Goal: Task Accomplishment & Management: Complete application form

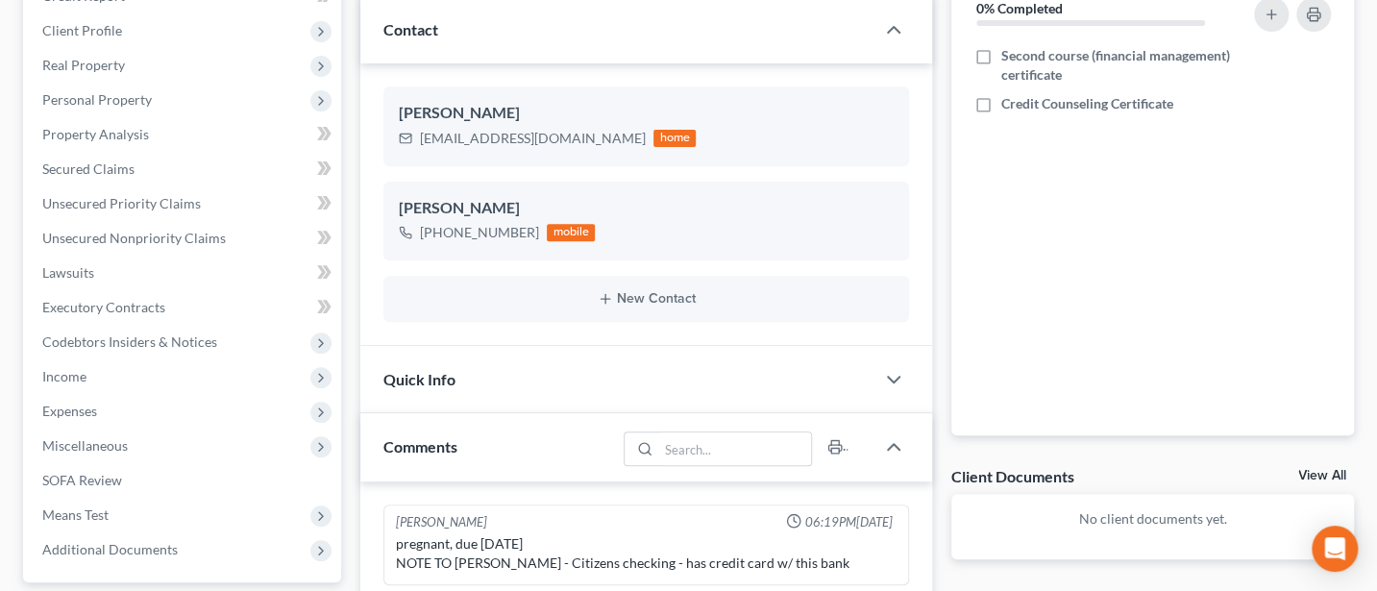
scroll to position [512, 0]
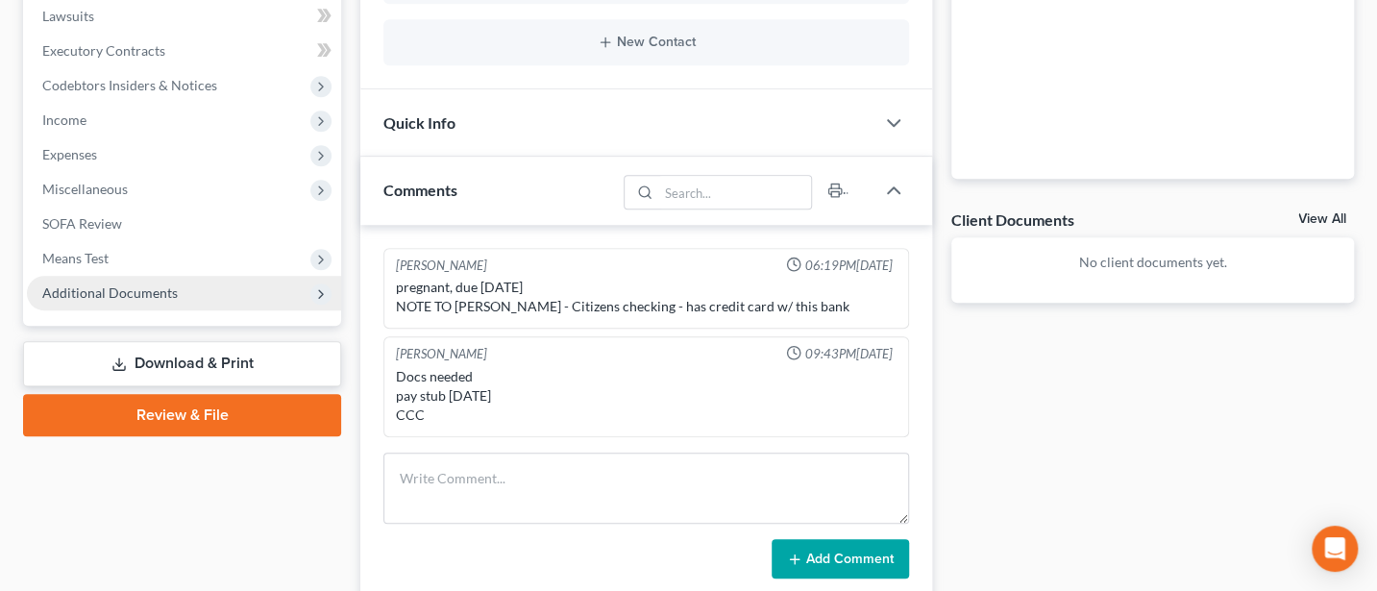
click at [102, 289] on span "Additional Documents" at bounding box center [110, 293] width 136 height 16
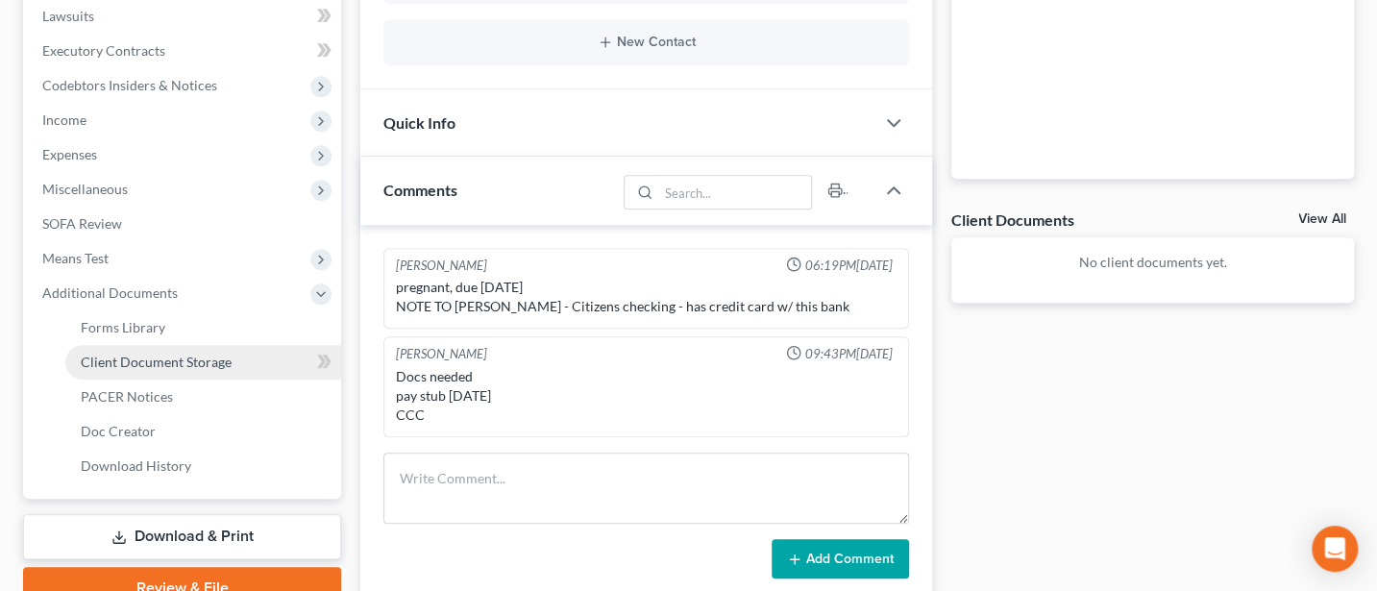
click at [142, 355] on span "Client Document Storage" at bounding box center [156, 362] width 151 height 16
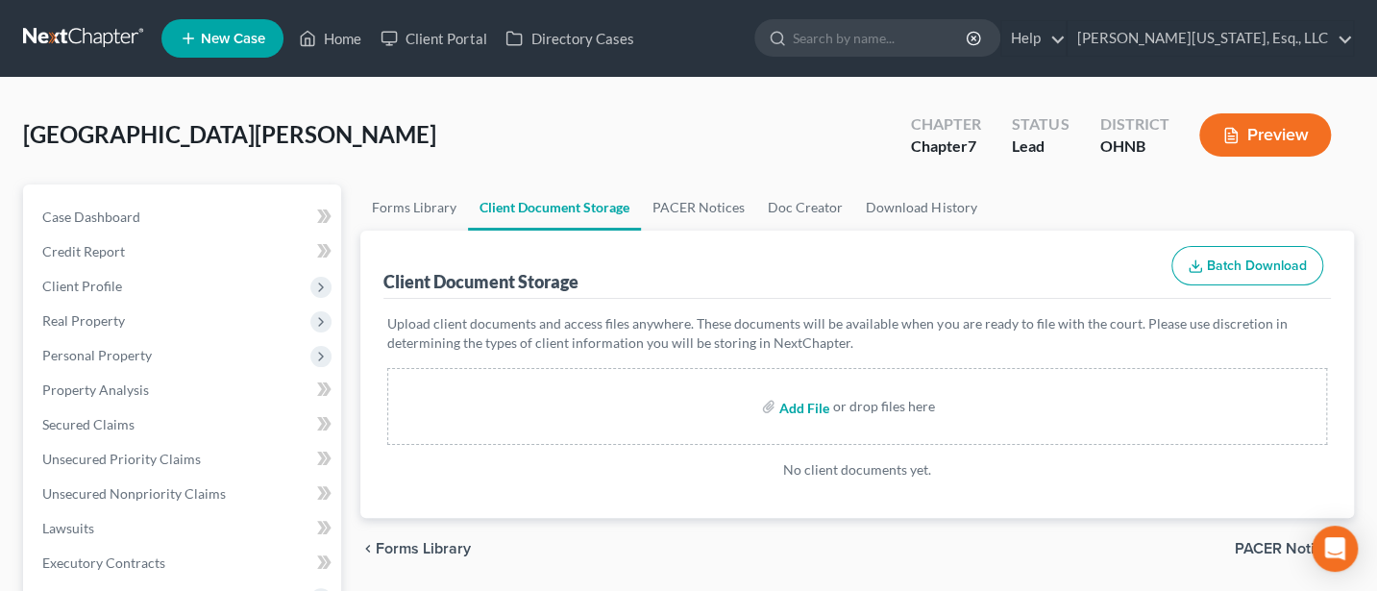
click at [796, 404] on input "file" at bounding box center [803, 406] width 46 height 35
type input "C:\fakepath\DecRe.pdf"
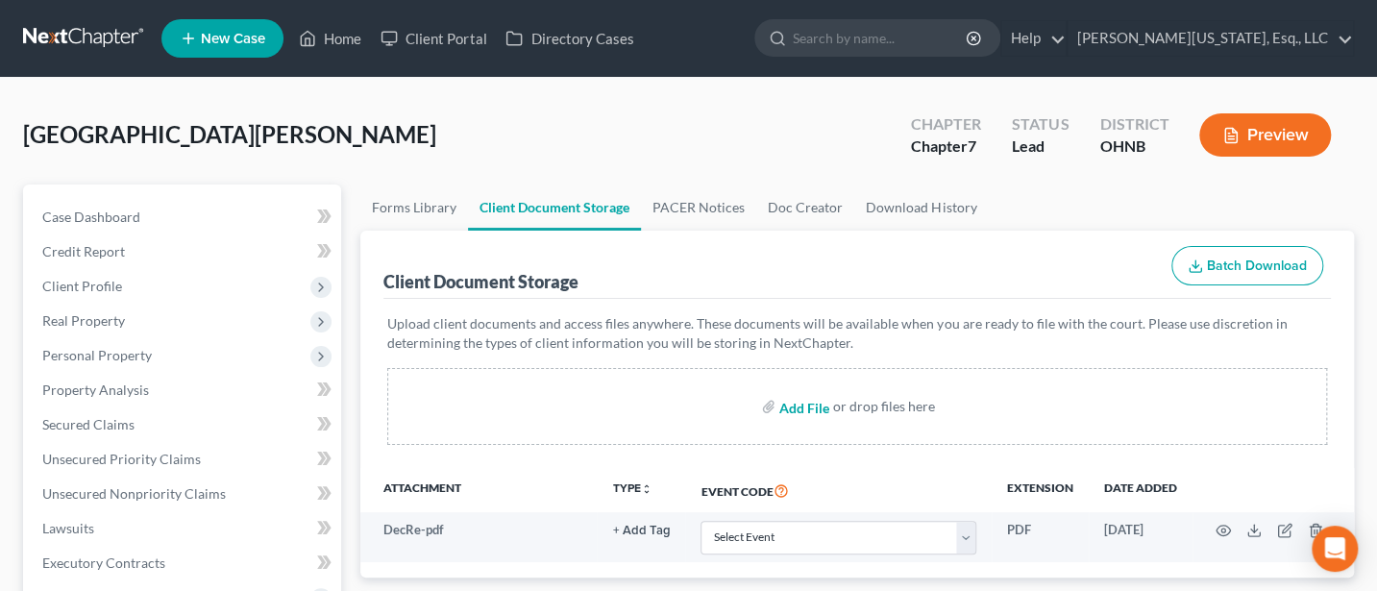
click at [810, 404] on input "file" at bounding box center [803, 406] width 46 height 35
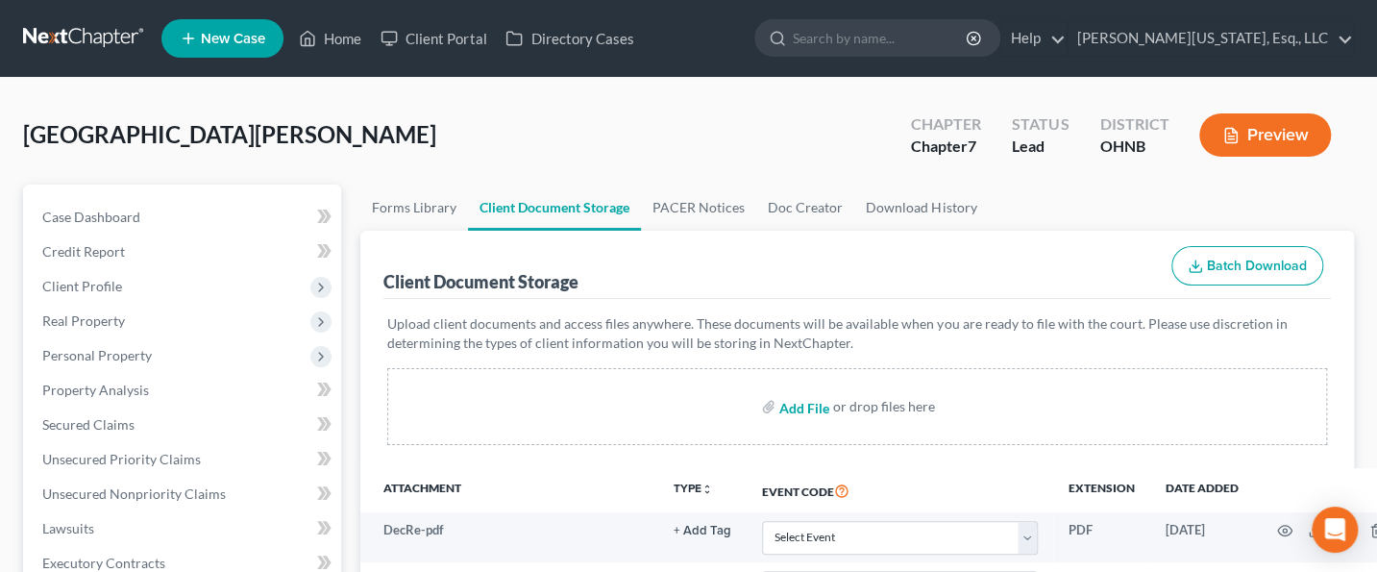
click at [799, 406] on input "file" at bounding box center [803, 406] width 46 height 35
type input "C:\fakepath\Paystubs for filing.pdf"
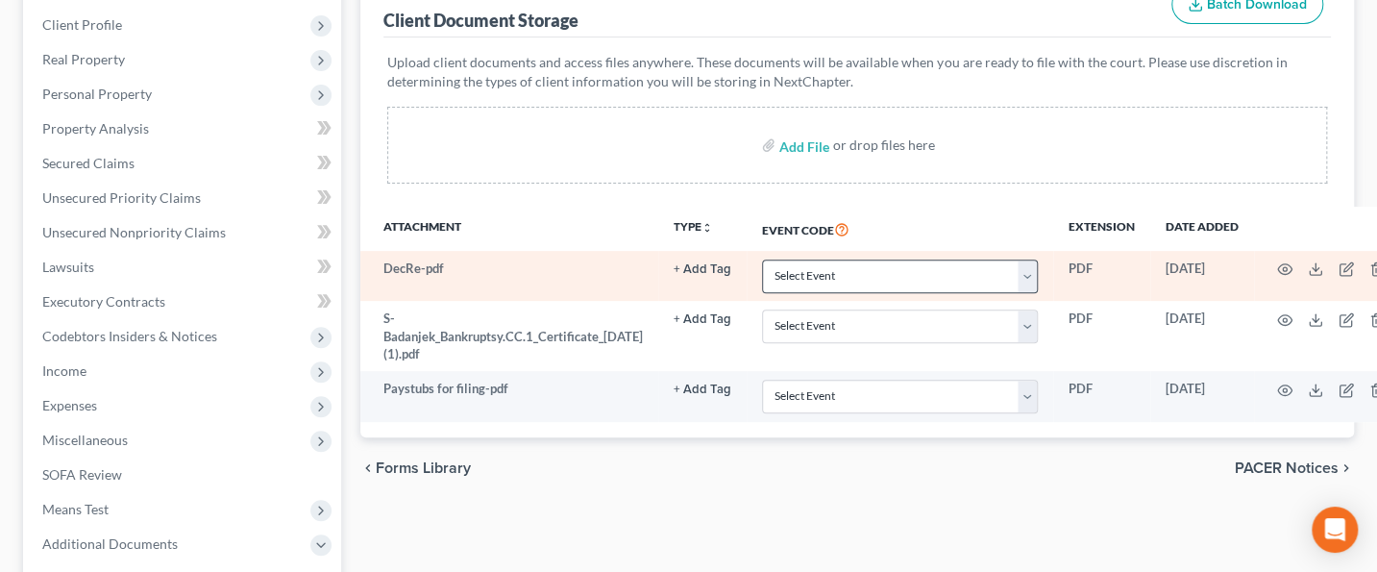
scroll to position [256, 0]
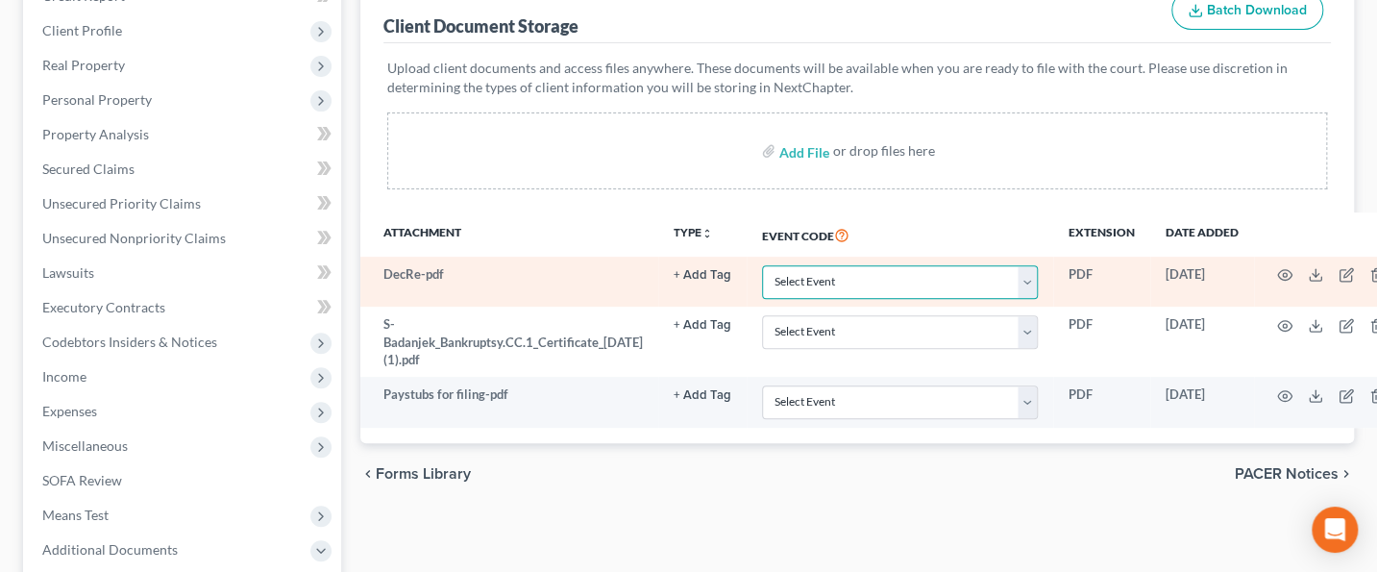
click at [878, 278] on select "Select Event 20 Largest Unsecured Creditors Amended List of Creditors (Fee) Ame…" at bounding box center [900, 282] width 276 height 34
select select "16"
click at [799, 265] on select "Select Event 20 Largest Unsecured Creditors Amended List of Creditors (Fee) Ame…" at bounding box center [900, 282] width 276 height 34
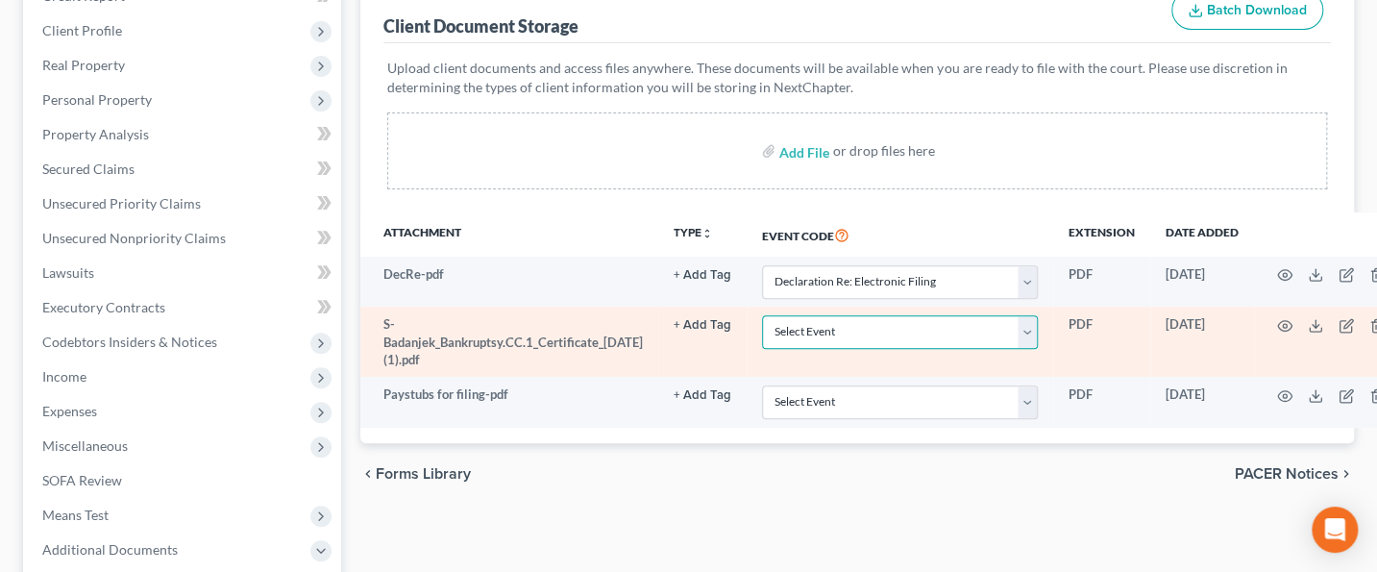
click at [879, 327] on select "Select Event 20 Largest Unsecured Creditors Amended List of Creditors (Fee) Ame…" at bounding box center [900, 332] width 276 height 34
select select "5"
click at [799, 315] on select "Select Event 20 Largest Unsecured Creditors Amended List of Creditors (Fee) Ame…" at bounding box center [900, 332] width 276 height 34
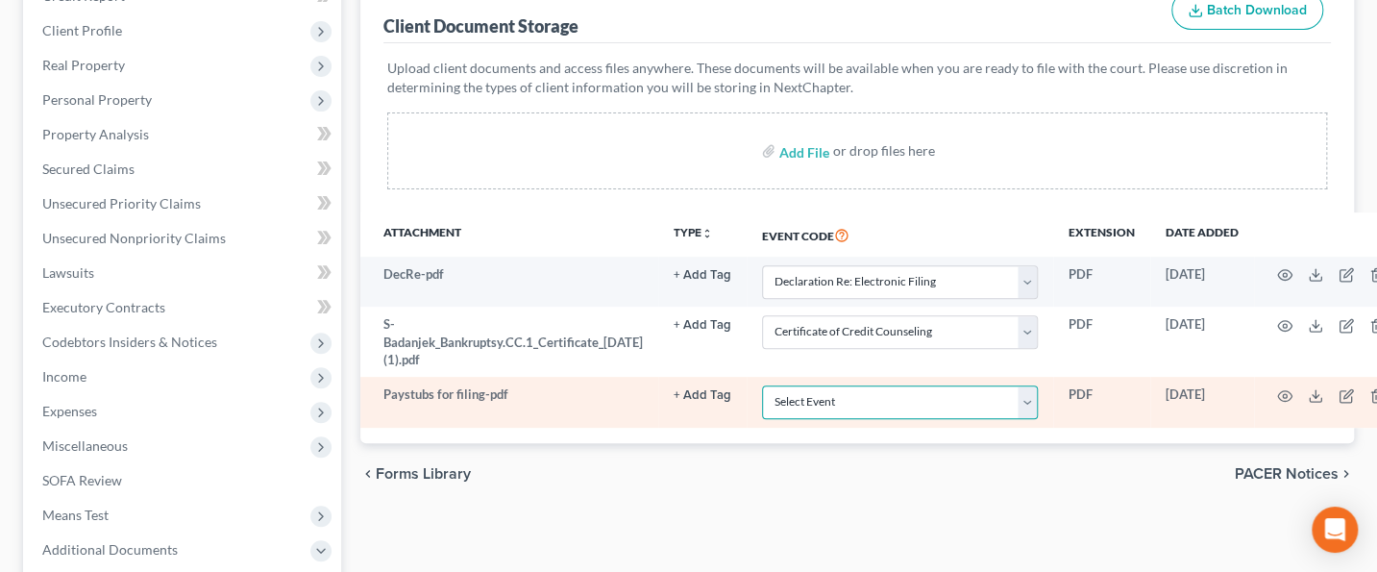
click at [877, 385] on select "Select Event 20 Largest Unsecured Creditors Amended List of Creditors (Fee) Ame…" at bounding box center [900, 402] width 276 height 34
select select "20"
click at [799, 385] on select "Select Event 20 Largest Unsecured Creditors Amended List of Creditors (Fee) Ame…" at bounding box center [900, 402] width 276 height 34
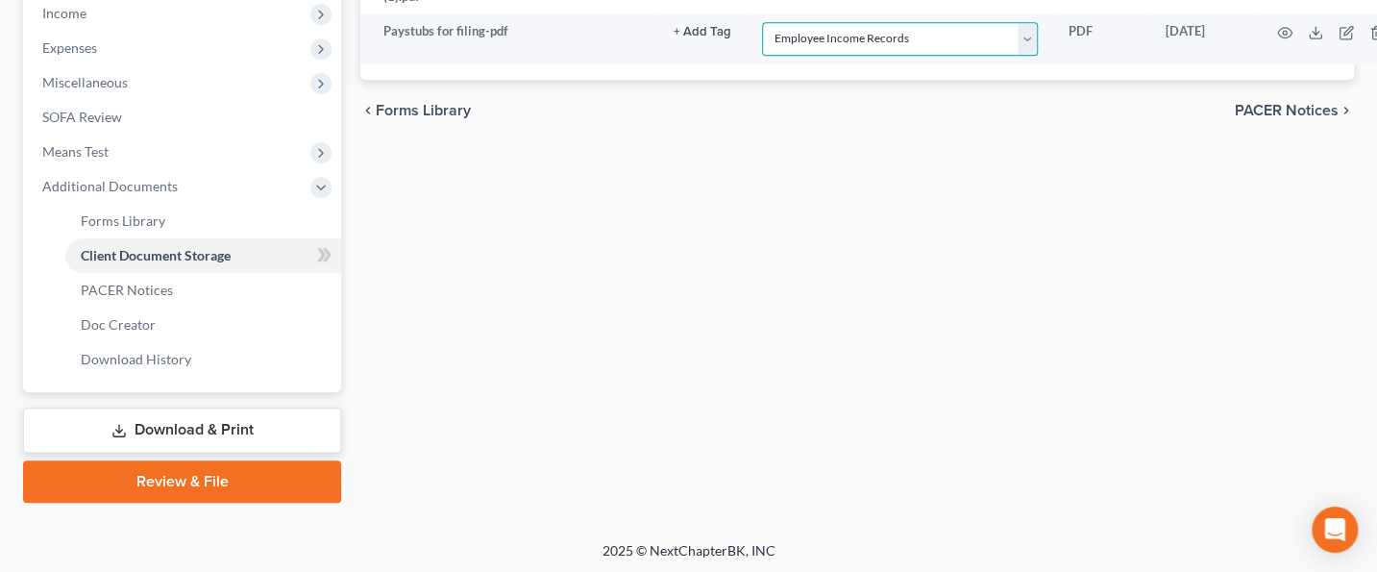
scroll to position [620, 0]
click at [220, 471] on link "Review & File" at bounding box center [182, 480] width 318 height 42
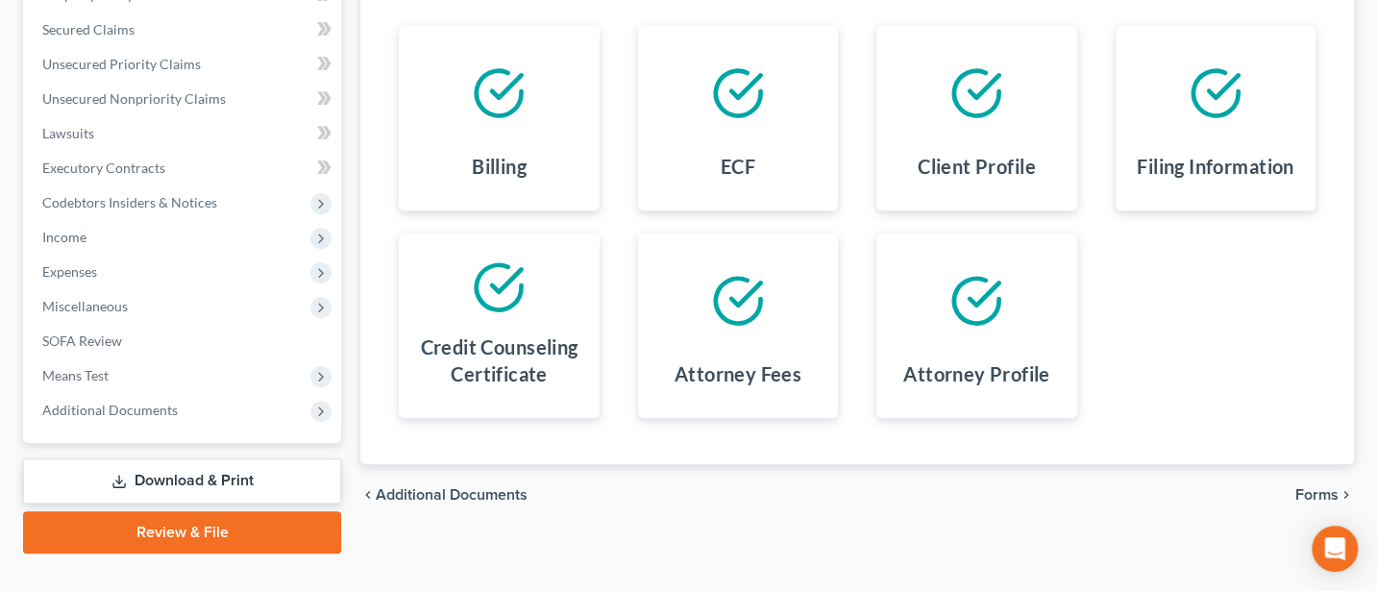
scroll to position [428, 0]
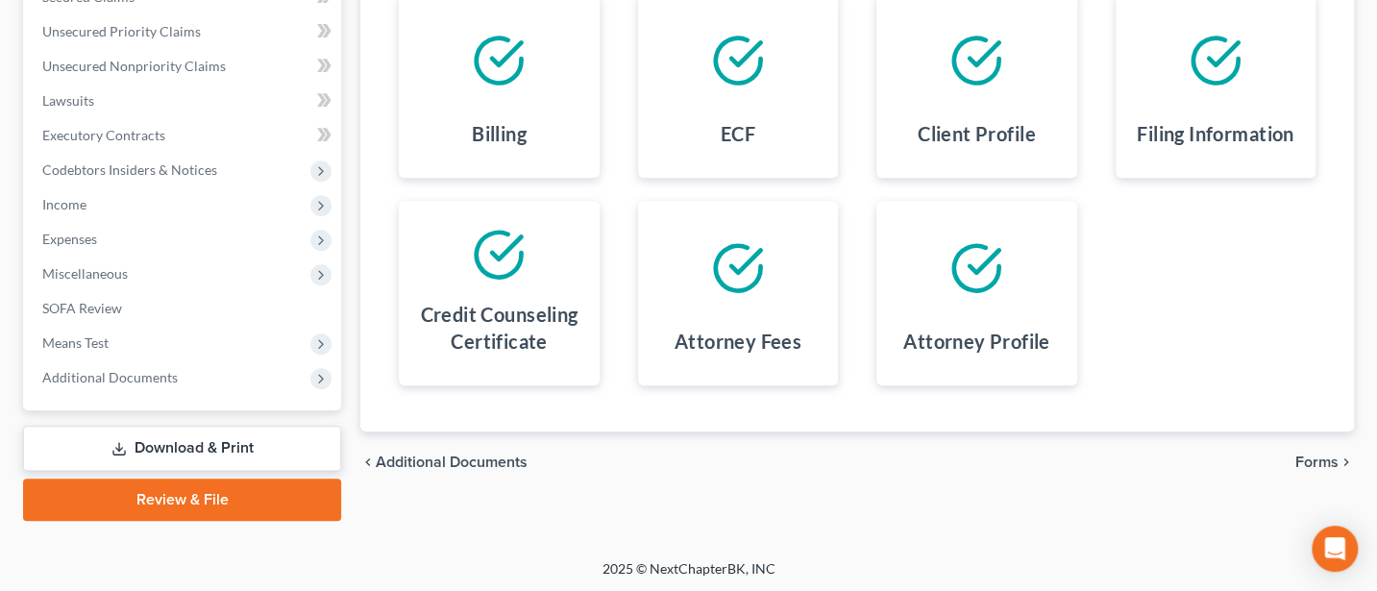
click at [1327, 455] on span "Forms" at bounding box center [1317, 462] width 43 height 15
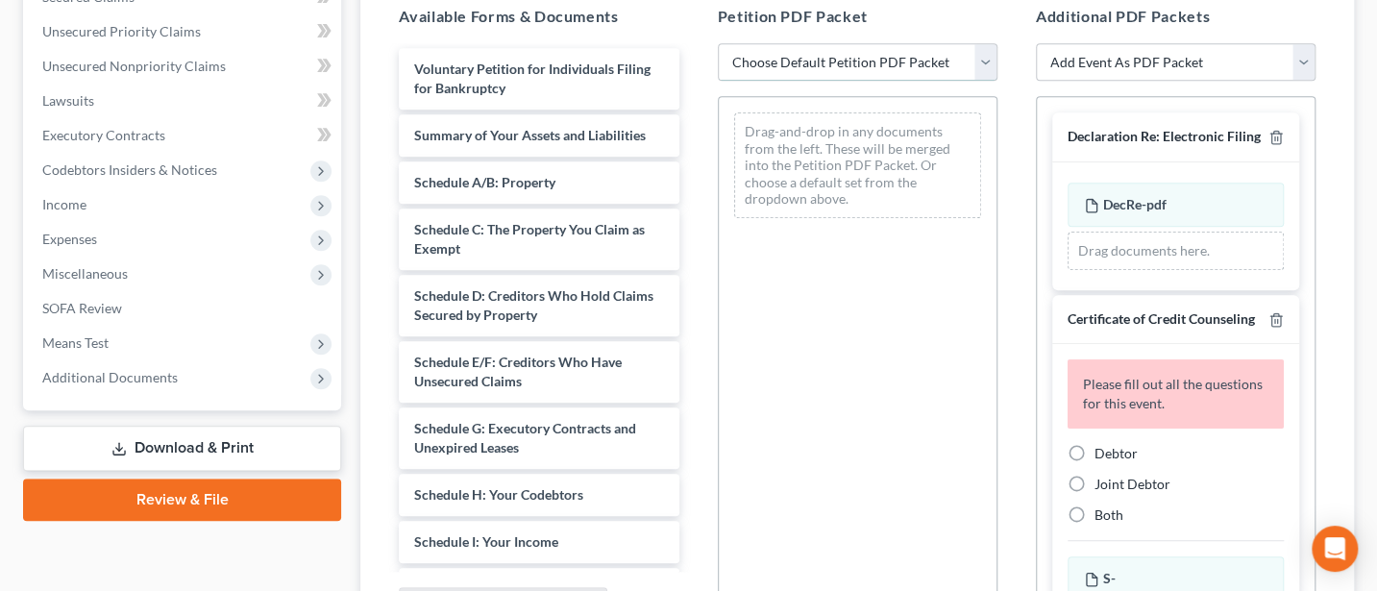
click at [864, 69] on select "Choose Default Petition PDF Packet Complete Bankruptcy Petition (all forms and …" at bounding box center [858, 62] width 280 height 38
select select "0"
click at [718, 43] on select "Choose Default Petition PDF Packet Complete Bankruptcy Petition (all forms and …" at bounding box center [858, 62] width 280 height 38
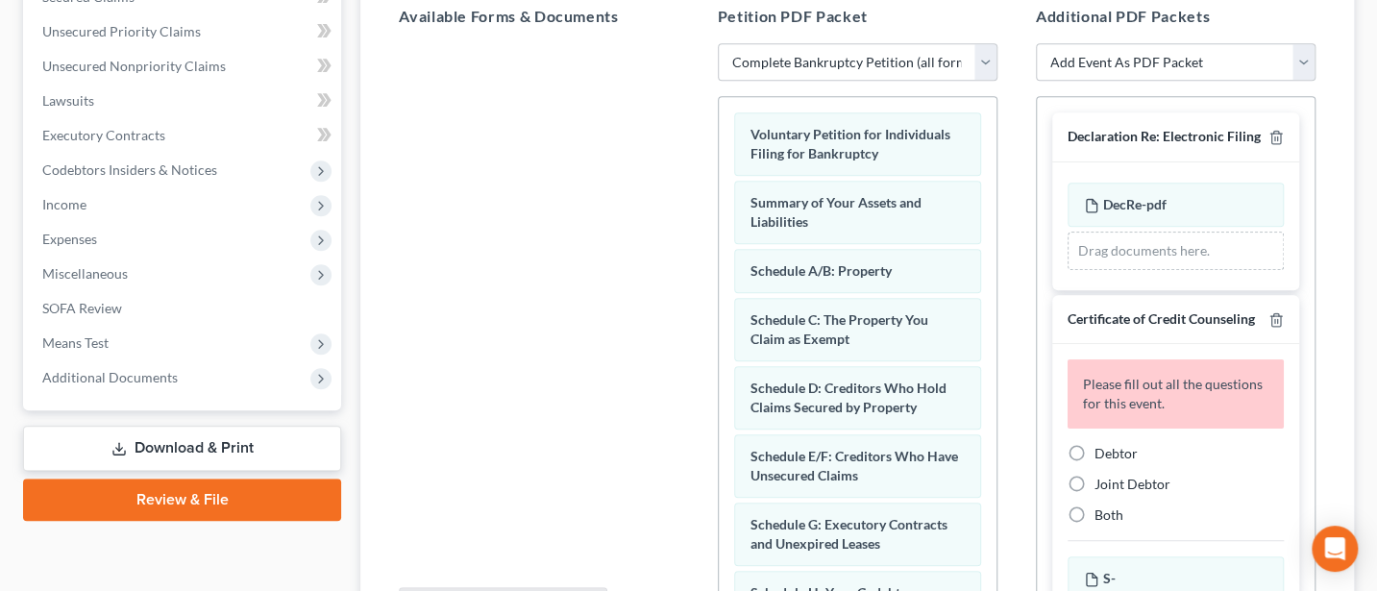
click at [1095, 463] on label "Debtor" at bounding box center [1116, 453] width 43 height 19
click at [1102, 457] on input "Debtor" at bounding box center [1108, 450] width 12 height 12
radio input "true"
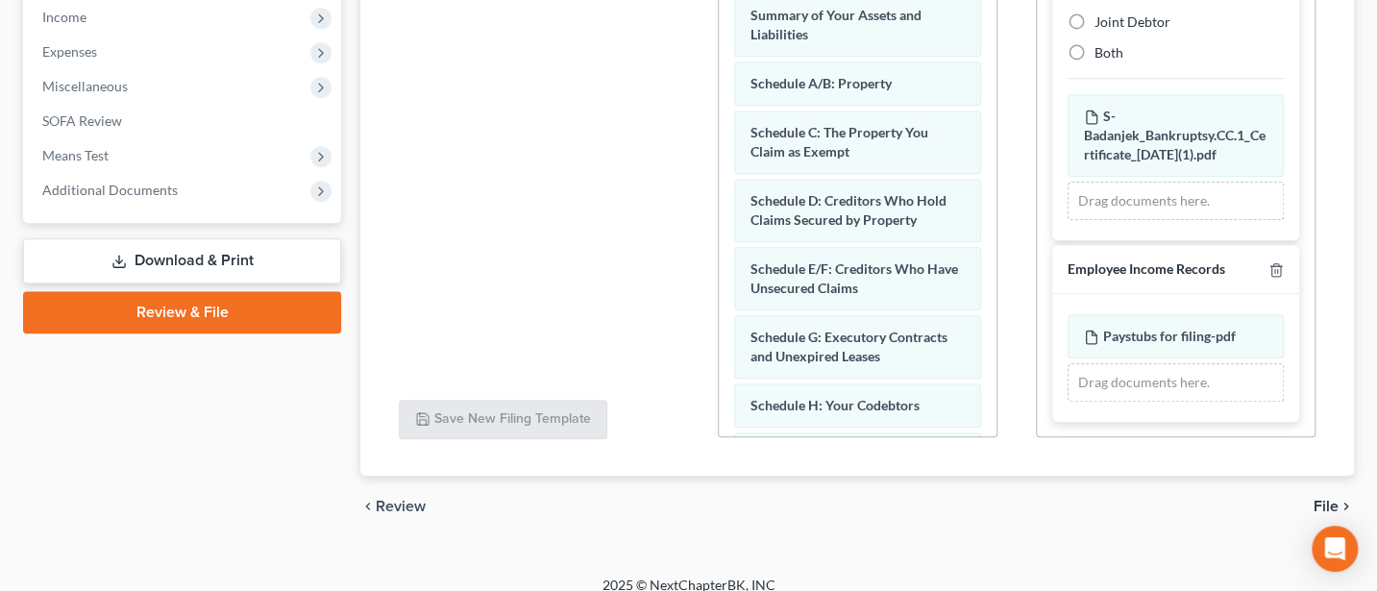
scroll to position [632, 0]
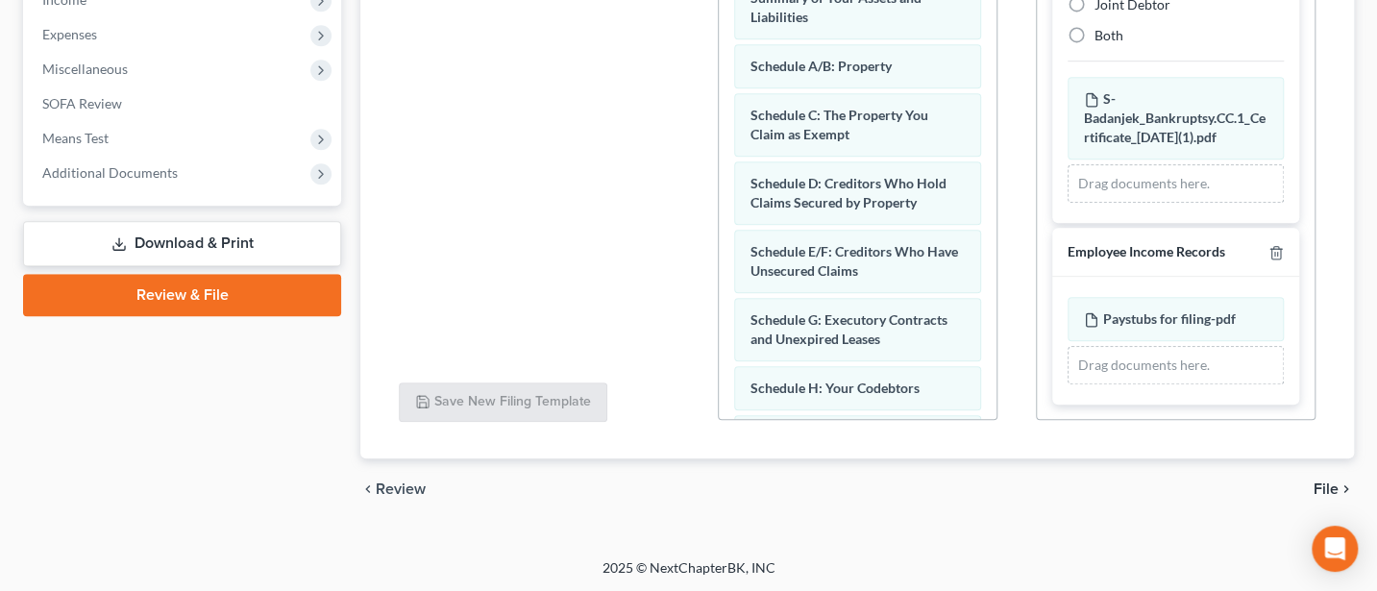
click at [1328, 486] on span "File" at bounding box center [1326, 489] width 25 height 15
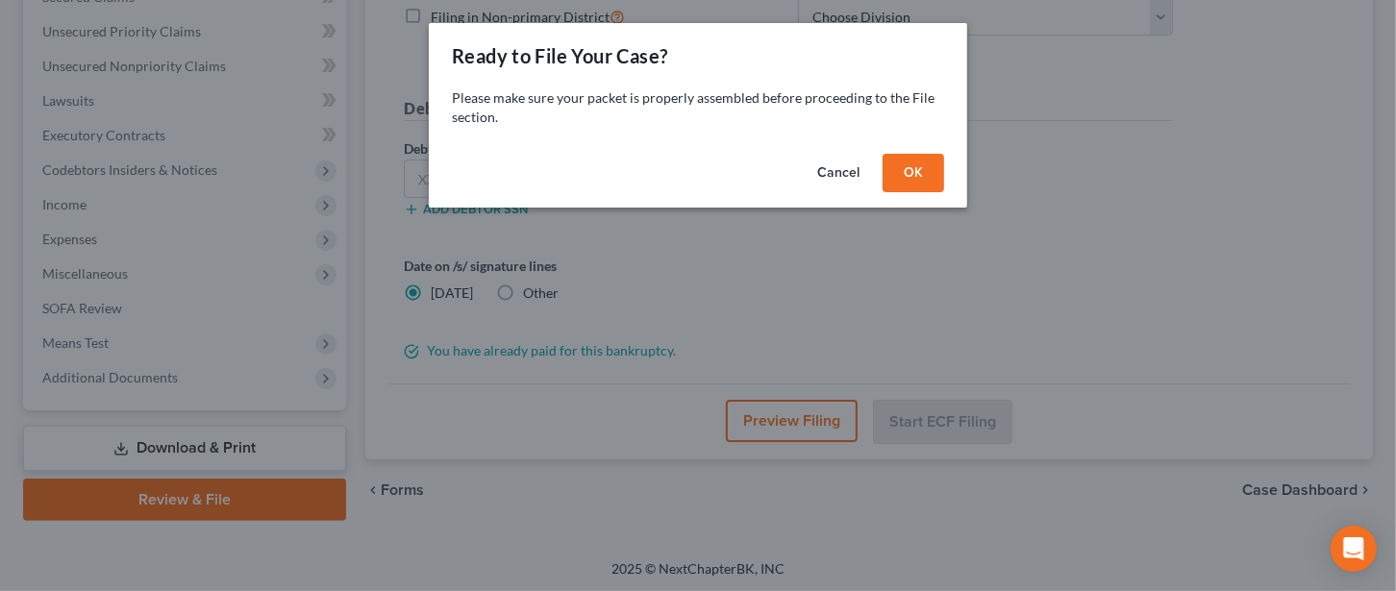
click at [911, 169] on button "OK" at bounding box center [913, 173] width 62 height 38
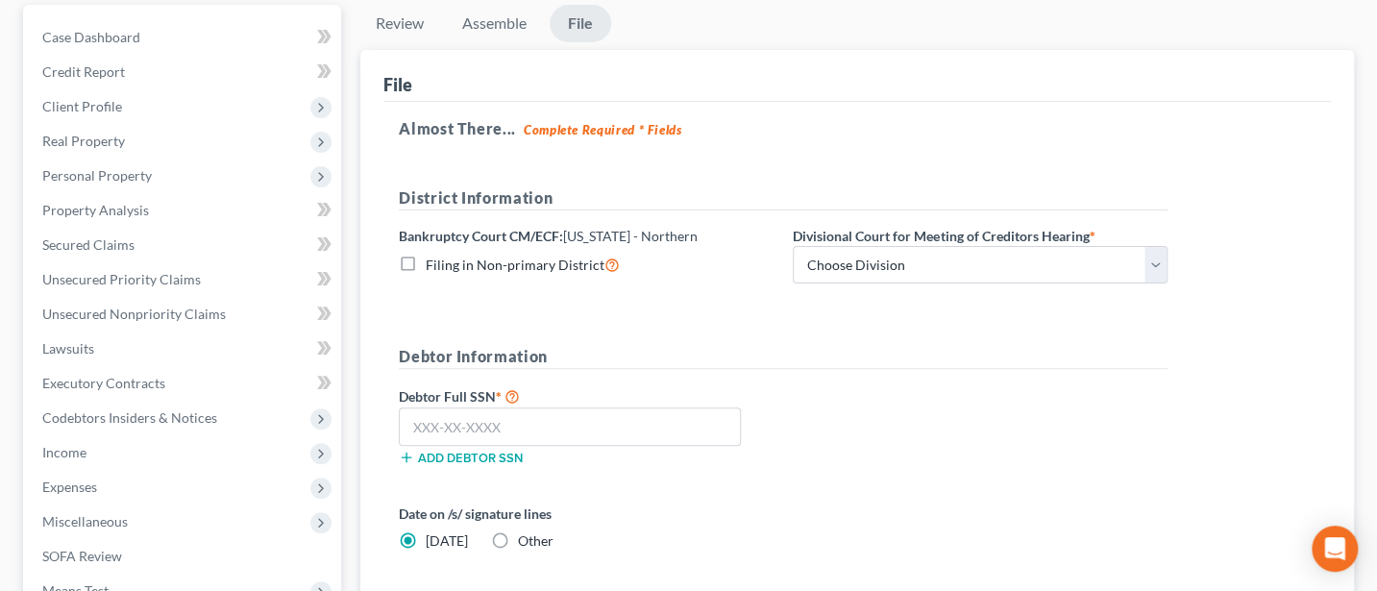
scroll to position [172, 0]
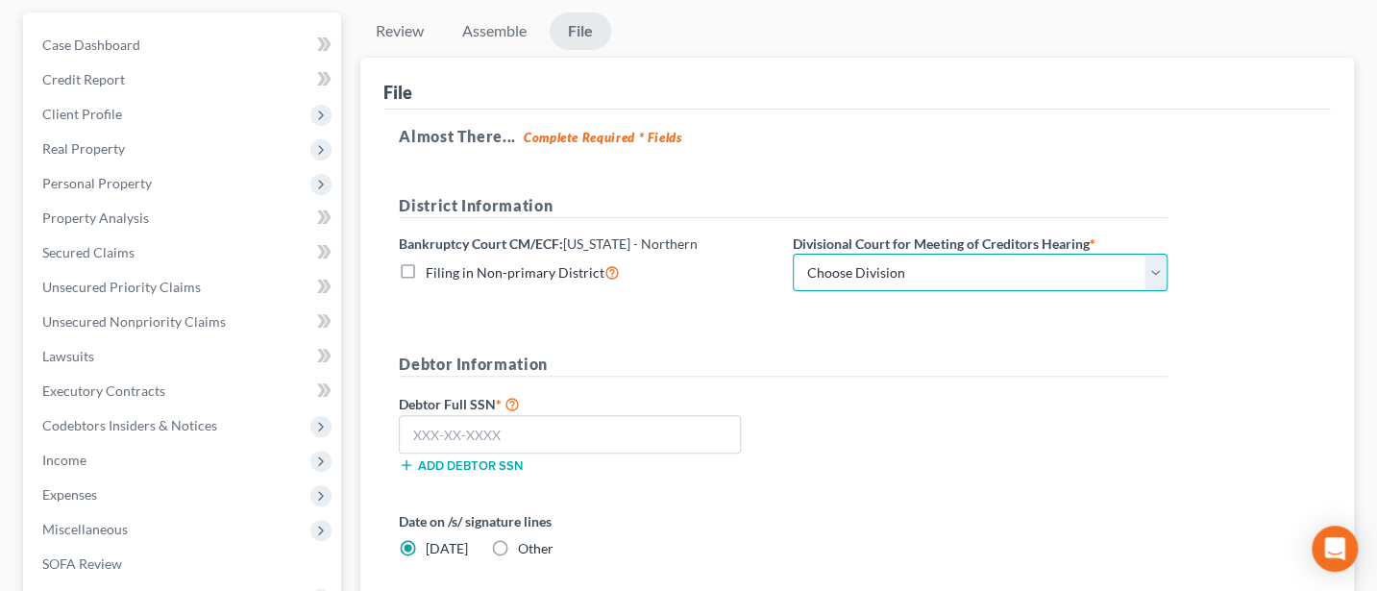
click at [885, 264] on select "Choose Division Akron [GEOGRAPHIC_DATA] [GEOGRAPHIC_DATA] [GEOGRAPHIC_DATA] [GE…" at bounding box center [980, 273] width 375 height 38
select select "2"
click at [793, 254] on select "Choose Division Akron [GEOGRAPHIC_DATA] [GEOGRAPHIC_DATA] [GEOGRAPHIC_DATA] [GE…" at bounding box center [980, 273] width 375 height 38
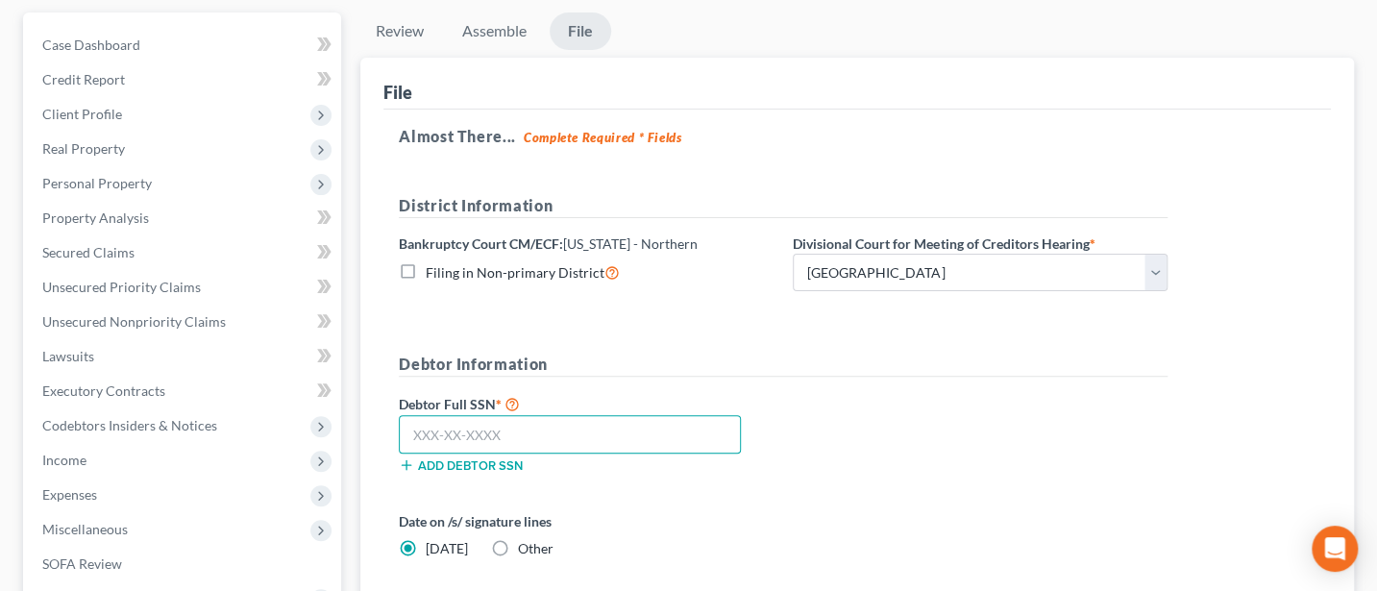
click at [418, 428] on input "text" at bounding box center [570, 434] width 342 height 38
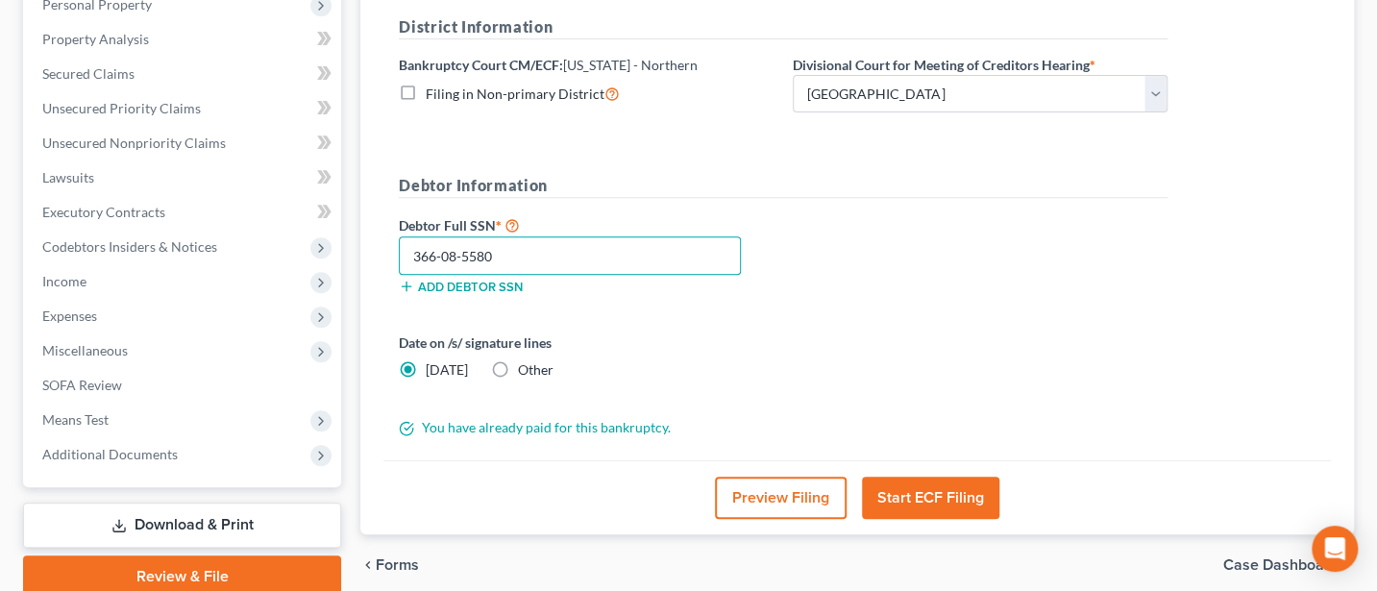
scroll to position [428, 0]
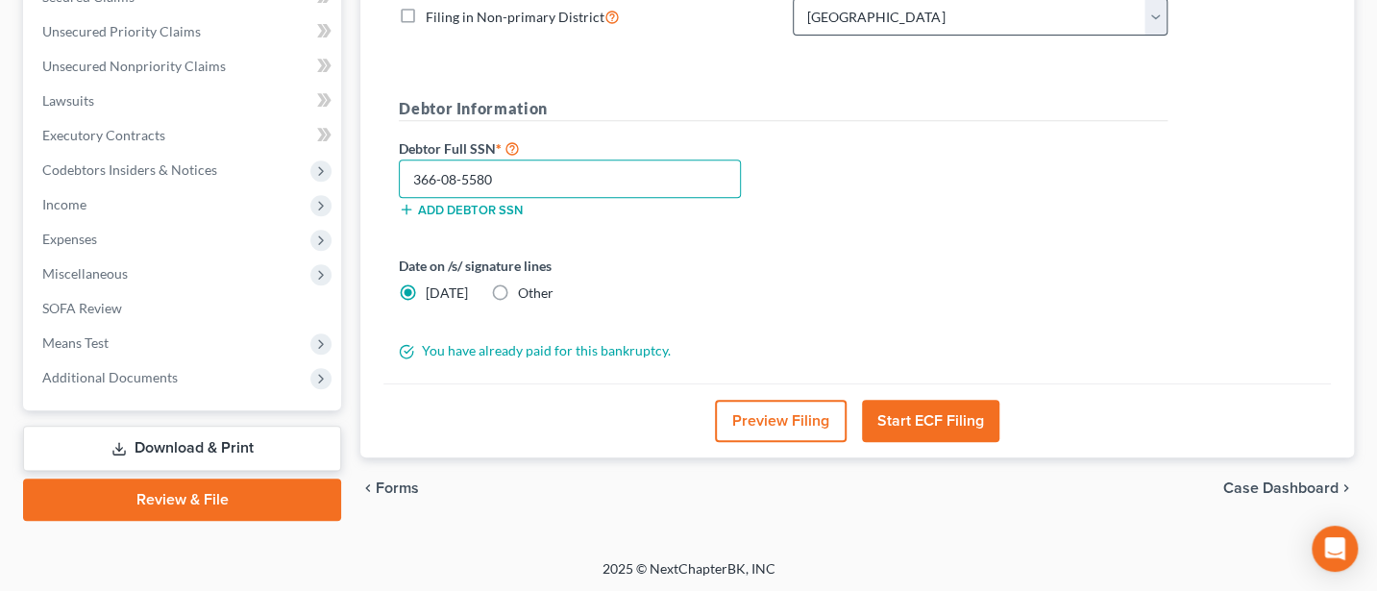
type input "366-08-5580"
click at [924, 415] on button "Start ECF Filing" at bounding box center [930, 421] width 137 height 42
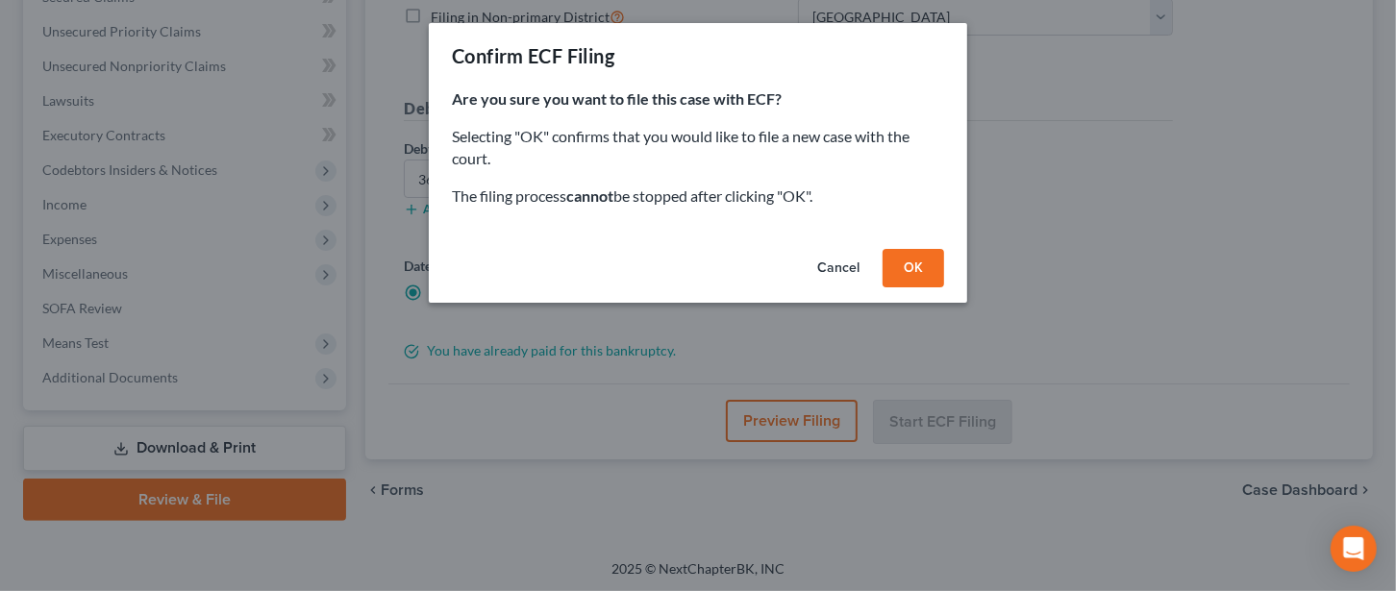
click at [913, 269] on button "OK" at bounding box center [913, 268] width 62 height 38
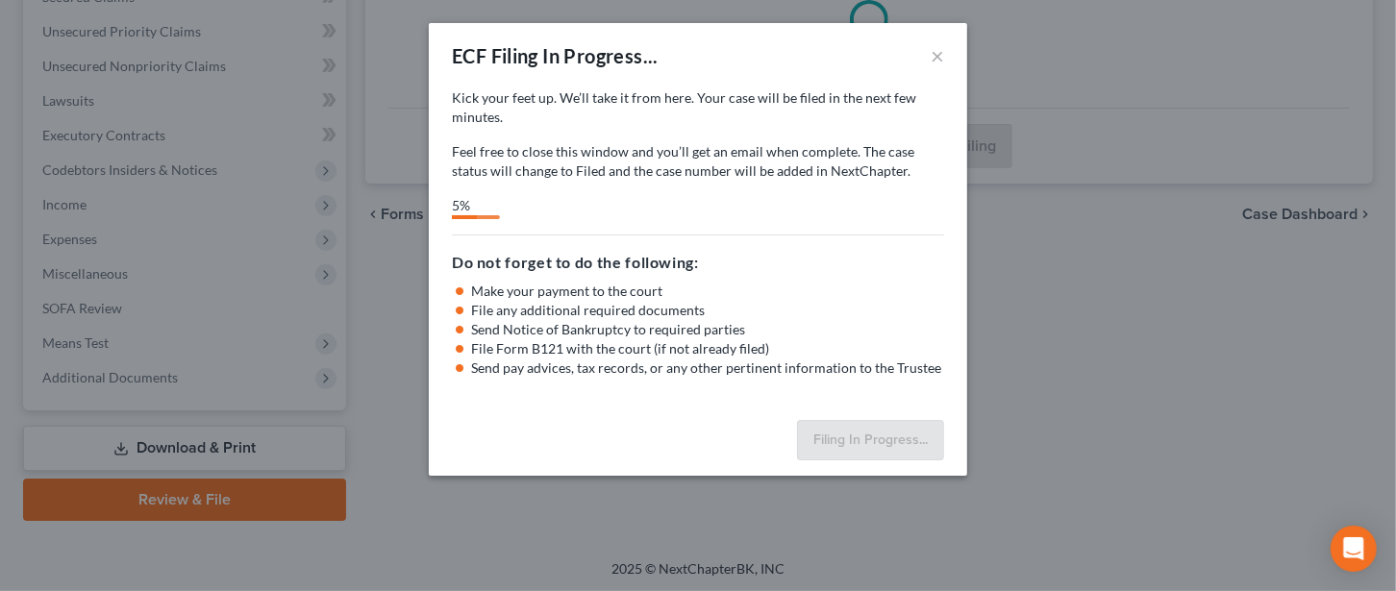
select select "2"
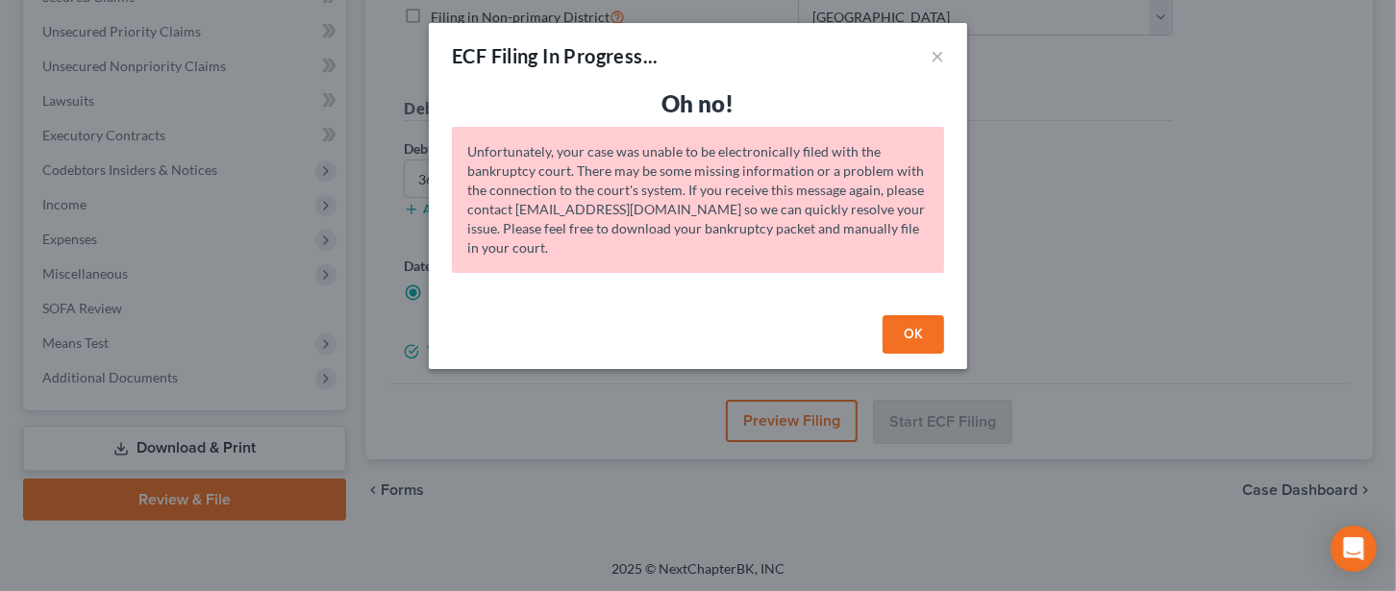
click at [923, 327] on button "OK" at bounding box center [913, 334] width 62 height 38
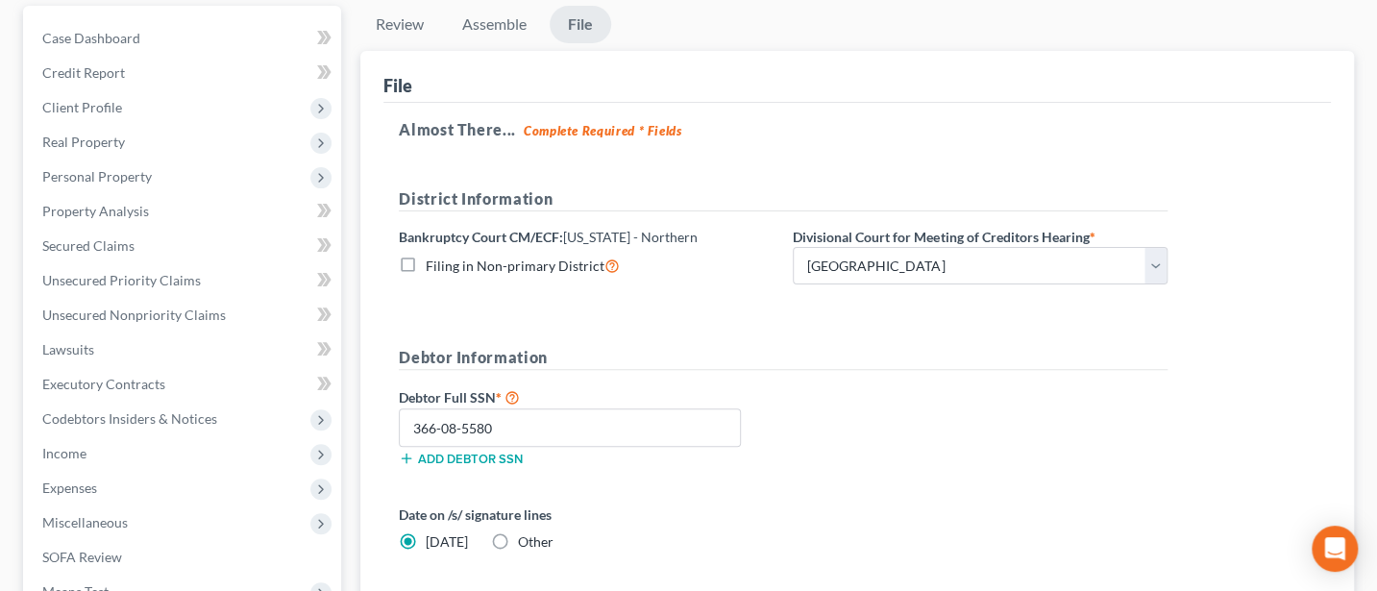
scroll to position [0, 0]
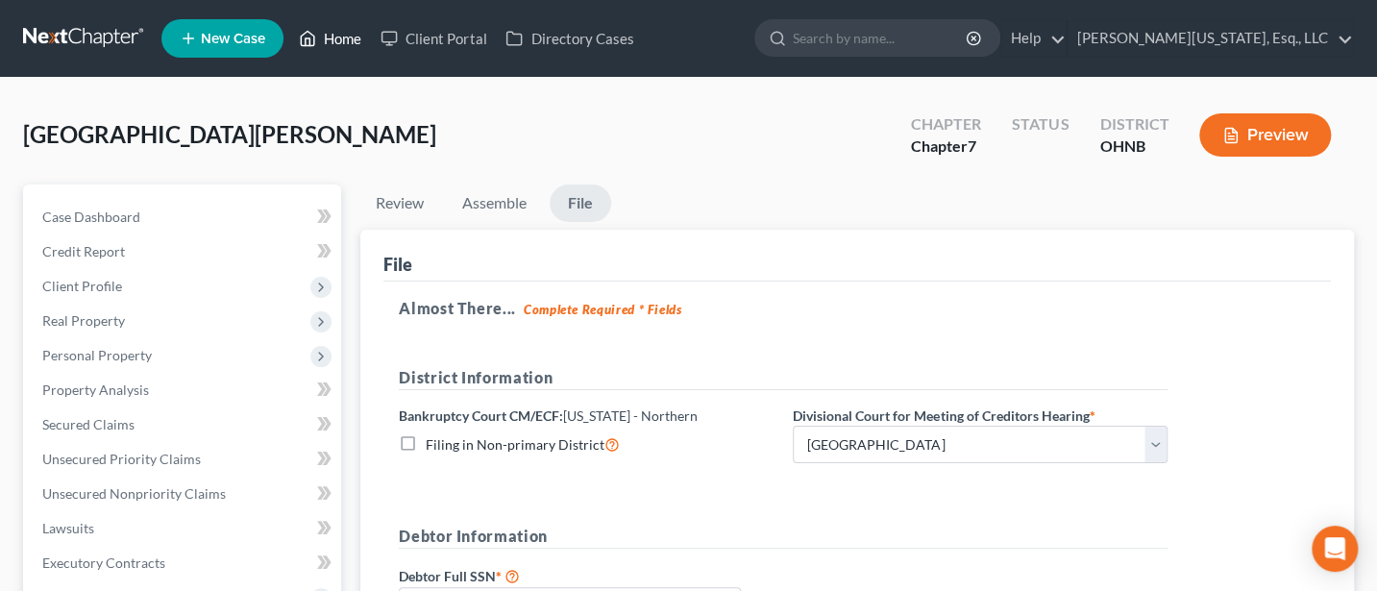
click at [349, 31] on link "Home" at bounding box center [330, 38] width 82 height 35
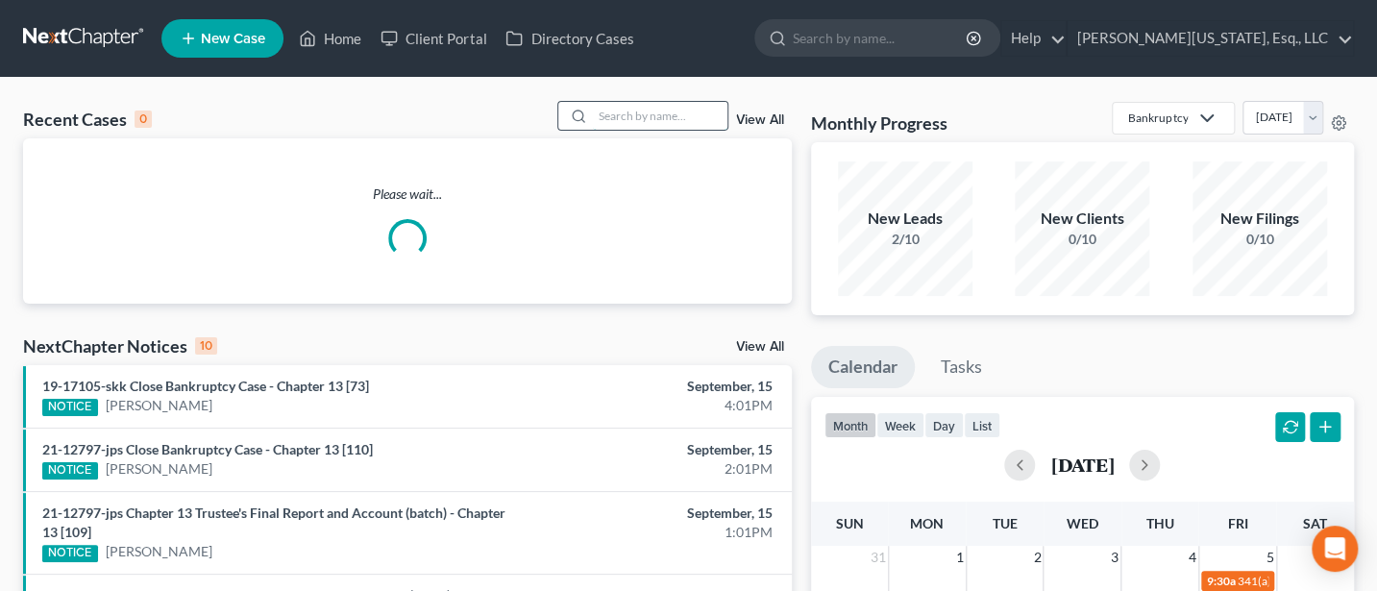
click at [622, 114] on input "search" at bounding box center [660, 116] width 135 height 28
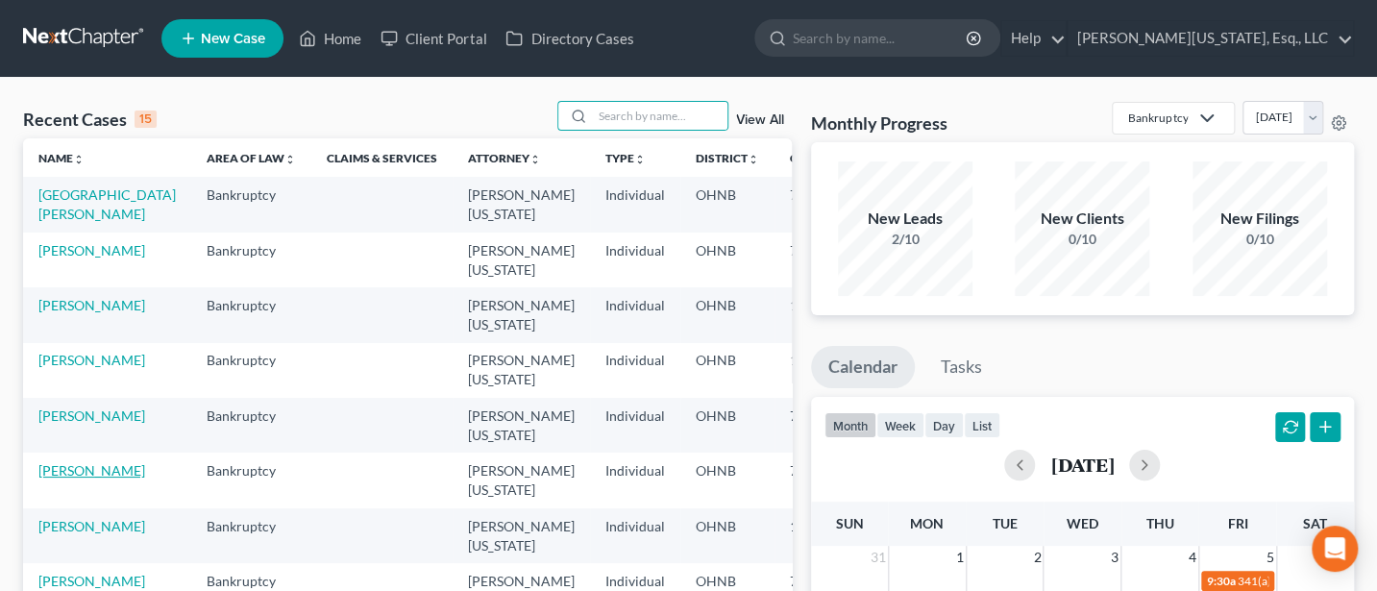
click at [62, 470] on link "[PERSON_NAME]" at bounding box center [91, 470] width 107 height 16
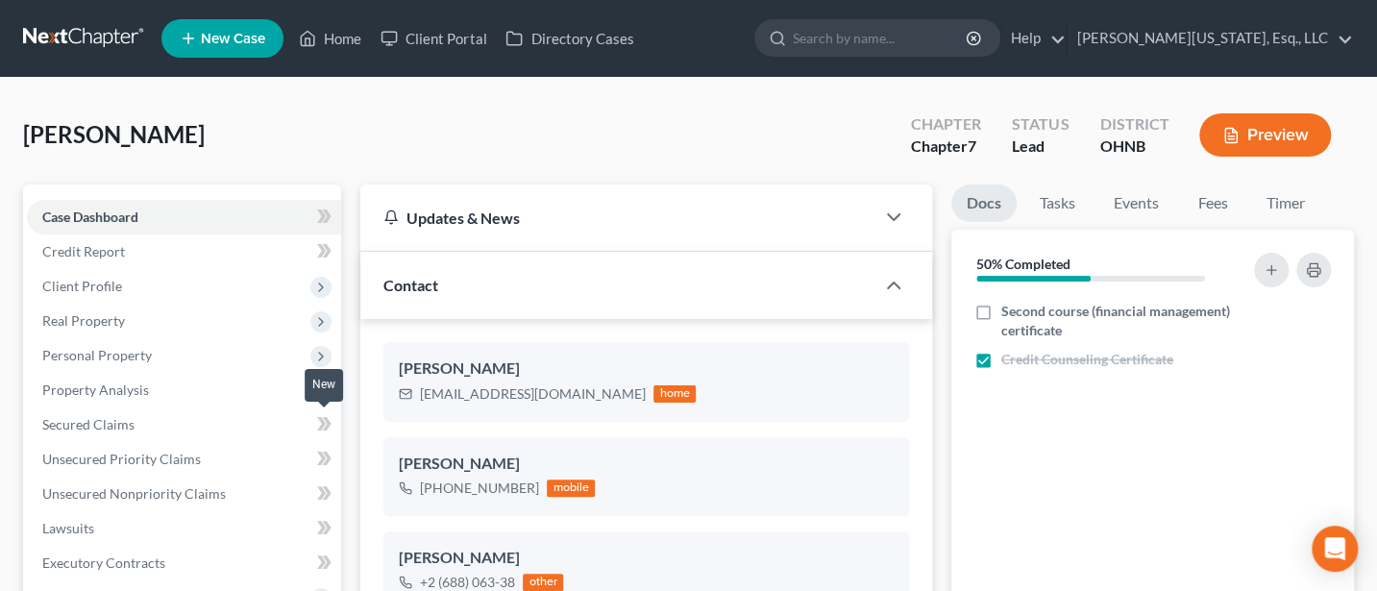
scroll to position [65, 0]
click at [91, 285] on span "Client Profile" at bounding box center [82, 286] width 80 height 16
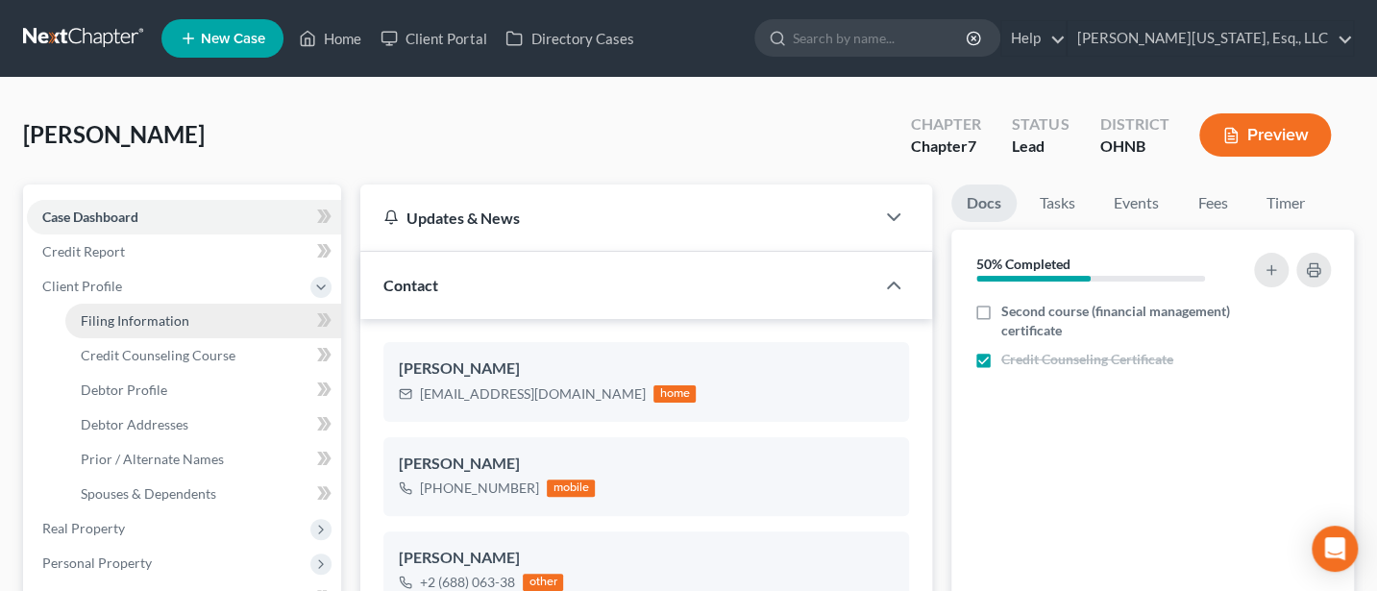
click at [124, 320] on span "Filing Information" at bounding box center [135, 320] width 109 height 16
select select "1"
select select "0"
select select "36"
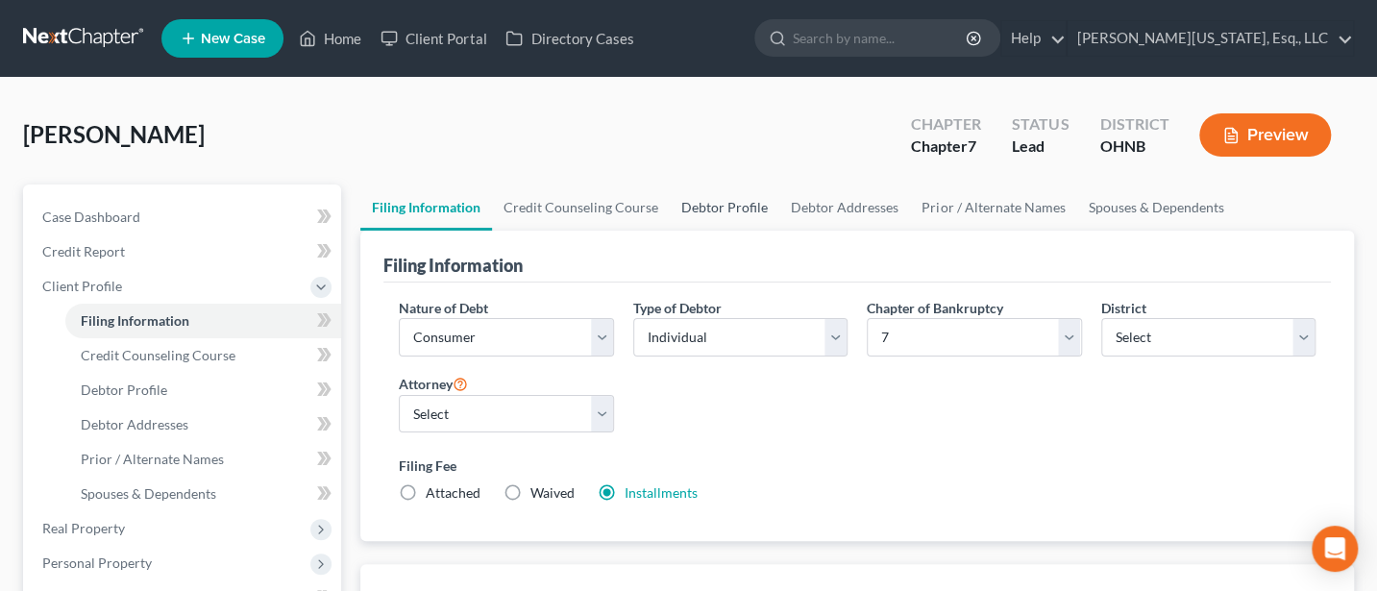
click at [737, 203] on link "Debtor Profile" at bounding box center [725, 208] width 110 height 46
select select "3"
select select "2"
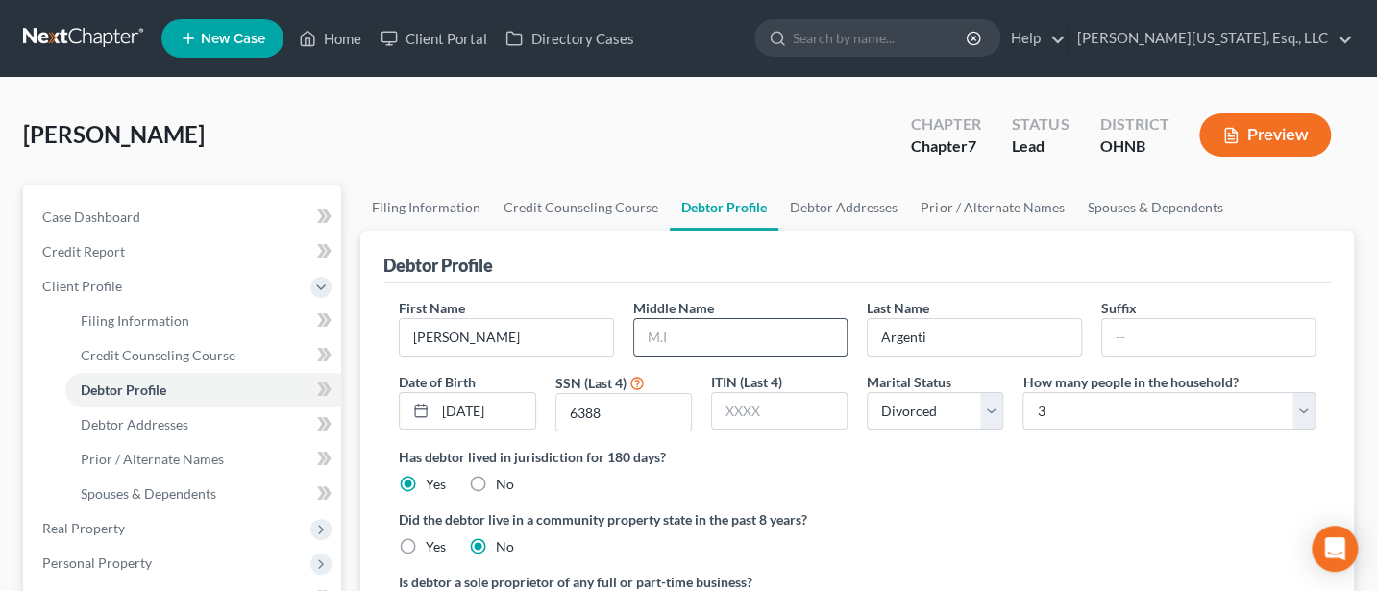
click at [694, 332] on input "text" at bounding box center [740, 337] width 212 height 37
type input "L"
click at [890, 509] on label "Did the debtor live in a community property state in the past 8 years?" at bounding box center [857, 519] width 917 height 20
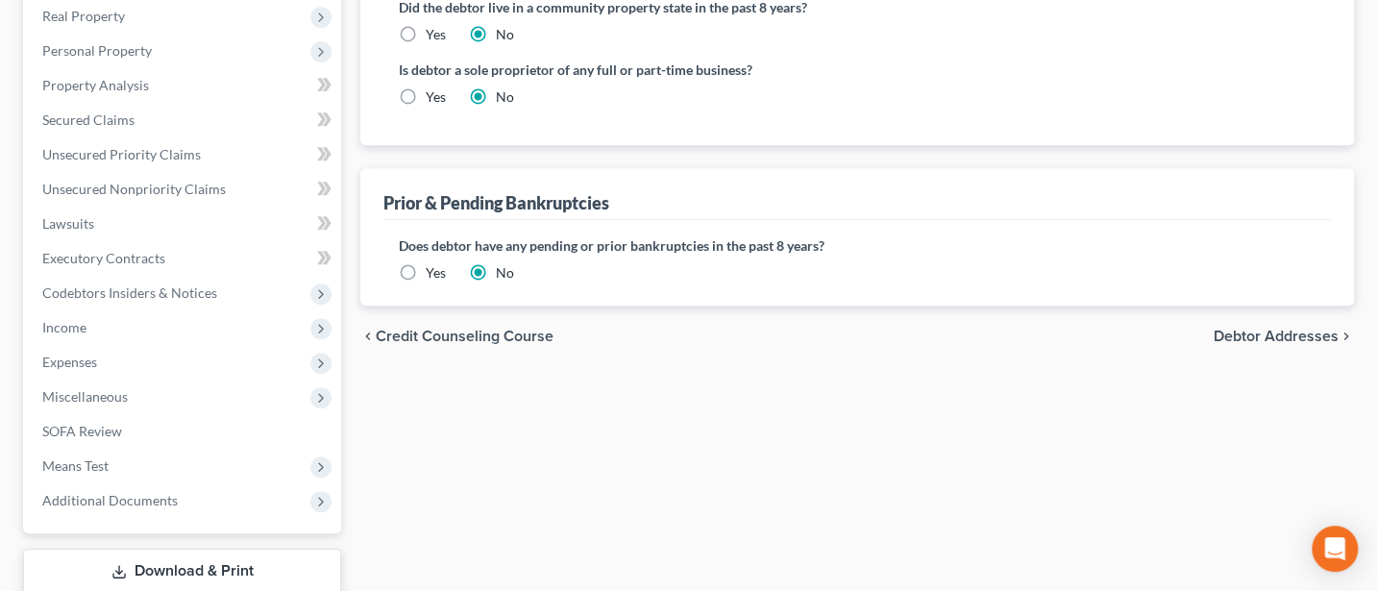
scroll to position [256, 0]
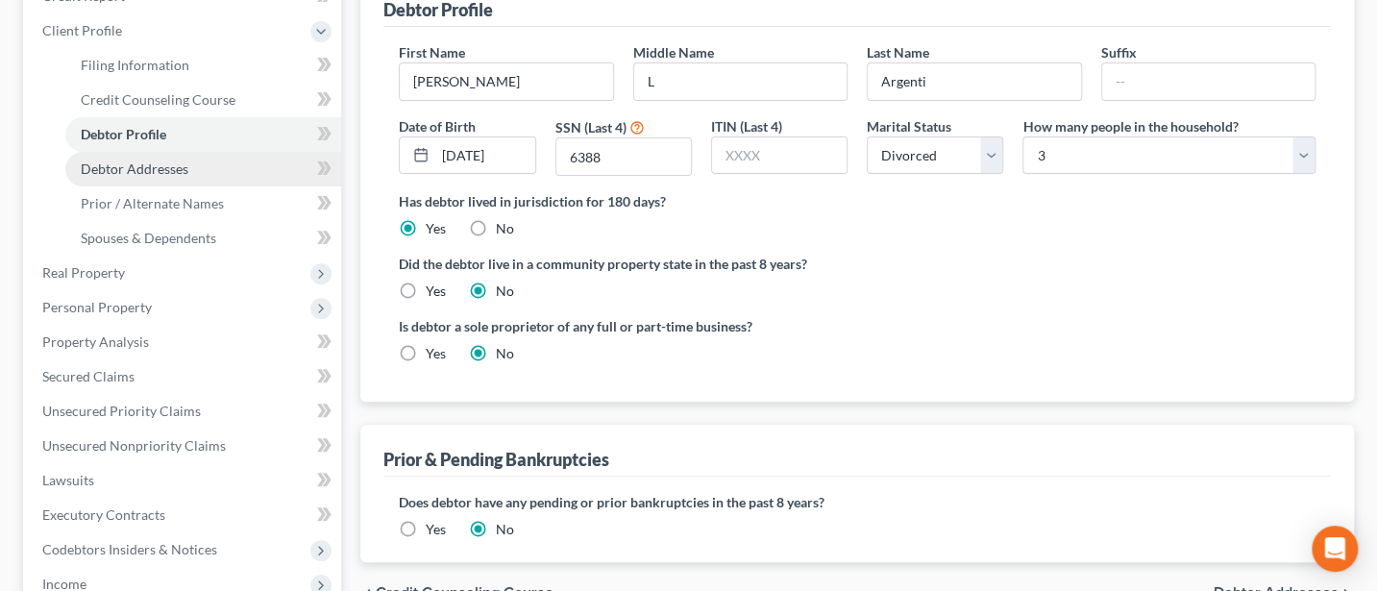
click at [154, 161] on span "Debtor Addresses" at bounding box center [135, 169] width 108 height 16
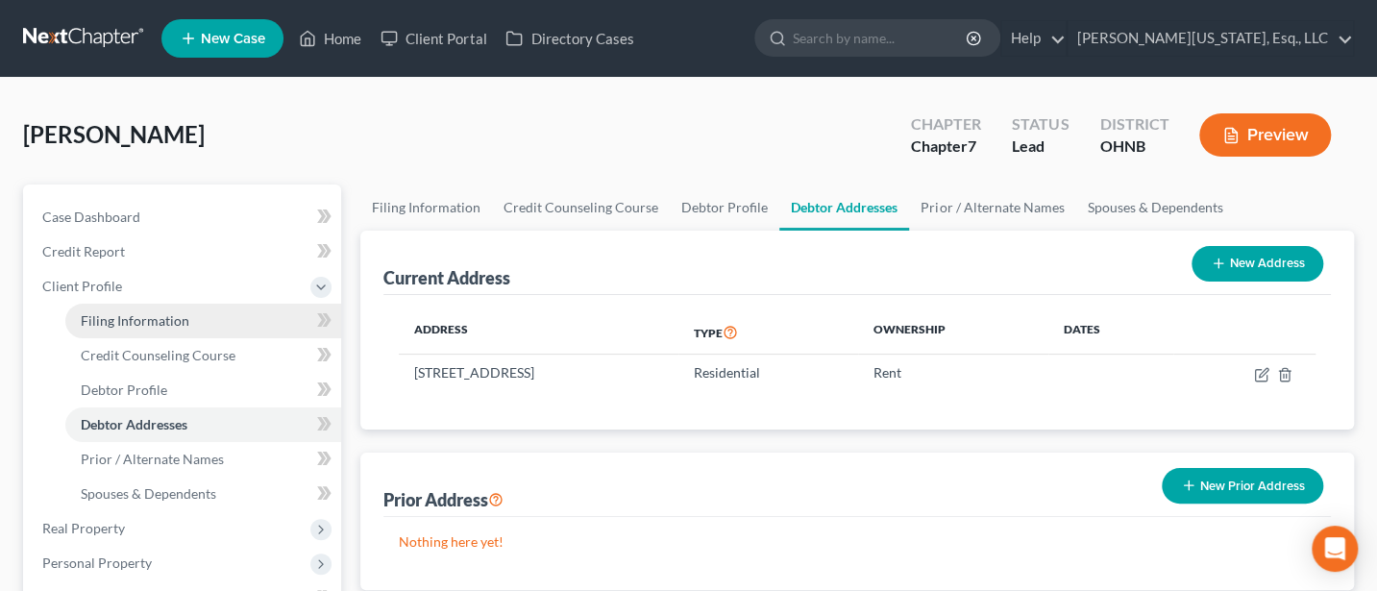
click at [142, 313] on span "Filing Information" at bounding box center [135, 320] width 109 height 16
select select "1"
select select "0"
select select "61"
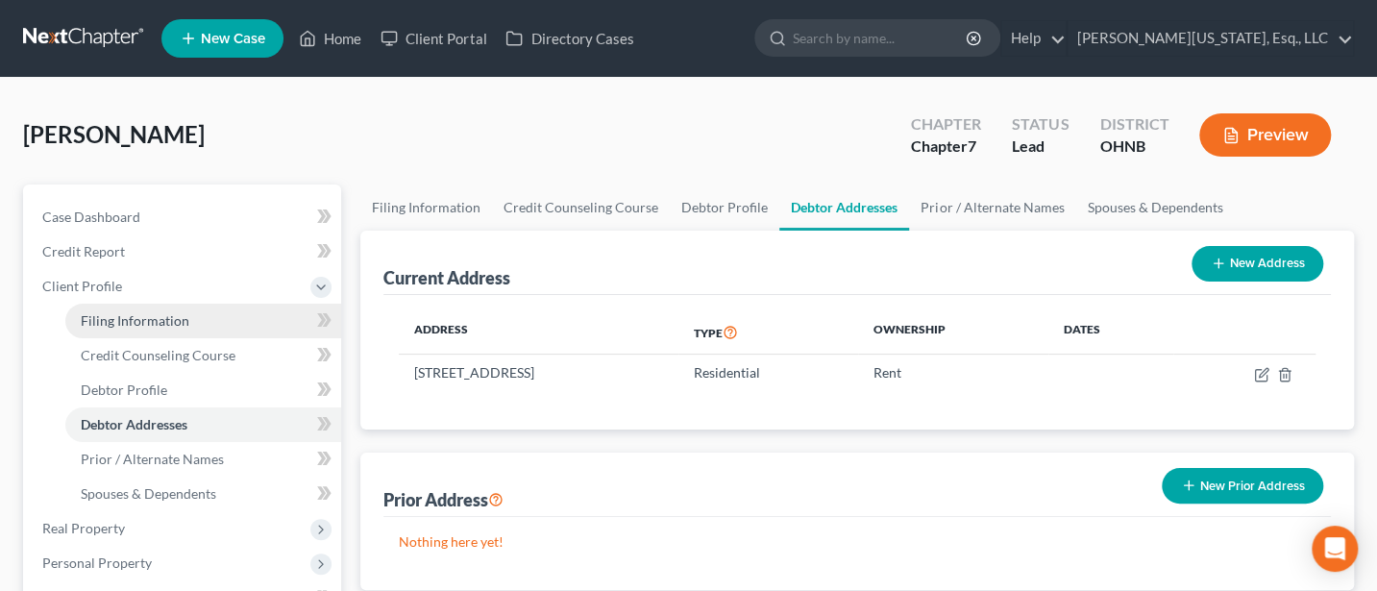
select select "0"
select select "36"
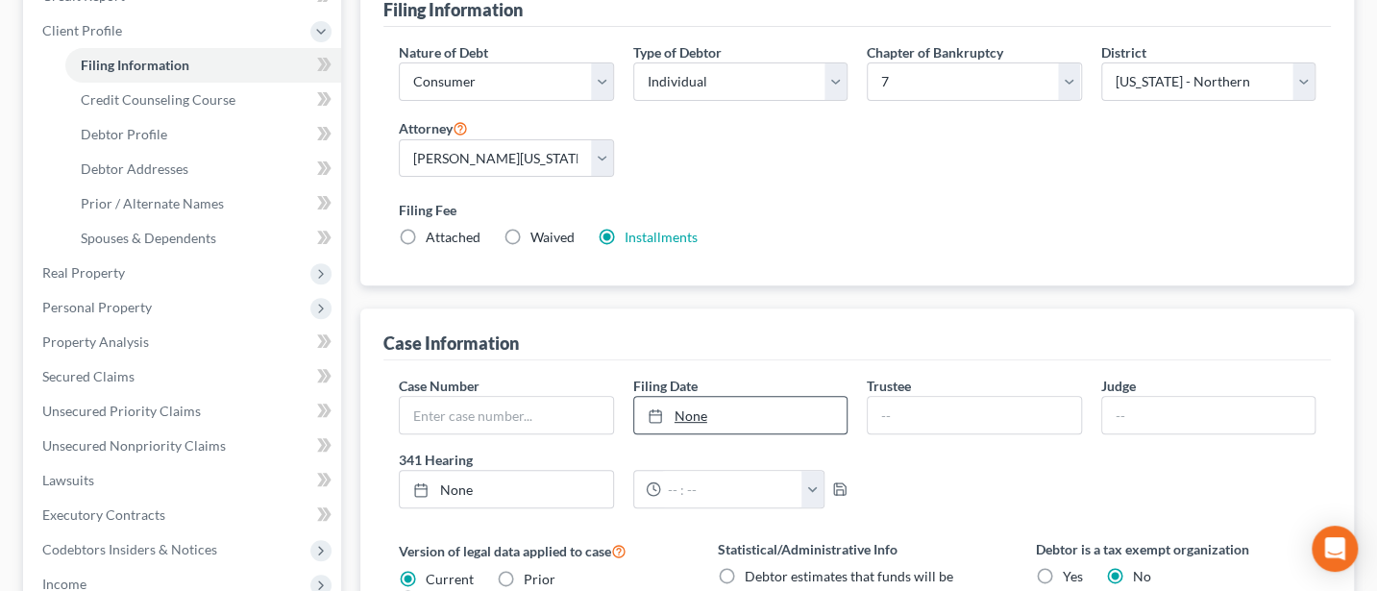
scroll to position [512, 0]
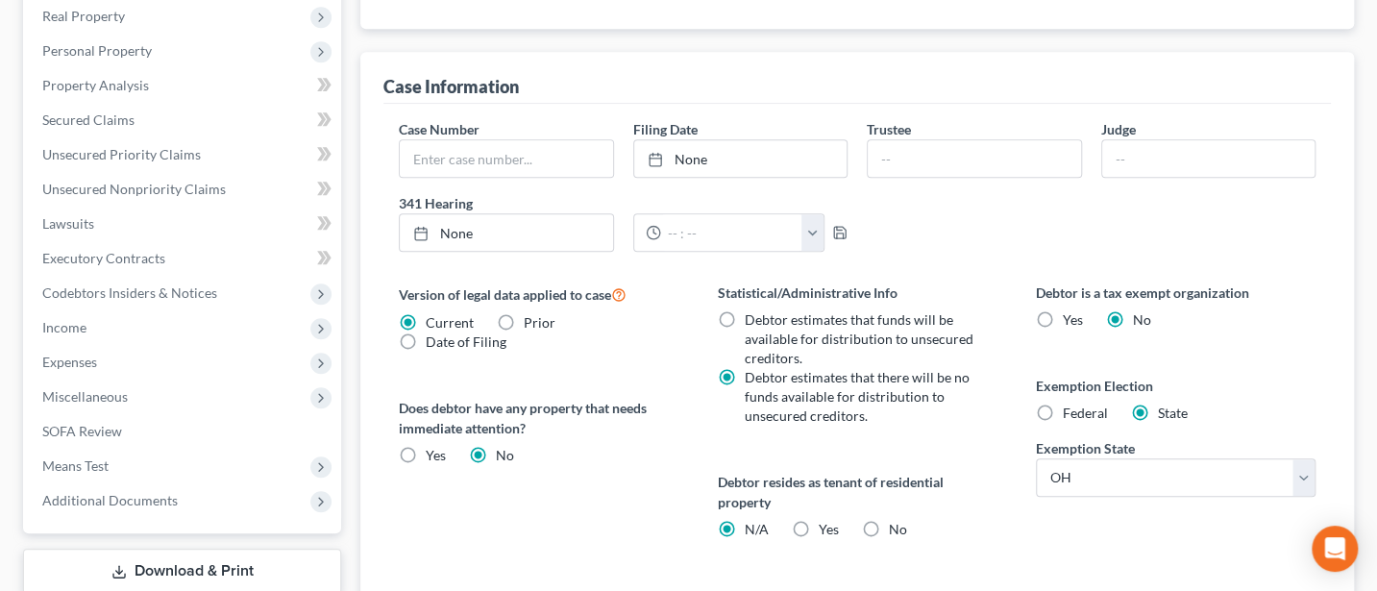
click at [819, 521] on label "Yes Yes" at bounding box center [829, 529] width 20 height 19
click at [827, 521] on input "Yes Yes" at bounding box center [833, 526] width 12 height 12
radio input "true"
radio input "false"
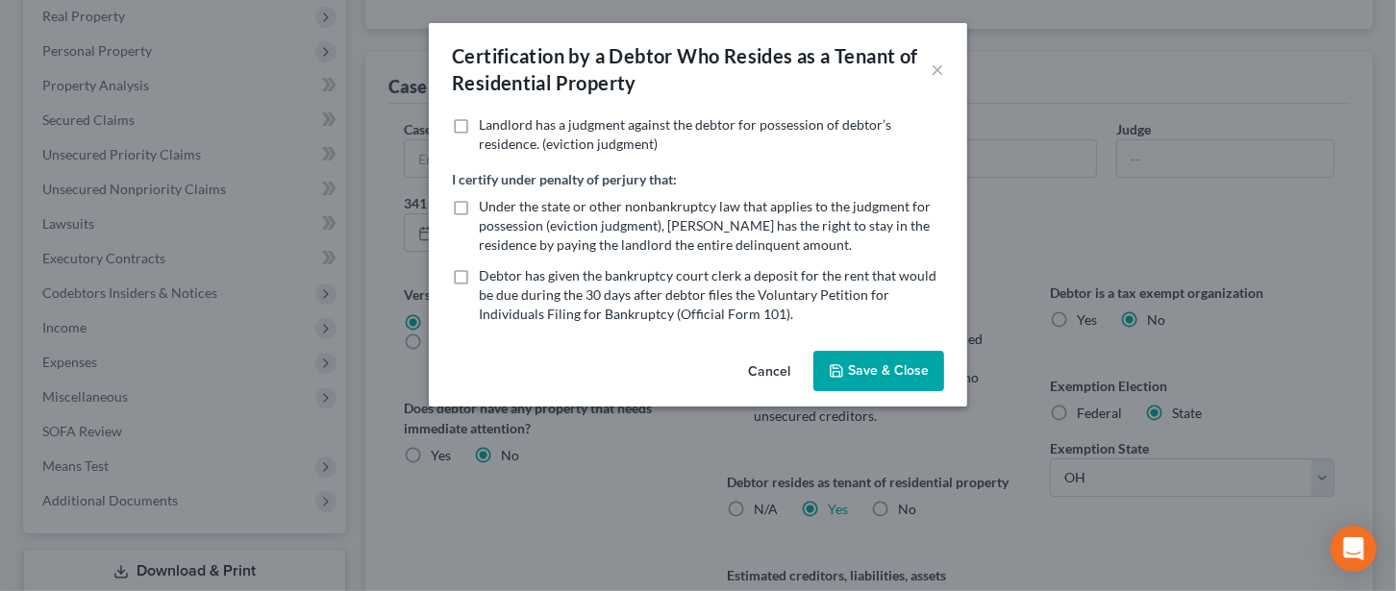
click at [894, 355] on button "Save & Close" at bounding box center [878, 371] width 131 height 40
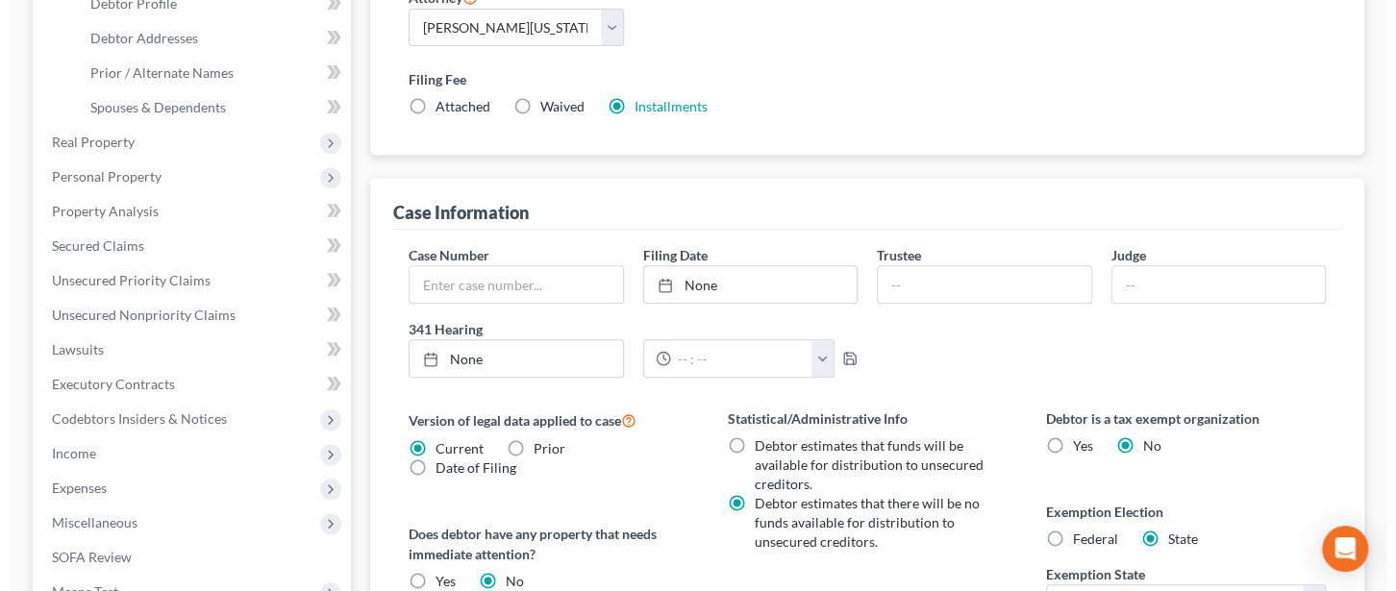
scroll to position [0, 0]
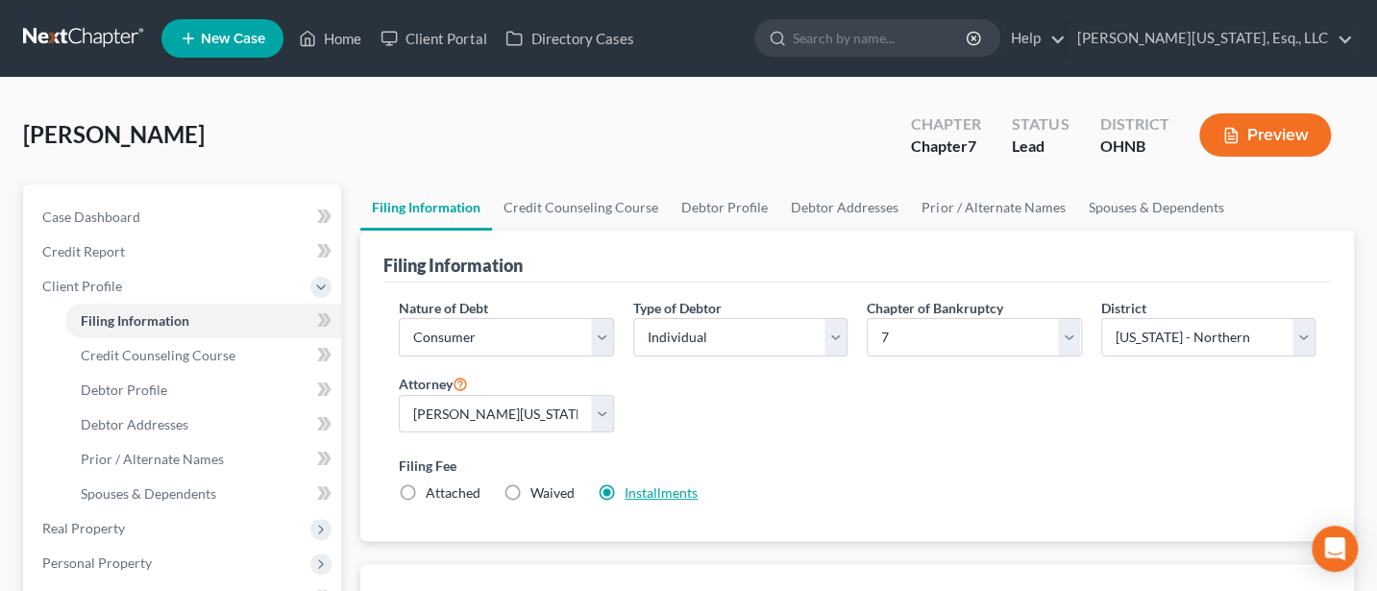
click at [650, 488] on link "Installments" at bounding box center [661, 492] width 73 height 16
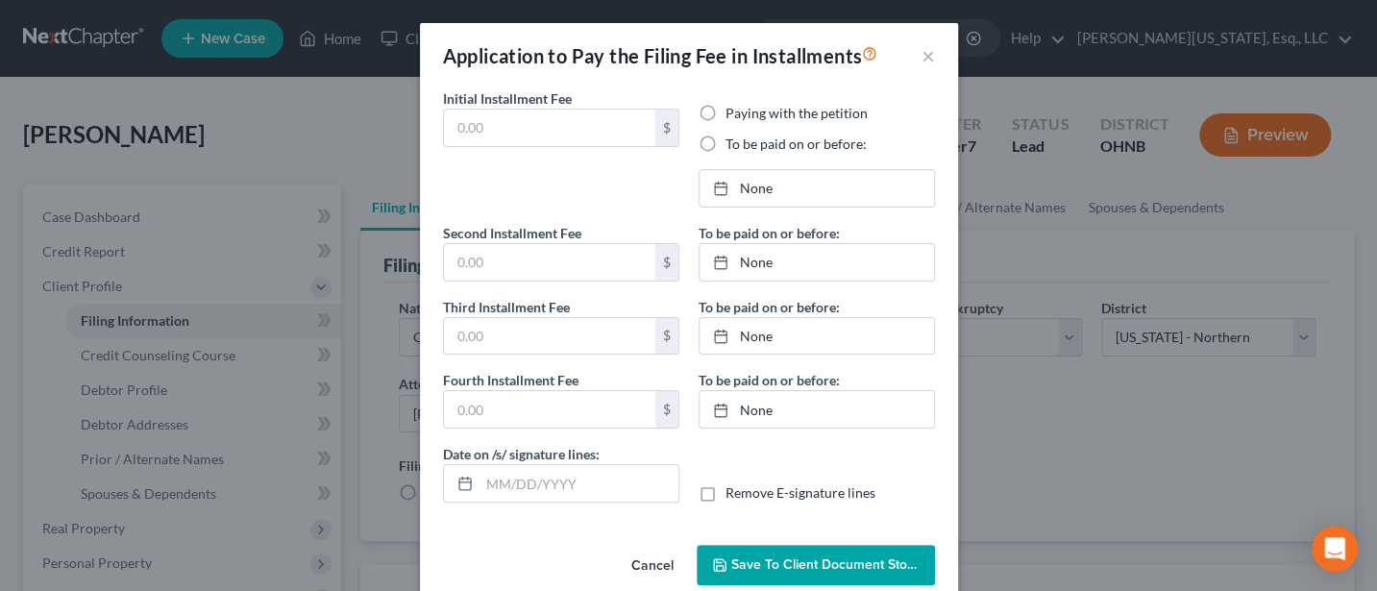
type input "0.00"
radio input "true"
type input "0.00"
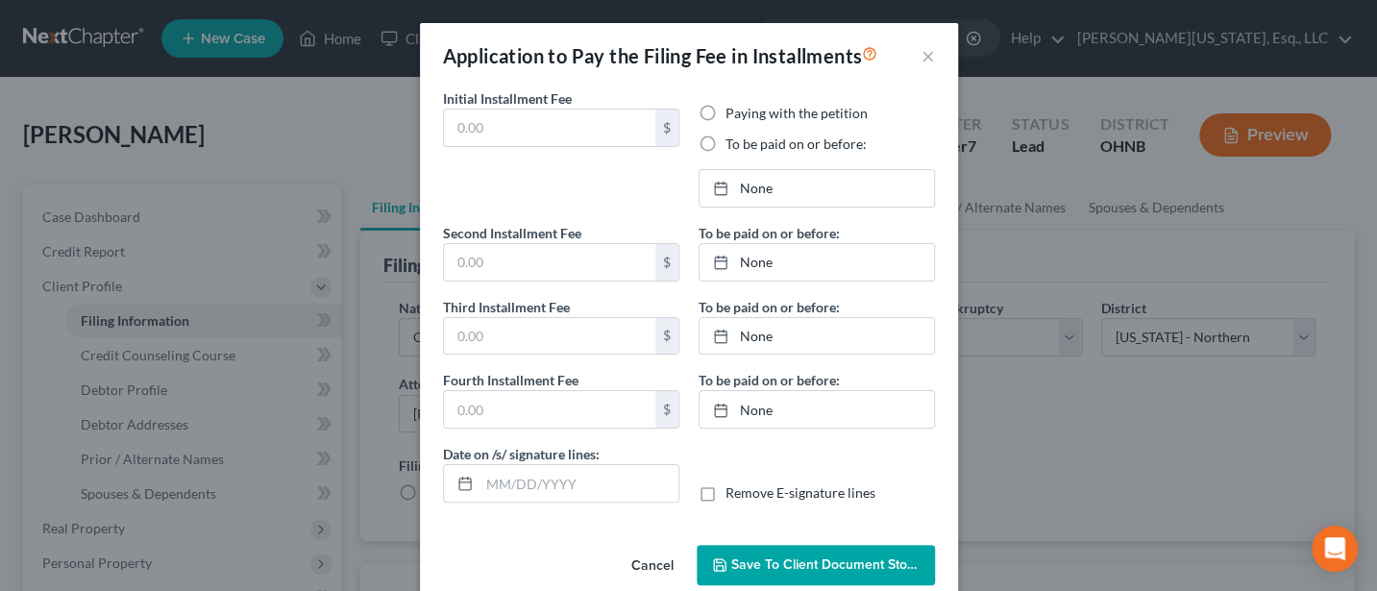
type input "[DATE]"
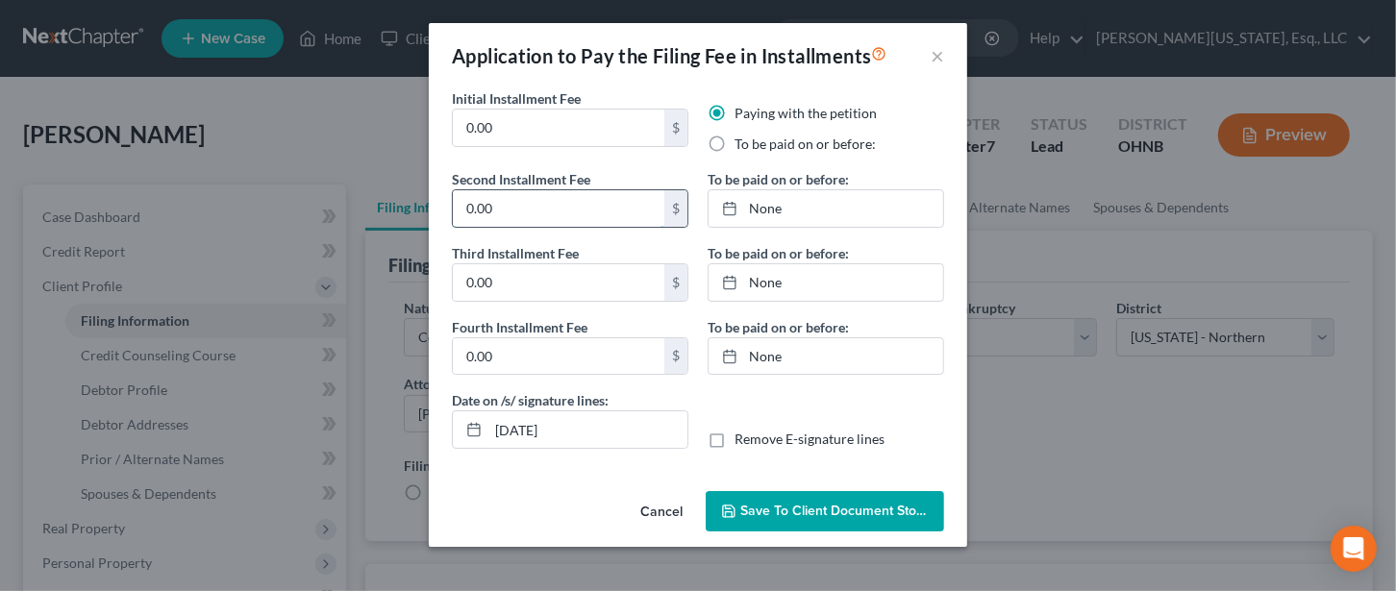
click at [498, 203] on input "0.00" at bounding box center [558, 208] width 211 height 37
type input "113"
type input "112"
type input "[DATE]"
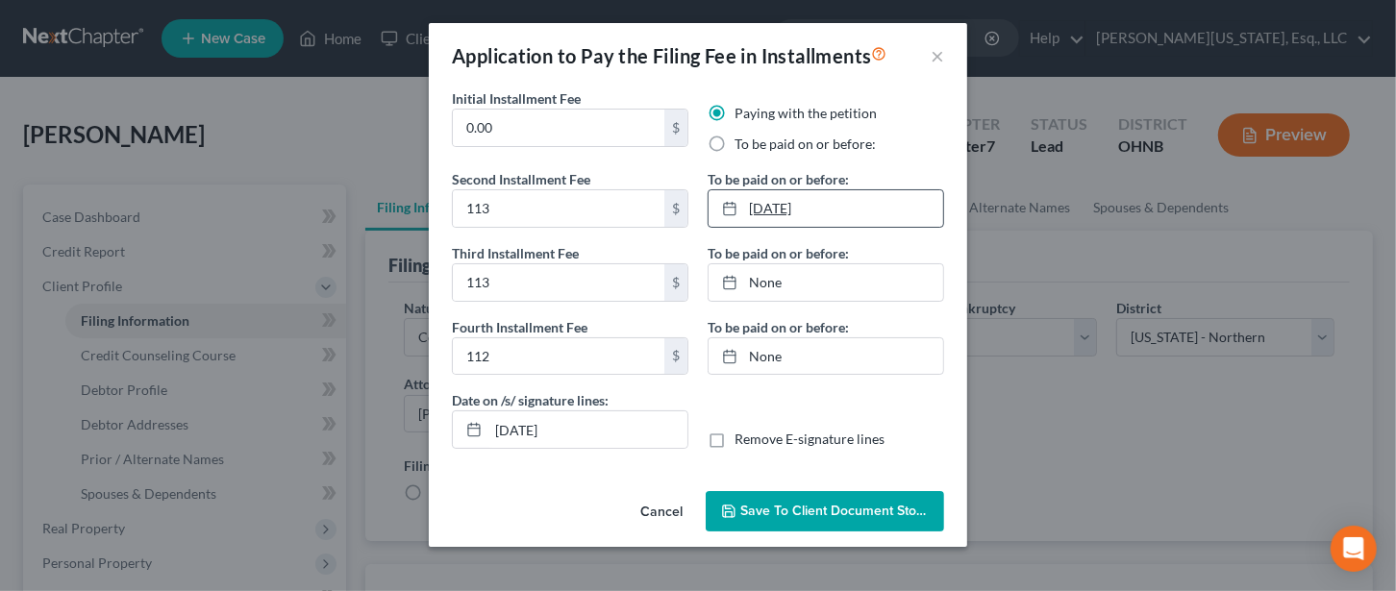
click at [795, 198] on link "[DATE]" at bounding box center [825, 208] width 235 height 37
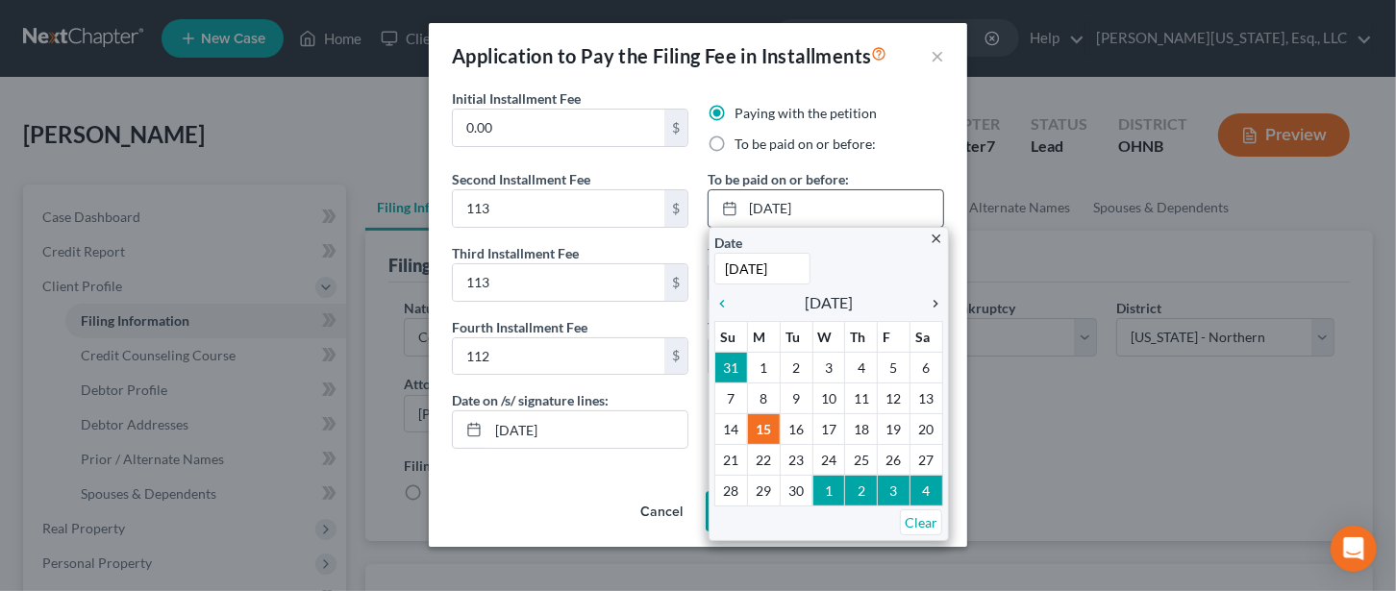
click at [929, 302] on icon "chevron_right" at bounding box center [930, 303] width 25 height 15
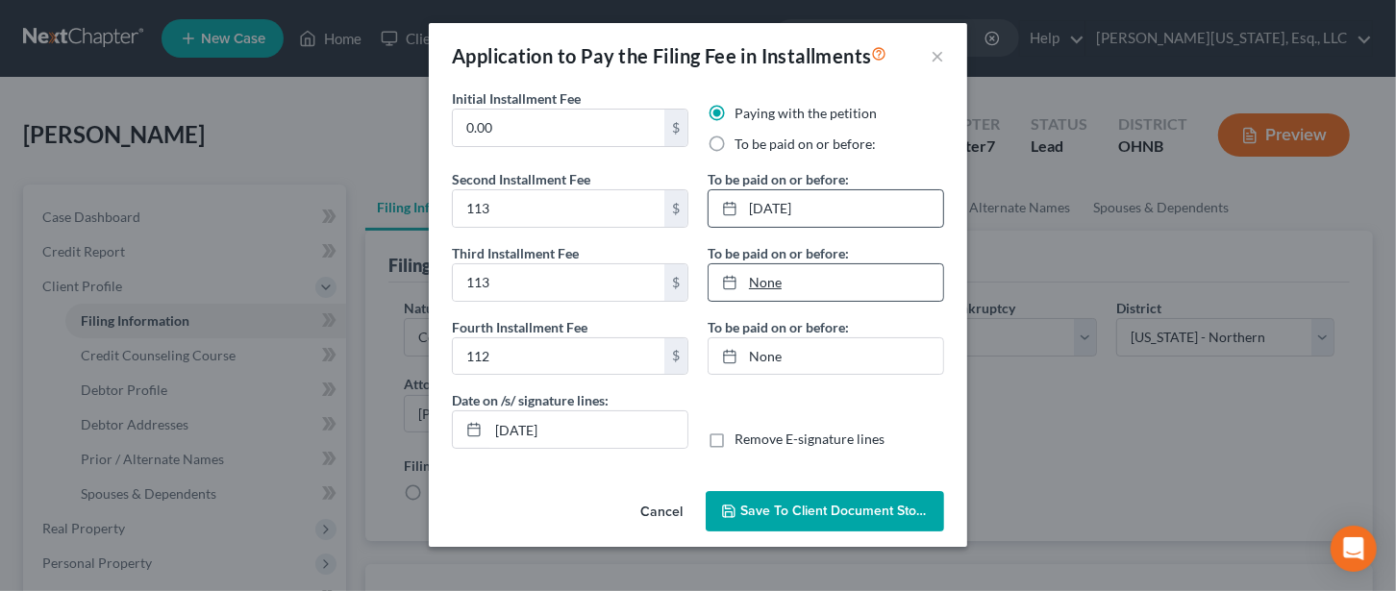
type input "[DATE]"
click at [770, 268] on link "None" at bounding box center [825, 282] width 235 height 37
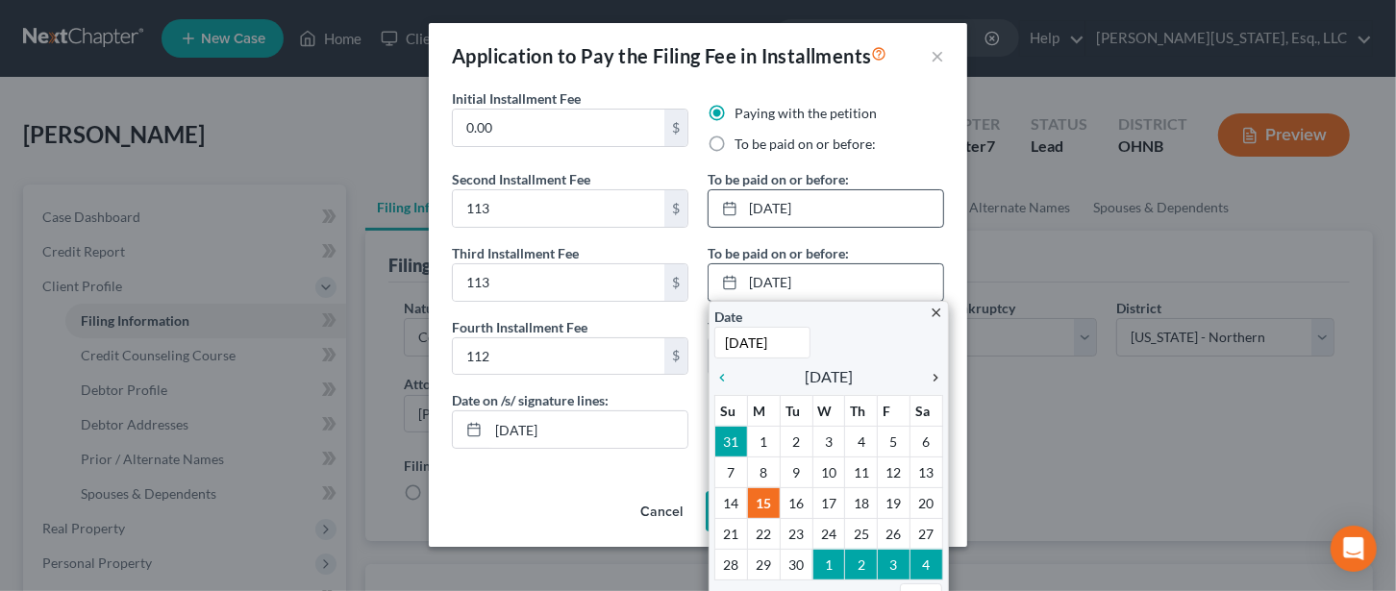
click at [924, 372] on icon "chevron_right" at bounding box center [930, 377] width 25 height 15
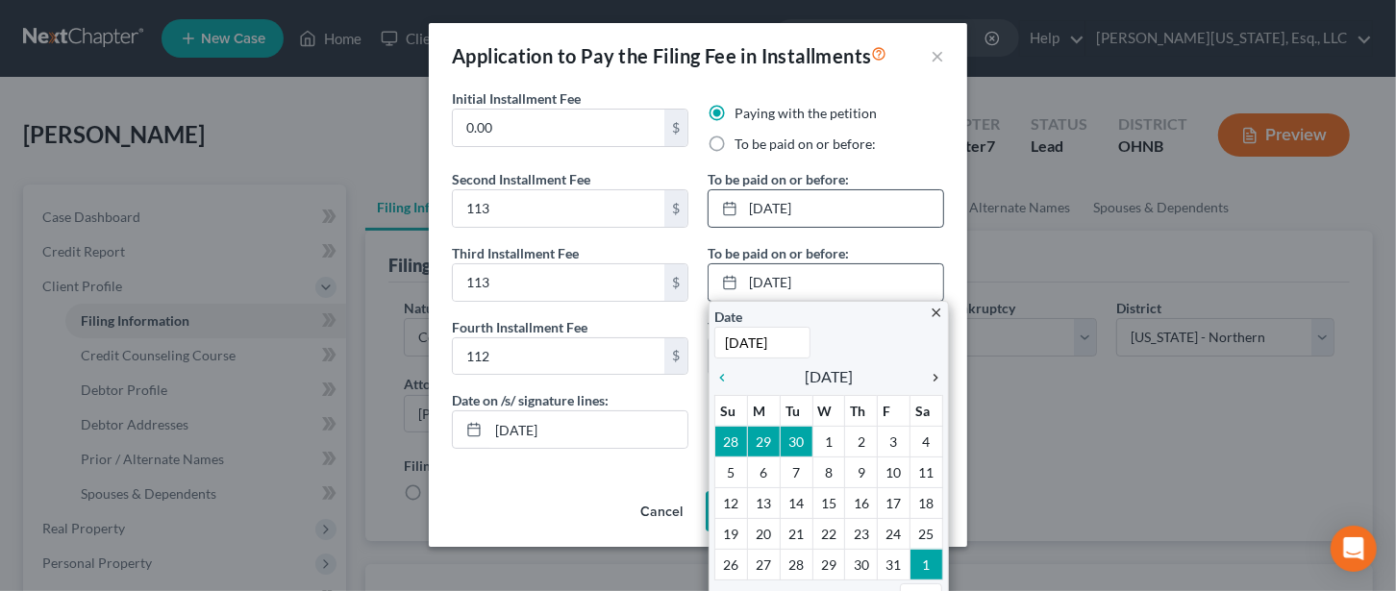
click at [924, 373] on icon "chevron_right" at bounding box center [930, 377] width 25 height 15
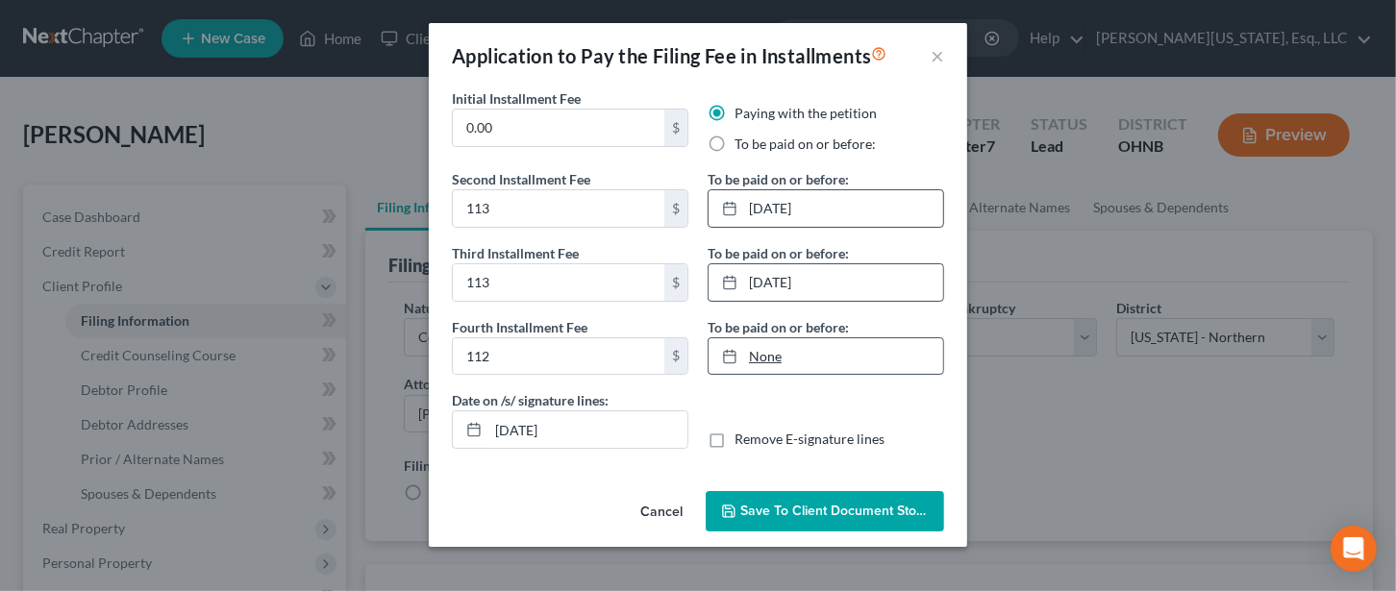
type input "[DATE]"
click at [769, 357] on link "[DATE]" at bounding box center [825, 356] width 235 height 37
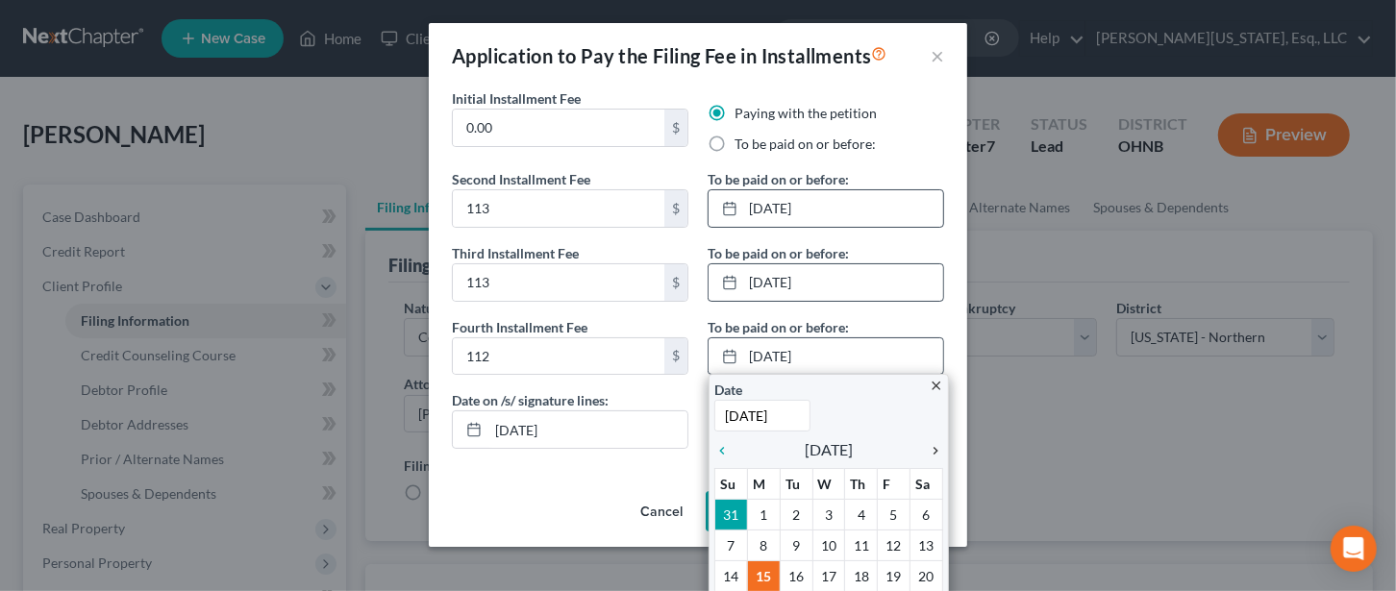
click at [921, 451] on icon "chevron_right" at bounding box center [930, 450] width 25 height 15
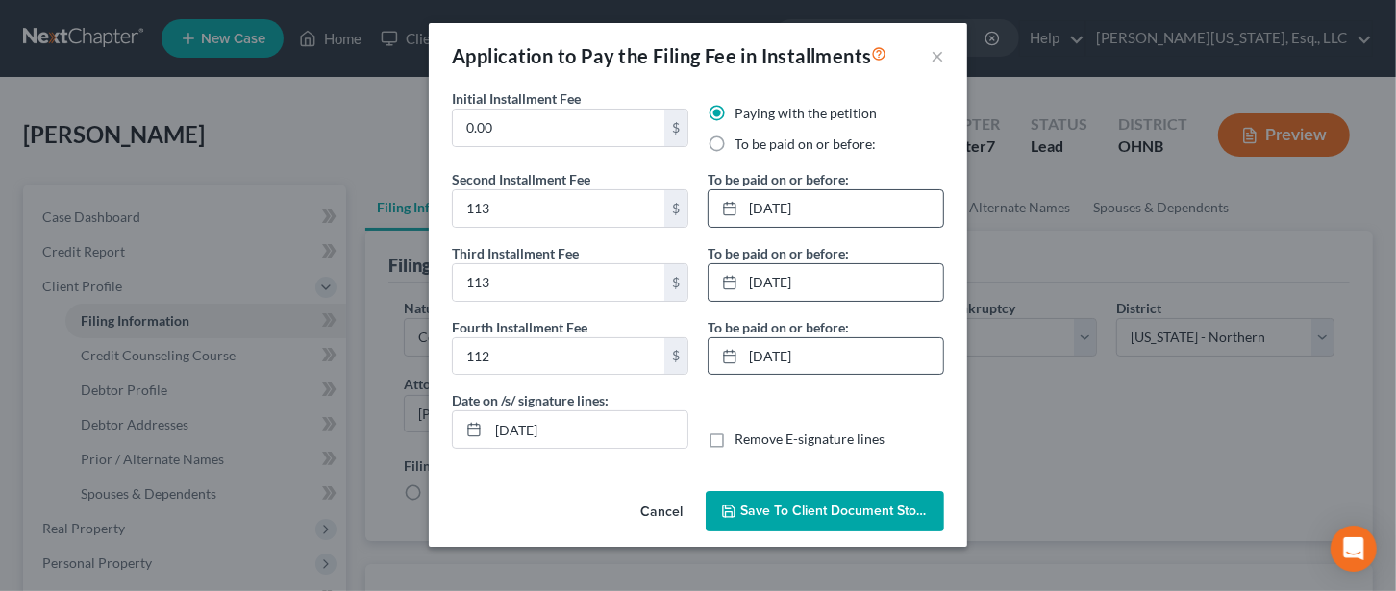
click at [800, 498] on button "Save to Client Document Storage" at bounding box center [825, 511] width 238 height 40
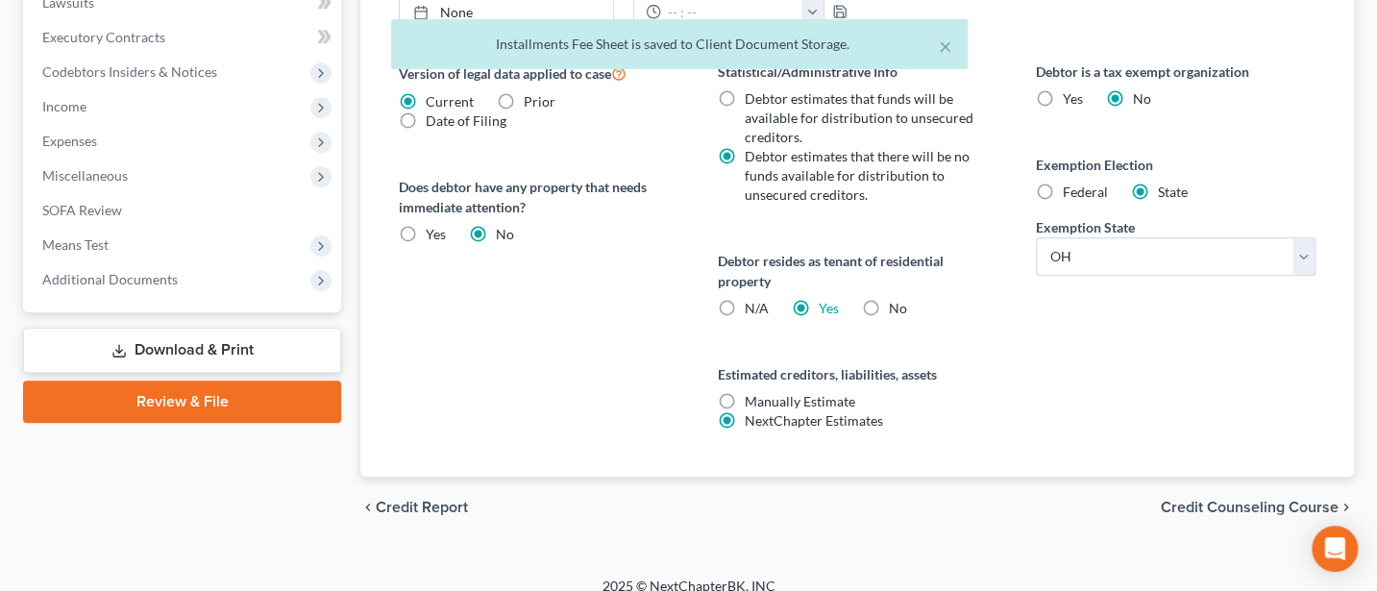
scroll to position [750, 0]
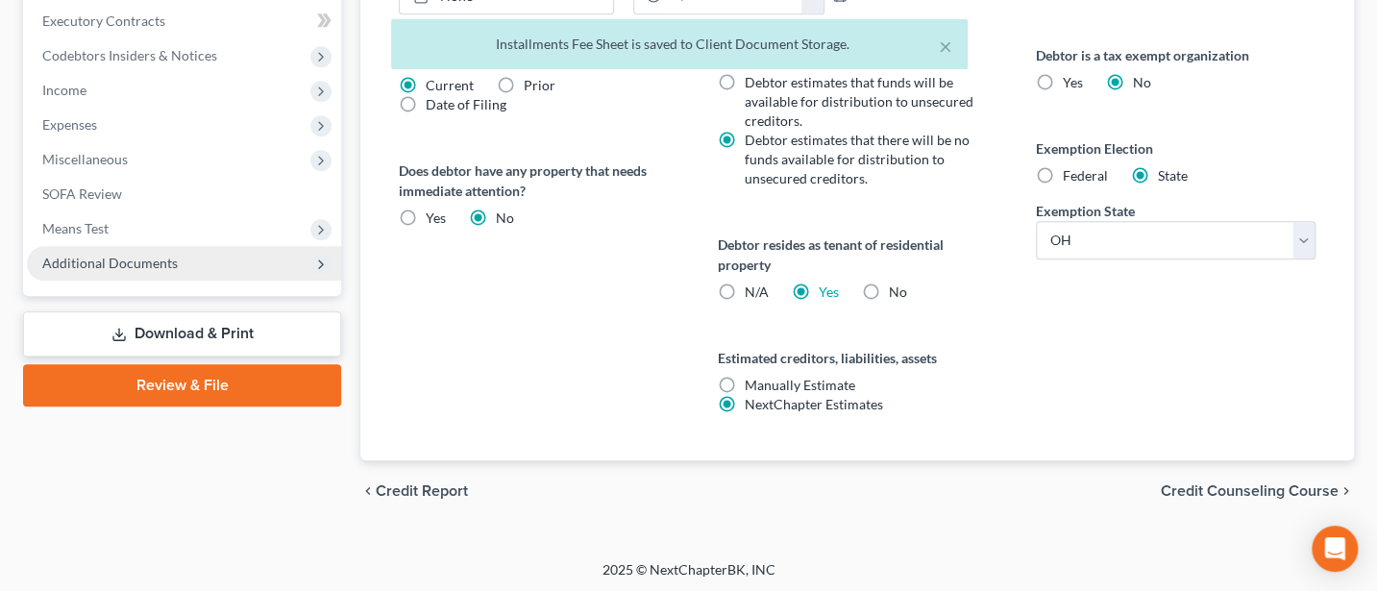
click at [144, 263] on span "Additional Documents" at bounding box center [110, 263] width 136 height 16
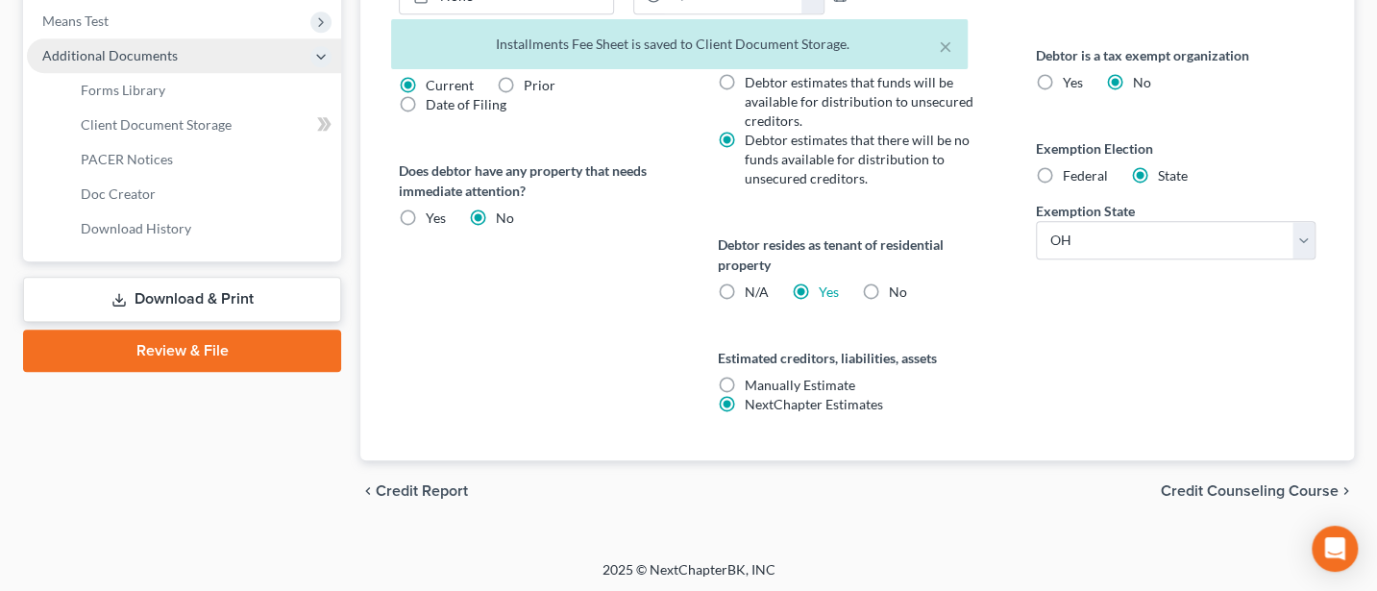
scroll to position [542, 0]
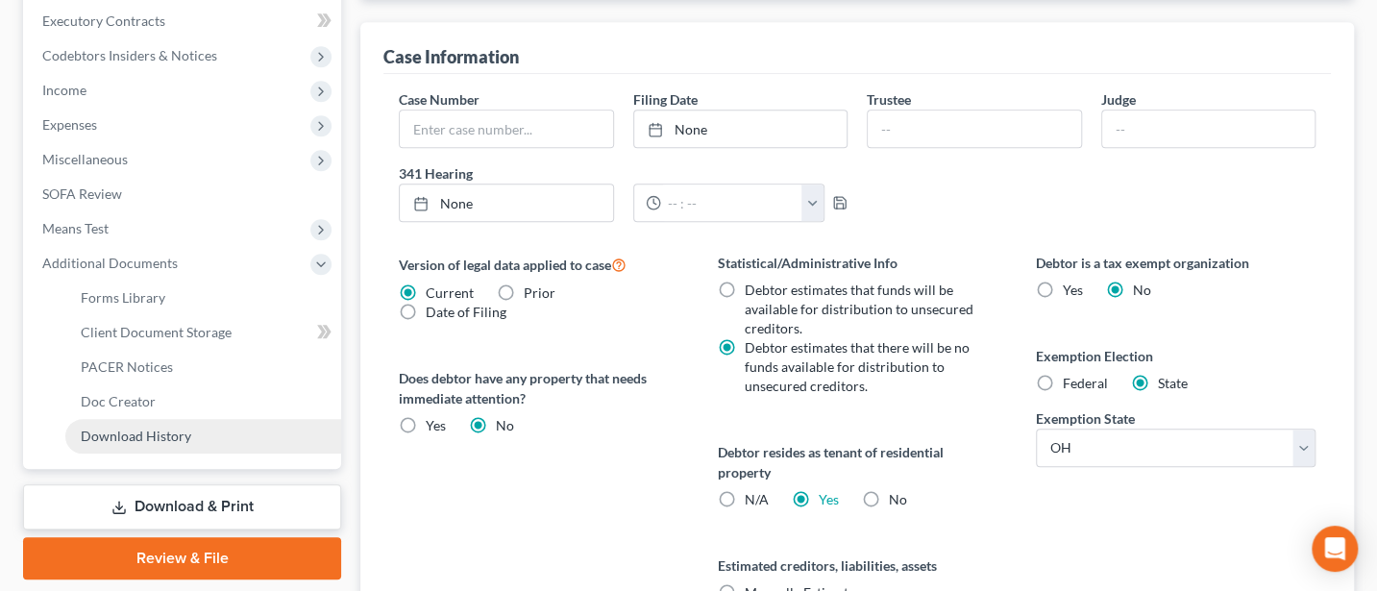
click at [155, 437] on span "Download History" at bounding box center [136, 436] width 111 height 16
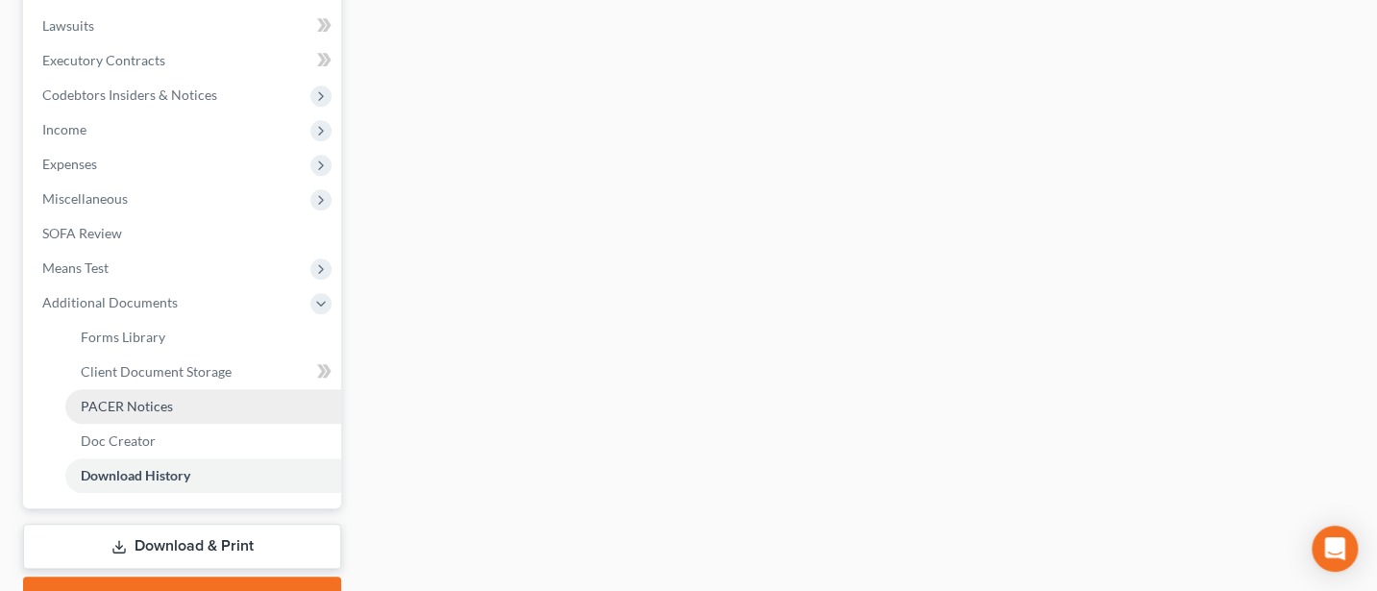
scroll to position [512, 0]
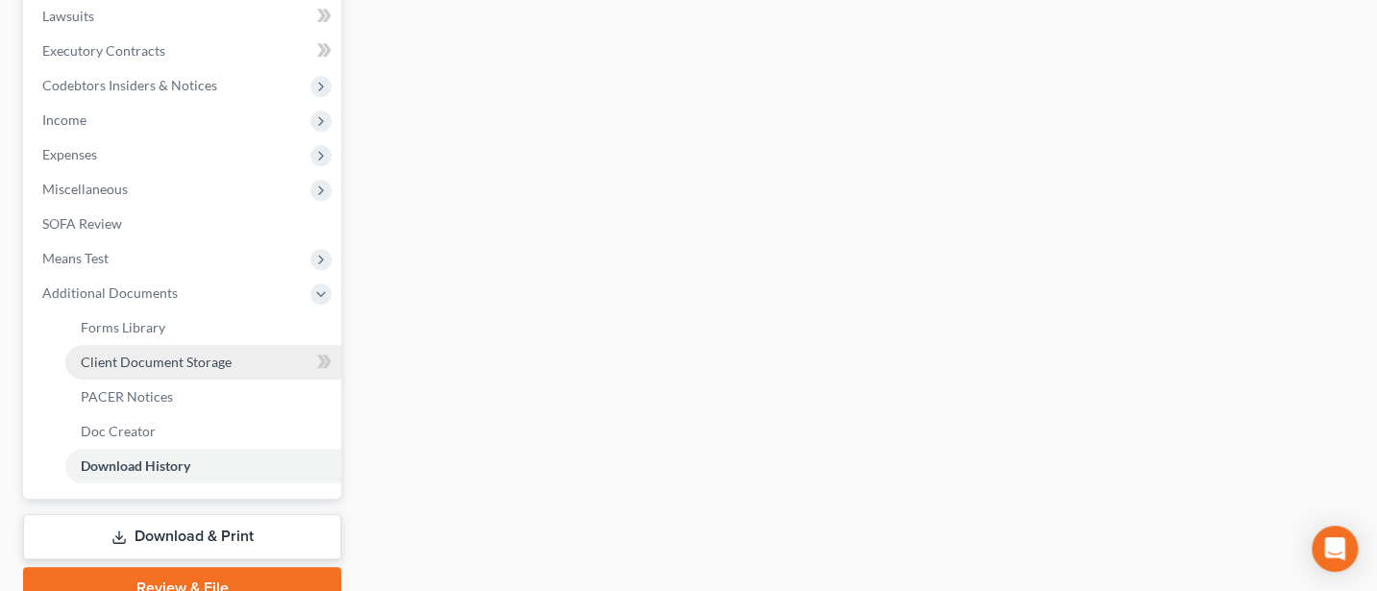
click at [204, 357] on span "Client Document Storage" at bounding box center [156, 362] width 151 height 16
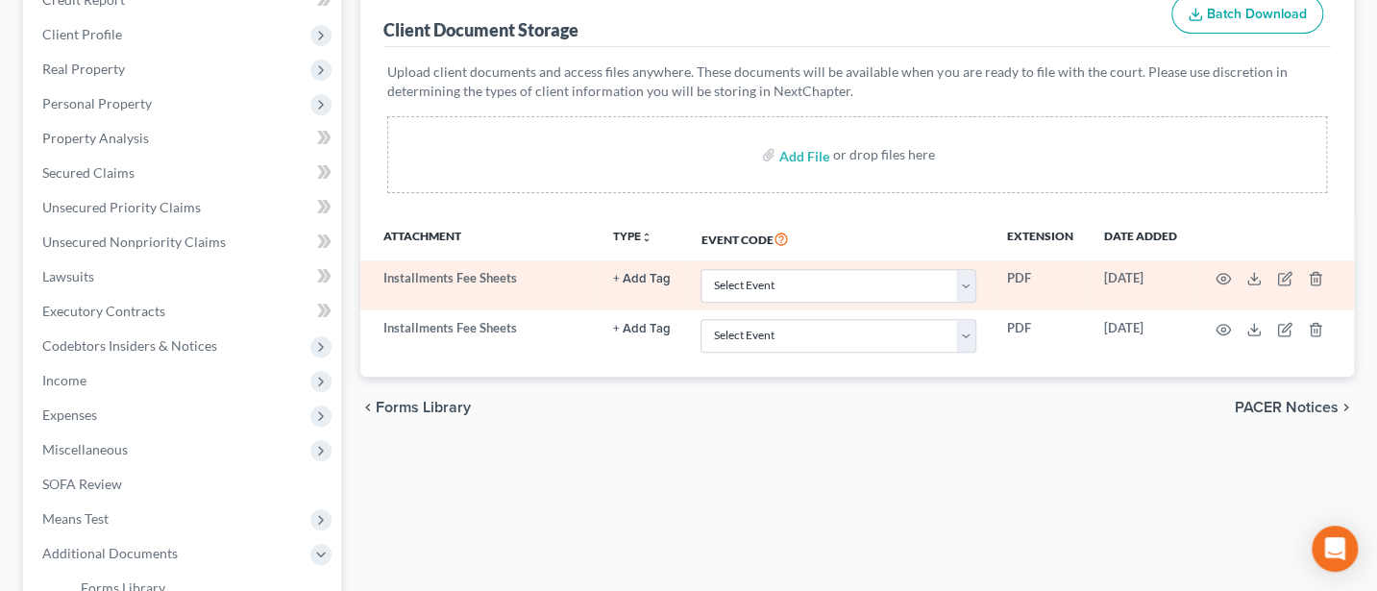
scroll to position [256, 0]
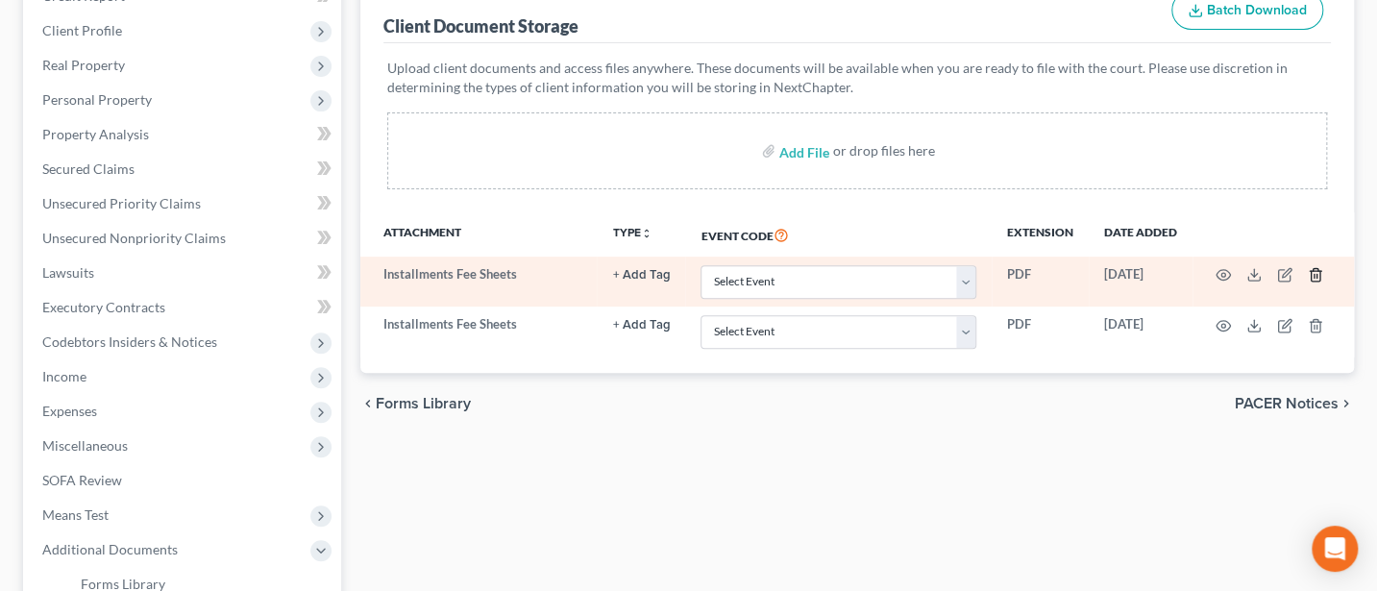
click at [1322, 270] on icon "button" at bounding box center [1315, 274] width 15 height 15
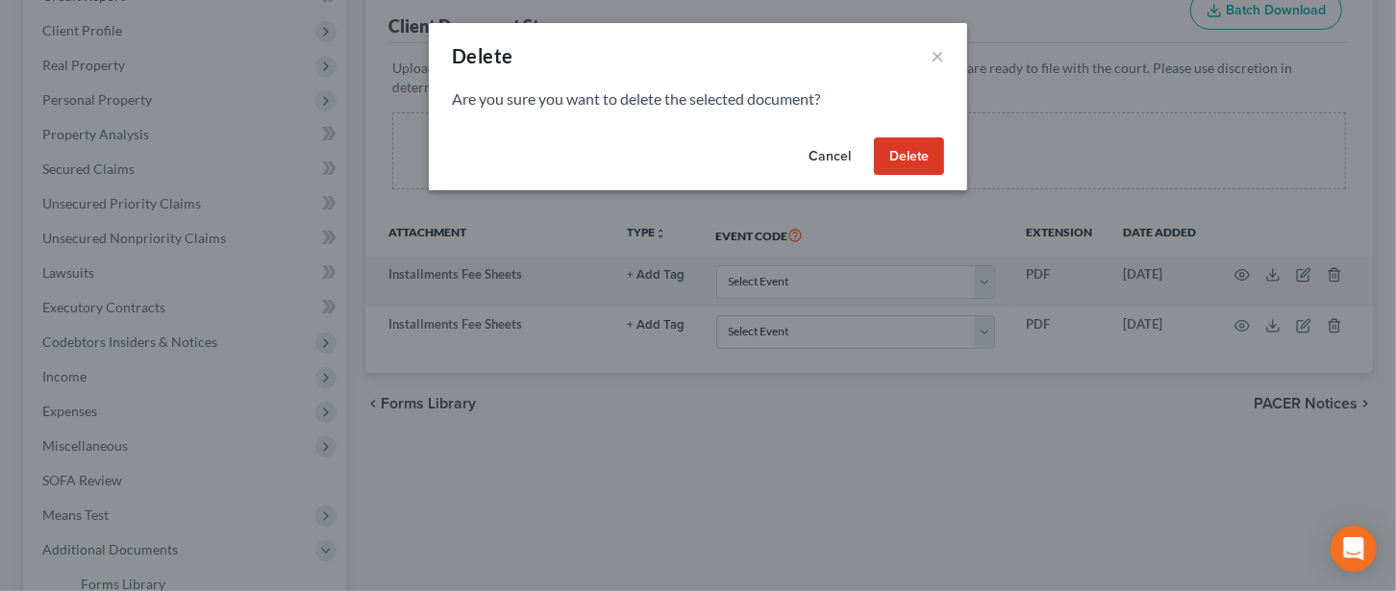
click at [907, 146] on button "Delete" at bounding box center [909, 156] width 70 height 38
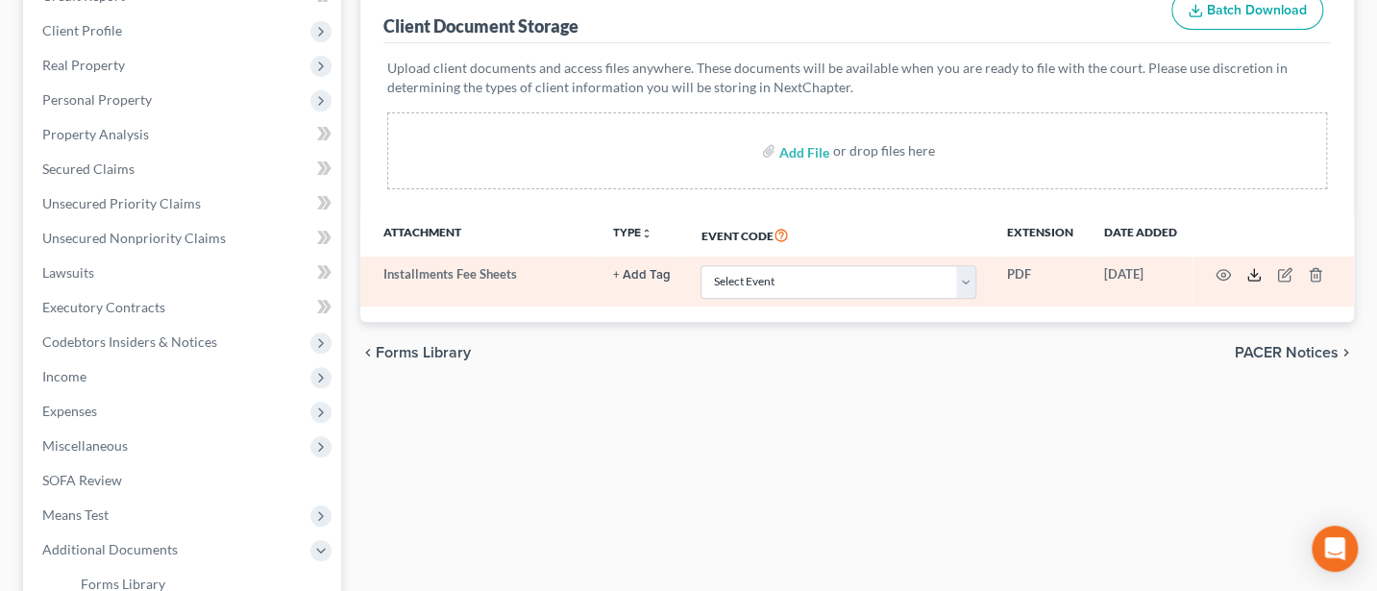
click at [1250, 270] on icon at bounding box center [1254, 274] width 15 height 15
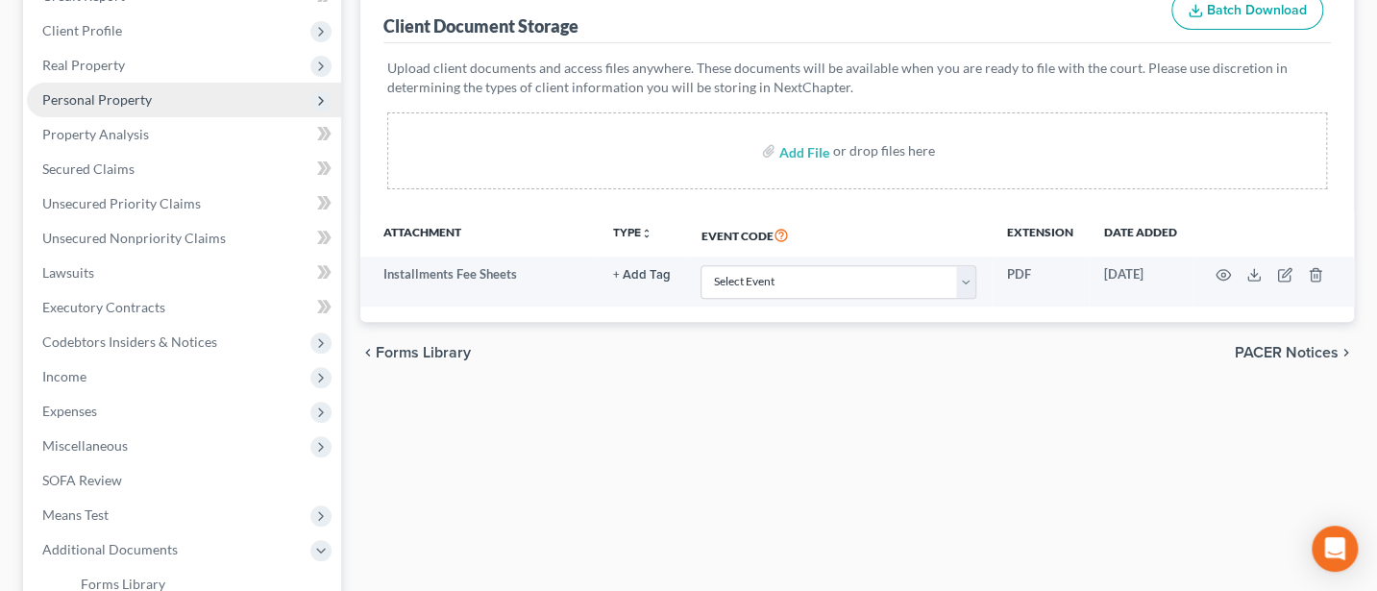
click at [102, 101] on span "Personal Property" at bounding box center [97, 99] width 110 height 16
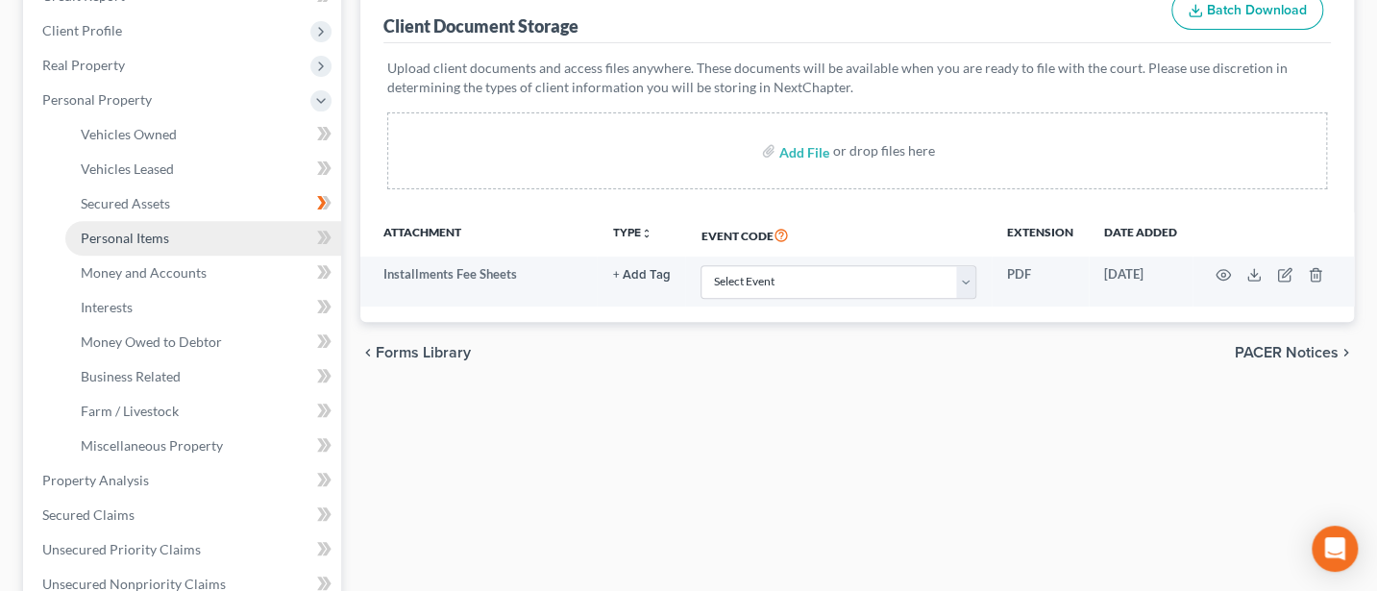
click at [133, 241] on span "Personal Items" at bounding box center [125, 238] width 88 height 16
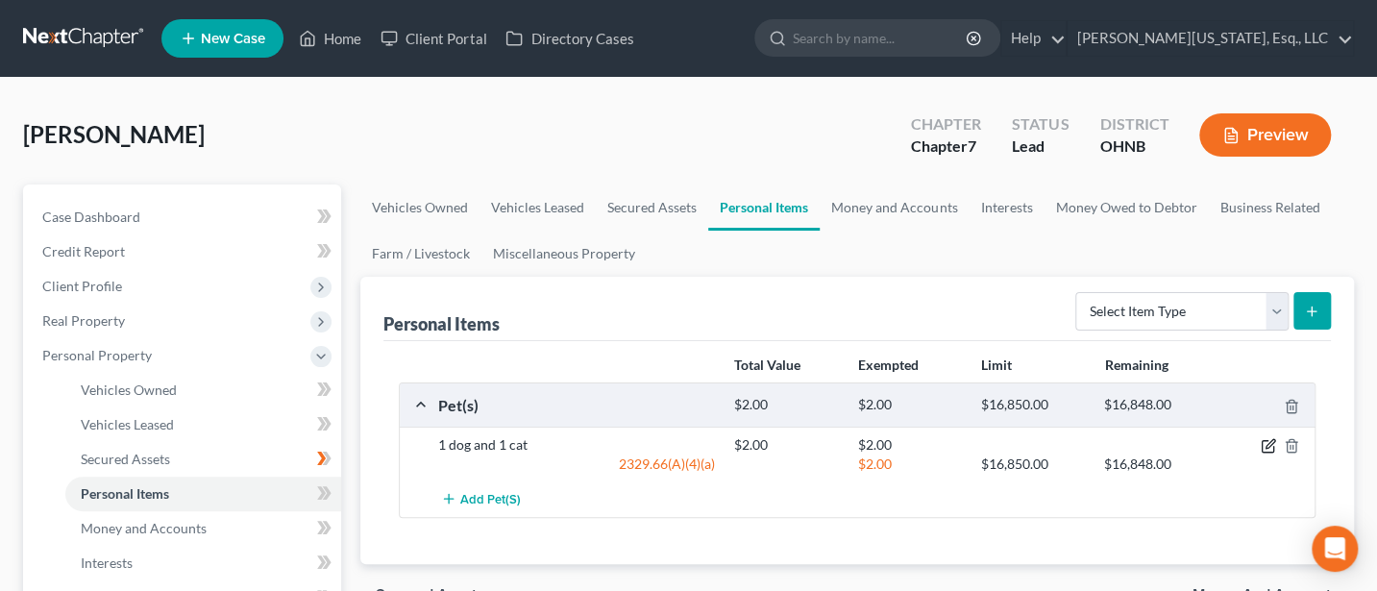
click at [1271, 443] on icon "button" at bounding box center [1268, 445] width 15 height 15
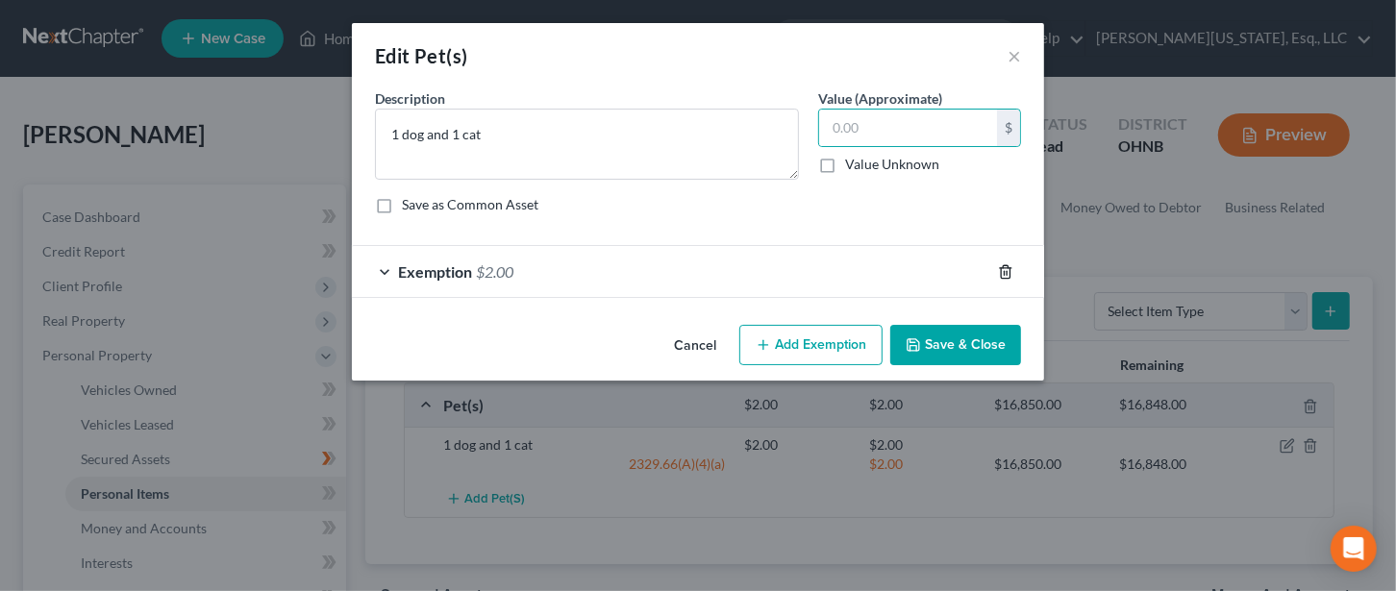
click at [1004, 264] on icon "button" at bounding box center [1005, 271] width 15 height 15
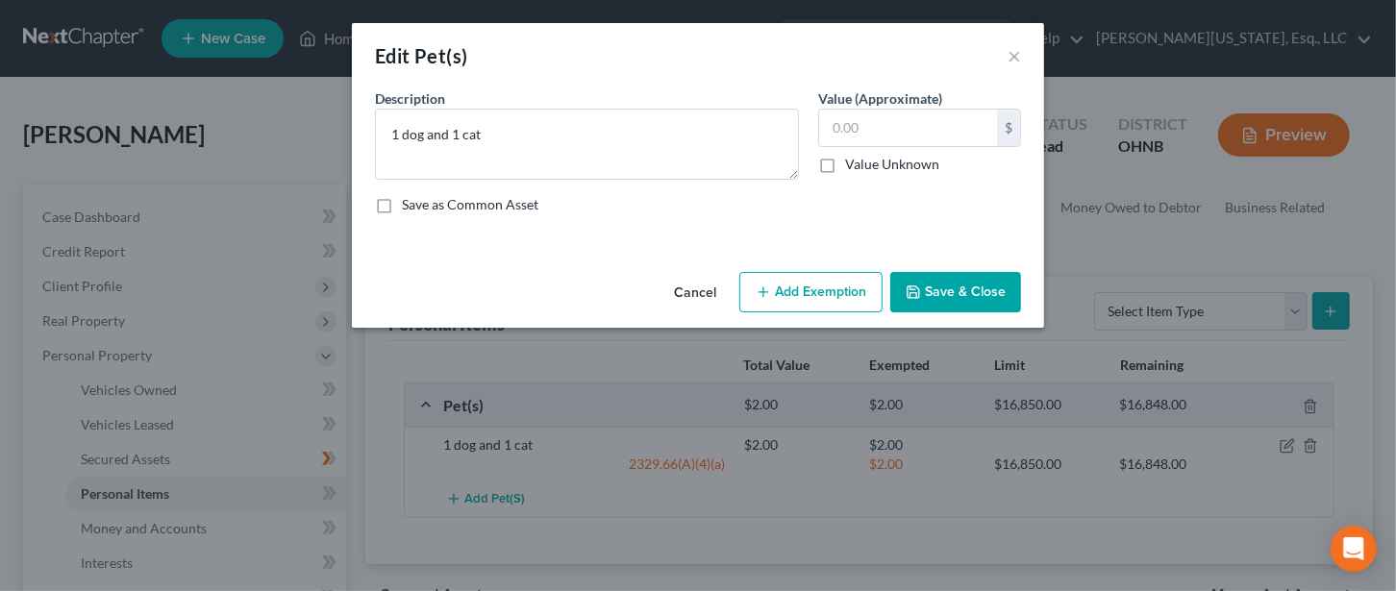
click at [965, 292] on button "Save & Close" at bounding box center [955, 292] width 131 height 40
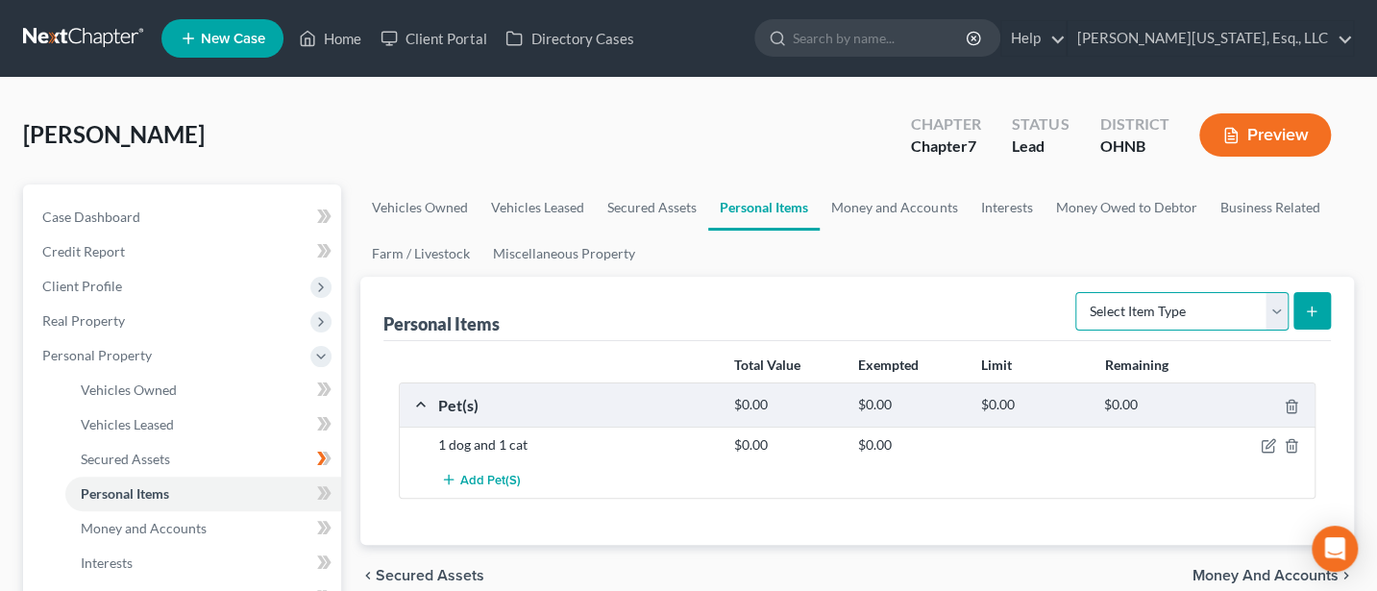
click at [1273, 302] on select "Select Item Type Clothing Collectibles Of Value Electronics Firearms Household …" at bounding box center [1182, 311] width 213 height 38
select select "clothing"
click at [1077, 292] on select "Select Item Type Clothing Collectibles Of Value Electronics Firearms Household …" at bounding box center [1182, 311] width 213 height 38
click at [1309, 304] on icon "submit" at bounding box center [1311, 311] width 15 height 15
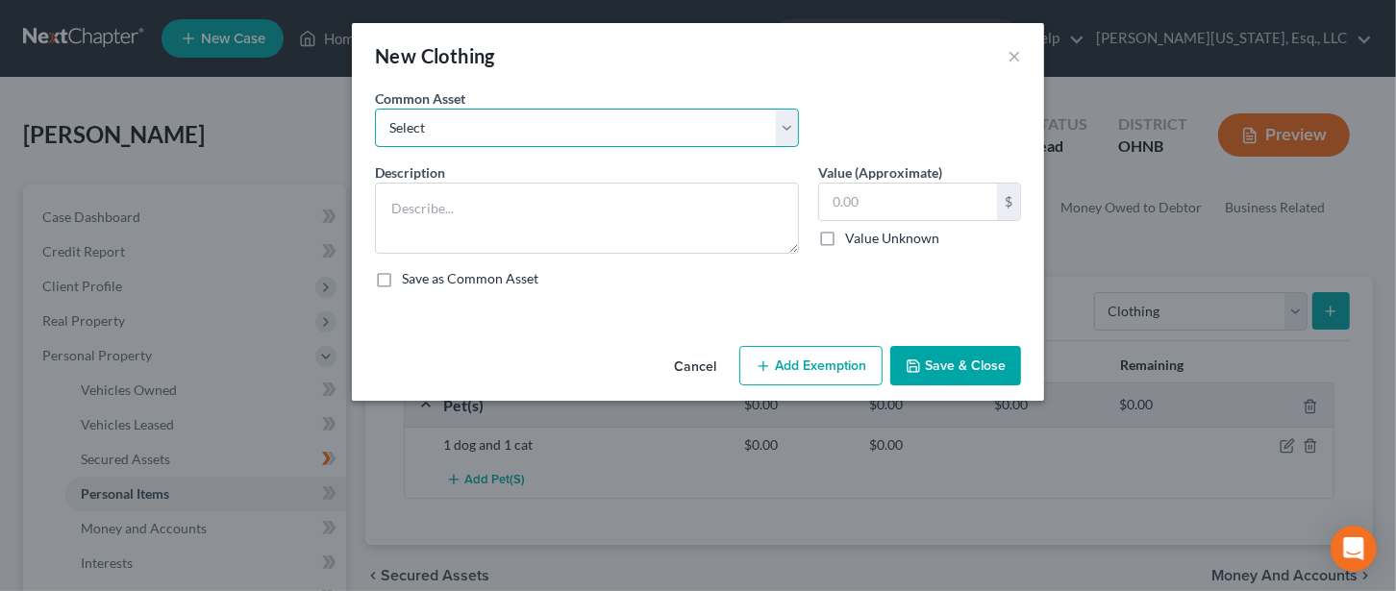
click at [581, 121] on select "Select Everyday clothing" at bounding box center [587, 128] width 424 height 38
select select "0"
click at [375, 109] on select "Select Everyday clothing" at bounding box center [587, 128] width 424 height 38
type textarea "Everyday clothing"
type input "500.00"
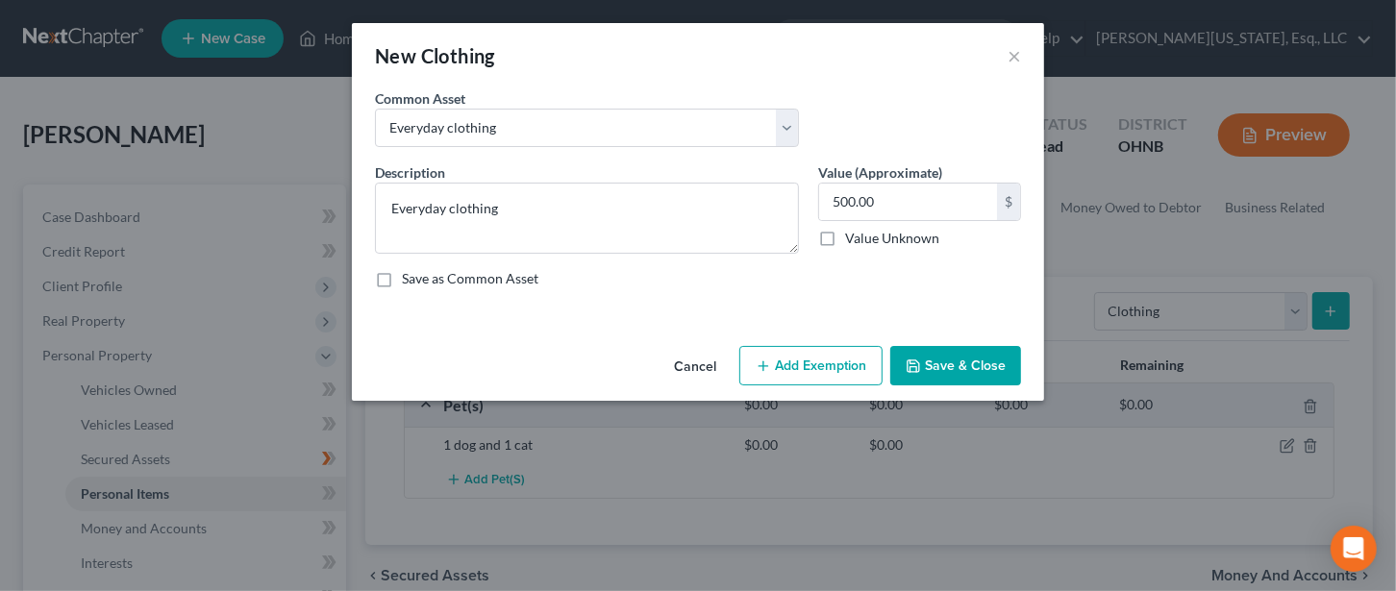
click at [818, 371] on button "Add Exemption" at bounding box center [810, 366] width 143 height 40
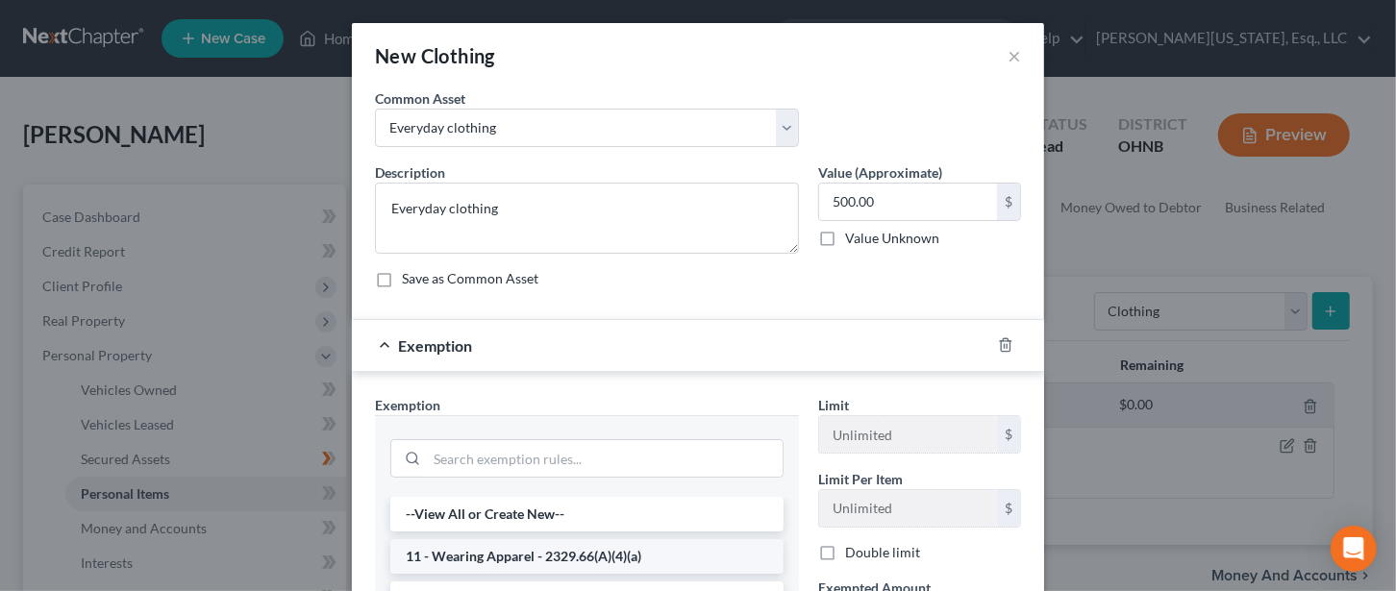
click at [491, 560] on li "11 - Wearing Apparel - 2329.66(A)(4)(a)" at bounding box center [586, 556] width 393 height 35
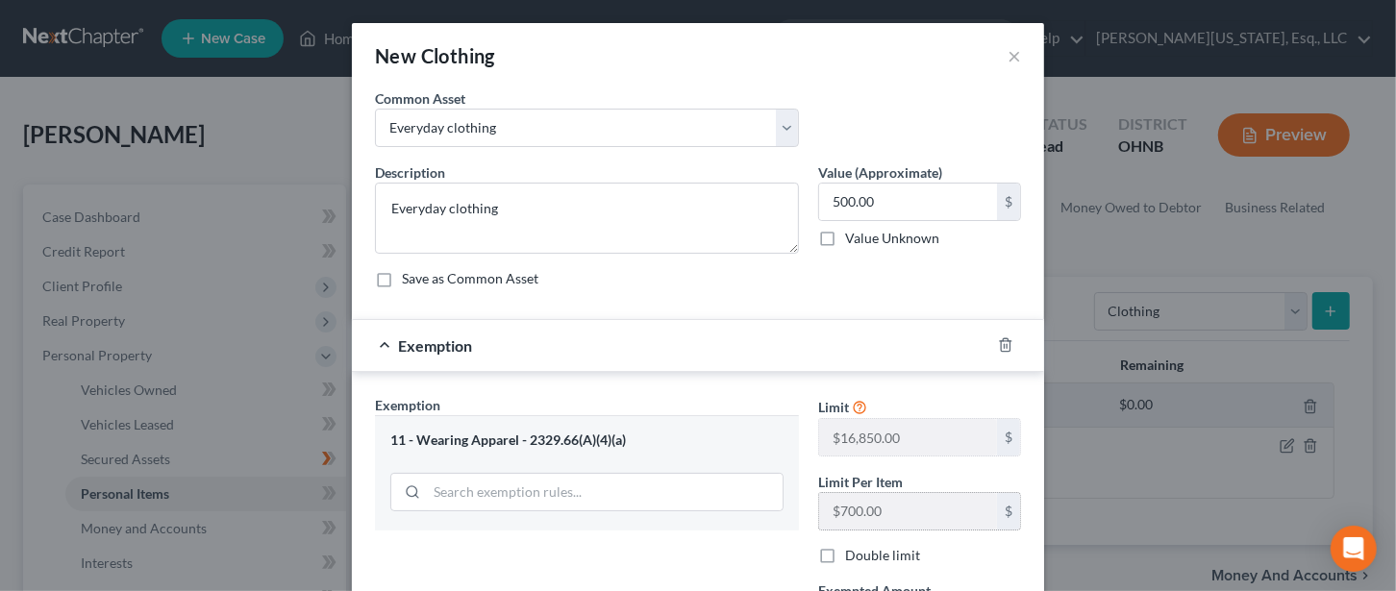
scroll to position [255, 0]
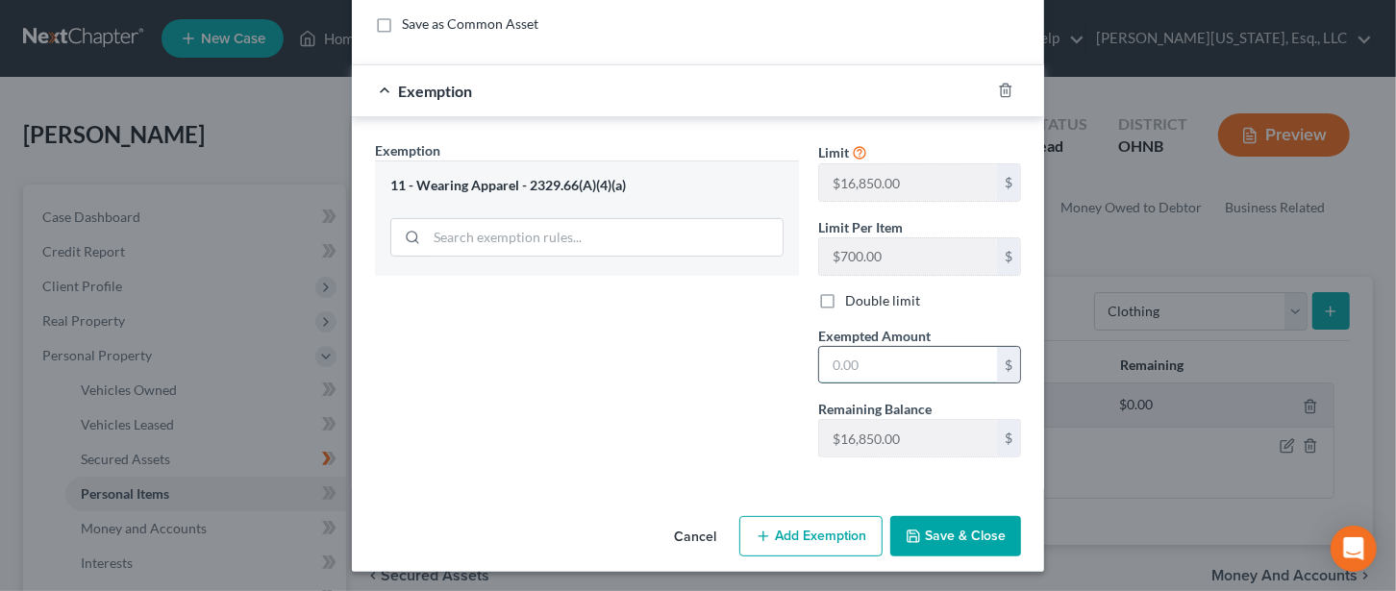
click at [844, 361] on input "text" at bounding box center [908, 365] width 178 height 37
type input "500"
click at [959, 523] on button "Save & Close" at bounding box center [955, 536] width 131 height 40
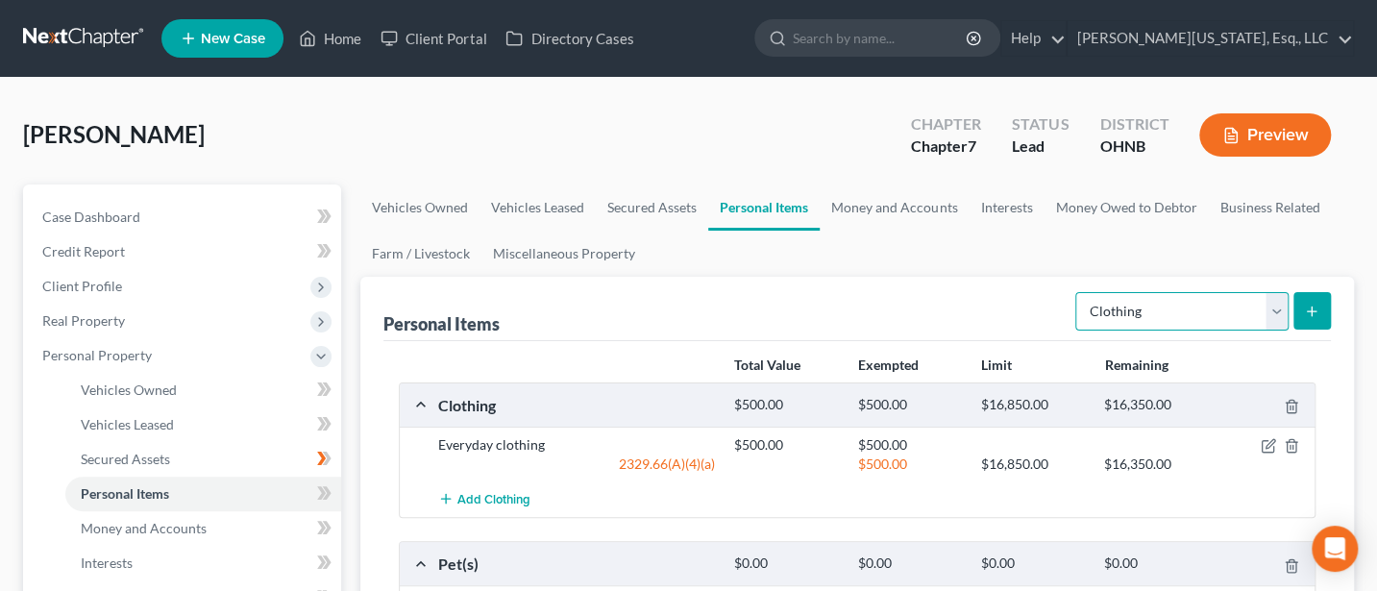
click at [1193, 310] on select "Select Item Type Clothing Collectibles Of Value Electronics Firearms Household …" at bounding box center [1182, 311] width 213 height 38
select select "electronics"
click at [1077, 292] on select "Select Item Type Clothing Collectibles Of Value Electronics Firearms Household …" at bounding box center [1182, 311] width 213 height 38
click at [1316, 305] on icon "submit" at bounding box center [1311, 311] width 15 height 15
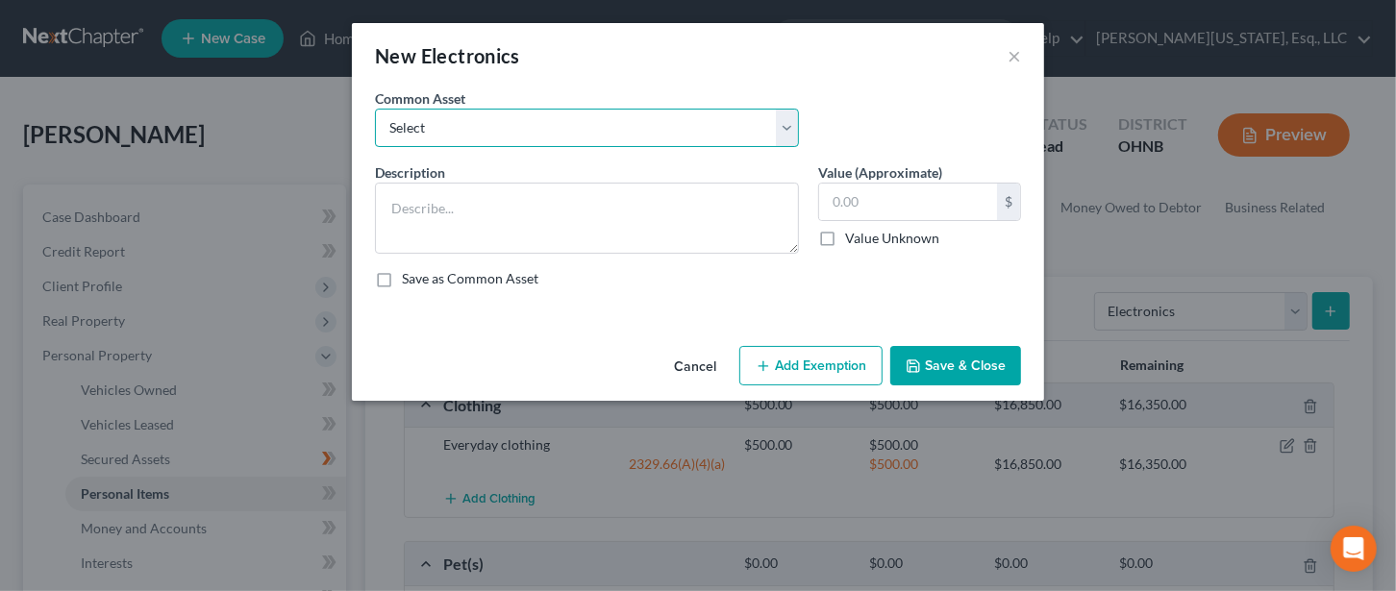
click at [508, 111] on select "Select TV, Cell Phone, Computer" at bounding box center [587, 128] width 424 height 38
select select "0"
click at [375, 109] on select "Select TV, Cell Phone, Computer" at bounding box center [587, 128] width 424 height 38
type textarea "TV, Cell Phone, Computer"
type input "1,000.00"
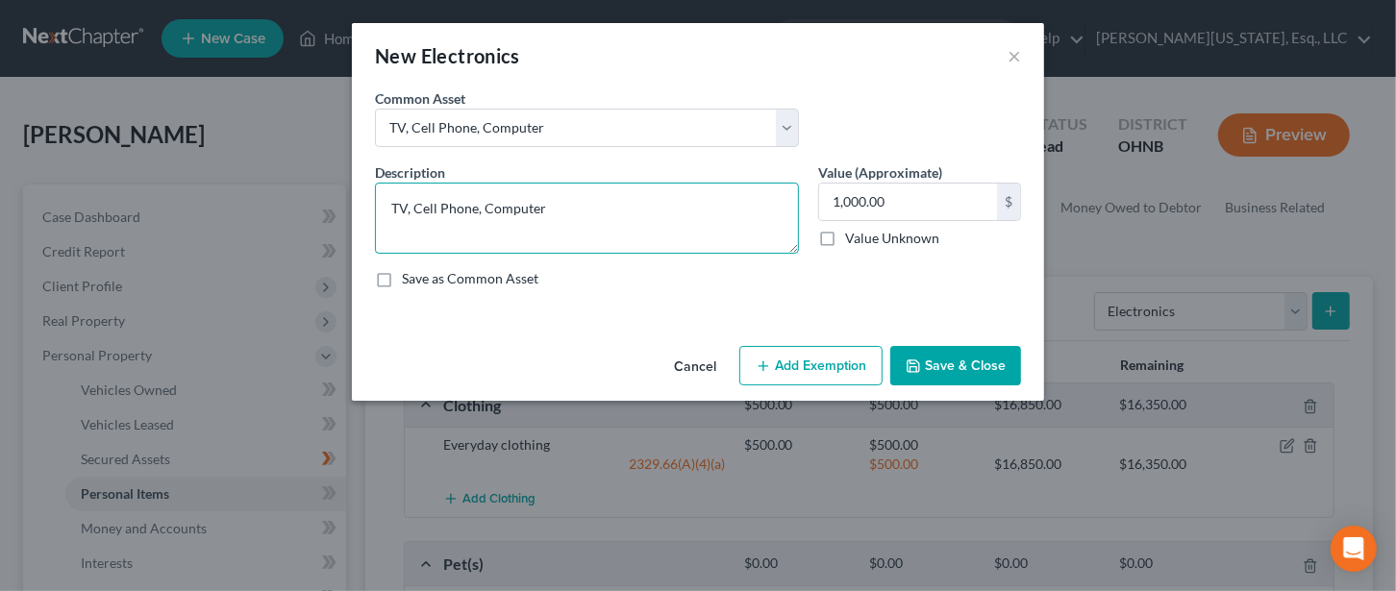
click at [553, 207] on textarea "TV, Cell Phone, Computer" at bounding box center [587, 218] width 424 height 71
type textarea "TV, Cell Phone, Computer, nintendo switch"
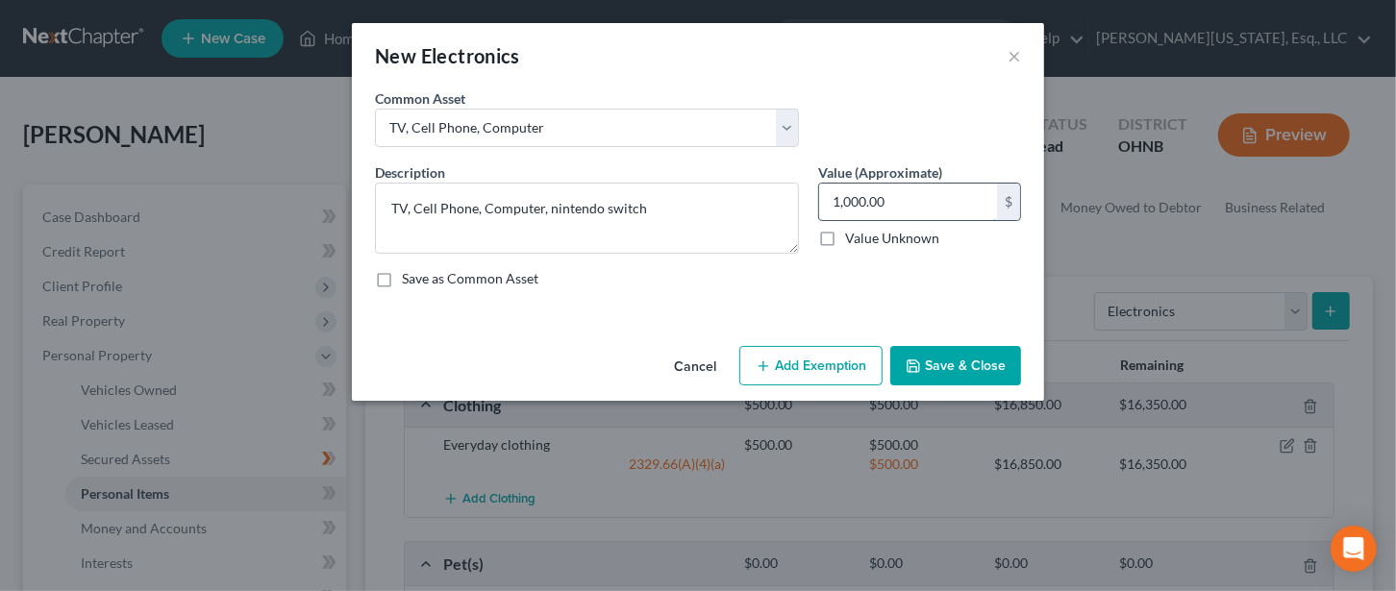
click at [852, 198] on input "1,000.00" at bounding box center [908, 202] width 178 height 37
type input "1,500"
click at [811, 354] on button "Add Exemption" at bounding box center [810, 366] width 143 height 40
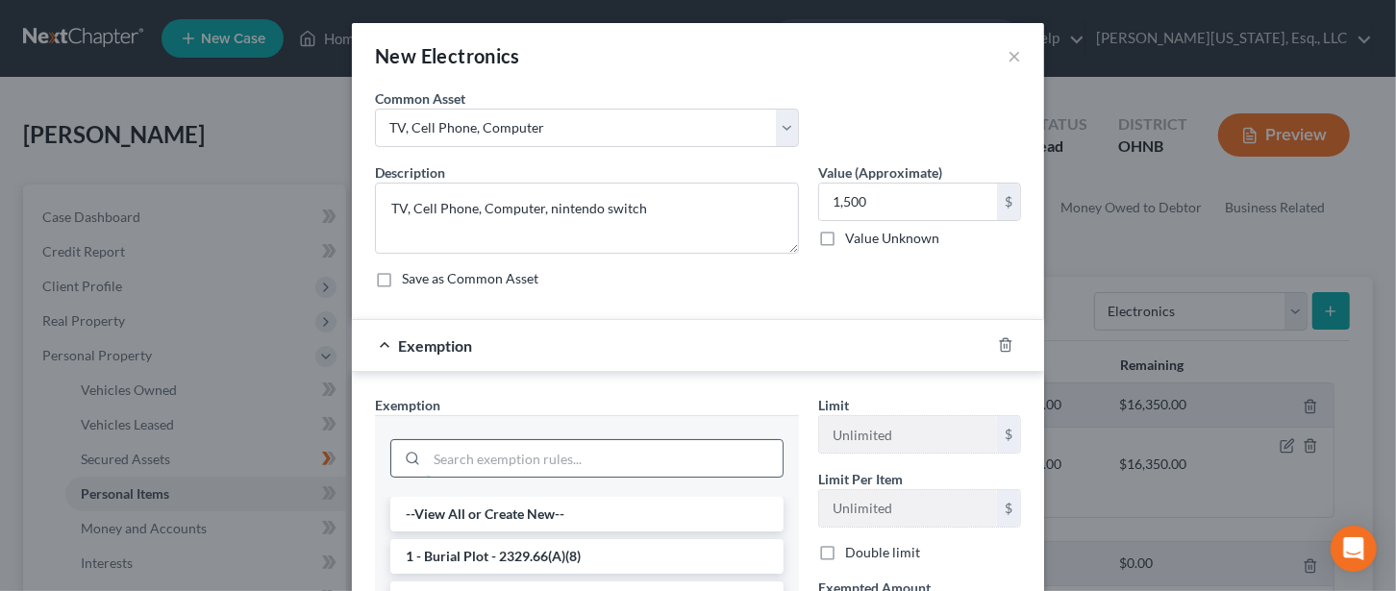
click at [499, 456] on input "search" at bounding box center [605, 458] width 356 height 37
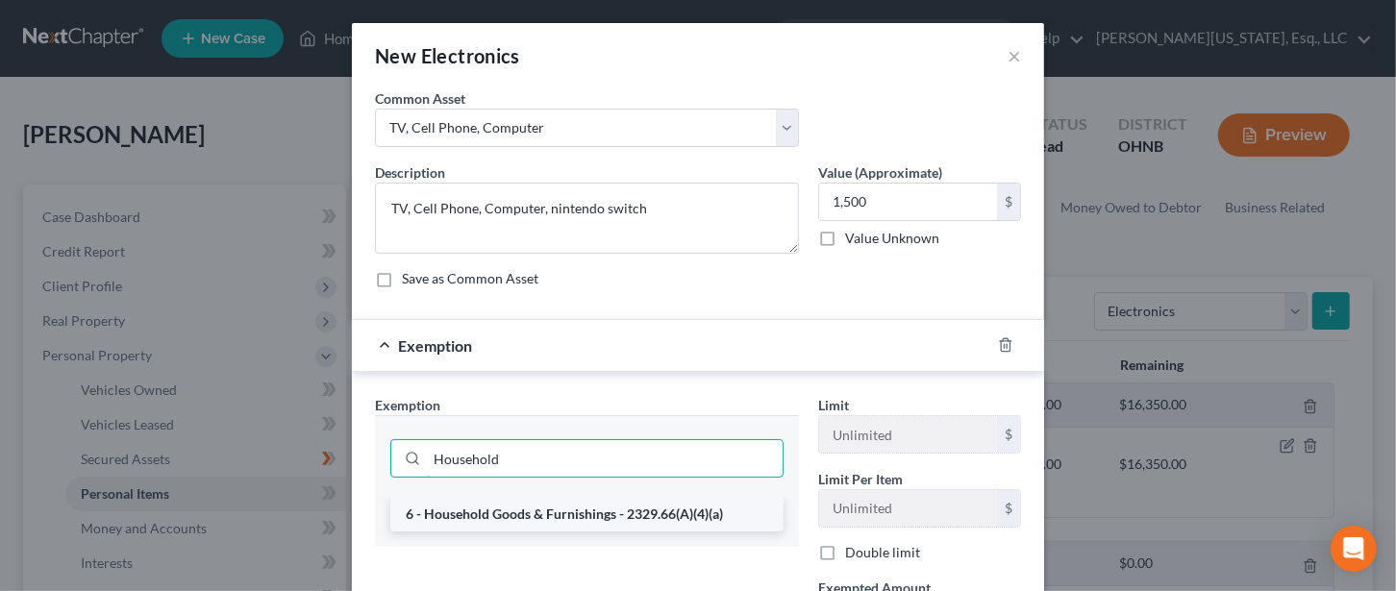
type input "Household"
click at [555, 501] on li "6 - Household Goods & Furnishings - 2329.66(A)(4)(a)" at bounding box center [586, 514] width 393 height 35
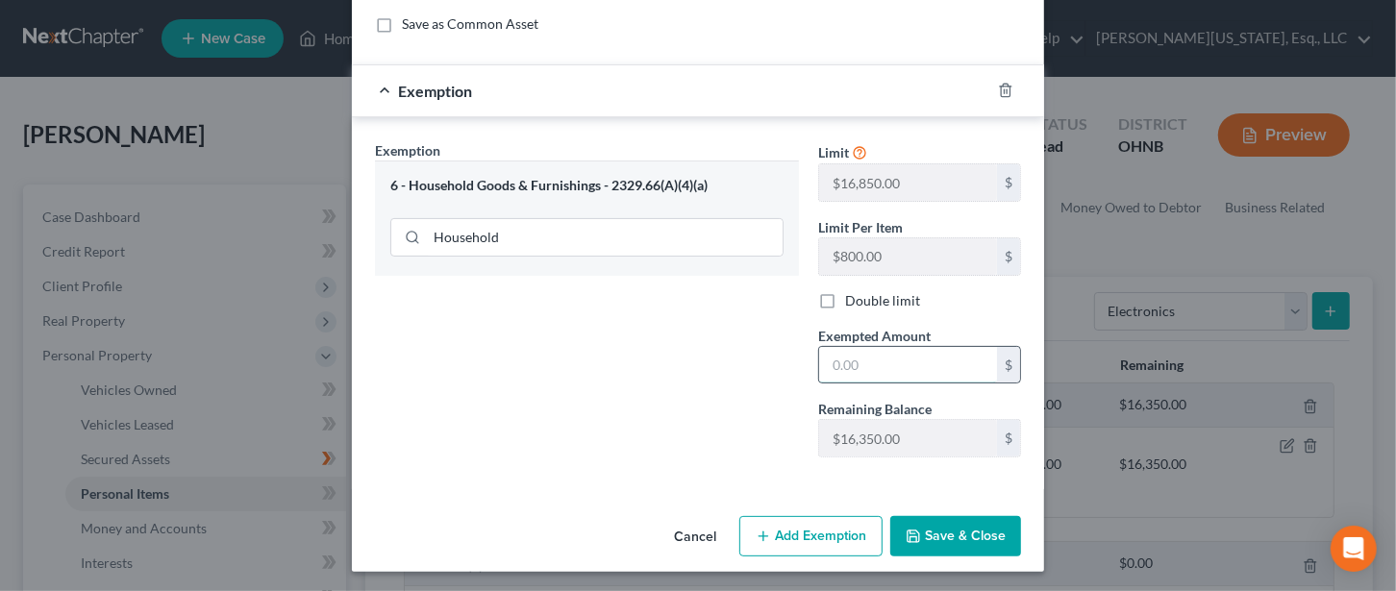
click at [846, 355] on input "text" at bounding box center [908, 365] width 178 height 37
type input "1,500"
click at [952, 530] on button "Save & Close" at bounding box center [955, 536] width 131 height 40
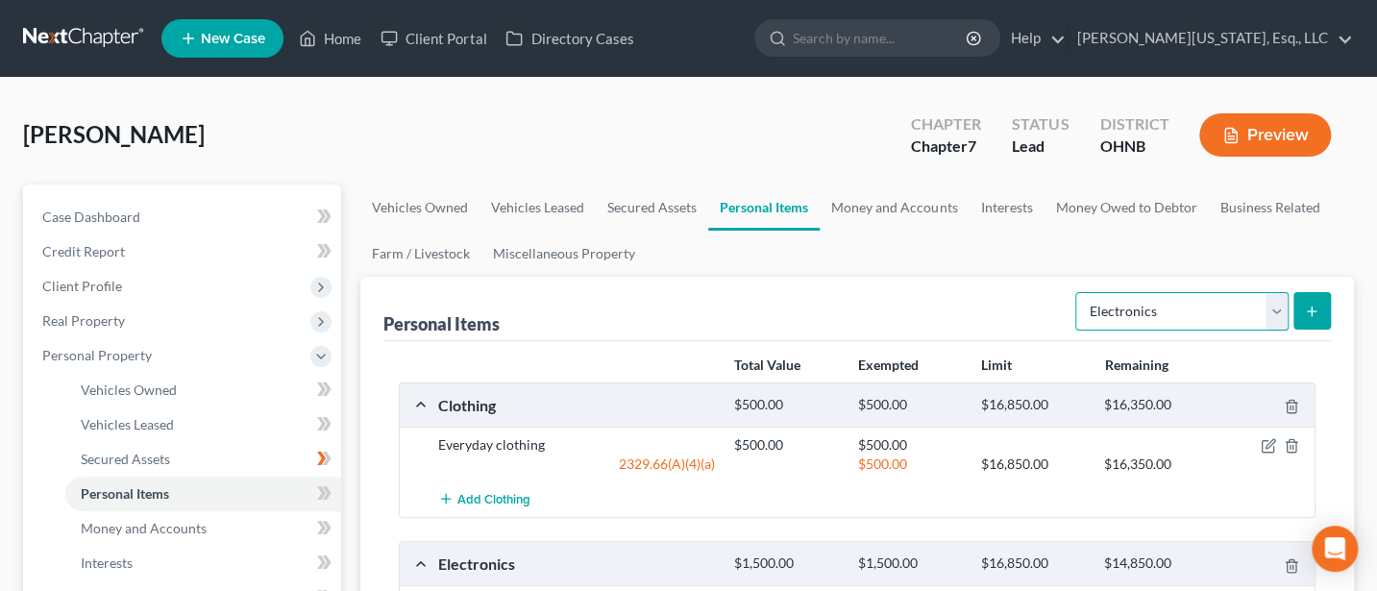
click at [1273, 310] on select "Select Item Type Clothing Collectibles Of Value Electronics Firearms Household …" at bounding box center [1182, 311] width 213 height 38
select select "household_goods"
click at [1077, 292] on select "Select Item Type Clothing Collectibles Of Value Electronics Firearms Household …" at bounding box center [1182, 311] width 213 height 38
click at [1308, 298] on button "submit" at bounding box center [1312, 310] width 37 height 37
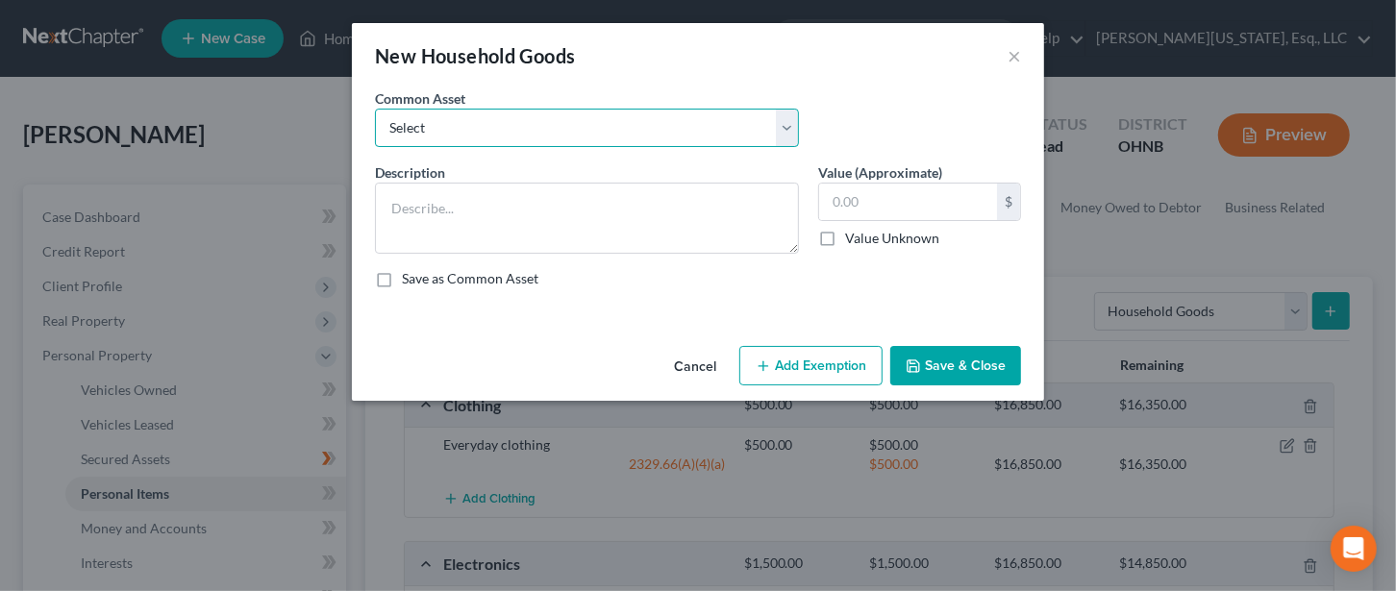
click at [521, 119] on select "Select Living room, dining room and bedroom furniture and appliances" at bounding box center [587, 128] width 424 height 38
select select "0"
click at [375, 109] on select "Select Living room, dining room and bedroom furniture and appliances" at bounding box center [587, 128] width 424 height 38
type textarea "Living room, dining room and bedroom furniture and appliances"
type input "3,000.00"
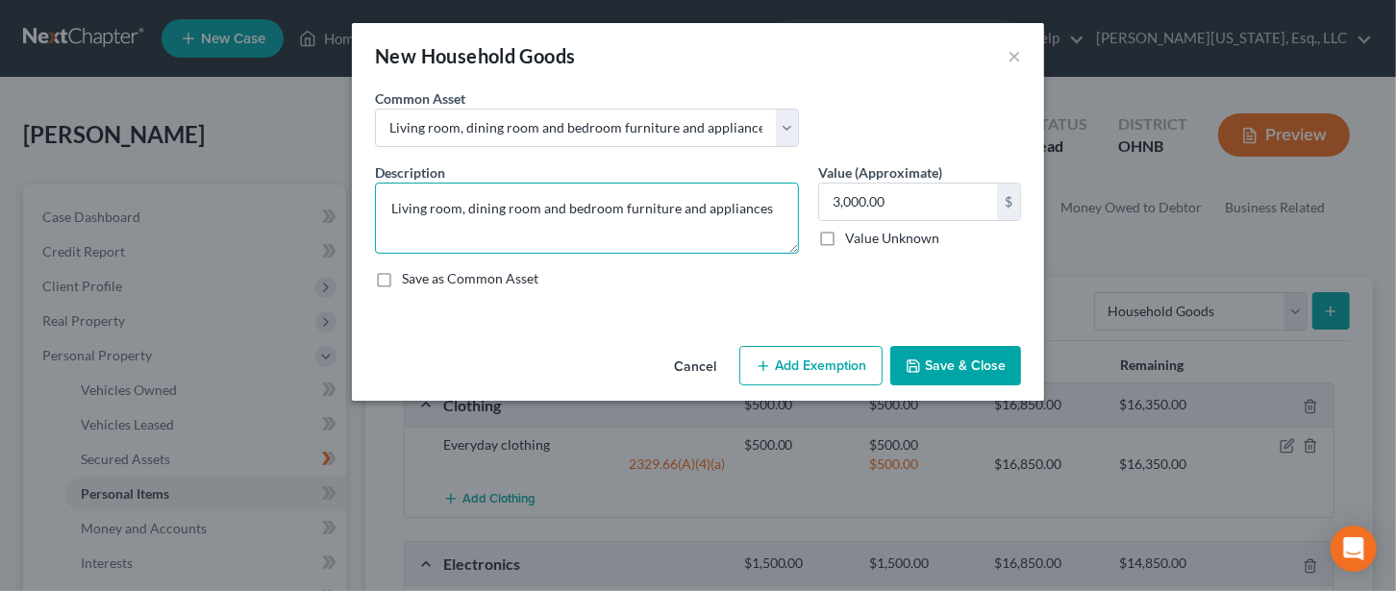
drag, startPoint x: 462, startPoint y: 205, endPoint x: 558, endPoint y: 205, distance: 96.1
click at [558, 205] on textarea "Living room, dining room and bedroom furniture and appliances" at bounding box center [587, 218] width 424 height 71
drag, startPoint x: 684, startPoint y: 210, endPoint x: 574, endPoint y: 206, distance: 110.6
click at [574, 206] on textarea "Living room, bedroom furniture and appliances" at bounding box center [587, 218] width 424 height 71
click at [392, 203] on textarea "Living room, bedroom furniture" at bounding box center [587, 218] width 424 height 71
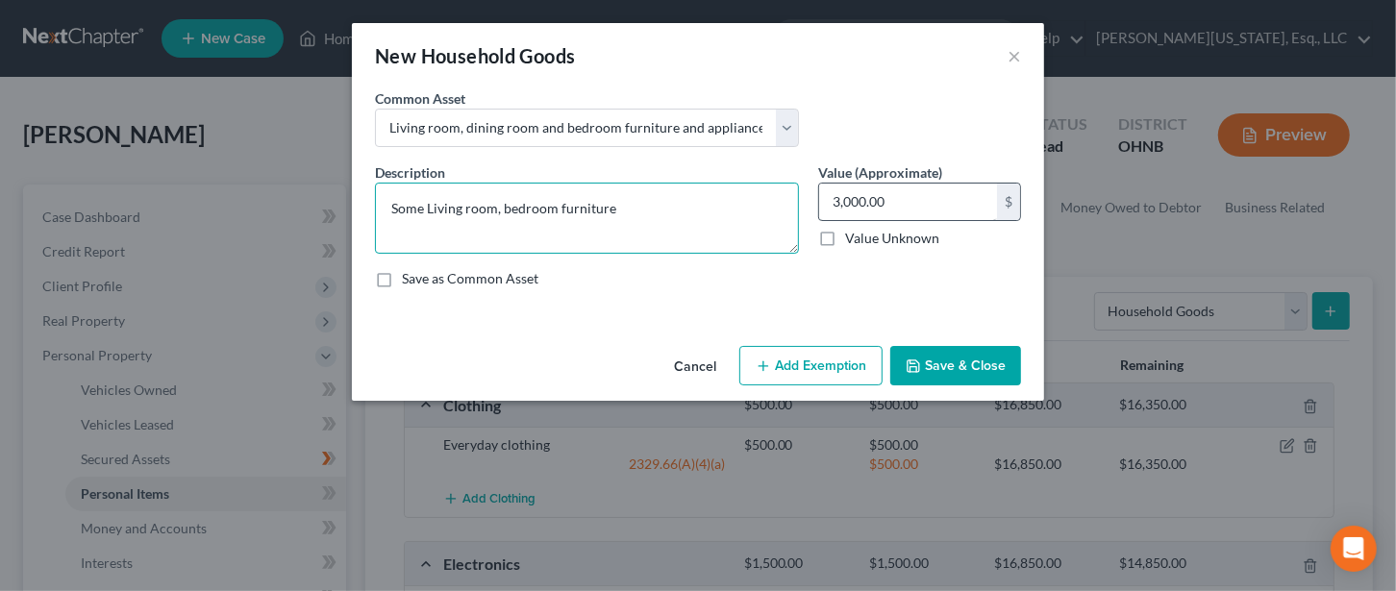
type textarea "Some Living room, bedroom furniture"
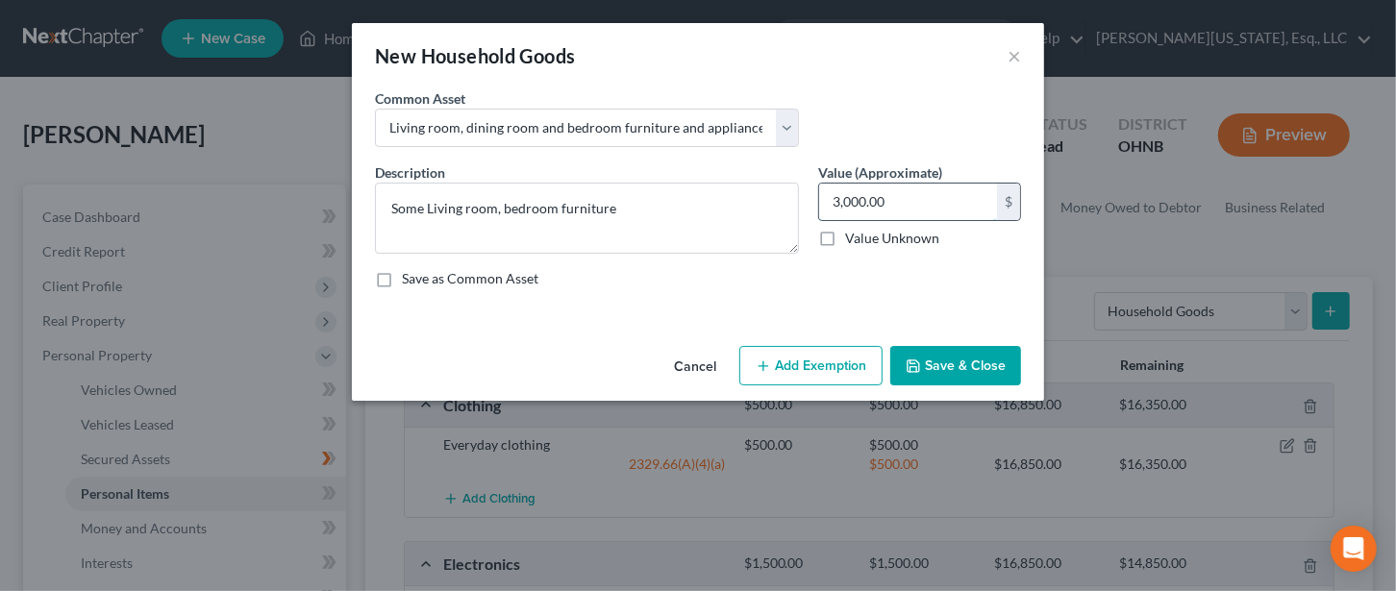
click at [891, 194] on input "3,000.00" at bounding box center [908, 202] width 178 height 37
type input "1,000"
click at [784, 367] on button "Add Exemption" at bounding box center [810, 366] width 143 height 40
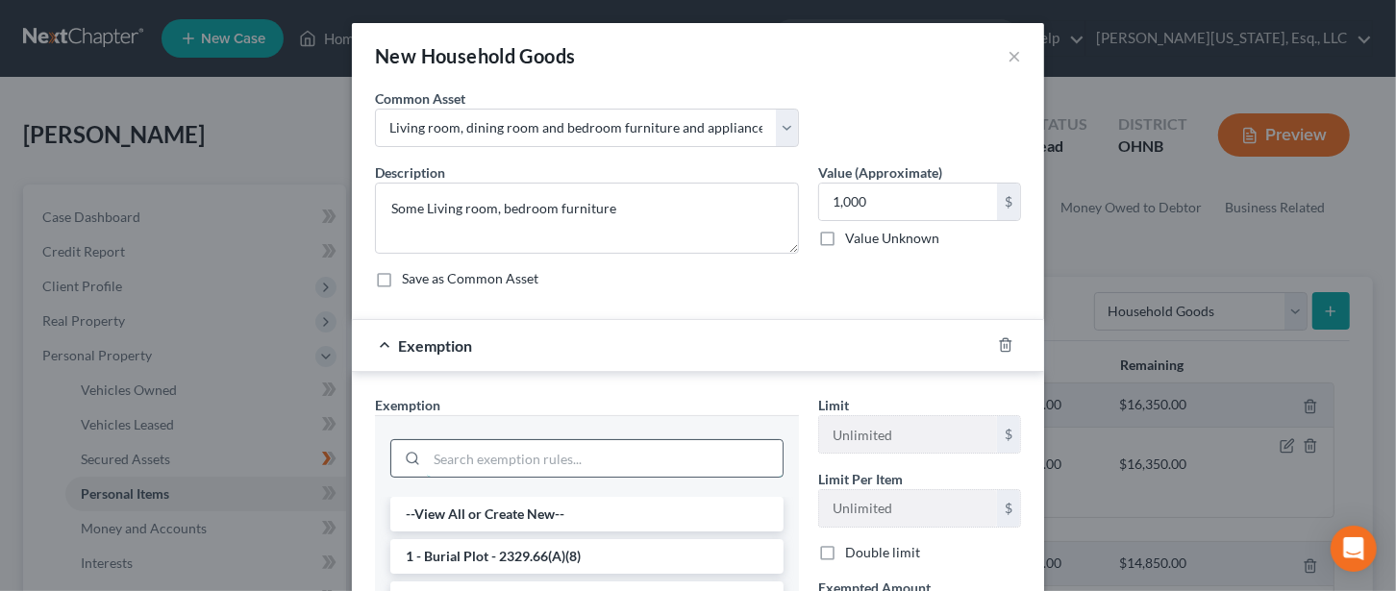
click at [503, 461] on input "search" at bounding box center [605, 458] width 356 height 37
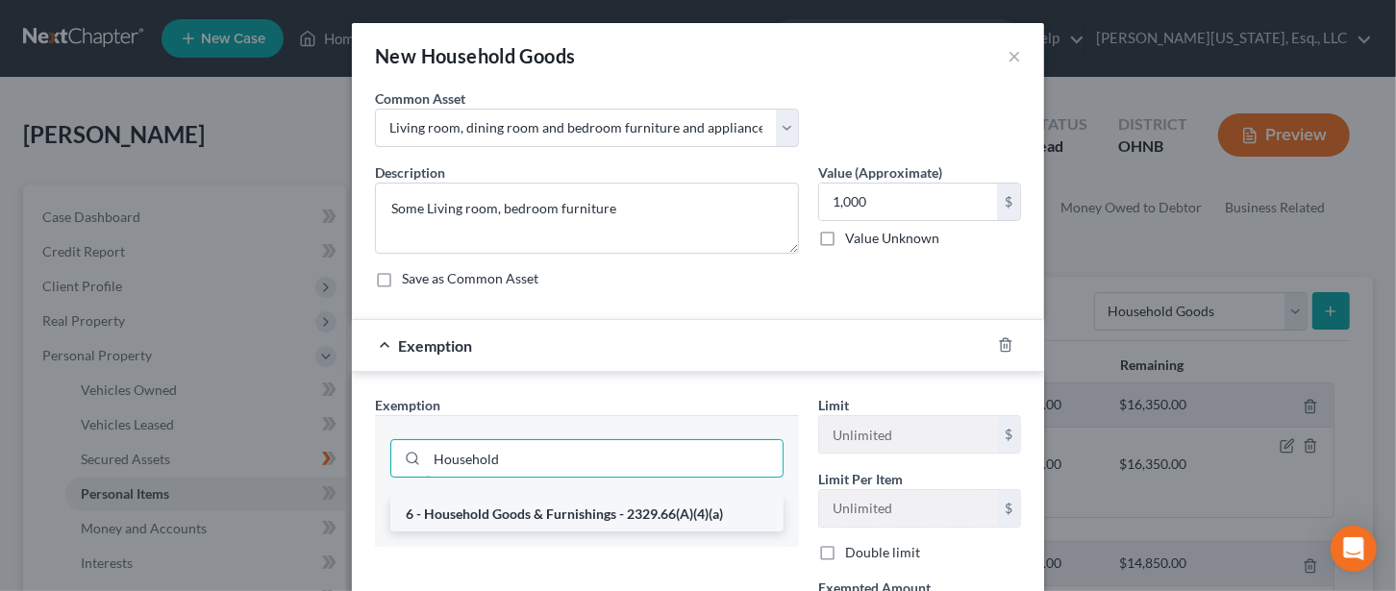
type input "Household"
click at [511, 504] on li "6 - Household Goods & Furnishings - 2329.66(A)(4)(a)" at bounding box center [586, 514] width 393 height 35
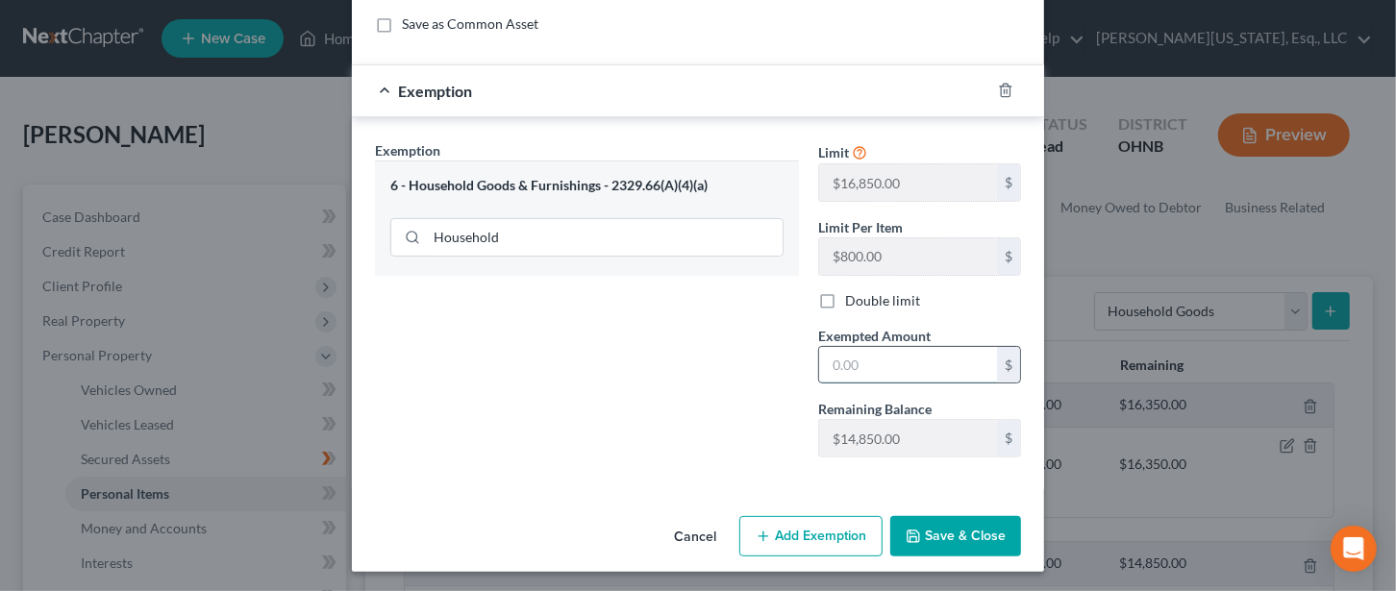
click at [860, 359] on input "text" at bounding box center [908, 365] width 178 height 37
type input "1,000"
click at [959, 527] on button "Save & Close" at bounding box center [955, 536] width 131 height 40
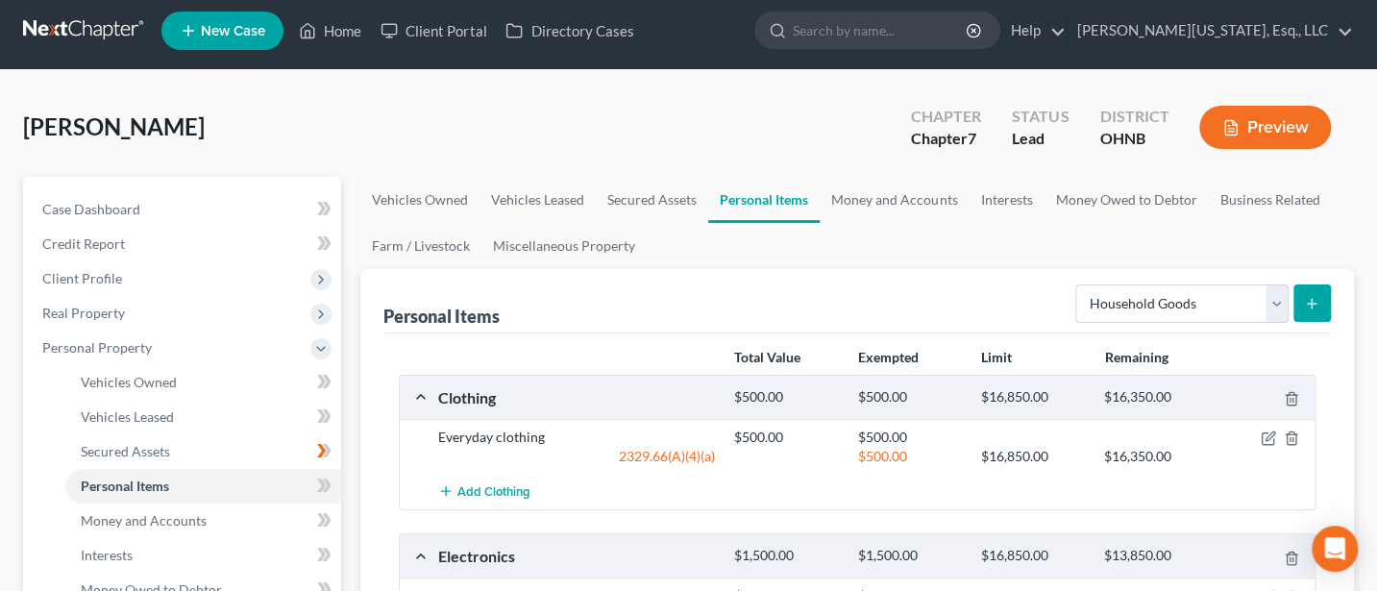
scroll to position [0, 0]
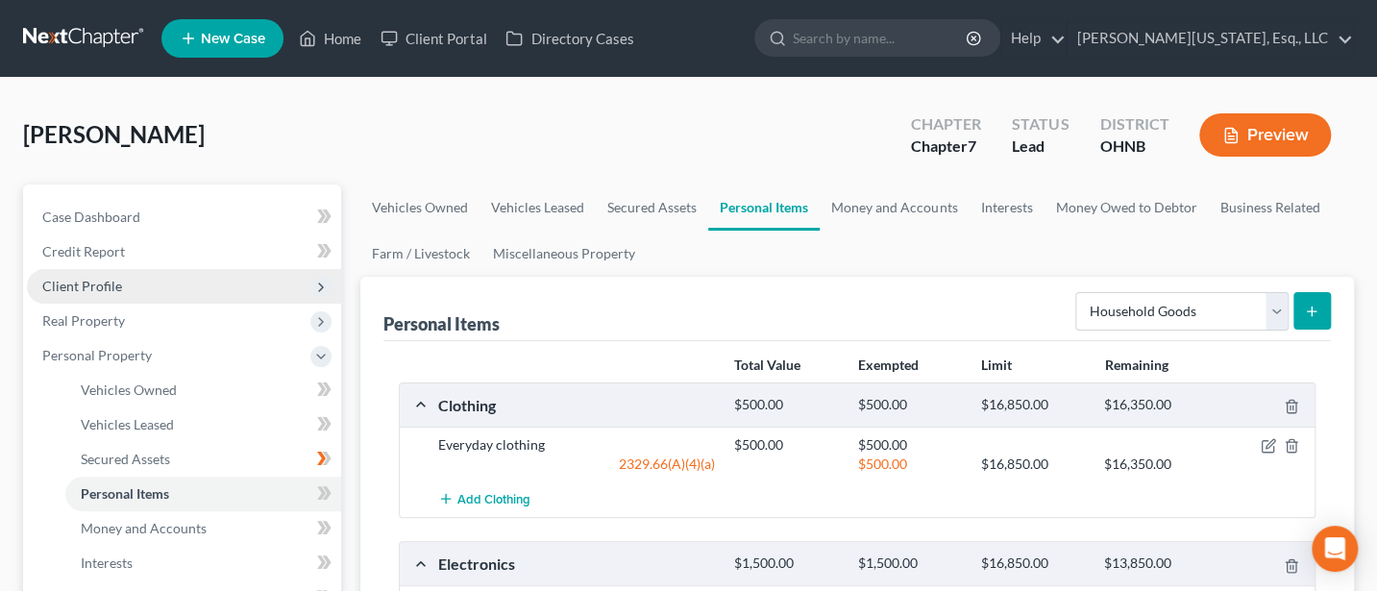
click at [86, 274] on span "Client Profile" at bounding box center [184, 286] width 314 height 35
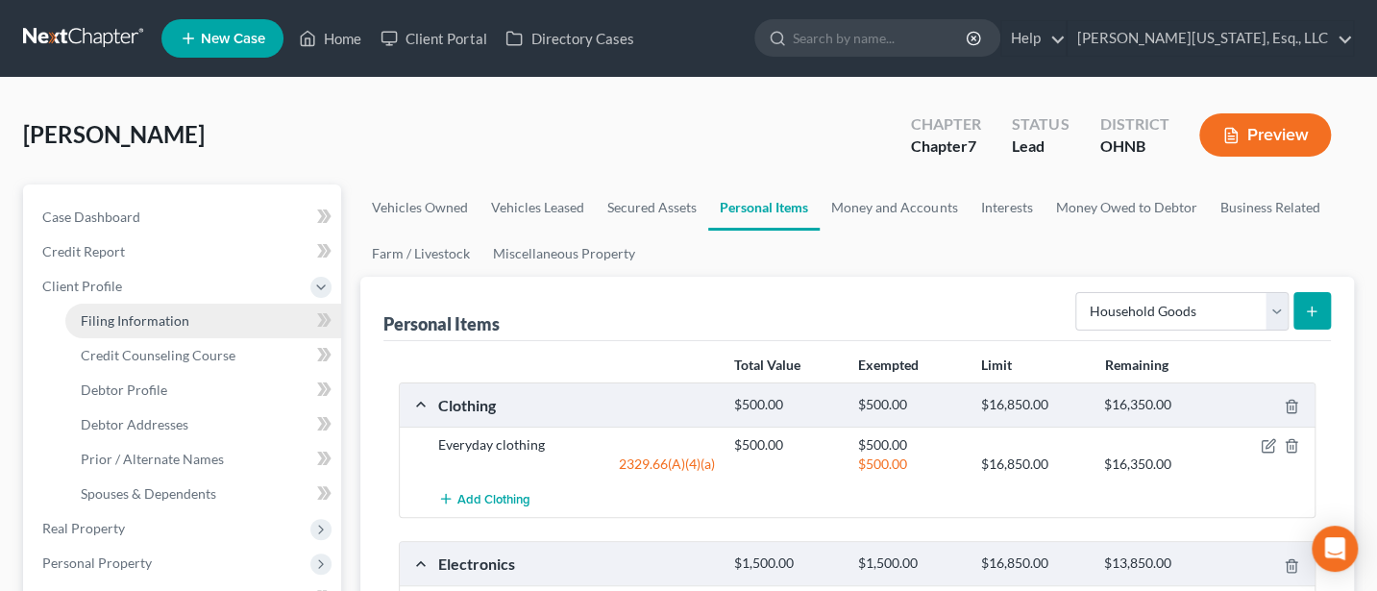
click at [153, 310] on link "Filing Information" at bounding box center [203, 321] width 276 height 35
select select "1"
select select "0"
select select "61"
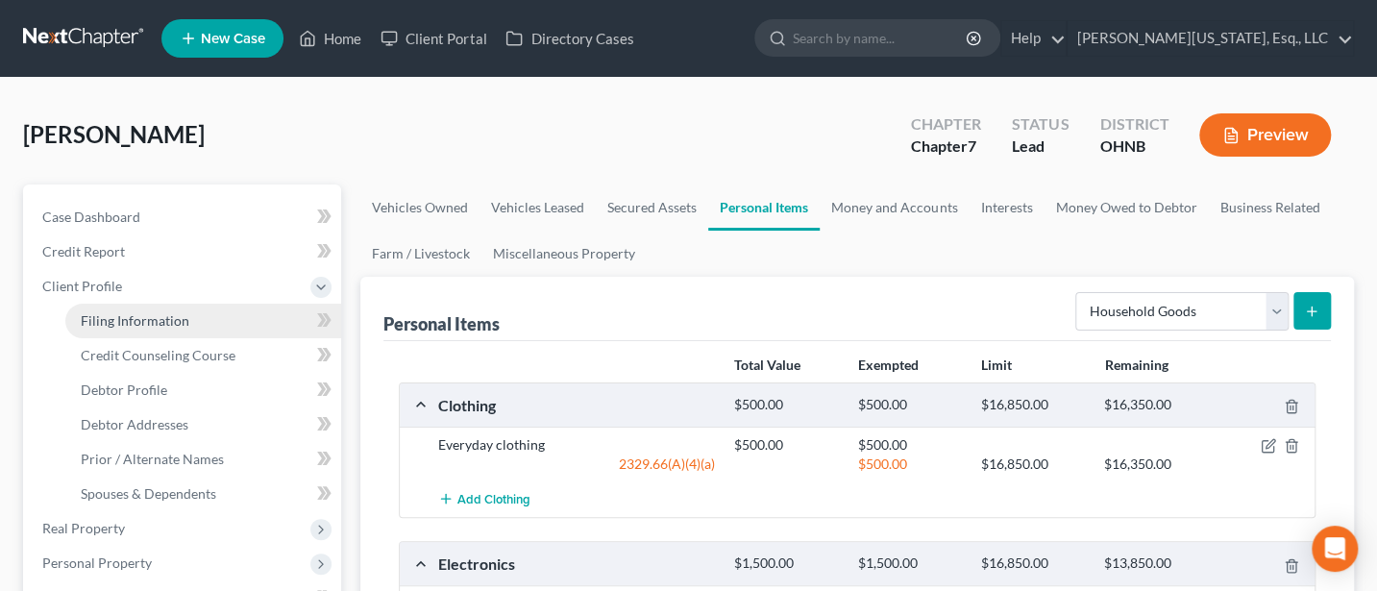
select select "0"
select select "36"
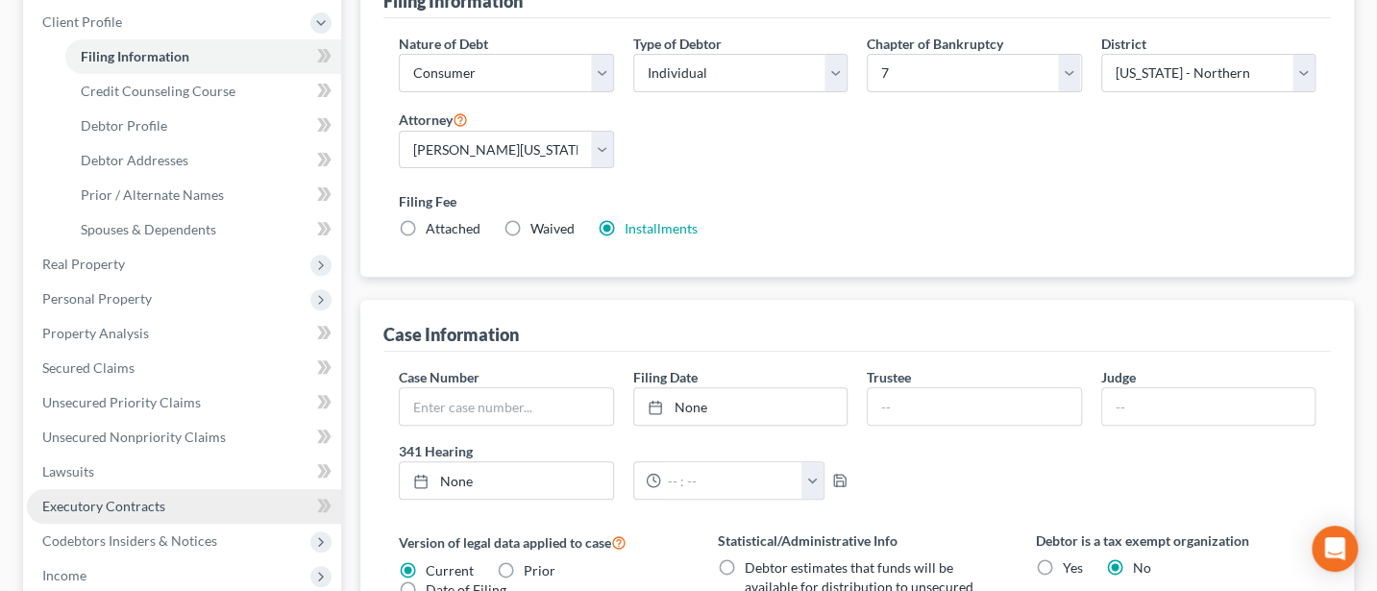
scroll to position [256, 0]
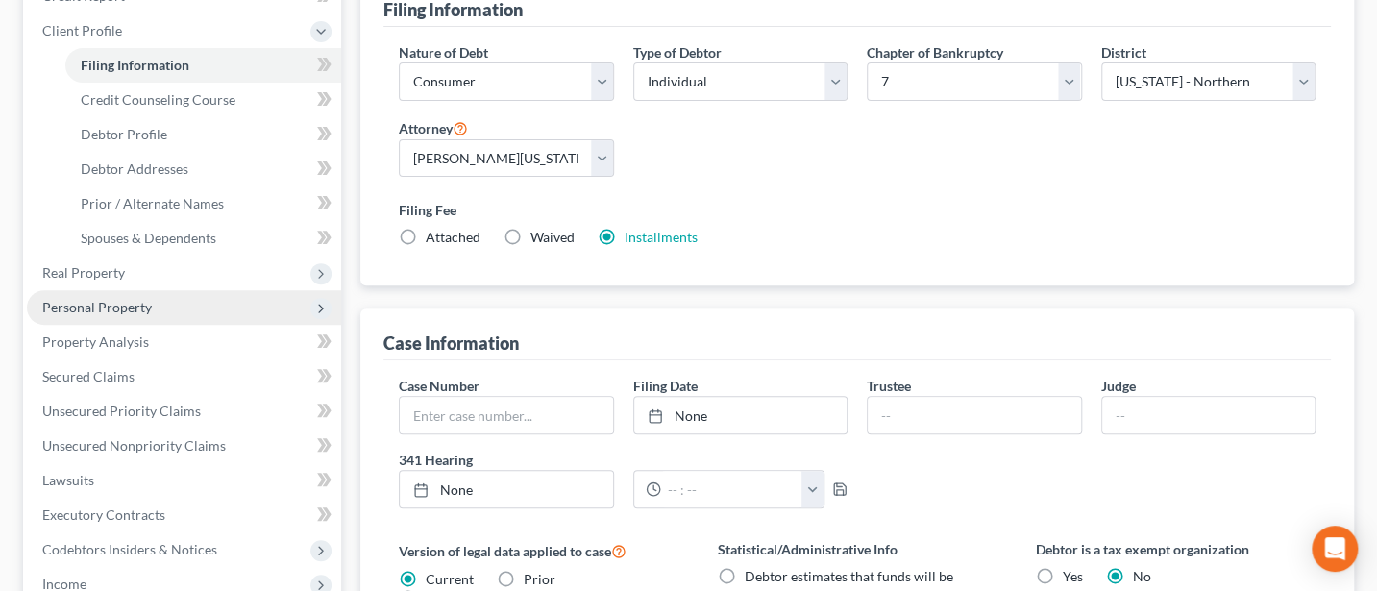
click at [80, 303] on span "Personal Property" at bounding box center [97, 307] width 110 height 16
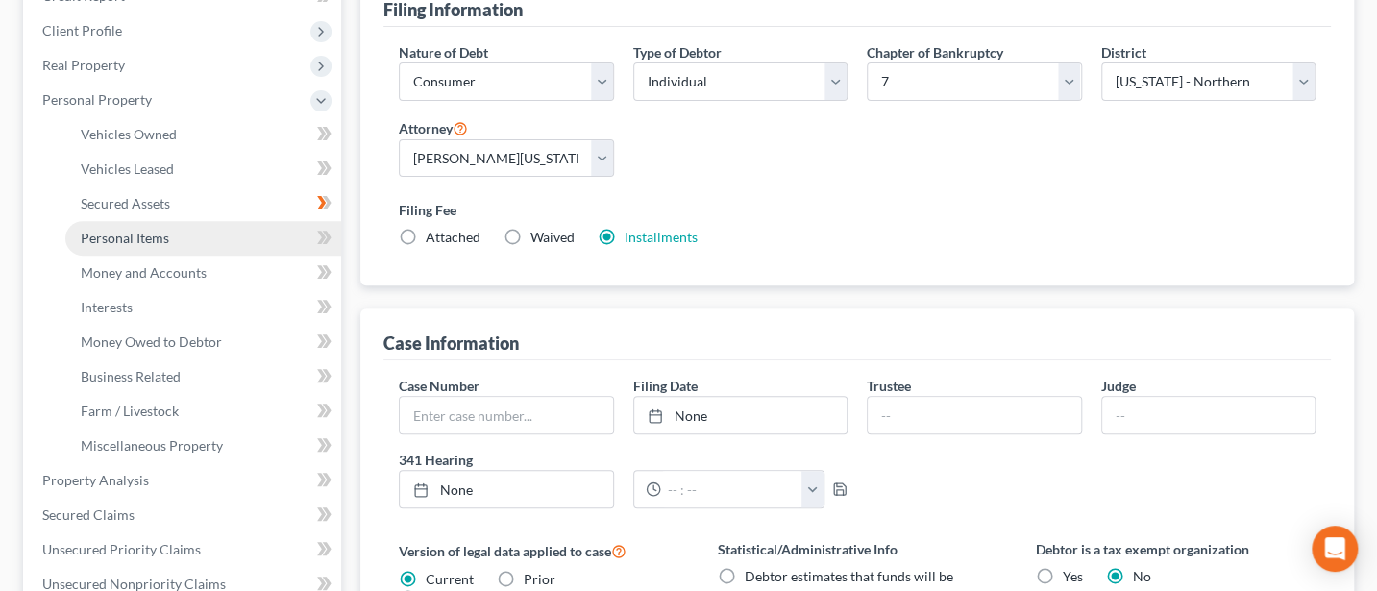
click at [109, 233] on span "Personal Items" at bounding box center [125, 238] width 88 height 16
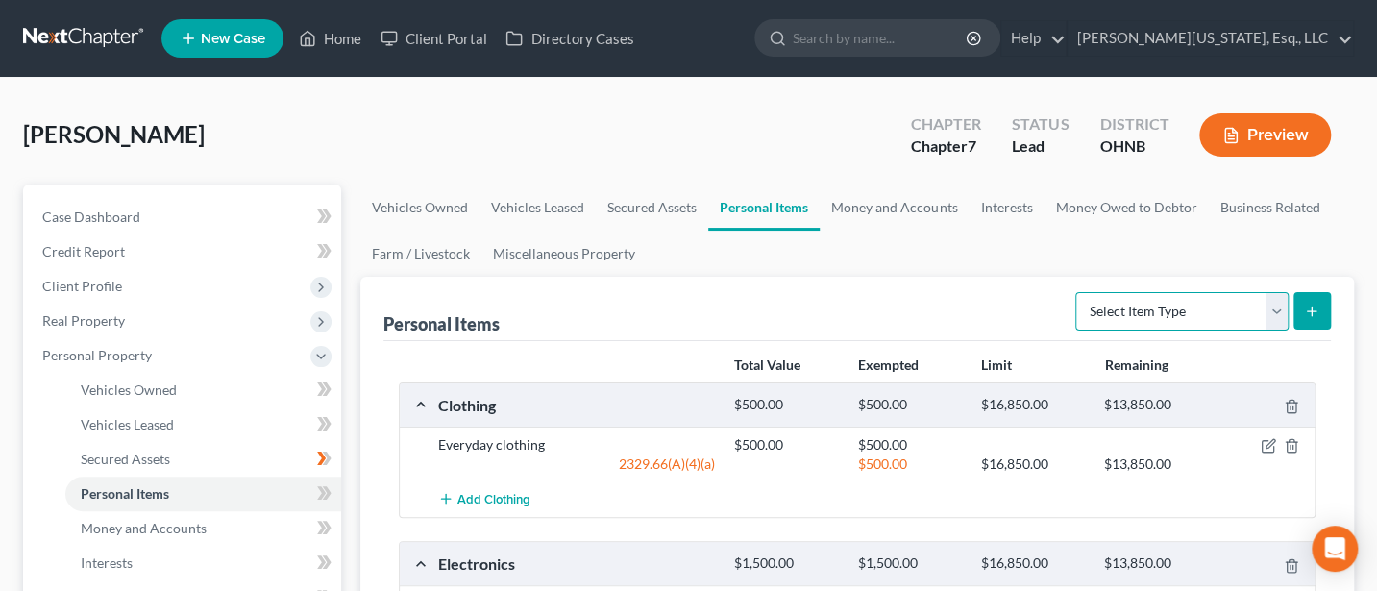
click at [1281, 310] on select "Select Item Type Clothing Collectibles Of Value Electronics Firearms Household …" at bounding box center [1182, 311] width 213 height 38
select select "jewelry"
click at [1077, 292] on select "Select Item Type Clothing Collectibles Of Value Electronics Firearms Household …" at bounding box center [1182, 311] width 213 height 38
click at [1305, 314] on icon "submit" at bounding box center [1311, 311] width 15 height 15
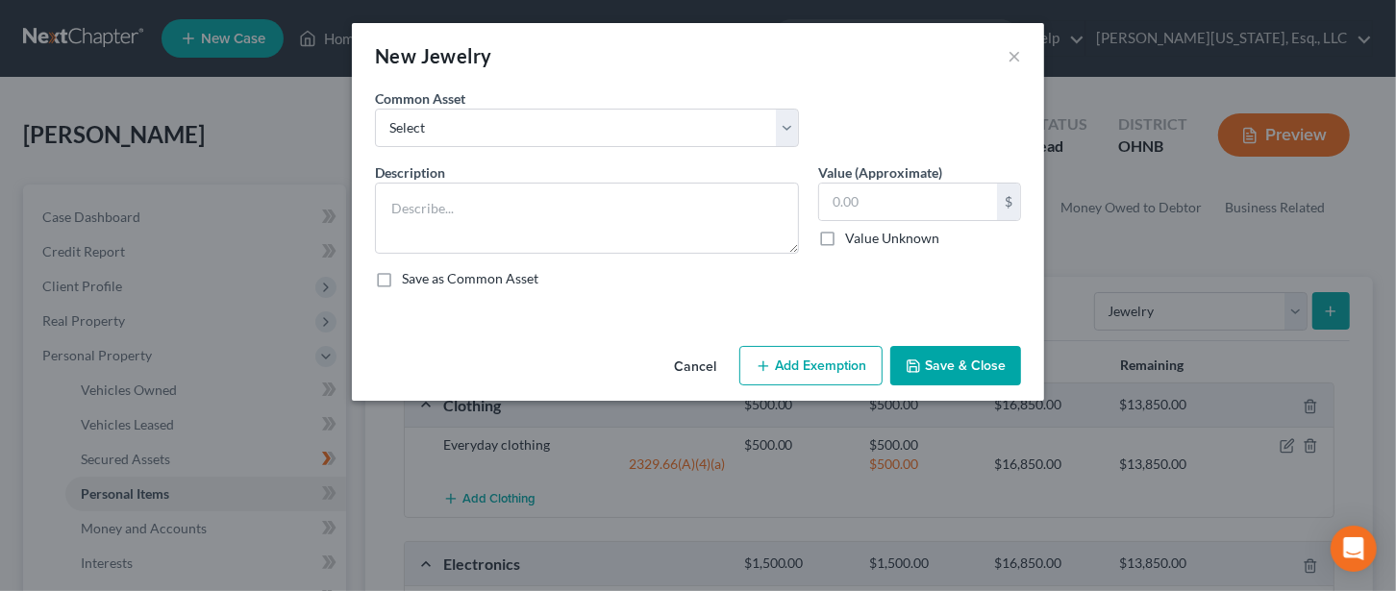
click at [496, 101] on div "Common Asset Select Costume jewelry Wedding rings" at bounding box center [586, 117] width 443 height 59
click at [490, 123] on select "Select Costume jewelry Wedding rings" at bounding box center [587, 128] width 424 height 38
select select "0"
click at [375, 109] on select "Select Costume jewelry Wedding rings" at bounding box center [587, 128] width 424 height 38
type textarea "Costume jewelry"
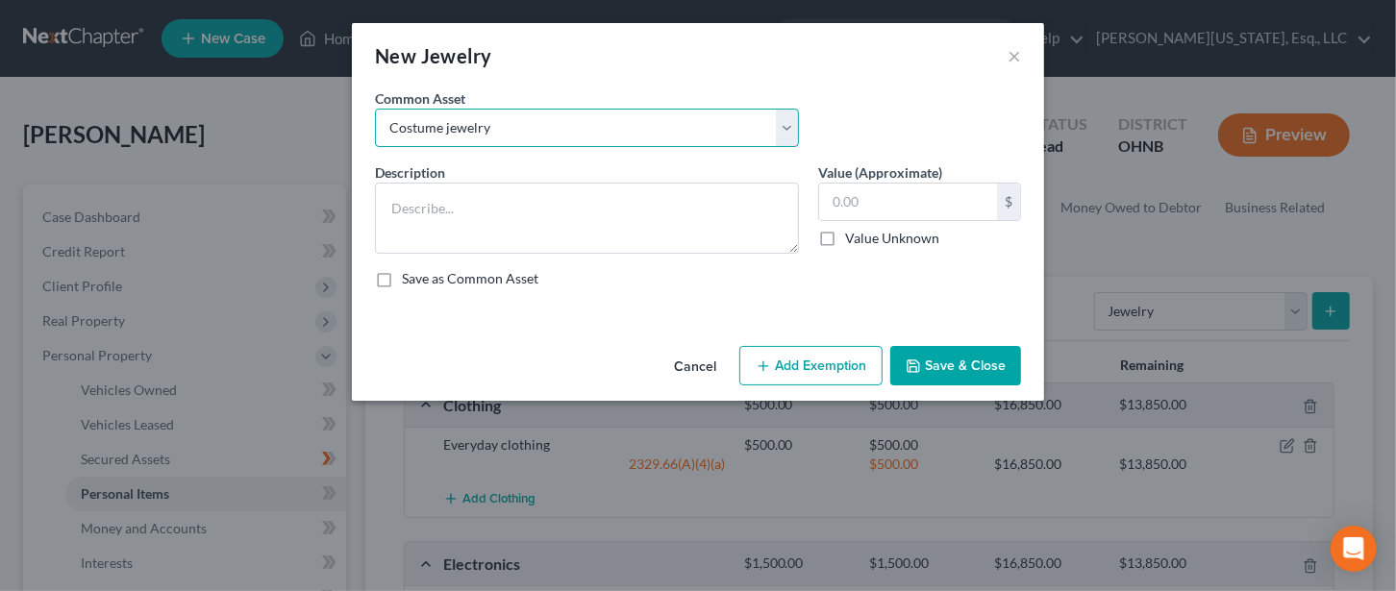
type input "50.00"
click at [808, 367] on button "Add Exemption" at bounding box center [810, 366] width 143 height 40
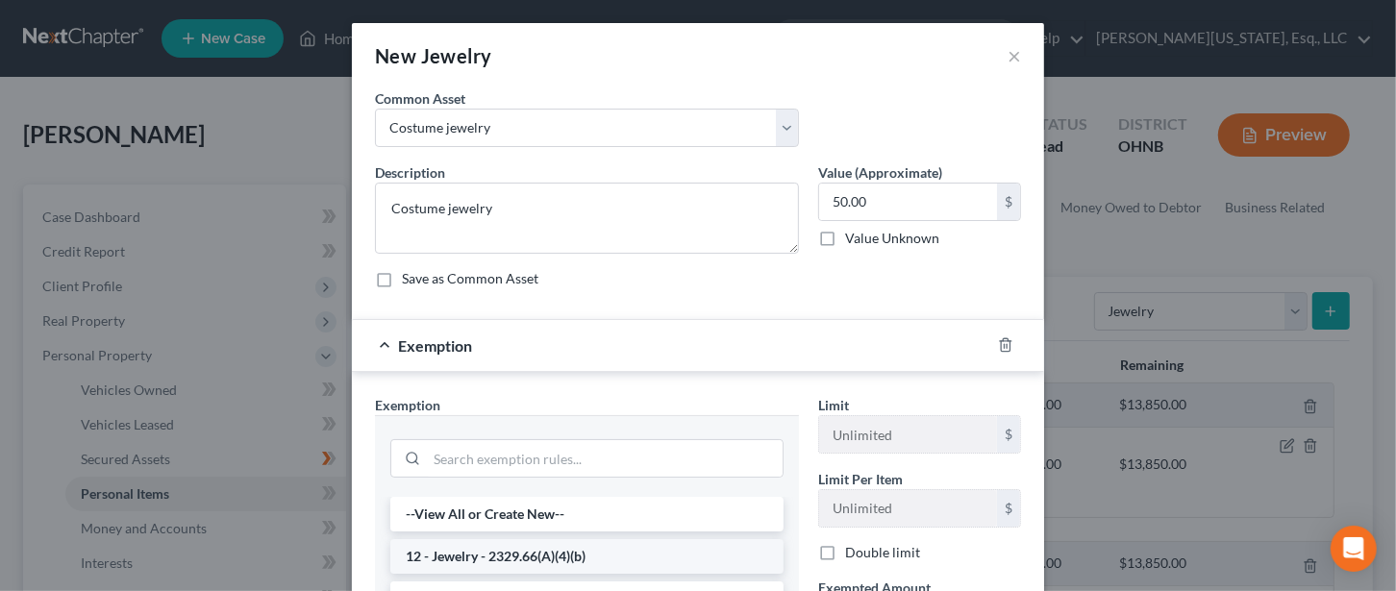
click at [482, 550] on li "12 - Jewelry - 2329.66(A)(4)(b)" at bounding box center [586, 556] width 393 height 35
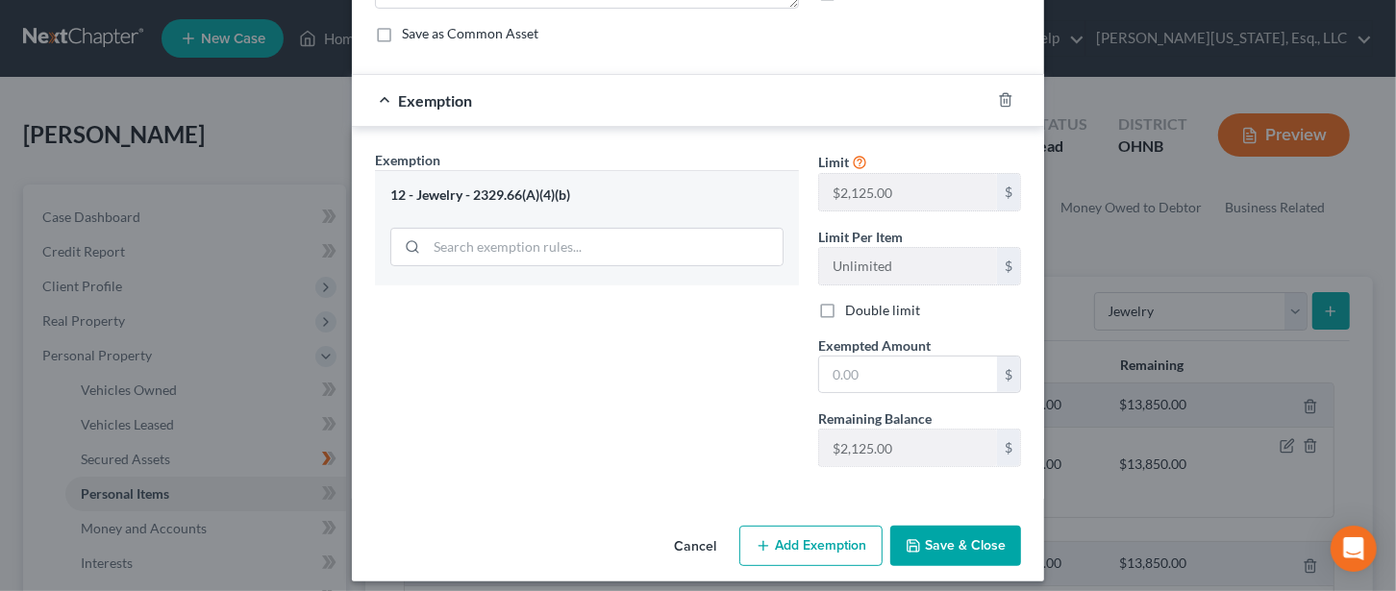
scroll to position [255, 0]
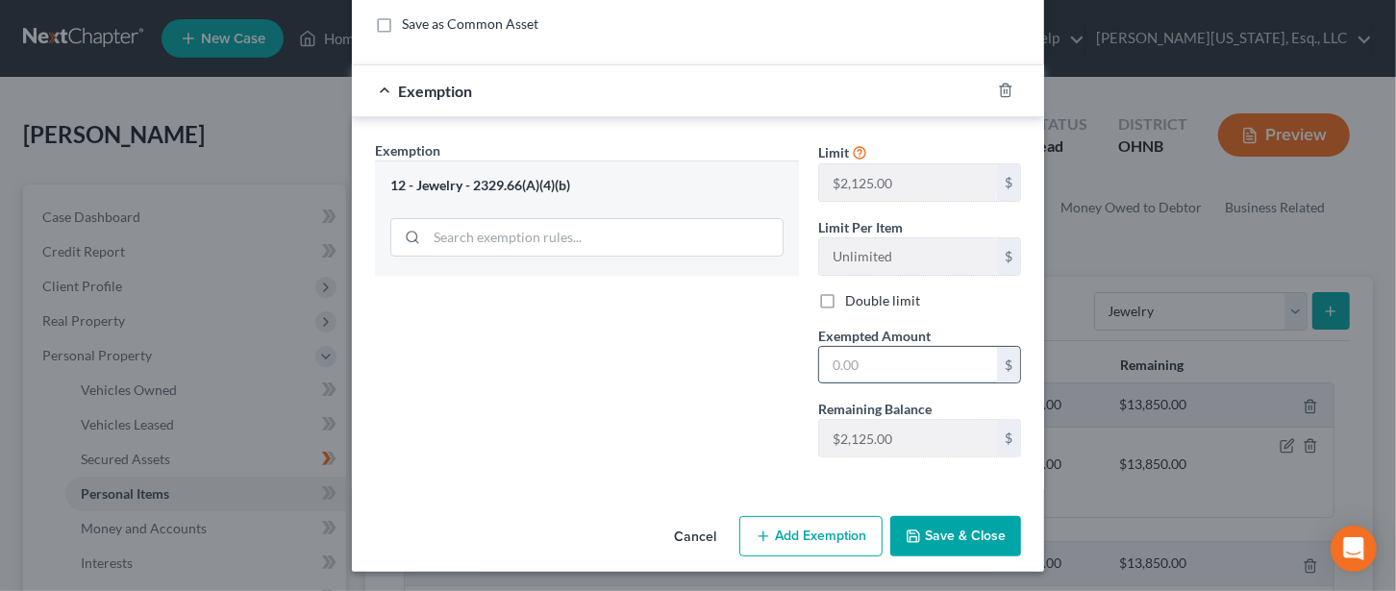
click at [837, 361] on input "text" at bounding box center [908, 365] width 178 height 37
type input "50"
click at [946, 529] on button "Save & Close" at bounding box center [955, 536] width 131 height 40
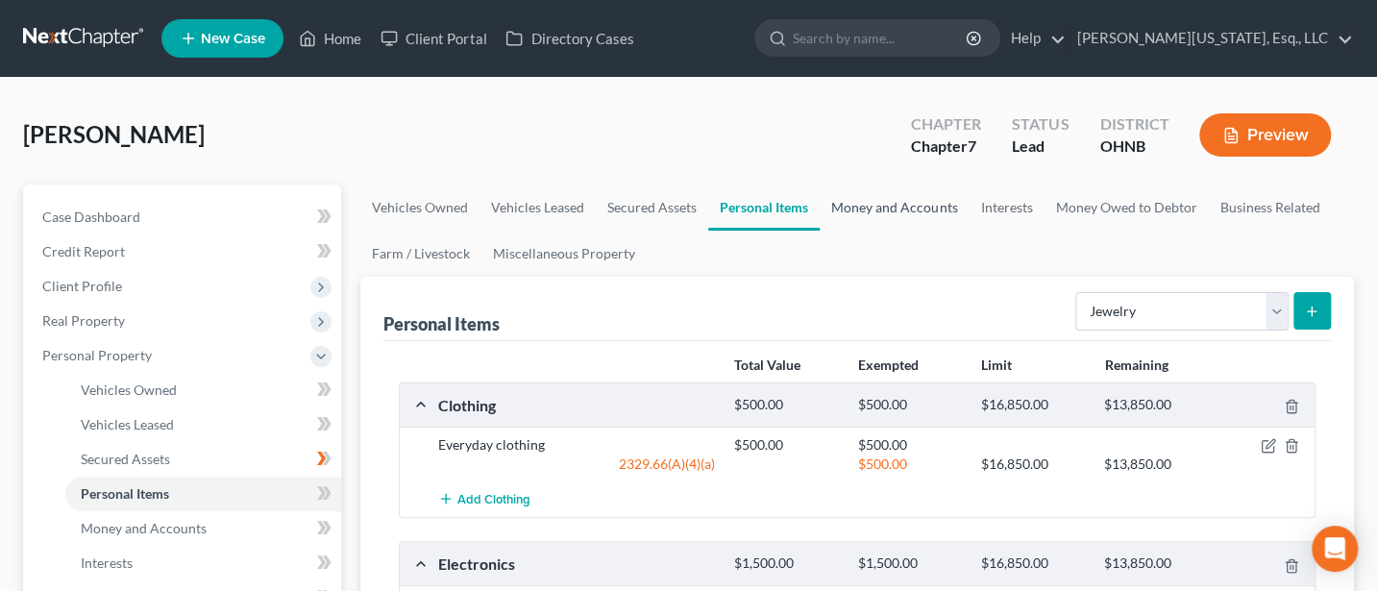
click at [877, 203] on link "Money and Accounts" at bounding box center [894, 208] width 149 height 46
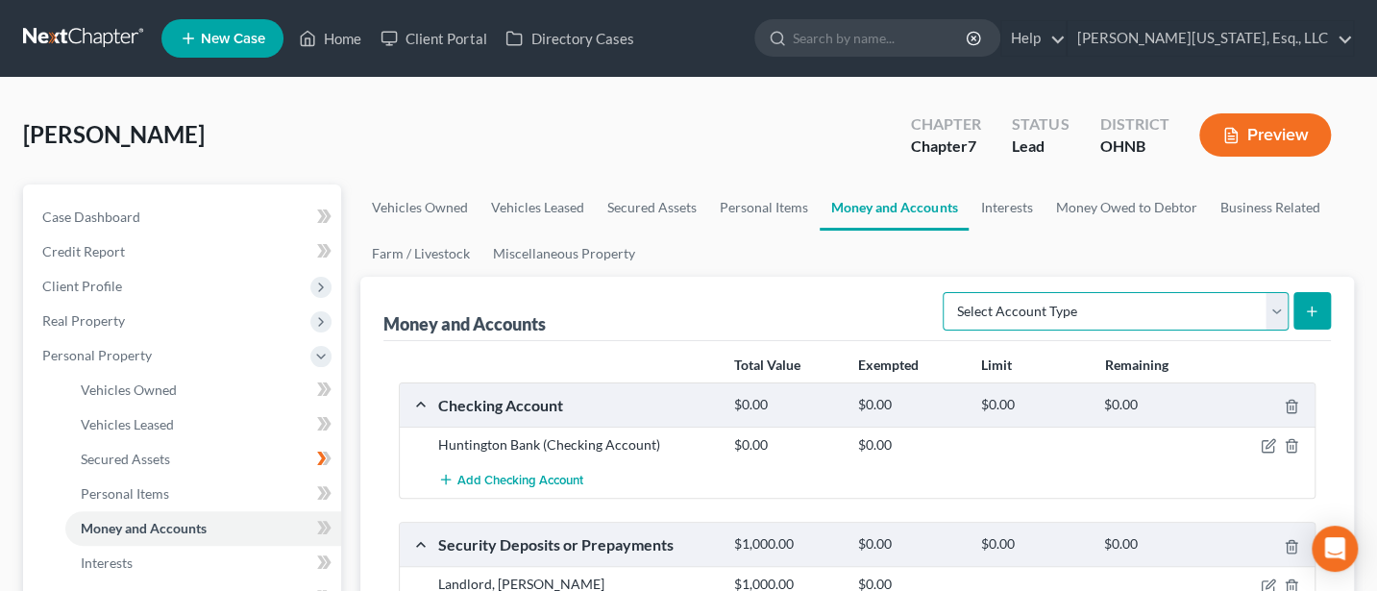
click at [1250, 306] on select "Select Account Type Brokerage Cash on Hand Certificates of Deposit Checking Acc…" at bounding box center [1116, 311] width 346 height 38
select select "cash_on_hand"
click at [947, 292] on select "Select Account Type Brokerage Cash on Hand Certificates of Deposit Checking Acc…" at bounding box center [1116, 311] width 346 height 38
click at [1316, 311] on icon "submit" at bounding box center [1311, 311] width 15 height 15
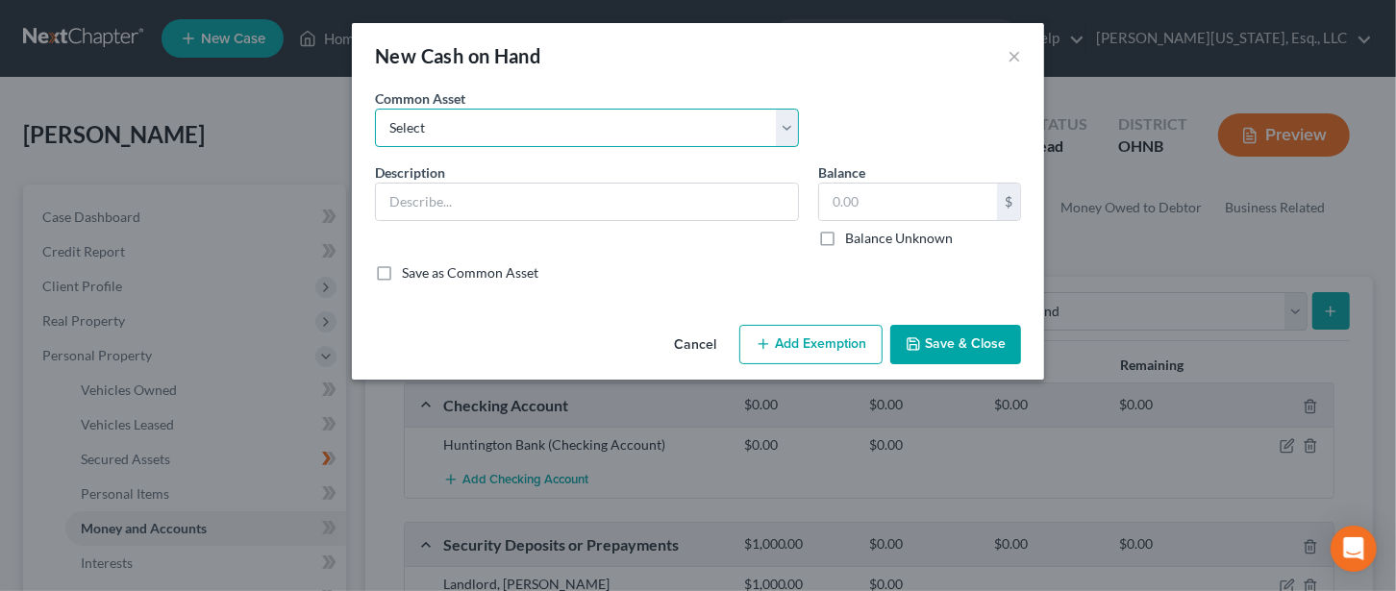
click at [508, 125] on select "Select Cash On Hand" at bounding box center [587, 128] width 424 height 38
select select "0"
click at [375, 109] on select "Select Cash On Hand" at bounding box center [587, 128] width 424 height 38
type input "Cash On Hand"
click at [905, 204] on input "text" at bounding box center [908, 202] width 178 height 37
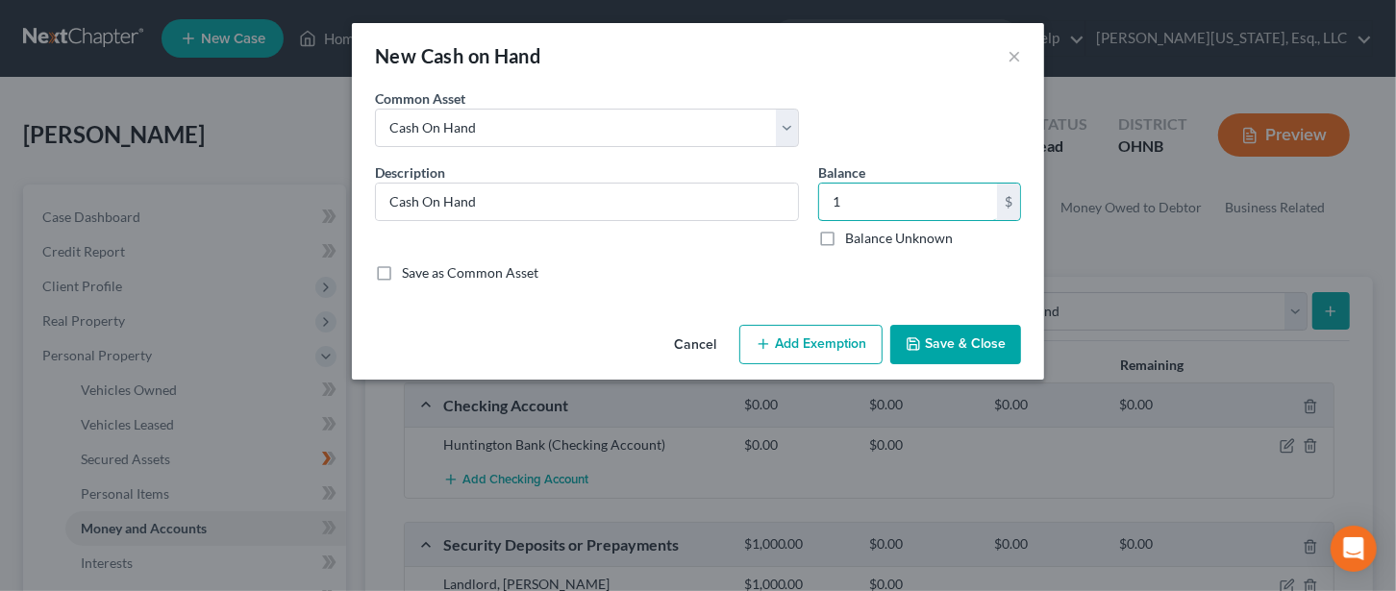
type input "1"
click at [817, 337] on button "Add Exemption" at bounding box center [810, 345] width 143 height 40
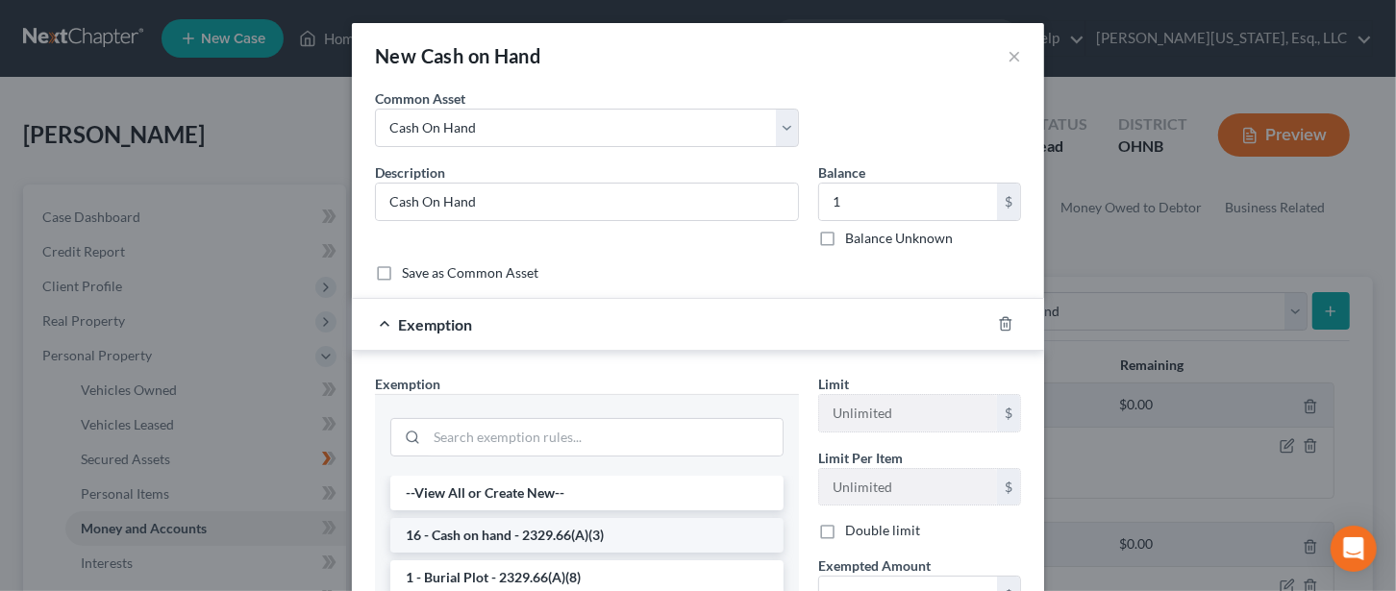
click at [532, 534] on li "16 - Cash on hand - 2329.66(A)(3)" at bounding box center [586, 535] width 393 height 35
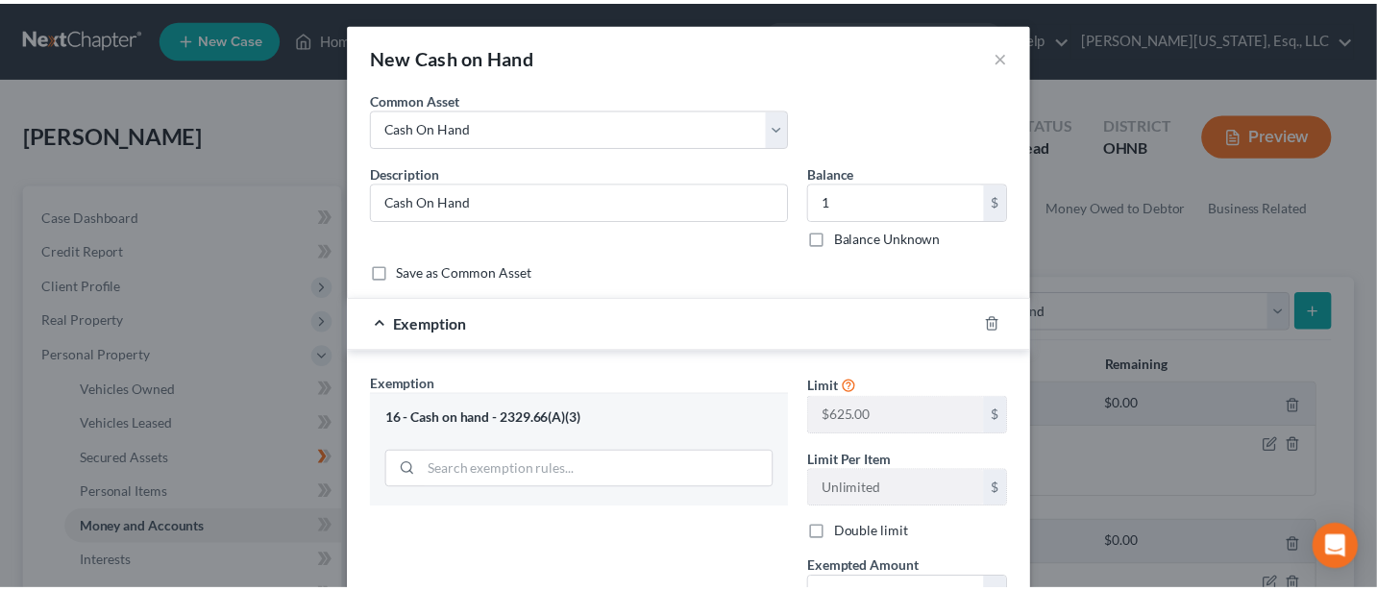
scroll to position [234, 0]
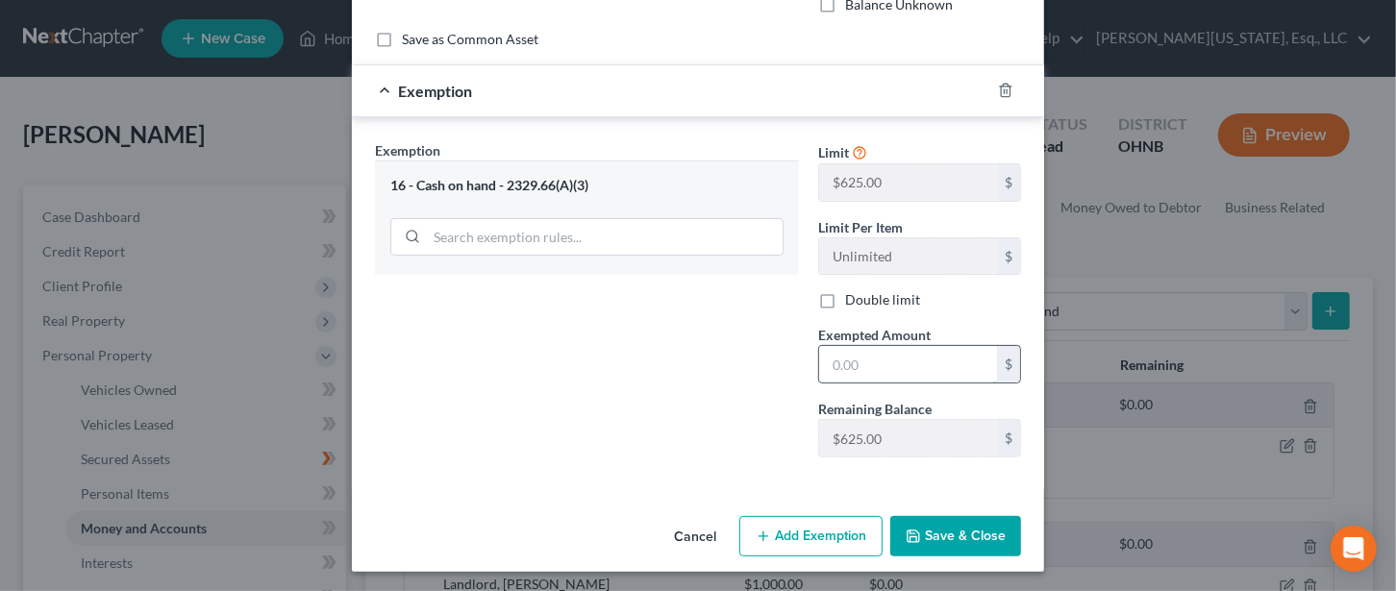
click at [841, 359] on input "text" at bounding box center [908, 364] width 178 height 37
type input "1"
click at [962, 529] on button "Save & Close" at bounding box center [955, 536] width 131 height 40
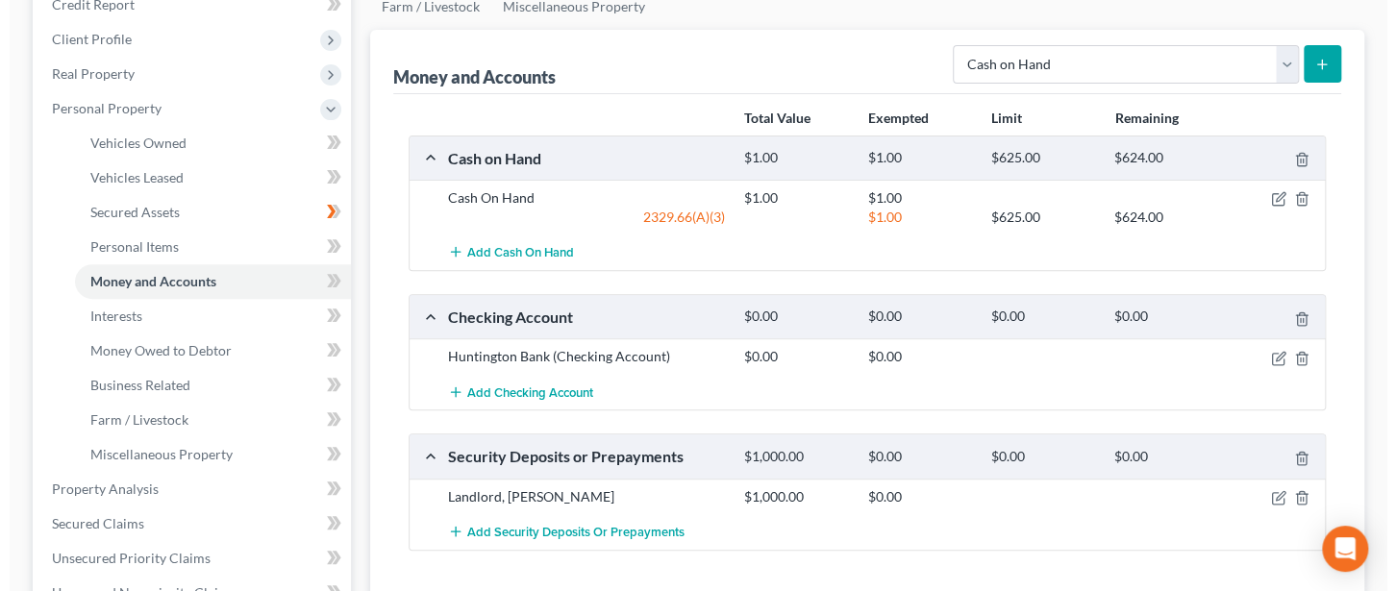
scroll to position [256, 0]
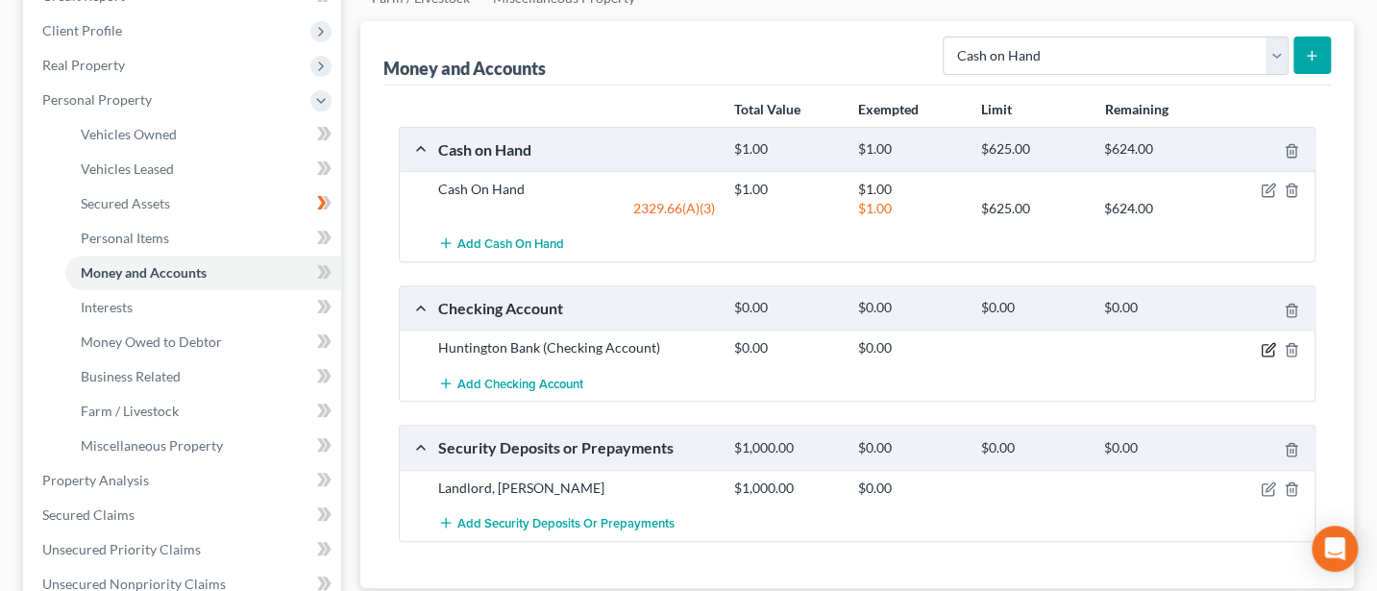
click at [1263, 344] on icon "button" at bounding box center [1268, 349] width 15 height 15
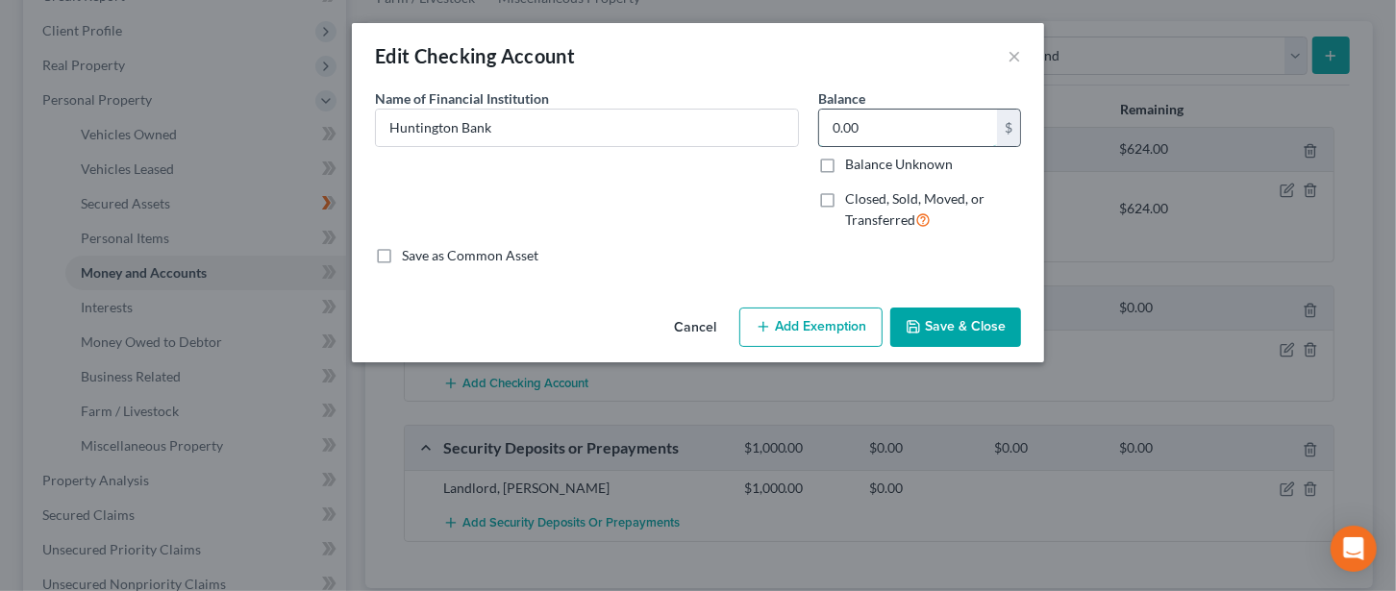
click at [867, 122] on input "0.00" at bounding box center [908, 128] width 178 height 37
type input "1,083"
click at [800, 321] on button "Add Exemption" at bounding box center [810, 328] width 143 height 40
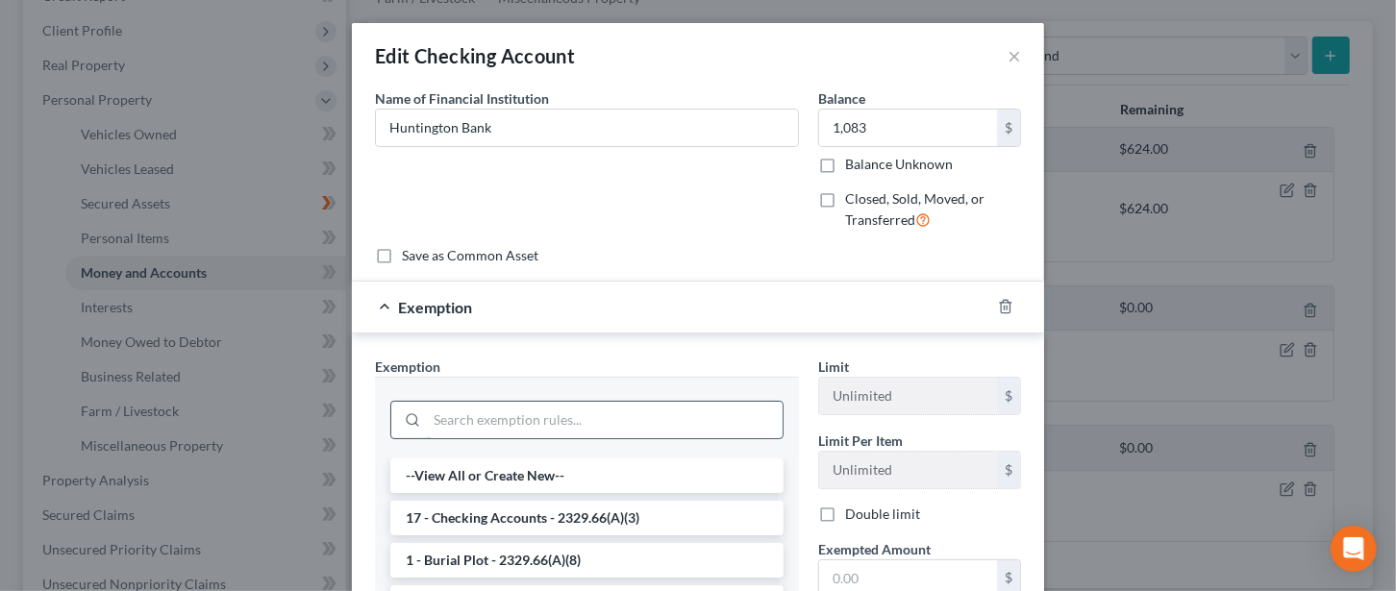
click at [597, 426] on input "search" at bounding box center [605, 420] width 356 height 37
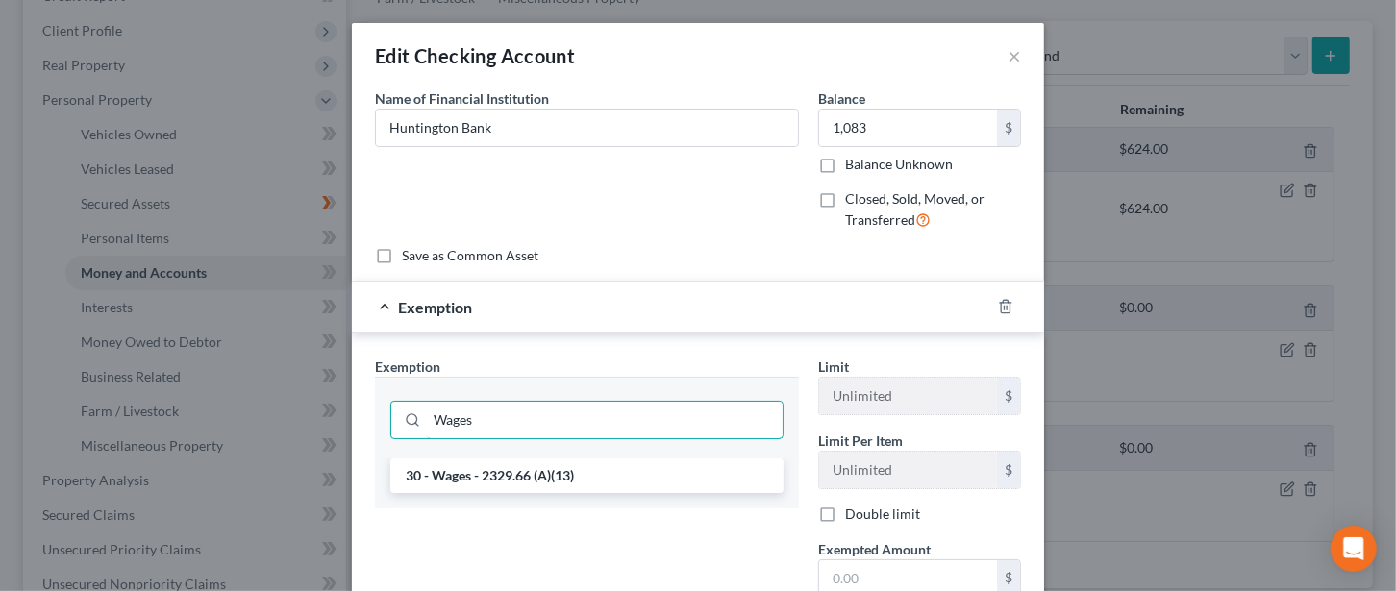
type input "Wages"
click at [512, 456] on div "Wages" at bounding box center [587, 418] width 424 height 82
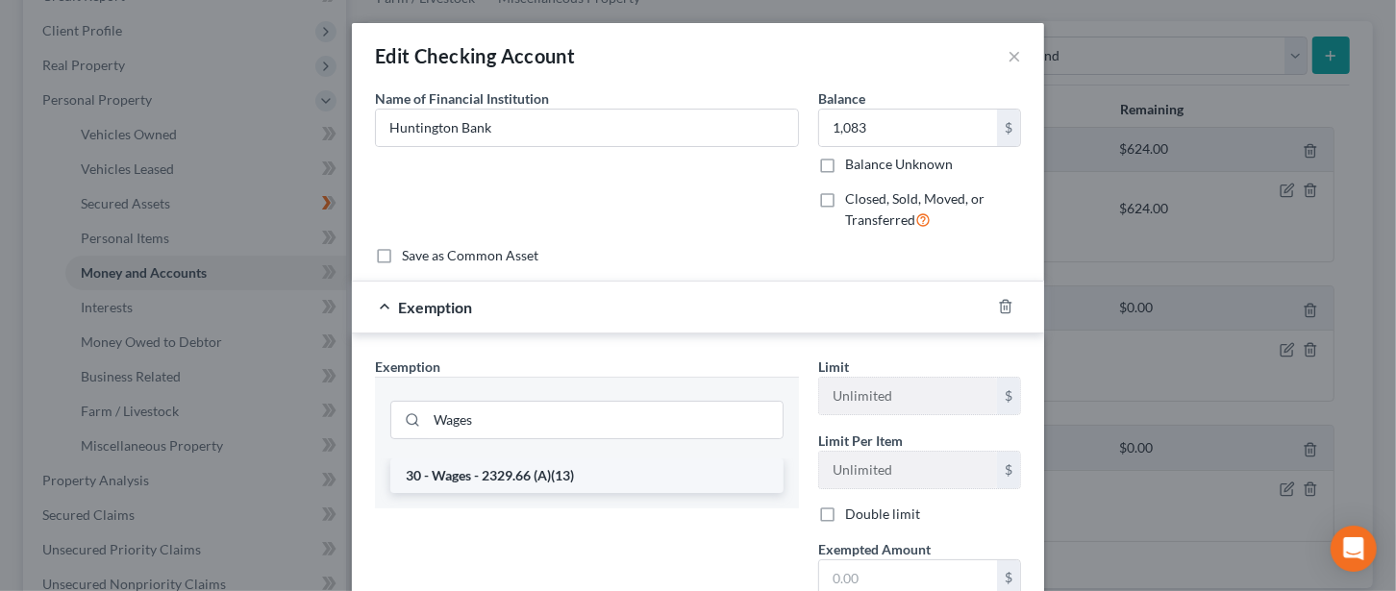
click at [499, 474] on li "30 - Wages - 2329.66 (A)(13)" at bounding box center [586, 475] width 393 height 35
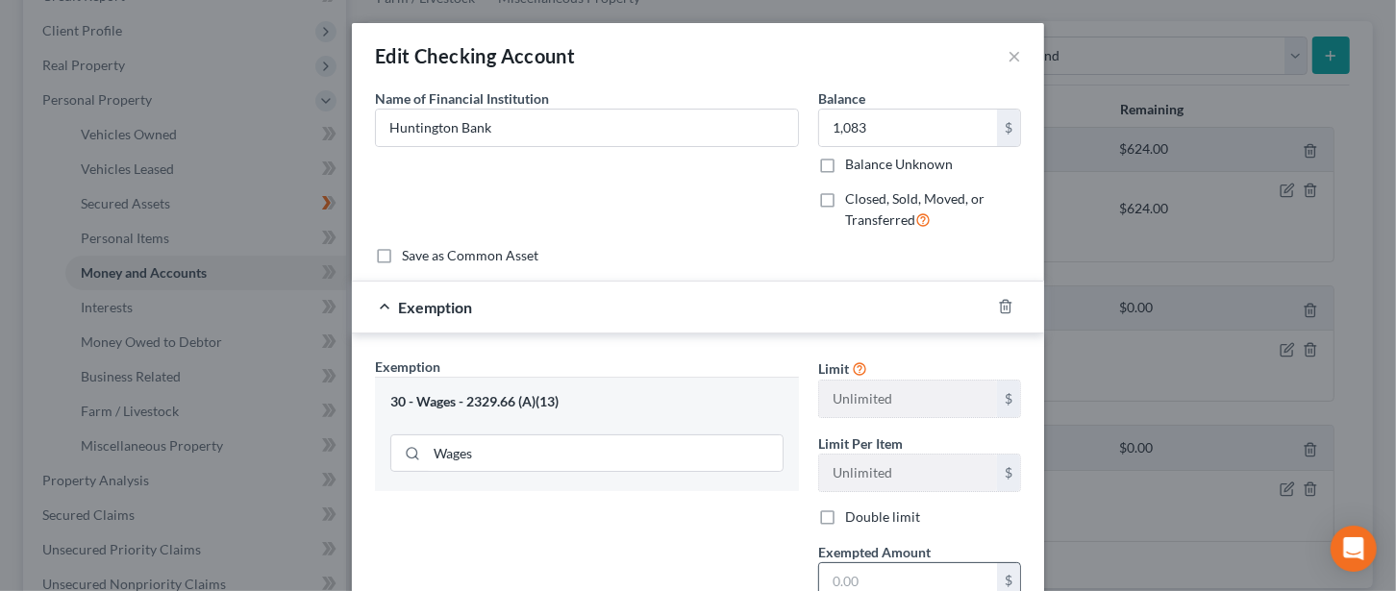
click at [844, 579] on input "text" at bounding box center [908, 581] width 178 height 37
type input "758"
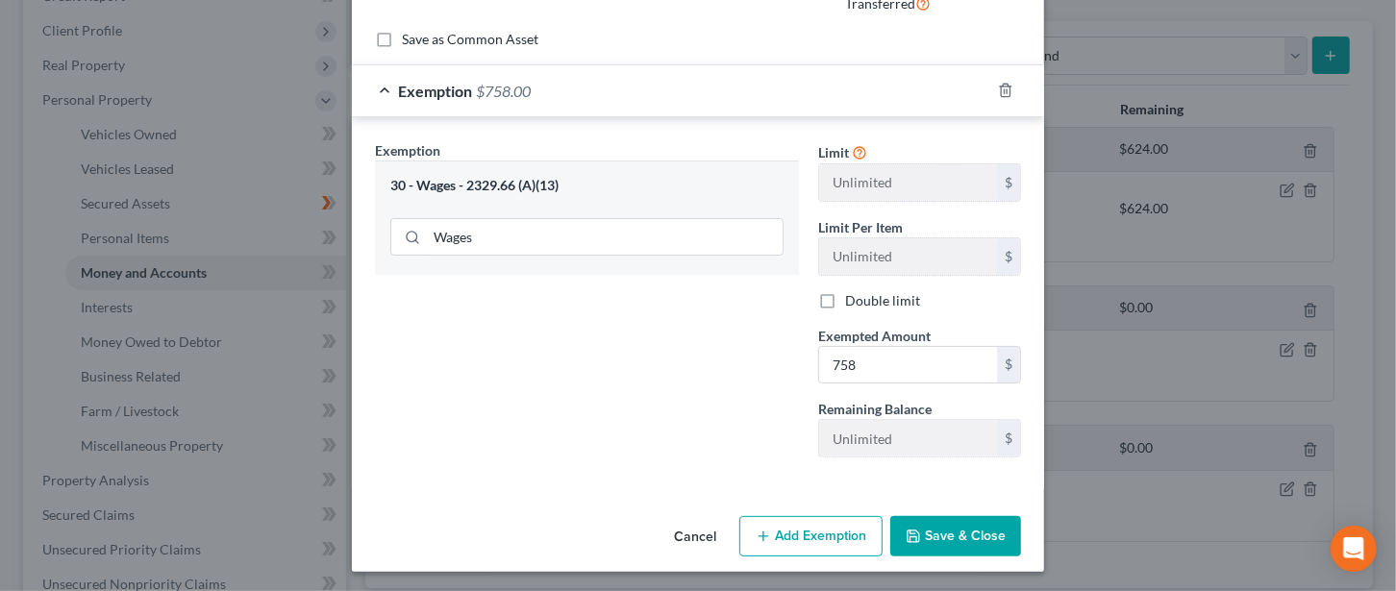
click at [808, 527] on button "Add Exemption" at bounding box center [810, 536] width 143 height 40
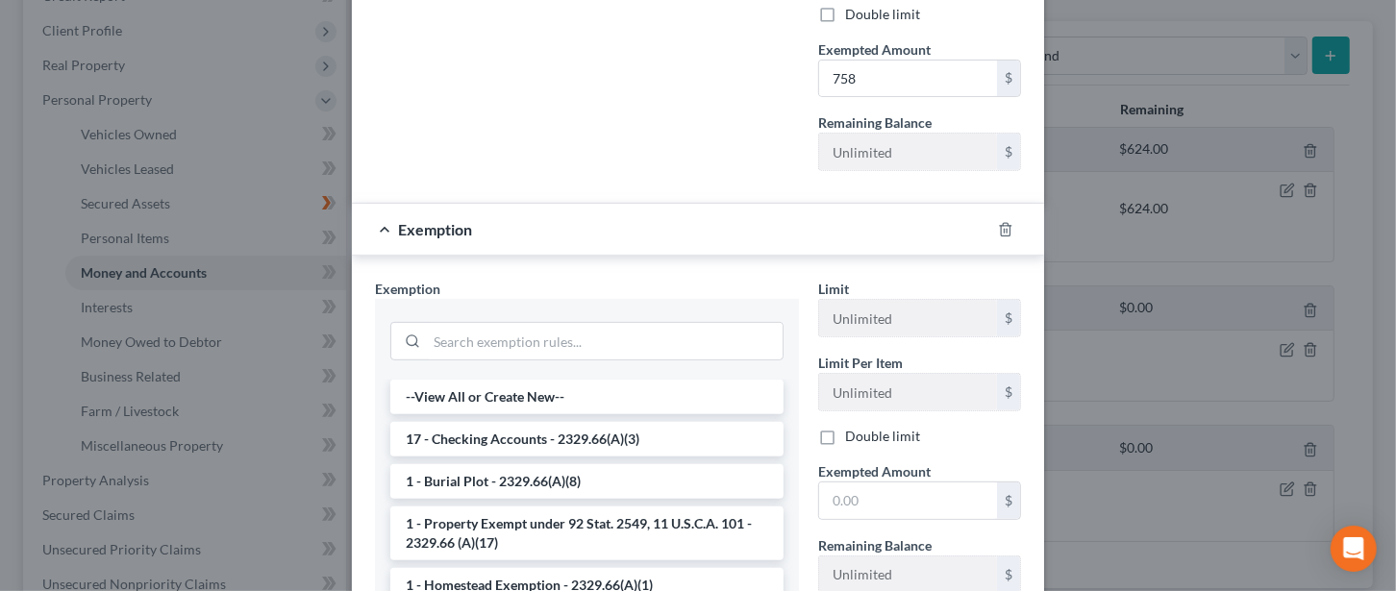
scroll to position [512, 0]
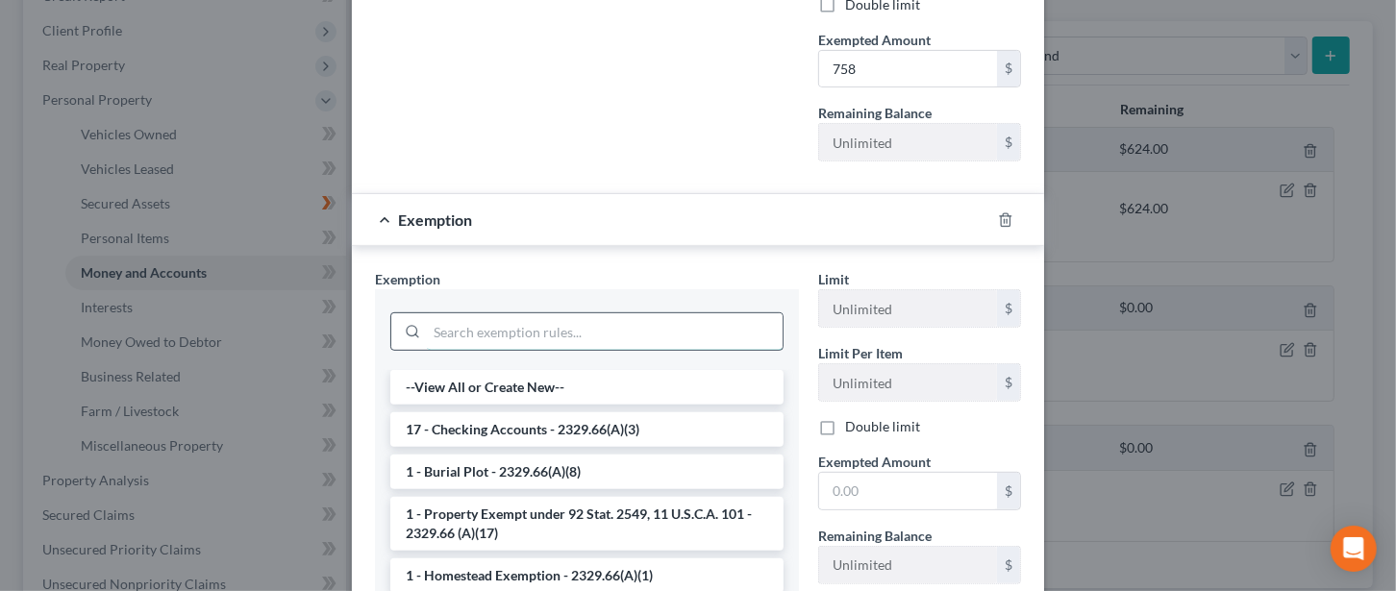
click at [427, 331] on input "search" at bounding box center [605, 331] width 356 height 37
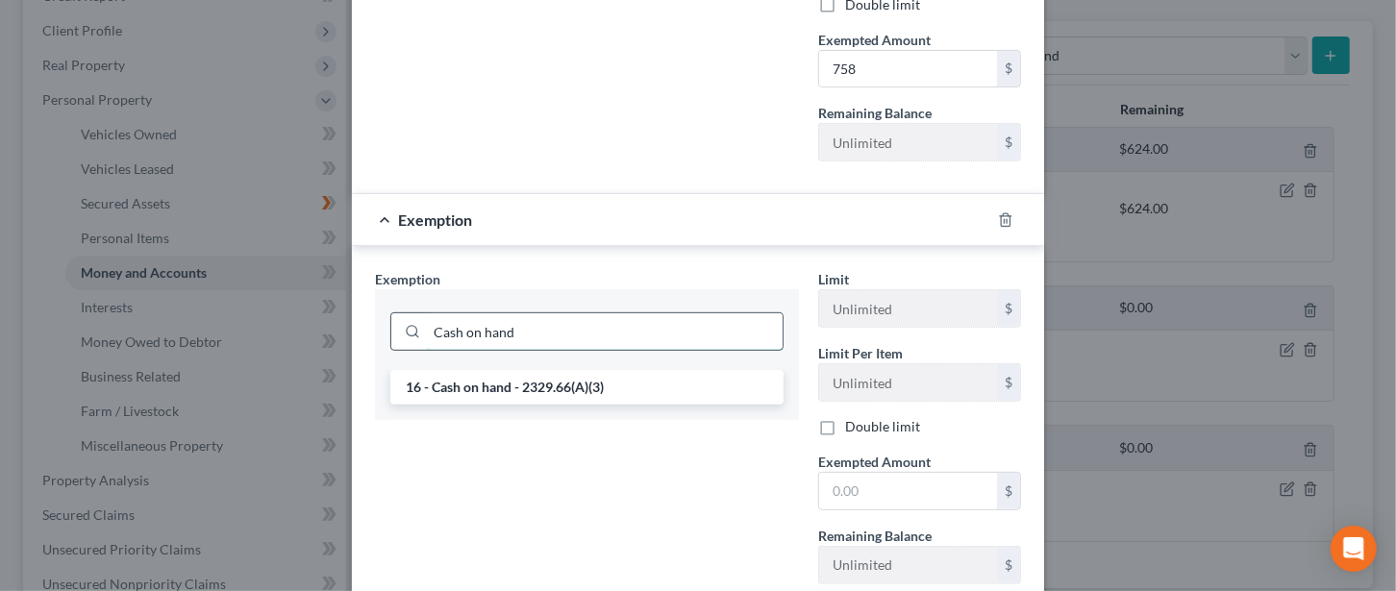
type input "Cash on hand"
click at [870, 483] on input "text" at bounding box center [908, 491] width 178 height 37
type input "325"
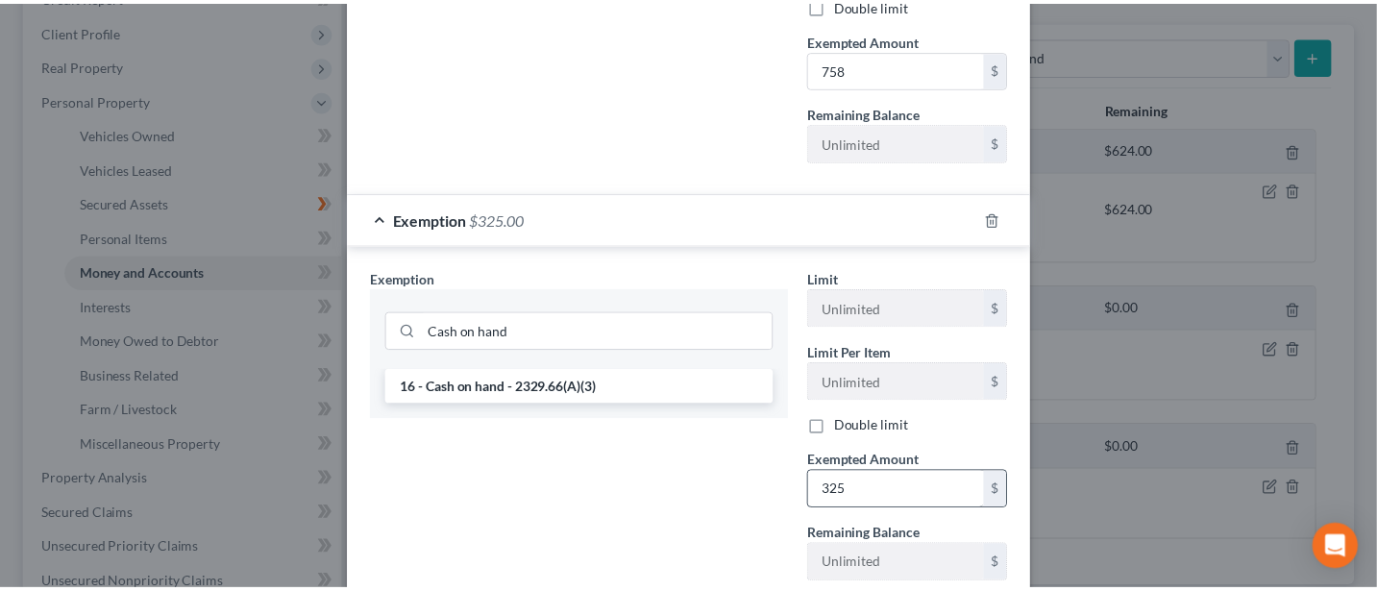
scroll to position [636, 0]
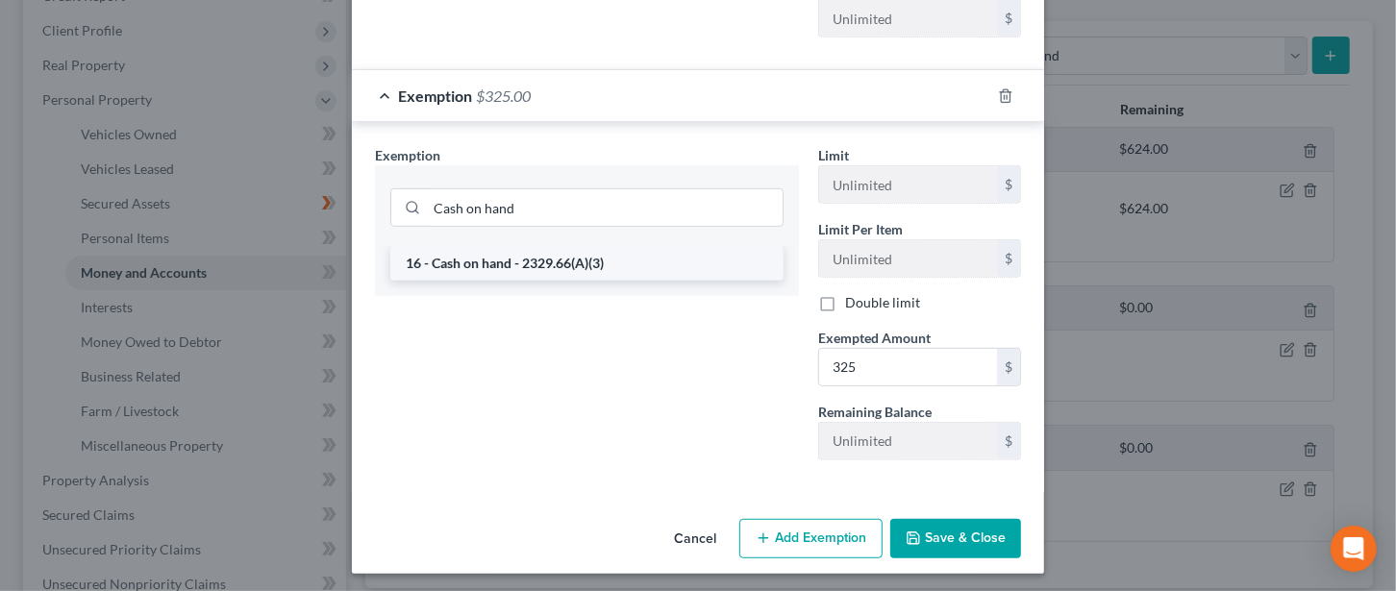
click at [464, 261] on li "16 - Cash on hand - 2329.66(A)(3)" at bounding box center [586, 263] width 393 height 35
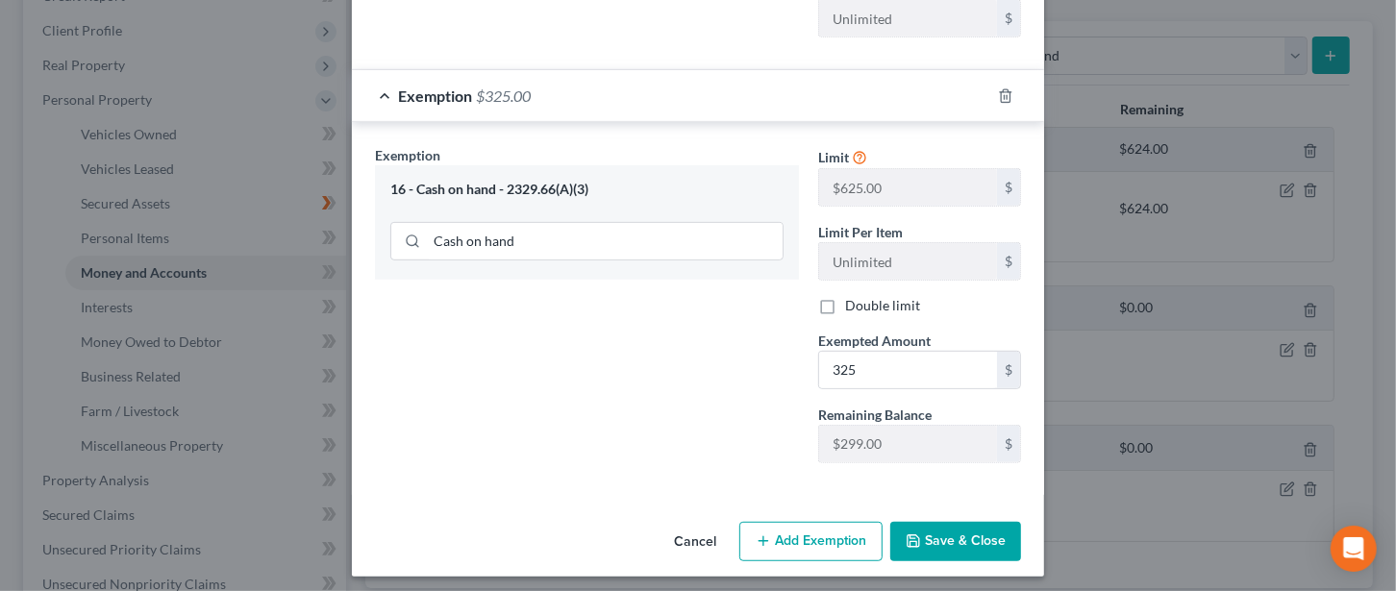
click at [953, 530] on button "Save & Close" at bounding box center [955, 542] width 131 height 40
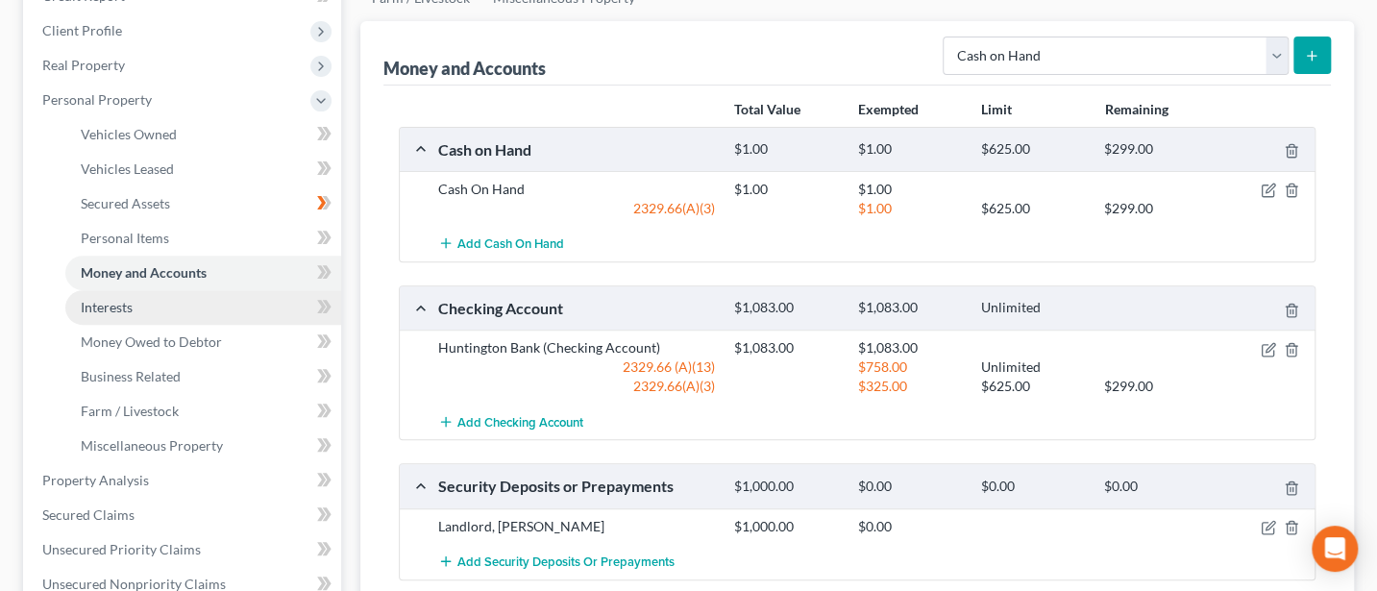
click at [118, 305] on span "Interests" at bounding box center [107, 307] width 52 height 16
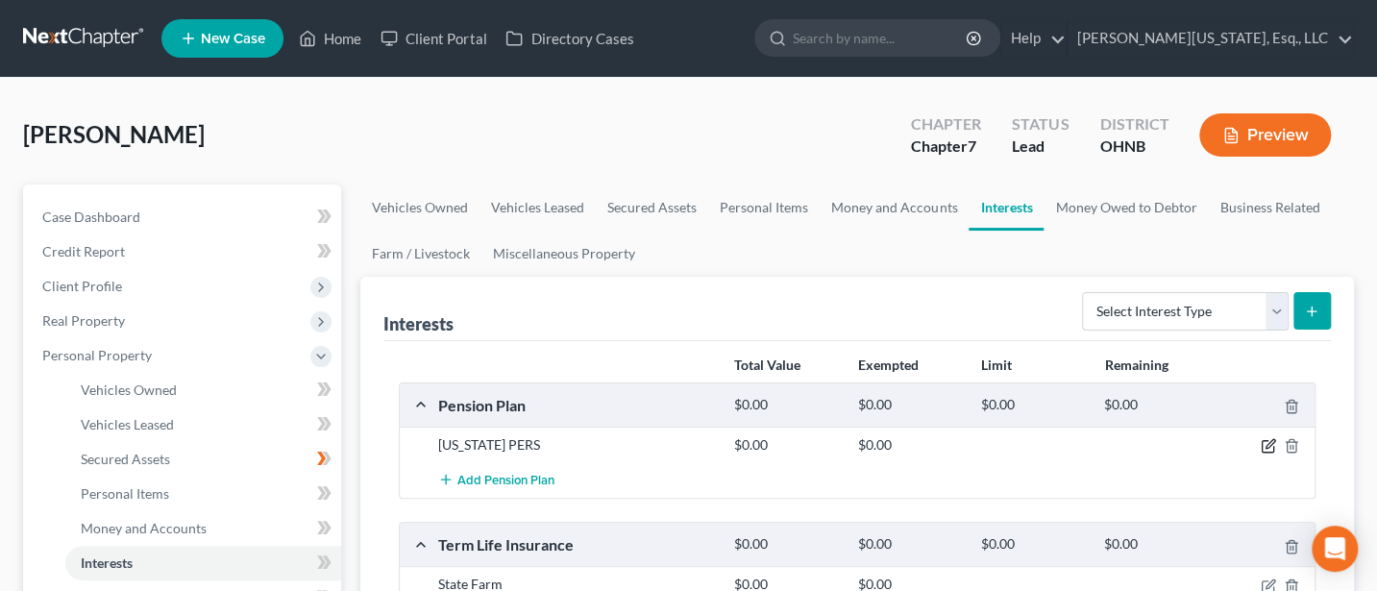
click at [1264, 447] on icon "button" at bounding box center [1268, 445] width 15 height 15
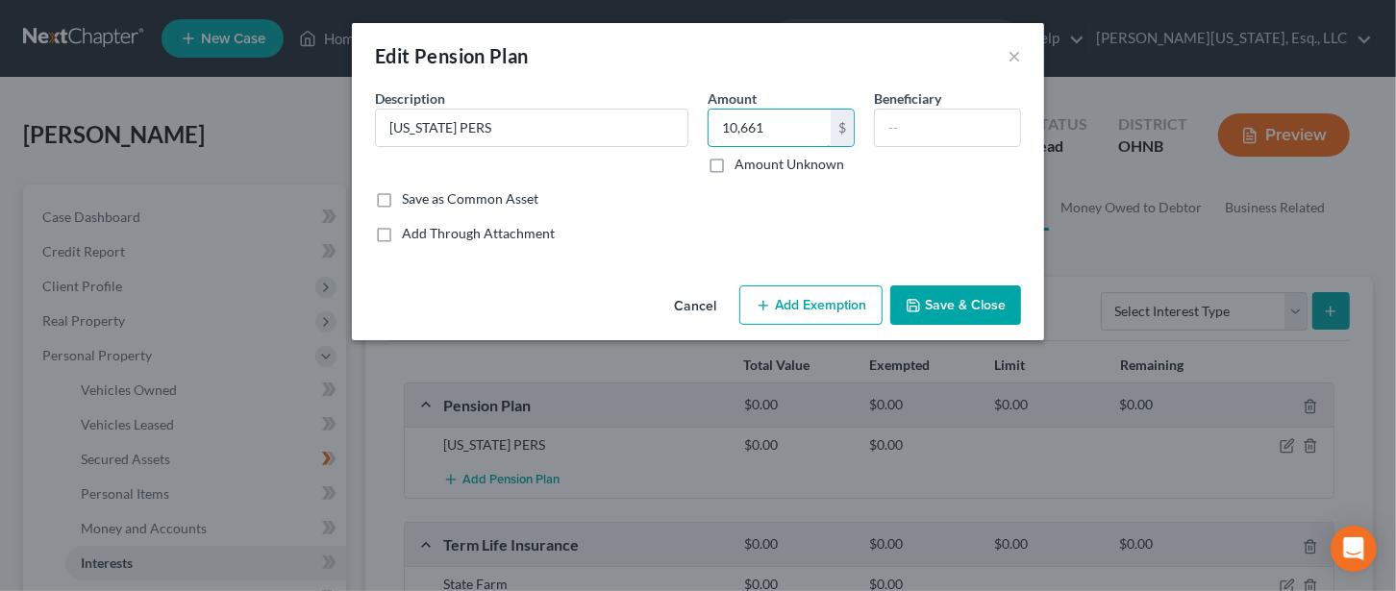
type input "10,661"
click at [821, 304] on button "Add Exemption" at bounding box center [810, 305] width 143 height 40
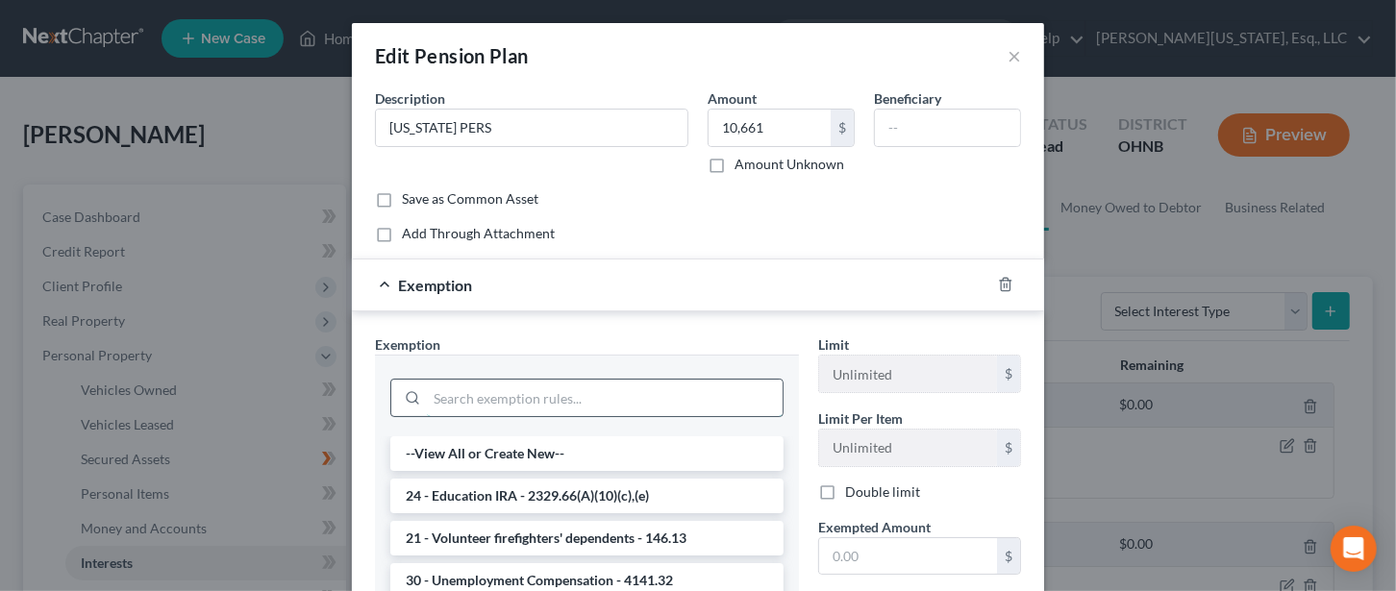
click at [576, 394] on input "search" at bounding box center [605, 398] width 356 height 37
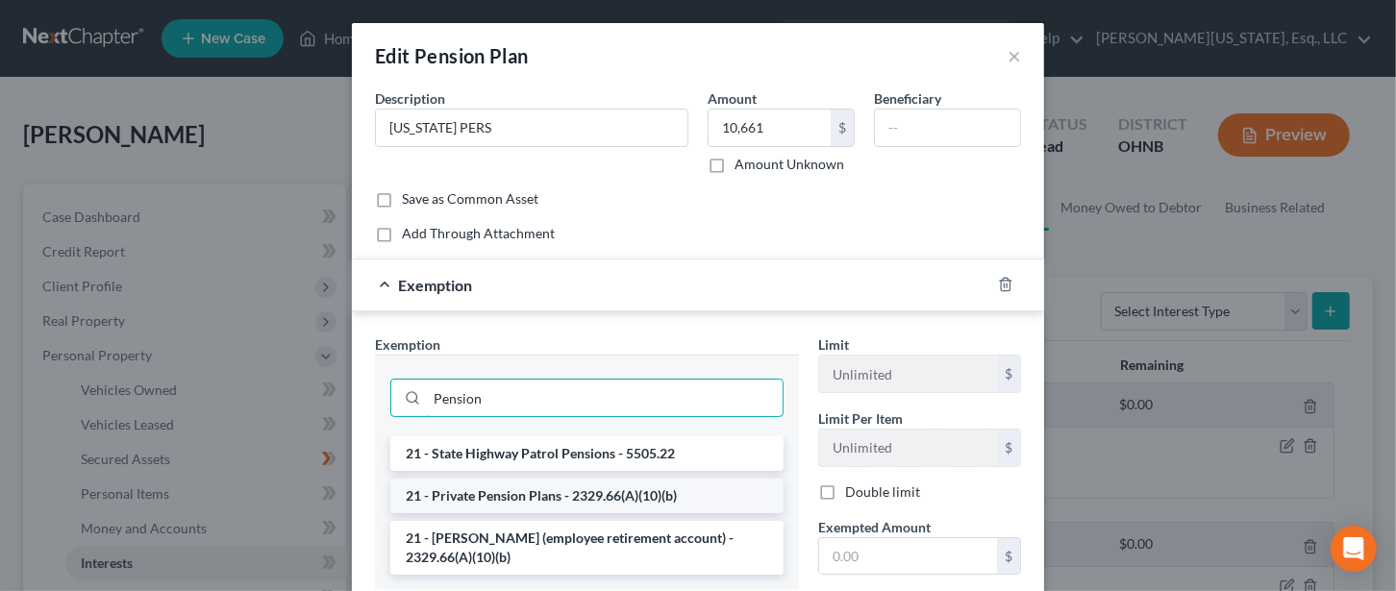
type input "Pension"
click at [545, 491] on li "21 - Private Pension Plans - 2329.66(A)(10)(b)" at bounding box center [586, 496] width 393 height 35
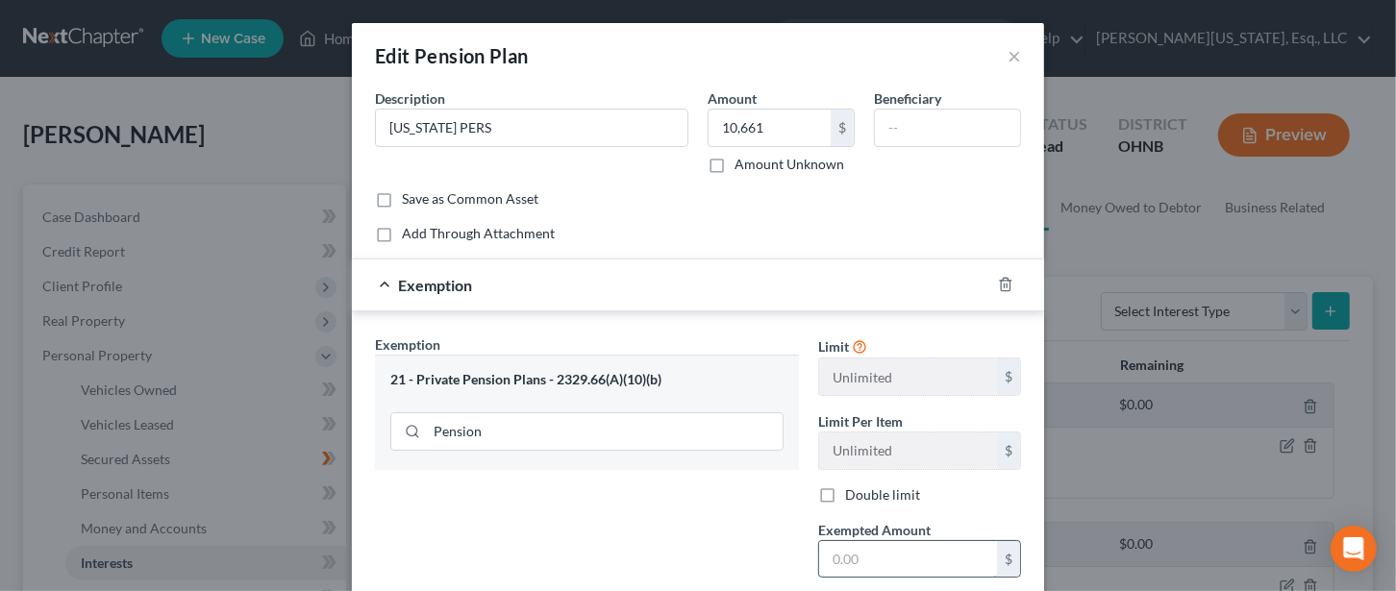
click at [863, 555] on input "text" at bounding box center [908, 559] width 178 height 37
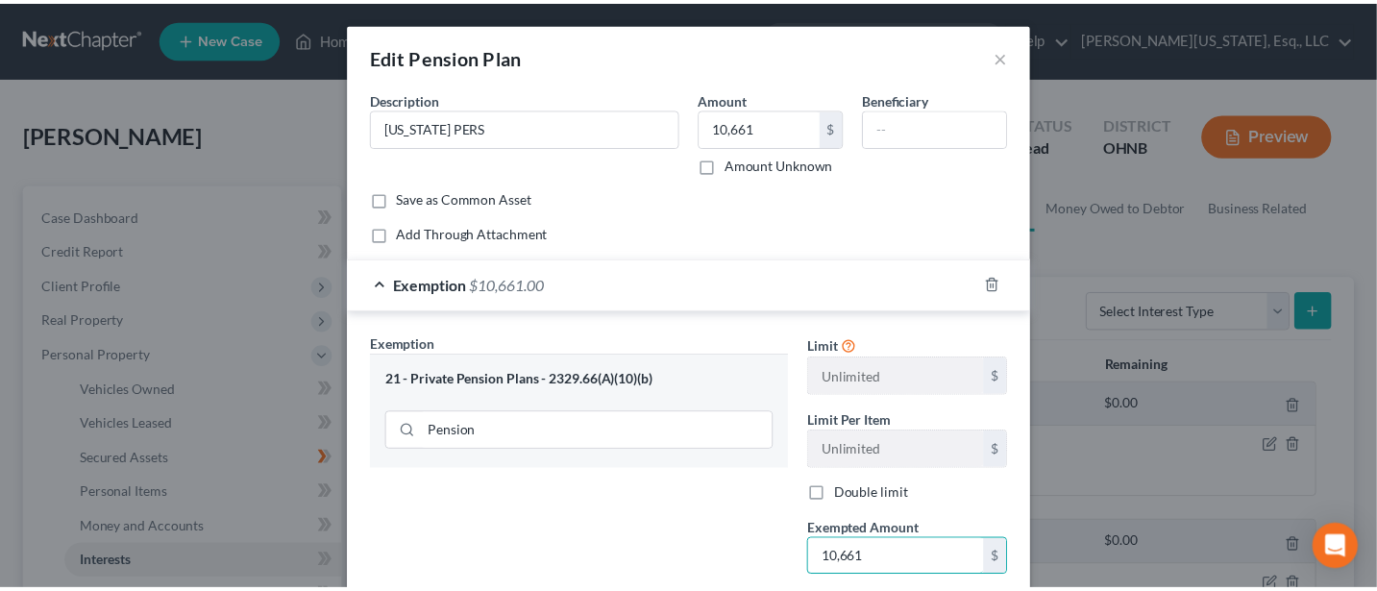
scroll to position [194, 0]
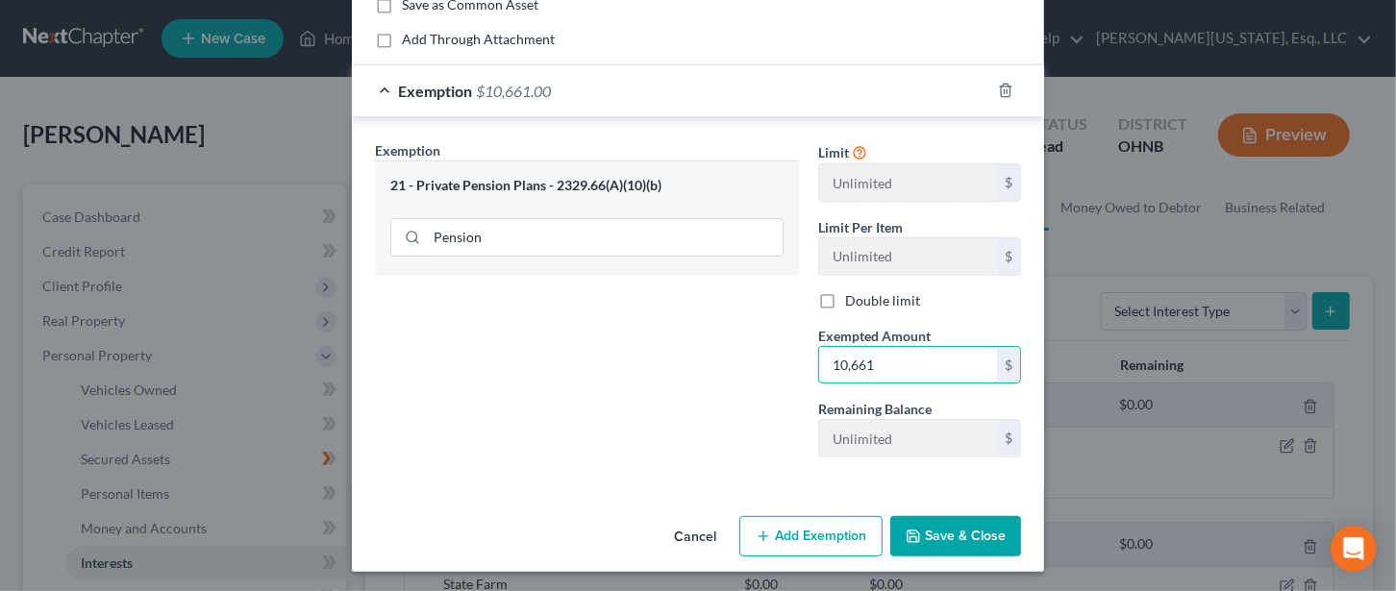
type input "10,661"
click at [960, 530] on button "Save & Close" at bounding box center [955, 536] width 131 height 40
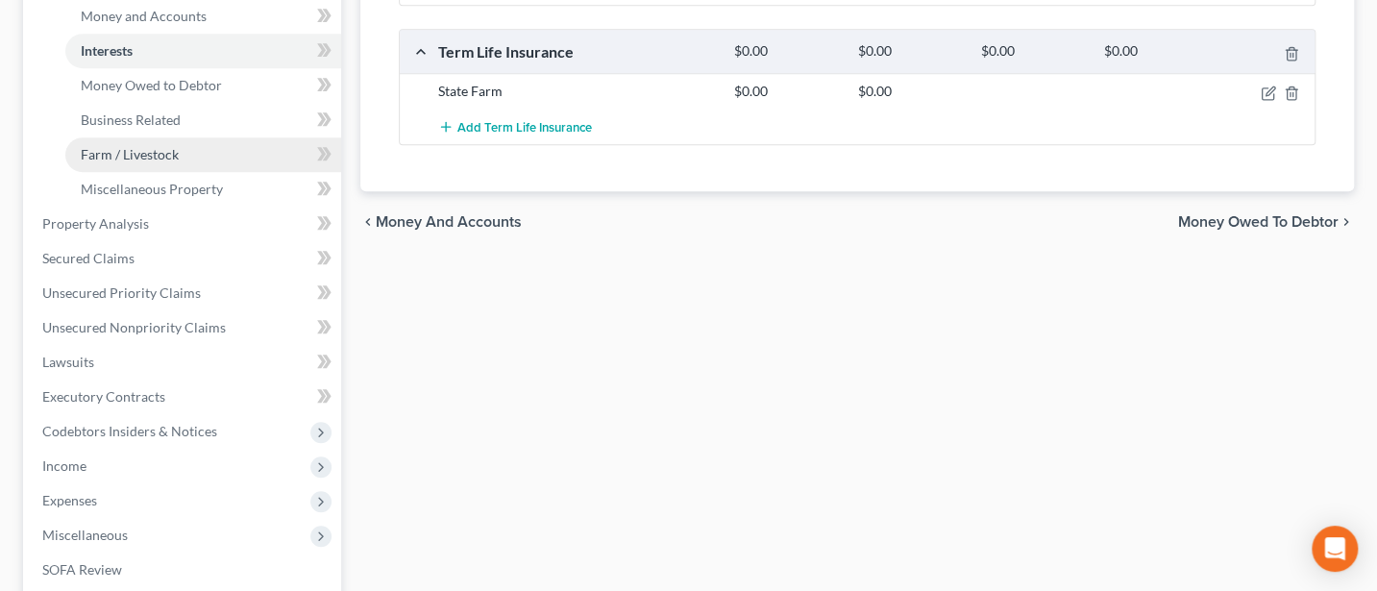
scroll to position [256, 0]
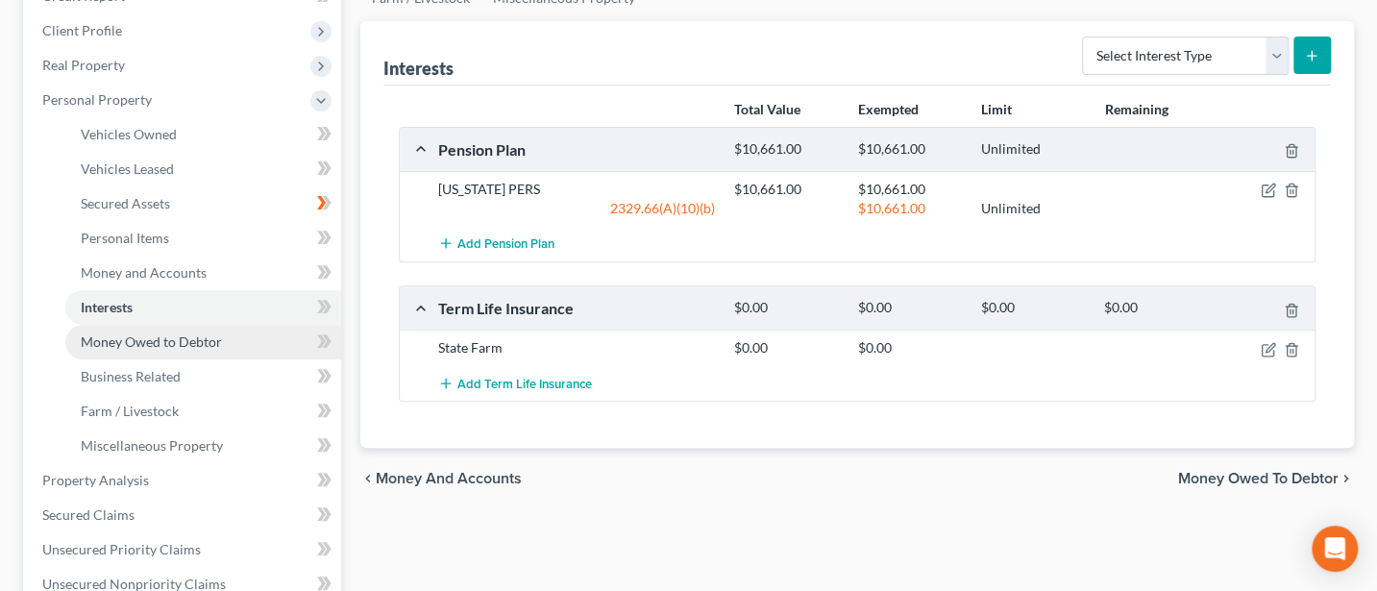
click at [157, 336] on span "Money Owed to Debtor" at bounding box center [151, 342] width 141 height 16
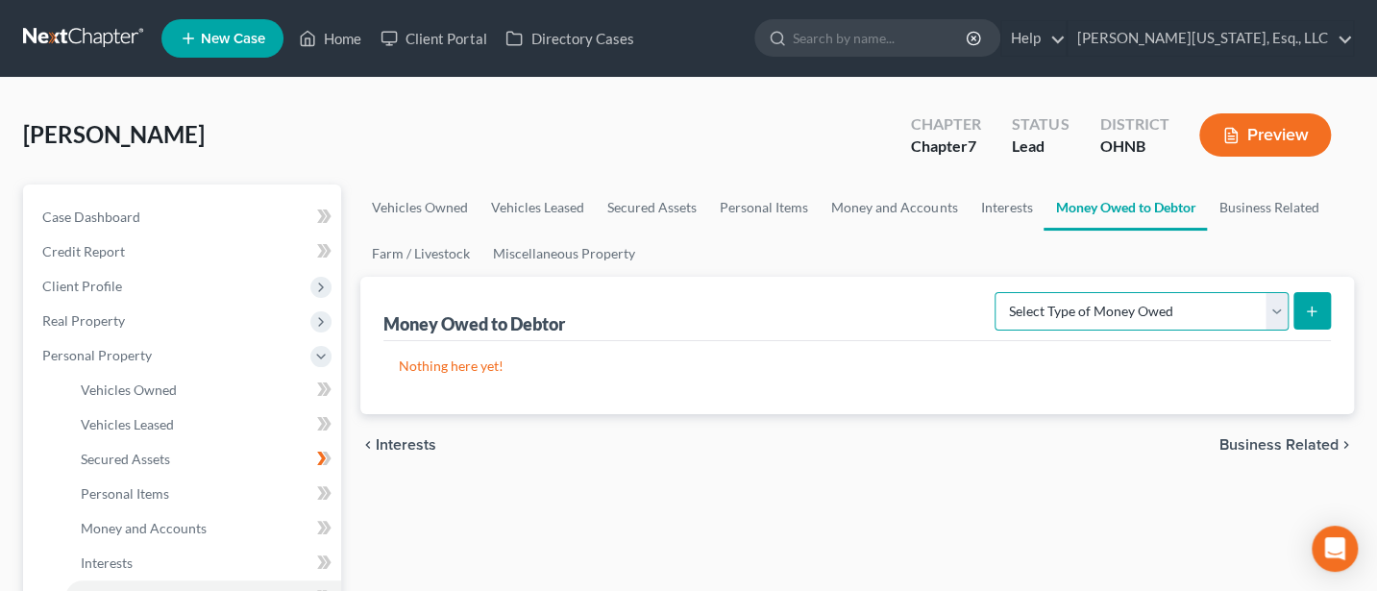
click at [1201, 303] on select "Select Type of Money Owed Accounts Receivable Alimony Child Support Claims Agai…" at bounding box center [1142, 311] width 294 height 38
select select "child_support"
click at [999, 292] on select "Select Type of Money Owed Accounts Receivable Alimony Child Support Claims Agai…" at bounding box center [1142, 311] width 294 height 38
click at [1304, 310] on icon "submit" at bounding box center [1311, 311] width 15 height 15
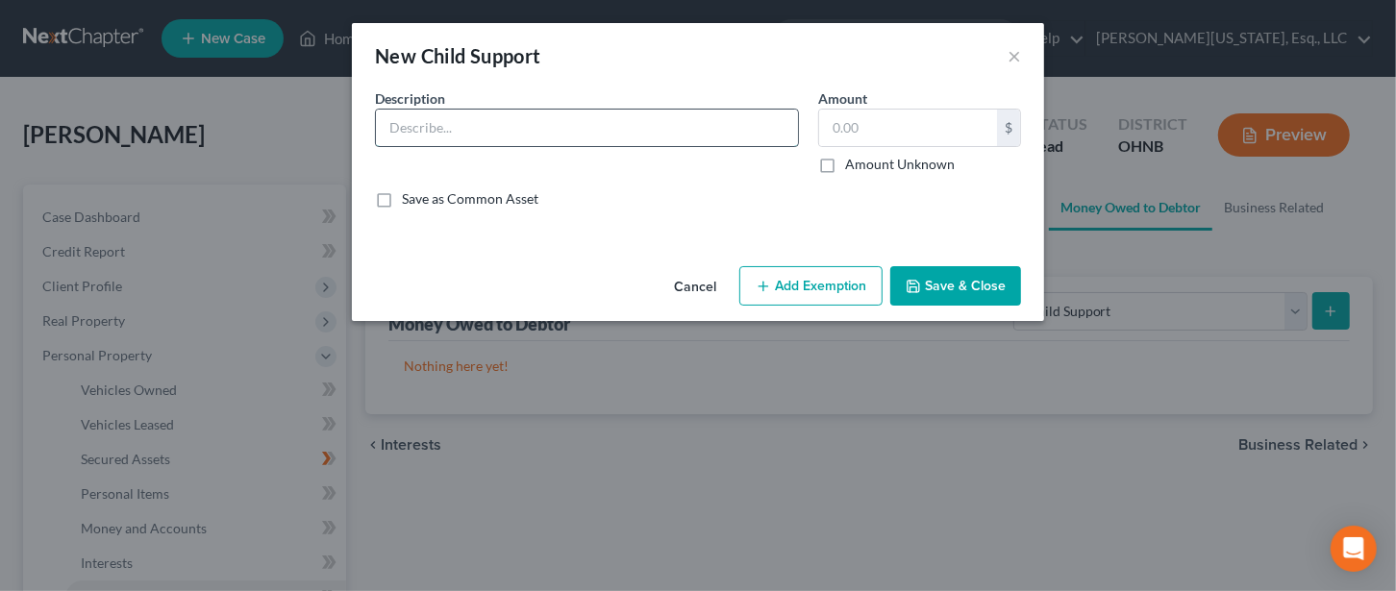
click at [445, 129] on input "text" at bounding box center [587, 128] width 422 height 37
type input "Child support from [PERSON_NAME]"
click at [848, 123] on input "text" at bounding box center [908, 128] width 178 height 37
type input "600"
click at [824, 280] on button "Add Exemption" at bounding box center [810, 286] width 143 height 40
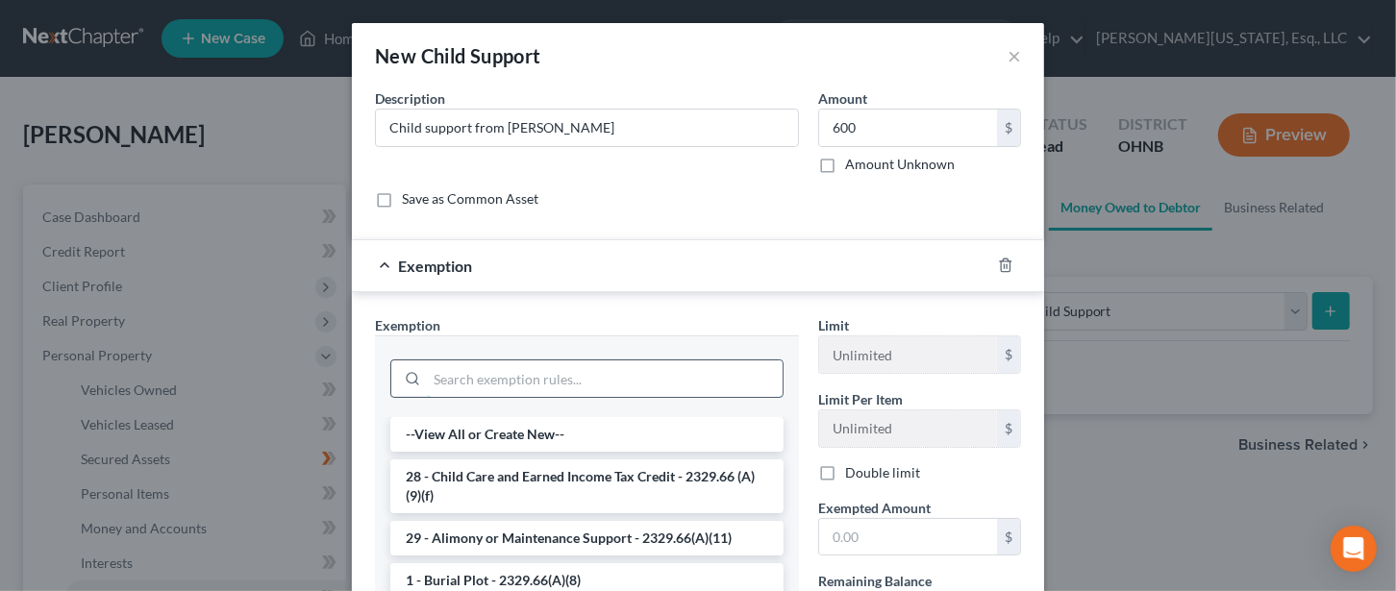
click at [453, 379] on input "search" at bounding box center [605, 378] width 356 height 37
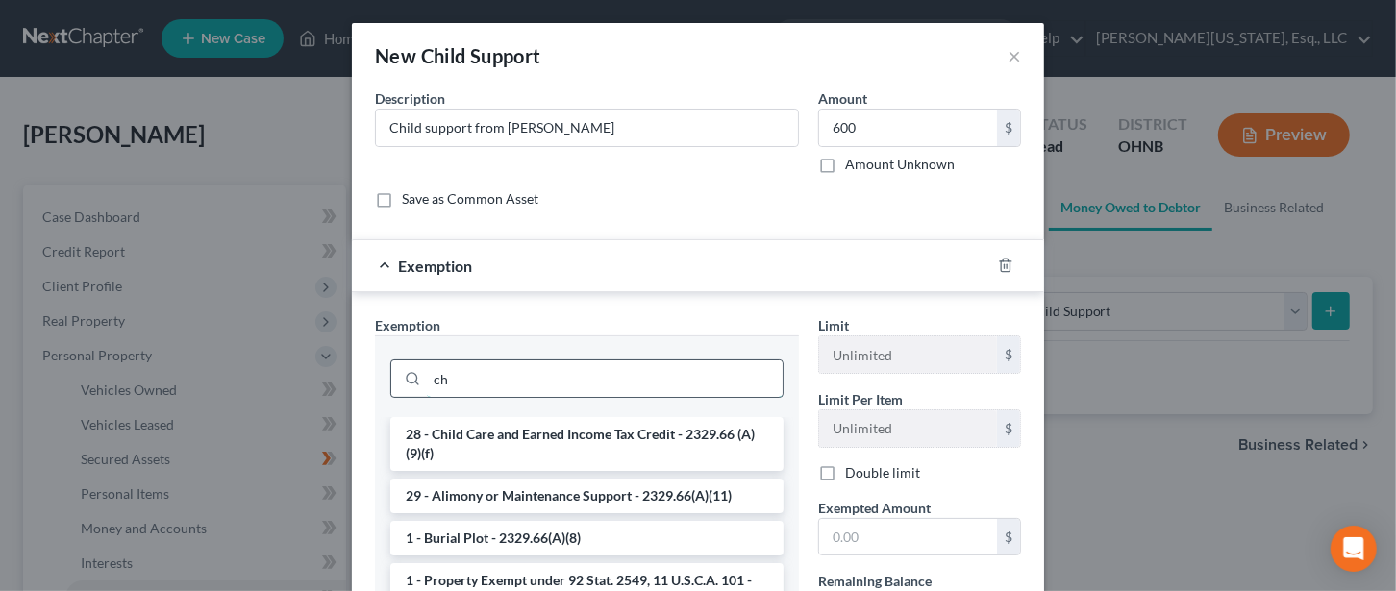
type input "c"
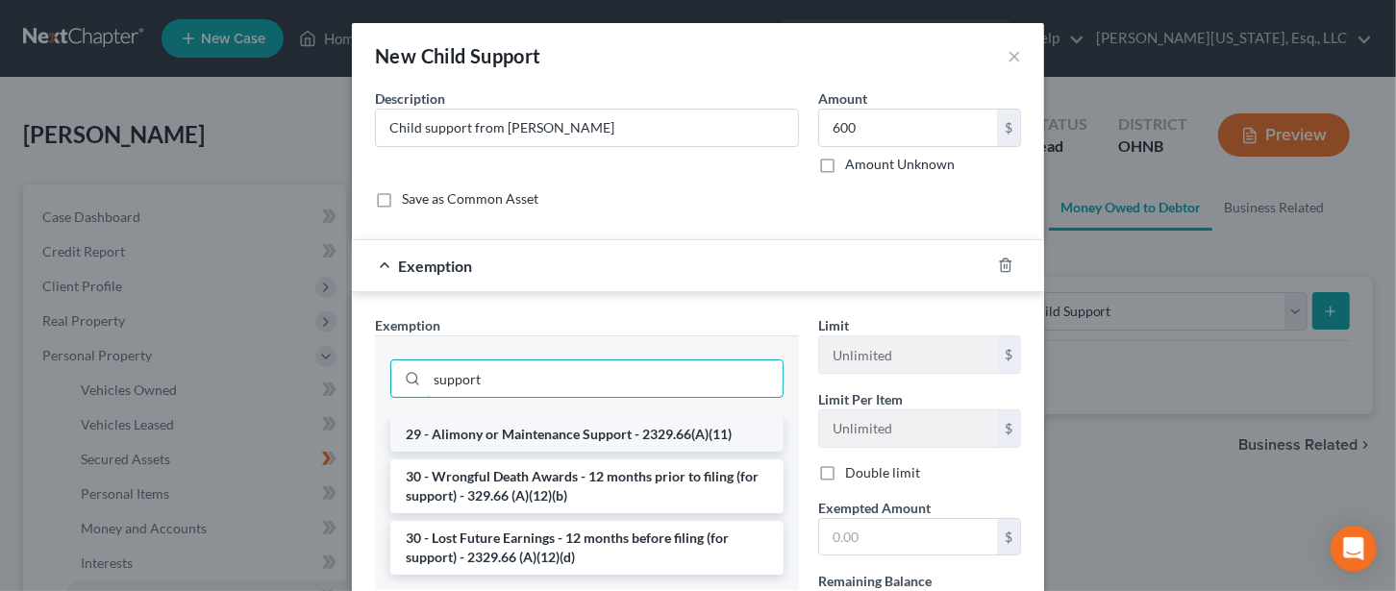
type input "support"
click at [586, 429] on li "29 - Alimony or Maintenance Support - 2329.66(A)(11)" at bounding box center [586, 434] width 393 height 35
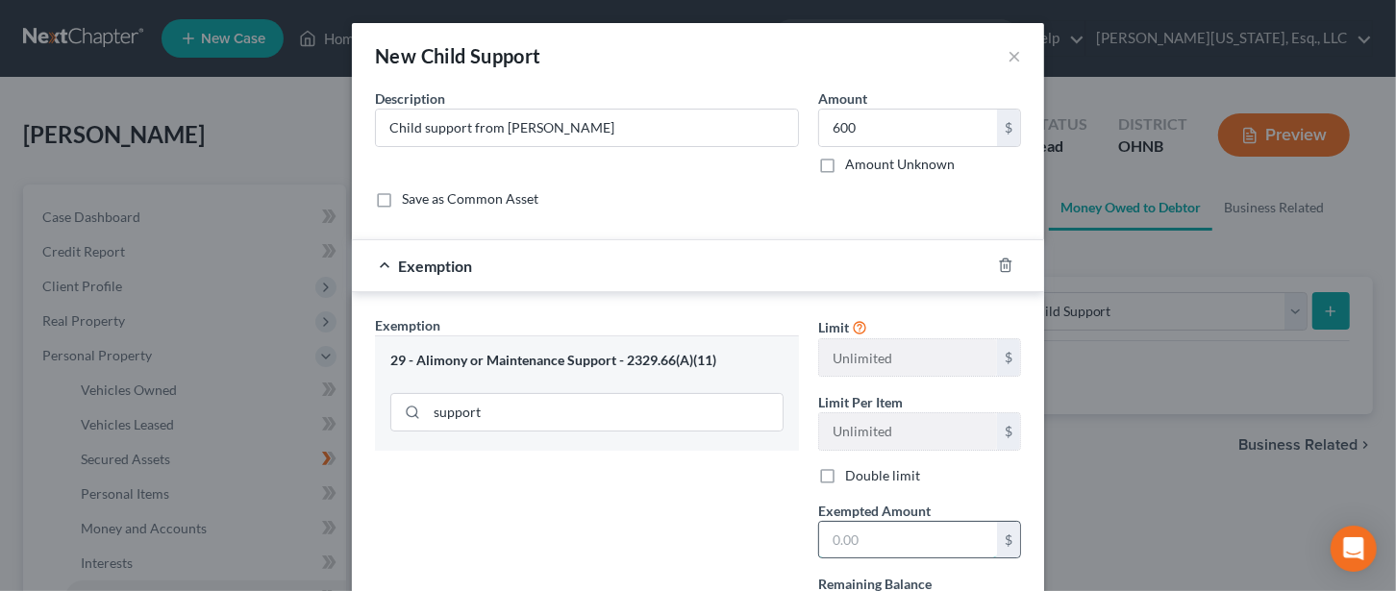
click at [847, 527] on input "text" at bounding box center [908, 540] width 178 height 37
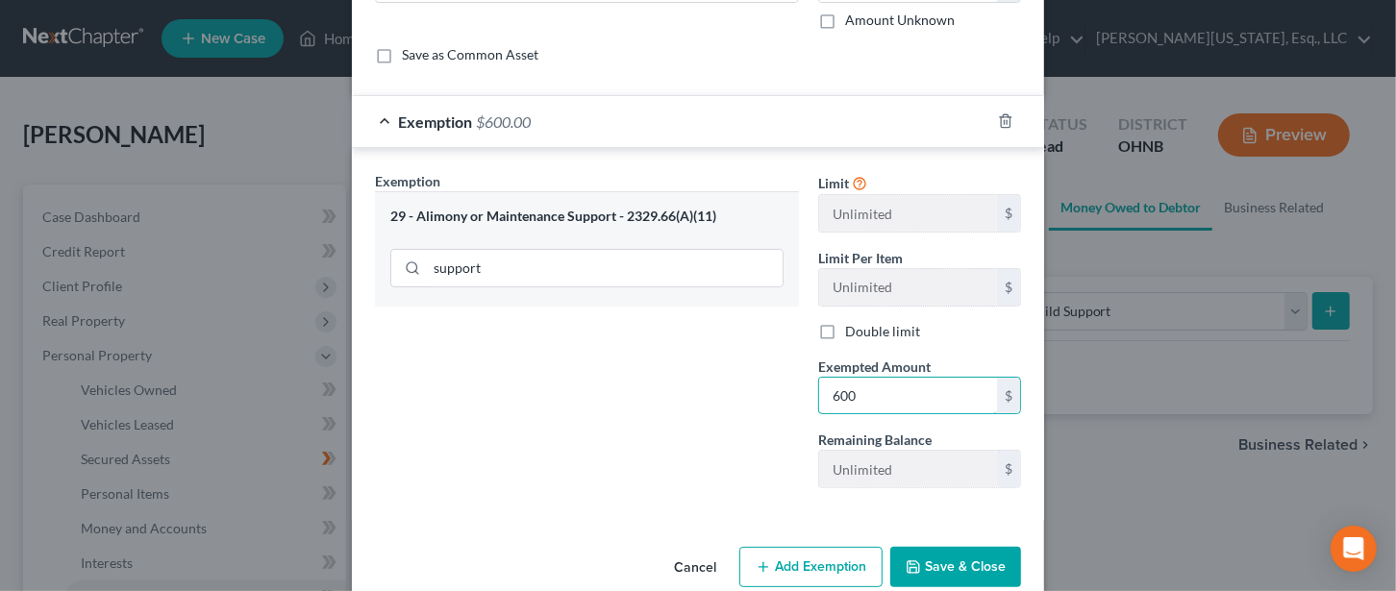
scroll to position [175, 0]
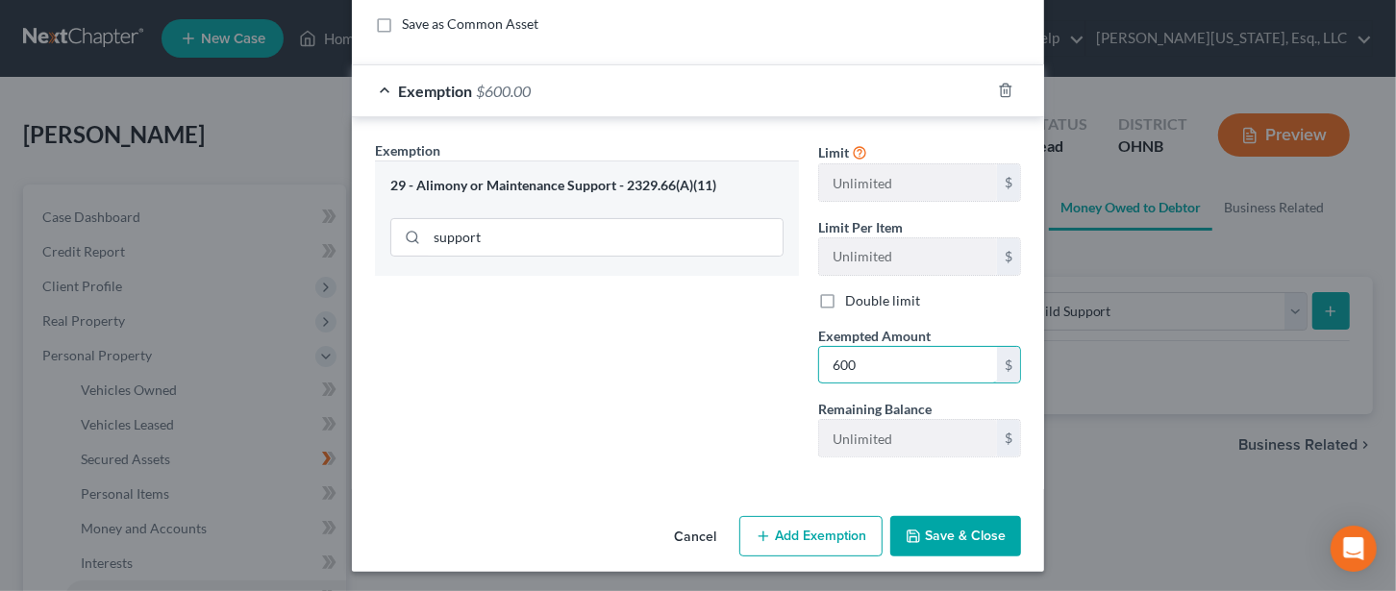
type input "600"
click at [931, 522] on button "Save & Close" at bounding box center [955, 536] width 131 height 40
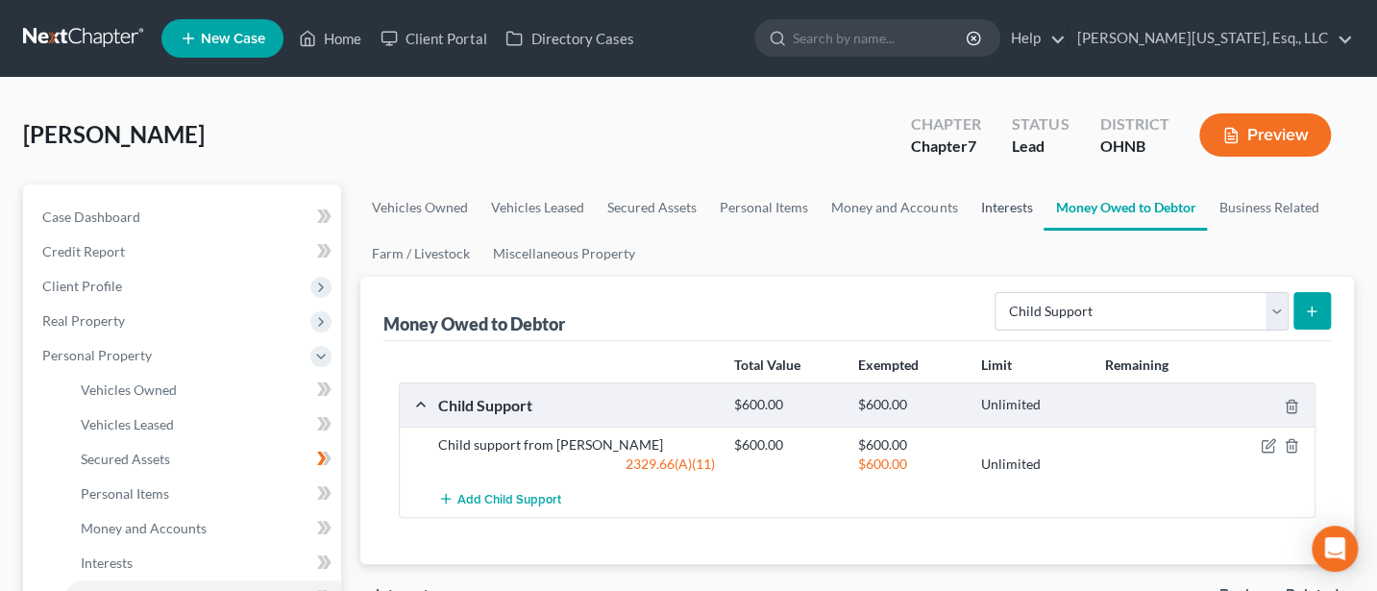
click at [1008, 209] on link "Interests" at bounding box center [1006, 208] width 75 height 46
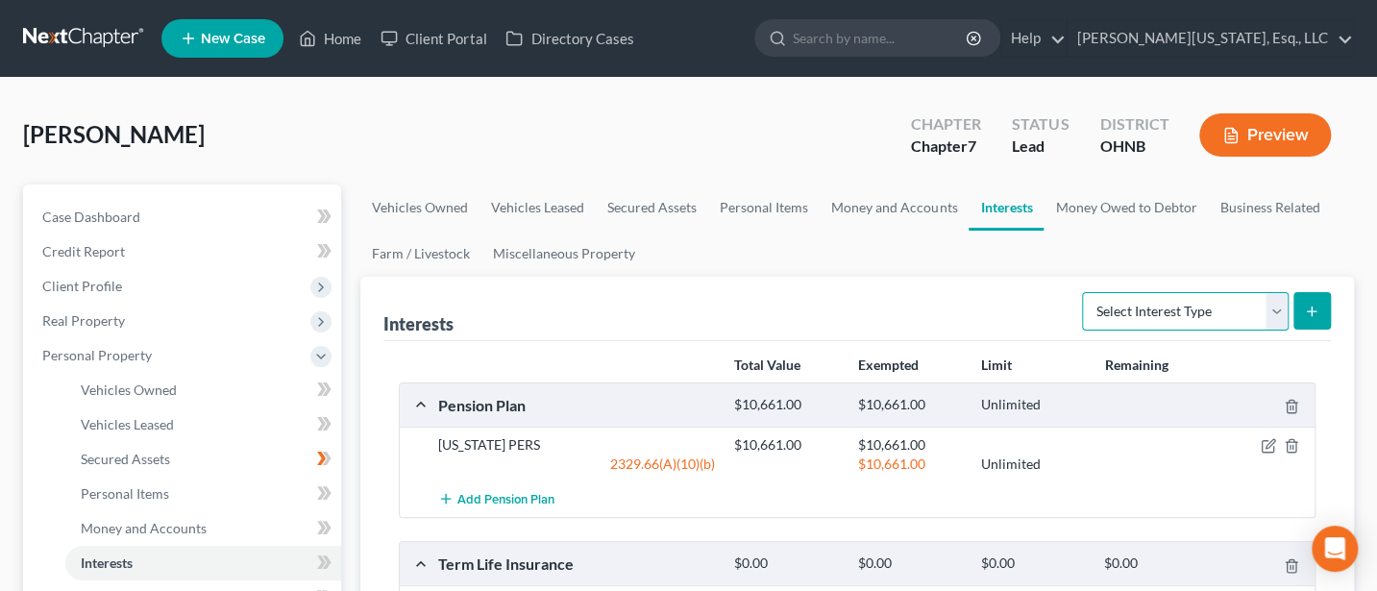
click at [1257, 311] on select "Select Interest Type 401K Annuity Bond Education IRA Government Bond Government…" at bounding box center [1185, 311] width 207 height 38
select select "term_life_insurance"
click at [1085, 292] on select "Select Interest Type 401K Annuity Bond Education IRA Government Bond Government…" at bounding box center [1185, 311] width 207 height 38
click at [1325, 302] on button "submit" at bounding box center [1312, 310] width 37 height 37
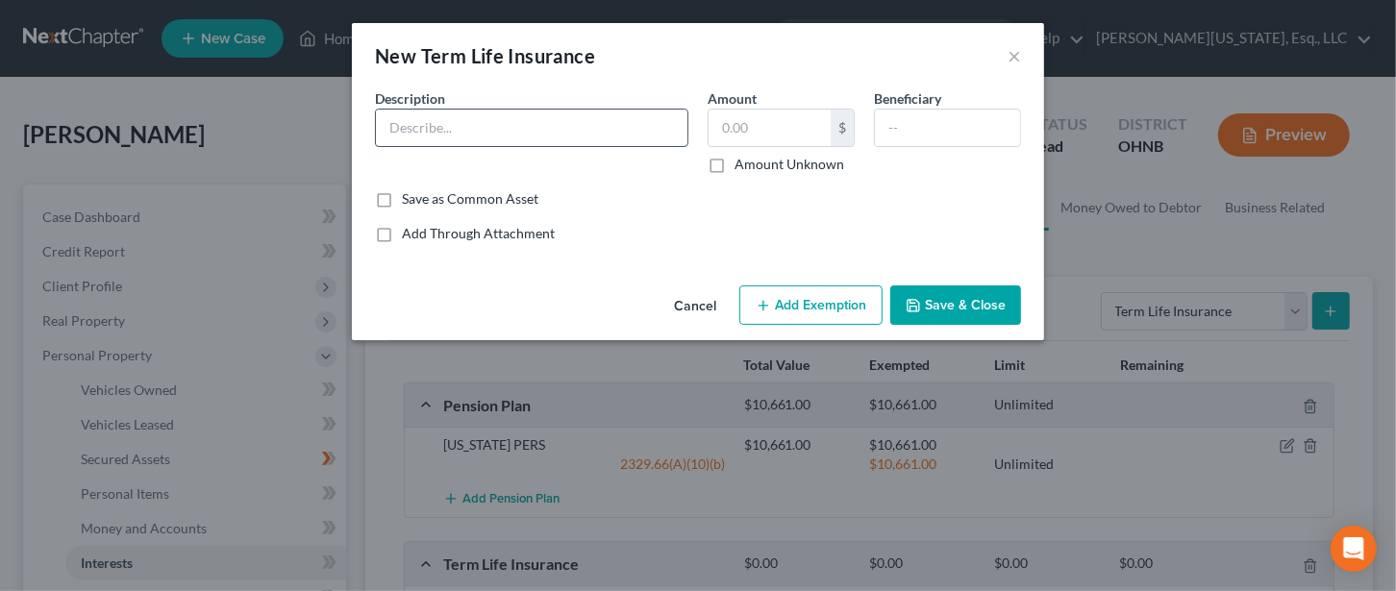
click at [570, 128] on input "text" at bounding box center [531, 128] width 311 height 37
type input "Term policy through employer"
click at [913, 129] on input "text" at bounding box center [947, 128] width 145 height 37
type input "Children"
click at [788, 310] on button "Add Exemption" at bounding box center [810, 305] width 143 height 40
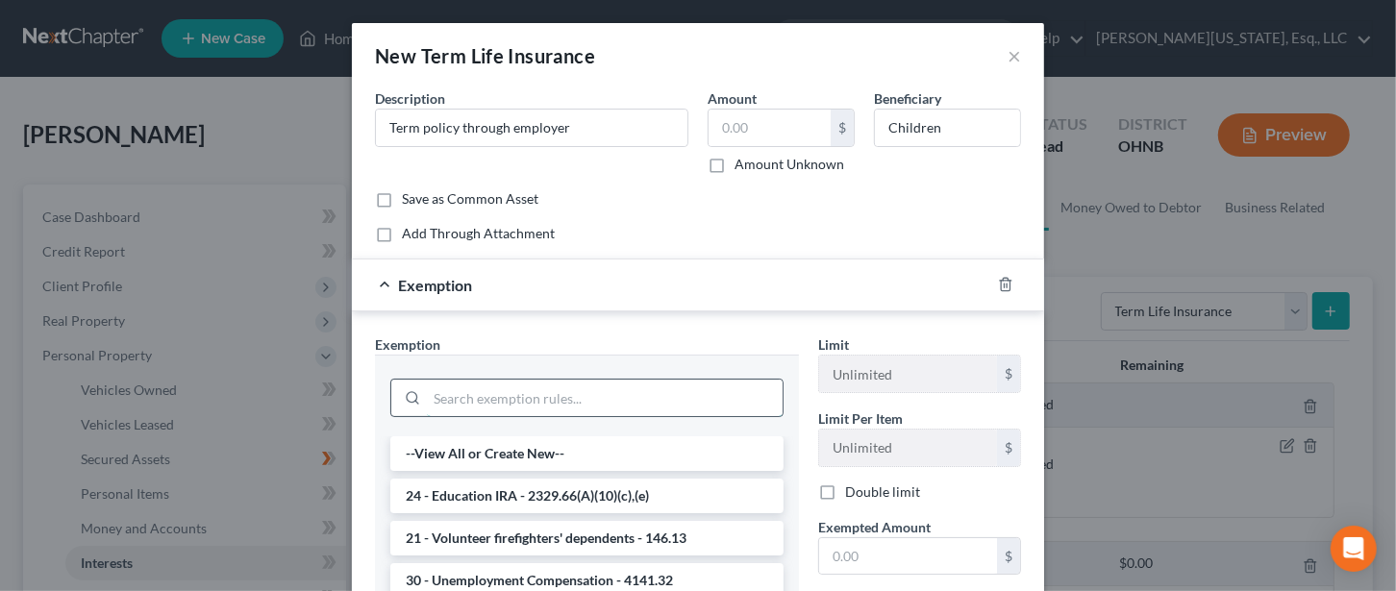
click at [491, 404] on input "search" at bounding box center [605, 398] width 356 height 37
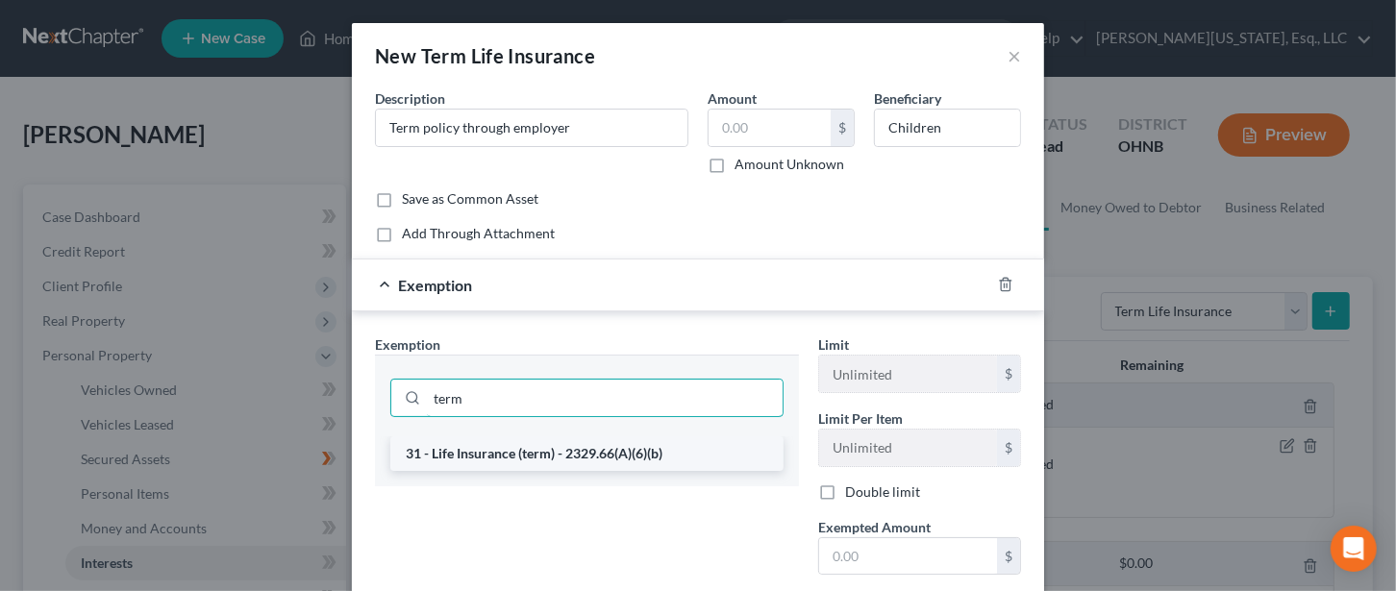
type input "term"
click at [564, 448] on li "31 - Life Insurance (term) - 2329.66(A)(6)(b)" at bounding box center [586, 453] width 393 height 35
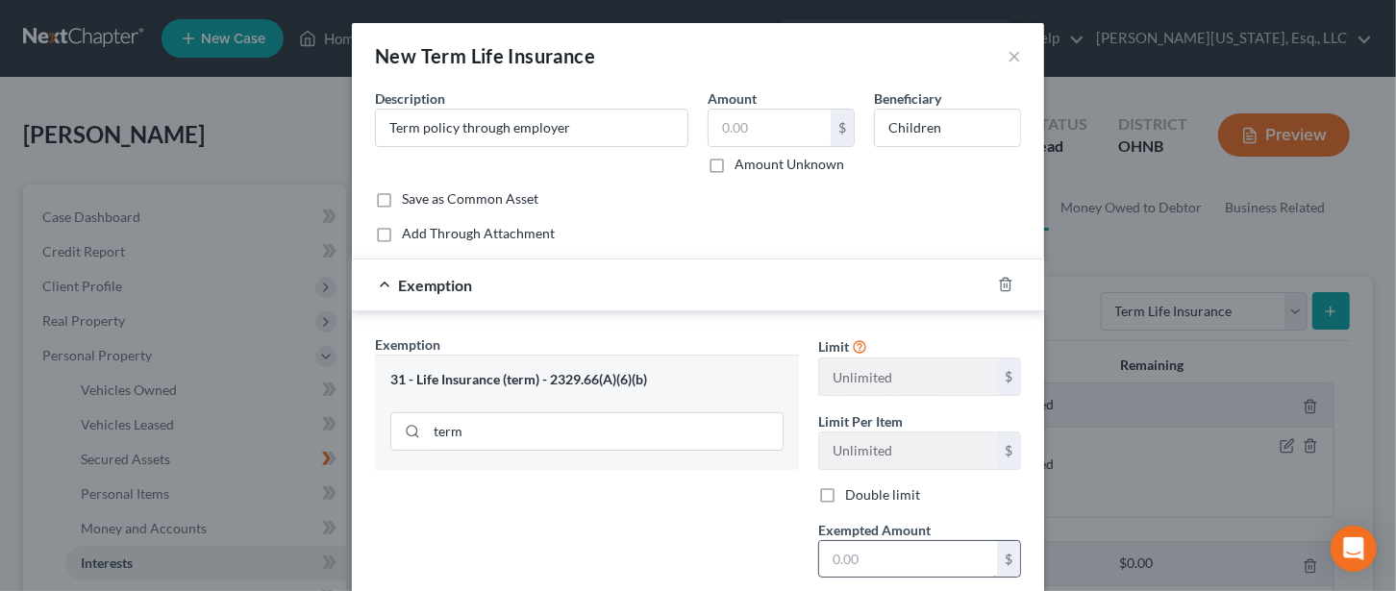
click at [877, 554] on input "text" at bounding box center [908, 559] width 178 height 37
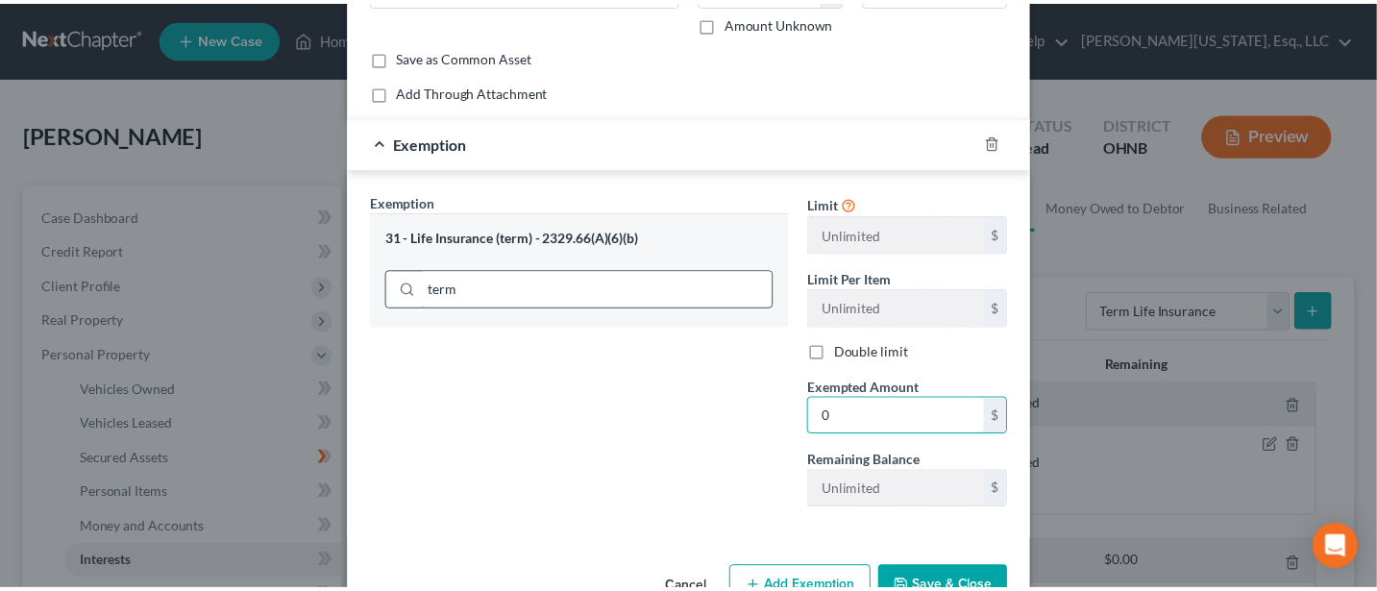
scroll to position [194, 0]
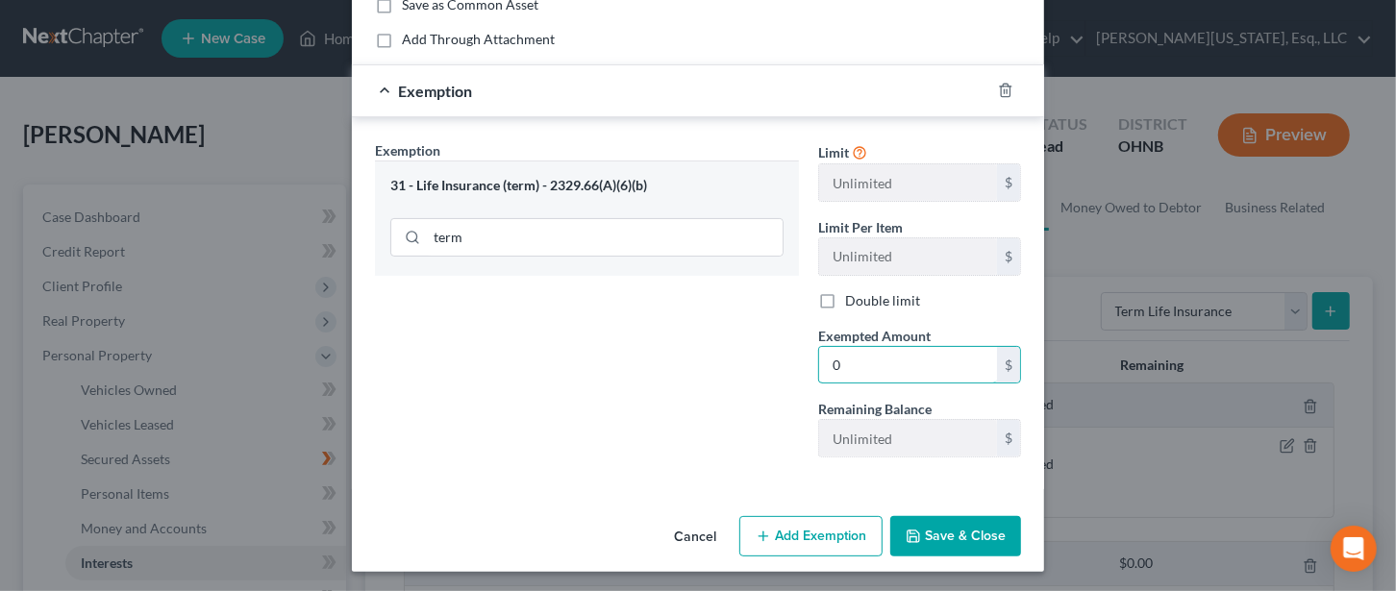
type input "0"
click at [949, 541] on button "Save & Close" at bounding box center [955, 536] width 131 height 40
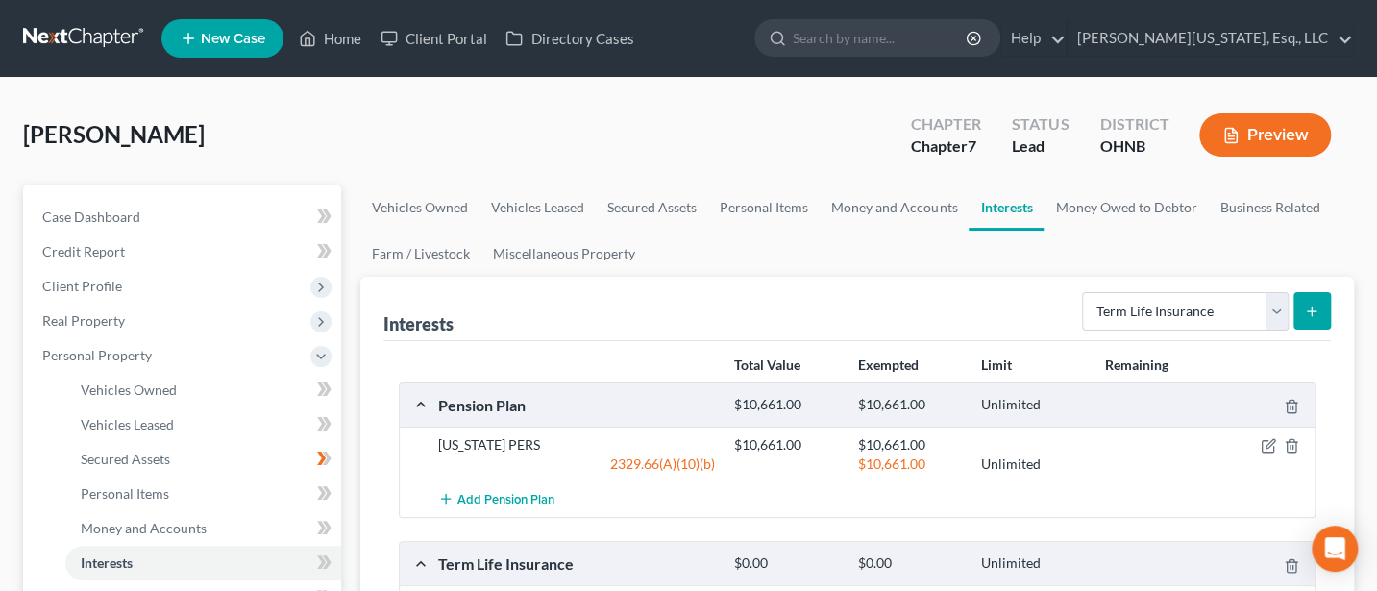
scroll to position [256, 0]
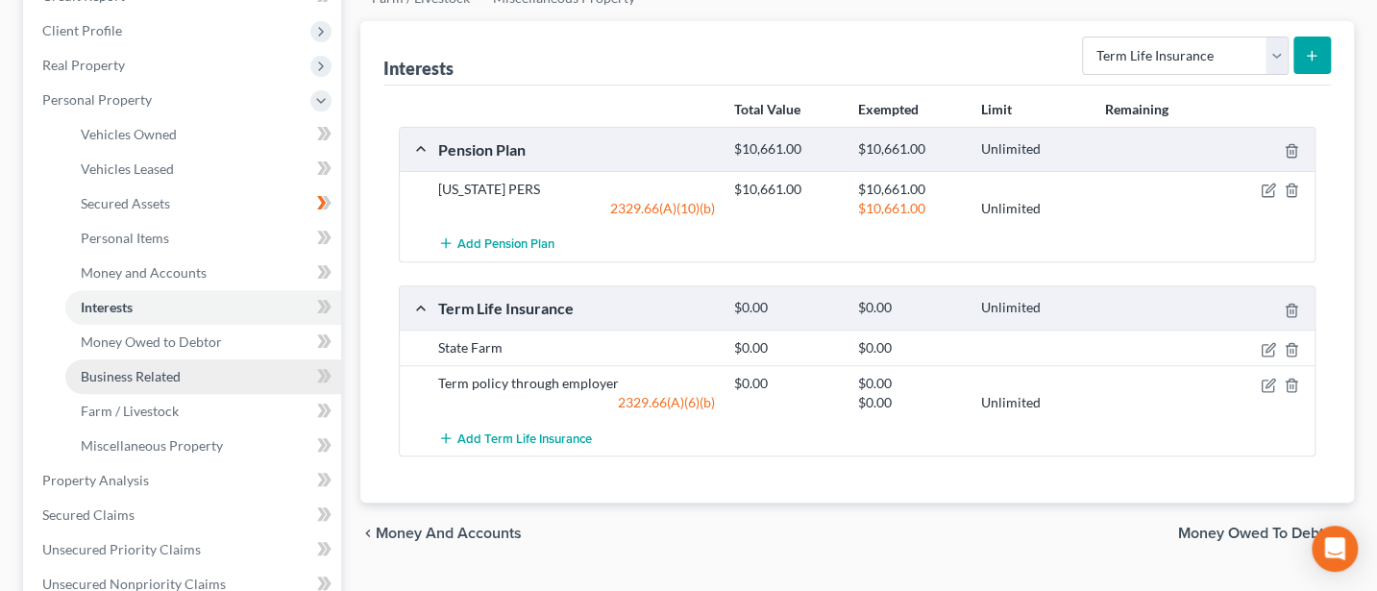
click at [137, 361] on link "Business Related" at bounding box center [203, 376] width 276 height 35
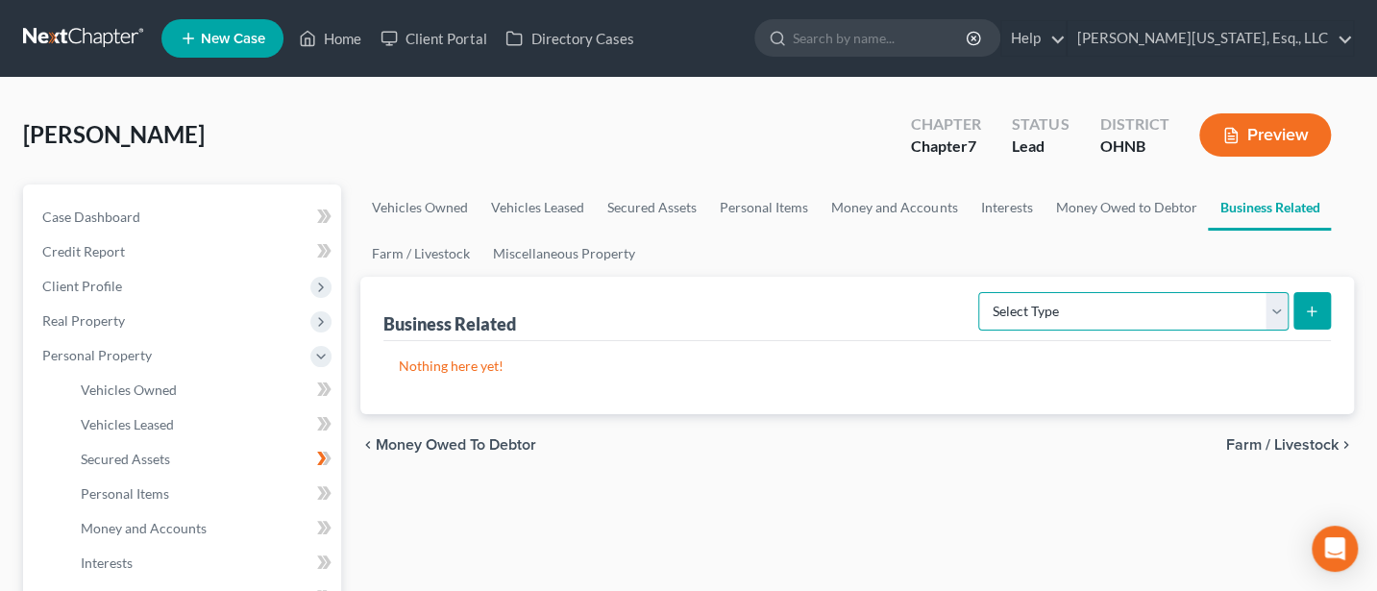
click at [1270, 306] on select "Select Type Customer Lists Franchises Inventory Licenses Machinery Office Equip…" at bounding box center [1133, 311] width 310 height 38
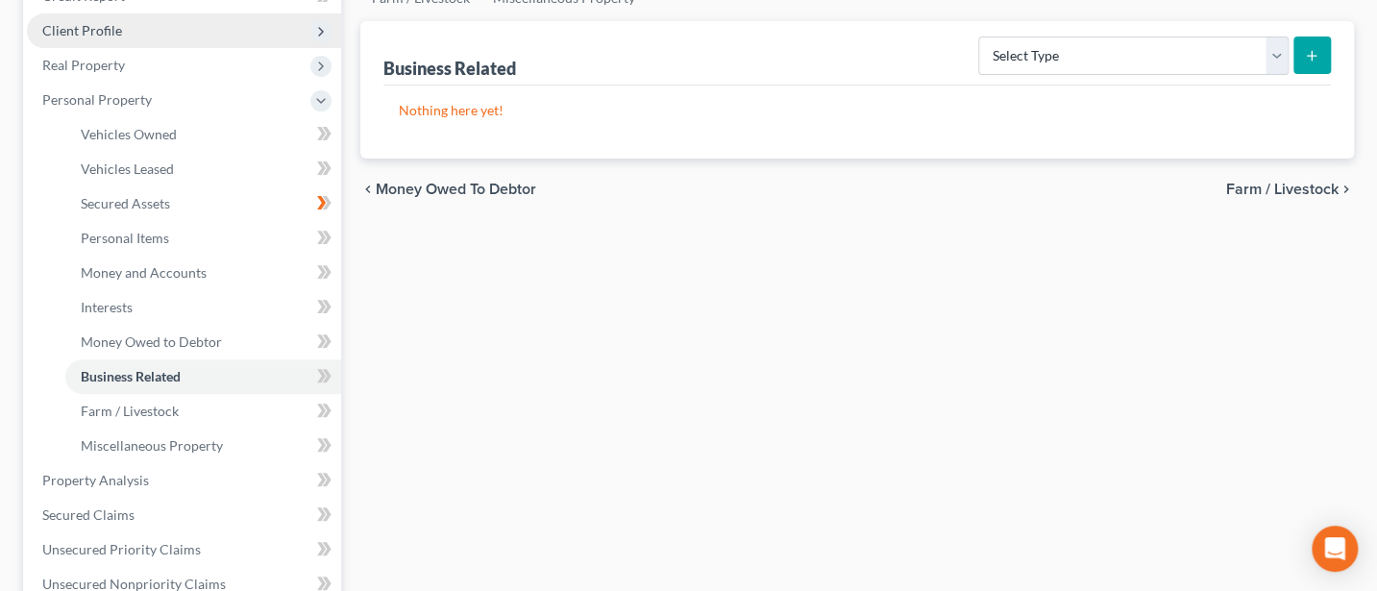
click at [88, 28] on span "Client Profile" at bounding box center [82, 30] width 80 height 16
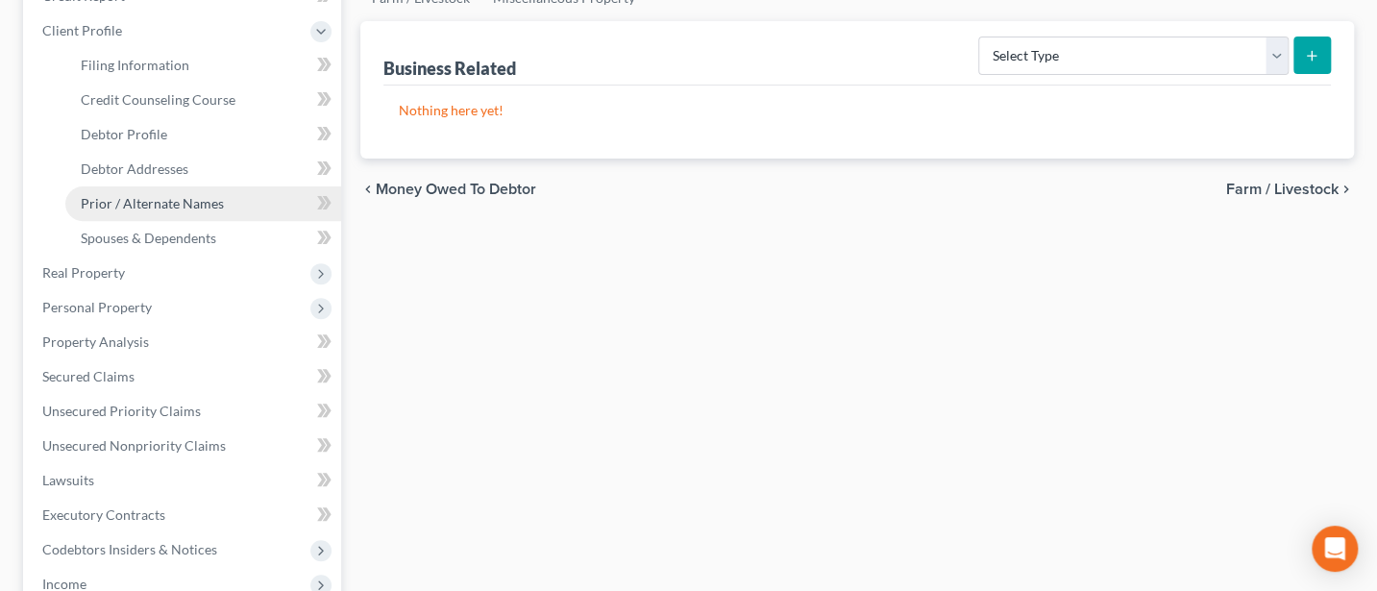
click at [159, 201] on span "Prior / Alternate Names" at bounding box center [152, 203] width 143 height 16
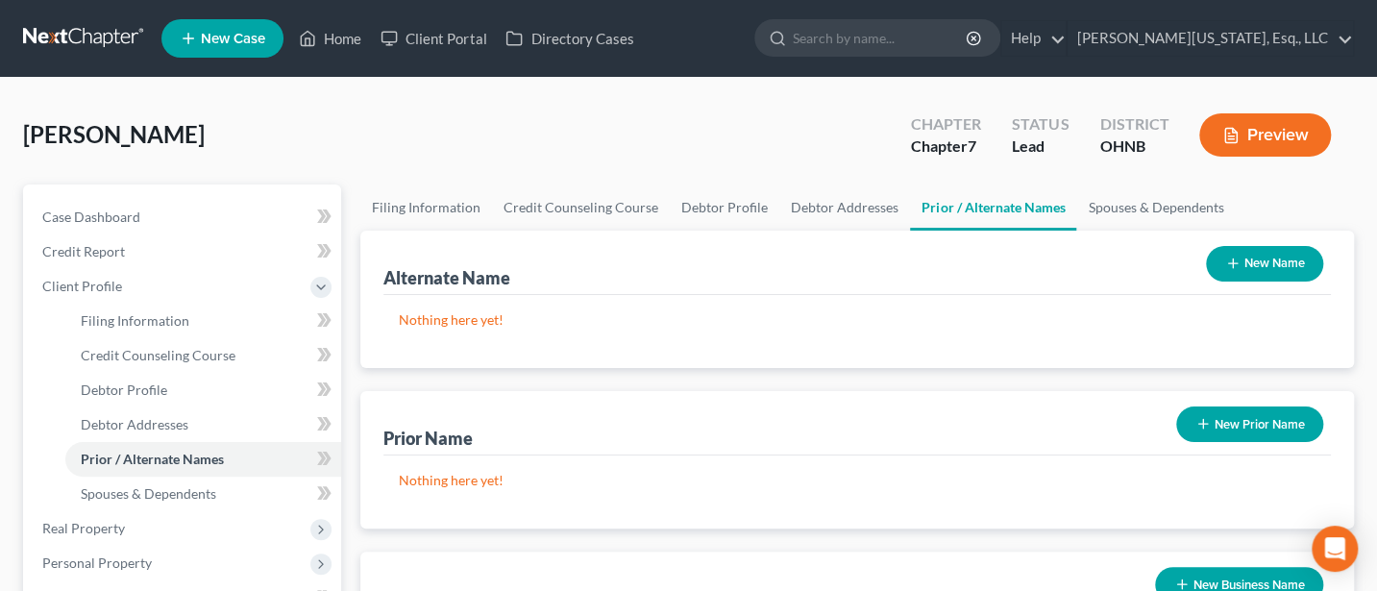
scroll to position [256, 0]
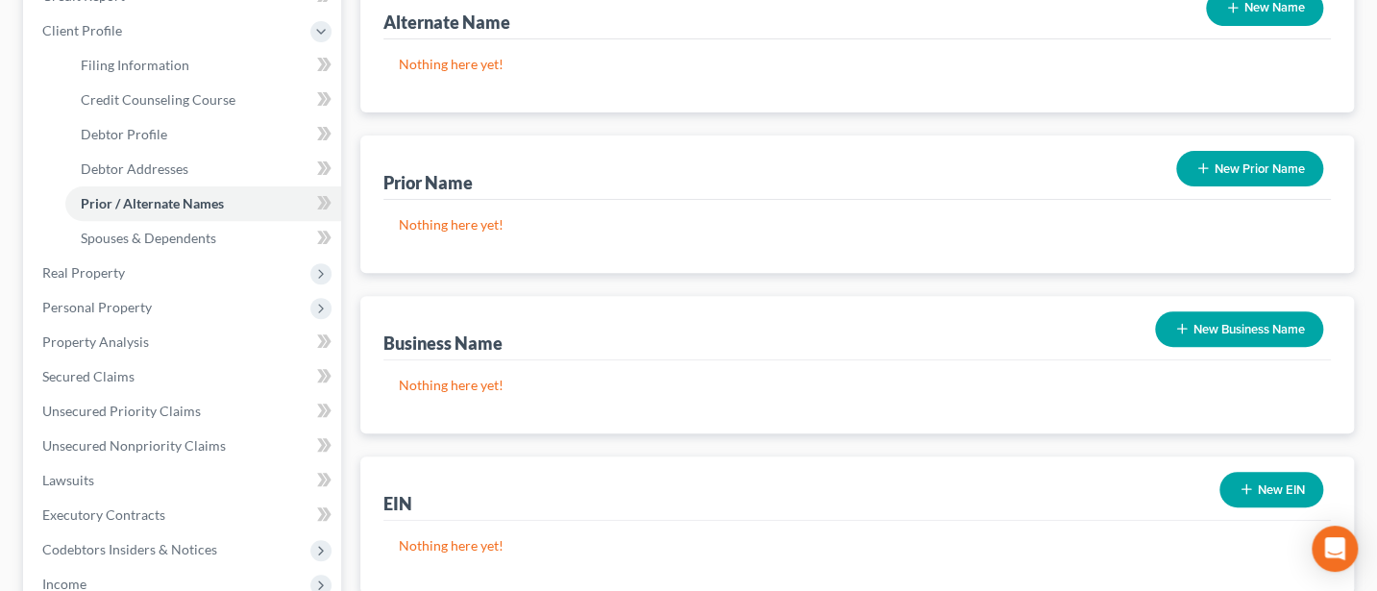
click at [1250, 326] on button "New Business Name" at bounding box center [1239, 329] width 168 height 36
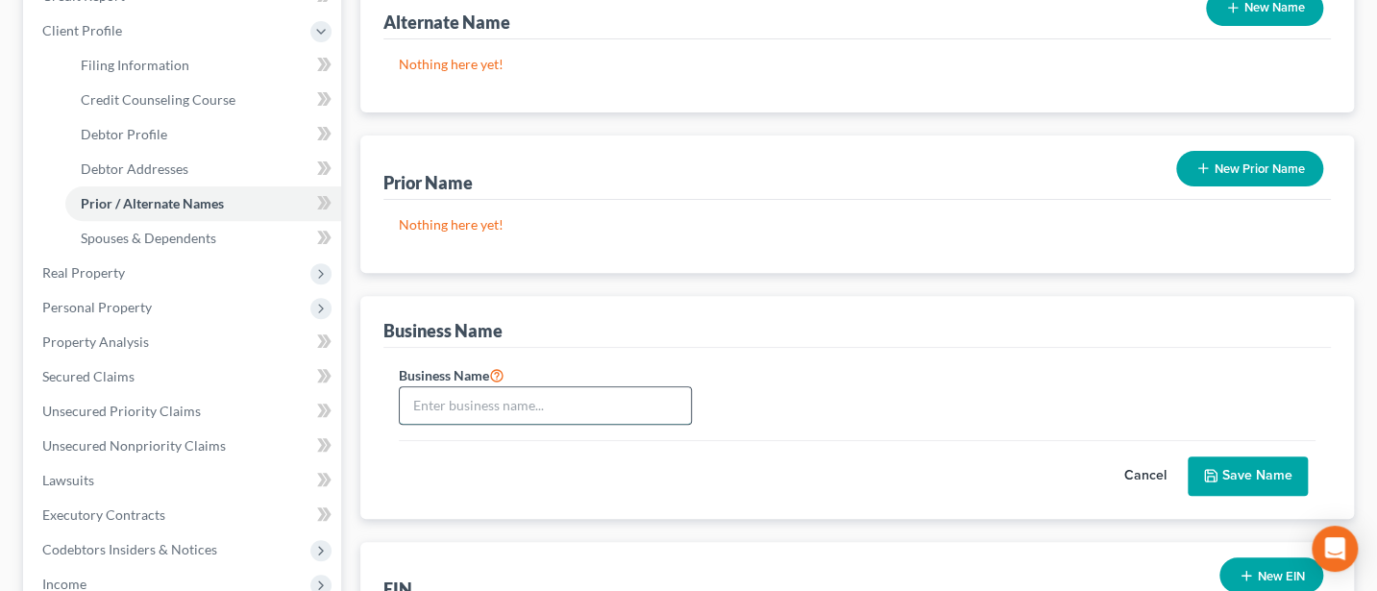
click at [452, 417] on input "text" at bounding box center [545, 405] width 291 height 37
type input "Speakcheesy Catering Co LLC"
click at [1253, 457] on button "Save Name" at bounding box center [1248, 477] width 120 height 40
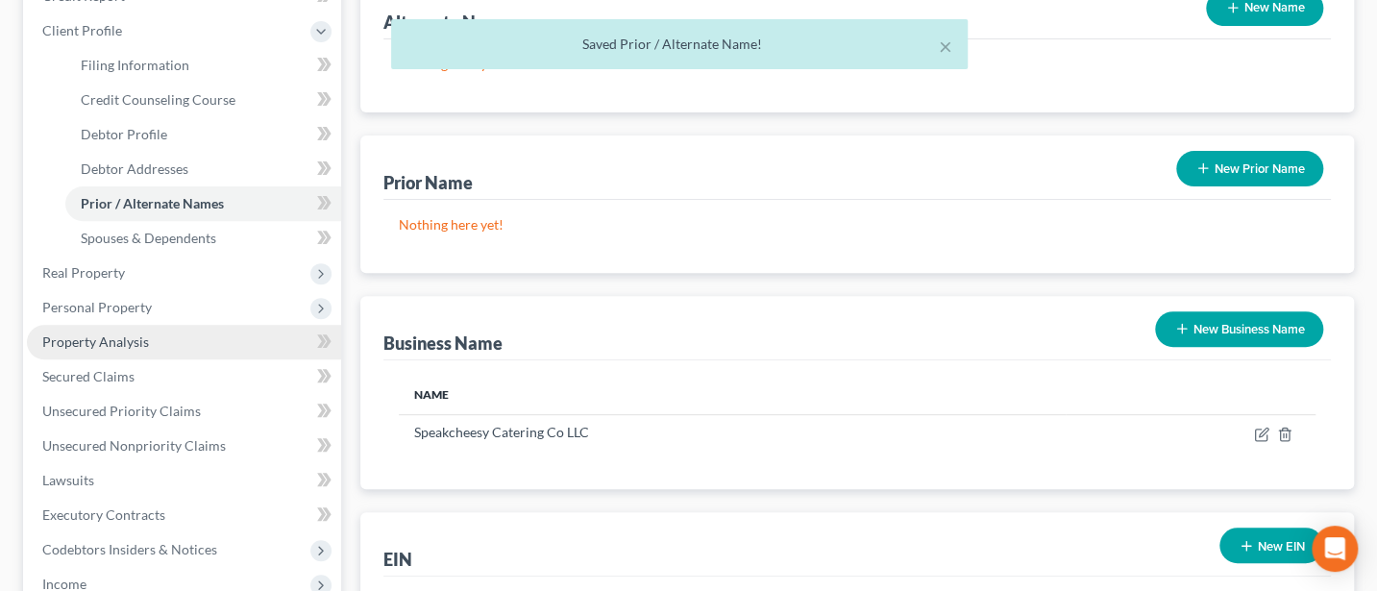
scroll to position [512, 0]
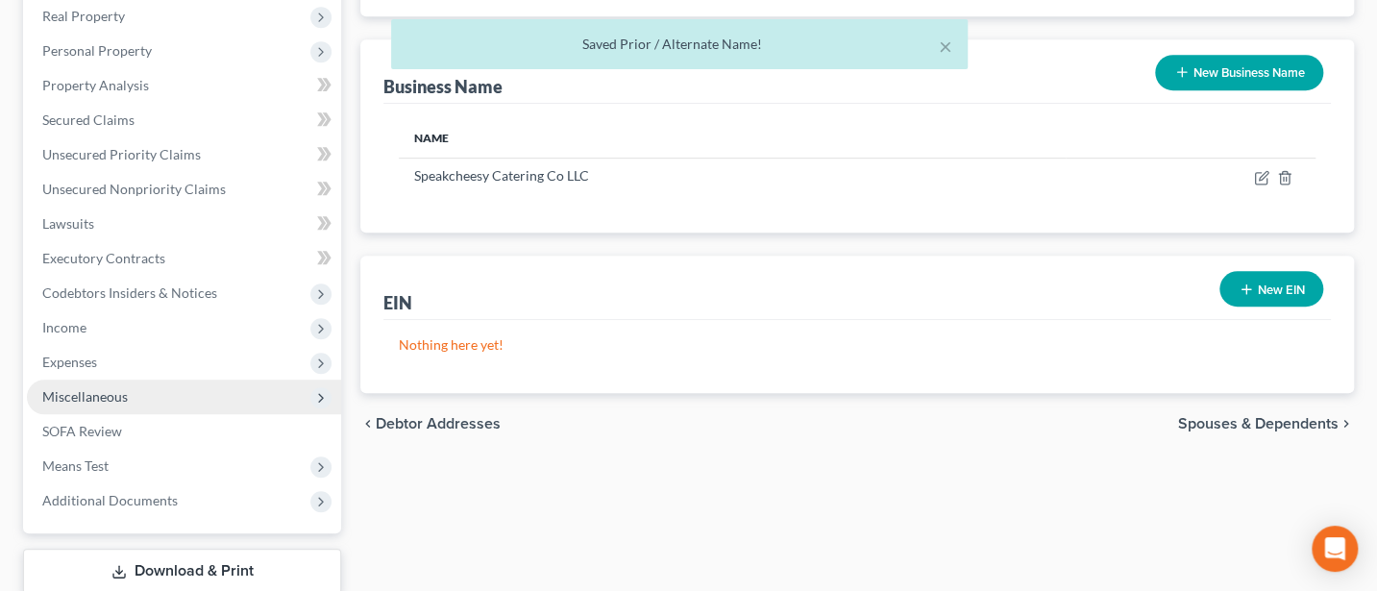
click at [87, 399] on span "Miscellaneous" at bounding box center [85, 396] width 86 height 16
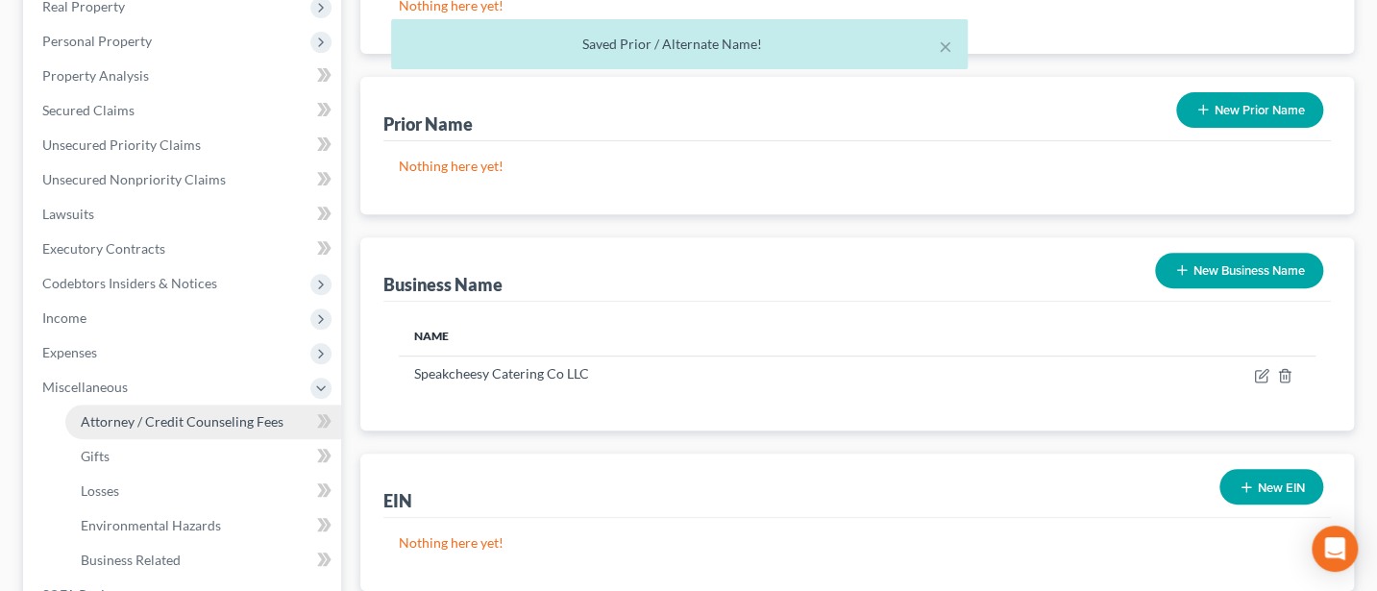
scroll to position [305, 0]
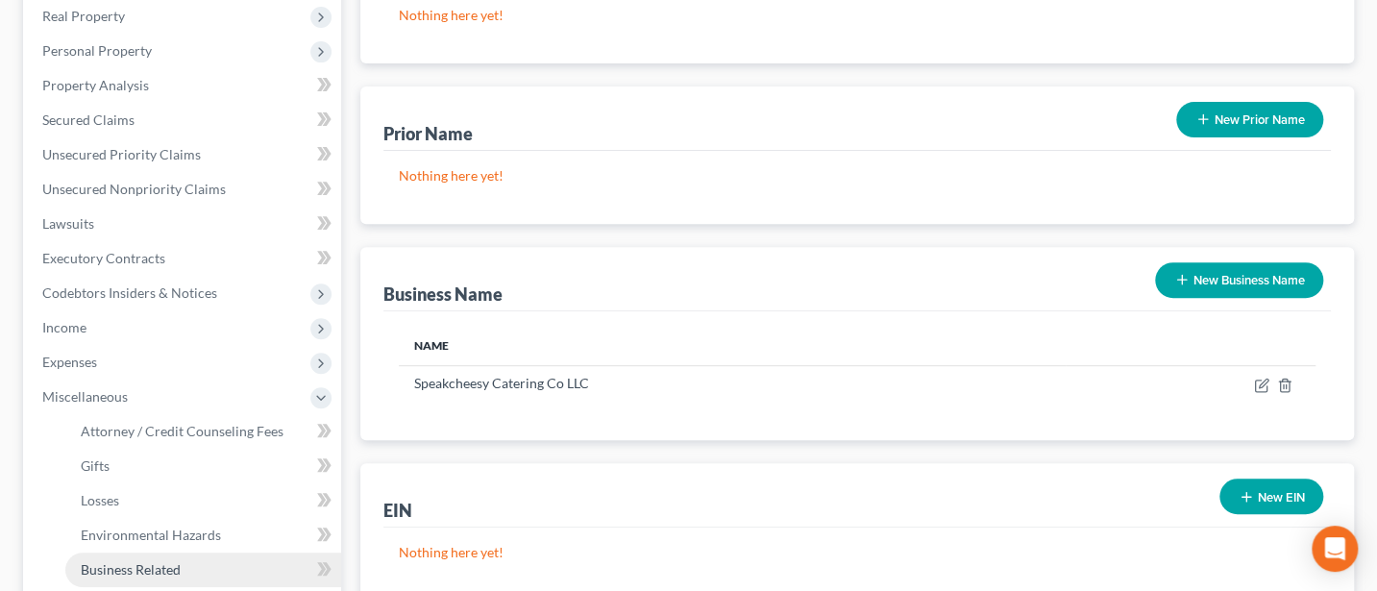
click at [143, 557] on link "Business Related" at bounding box center [203, 570] width 276 height 35
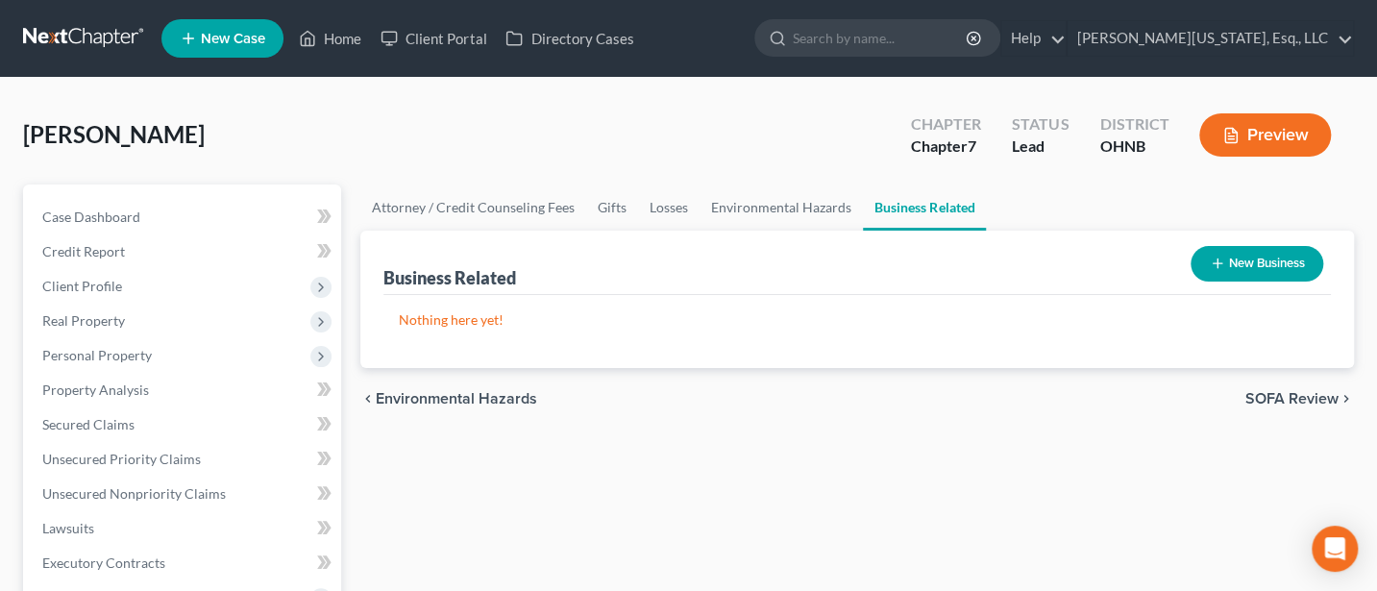
click at [1275, 259] on button "New Business" at bounding box center [1257, 264] width 133 height 36
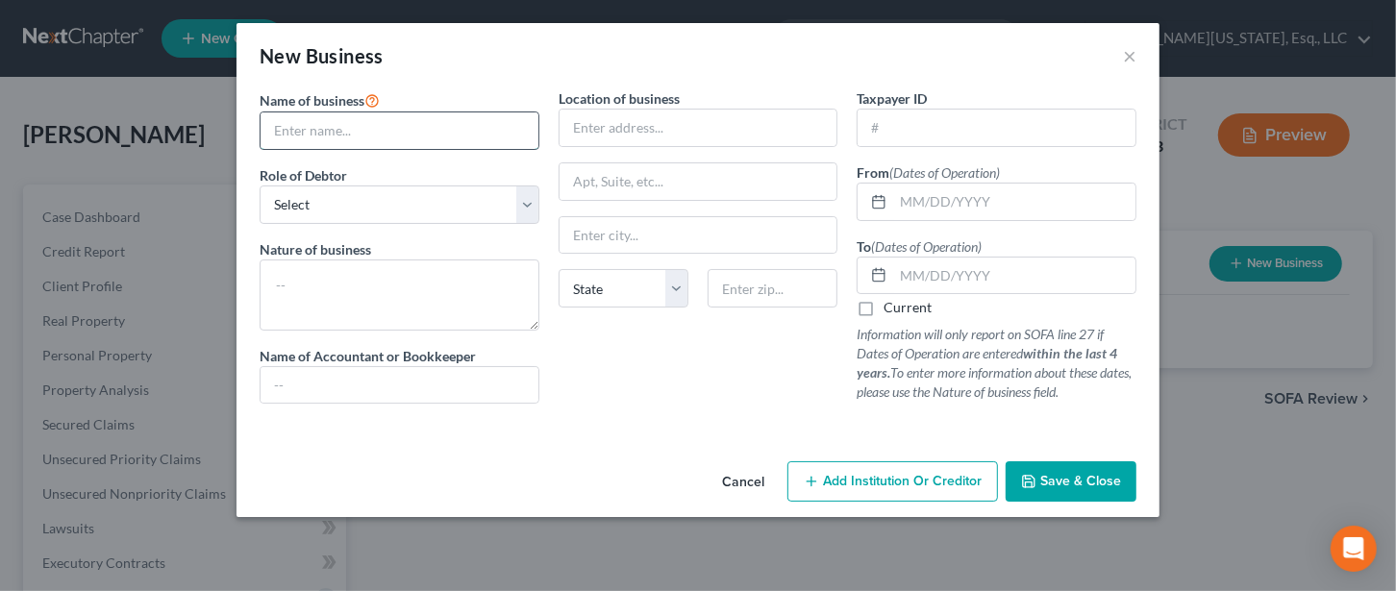
click at [324, 131] on input "text" at bounding box center [399, 130] width 278 height 37
type input "Speakcheesy Catering Co LLC"
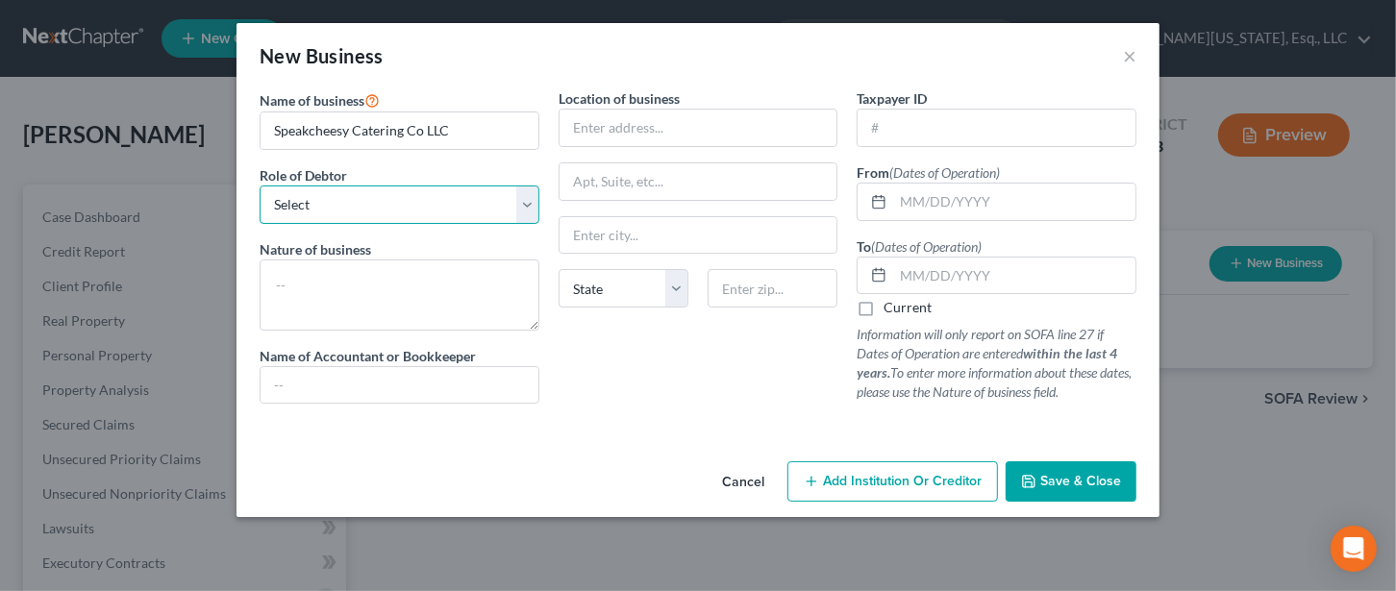
click at [359, 200] on select "Select A member of a limited liability company (LLC) or limited liability partn…" at bounding box center [400, 205] width 280 height 38
select select "member"
click at [260, 186] on select "Select A member of a limited liability company (LLC) or limited liability partn…" at bounding box center [400, 205] width 280 height 38
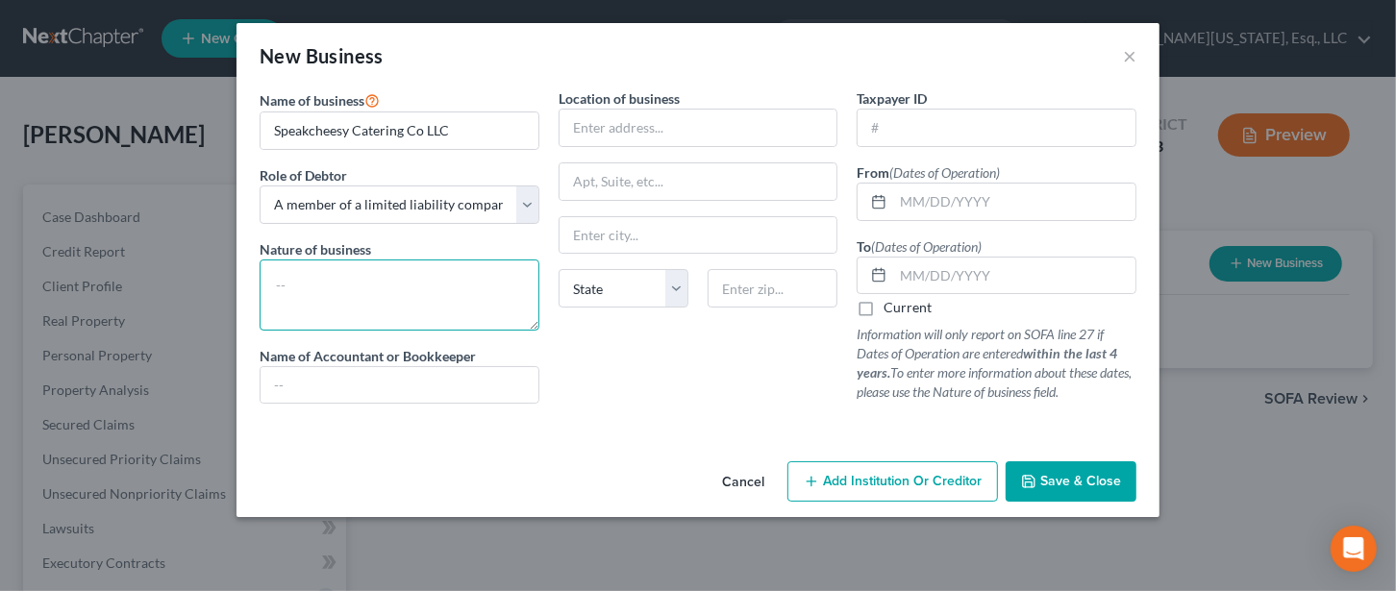
click at [387, 272] on textarea at bounding box center [400, 295] width 280 height 71
type textarea "Catering"
click at [913, 195] on input "text" at bounding box center [1014, 202] width 242 height 37
type input "A"
type input "[DATE]"
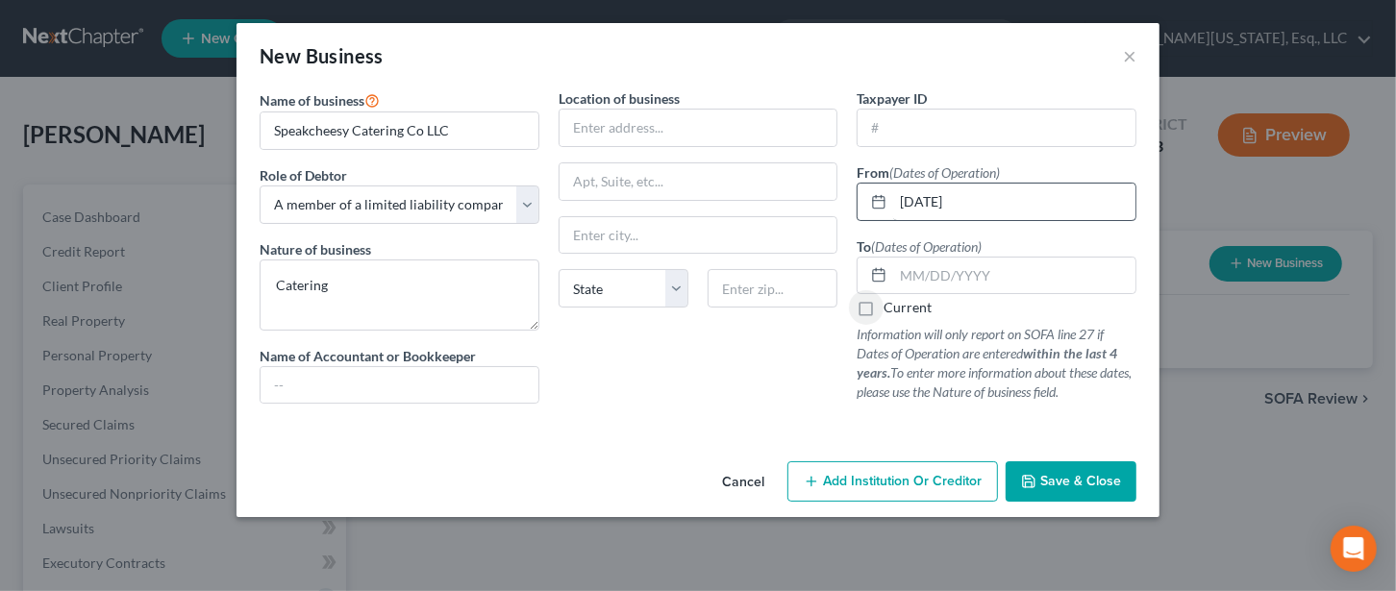
click at [891, 298] on input "Current" at bounding box center [897, 304] width 12 height 12
checkbox input "true"
click at [1061, 475] on span "Save & Close" at bounding box center [1080, 481] width 81 height 16
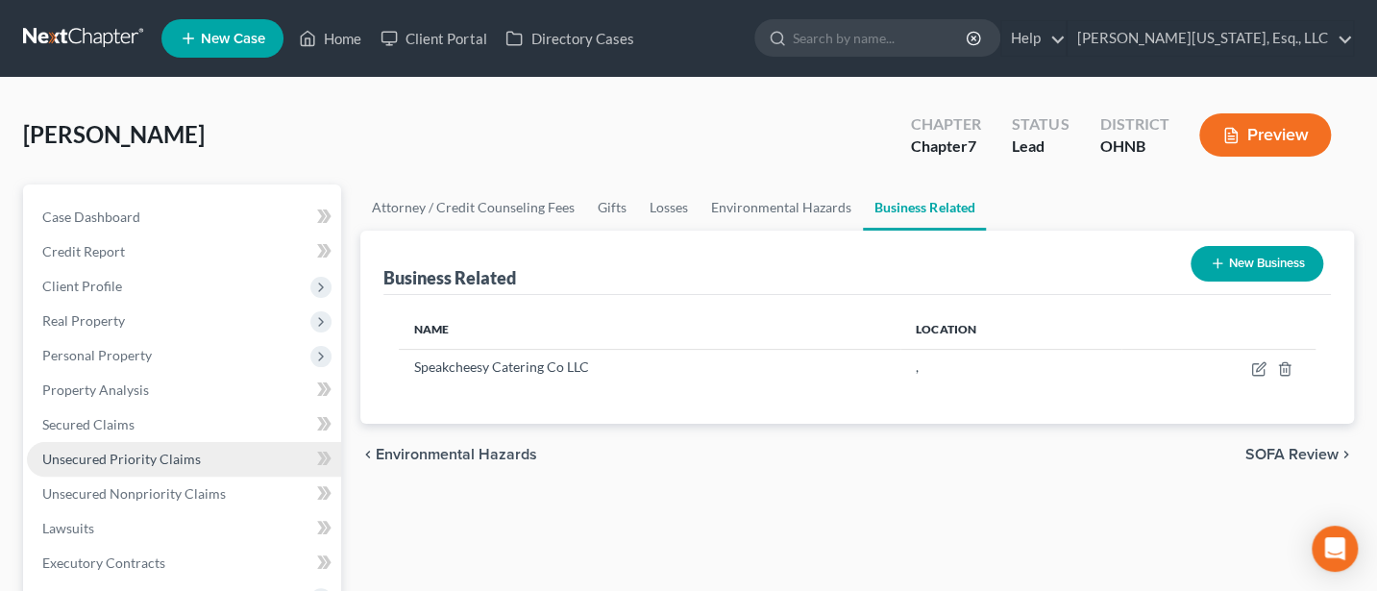
click at [141, 453] on span "Unsecured Priority Claims" at bounding box center [121, 459] width 159 height 16
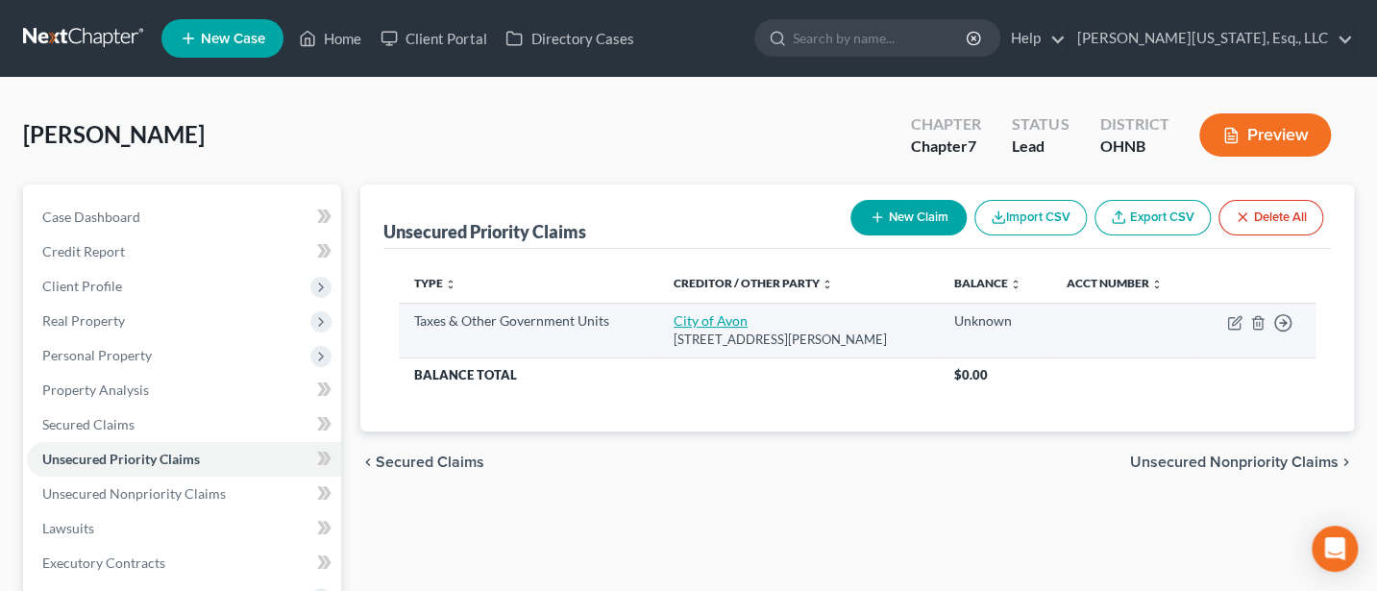
click at [710, 316] on link "City of Avon" at bounding box center [711, 320] width 74 height 16
select select "1"
select select "36"
select select "0"
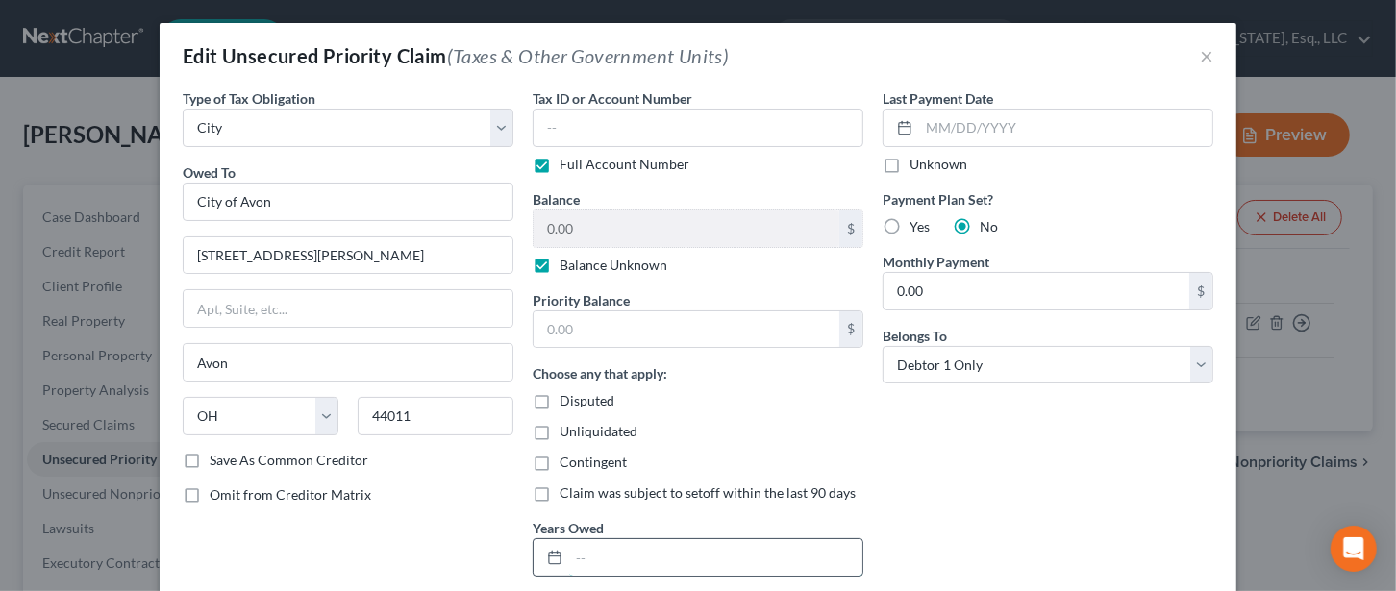
click at [584, 546] on input "text" at bounding box center [715, 557] width 293 height 37
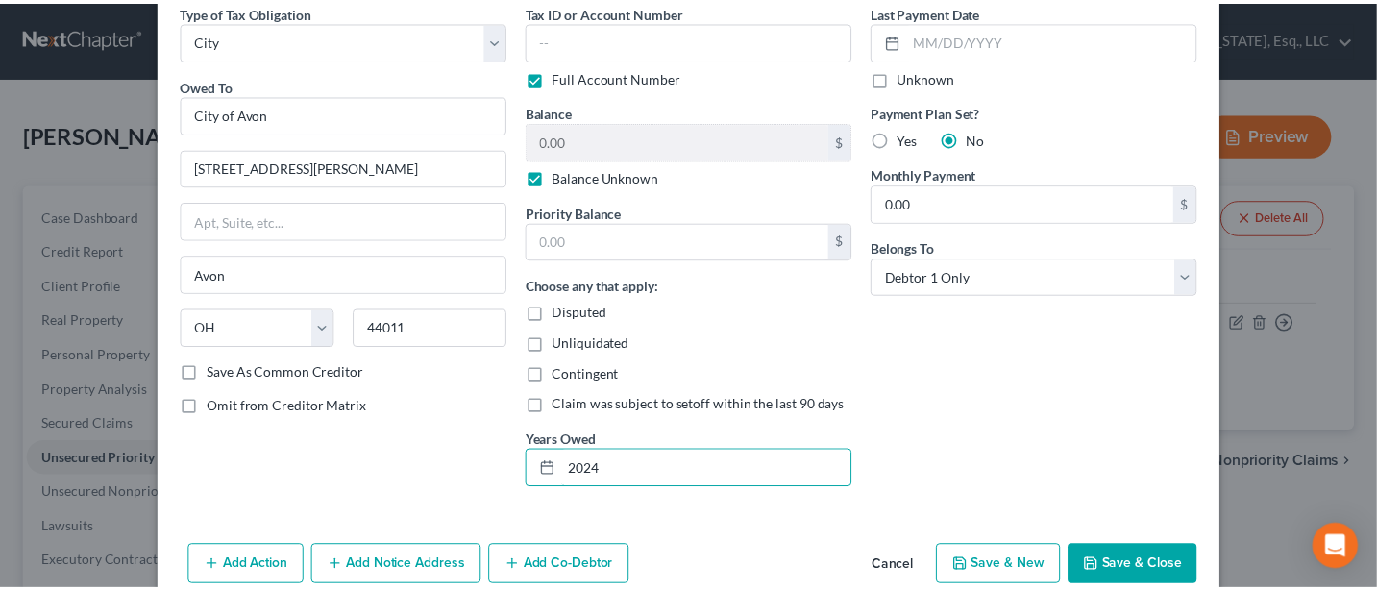
scroll to position [135, 0]
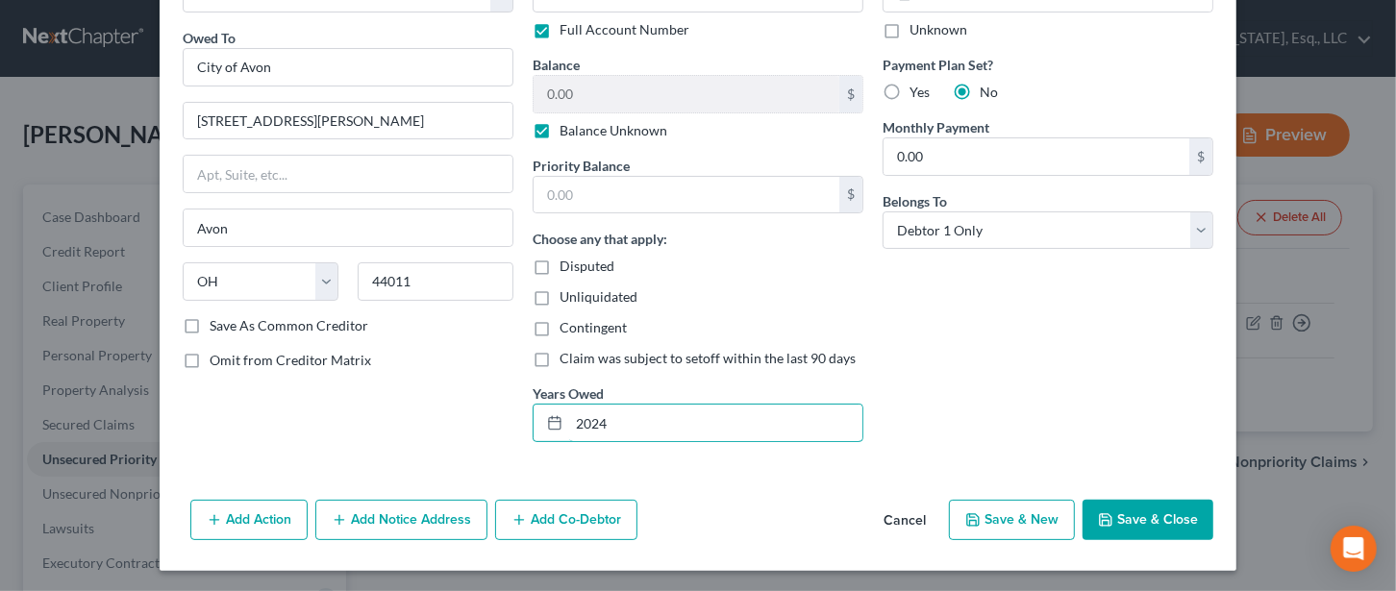
type input "2024"
click at [1128, 515] on button "Save & Close" at bounding box center [1147, 520] width 131 height 40
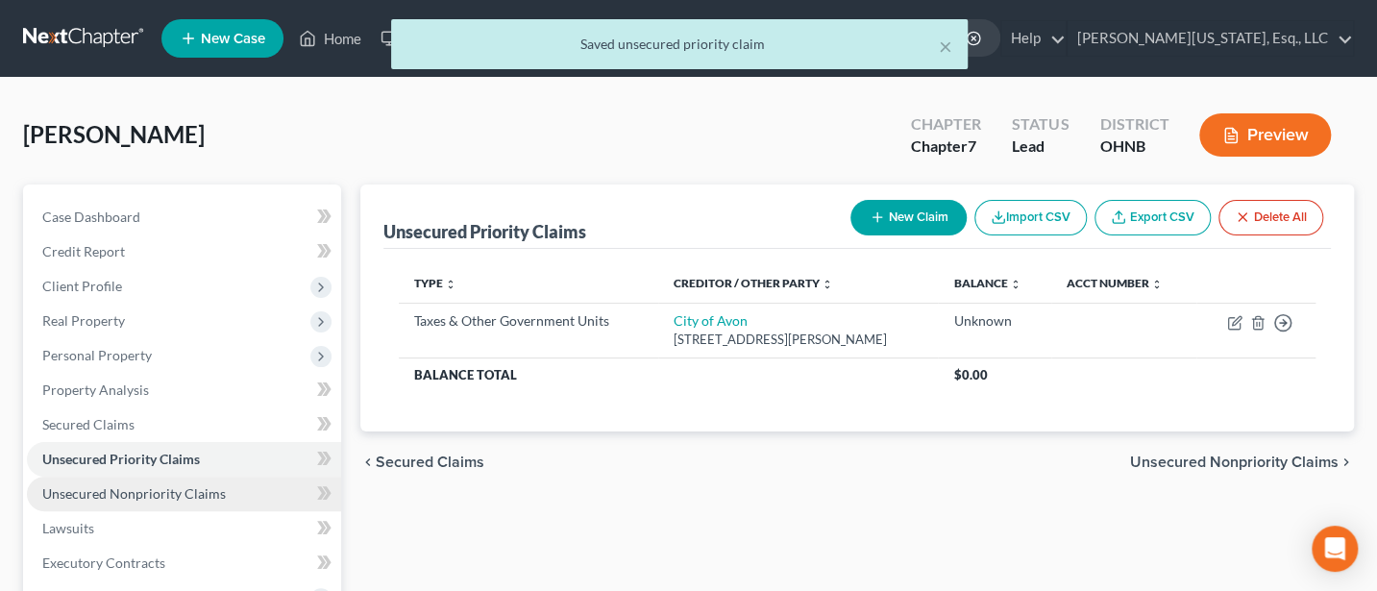
click at [134, 488] on span "Unsecured Nonpriority Claims" at bounding box center [134, 493] width 184 height 16
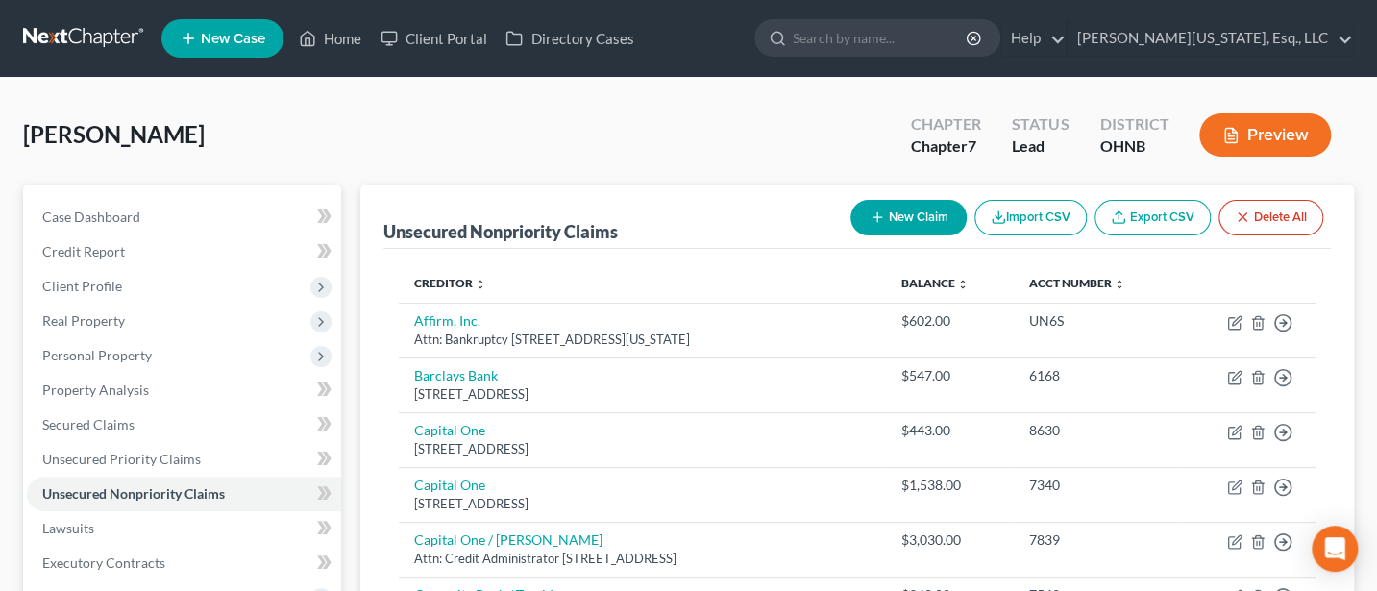
click at [888, 209] on button "New Claim" at bounding box center [909, 218] width 116 height 36
select select "0"
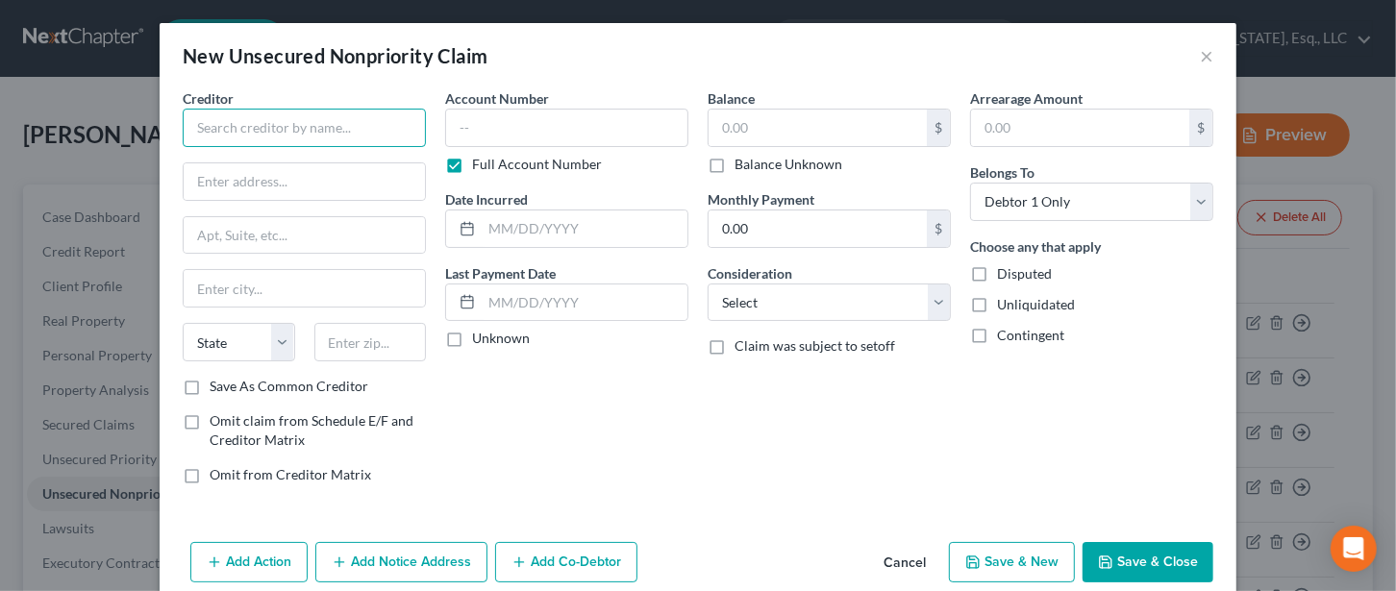
click at [326, 113] on input "text" at bounding box center [304, 128] width 243 height 38
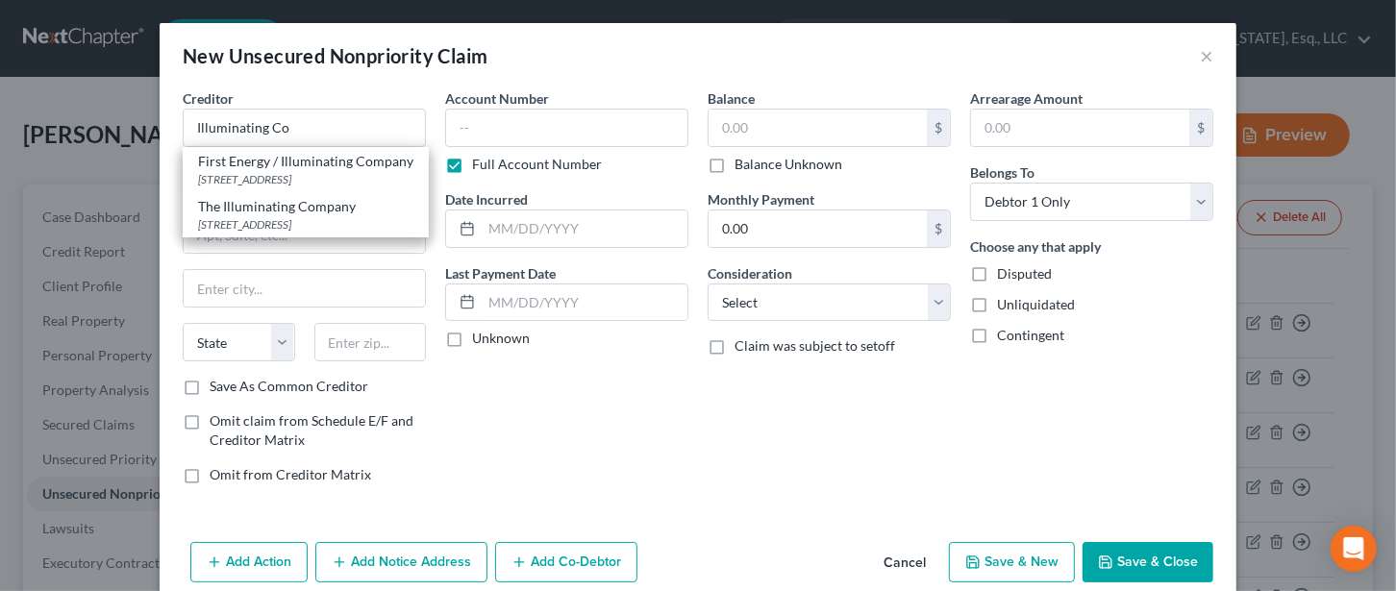
click at [307, 160] on div "First Energy / Illuminating Company" at bounding box center [305, 161] width 215 height 19
type input "First Energy / Illuminating Company"
type input "PO Box 3687"
type input "Akron"
select select "36"
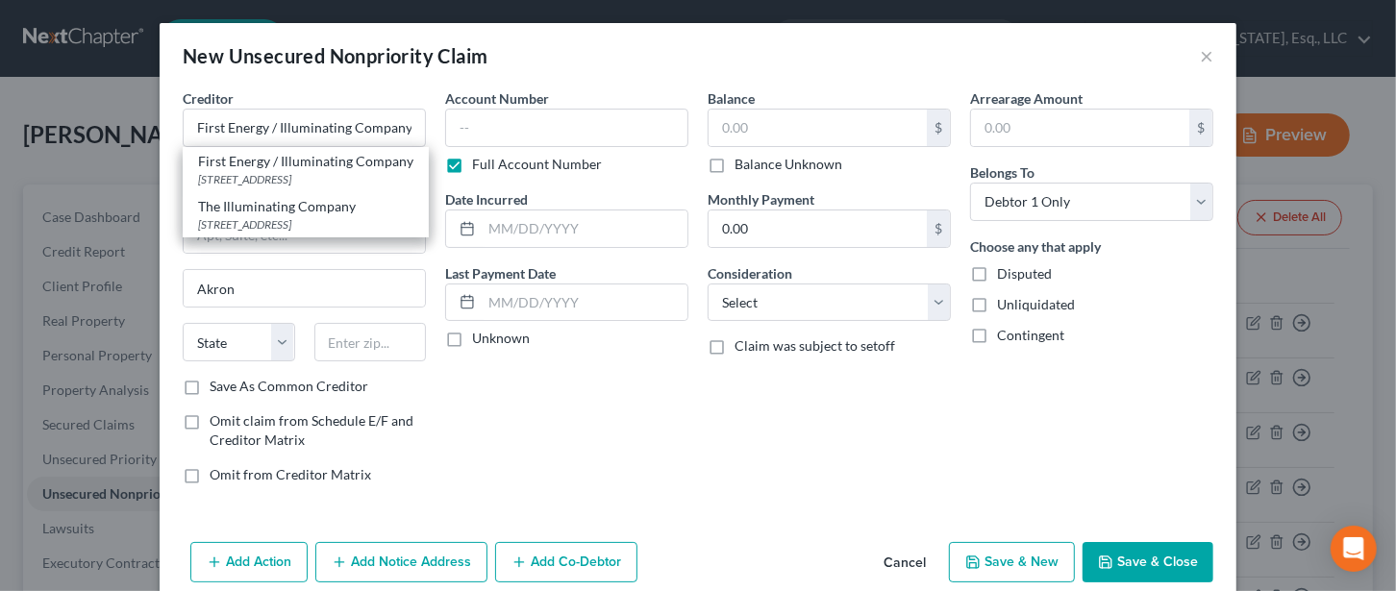
type input "44309"
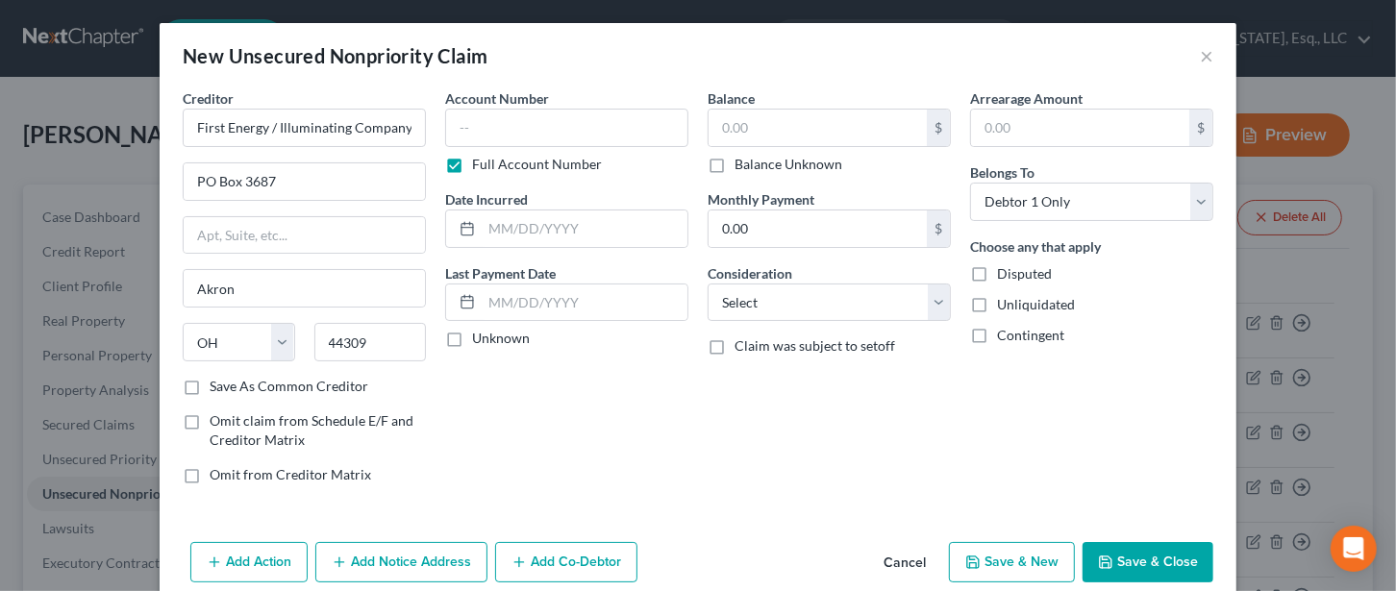
click at [734, 161] on label "Balance Unknown" at bounding box center [788, 164] width 108 height 19
click at [742, 161] on input "Balance Unknown" at bounding box center [748, 161] width 12 height 12
checkbox input "true"
type input "0.00"
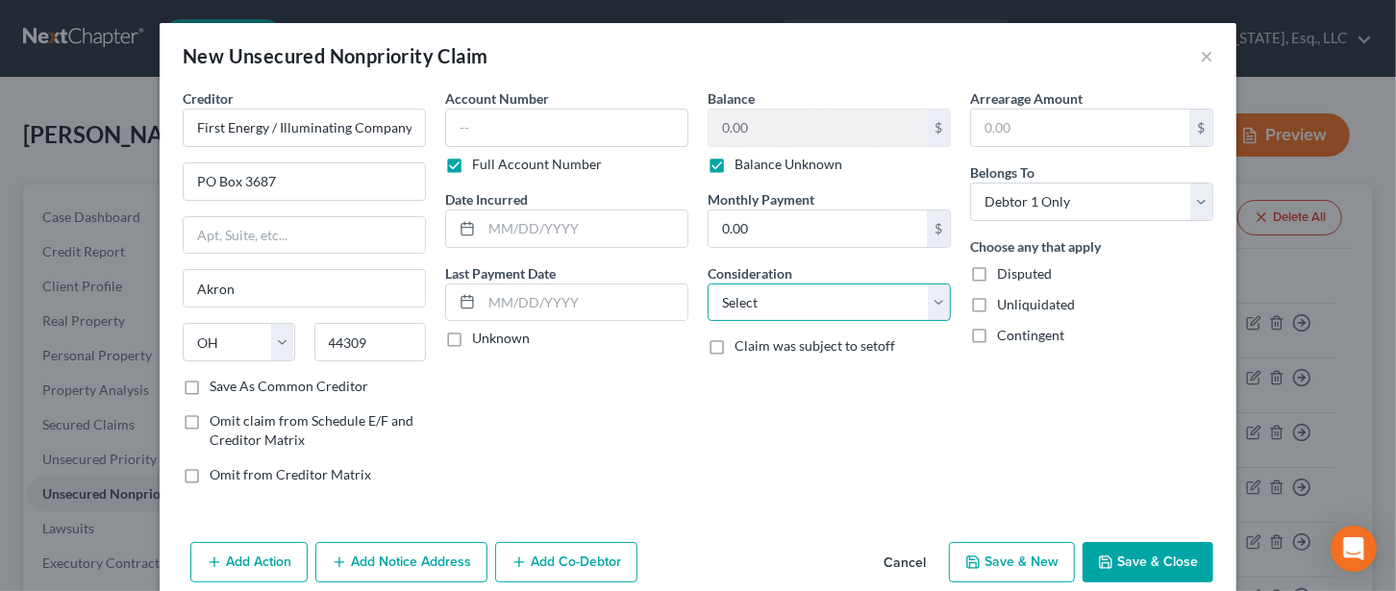
click at [796, 303] on select "Select Cable / Satellite Services Collection Agency Credit Card Debt Debt Couns…" at bounding box center [828, 303] width 243 height 38
select select "20"
click at [707, 284] on select "Select Cable / Satellite Services Collection Agency Credit Card Debt Debt Couns…" at bounding box center [828, 303] width 243 height 38
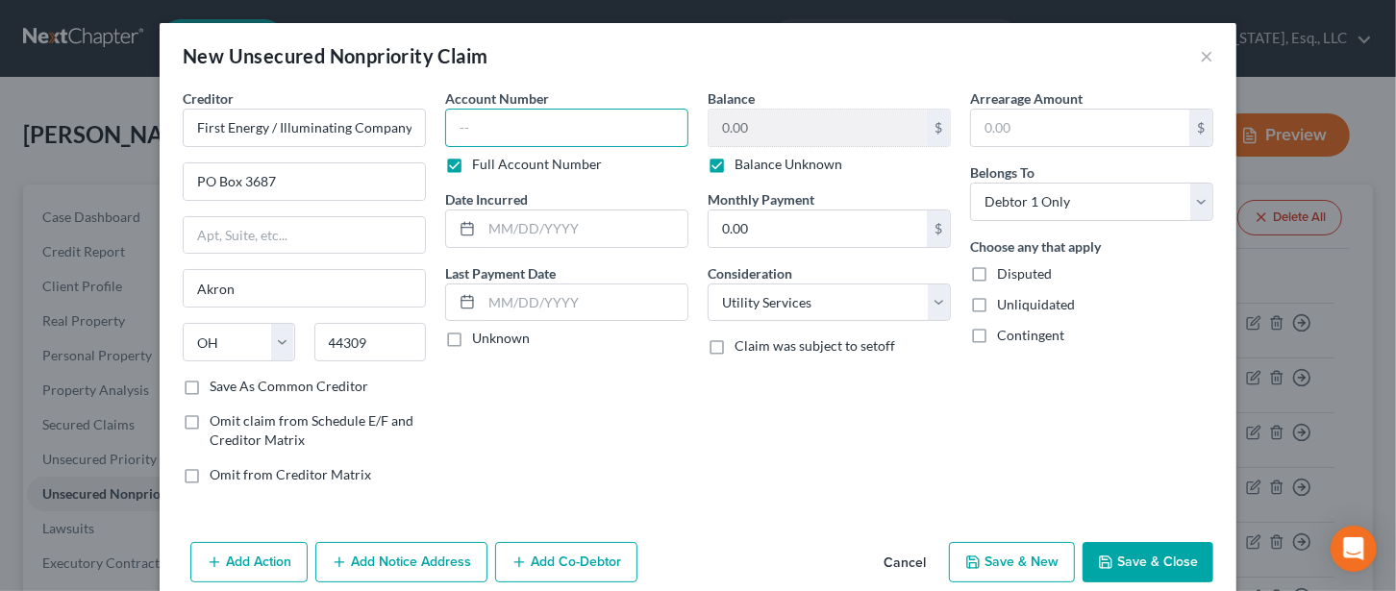
click at [452, 122] on input "text" at bounding box center [566, 128] width 243 height 38
type input "old account"
click at [1160, 557] on button "Save & Close" at bounding box center [1147, 562] width 131 height 40
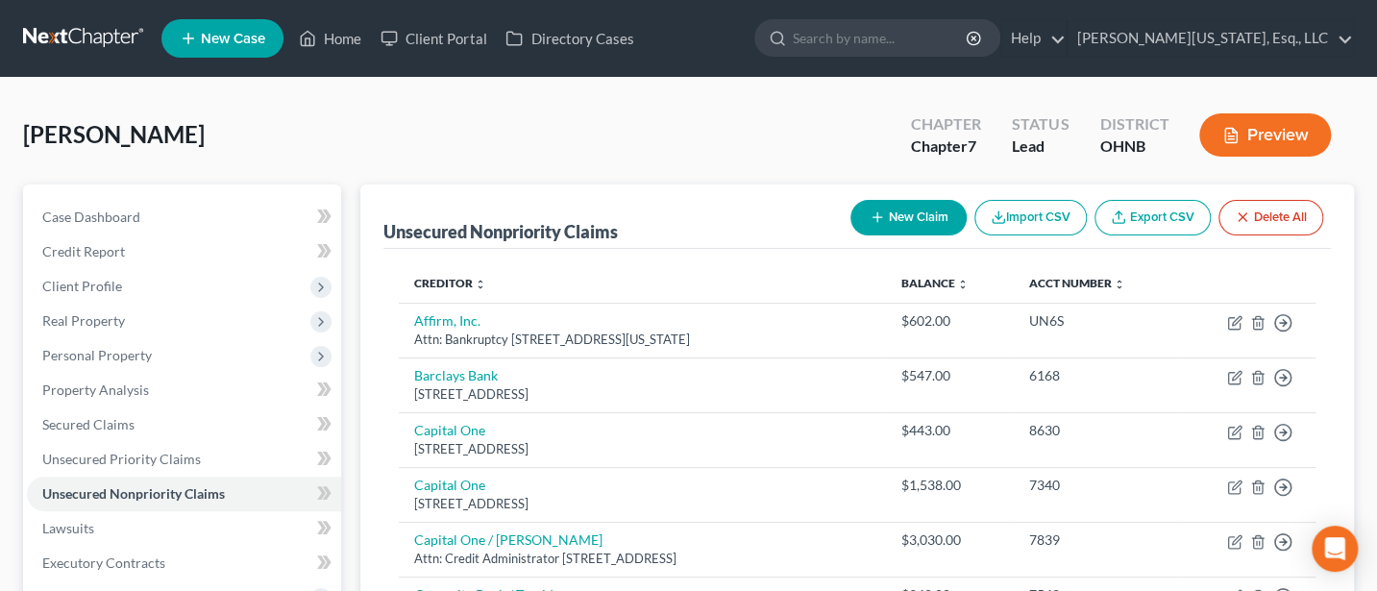
click at [910, 221] on button "New Claim" at bounding box center [909, 218] width 116 height 36
select select "0"
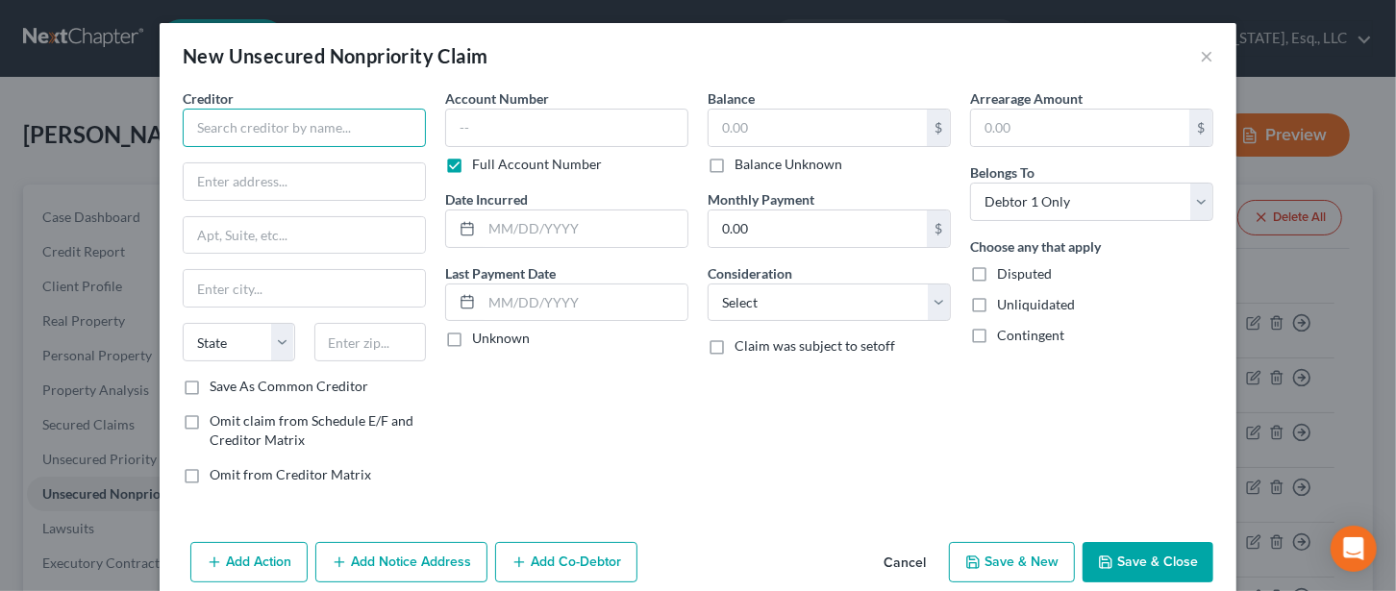
click at [300, 117] on input "text" at bounding box center [304, 128] width 243 height 38
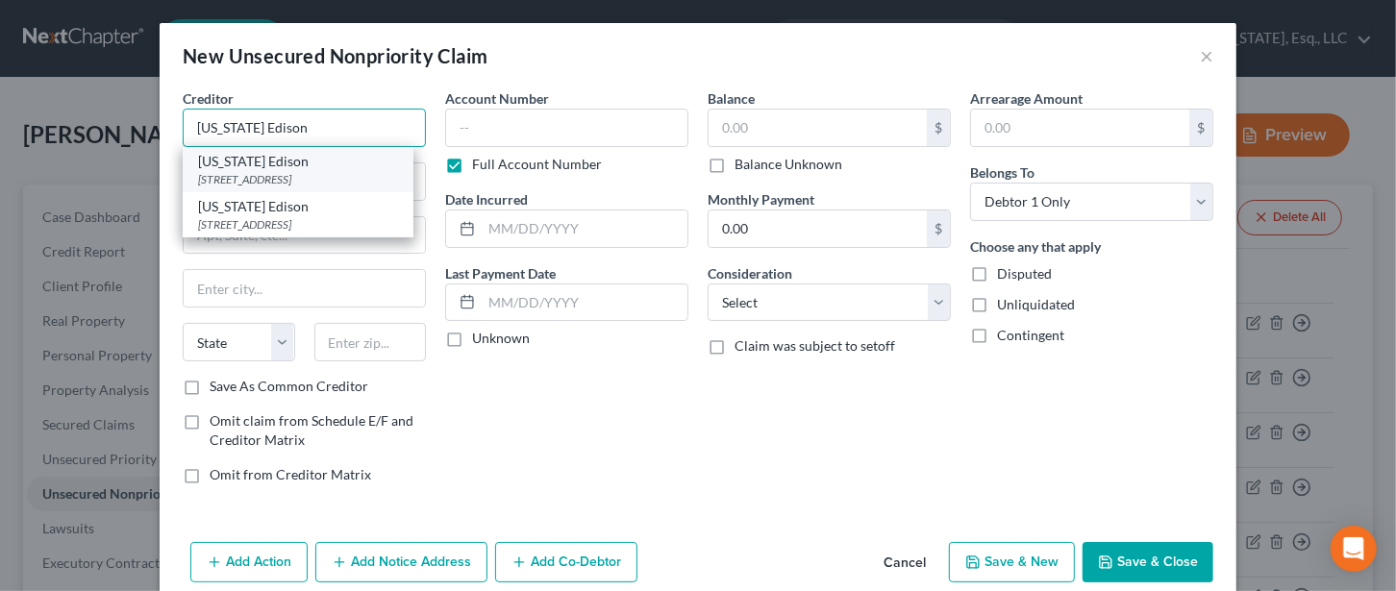
type input "[US_STATE] Edison"
click at [236, 164] on div "[US_STATE] Edison" at bounding box center [298, 161] width 200 height 19
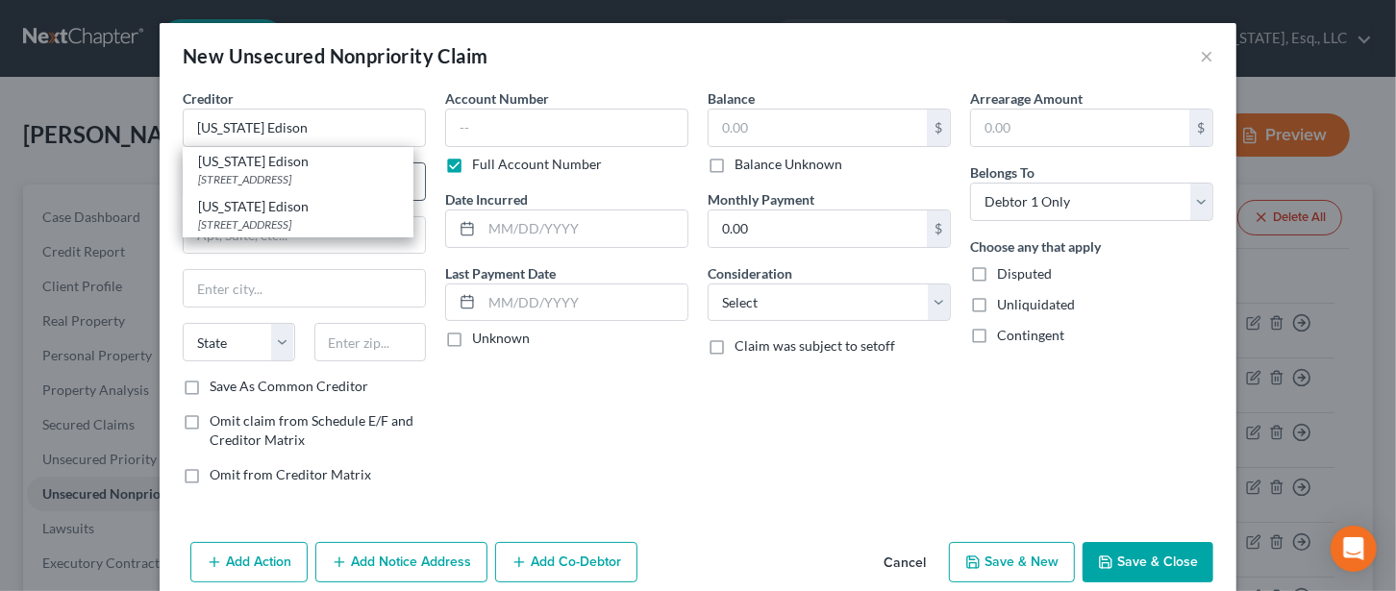
type input "[STREET_ADDRESS]"
type input "Akron"
select select "36"
type input "44306"
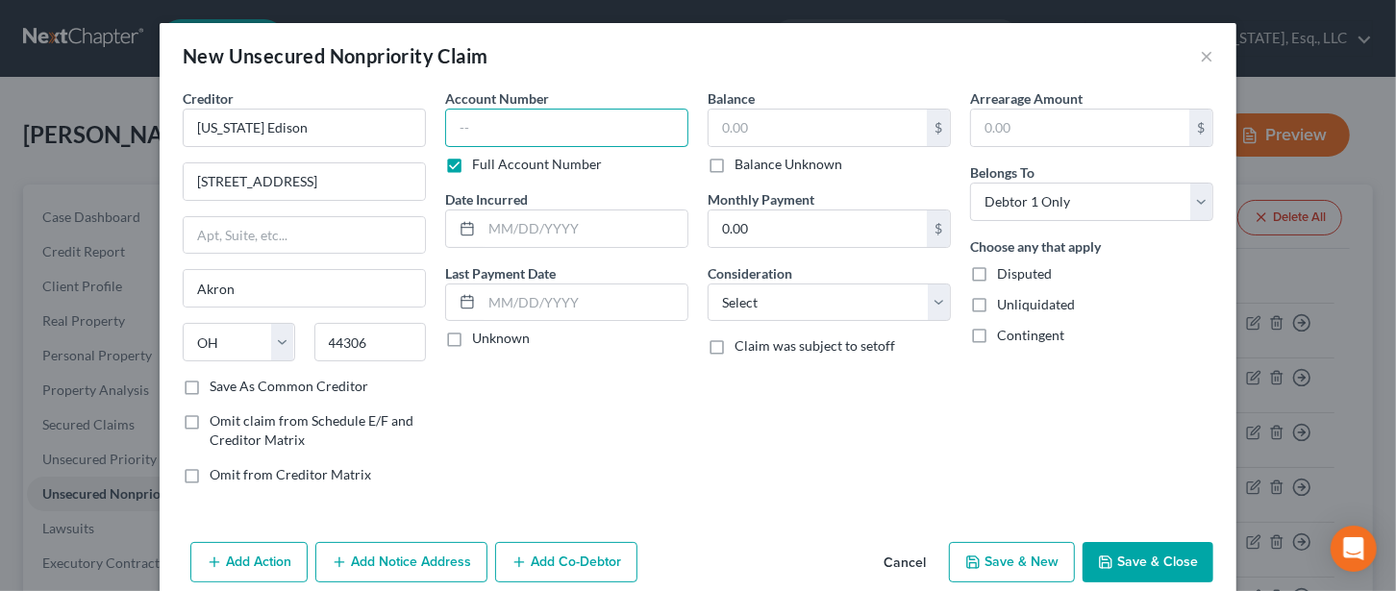
click at [529, 123] on input "text" at bounding box center [566, 128] width 243 height 38
type input "old account"
click at [734, 161] on label "Balance Unknown" at bounding box center [788, 164] width 108 height 19
click at [742, 161] on input "Balance Unknown" at bounding box center [748, 161] width 12 height 12
checkbox input "true"
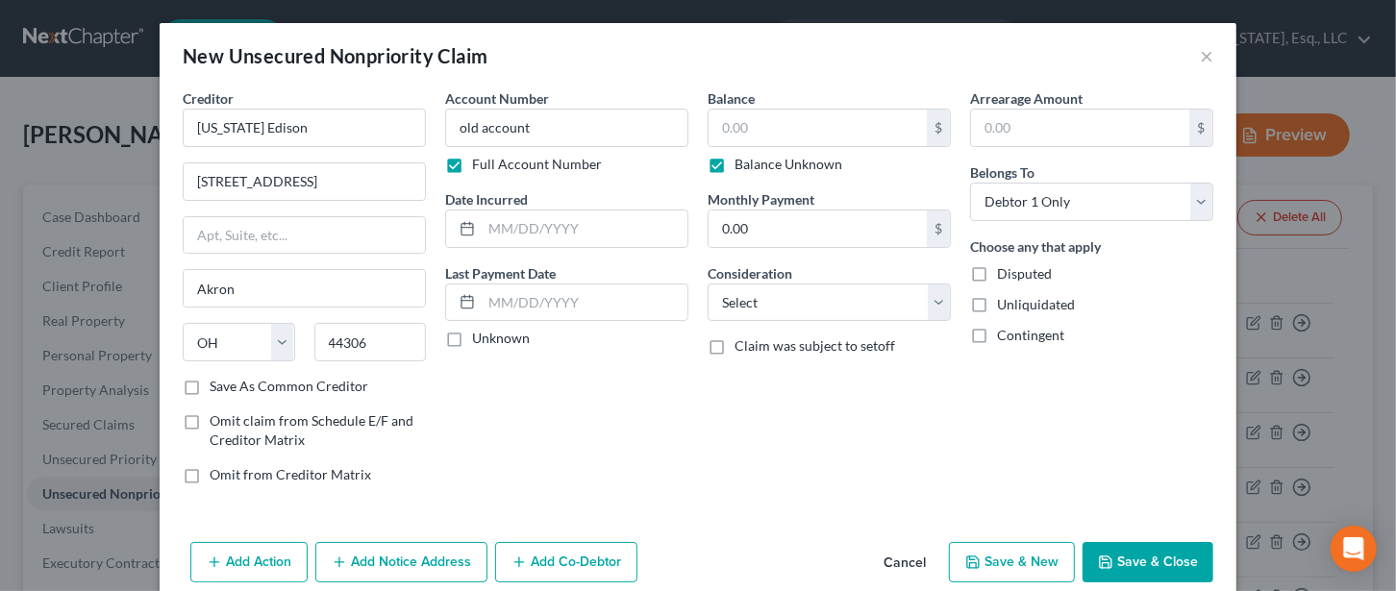
type input "0.00"
click at [1163, 563] on button "Save & Close" at bounding box center [1147, 562] width 131 height 40
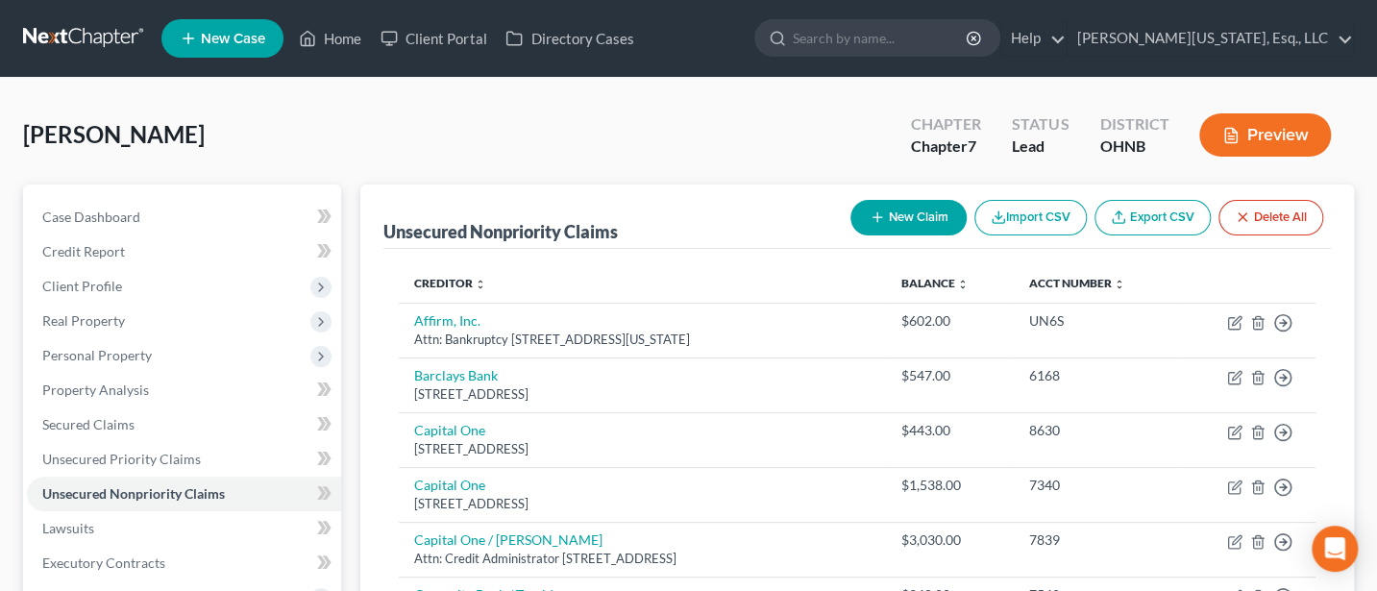
click at [887, 231] on button "New Claim" at bounding box center [909, 218] width 116 height 36
select select "0"
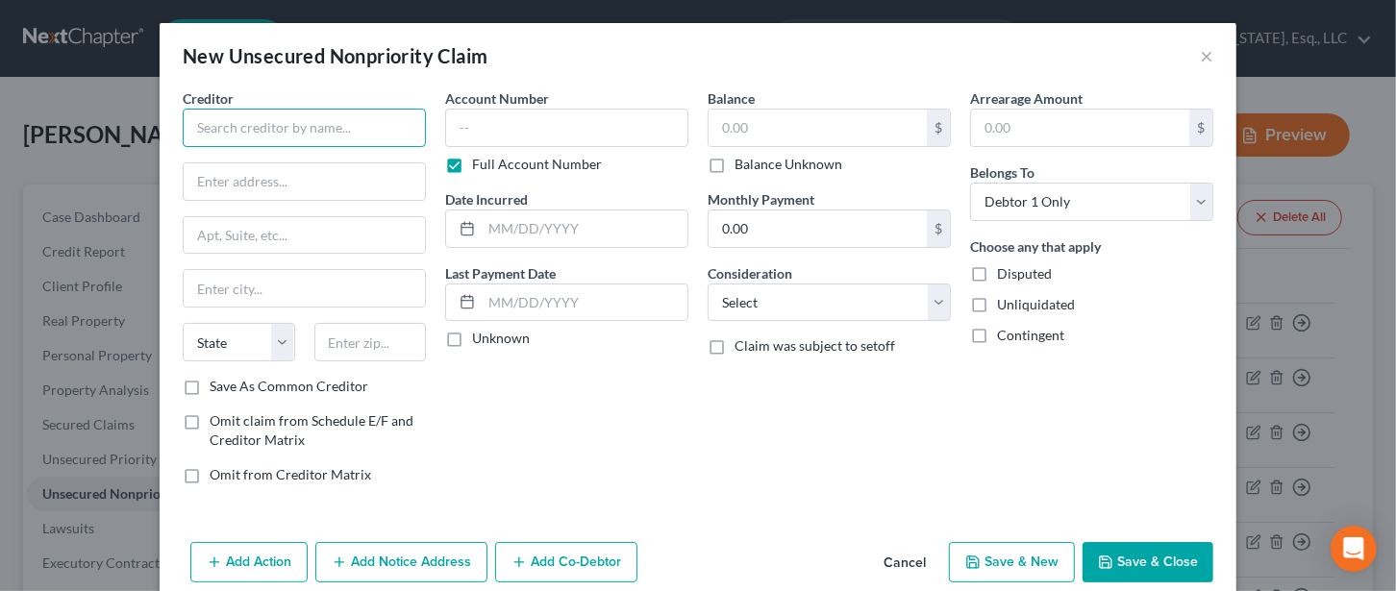
click at [335, 131] on input "text" at bounding box center [304, 128] width 243 height 38
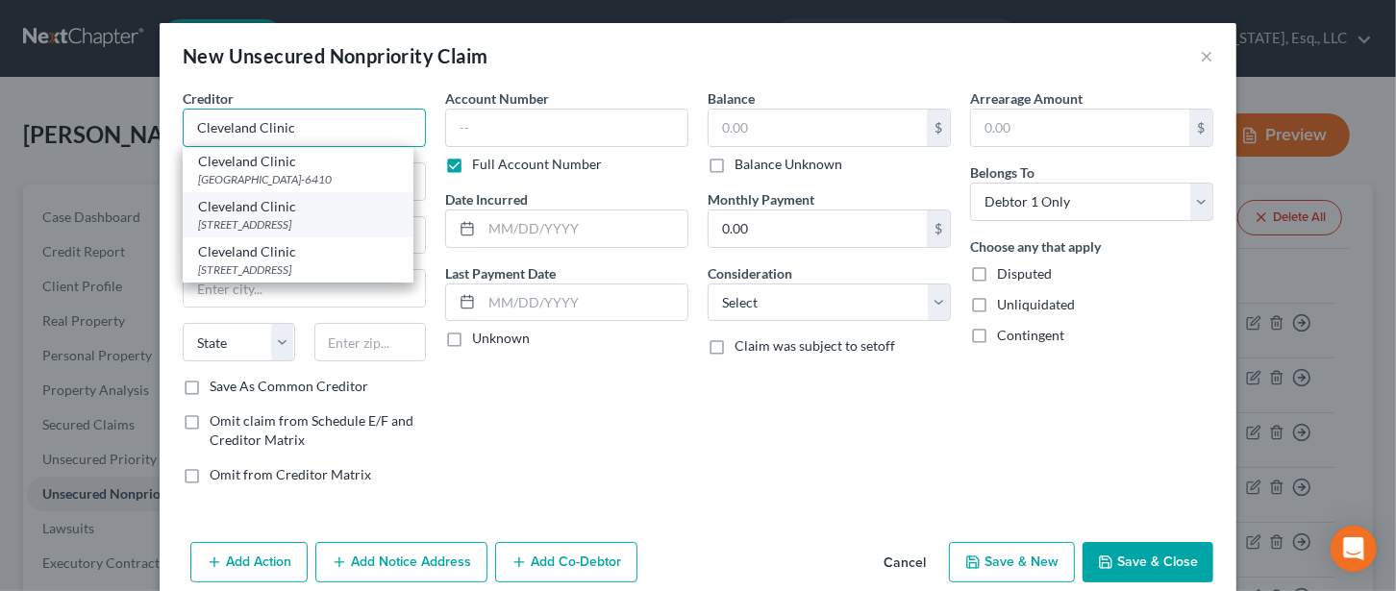
type input "Cleveland Clinic"
click at [316, 233] on div "[STREET_ADDRESS]" at bounding box center [298, 224] width 200 height 16
type input "[STREET_ADDRESS]"
type input "Beachwood"
select select "36"
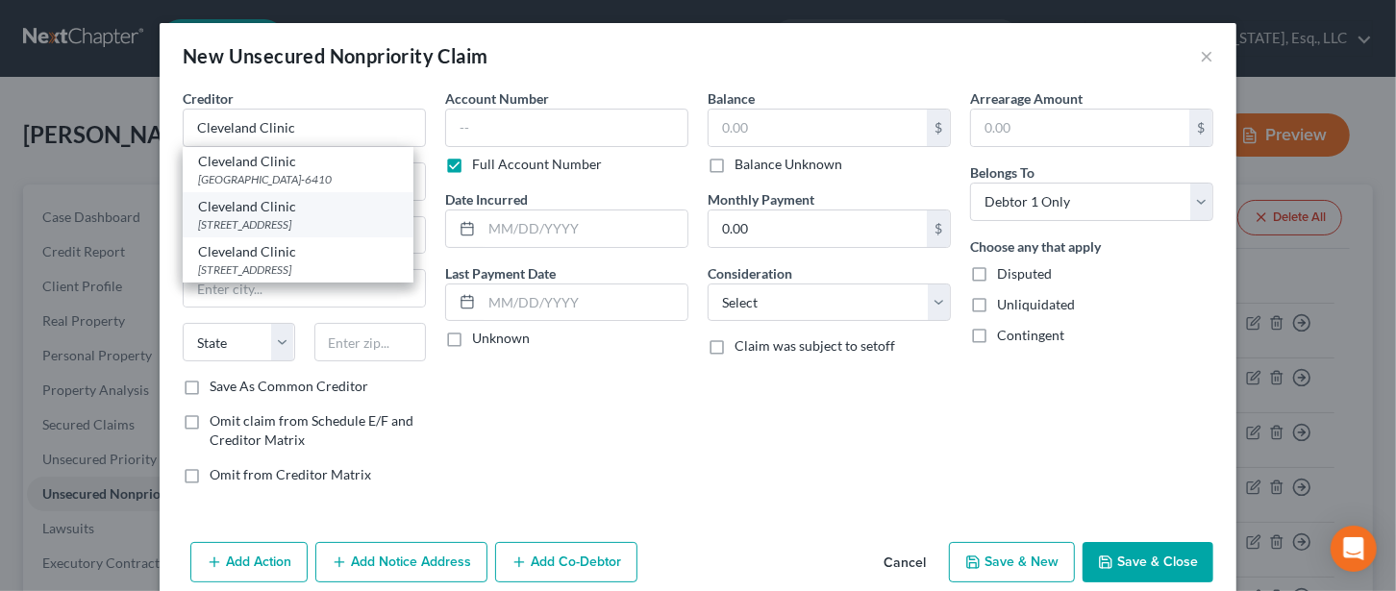
type input "44122"
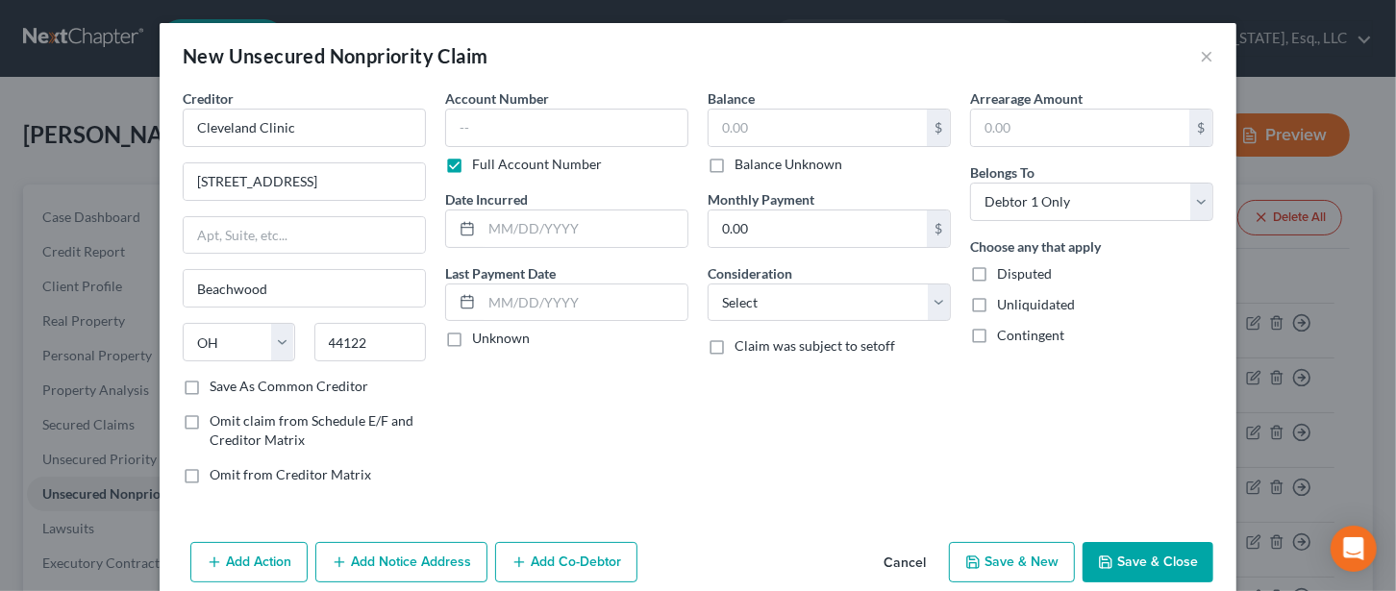
click at [734, 166] on label "Balance Unknown" at bounding box center [788, 164] width 108 height 19
click at [742, 166] on input "Balance Unknown" at bounding box center [748, 161] width 12 height 12
checkbox input "true"
type input "0.00"
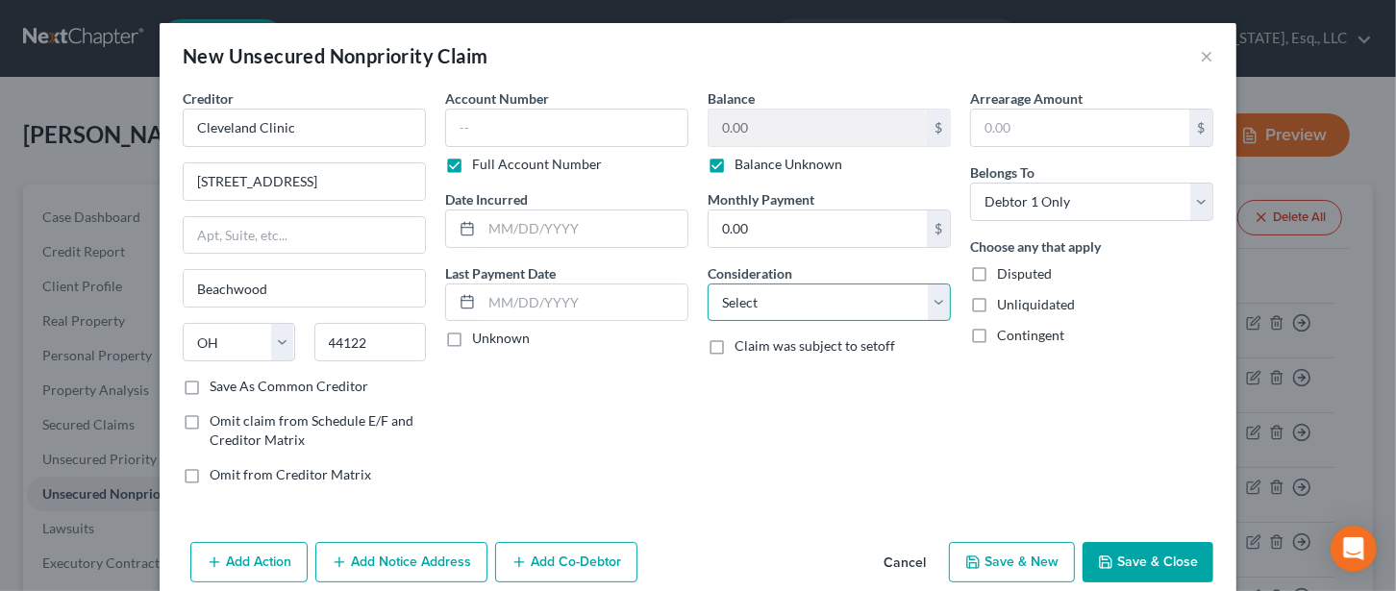
click at [764, 302] on select "Select Cable / Satellite Services Collection Agency Credit Card Debt Debt Couns…" at bounding box center [828, 303] width 243 height 38
select select "9"
click at [707, 284] on select "Select Cable / Satellite Services Collection Agency Credit Card Debt Debt Couns…" at bounding box center [828, 303] width 243 height 38
click at [1138, 559] on button "Save & Close" at bounding box center [1147, 562] width 131 height 40
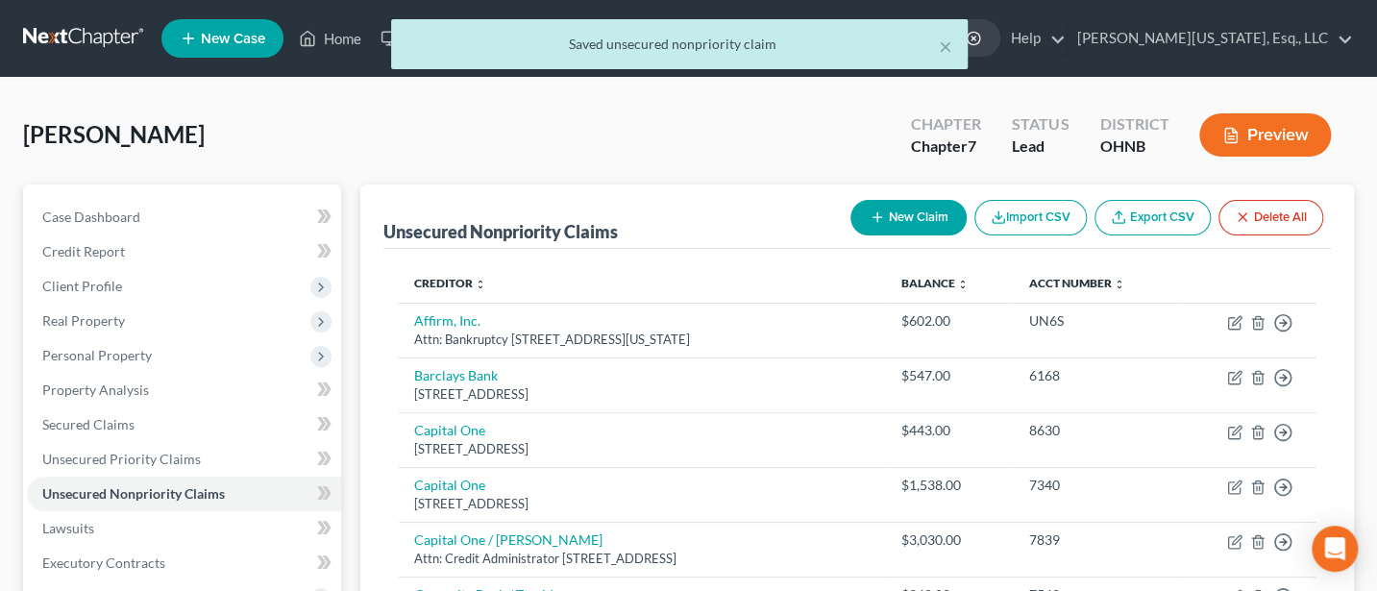
click at [906, 206] on button "New Claim" at bounding box center [909, 218] width 116 height 36
select select "0"
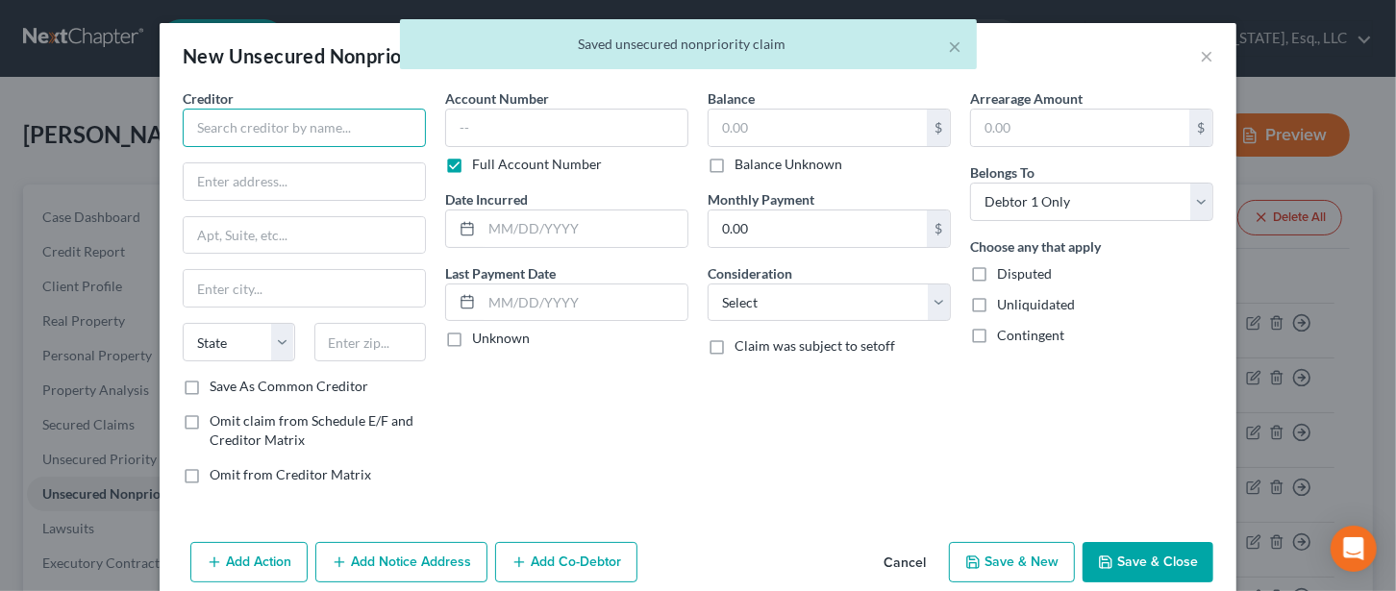
click at [189, 119] on input "text" at bounding box center [304, 128] width 243 height 38
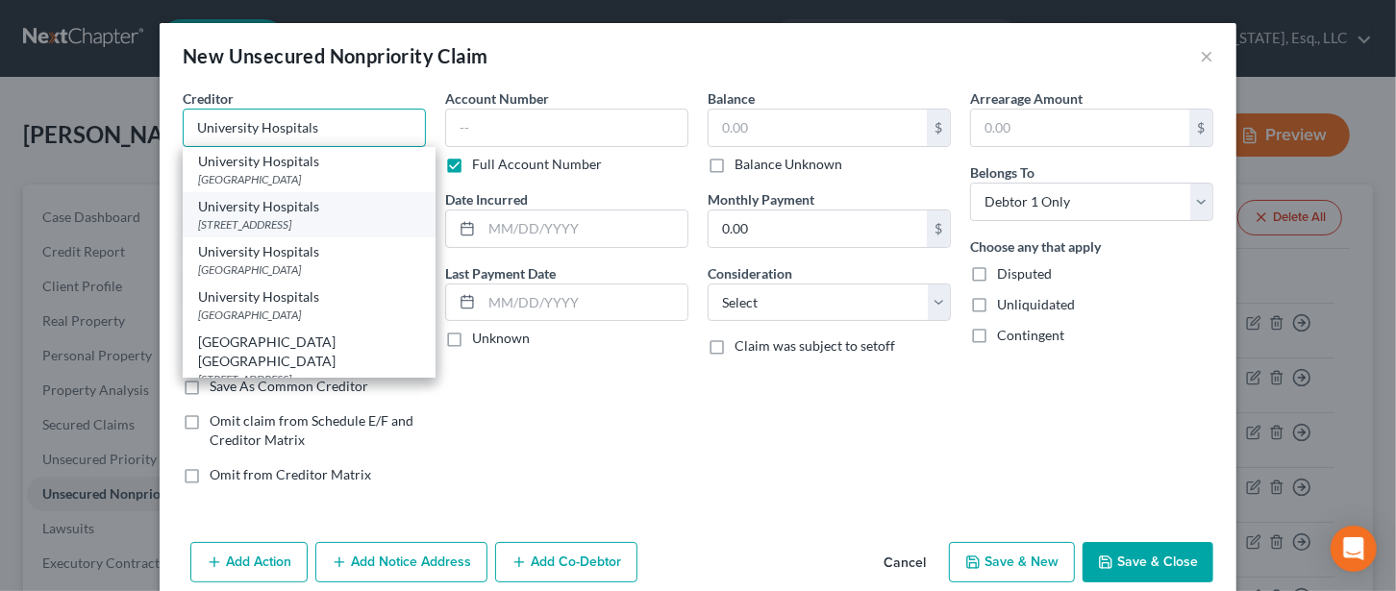
type input "University Hospitals"
click at [311, 210] on div "University Hospitals" at bounding box center [309, 206] width 222 height 19
type input "[STREET_ADDRESS]"
type input "[GEOGRAPHIC_DATA]"
select select "36"
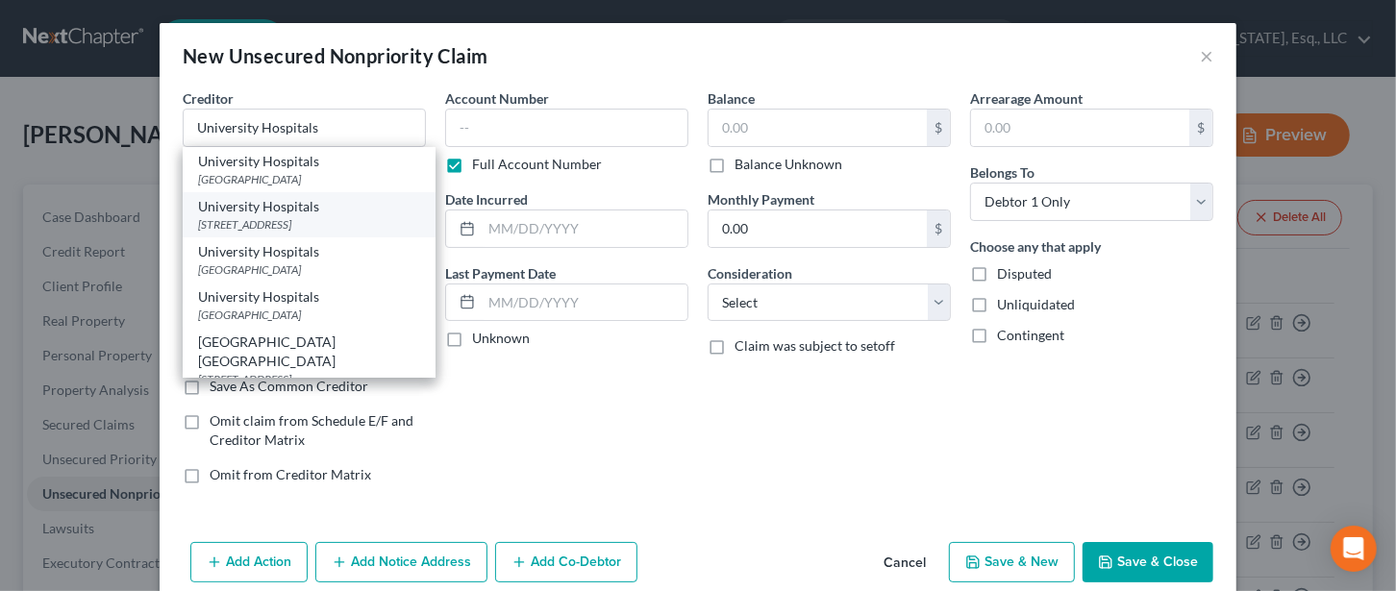
type input "44122-7202"
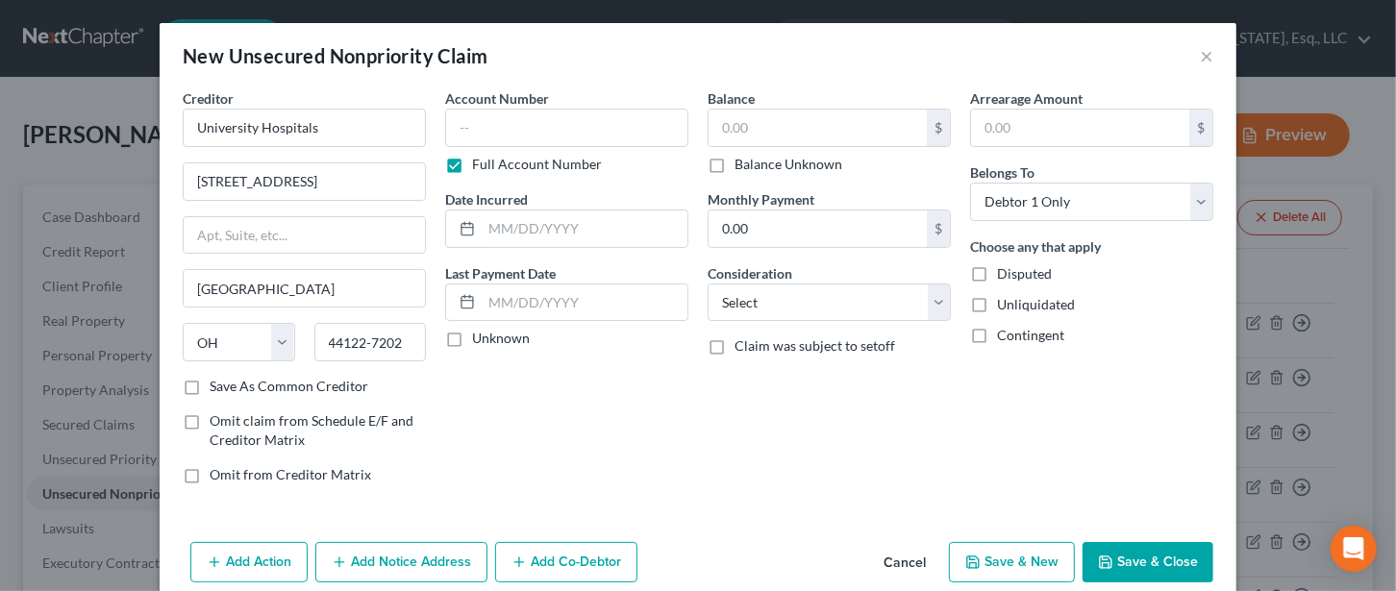
click at [734, 165] on label "Balance Unknown" at bounding box center [788, 164] width 108 height 19
click at [742, 165] on input "Balance Unknown" at bounding box center [748, 161] width 12 height 12
checkbox input "true"
type input "0.00"
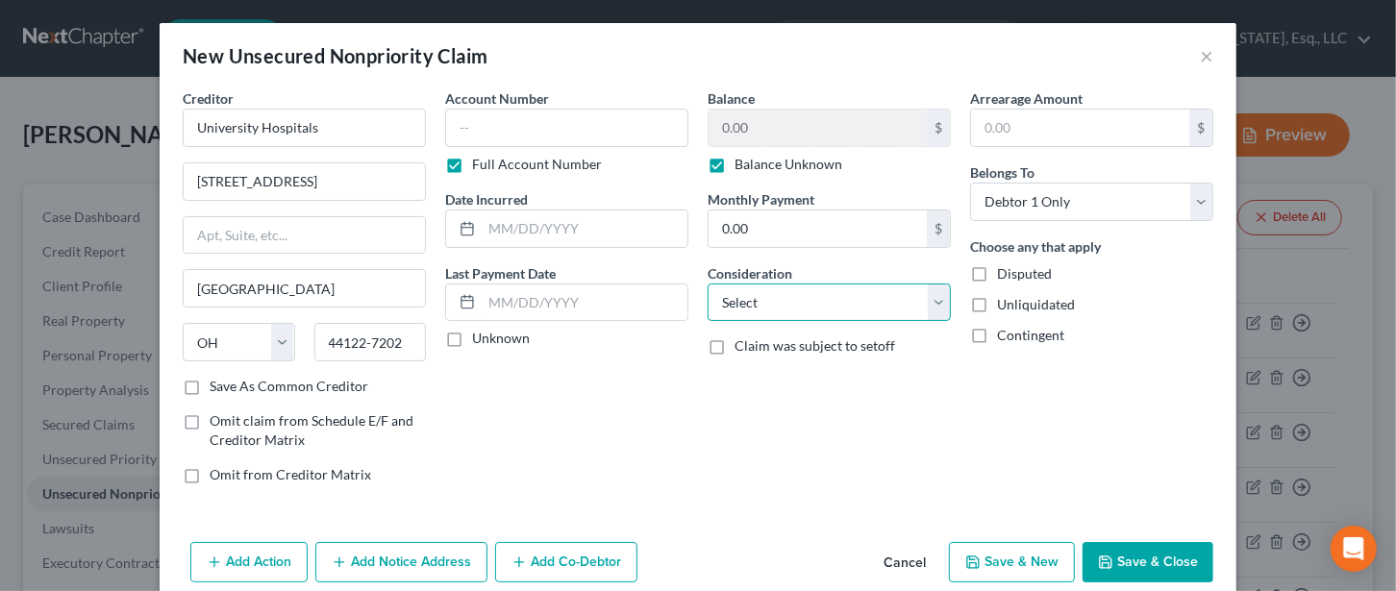
click at [763, 295] on select "Select Cable / Satellite Services Collection Agency Credit Card Debt Debt Couns…" at bounding box center [828, 303] width 243 height 38
select select "9"
click at [707, 284] on select "Select Cable / Satellite Services Collection Agency Credit Card Debt Debt Couns…" at bounding box center [828, 303] width 243 height 38
click at [1141, 557] on button "Save & Close" at bounding box center [1147, 562] width 131 height 40
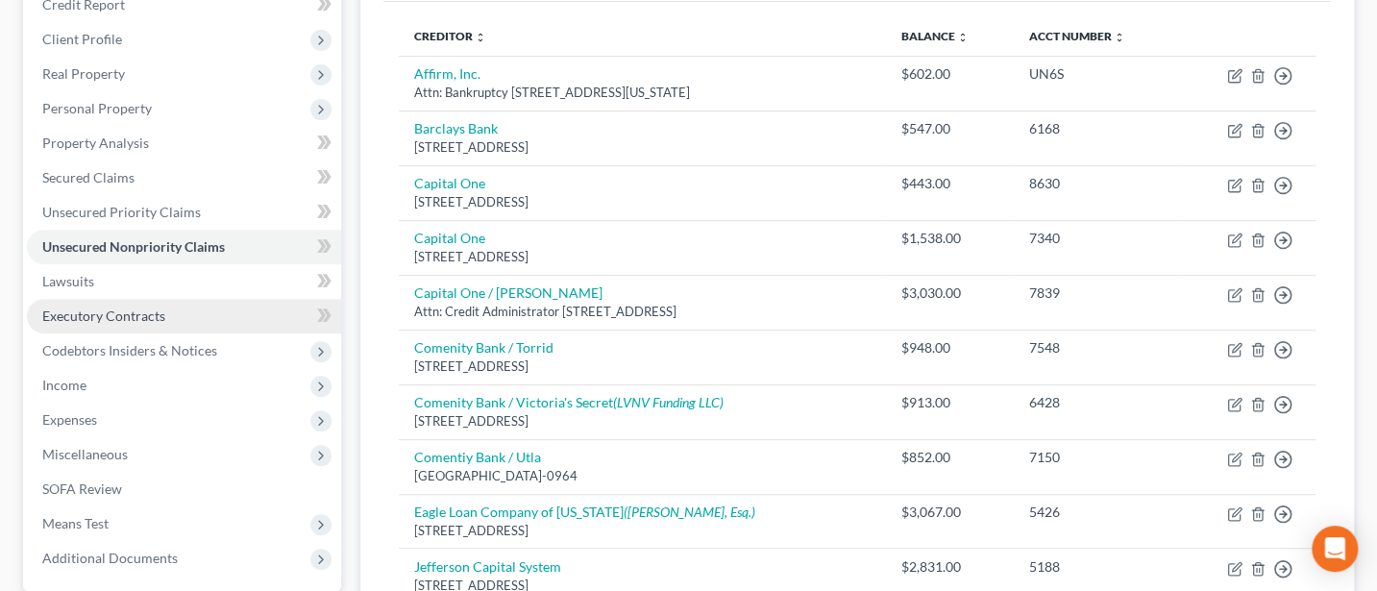
scroll to position [256, 0]
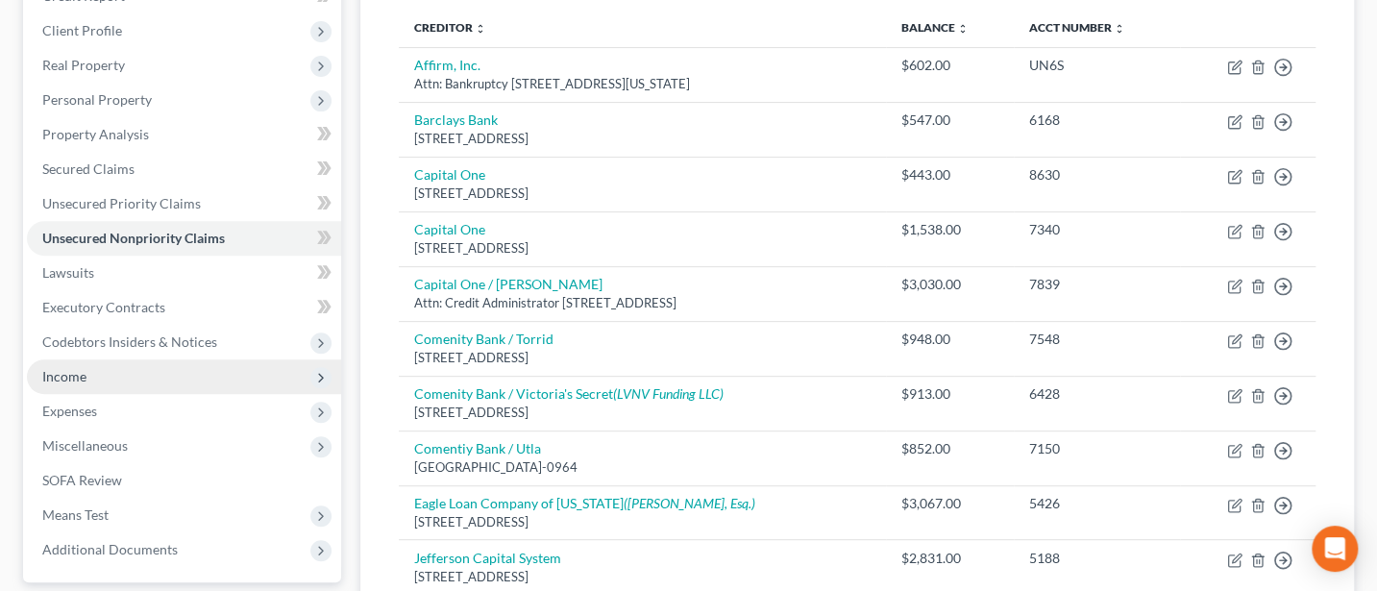
click at [71, 371] on span "Income" at bounding box center [64, 376] width 44 height 16
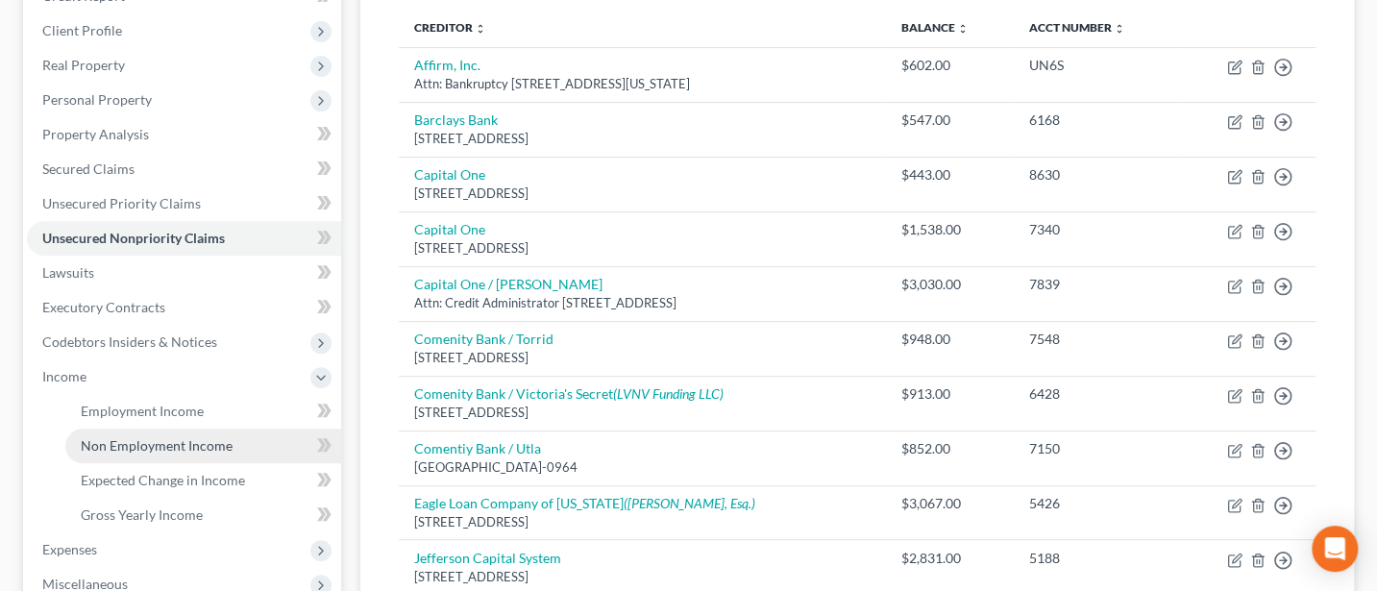
click at [146, 444] on span "Non Employment Income" at bounding box center [157, 445] width 152 height 16
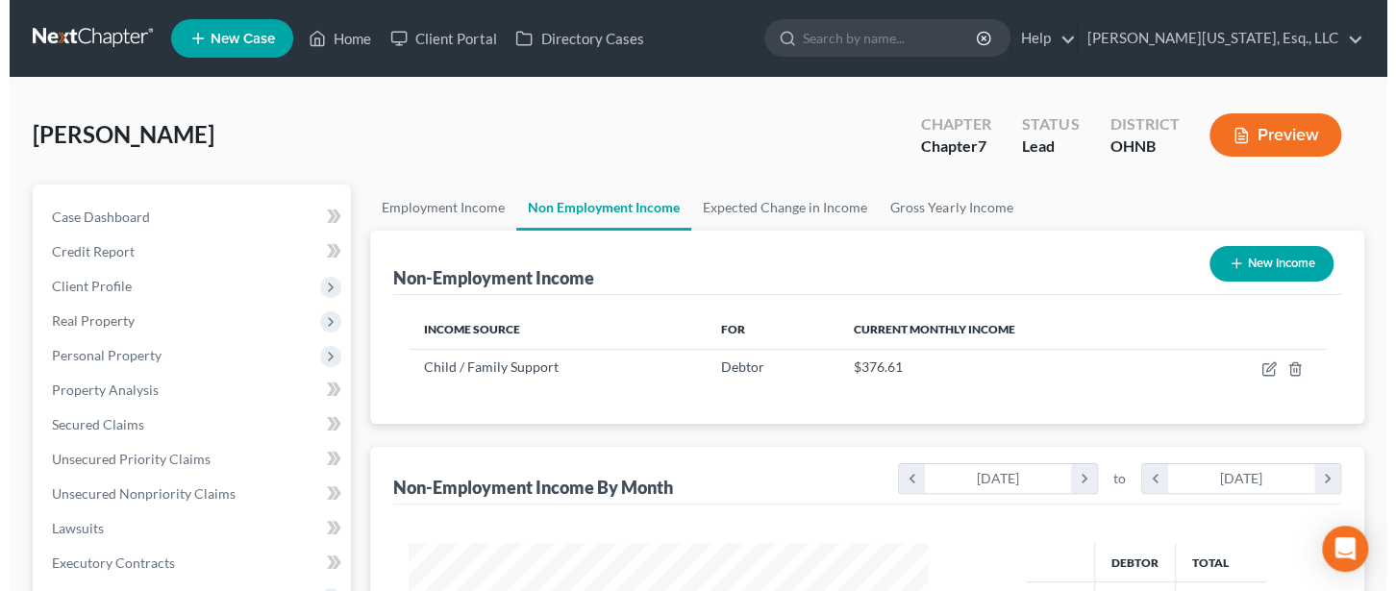
scroll to position [342, 557]
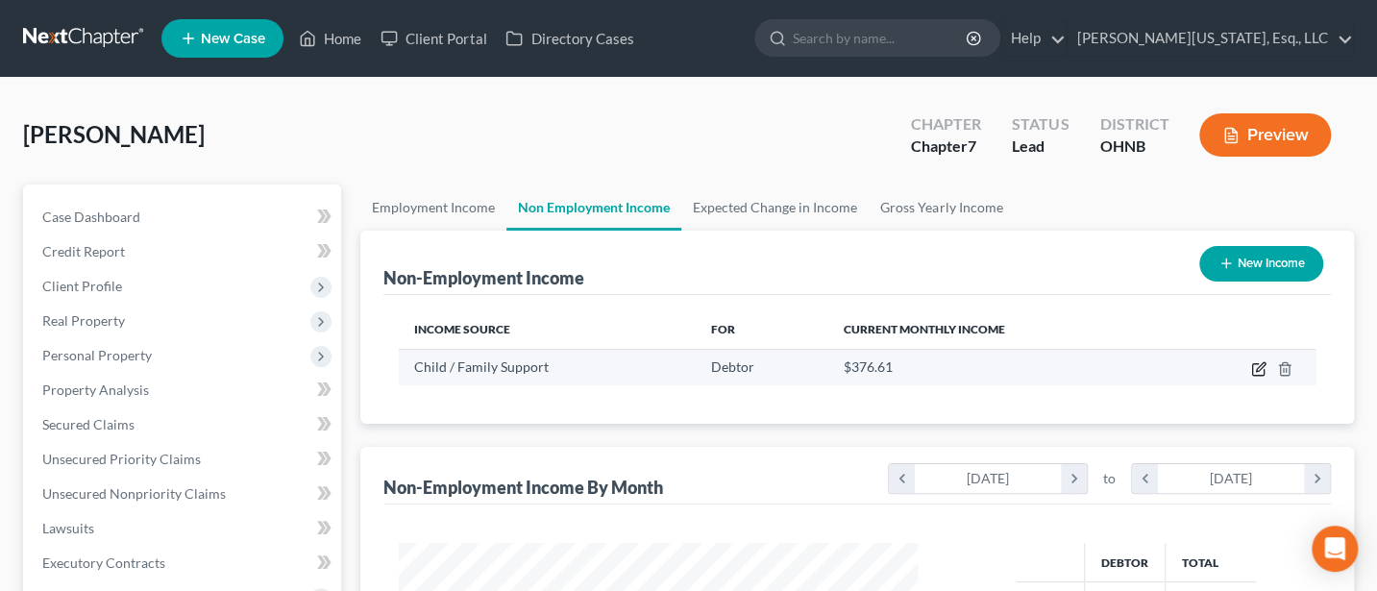
click at [1256, 369] on icon "button" at bounding box center [1260, 366] width 9 height 9
select select "7"
select select "3"
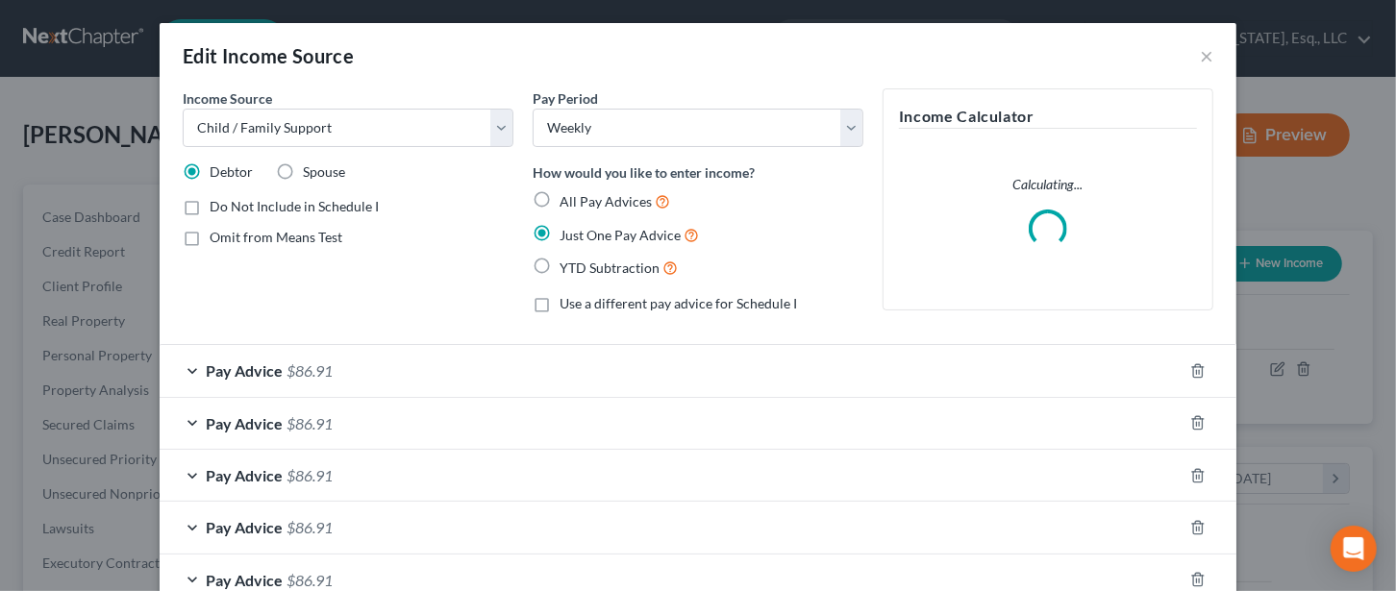
scroll to position [342, 565]
click at [210, 204] on label "Do Not Include in Schedule I" at bounding box center [294, 206] width 169 height 19
click at [217, 204] on input "Do Not Include in Schedule I" at bounding box center [223, 203] width 12 height 12
checkbox input "true"
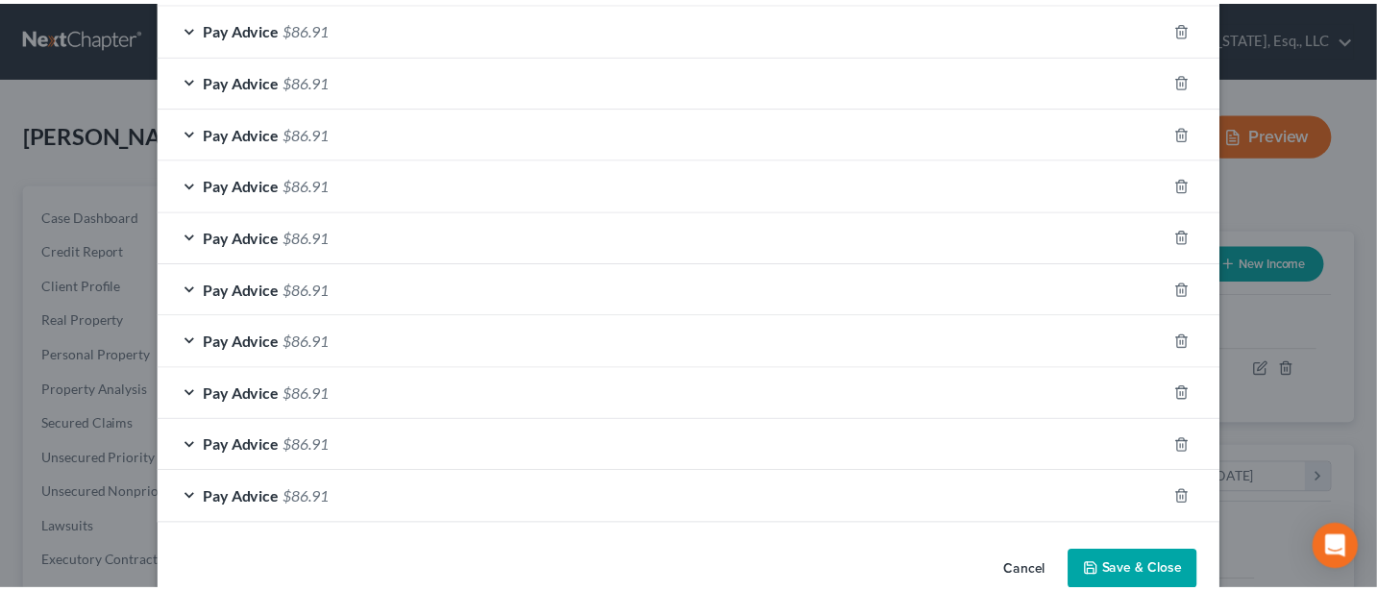
scroll to position [640, 0]
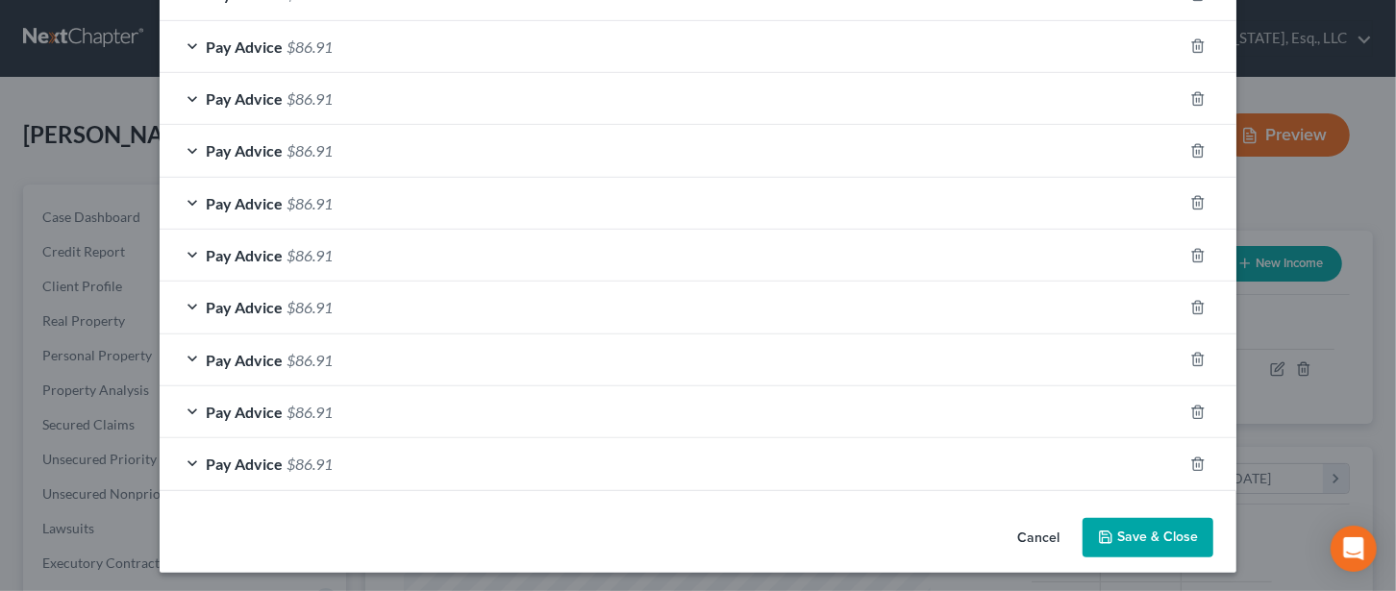
click at [1142, 529] on button "Save & Close" at bounding box center [1147, 538] width 131 height 40
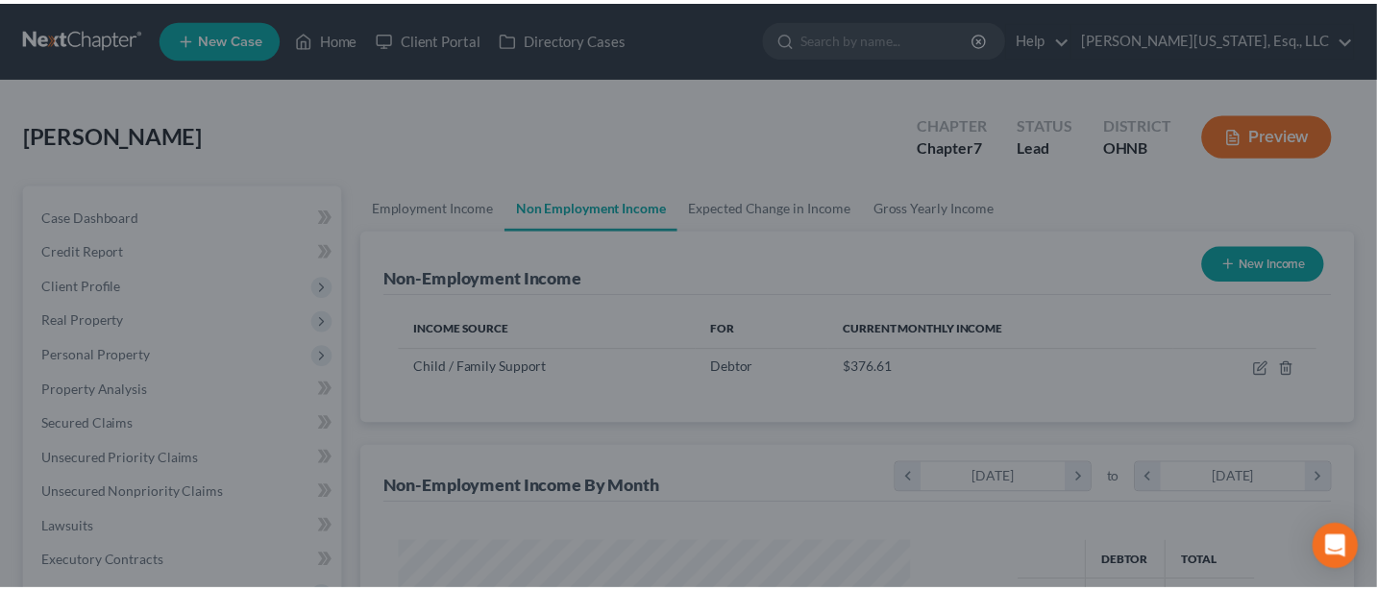
scroll to position [960843, 960628]
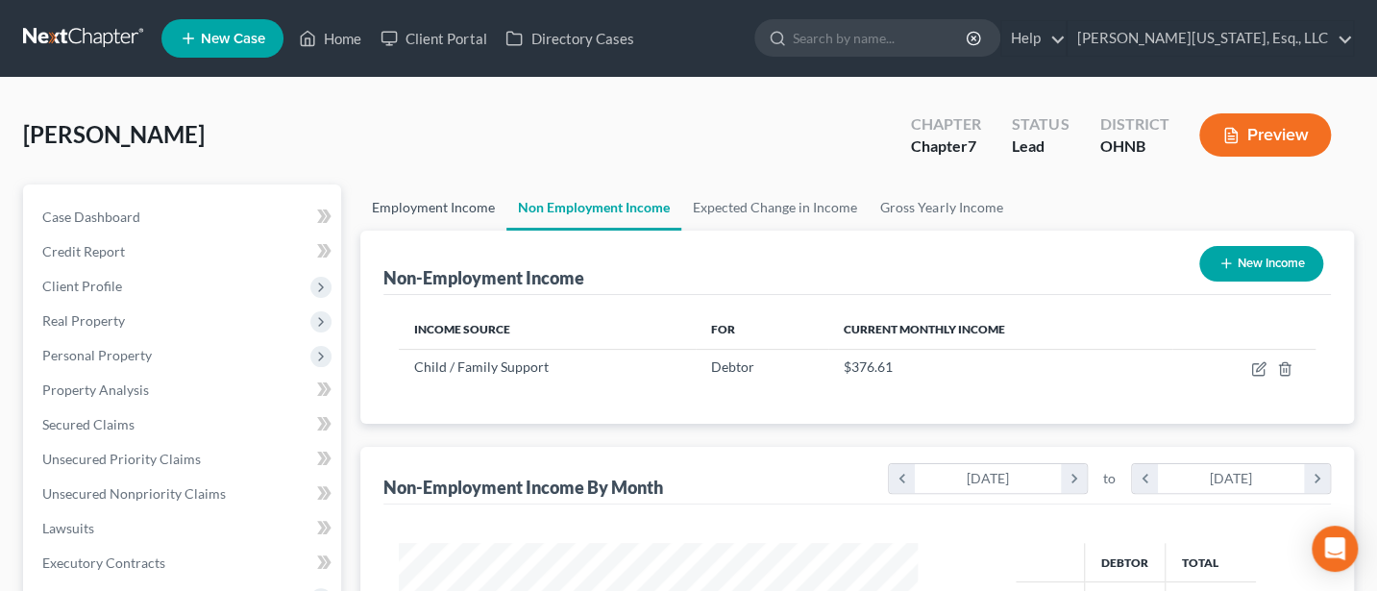
click at [393, 200] on link "Employment Income" at bounding box center [433, 208] width 146 height 46
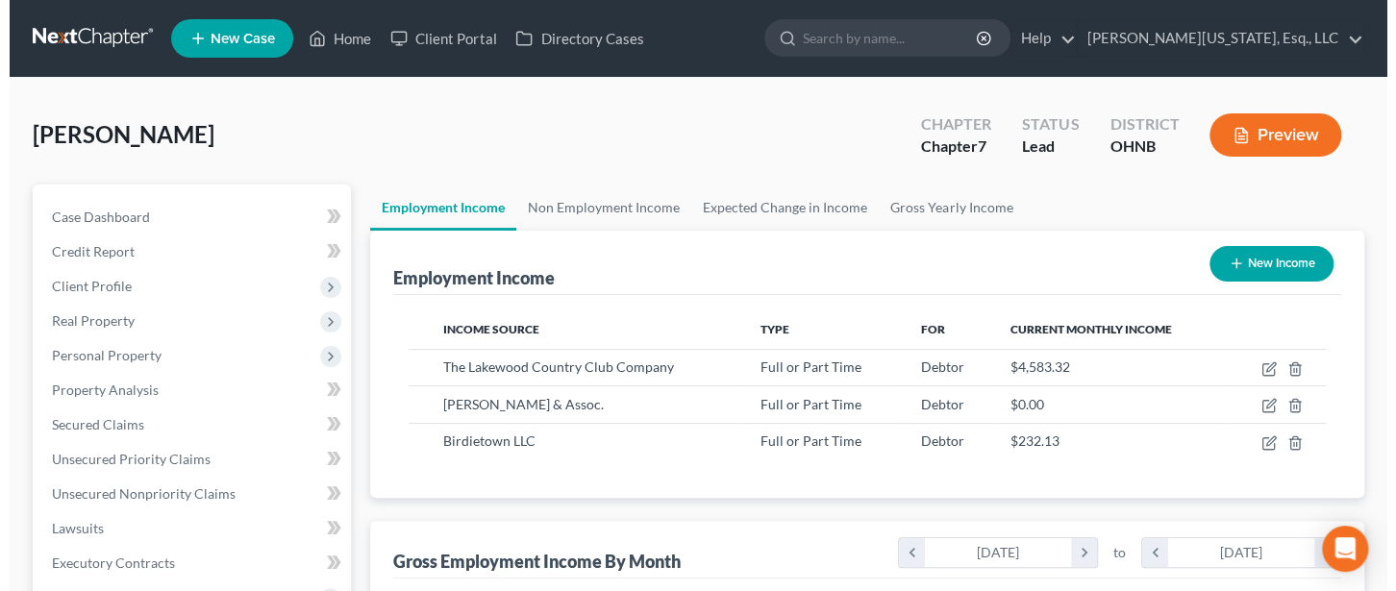
scroll to position [342, 557]
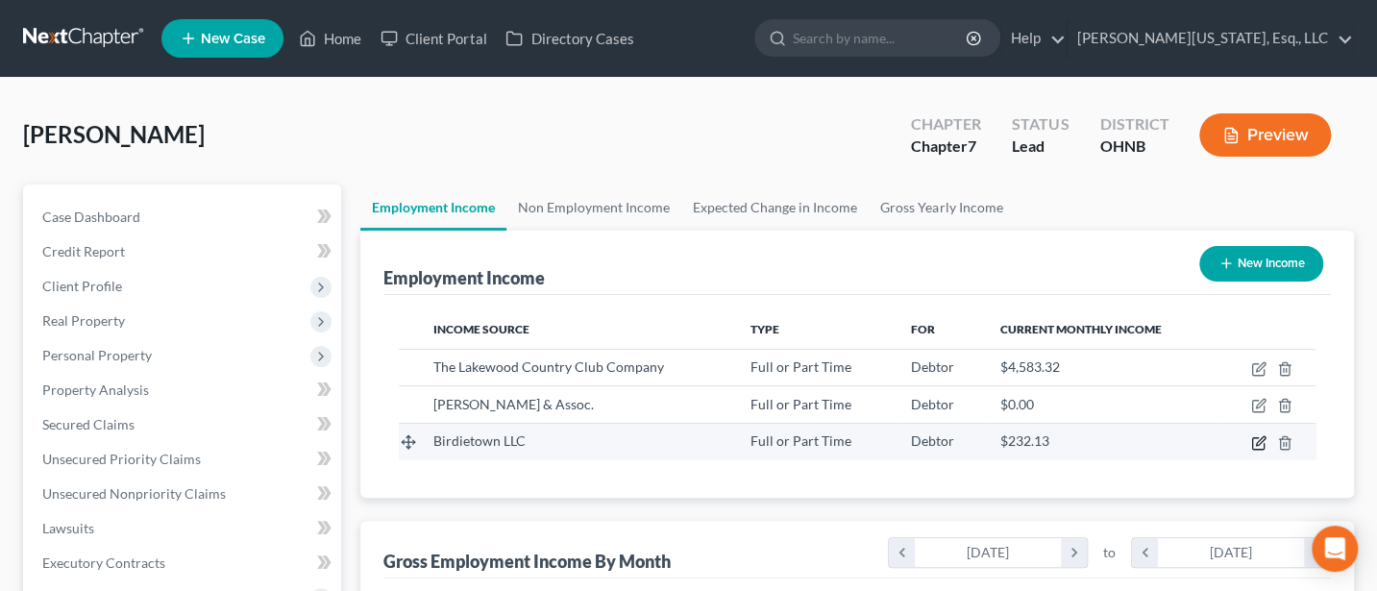
click at [1258, 442] on icon "button" at bounding box center [1260, 440] width 9 height 9
select select "0"
select select "36"
select select "3"
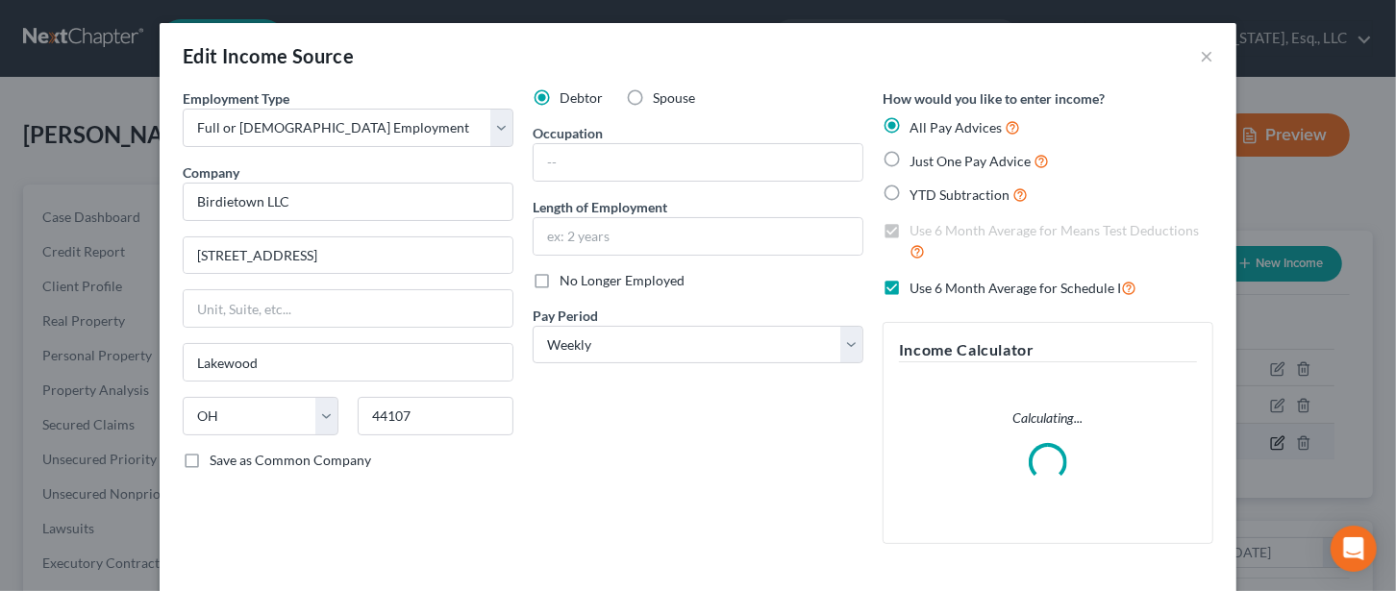
scroll to position [342, 565]
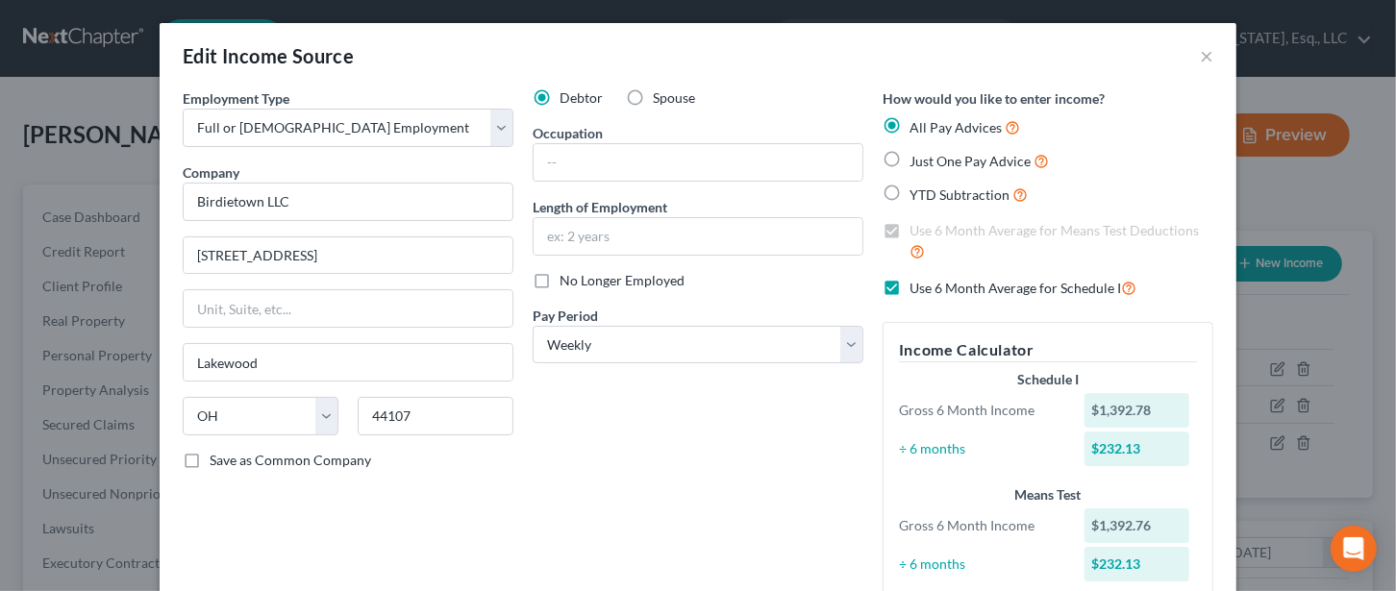
click at [559, 278] on label "No Longer Employed" at bounding box center [621, 280] width 125 height 19
click at [567, 278] on input "No Longer Employed" at bounding box center [573, 277] width 12 height 12
checkbox input "true"
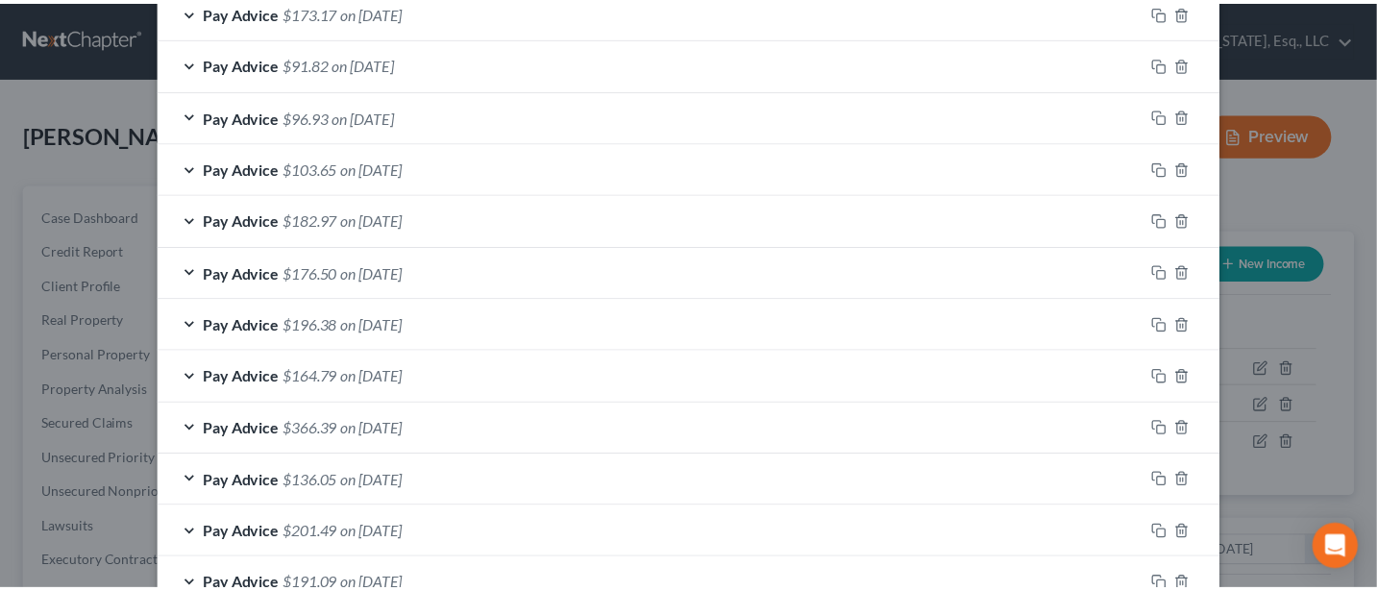
scroll to position [942, 0]
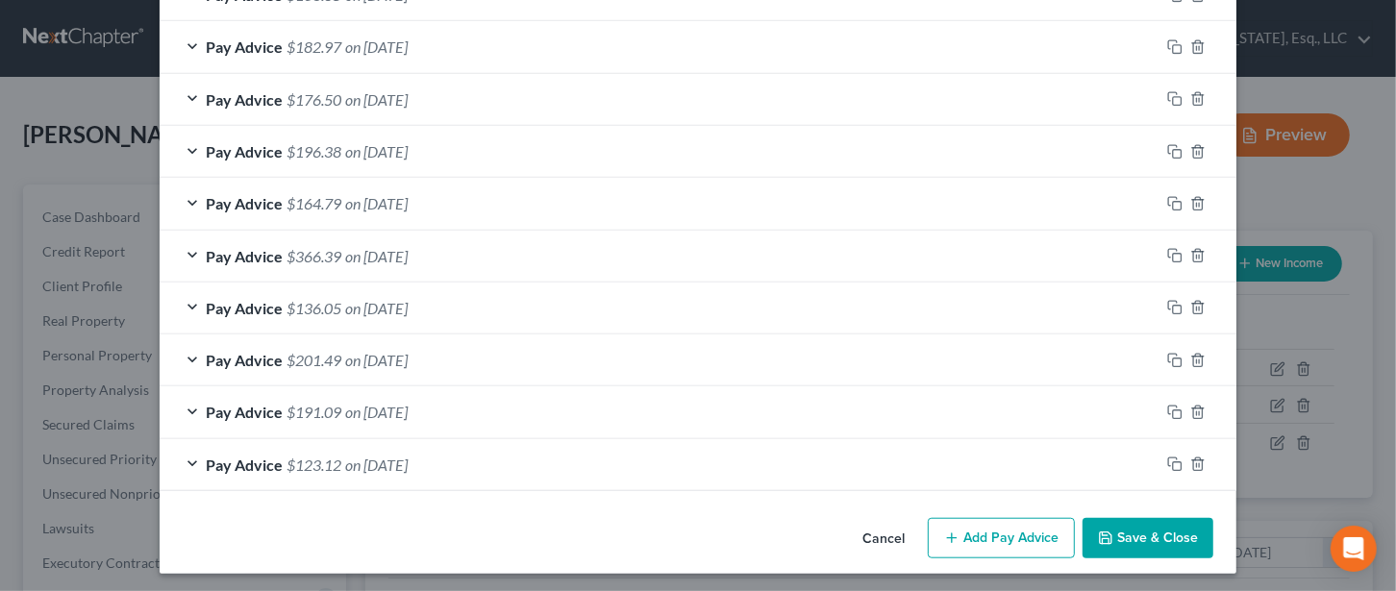
click at [1134, 525] on button "Save & Close" at bounding box center [1147, 538] width 131 height 40
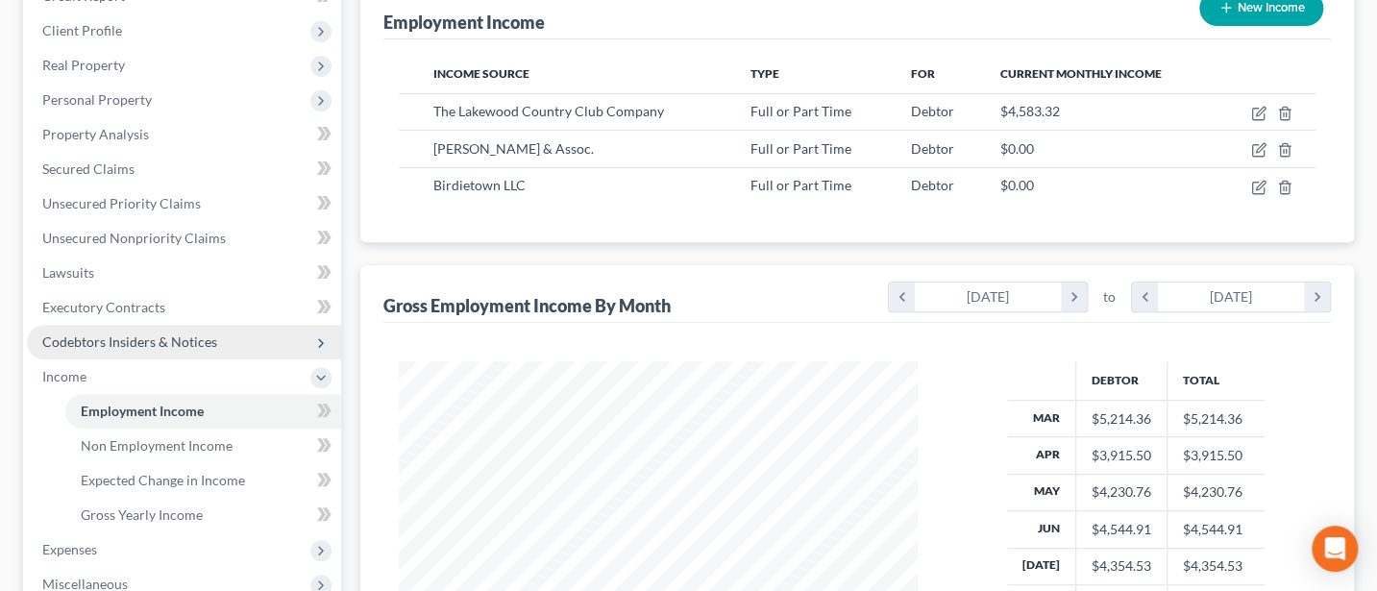
scroll to position [512, 0]
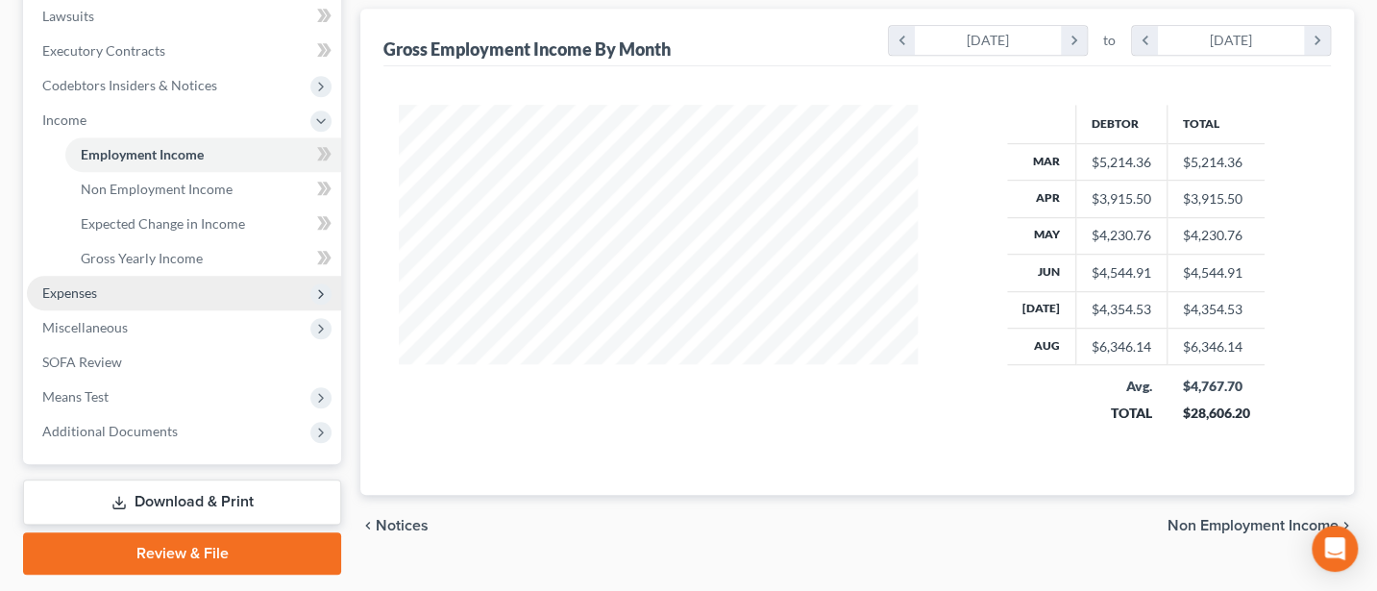
click at [74, 285] on span "Expenses" at bounding box center [69, 293] width 55 height 16
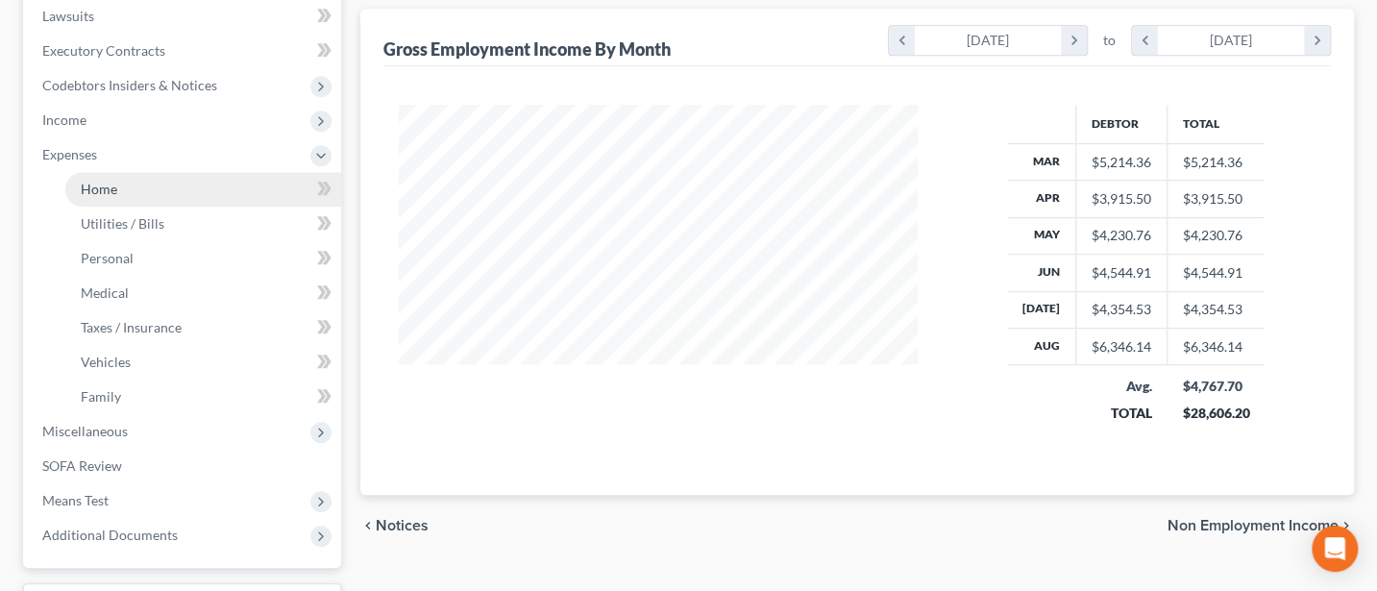
click at [120, 182] on link "Home" at bounding box center [203, 189] width 276 height 35
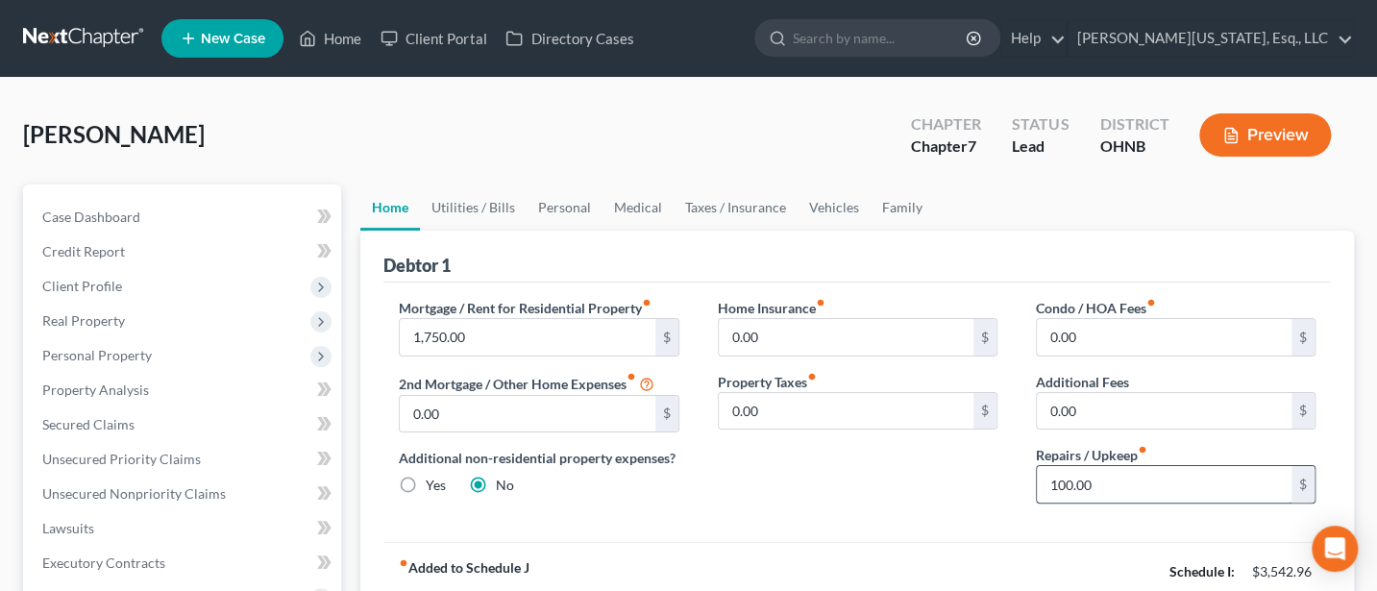
click at [1127, 484] on input "100.00" at bounding box center [1164, 484] width 255 height 37
type input "20"
click at [839, 483] on div "Home Insurance fiber_manual_record 0.00 $ Property Taxes fiber_manual_record 0.…" at bounding box center [858, 408] width 318 height 221
click at [458, 199] on link "Utilities / Bills" at bounding box center [473, 208] width 107 height 46
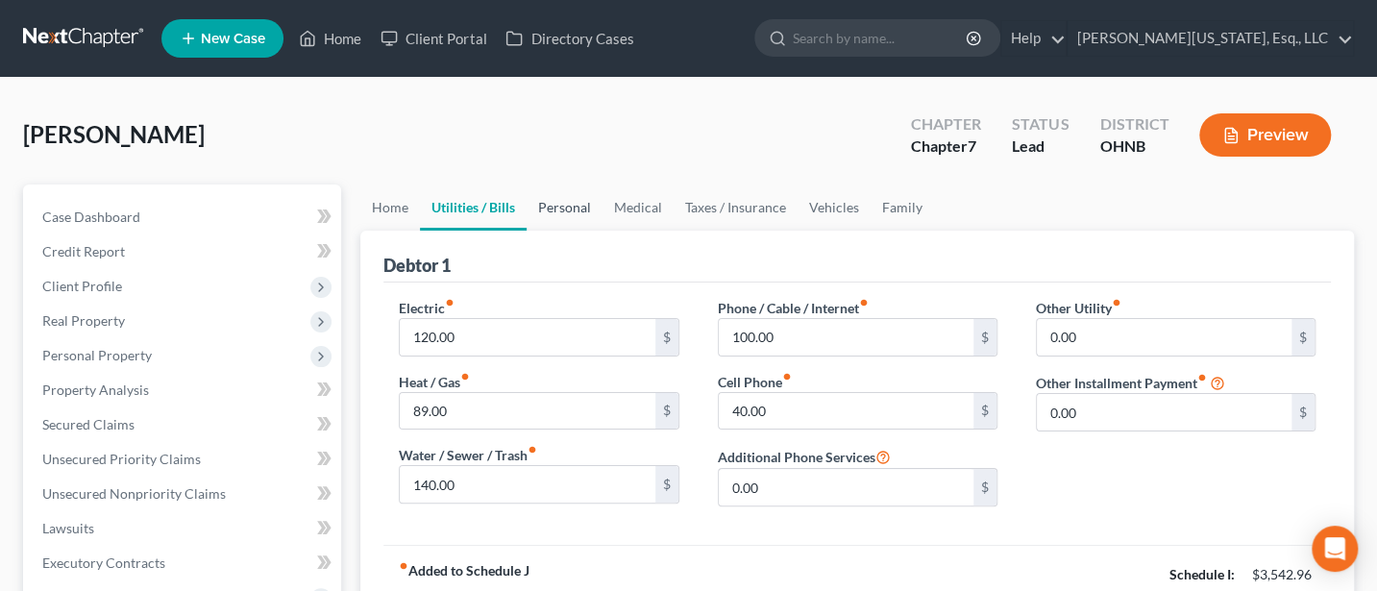
click at [582, 195] on link "Personal" at bounding box center [565, 208] width 76 height 46
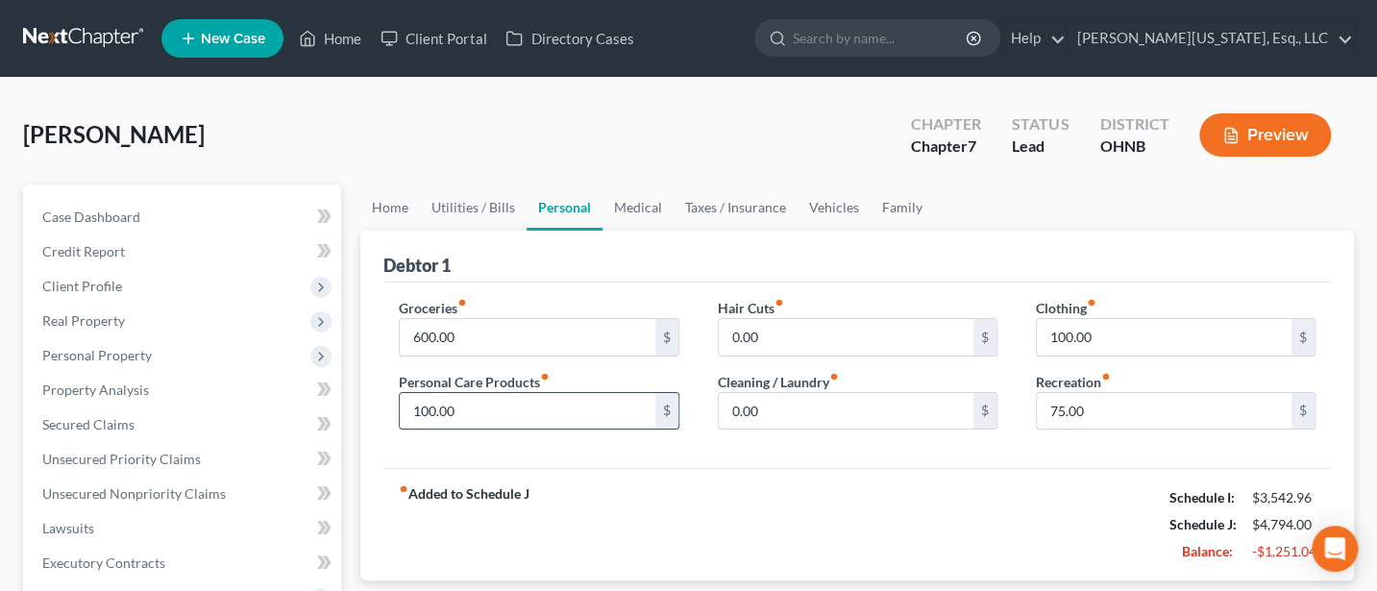
click at [467, 411] on input "100.00" at bounding box center [527, 411] width 255 height 37
type input "50"
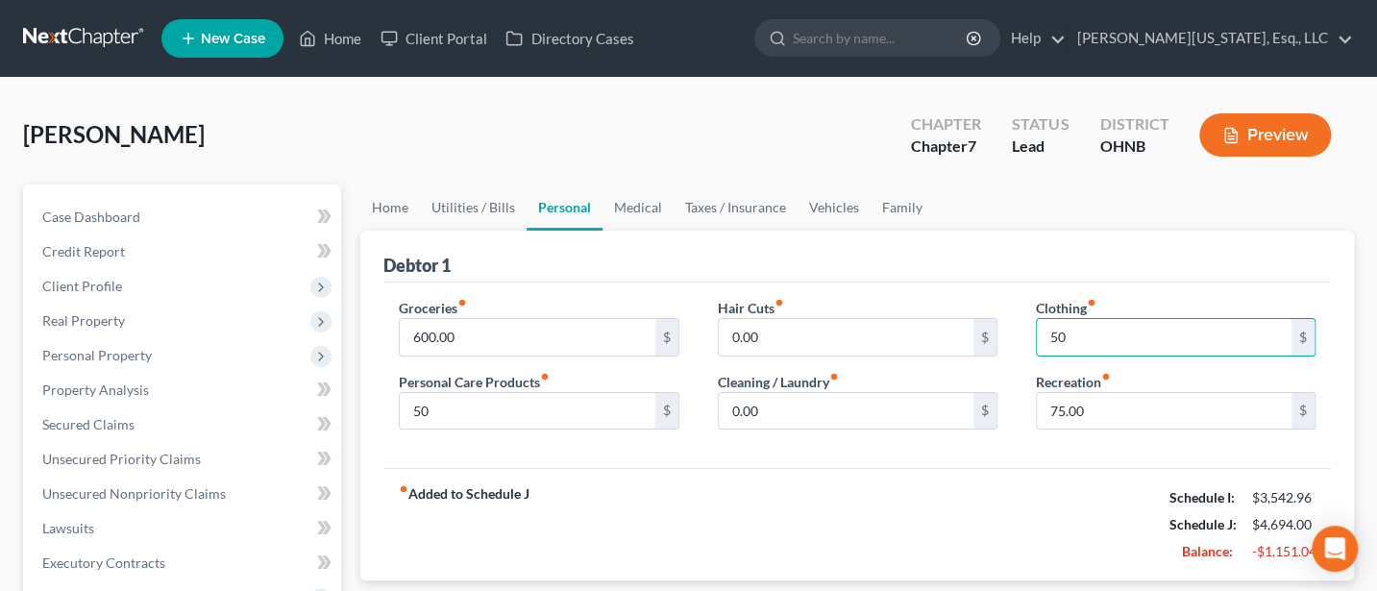
type input "50"
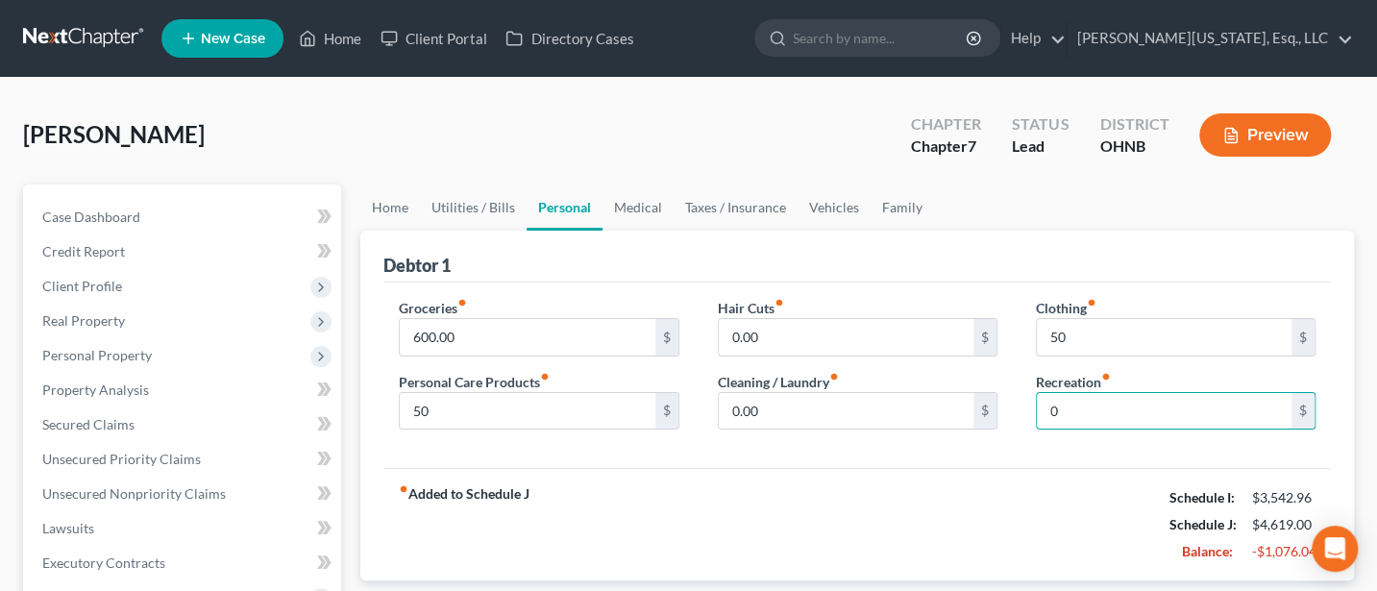
type input "0"
click at [632, 203] on link "Medical" at bounding box center [638, 208] width 71 height 46
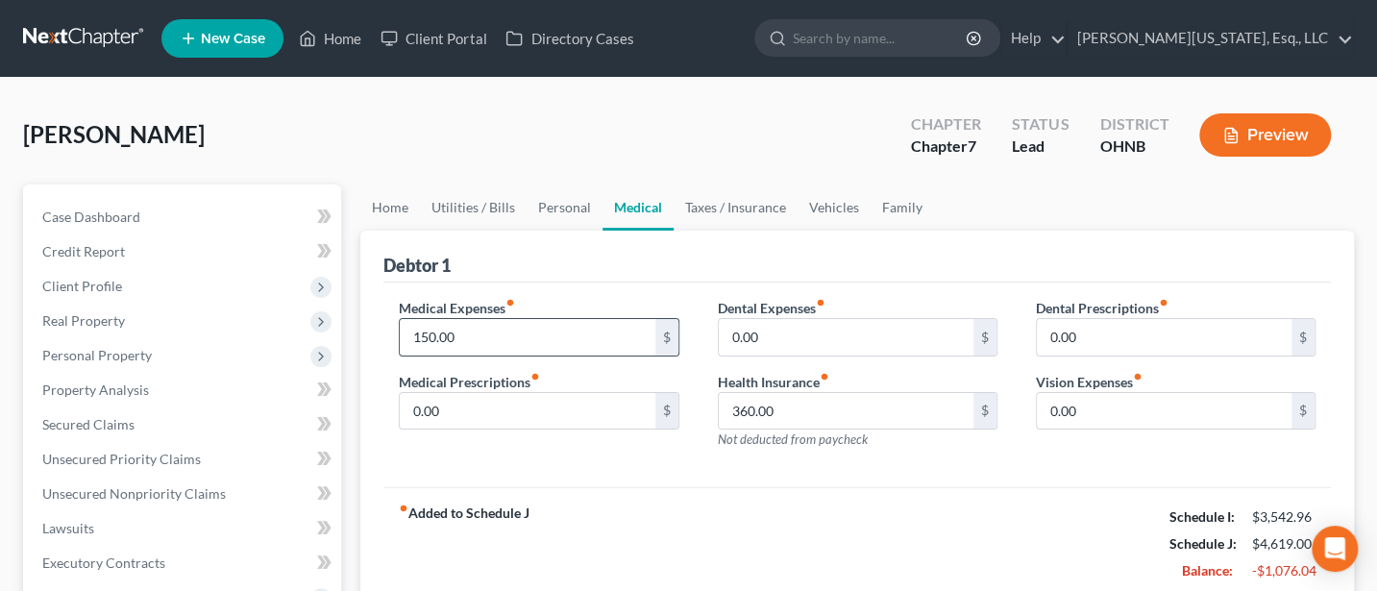
click at [466, 330] on input "150.00" at bounding box center [527, 337] width 255 height 37
type input "100"
click at [710, 200] on link "Taxes / Insurance" at bounding box center [736, 208] width 124 height 46
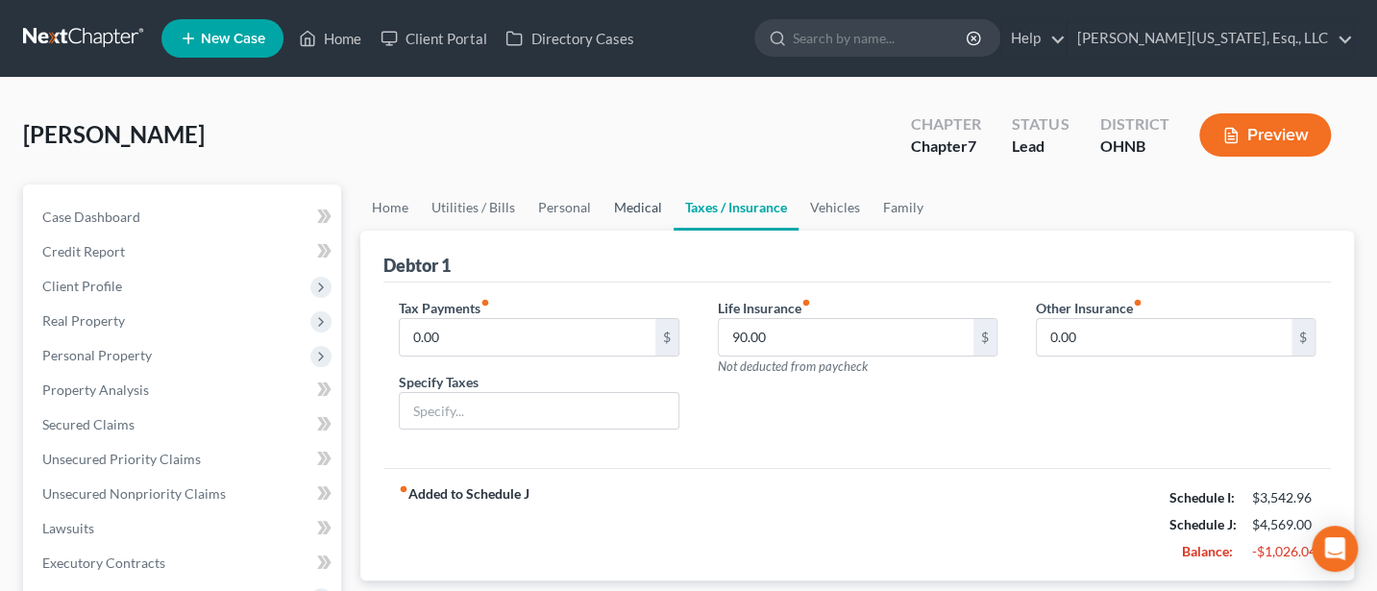
click at [644, 203] on link "Medical" at bounding box center [638, 208] width 71 height 46
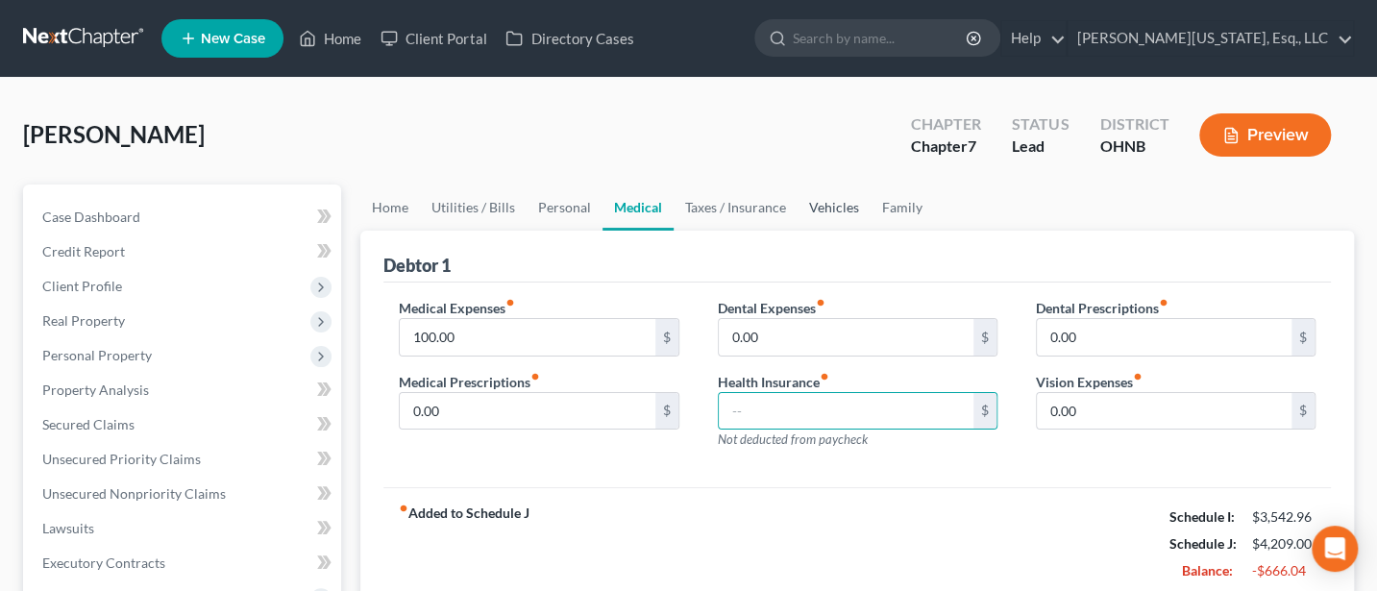
click at [835, 203] on link "Vehicles" at bounding box center [834, 208] width 73 height 46
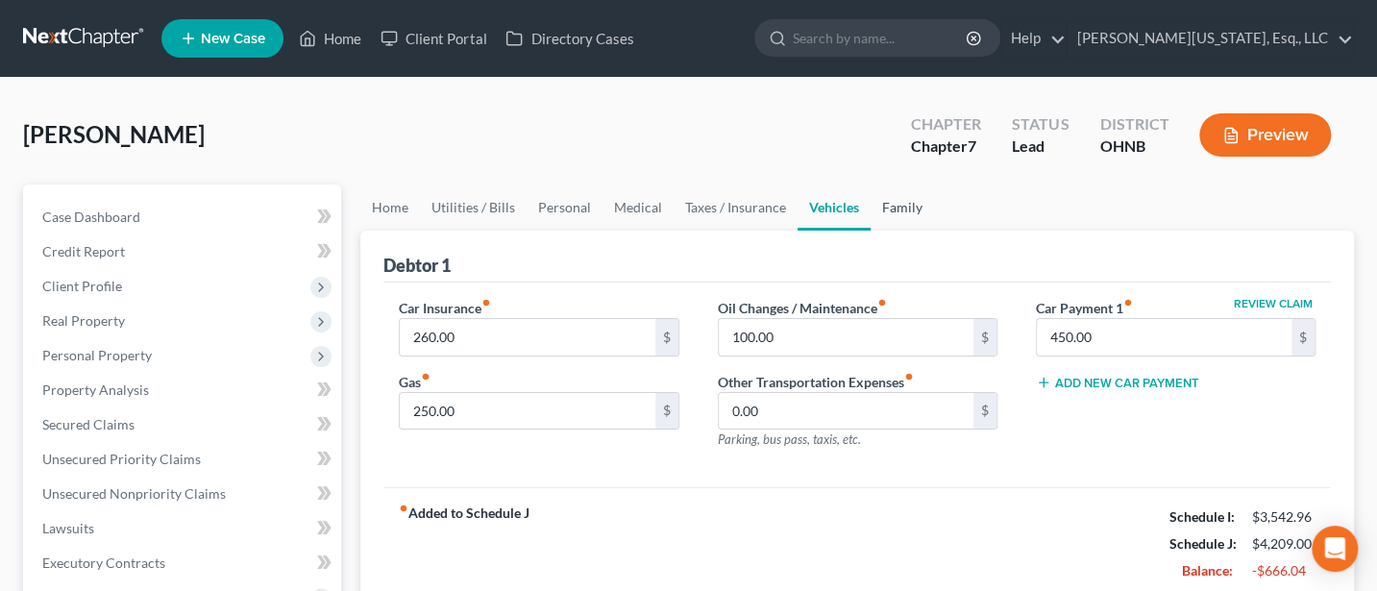
click at [906, 201] on link "Family" at bounding box center [902, 208] width 63 height 46
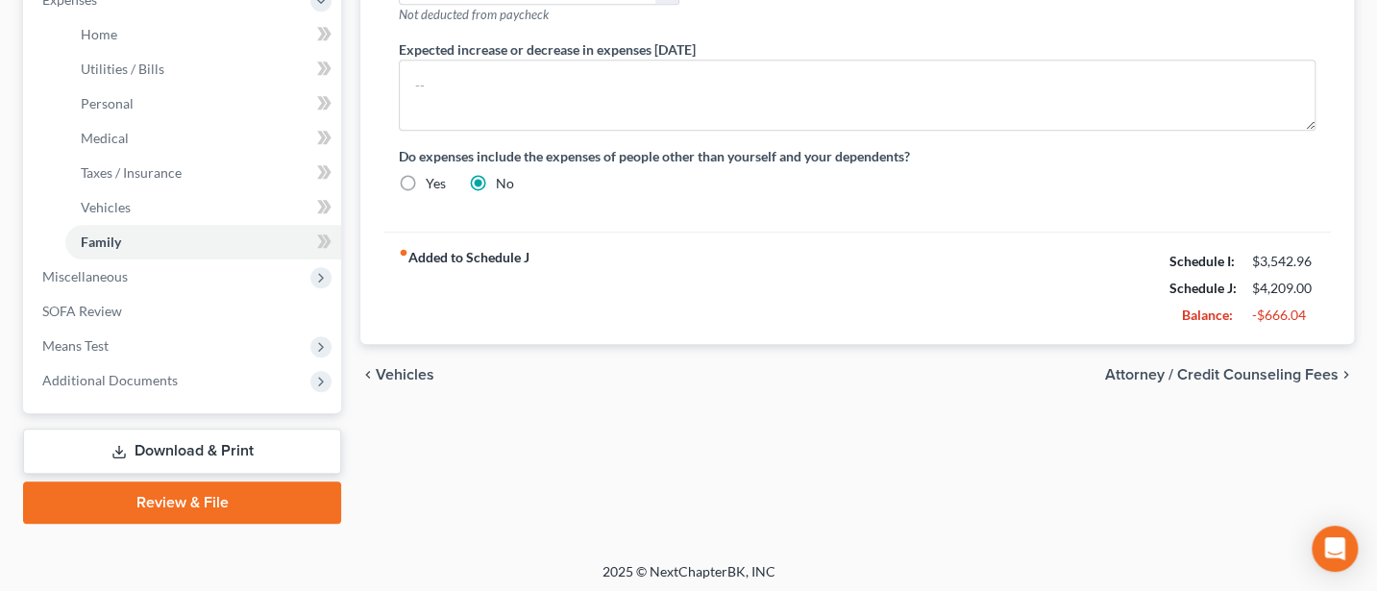
scroll to position [670, 0]
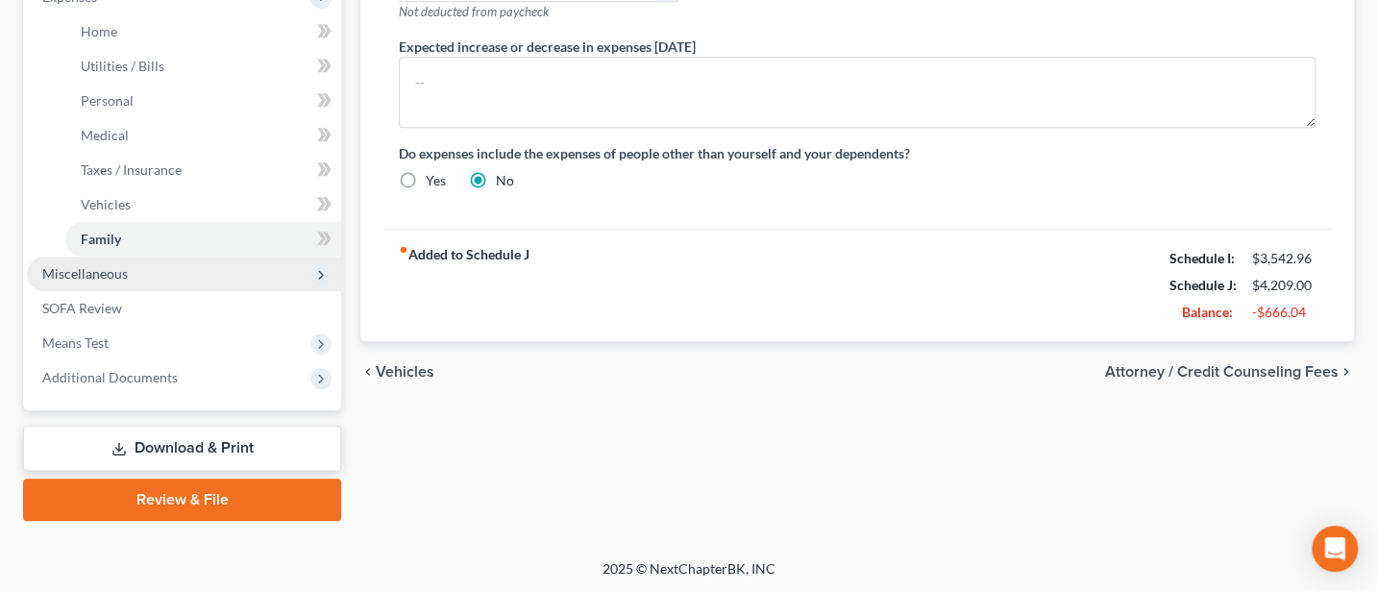
click at [76, 265] on span "Miscellaneous" at bounding box center [85, 273] width 86 height 16
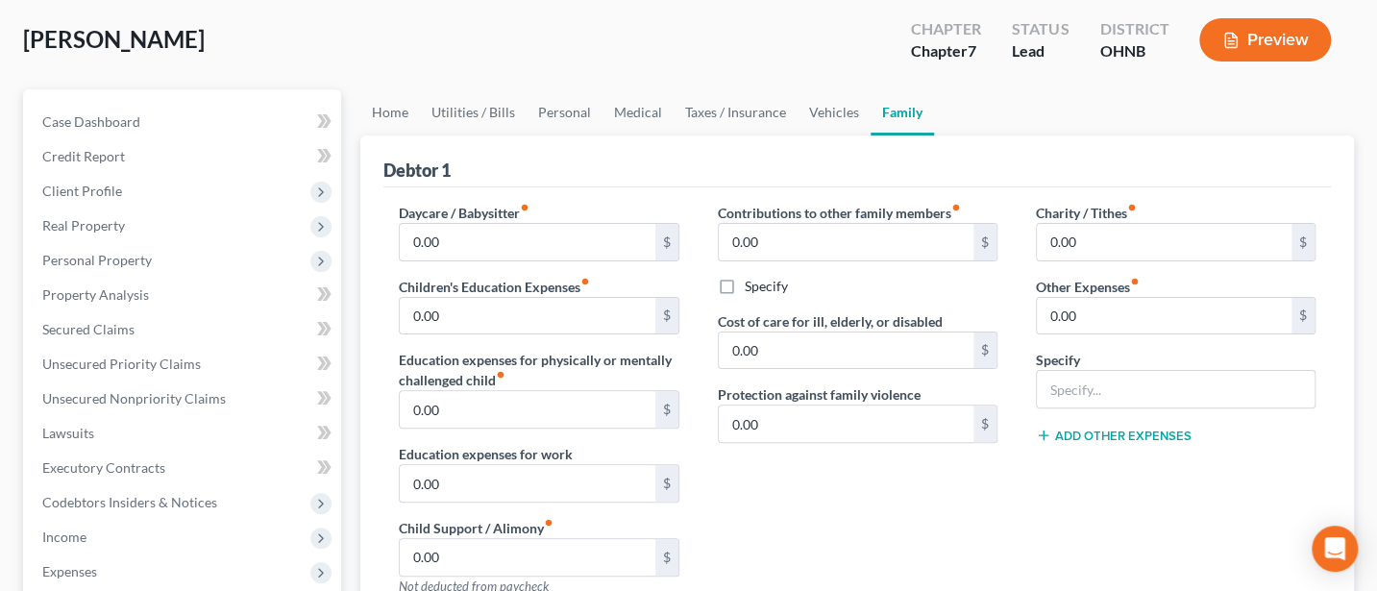
scroll to position [88, 0]
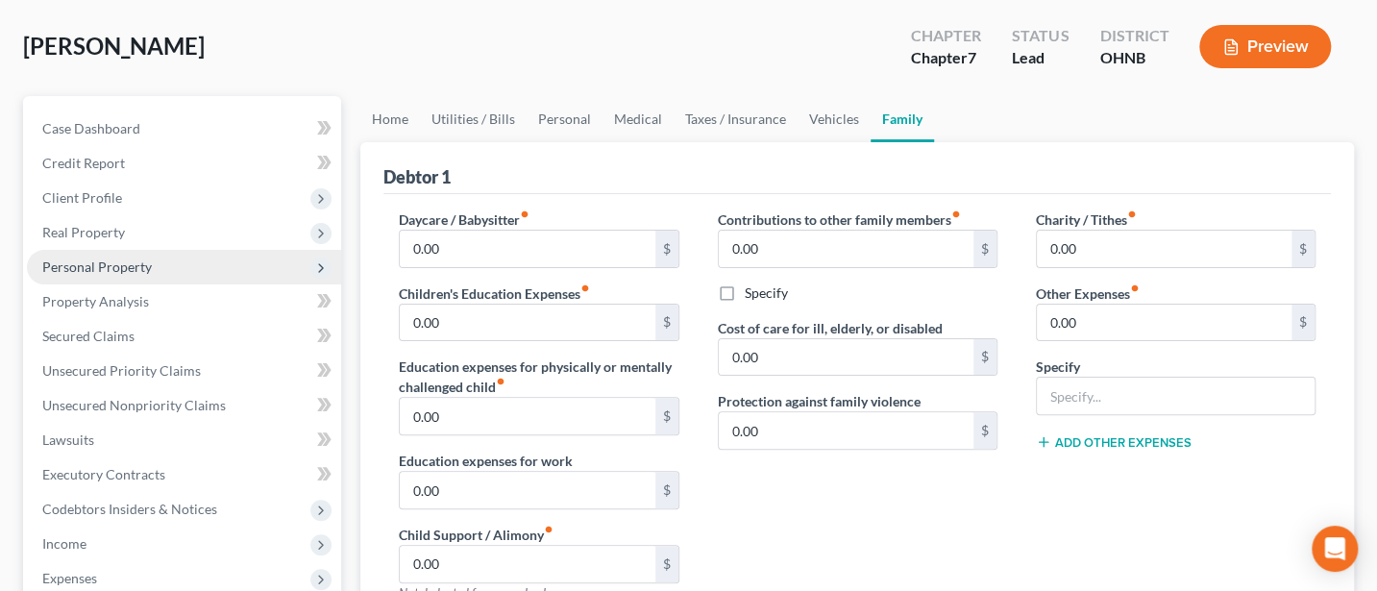
click at [86, 256] on span "Personal Property" at bounding box center [184, 267] width 314 height 35
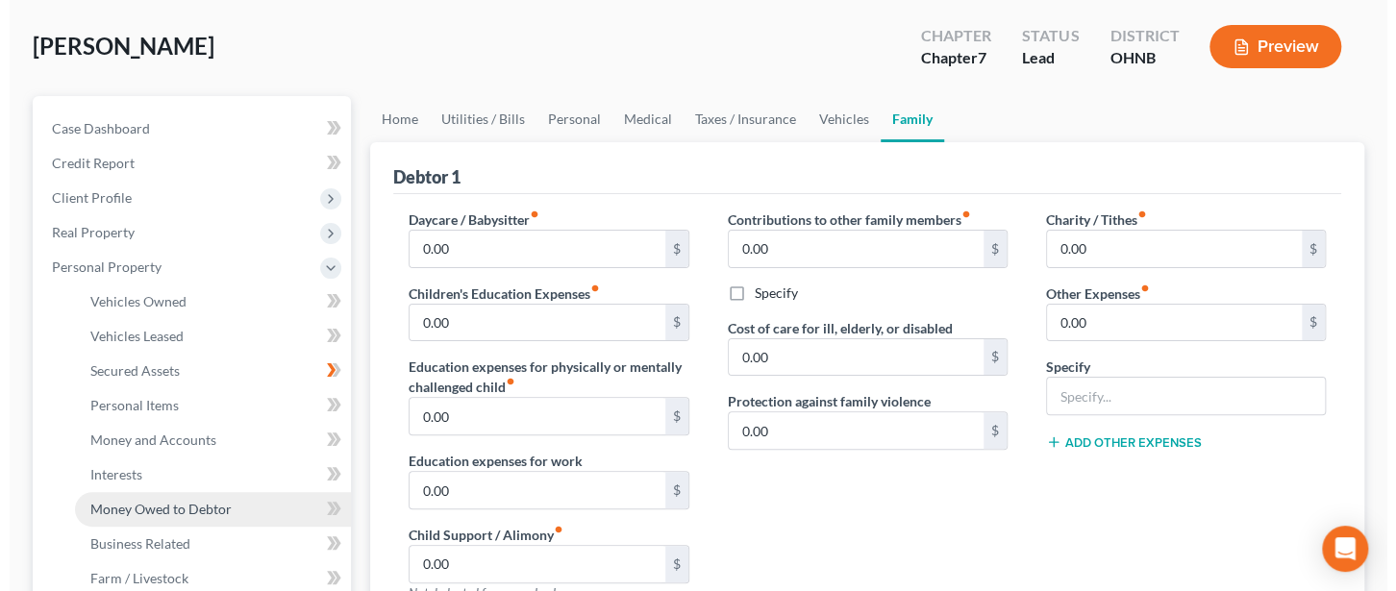
scroll to position [344, 0]
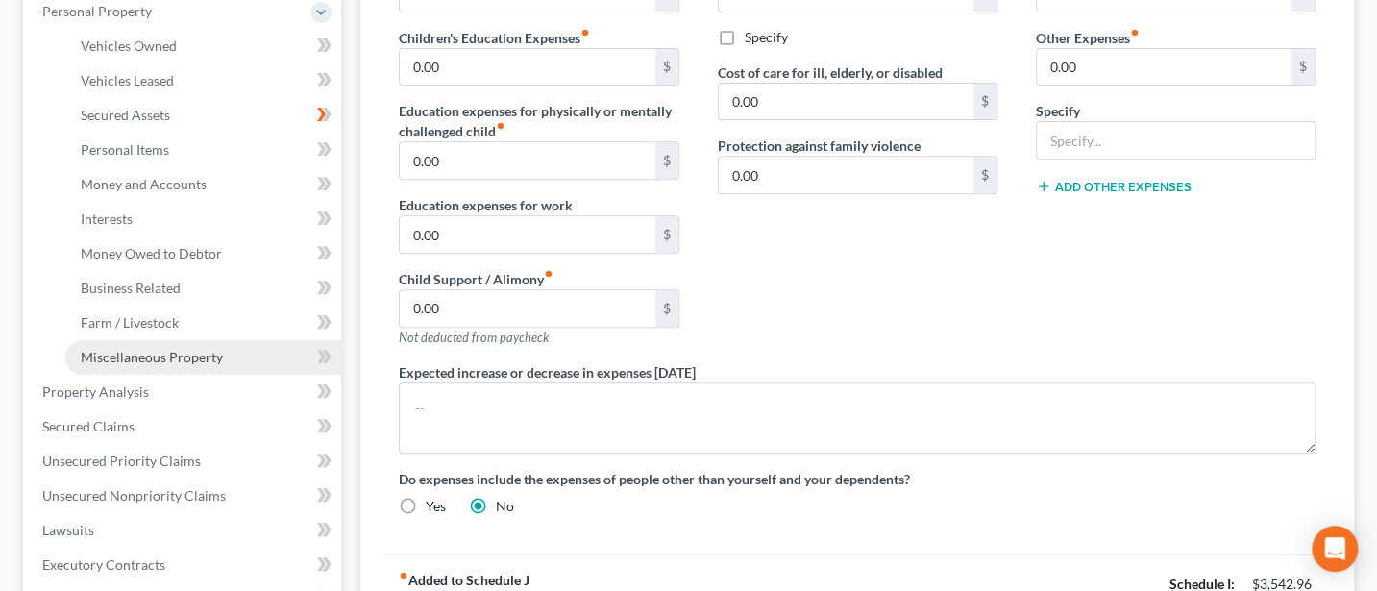
click at [154, 358] on span "Miscellaneous Property" at bounding box center [152, 357] width 142 height 16
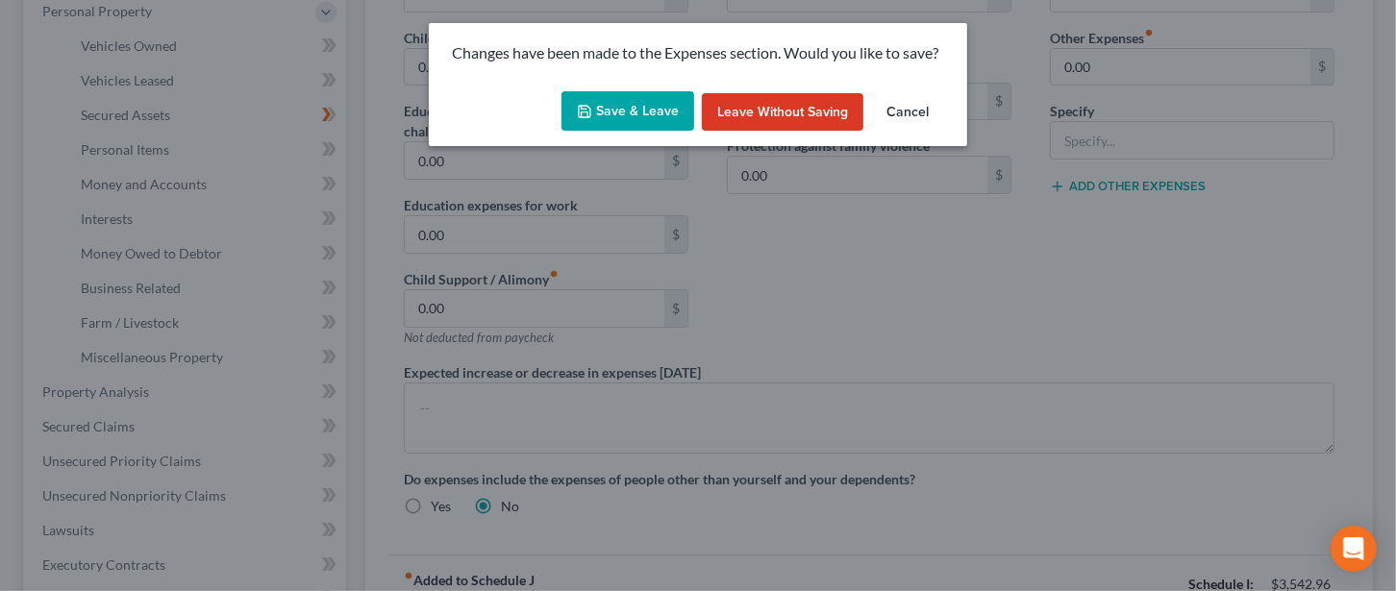
click at [628, 124] on button "Save & Leave" at bounding box center [627, 111] width 133 height 40
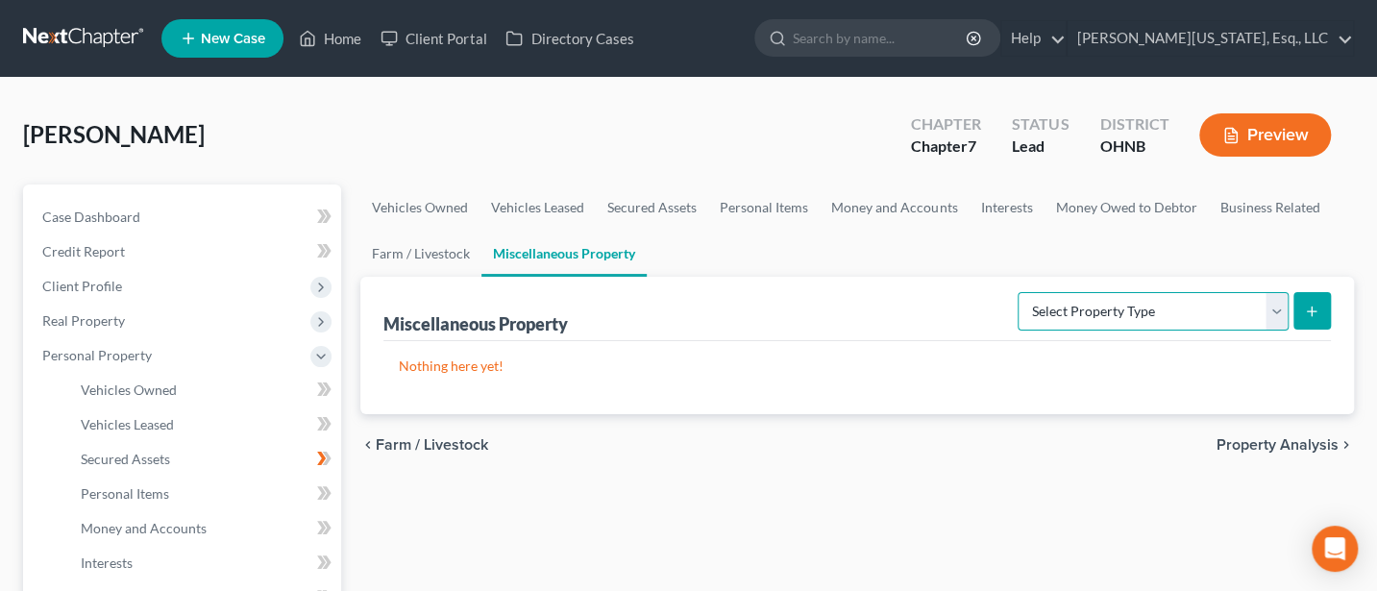
click at [1267, 311] on select "Select Property Type Assigned for Creditor Benefit [DATE] Holding for Another N…" at bounding box center [1153, 311] width 271 height 38
select select "holding_for_another"
click at [1018, 292] on select "Select Property Type Assigned for Creditor Benefit [DATE] Holding for Another N…" at bounding box center [1153, 311] width 271 height 38
click at [1312, 307] on line "submit" at bounding box center [1312, 311] width 0 height 9
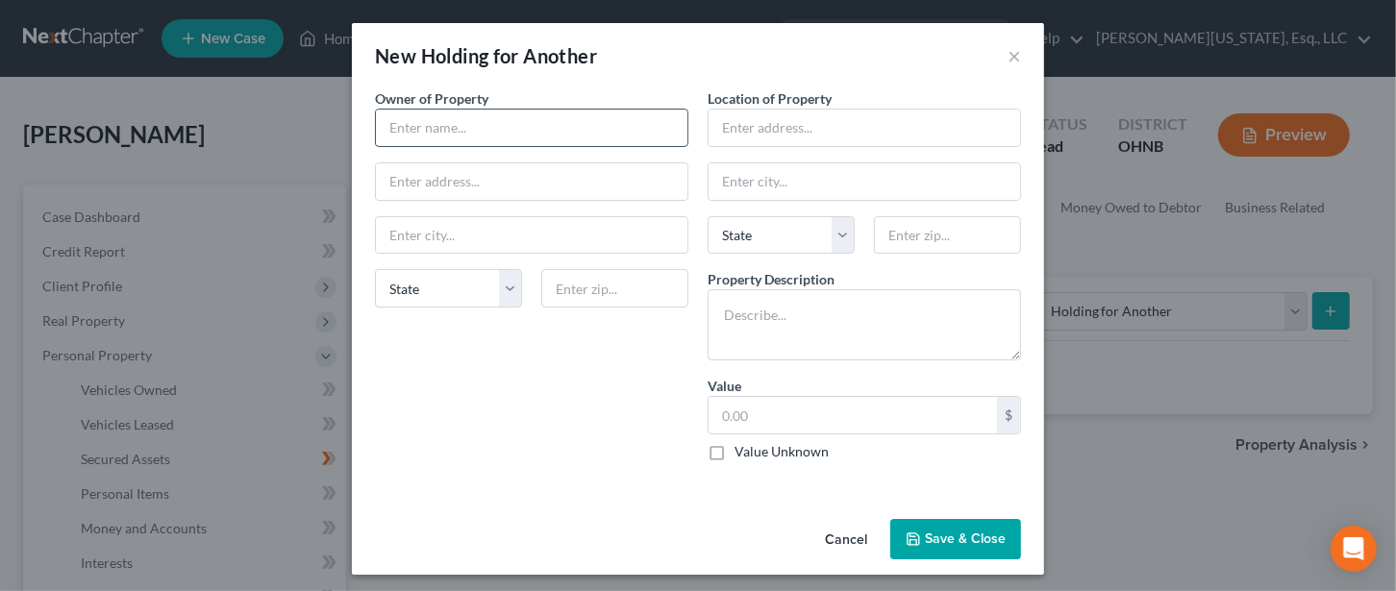
click at [406, 127] on input "text" at bounding box center [531, 128] width 311 height 37
type input "Son"
type textarea "Representative payee for son"
click at [946, 530] on button "Save & Close" at bounding box center [955, 539] width 131 height 40
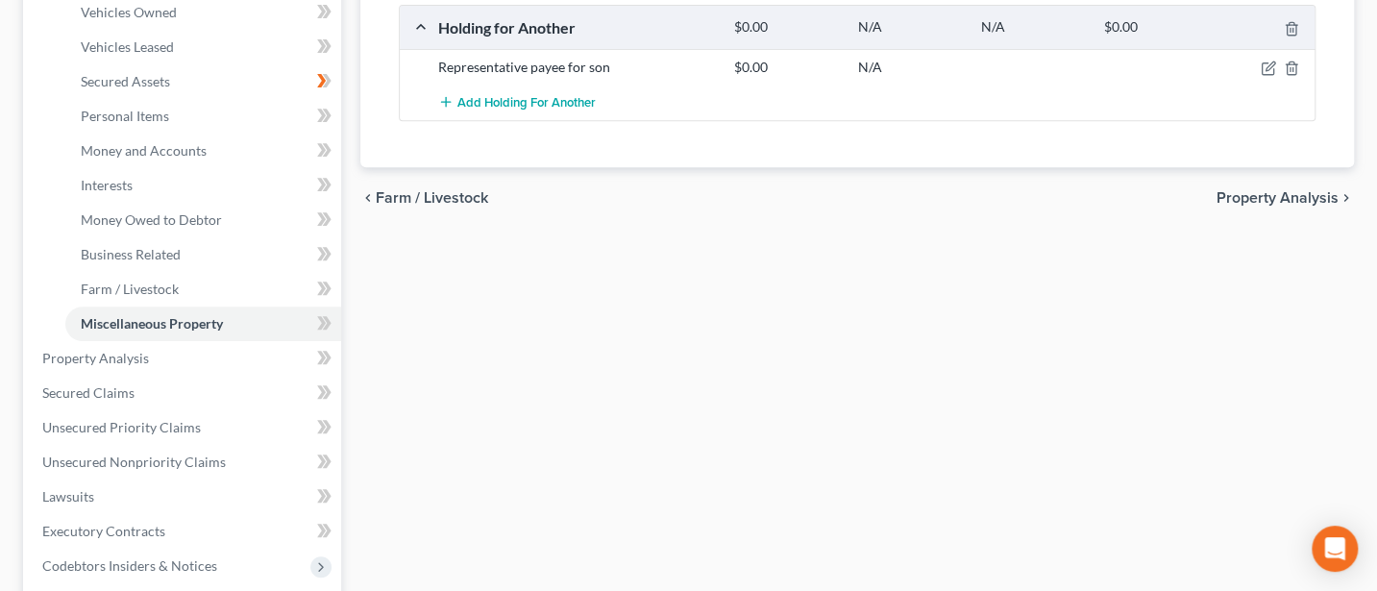
scroll to position [512, 0]
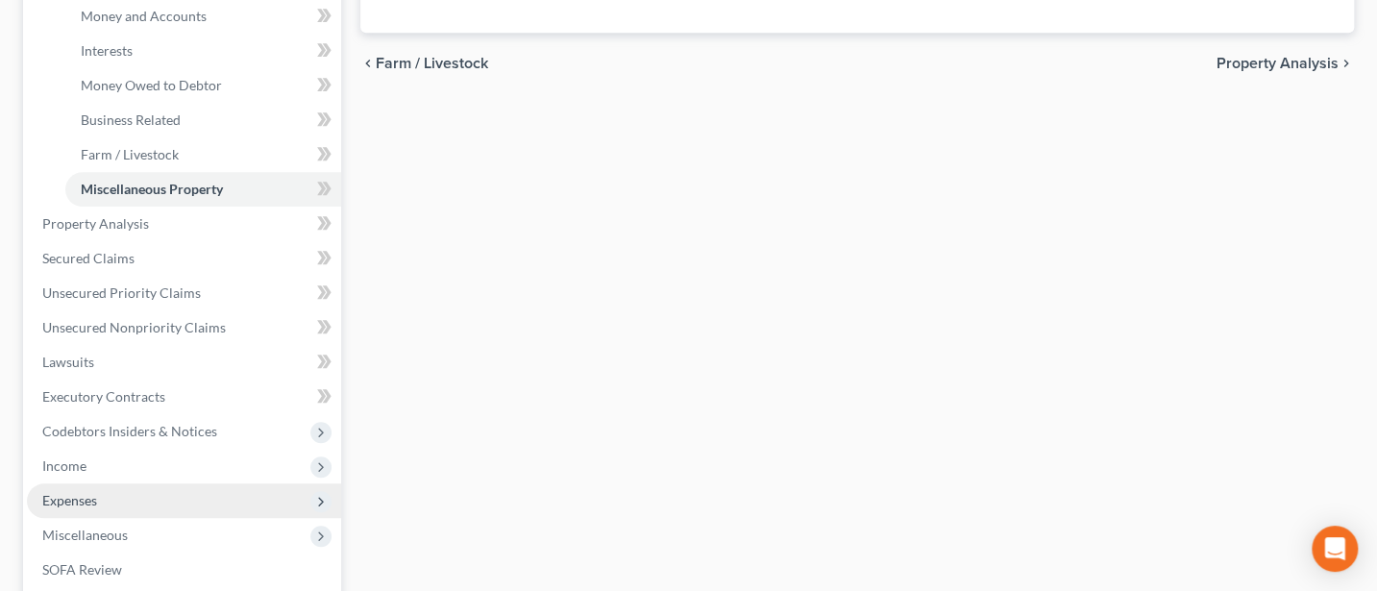
click at [81, 503] on span "Expenses" at bounding box center [69, 500] width 55 height 16
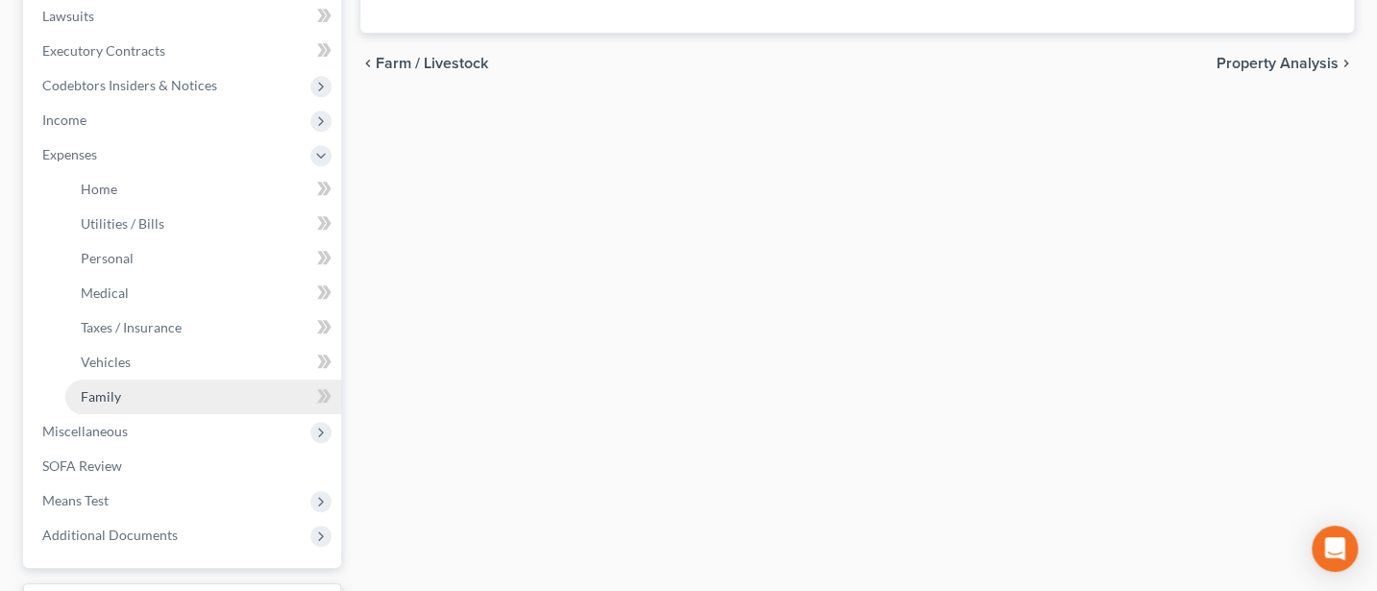
click at [80, 393] on link "Family" at bounding box center [203, 397] width 276 height 35
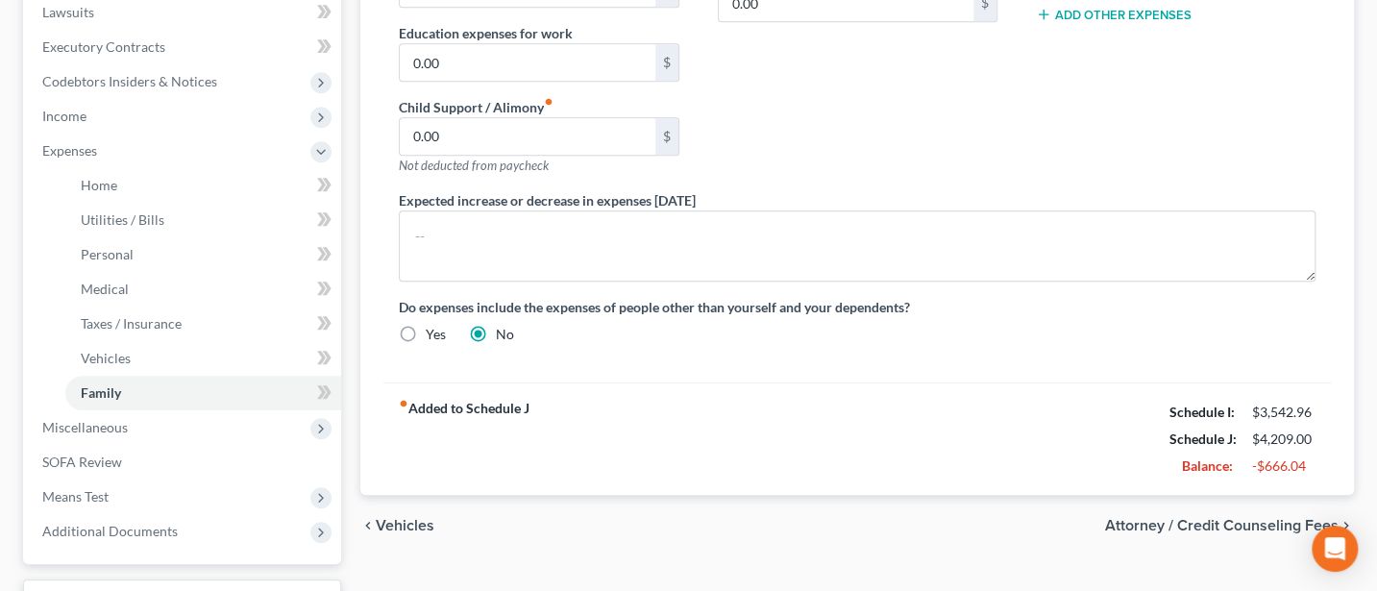
scroll to position [670, 0]
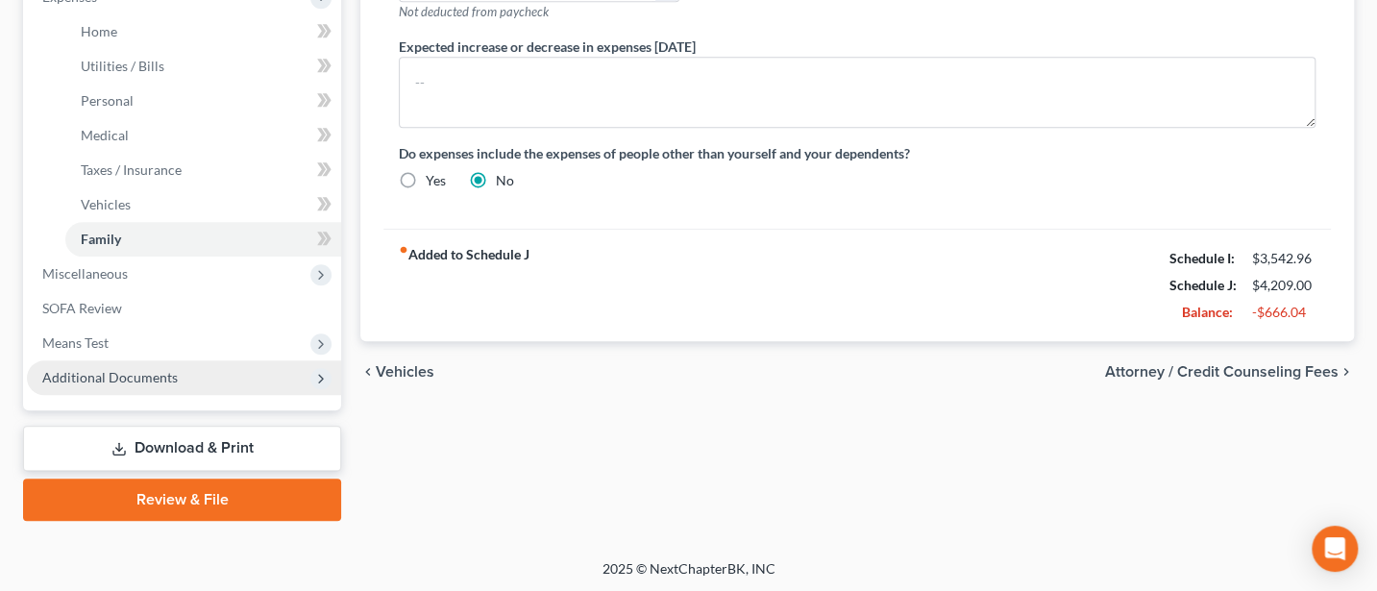
click at [130, 378] on span "Additional Documents" at bounding box center [110, 377] width 136 height 16
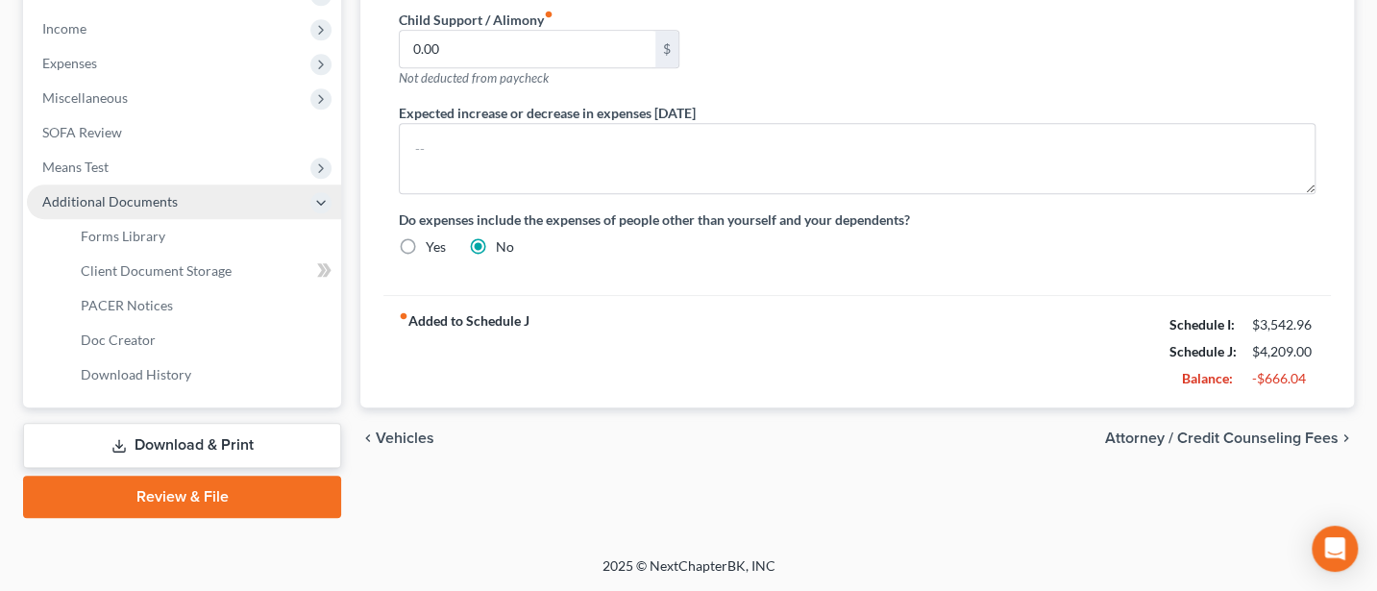
scroll to position [601, 0]
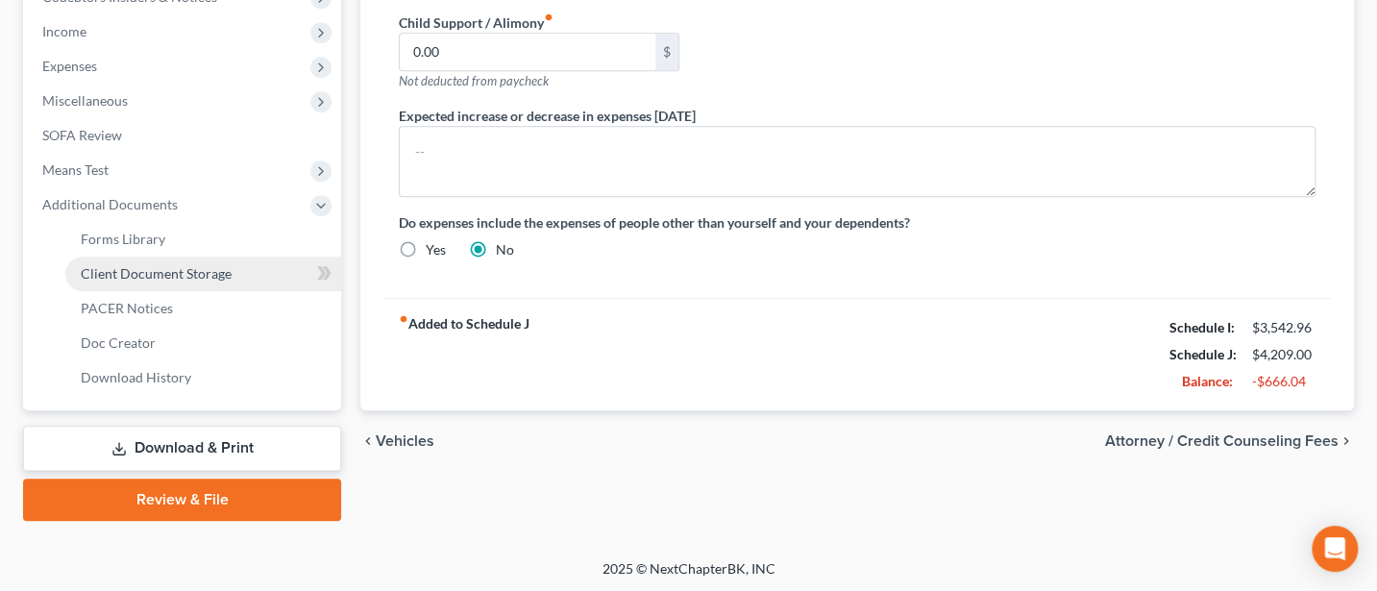
click at [156, 267] on span "Client Document Storage" at bounding box center [156, 273] width 151 height 16
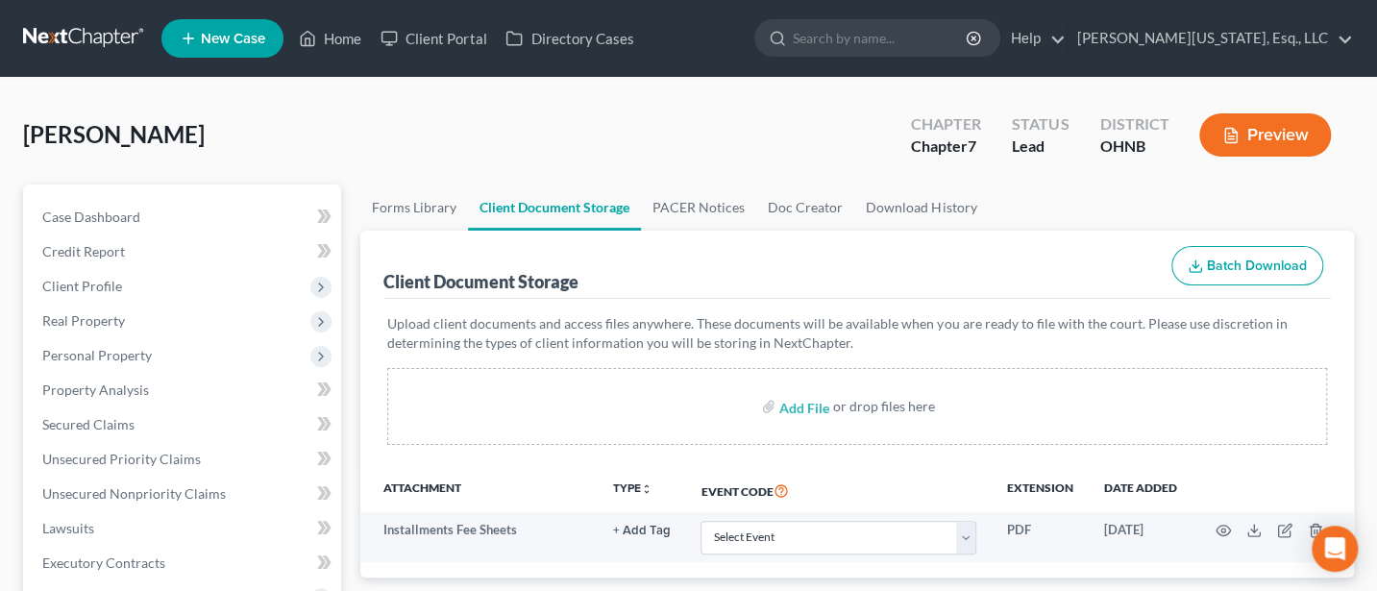
scroll to position [256, 0]
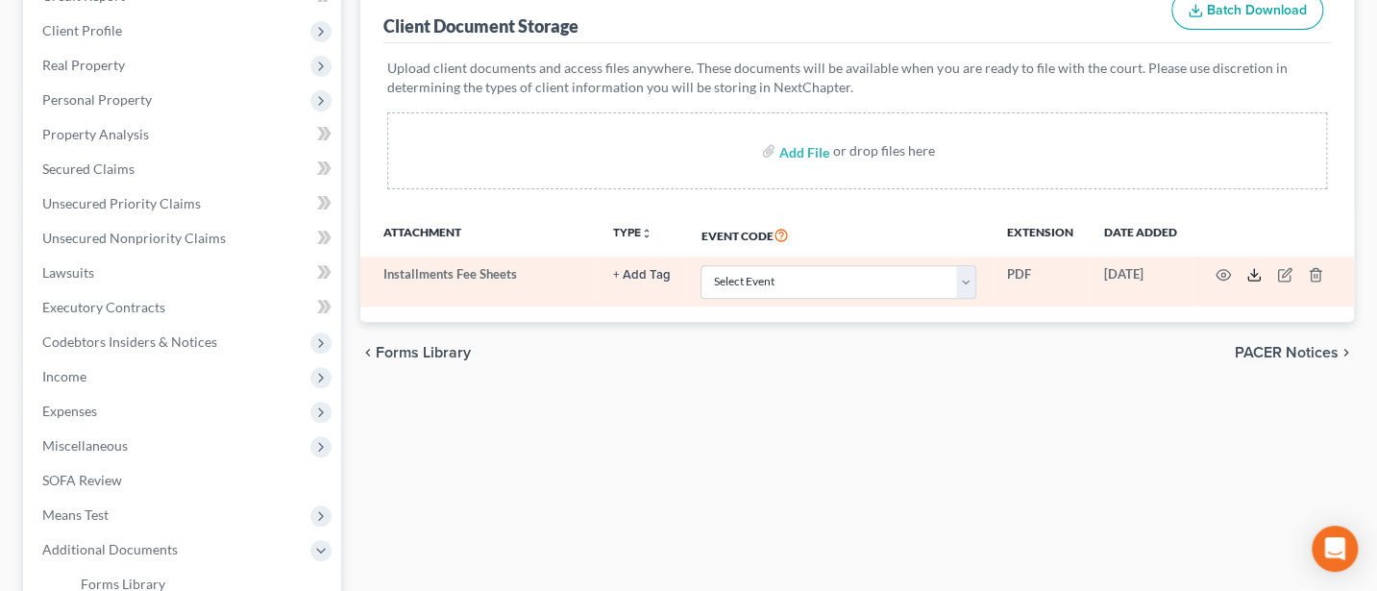
click at [1250, 272] on icon at bounding box center [1254, 274] width 15 height 15
click at [1316, 274] on icon "button" at bounding box center [1315, 274] width 15 height 15
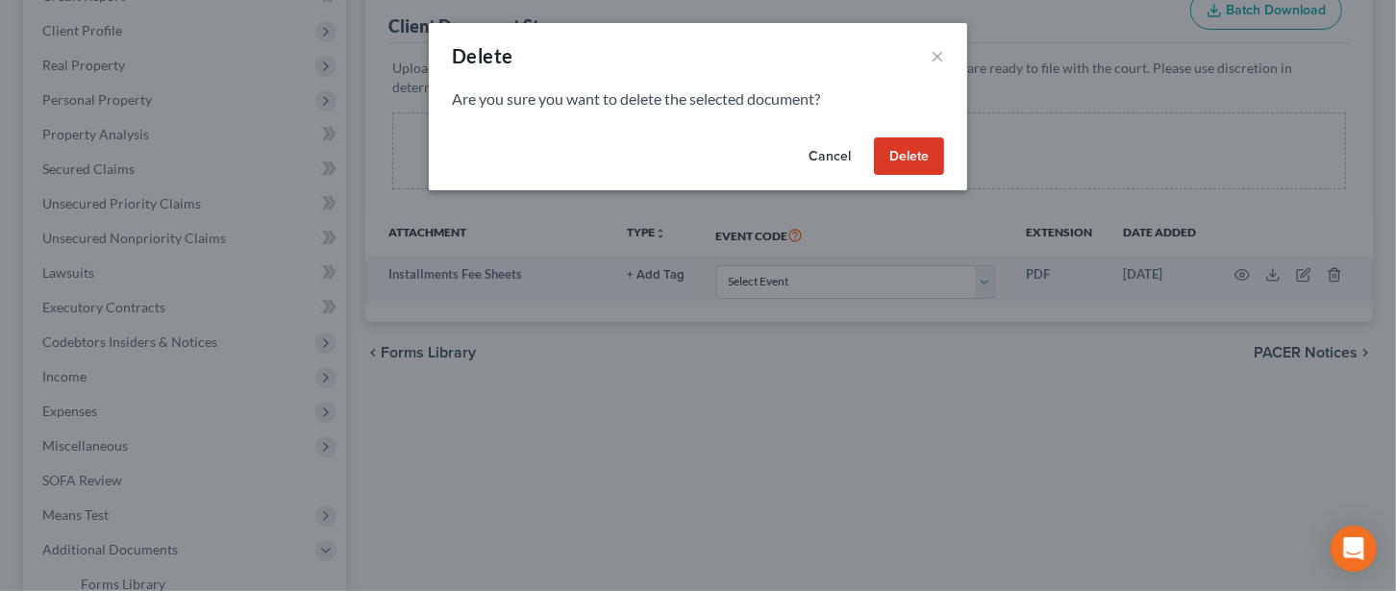
click at [916, 150] on button "Delete" at bounding box center [909, 156] width 70 height 38
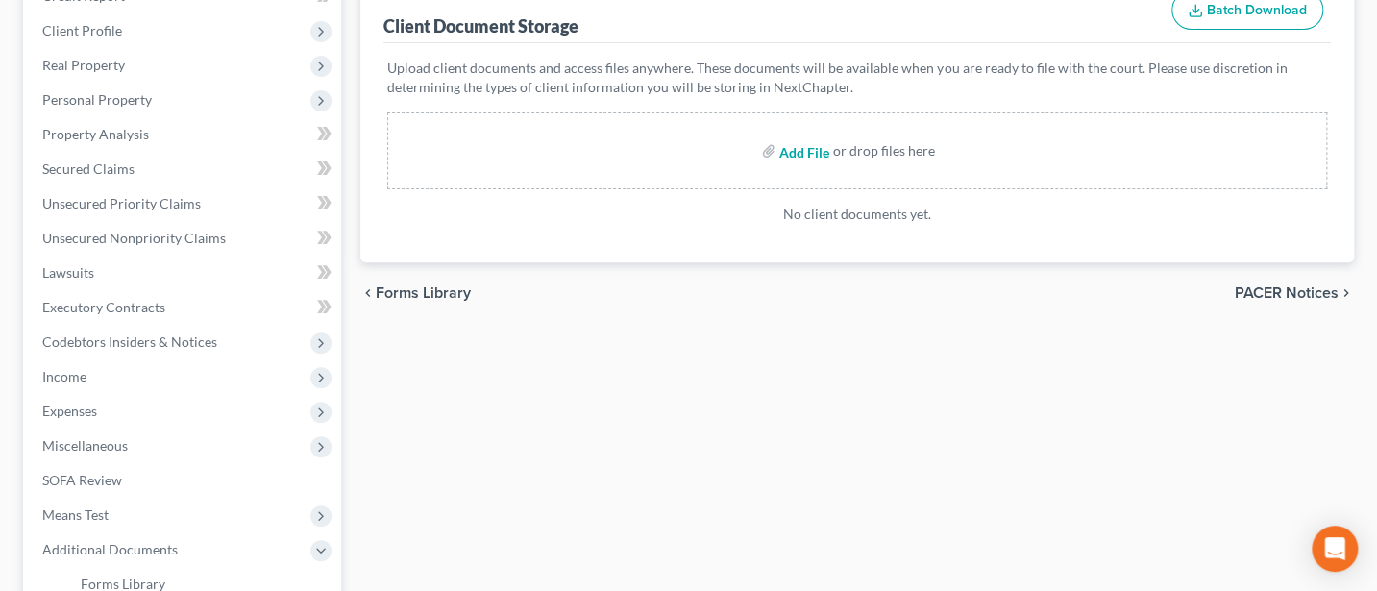
click at [805, 150] on input "file" at bounding box center [803, 151] width 46 height 35
type input "C:\fakepath\[PERSON_NAME] 15317-OHN-CC-038470822.pdf"
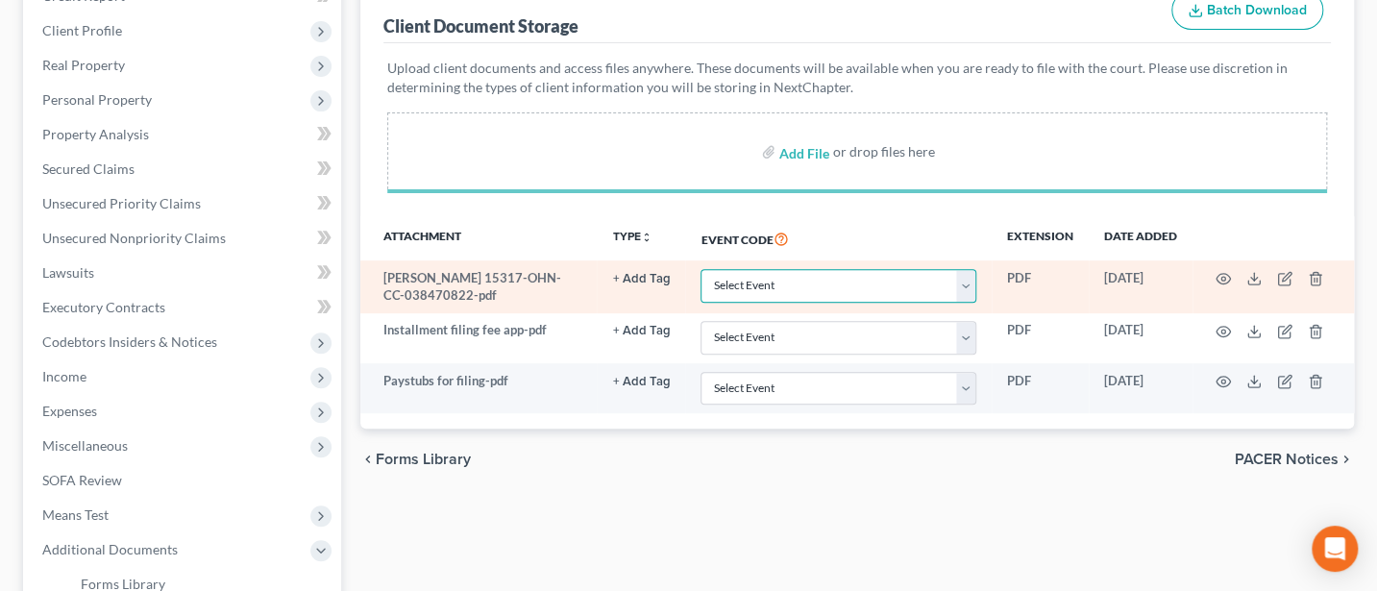
click at [969, 284] on select "Select Event 20 Largest Unsecured Creditors Amended List of Creditors (Fee) Ame…" at bounding box center [839, 286] width 276 height 34
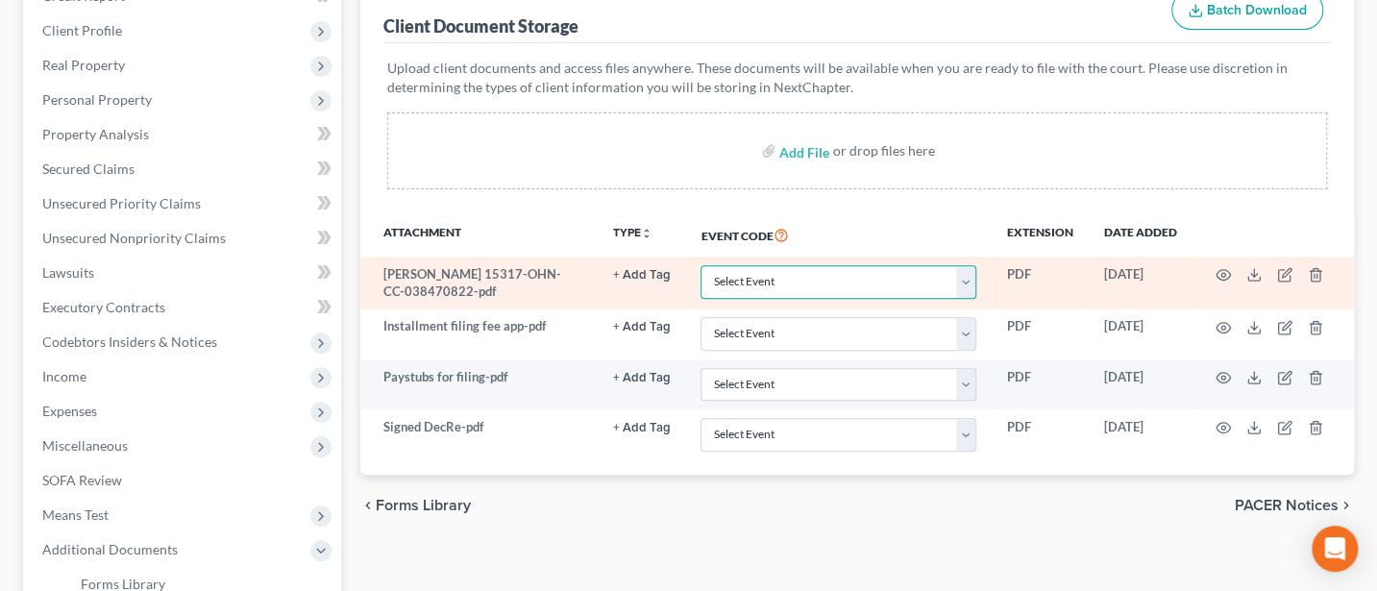
click at [969, 280] on select "Select Event 20 Largest Unsecured Creditors Amended List of Creditors (Fee) Ame…" at bounding box center [839, 282] width 276 height 34
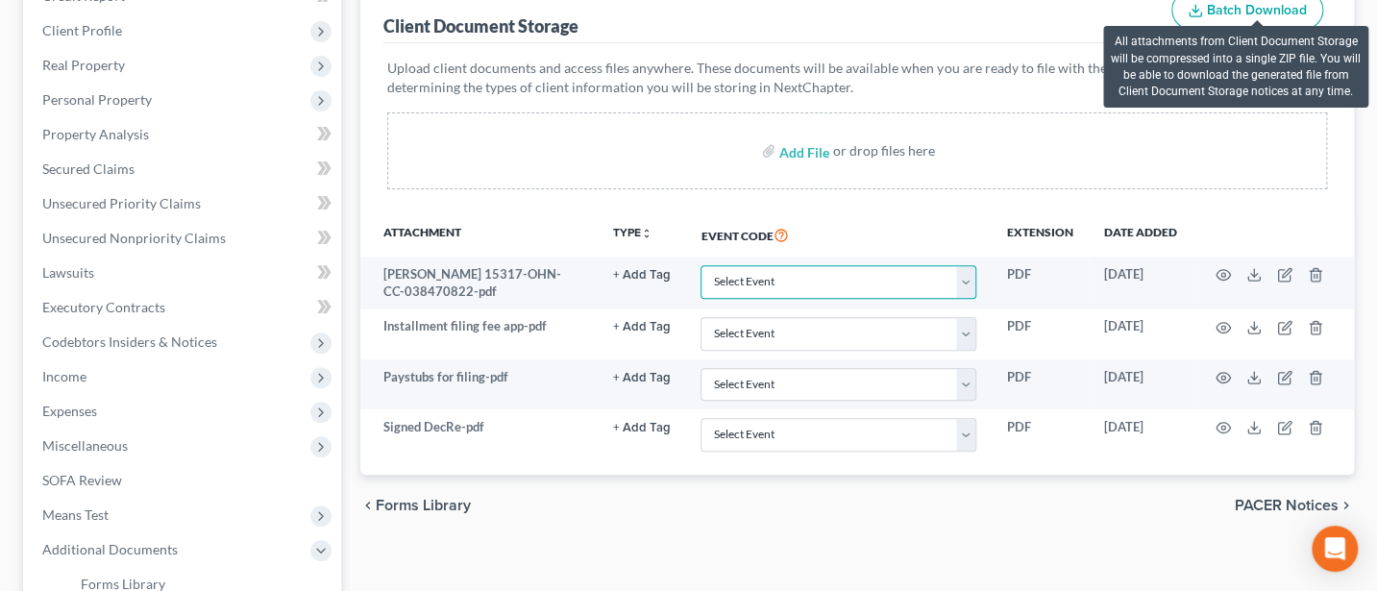
select select "5"
click at [701, 265] on select "Select Event 20 Largest Unsecured Creditors Amended List of Creditors (Fee) Ame…" at bounding box center [839, 282] width 276 height 34
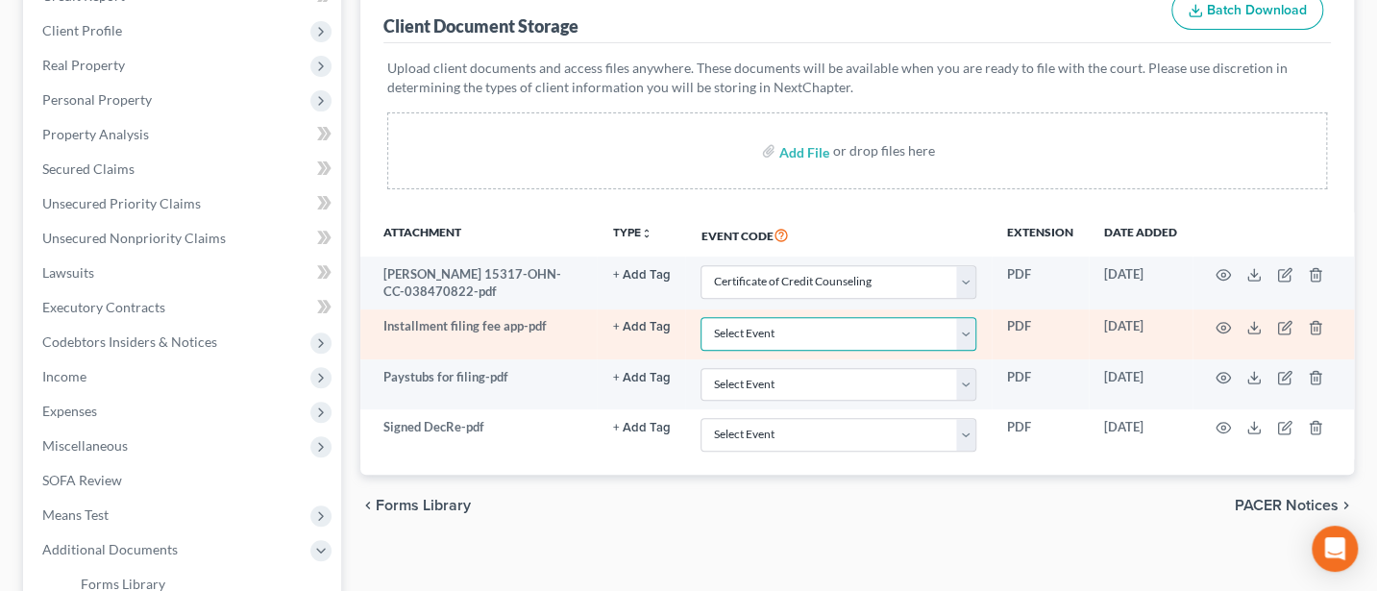
click at [834, 329] on select "Select Event 20 Largest Unsecured Creditors Amended List of Creditors (Fee) Ame…" at bounding box center [839, 334] width 276 height 34
select select "24"
click at [701, 317] on select "Select Event 20 Largest Unsecured Creditors Amended List of Creditors (Fee) Ame…" at bounding box center [839, 334] width 276 height 34
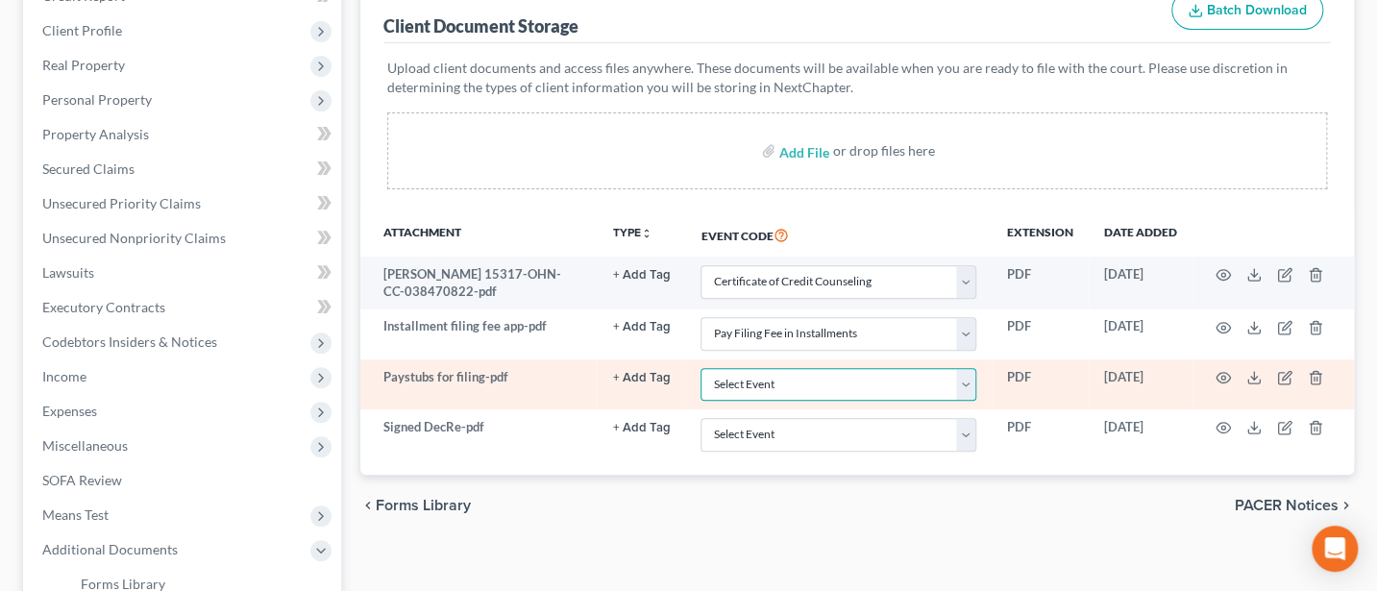
click at [968, 381] on select "Select Event 20 Largest Unsecured Creditors Amended List of Creditors (Fee) Ame…" at bounding box center [839, 385] width 276 height 34
select select "20"
click at [701, 368] on select "Select Event 20 Largest Unsecured Creditors Amended List of Creditors (Fee) Ame…" at bounding box center [839, 385] width 276 height 34
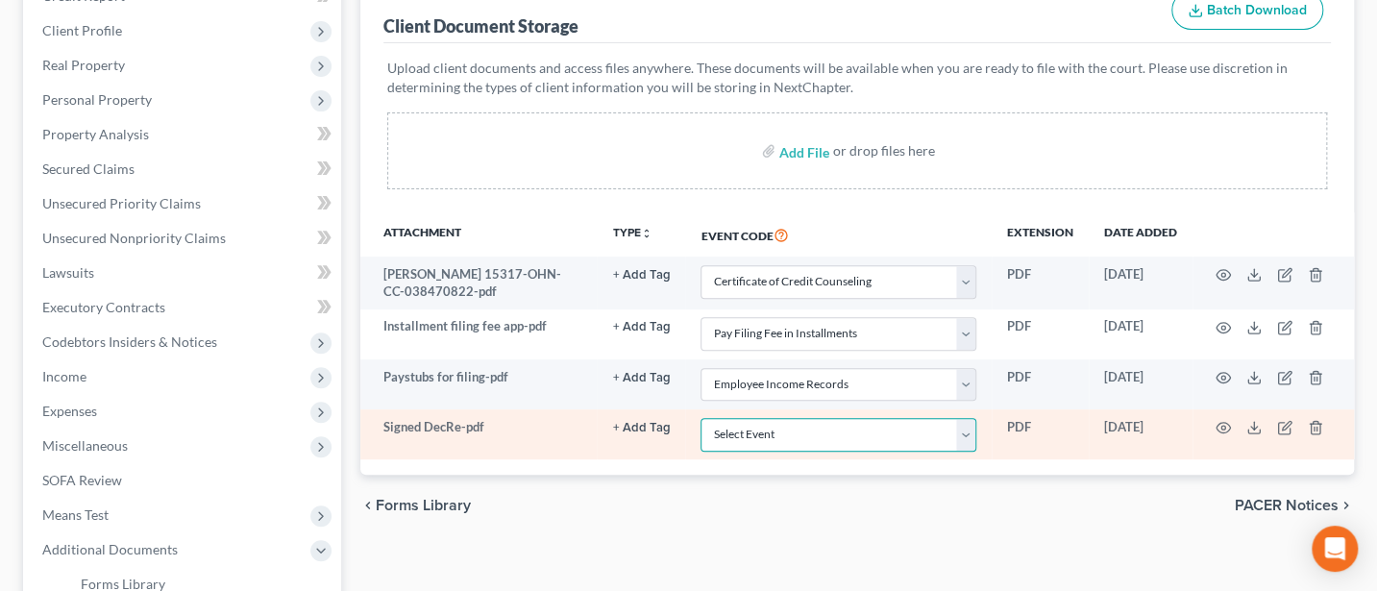
click at [791, 429] on select "Select Event 20 Largest Unsecured Creditors Amended List of Creditors (Fee) Ame…" at bounding box center [839, 435] width 276 height 34
select select "16"
click at [701, 418] on select "Select Event 20 Largest Unsecured Creditors Amended List of Creditors (Fee) Ame…" at bounding box center [839, 435] width 276 height 34
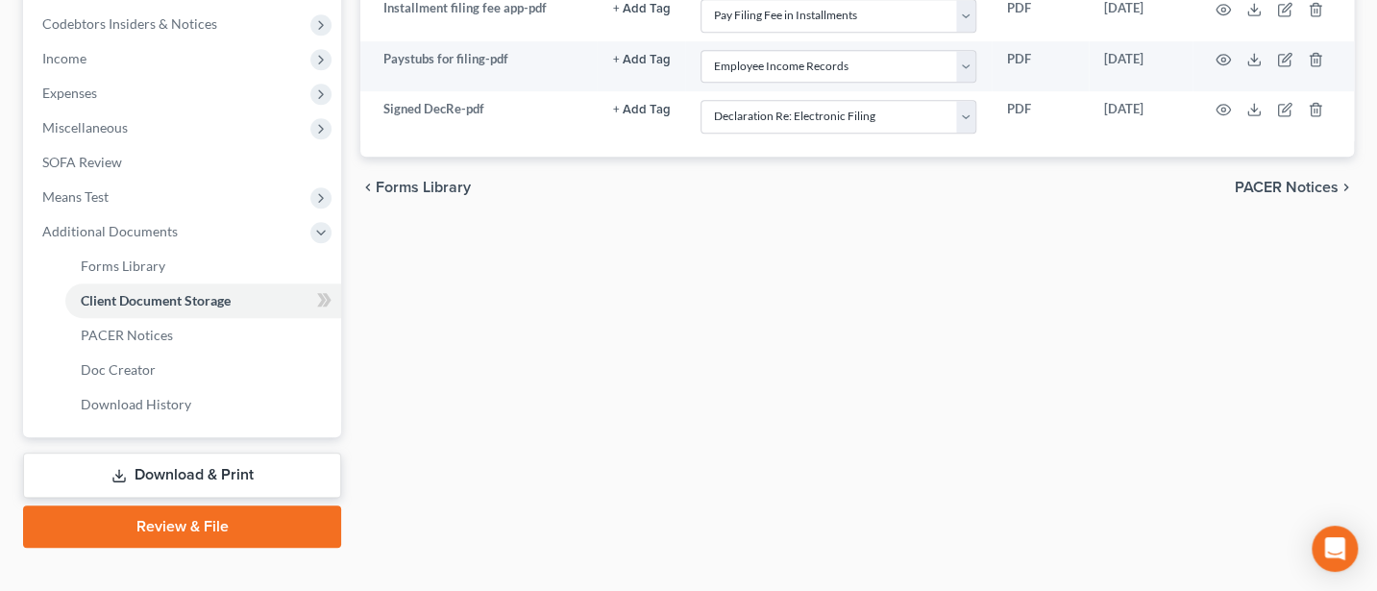
scroll to position [601, 0]
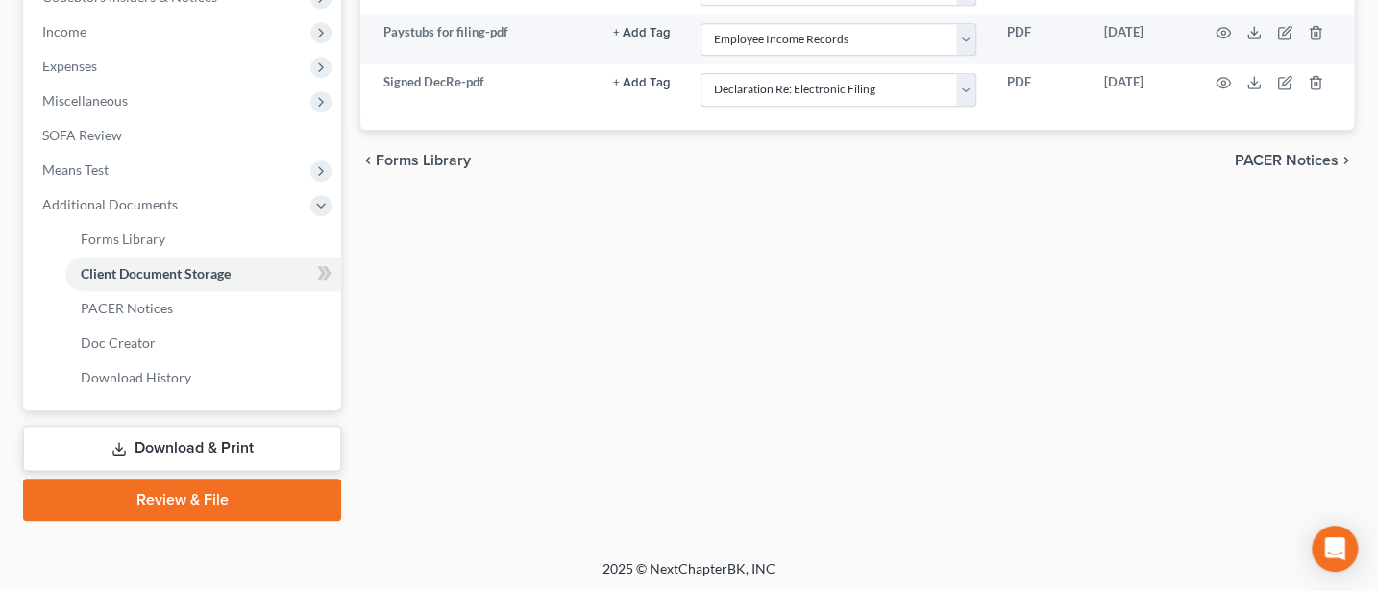
click at [162, 495] on link "Review & File" at bounding box center [182, 500] width 318 height 42
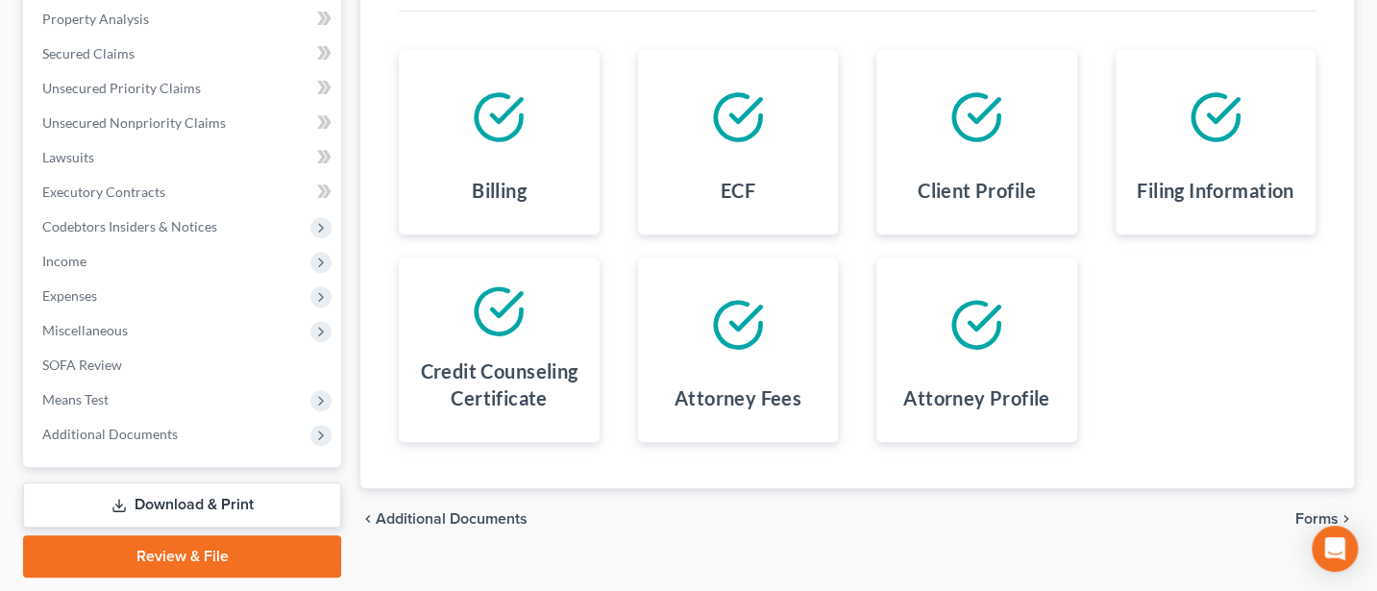
scroll to position [428, 0]
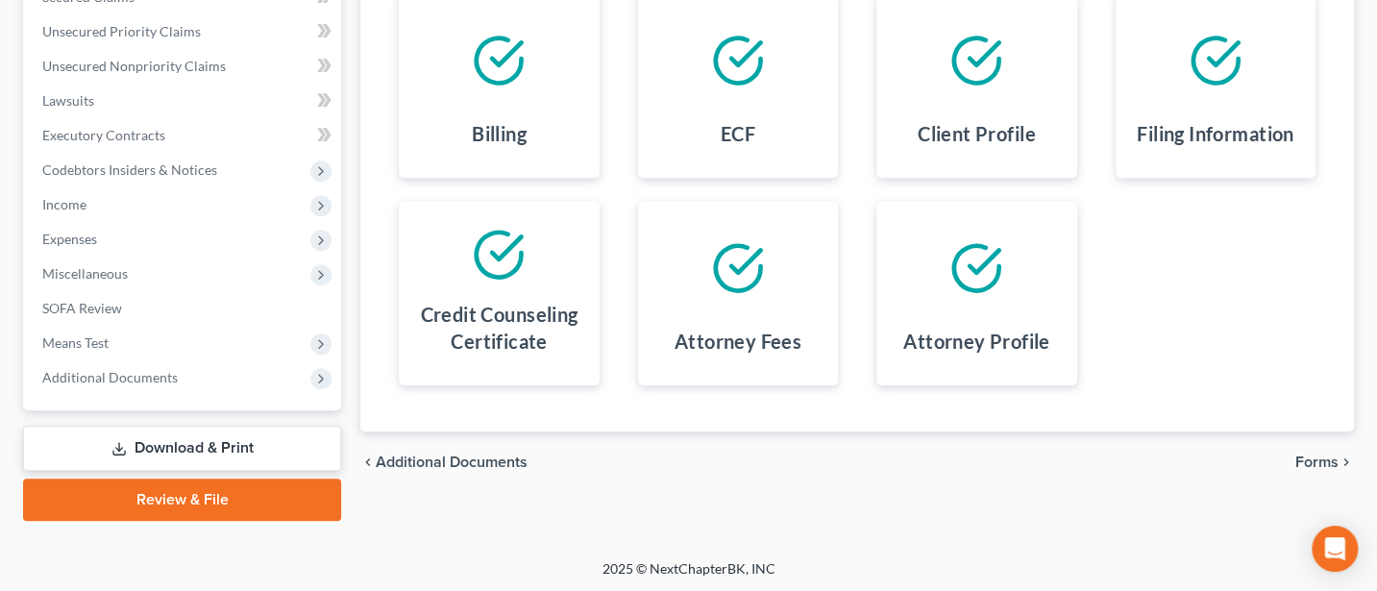
click at [1310, 455] on span "Forms" at bounding box center [1317, 462] width 43 height 15
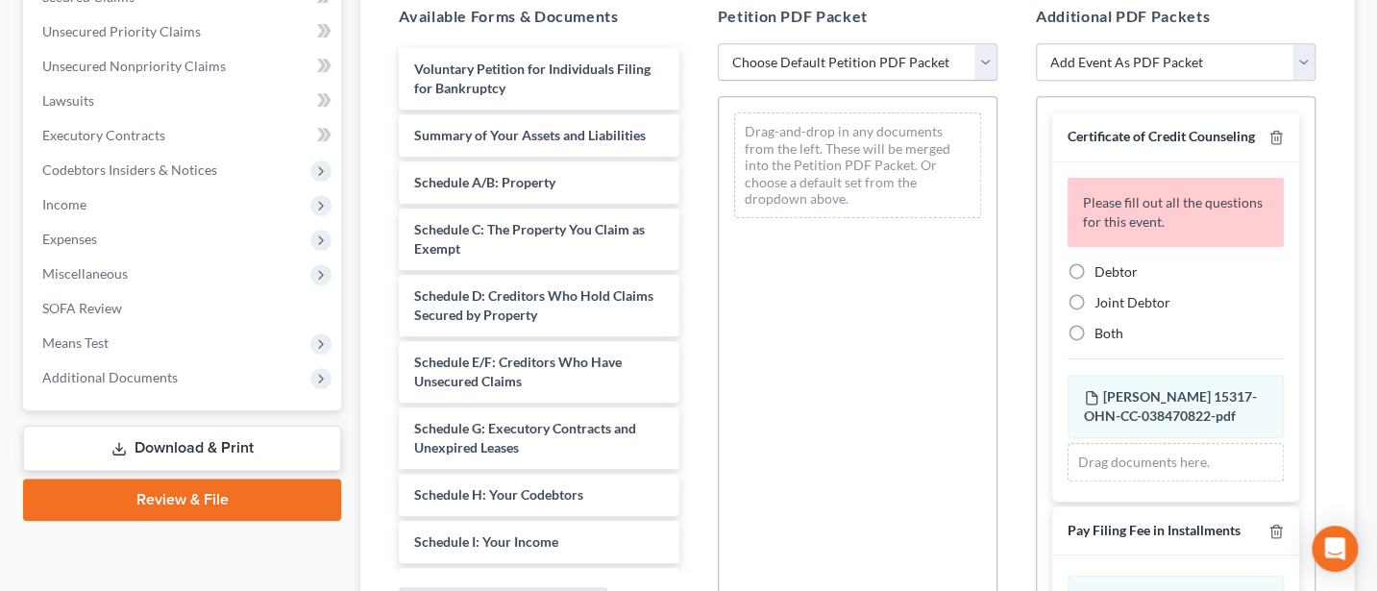
click at [840, 55] on select "Choose Default Petition PDF Packet Complete Bankruptcy Petition (all forms and …" at bounding box center [858, 62] width 280 height 38
select select "0"
click at [718, 43] on select "Choose Default Petition PDF Packet Complete Bankruptcy Petition (all forms and …" at bounding box center [858, 62] width 280 height 38
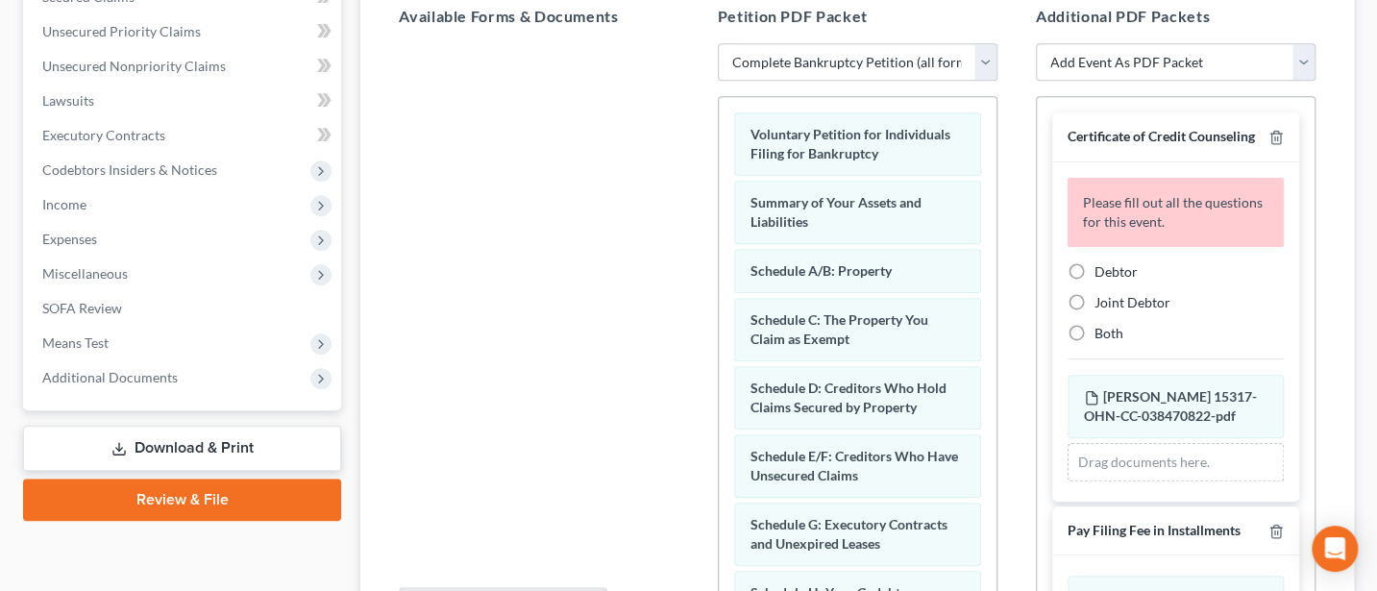
click at [1095, 282] on label "Debtor" at bounding box center [1116, 271] width 43 height 19
click at [1102, 275] on input "Debtor" at bounding box center [1108, 268] width 12 height 12
radio input "true"
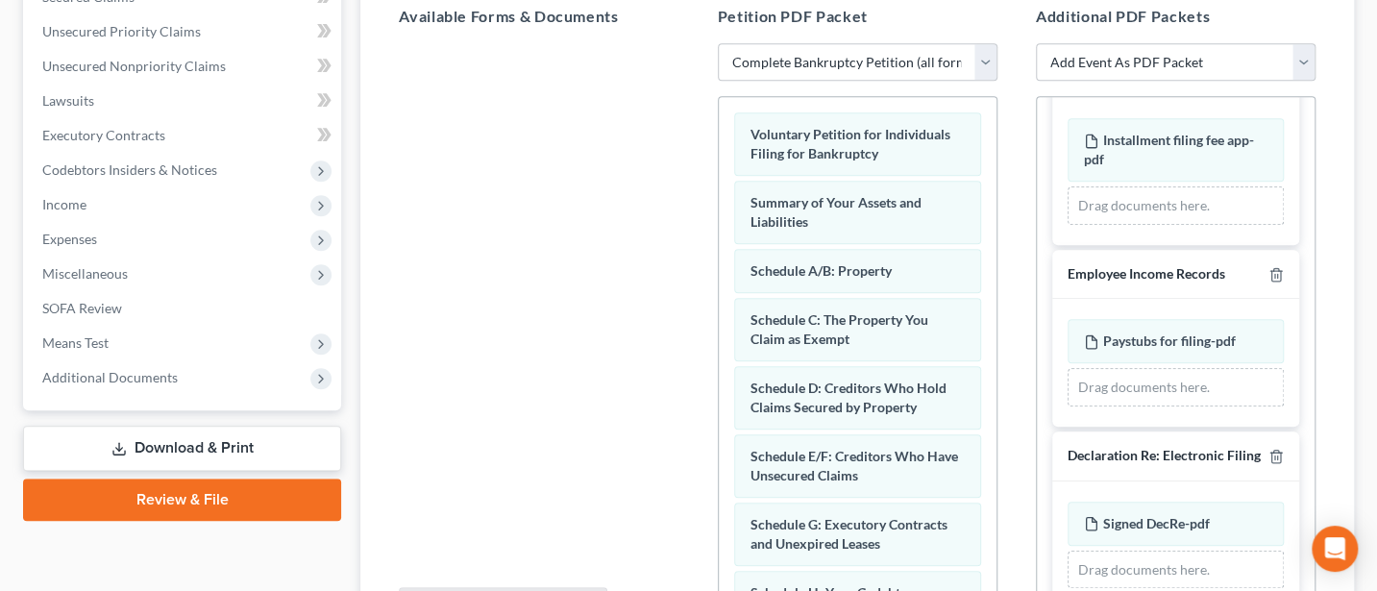
scroll to position [632, 0]
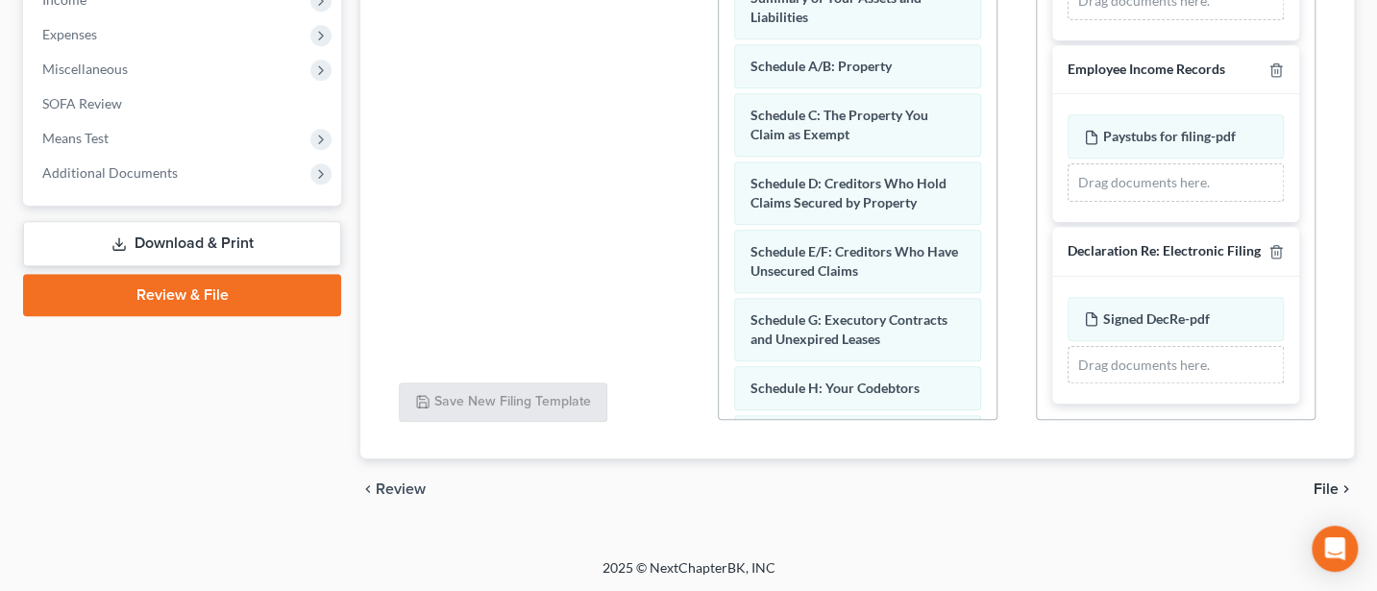
click at [1325, 488] on span "File" at bounding box center [1326, 489] width 25 height 15
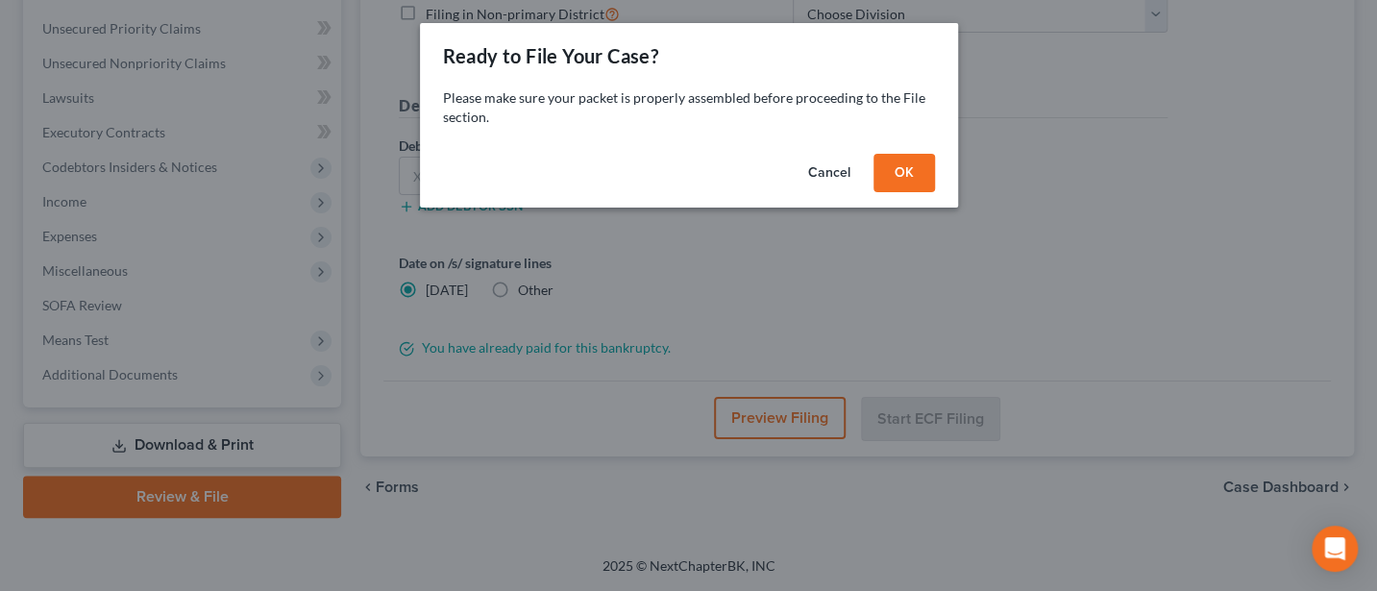
scroll to position [428, 0]
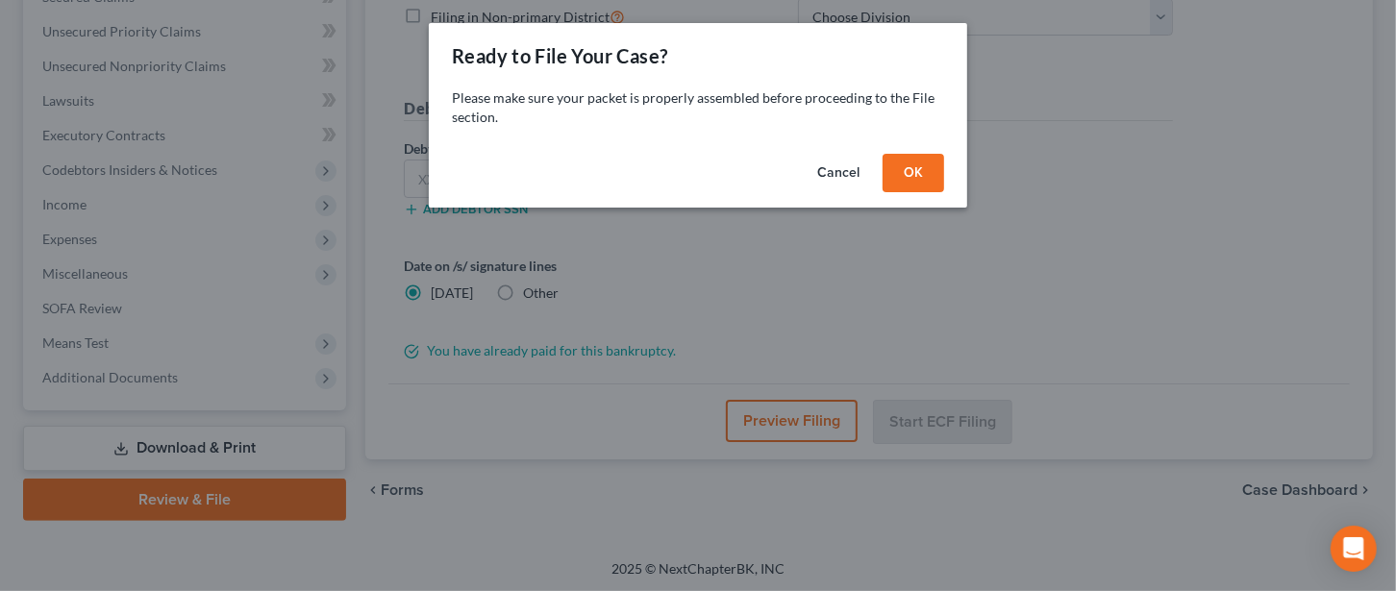
click at [920, 169] on button "OK" at bounding box center [913, 173] width 62 height 38
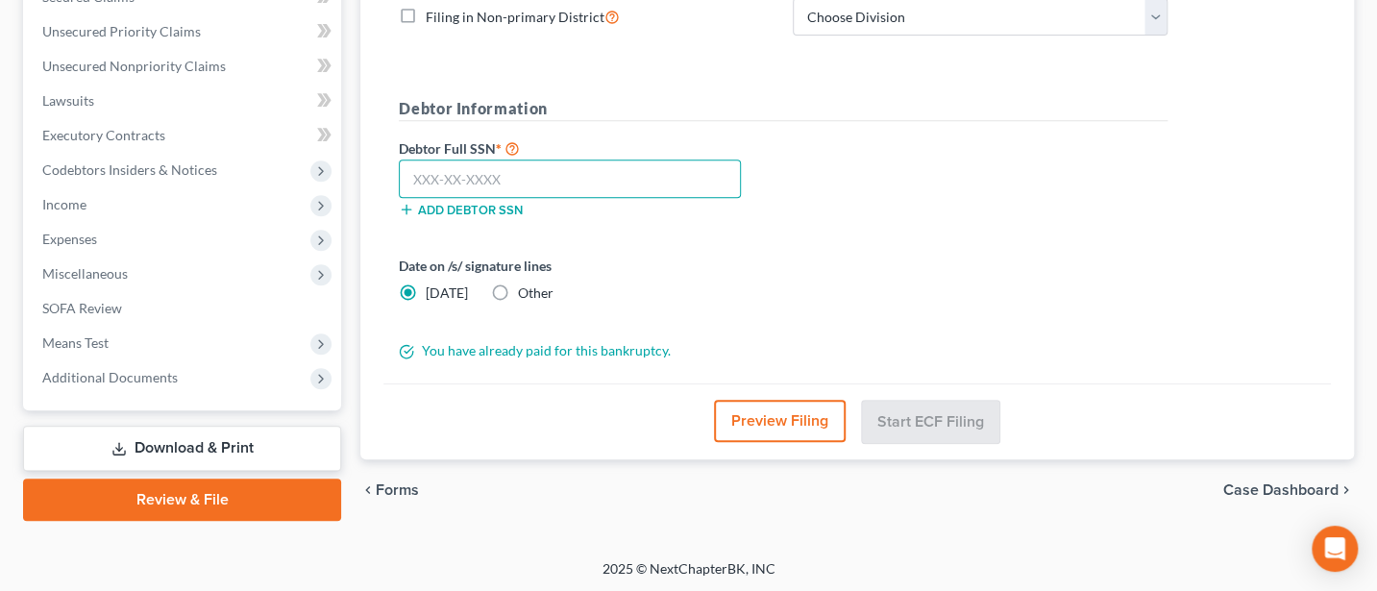
click at [474, 161] on input "text" at bounding box center [570, 179] width 342 height 38
type input "268-80-6338"
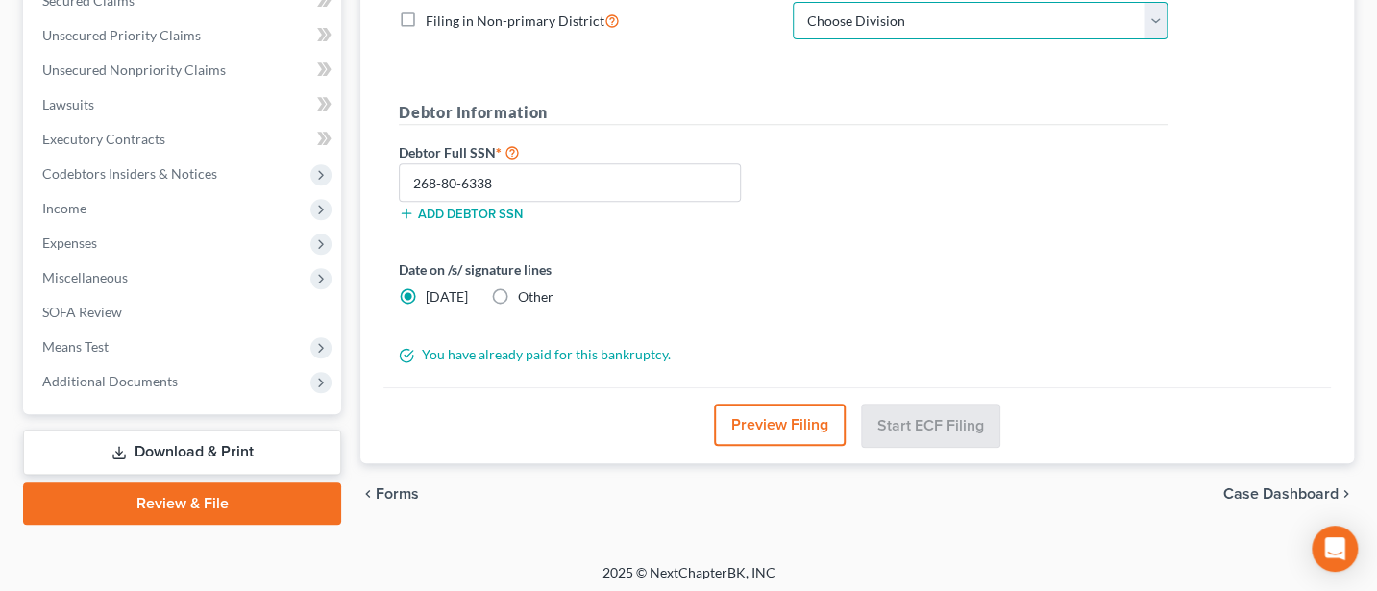
click at [881, 19] on select "Choose Division Akron [GEOGRAPHIC_DATA] [GEOGRAPHIC_DATA] [GEOGRAPHIC_DATA] [GE…" at bounding box center [980, 21] width 375 height 38
select select "2"
click at [793, 2] on select "Choose Division Akron [GEOGRAPHIC_DATA] [GEOGRAPHIC_DATA] [GEOGRAPHIC_DATA] [GE…" at bounding box center [980, 21] width 375 height 38
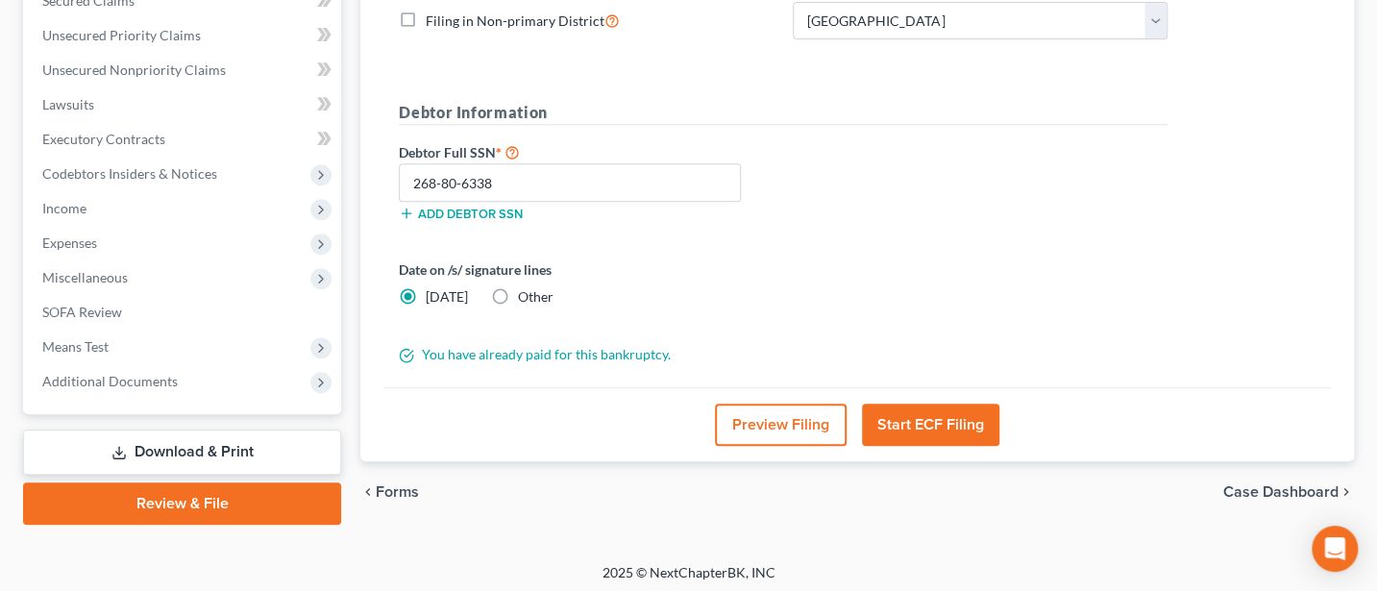
click at [942, 422] on button "Start ECF Filing" at bounding box center [930, 425] width 137 height 42
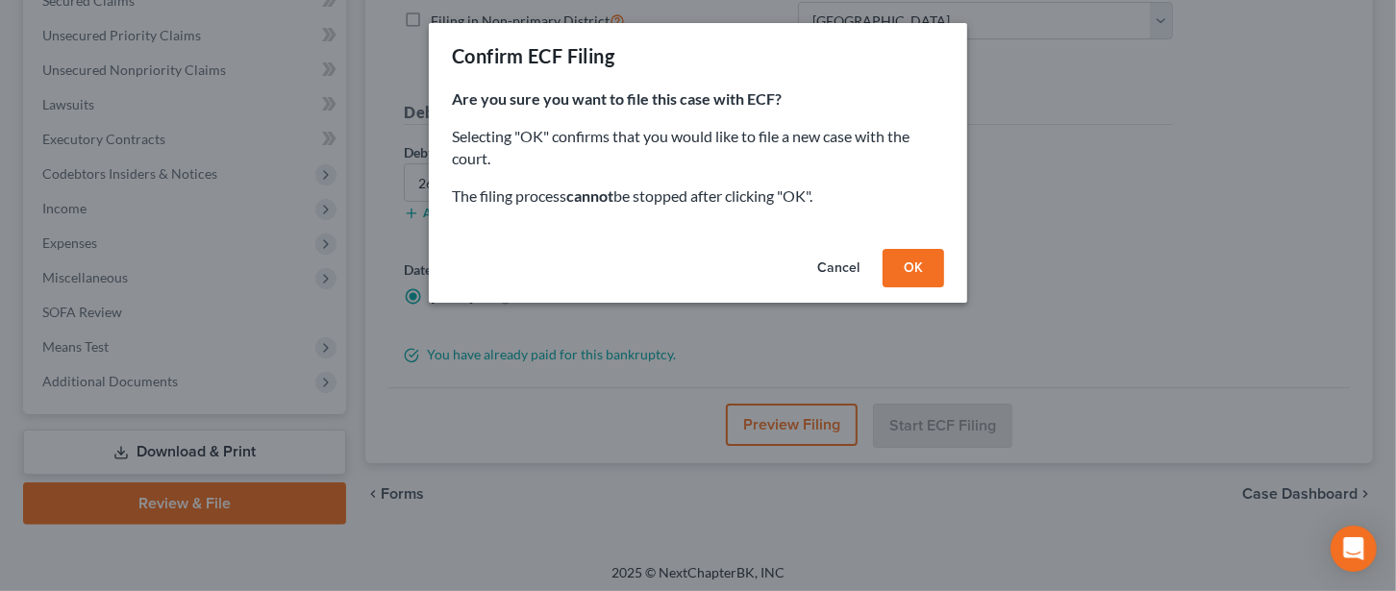
click at [921, 256] on button "OK" at bounding box center [913, 268] width 62 height 38
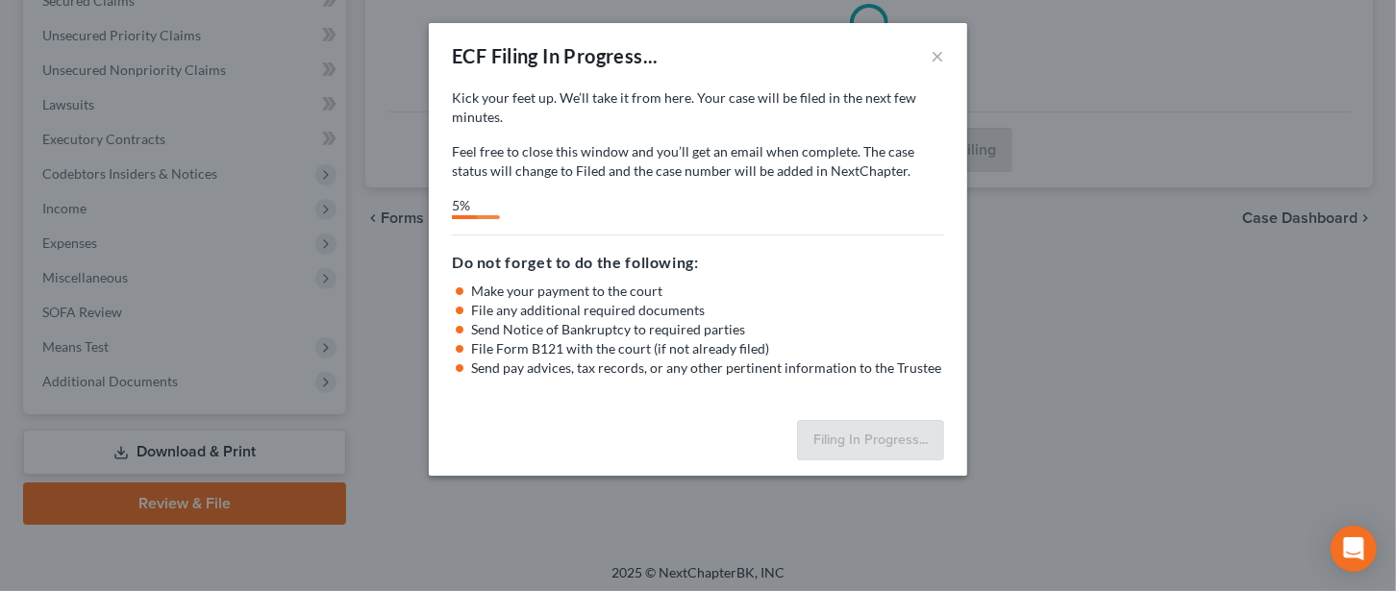
select select "2"
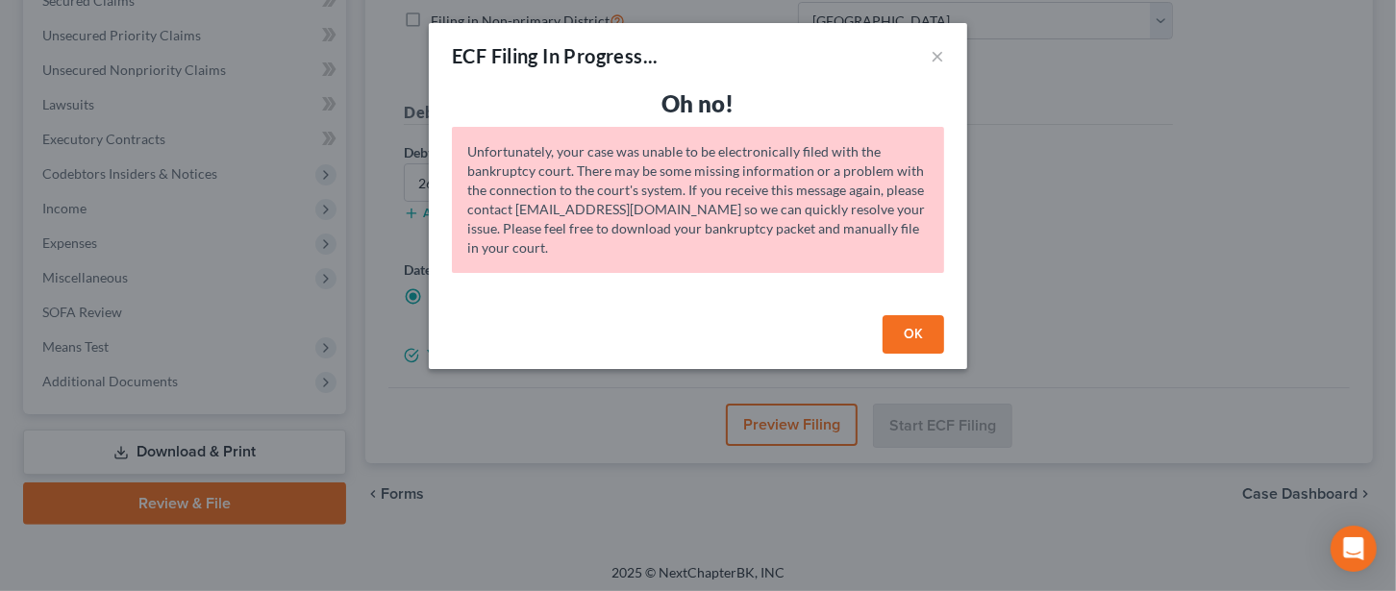
click at [911, 327] on button "OK" at bounding box center [913, 334] width 62 height 38
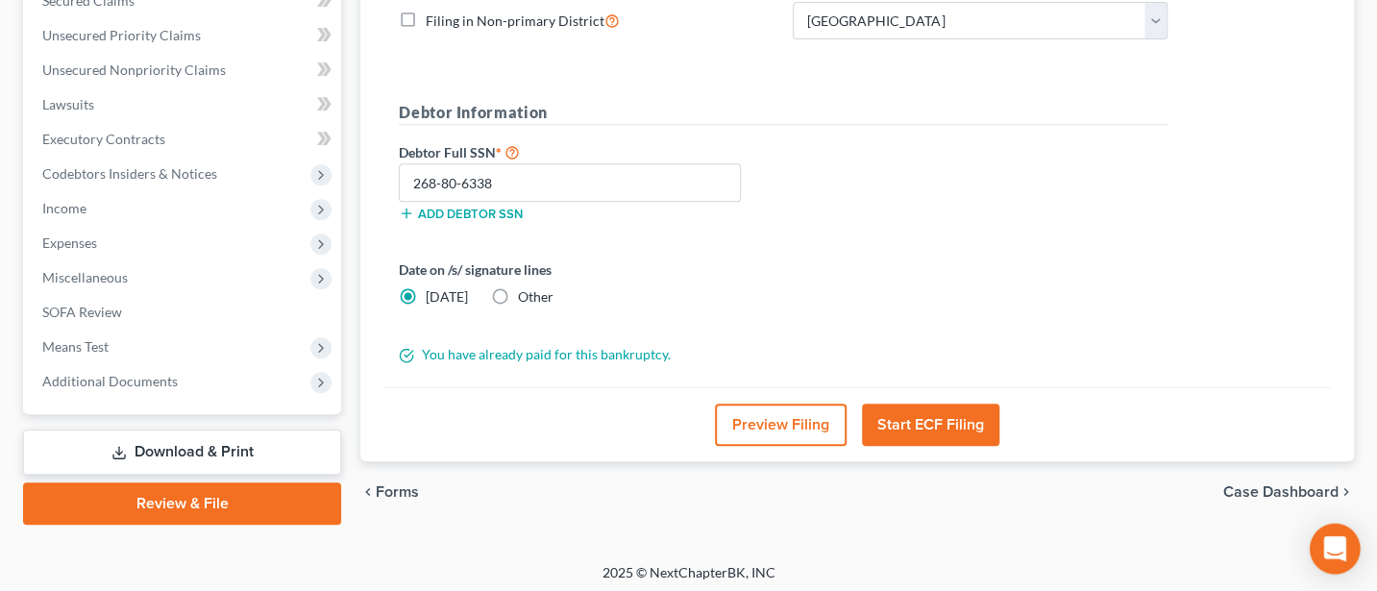
click at [1334, 562] on div "Open Intercom Messenger" at bounding box center [1335, 549] width 51 height 51
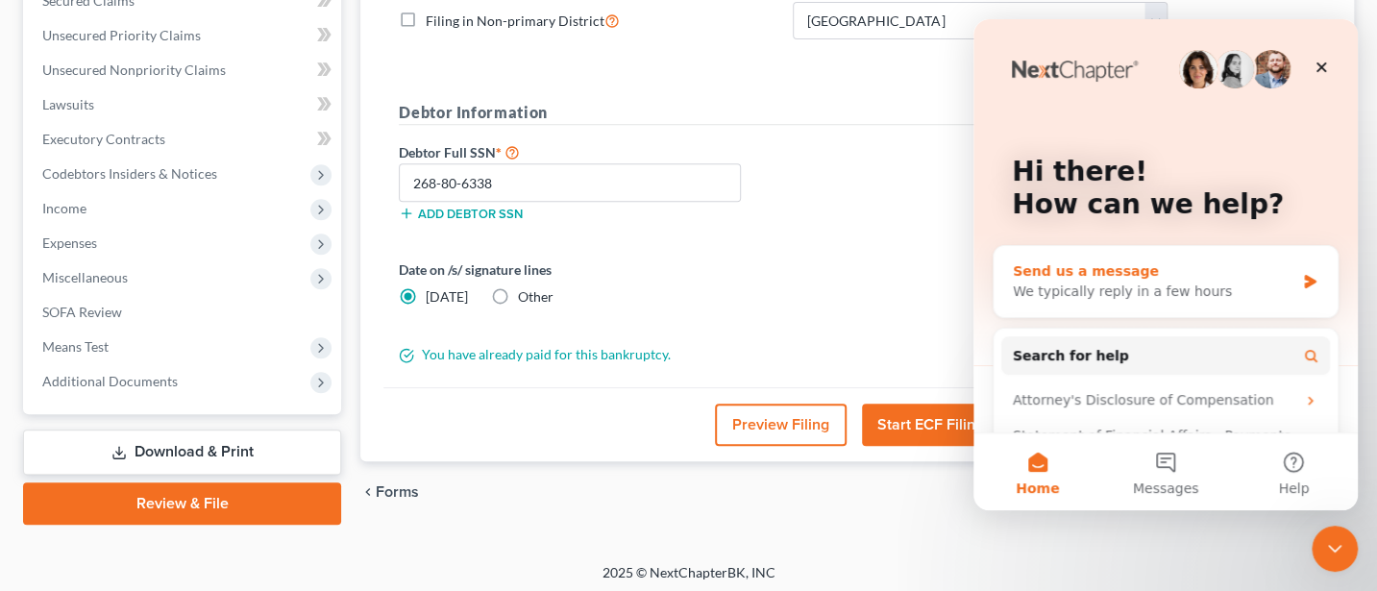
scroll to position [0, 0]
click at [1071, 268] on div "Send us a message" at bounding box center [1154, 271] width 282 height 20
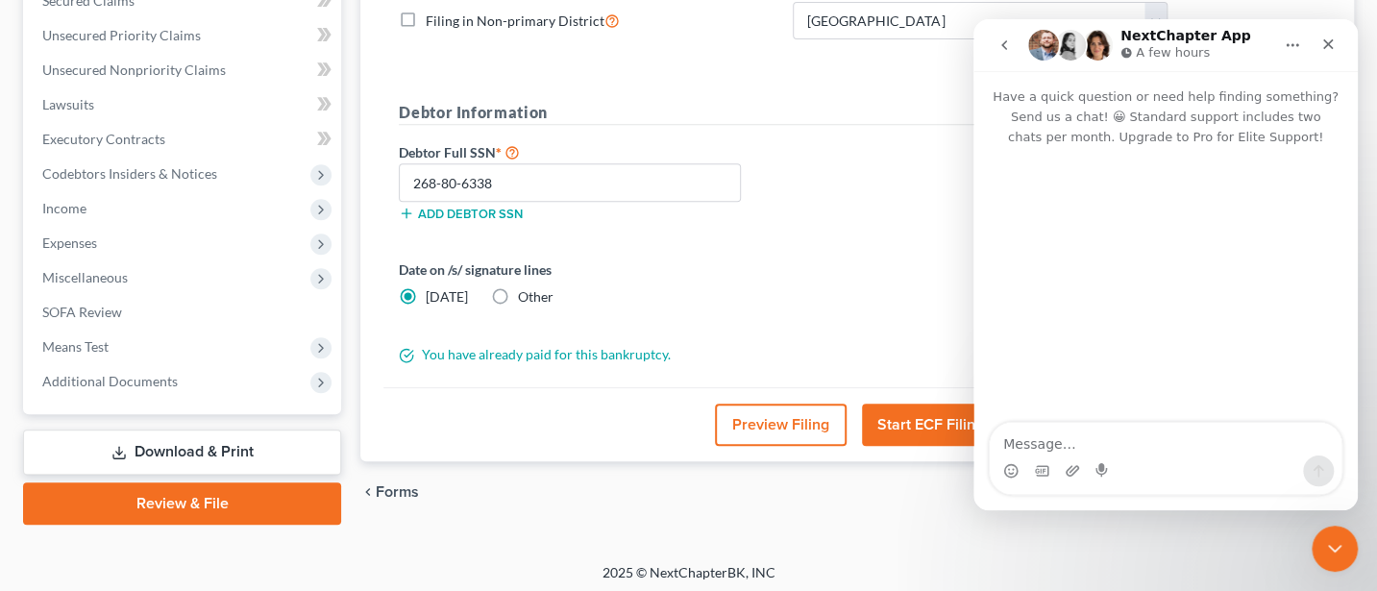
click at [1047, 435] on textarea "Message…" at bounding box center [1166, 439] width 352 height 33
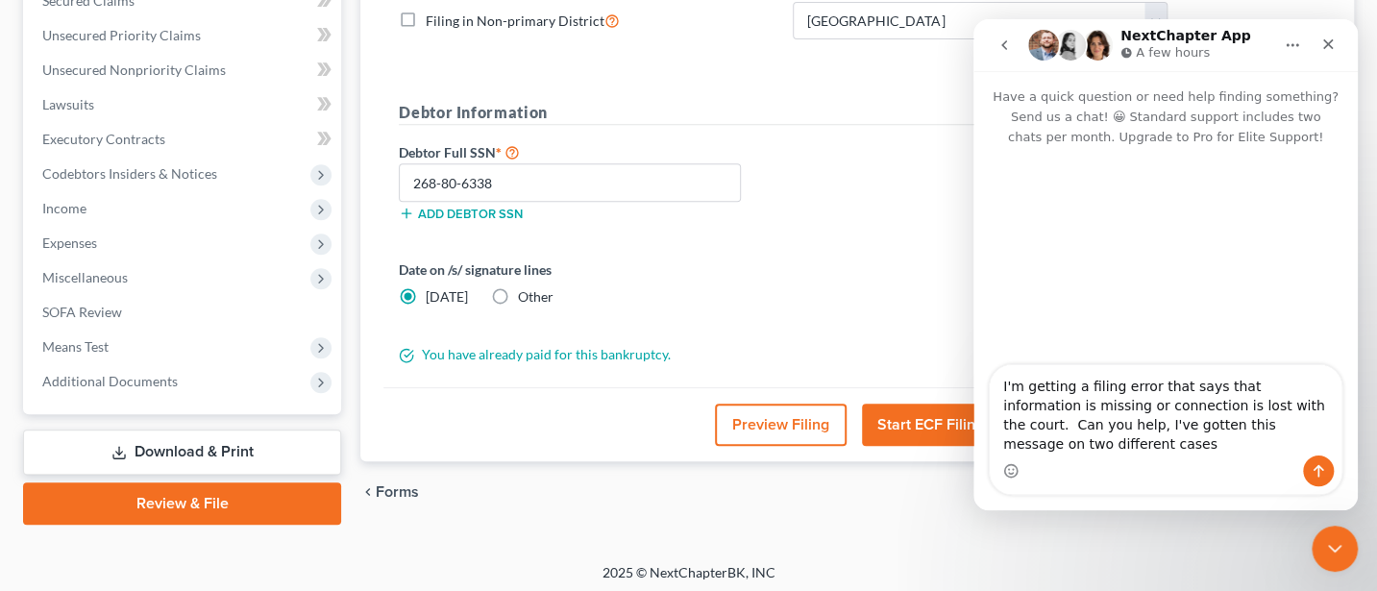
type textarea "I'm getting a filing error that says that information is missing or connection …"
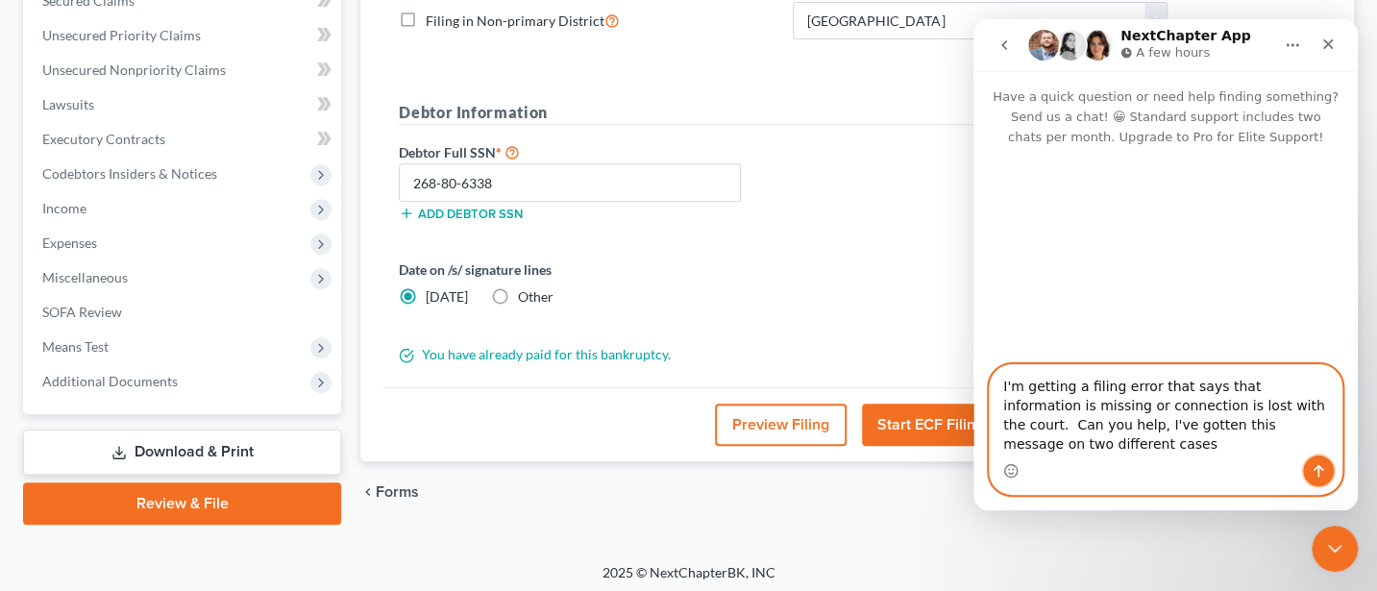
click at [1311, 470] on icon "Send a message…" at bounding box center [1318, 470] width 15 height 15
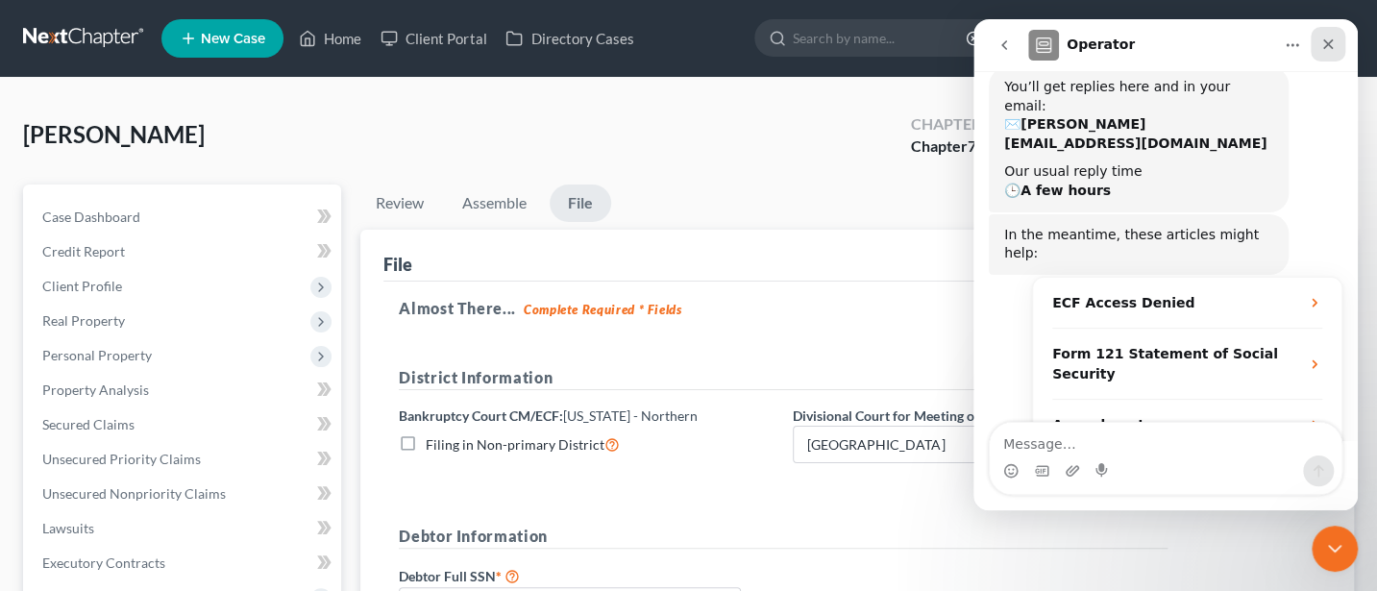
click at [1334, 41] on icon "Close" at bounding box center [1328, 44] width 15 height 15
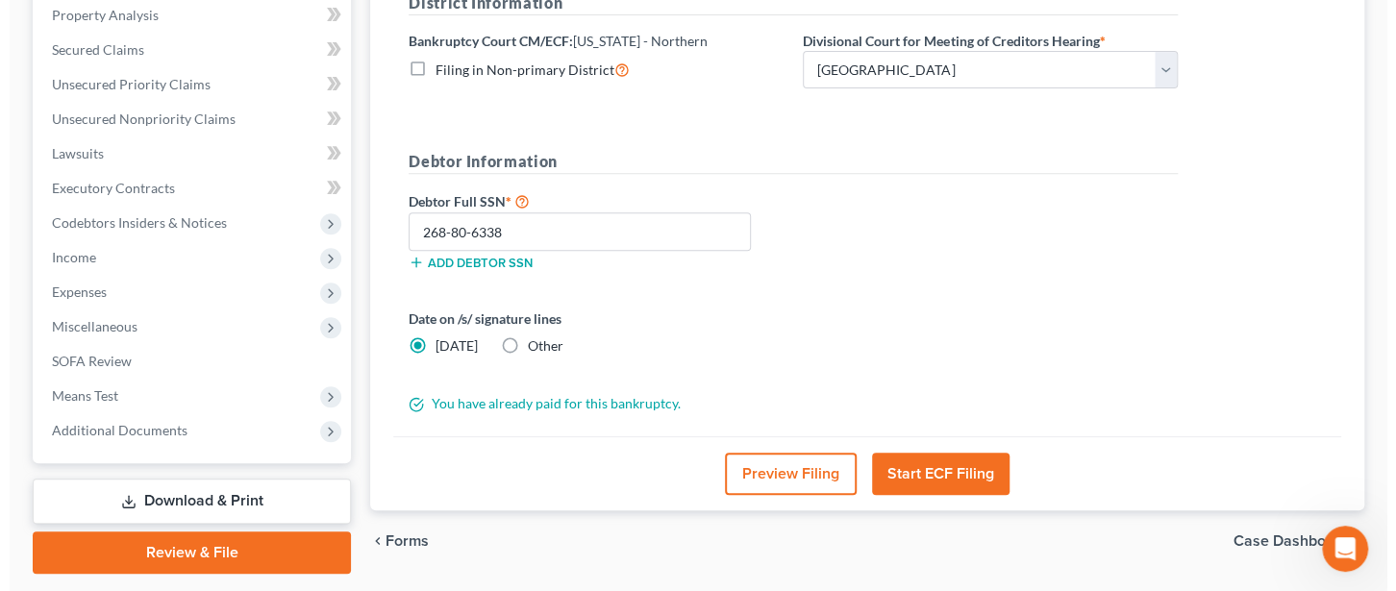
scroll to position [428, 0]
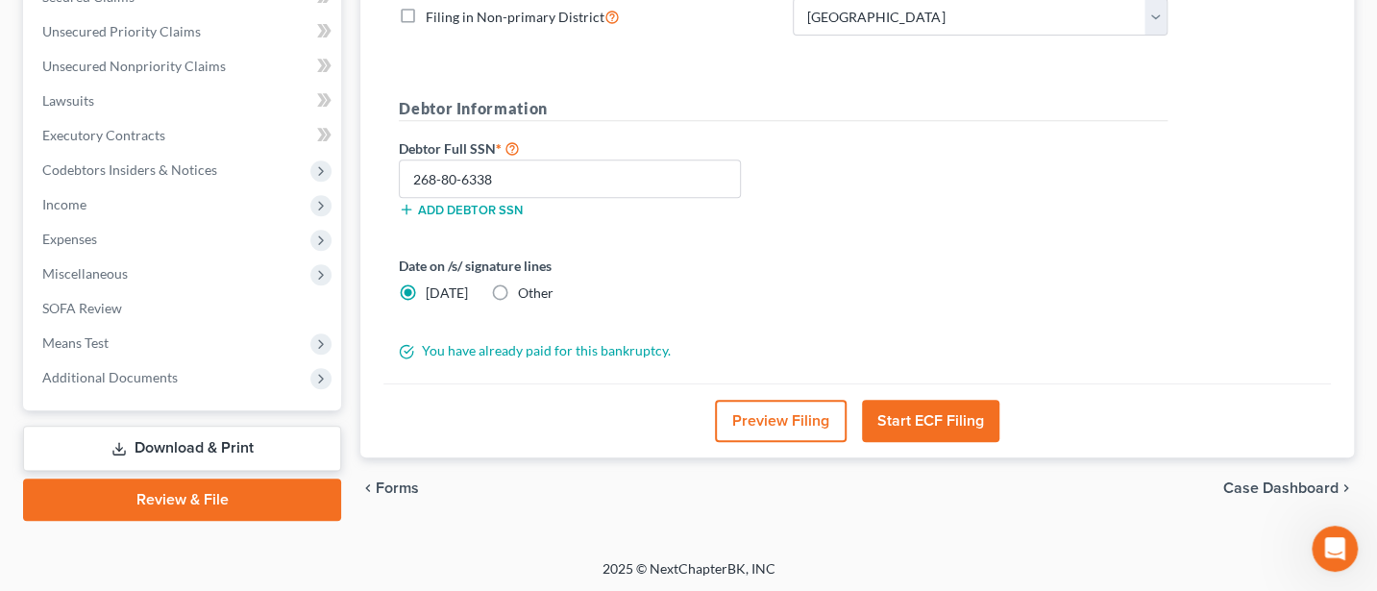
click at [942, 414] on button "Start ECF Filing" at bounding box center [930, 421] width 137 height 42
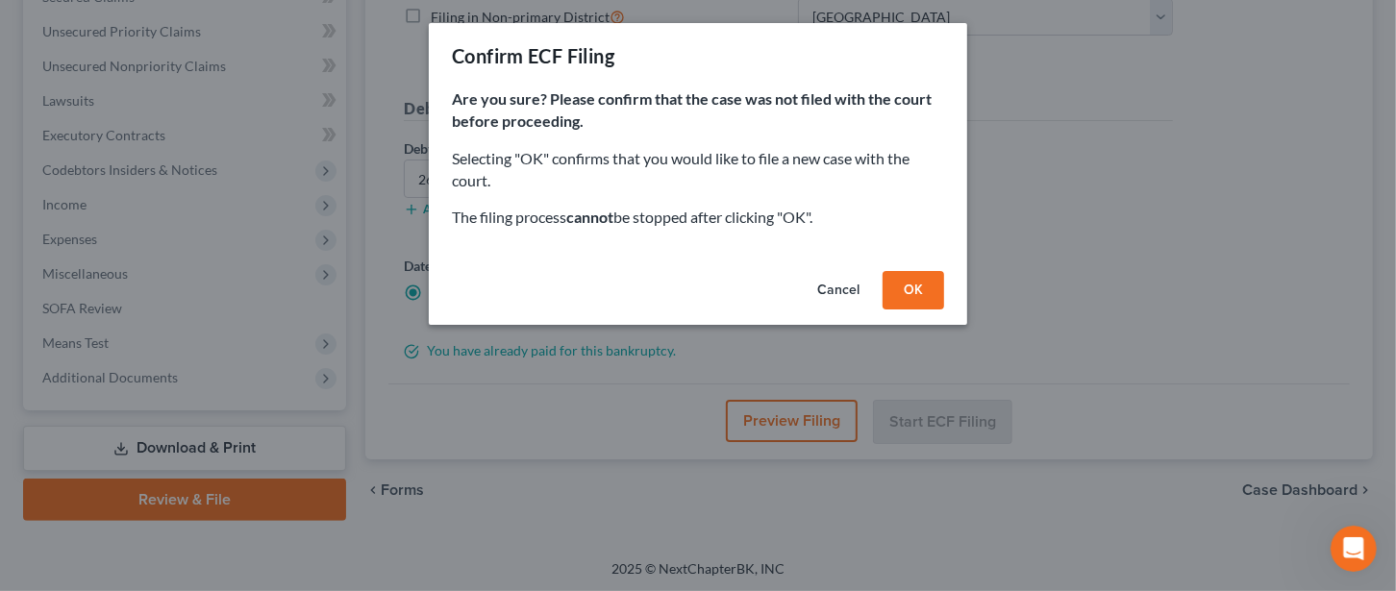
click at [912, 289] on button "OK" at bounding box center [913, 290] width 62 height 38
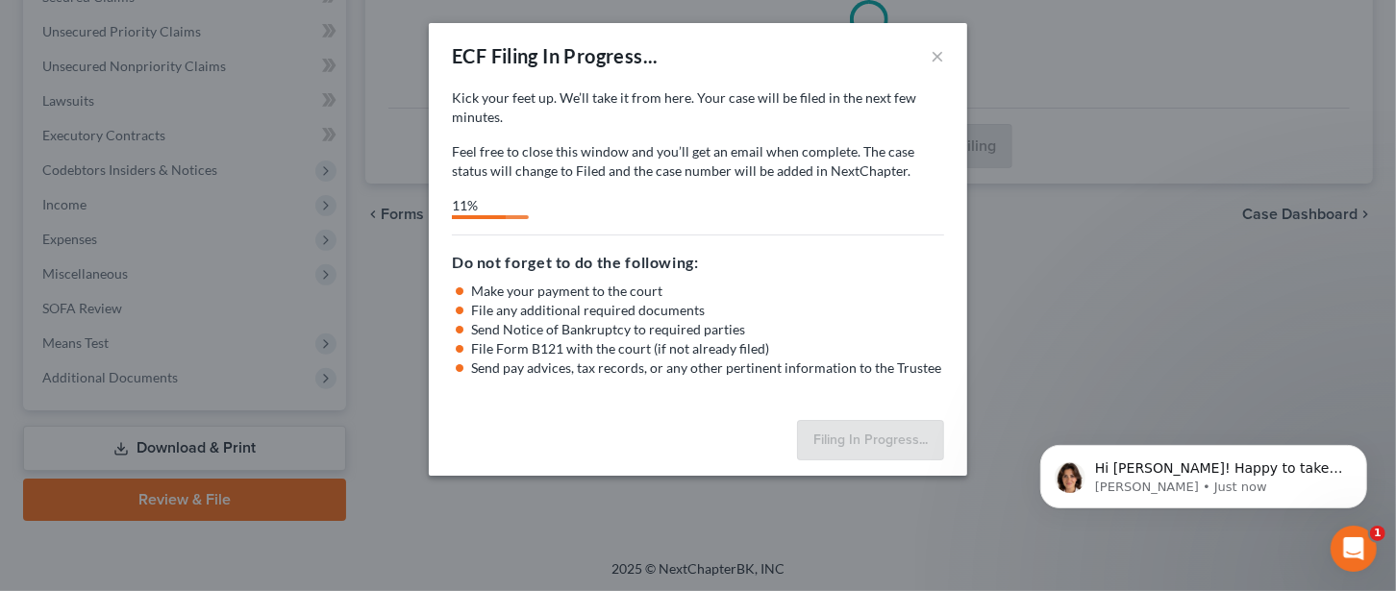
scroll to position [0, 0]
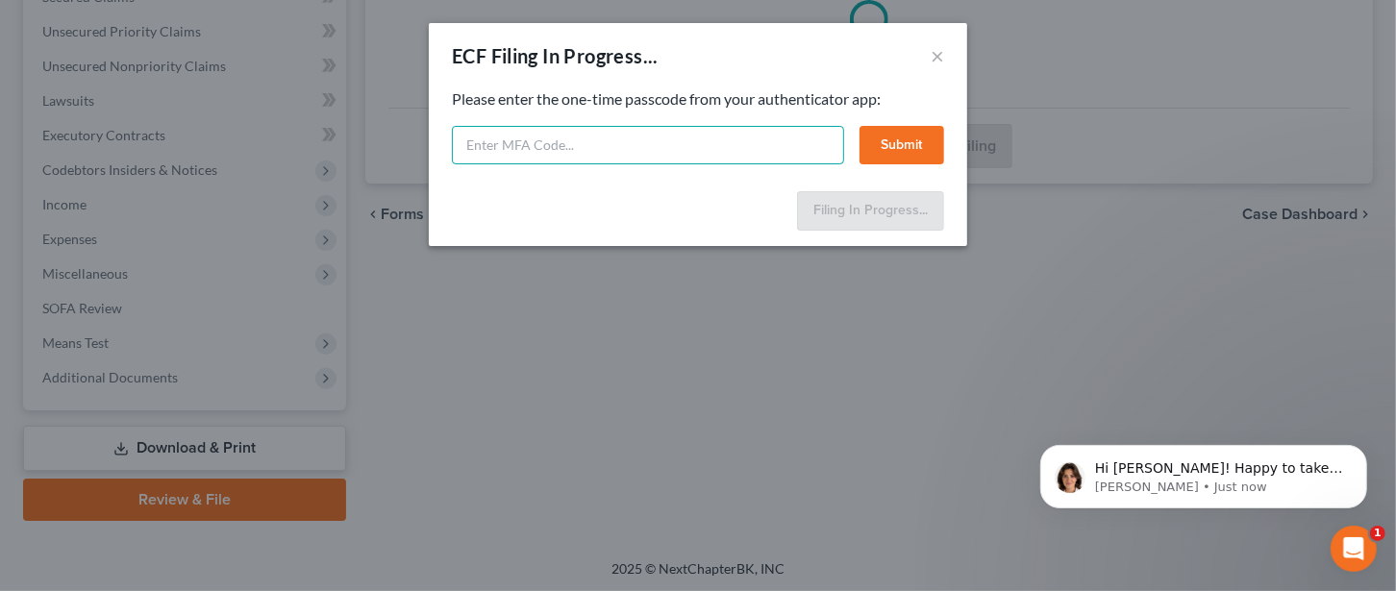
click at [601, 152] on input "text" at bounding box center [648, 145] width 392 height 38
type input "681-565"
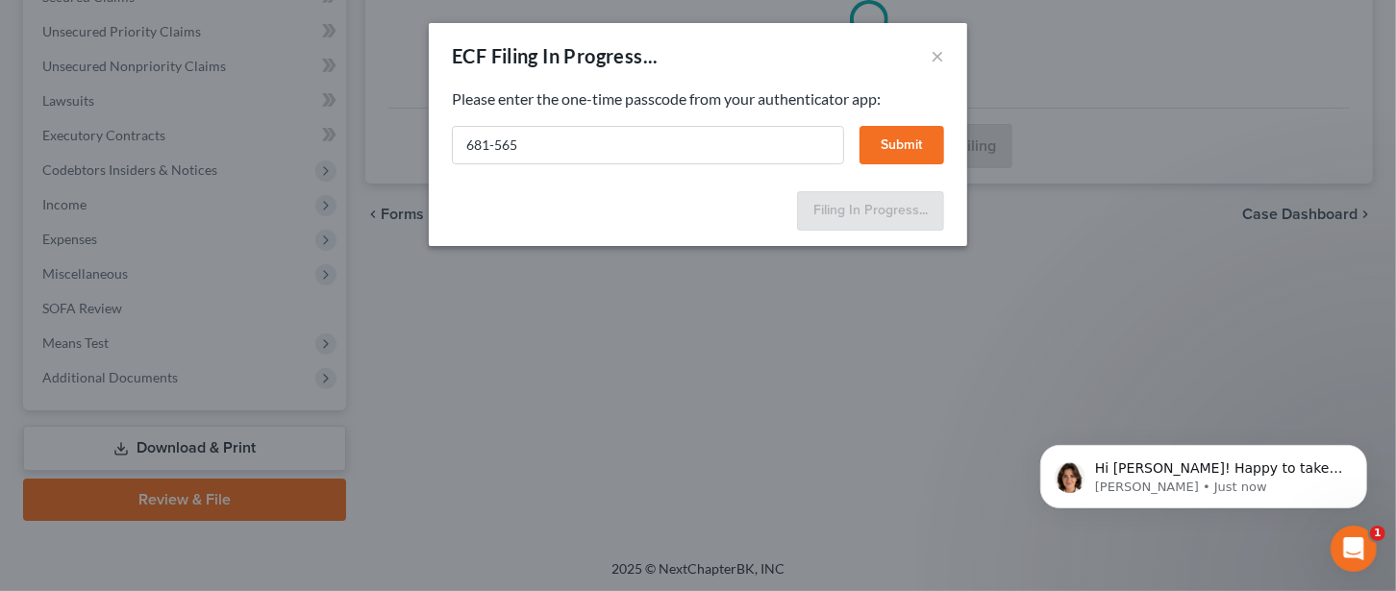
click at [899, 154] on button "Submit" at bounding box center [901, 145] width 85 height 38
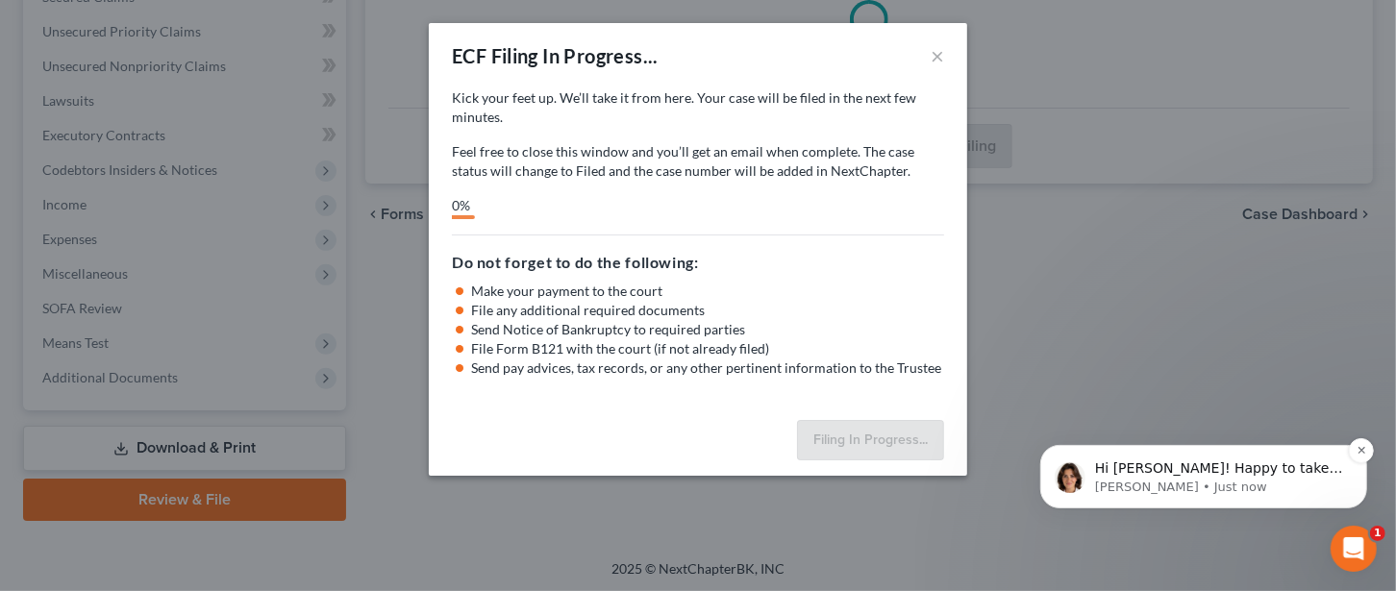
click at [1212, 466] on p "Hi [PERSON_NAME]! Happy to take a look. Are these the cases for [PERSON_NAME] a…" at bounding box center [1218, 467] width 248 height 19
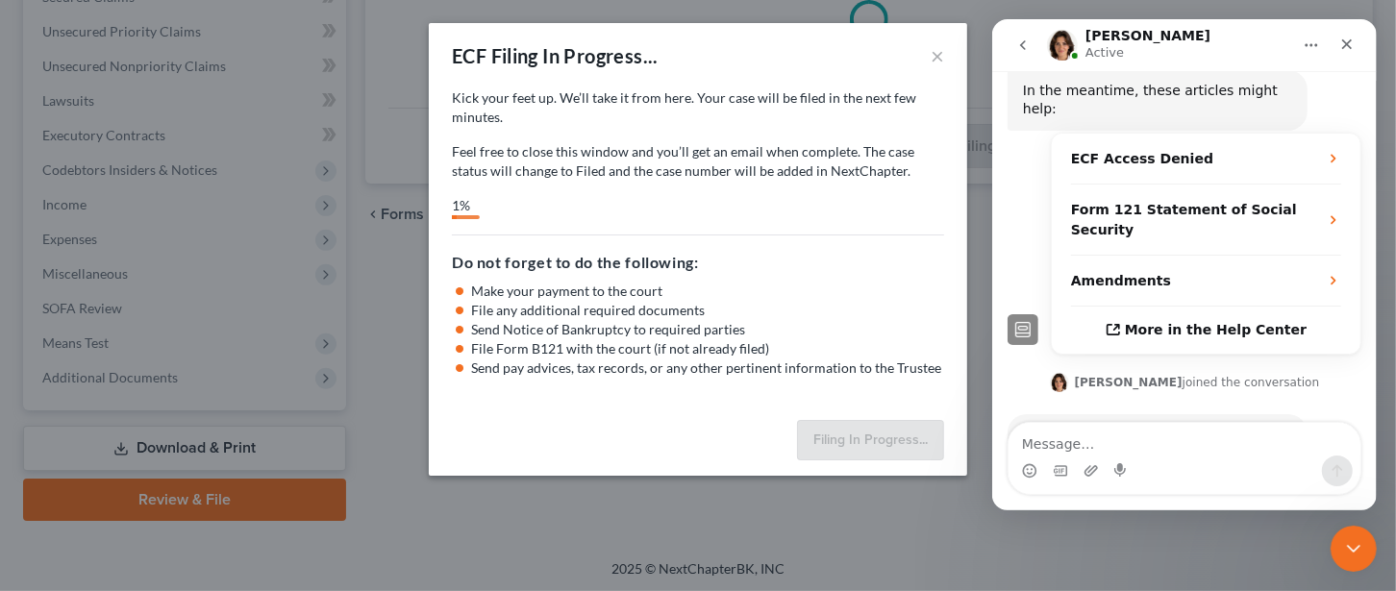
scroll to position [427, 0]
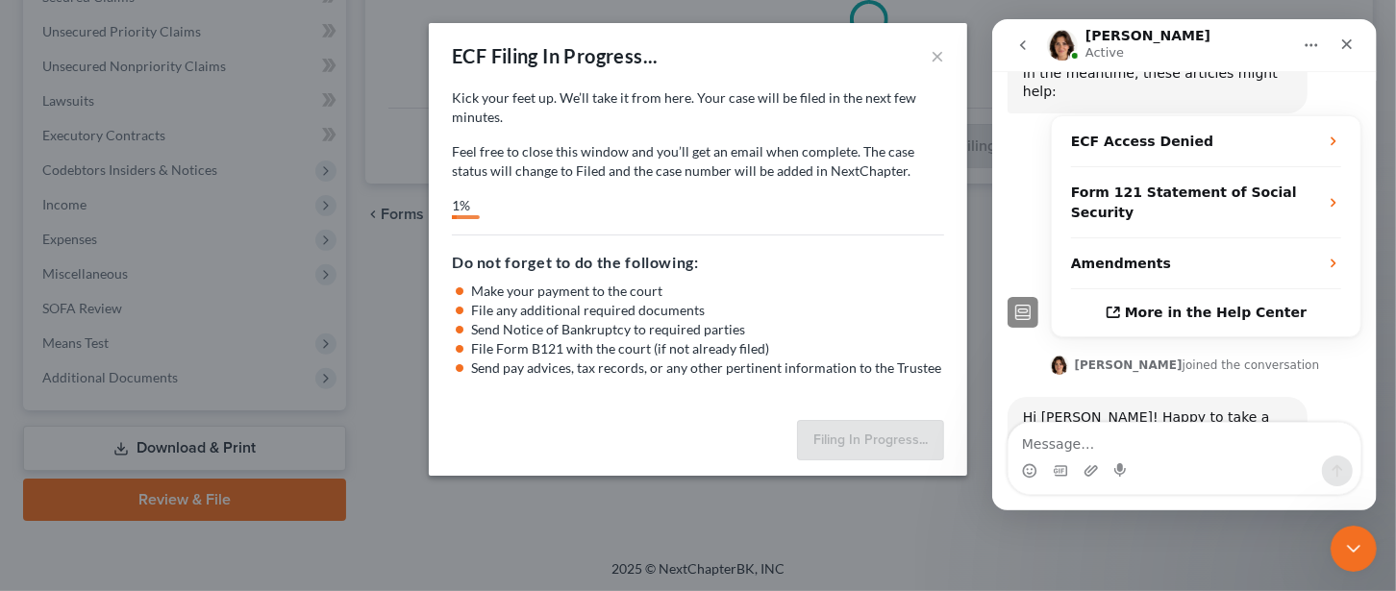
click at [1072, 443] on textarea "Message…" at bounding box center [1183, 439] width 352 height 33
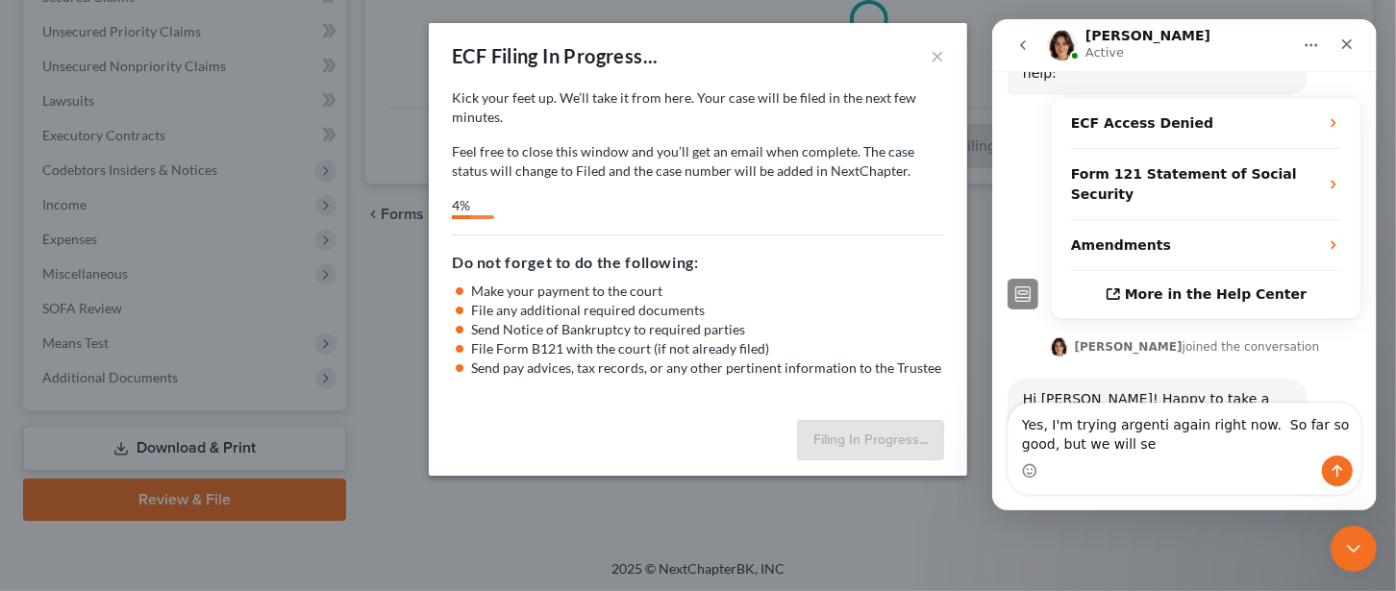
type textarea "Yes, I'm trying argenti again right now. So far so good, but we will see"
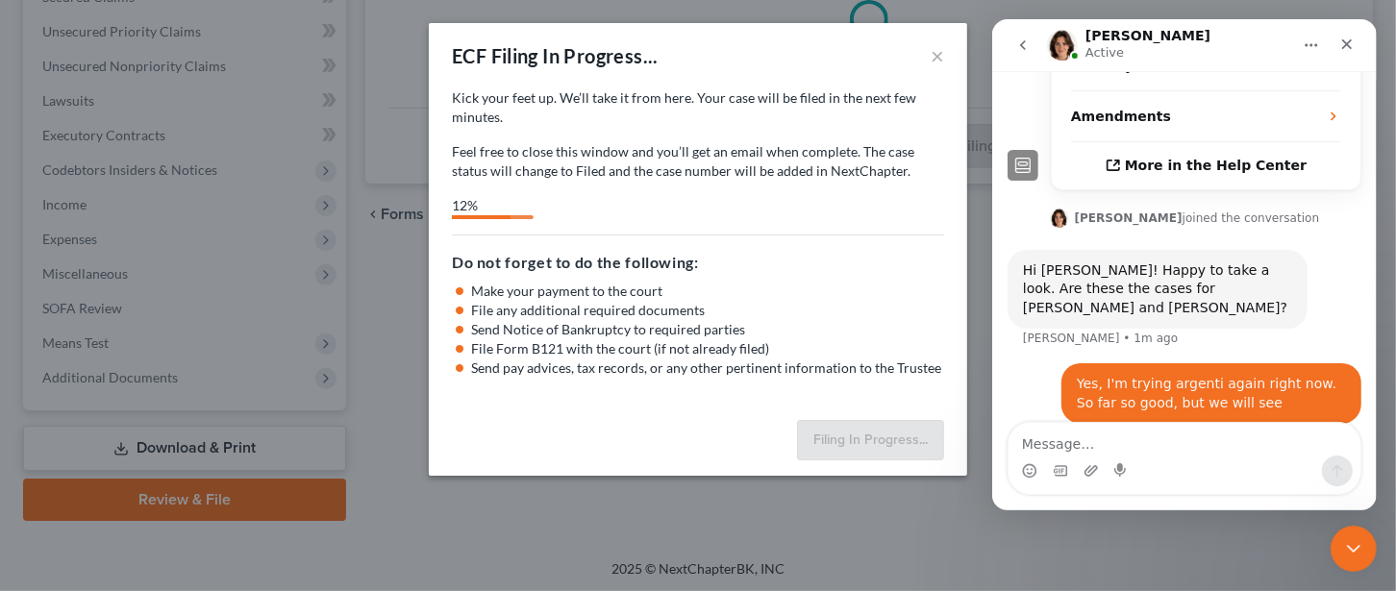
scroll to position [545, 0]
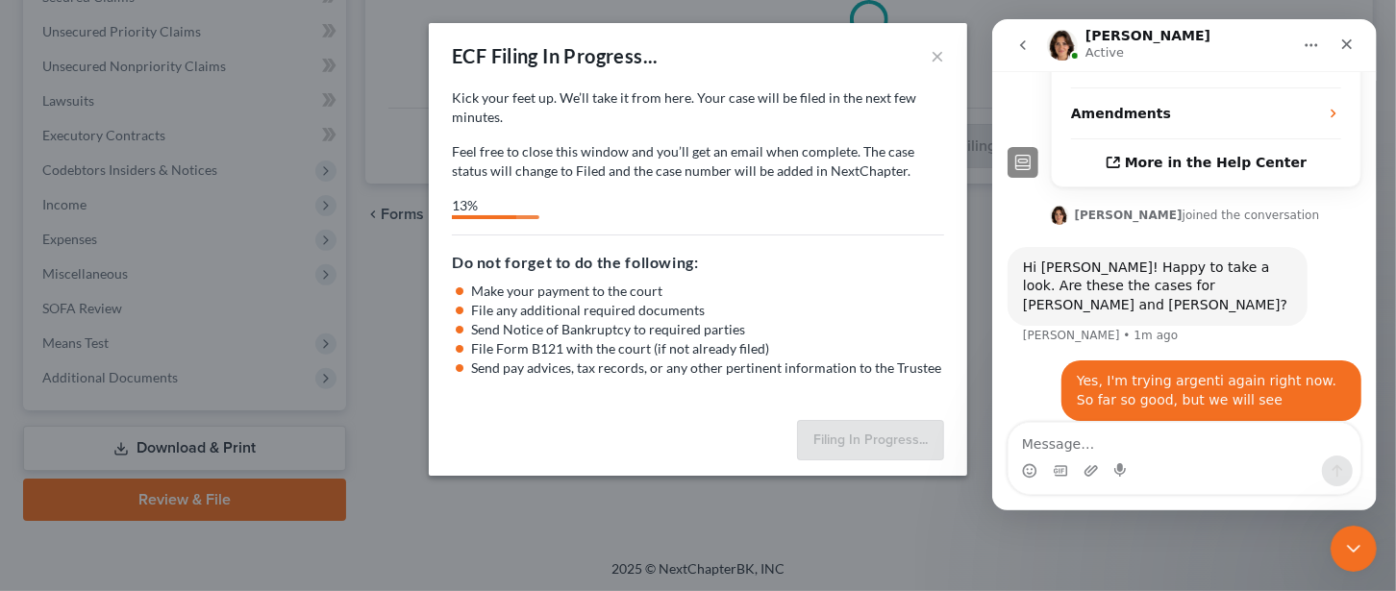
select select "2"
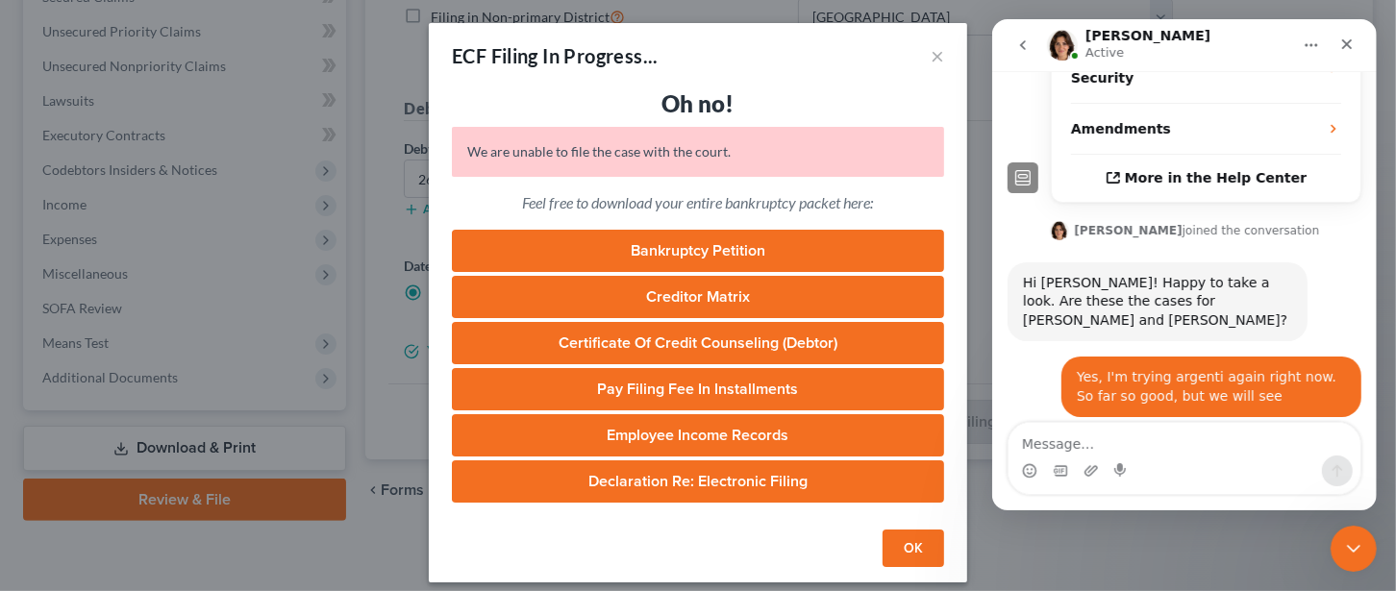
scroll to position [2, 0]
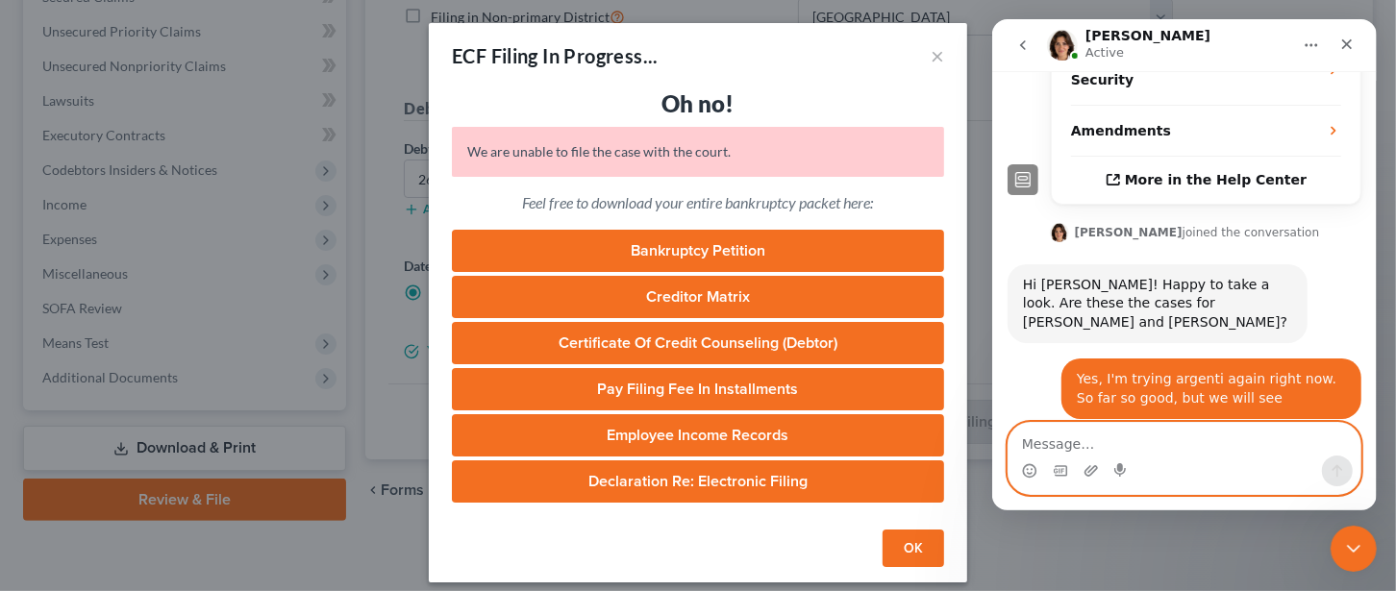
click at [1056, 442] on textarea "Message…" at bounding box center [1183, 439] width 352 height 33
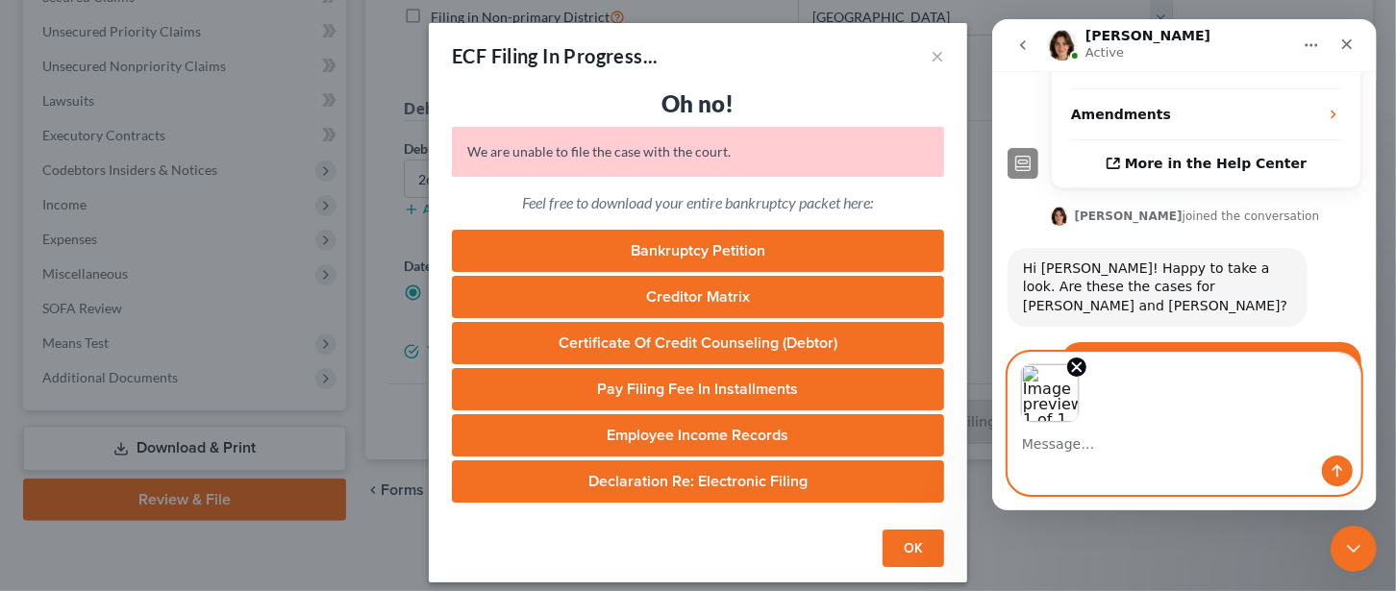
scroll to position [598, 0]
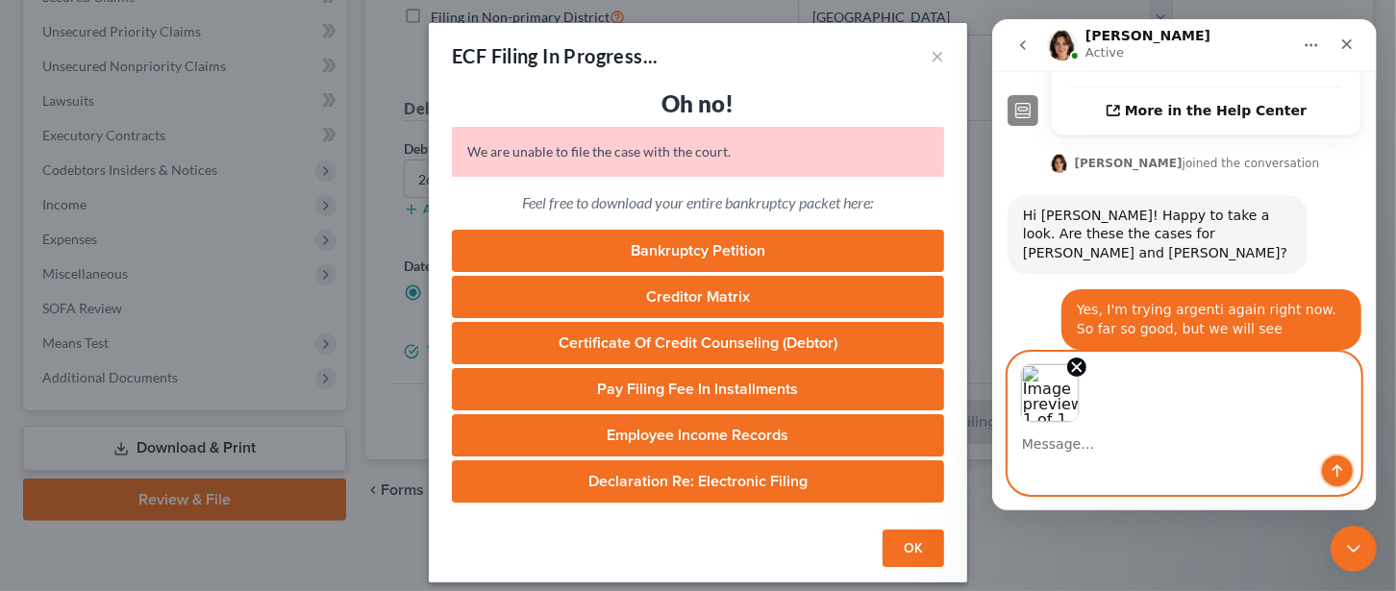
click at [1338, 469] on icon "Send a message…" at bounding box center [1336, 471] width 11 height 12
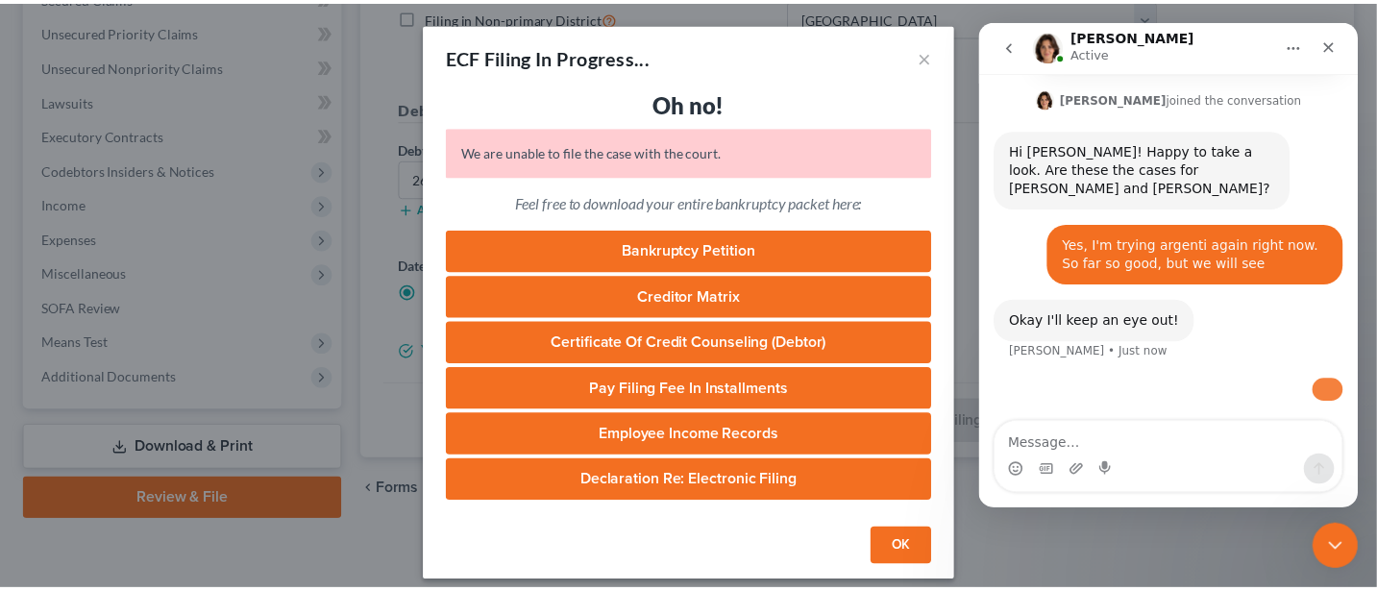
scroll to position [824, 0]
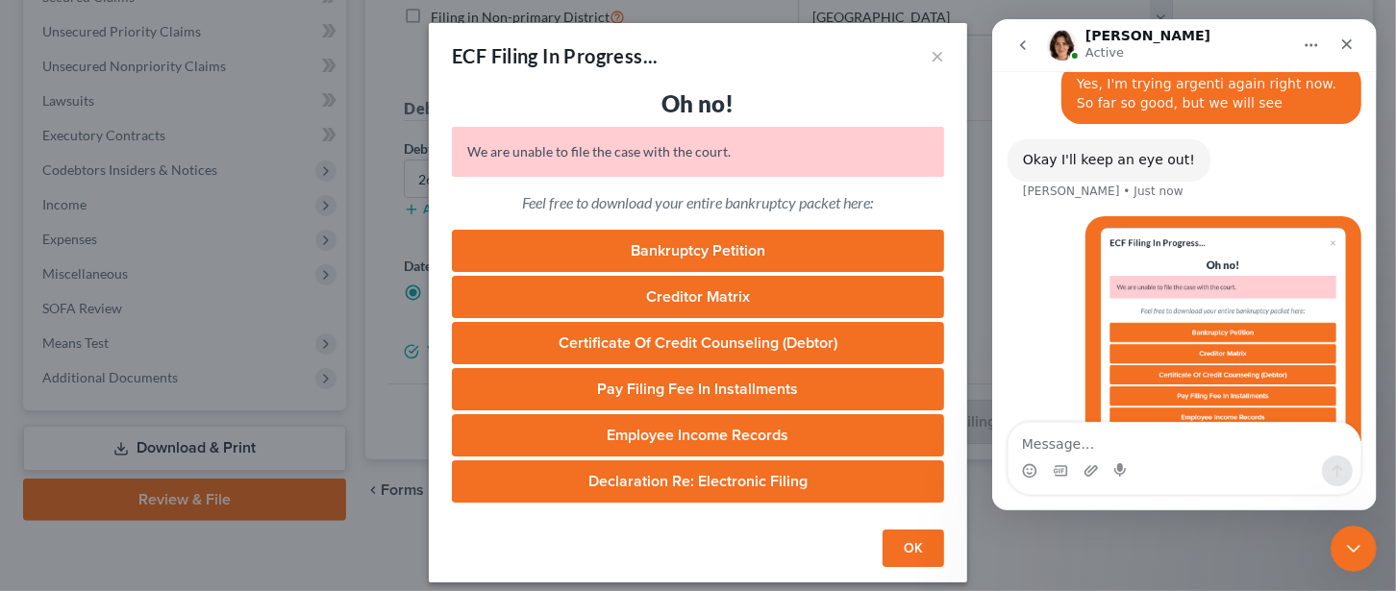
click at [906, 547] on button "OK" at bounding box center [913, 549] width 62 height 38
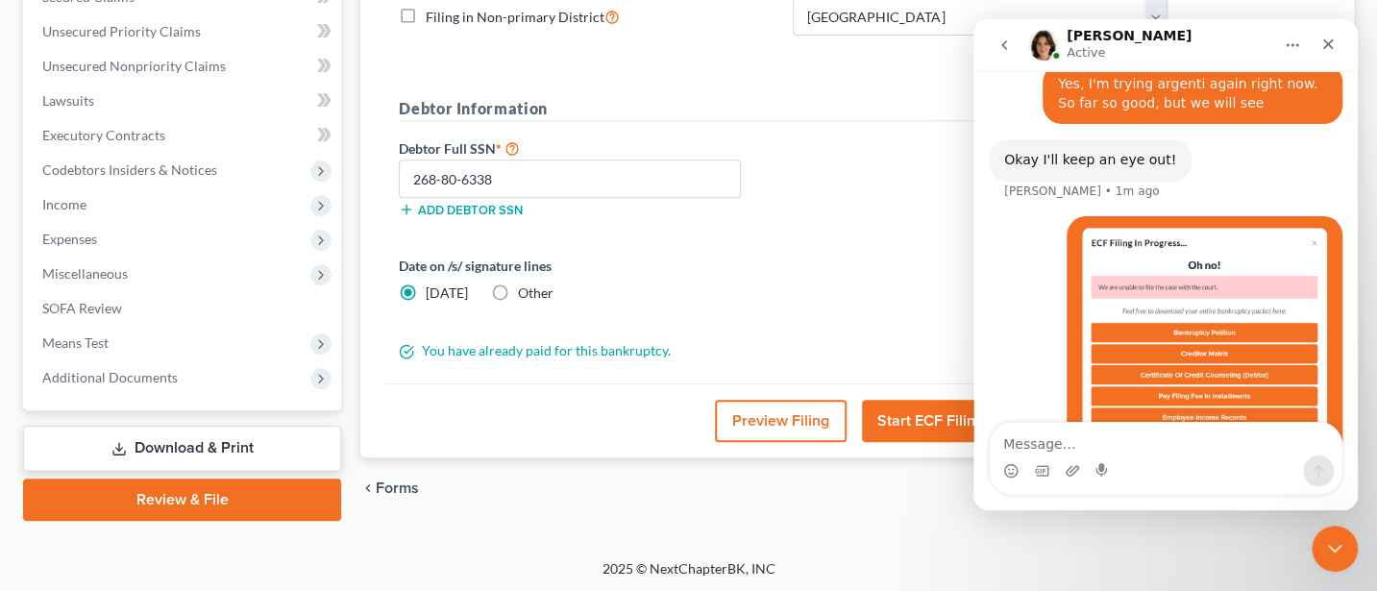
scroll to position [898, 0]
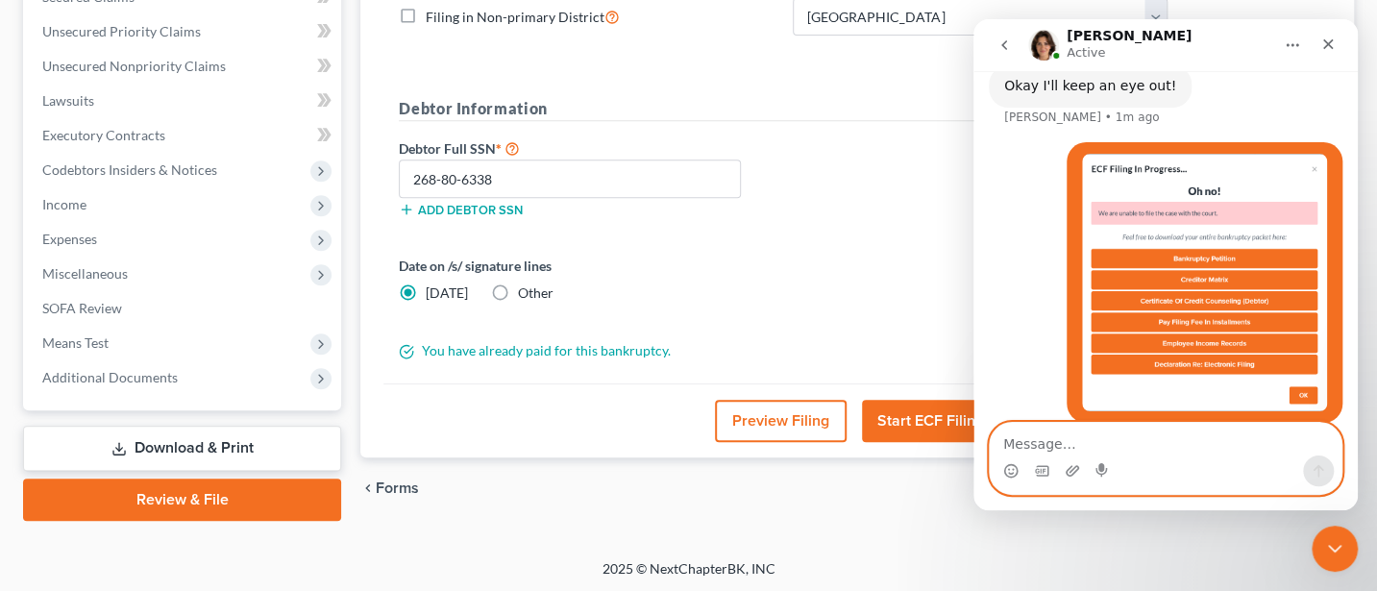
click at [1056, 444] on textarea "Message…" at bounding box center [1166, 439] width 352 height 33
type textarea "and I am using multifactor"
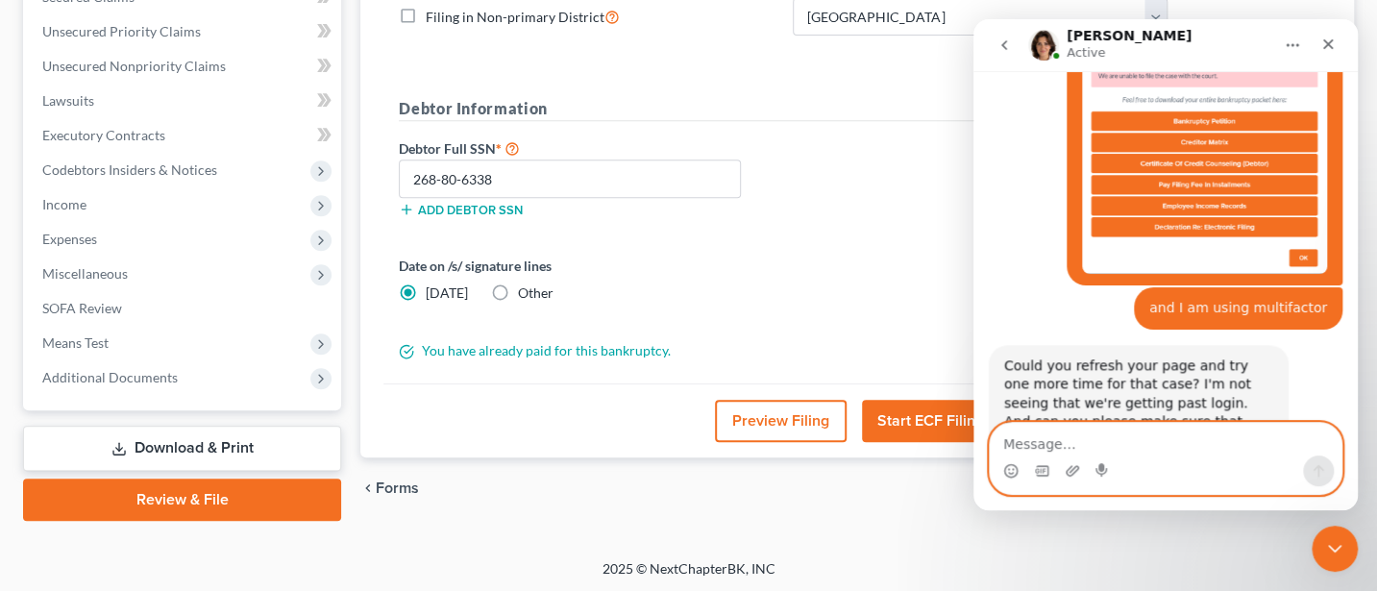
scroll to position [1019, 0]
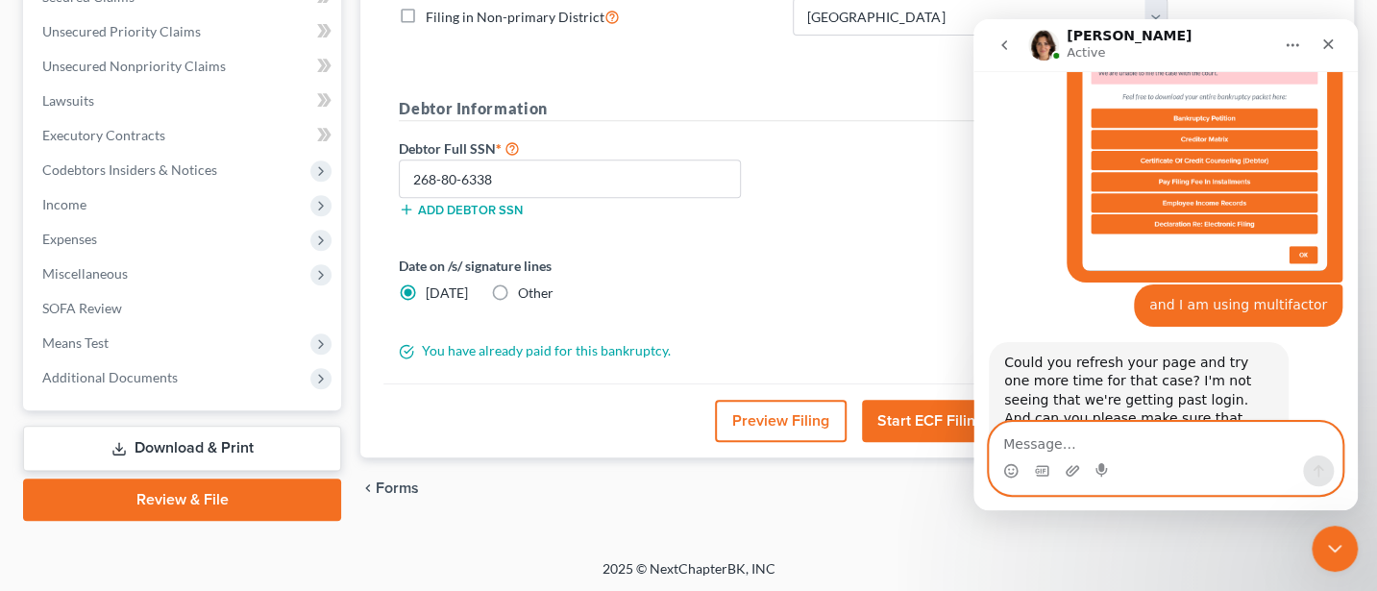
click at [1119, 437] on textarea "Message…" at bounding box center [1166, 439] width 352 height 33
type textarea "I will try"
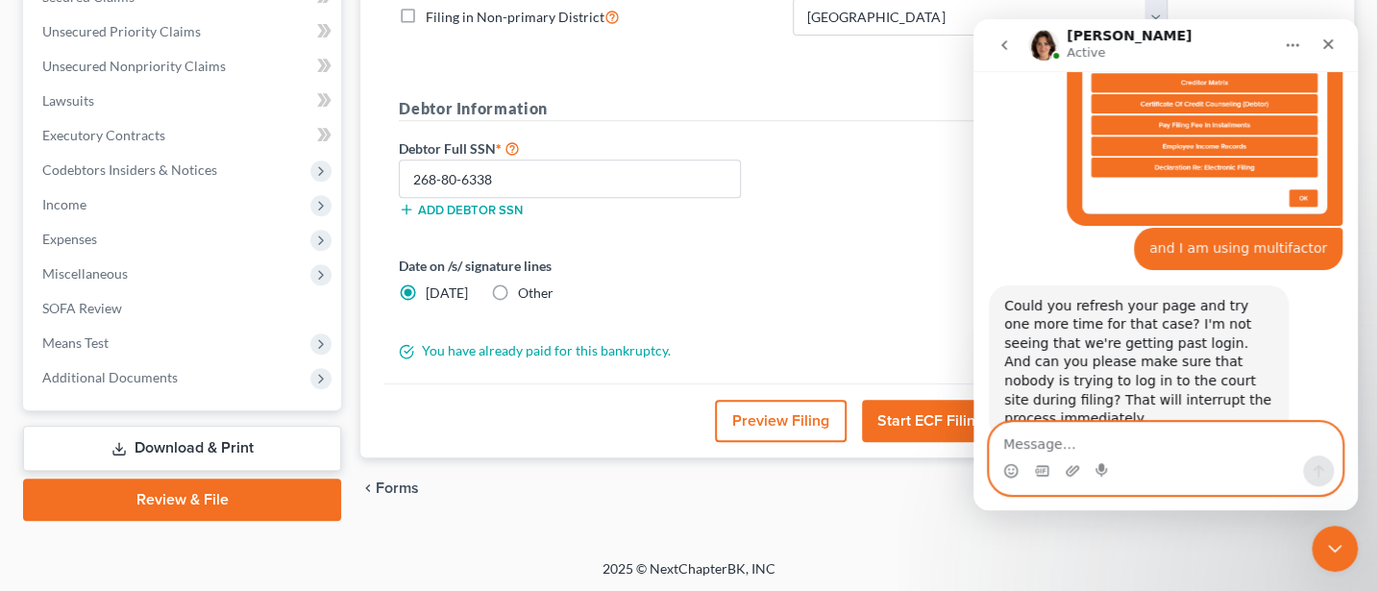
scroll to position [1077, 0]
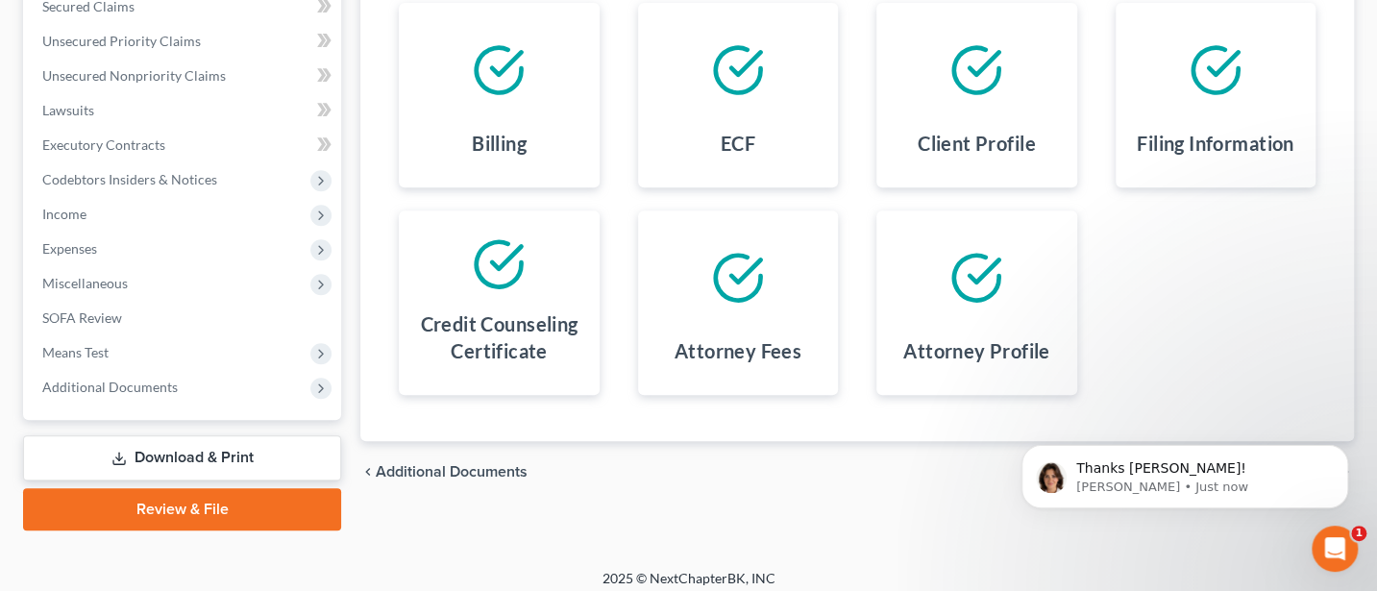
scroll to position [428, 0]
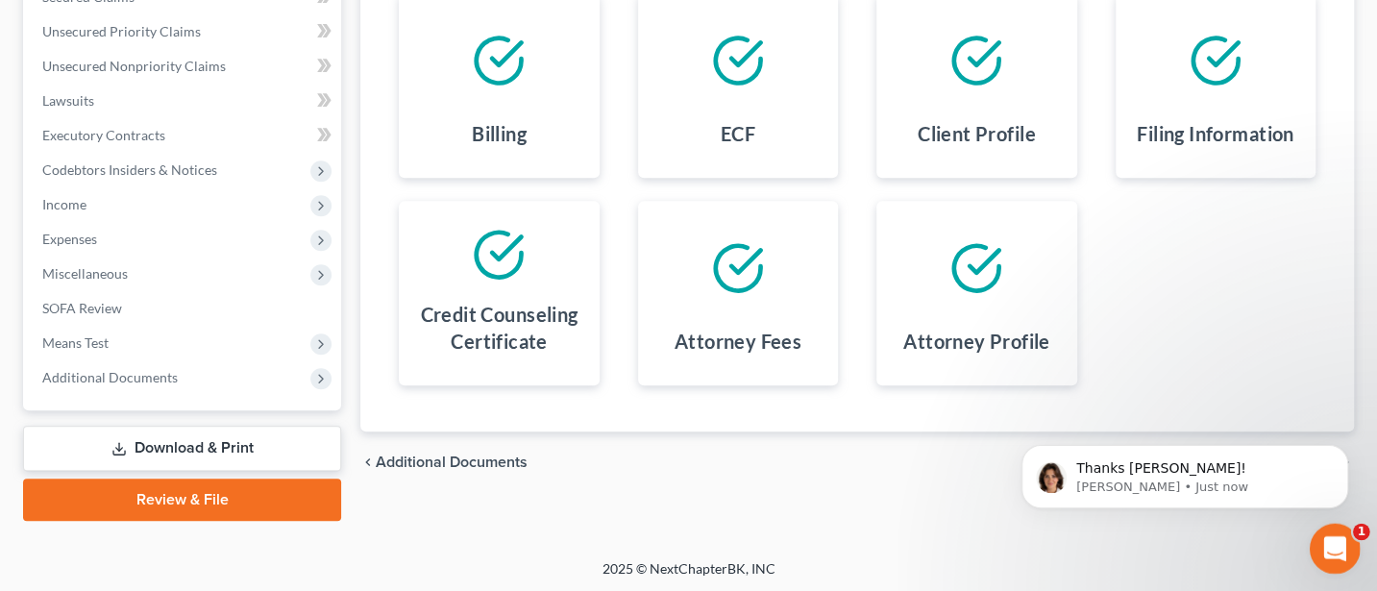
click at [1337, 535] on icon "Open Intercom Messenger" at bounding box center [1333, 547] width 32 height 32
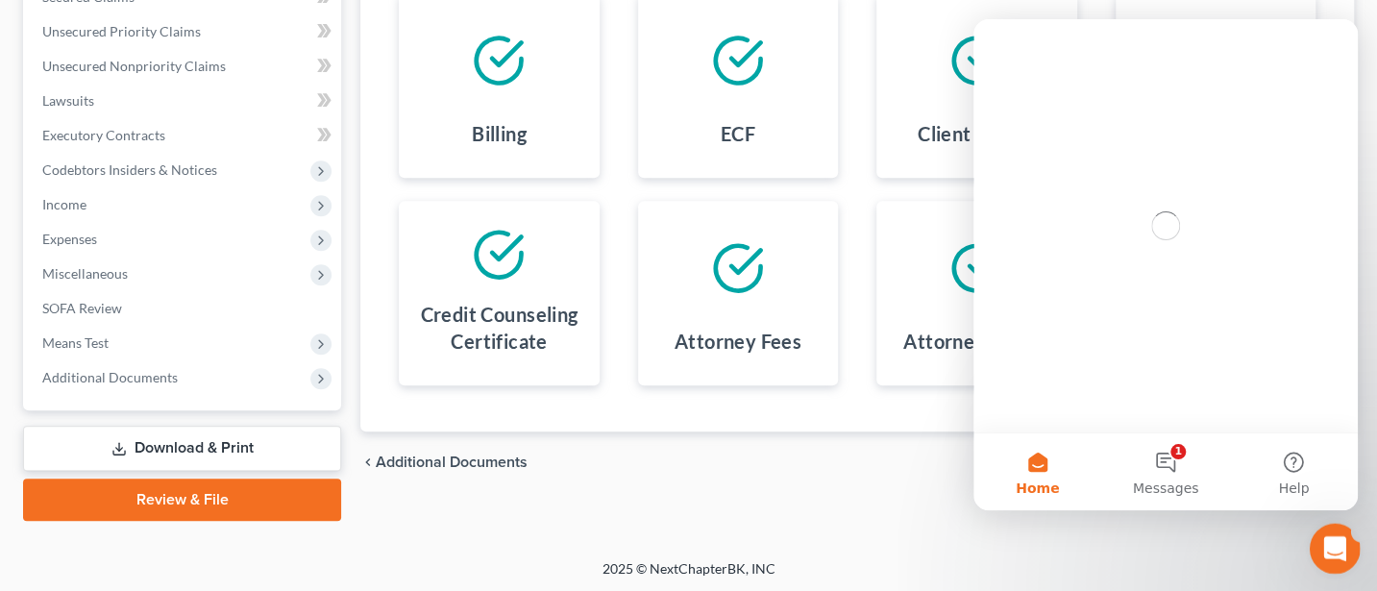
scroll to position [0, 0]
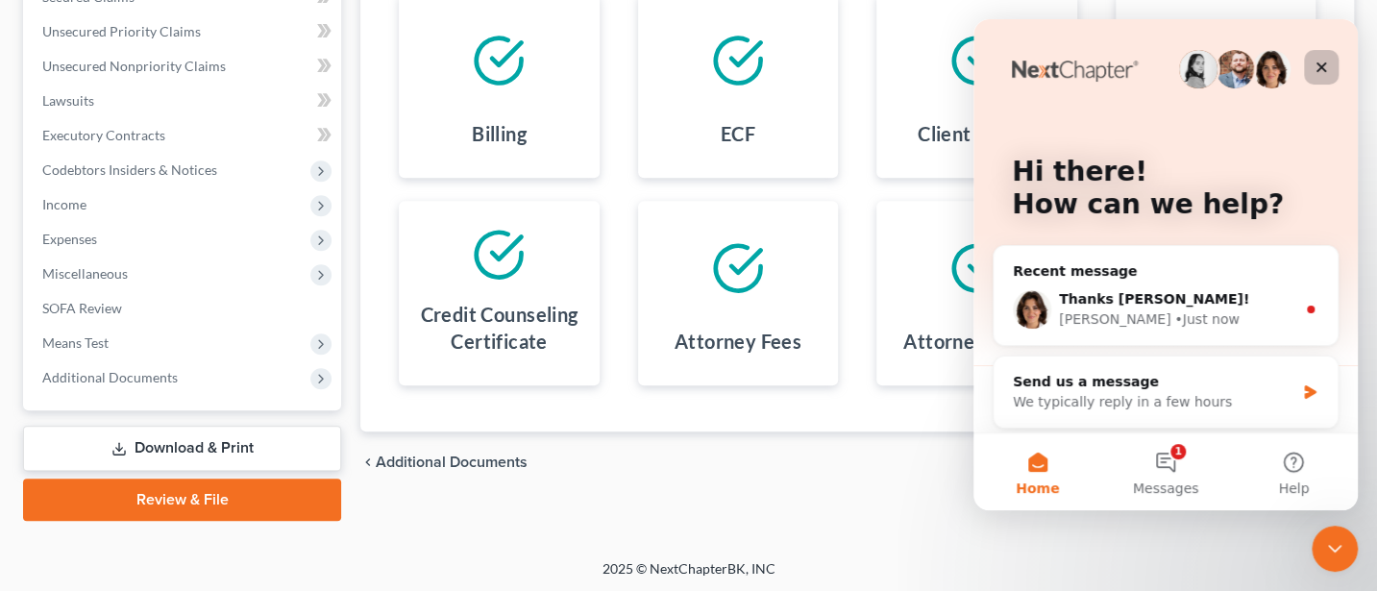
click at [1322, 66] on icon "Close" at bounding box center [1322, 67] width 11 height 11
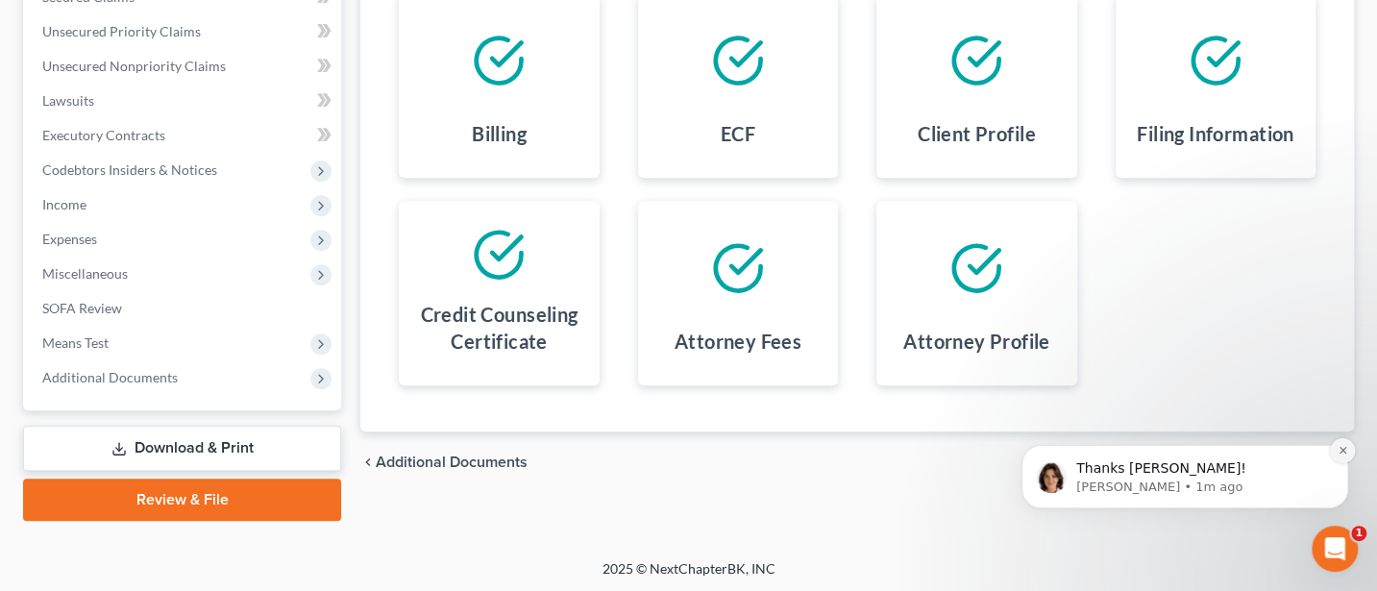
click at [1343, 449] on icon "Dismiss notification" at bounding box center [1343, 450] width 11 height 11
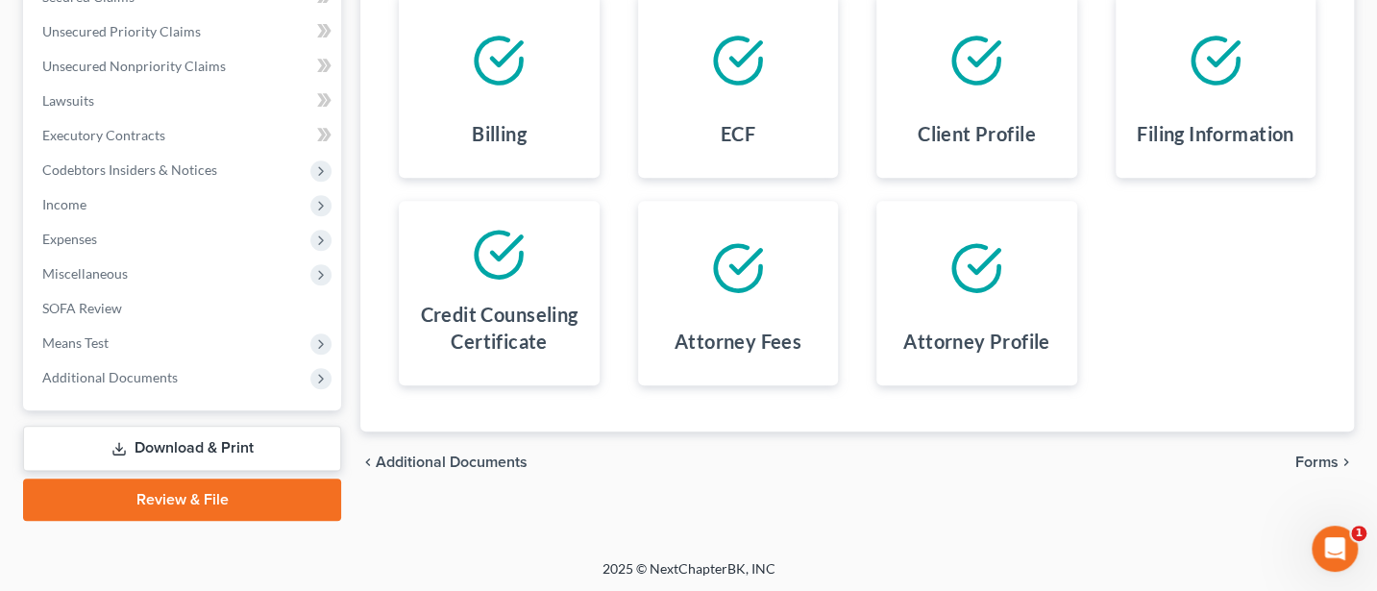
click at [1316, 455] on span "Forms" at bounding box center [1317, 462] width 43 height 15
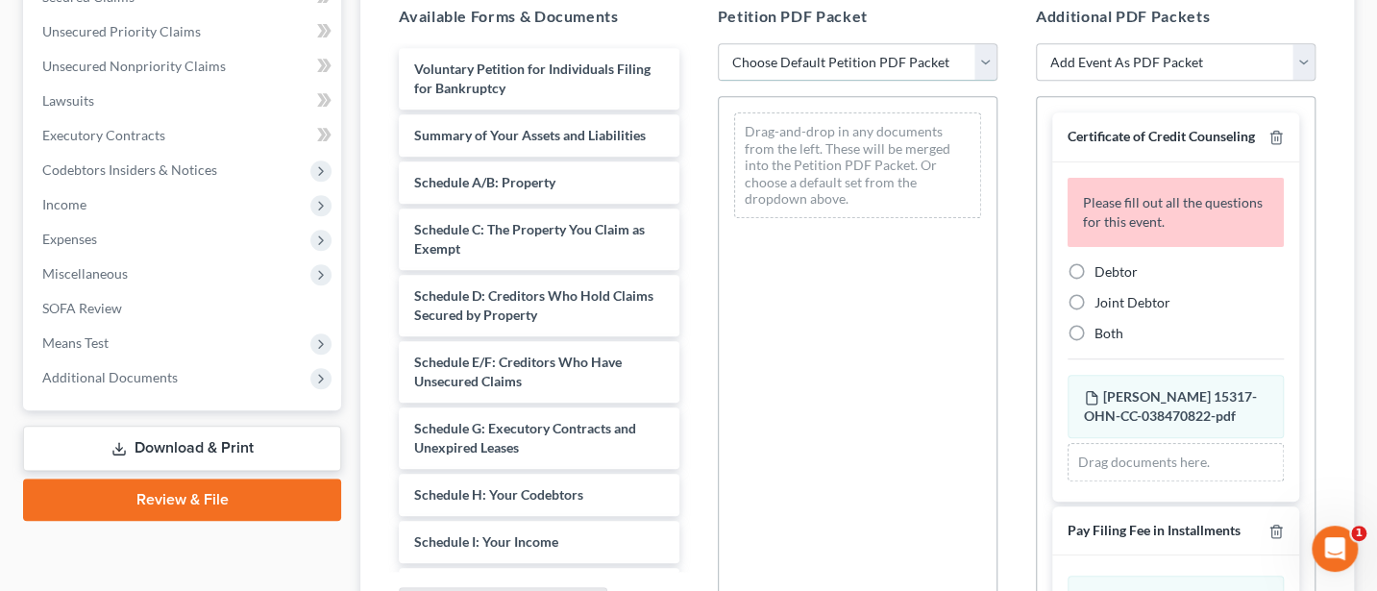
click at [808, 52] on select "Choose Default Petition PDF Packet Complete Bankruptcy Petition (all forms and …" at bounding box center [858, 62] width 280 height 38
select select "0"
click at [718, 43] on select "Choose Default Petition PDF Packet Complete Bankruptcy Petition (all forms and …" at bounding box center [858, 62] width 280 height 38
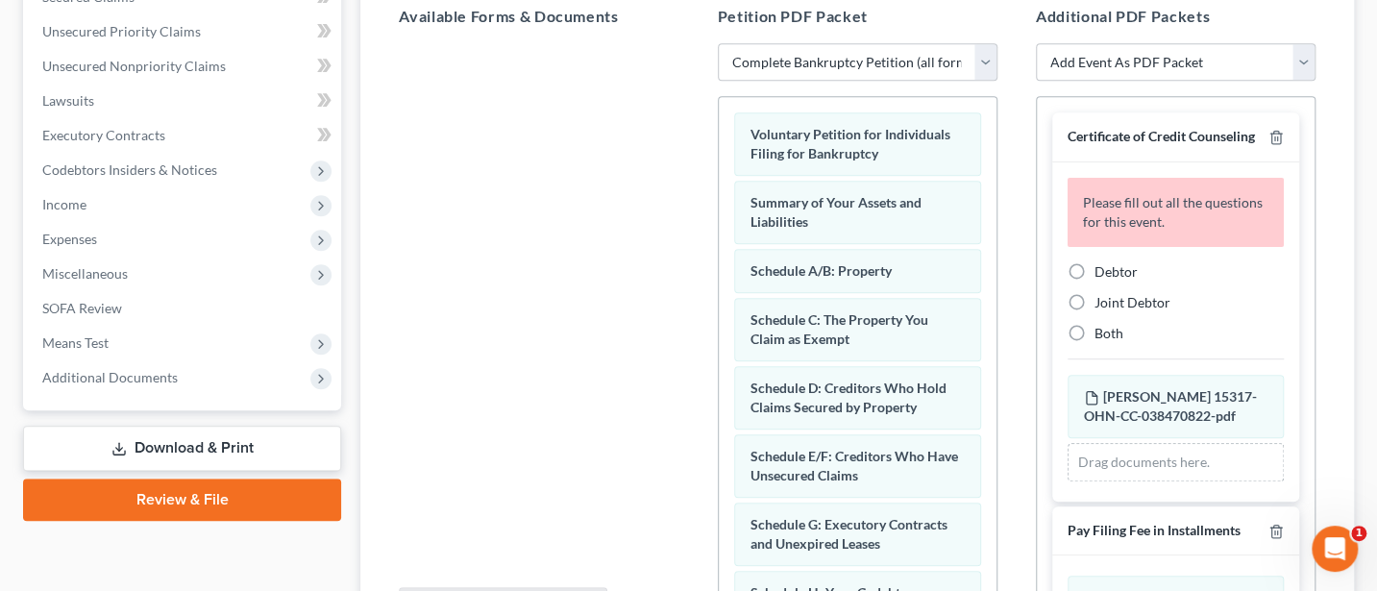
click at [1095, 282] on label "Debtor" at bounding box center [1116, 271] width 43 height 19
click at [1102, 275] on input "Debtor" at bounding box center [1108, 268] width 12 height 12
radio input "true"
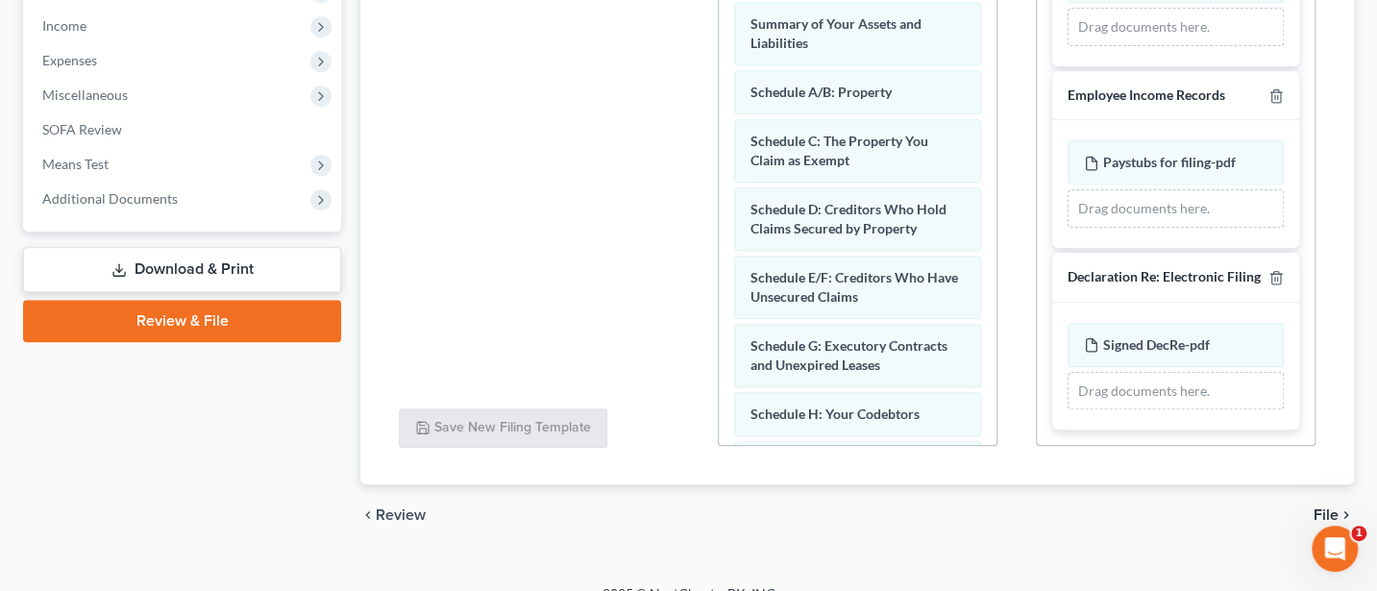
scroll to position [632, 0]
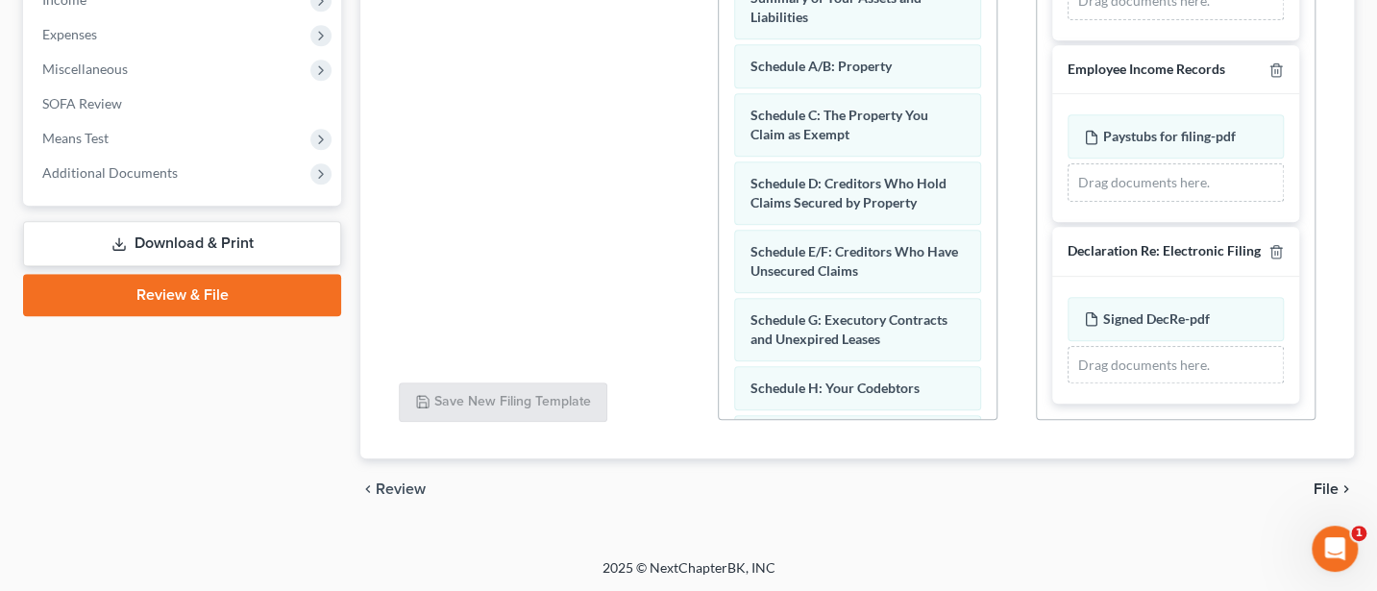
click at [1333, 491] on span "File" at bounding box center [1326, 489] width 25 height 15
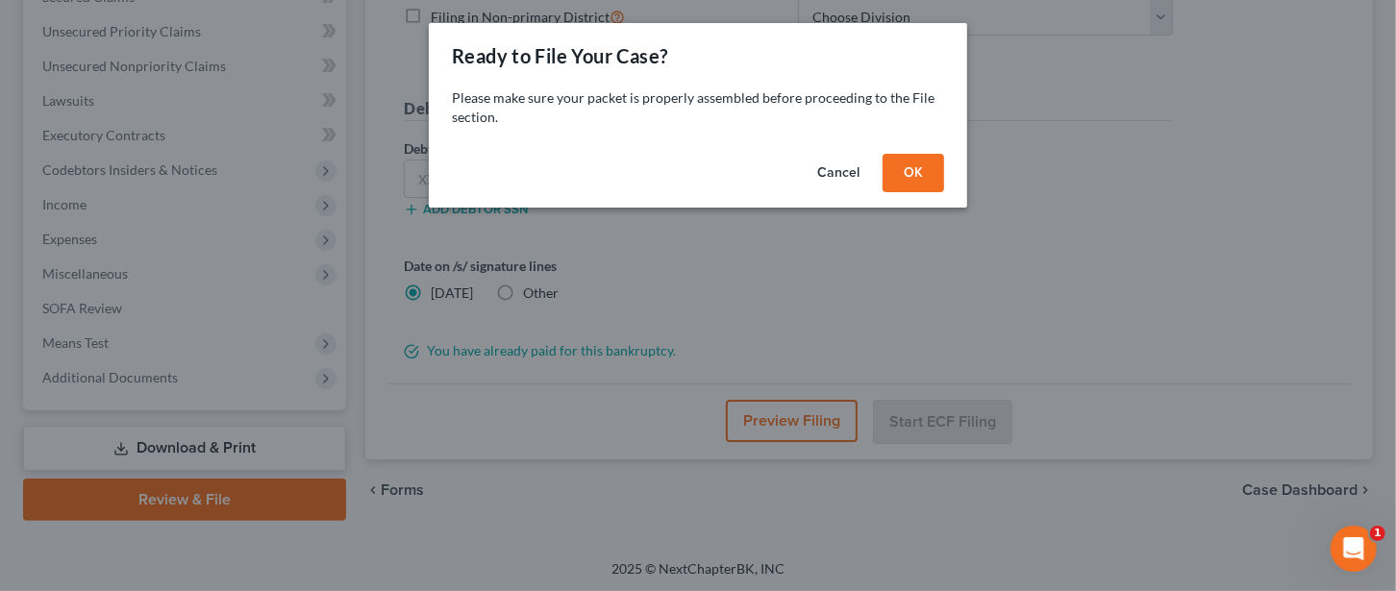
click at [984, 171] on div "Ready to File Your Case? Please make sure your packet is properly assembled bef…" at bounding box center [698, 295] width 1396 height 591
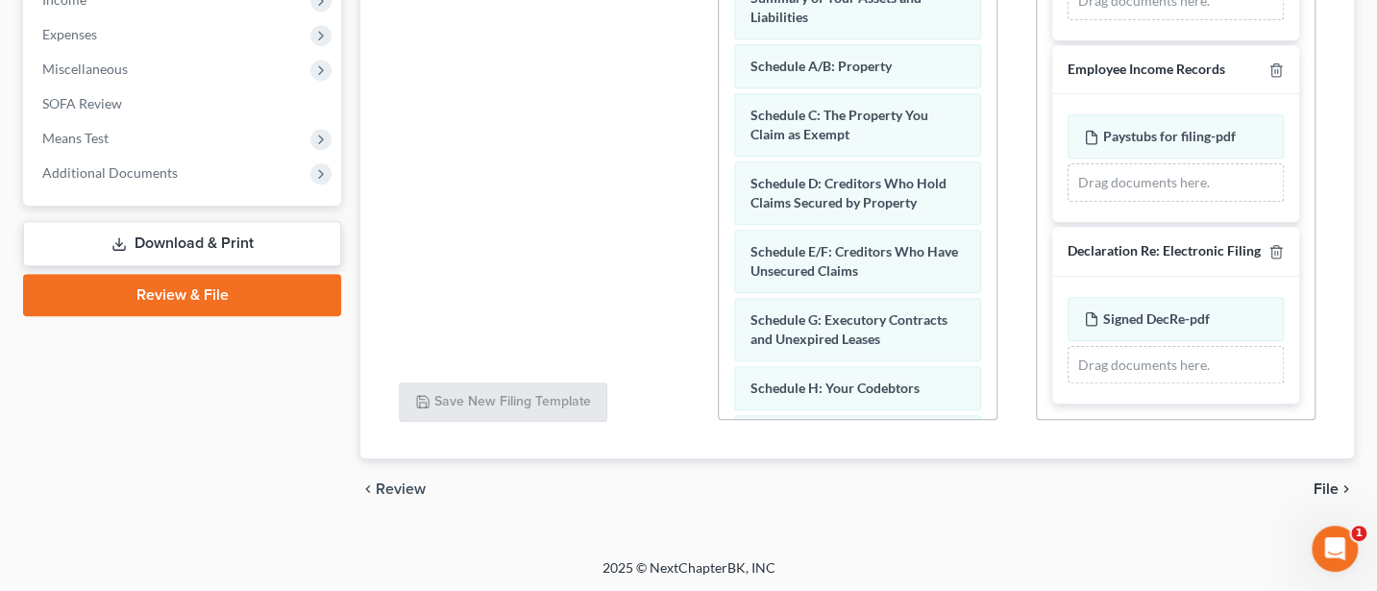
click at [1324, 488] on span "File" at bounding box center [1326, 489] width 25 height 15
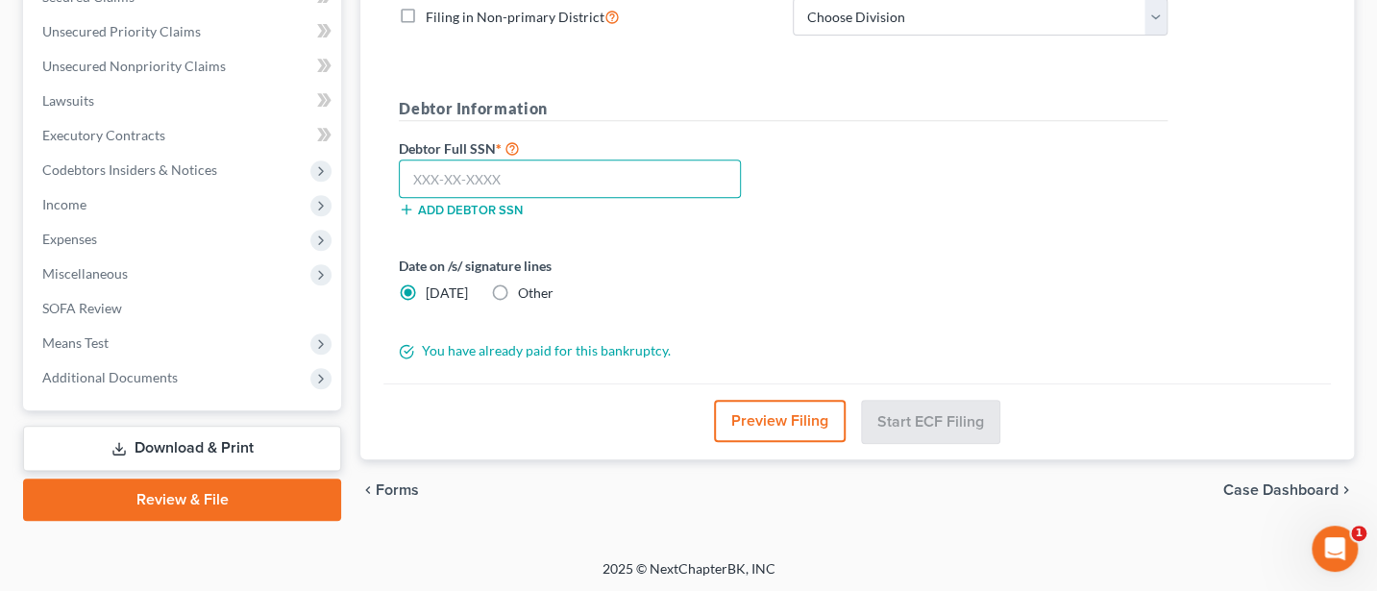
click at [425, 181] on input "text" at bounding box center [570, 179] width 342 height 38
type input "268-80-6338"
click at [885, 16] on select "Choose Division Akron [GEOGRAPHIC_DATA] [GEOGRAPHIC_DATA] [GEOGRAPHIC_DATA] [GE…" at bounding box center [980, 17] width 375 height 38
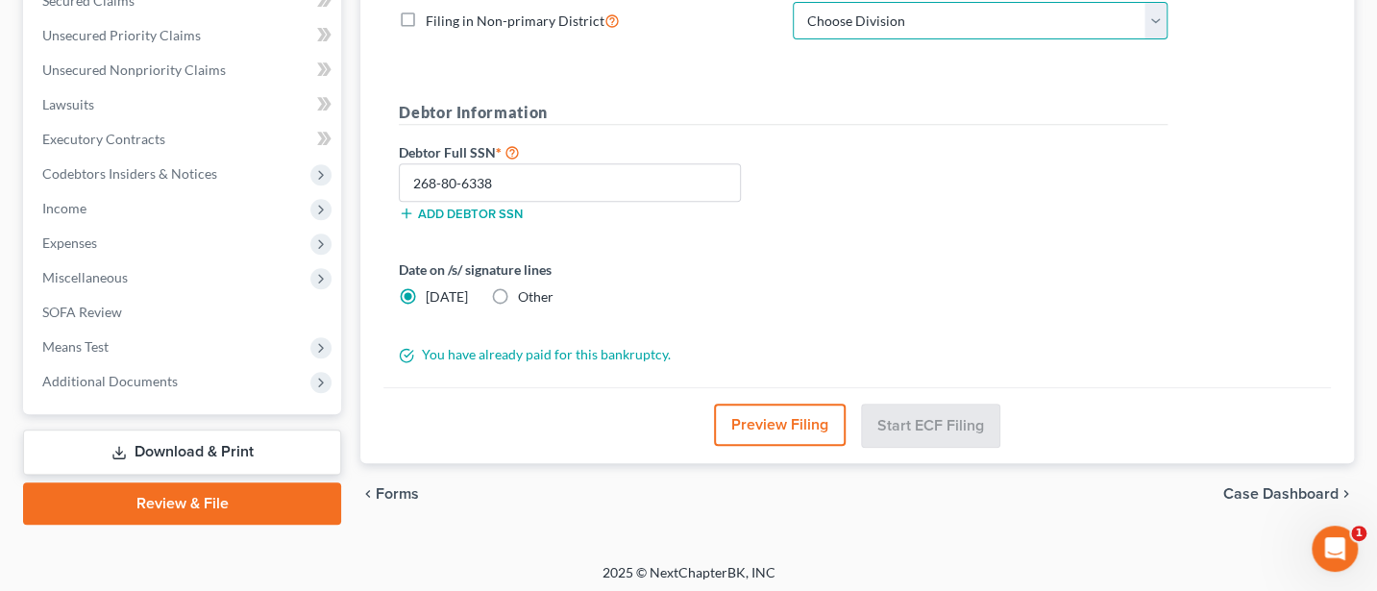
select select "2"
click at [793, 2] on select "Choose Division Akron [GEOGRAPHIC_DATA] [GEOGRAPHIC_DATA] [GEOGRAPHIC_DATA] [GE…" at bounding box center [980, 21] width 375 height 38
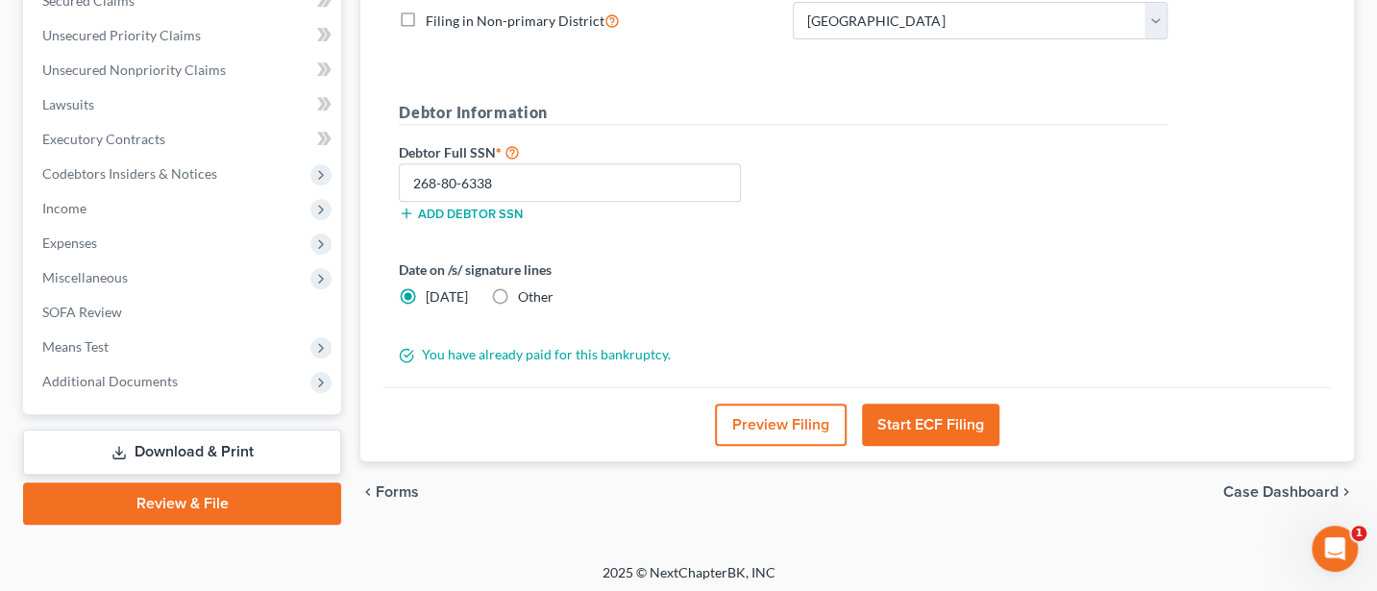
click at [939, 418] on button "Start ECF Filing" at bounding box center [930, 425] width 137 height 42
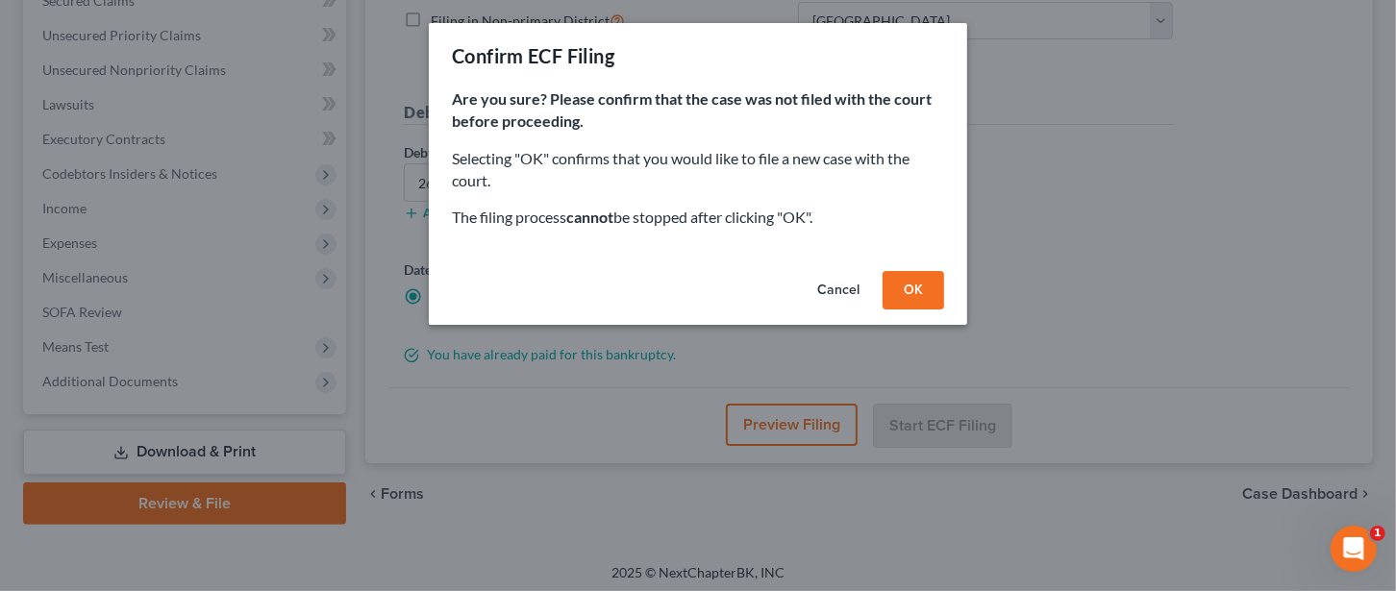
click at [915, 286] on button "OK" at bounding box center [913, 290] width 62 height 38
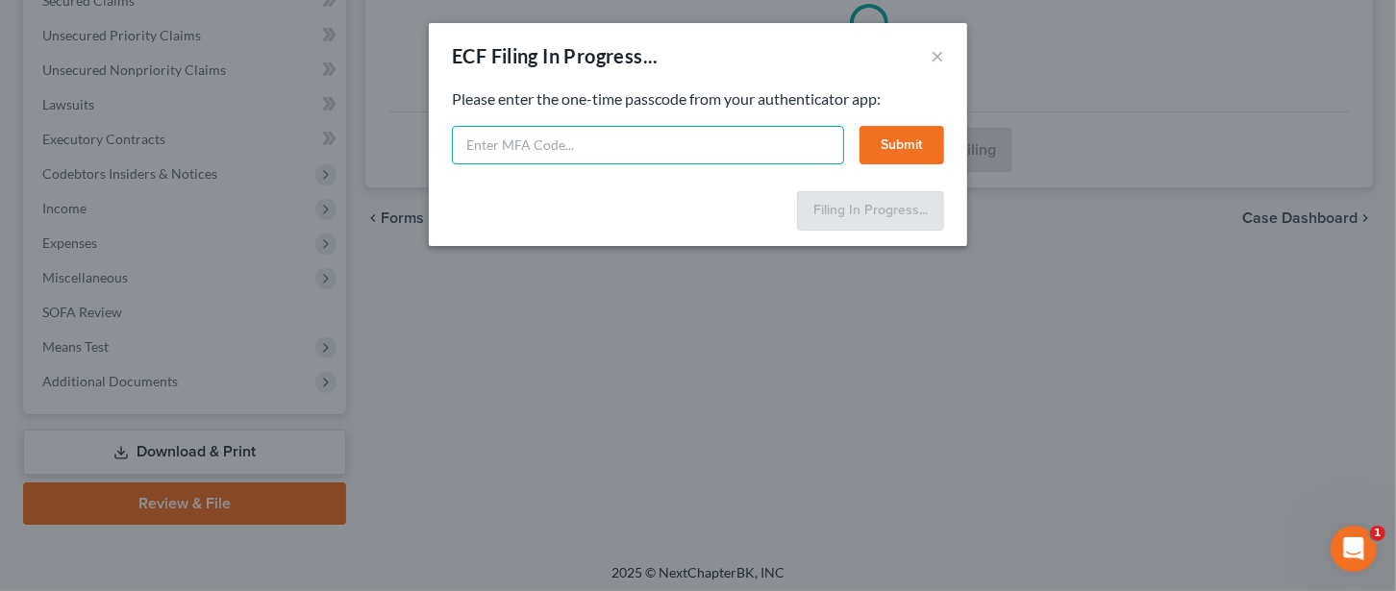
click at [600, 146] on input "text" at bounding box center [648, 145] width 392 height 38
drag, startPoint x: 541, startPoint y: 145, endPoint x: 534, endPoint y: 207, distance: 61.9
click at [445, 139] on div "Feel free to download your entire bankruptcy packet here: Please enter the one-…" at bounding box center [698, 135] width 538 height 95
type input "817524"
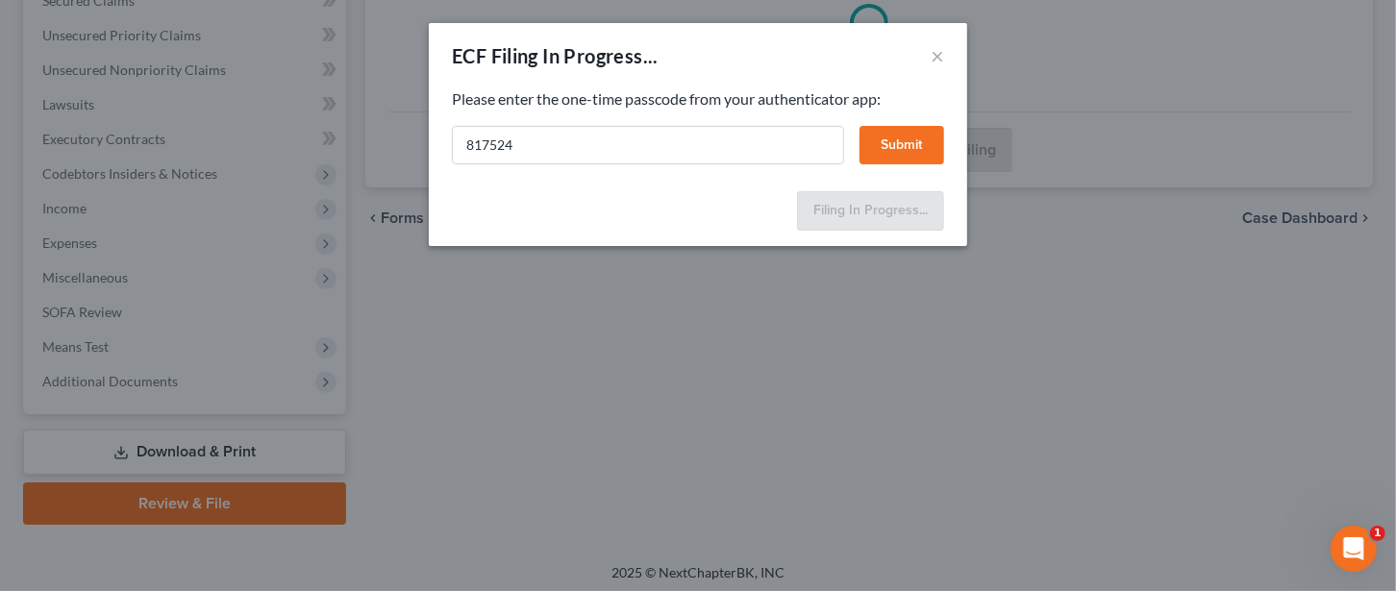
click at [889, 136] on button "Submit" at bounding box center [901, 145] width 85 height 38
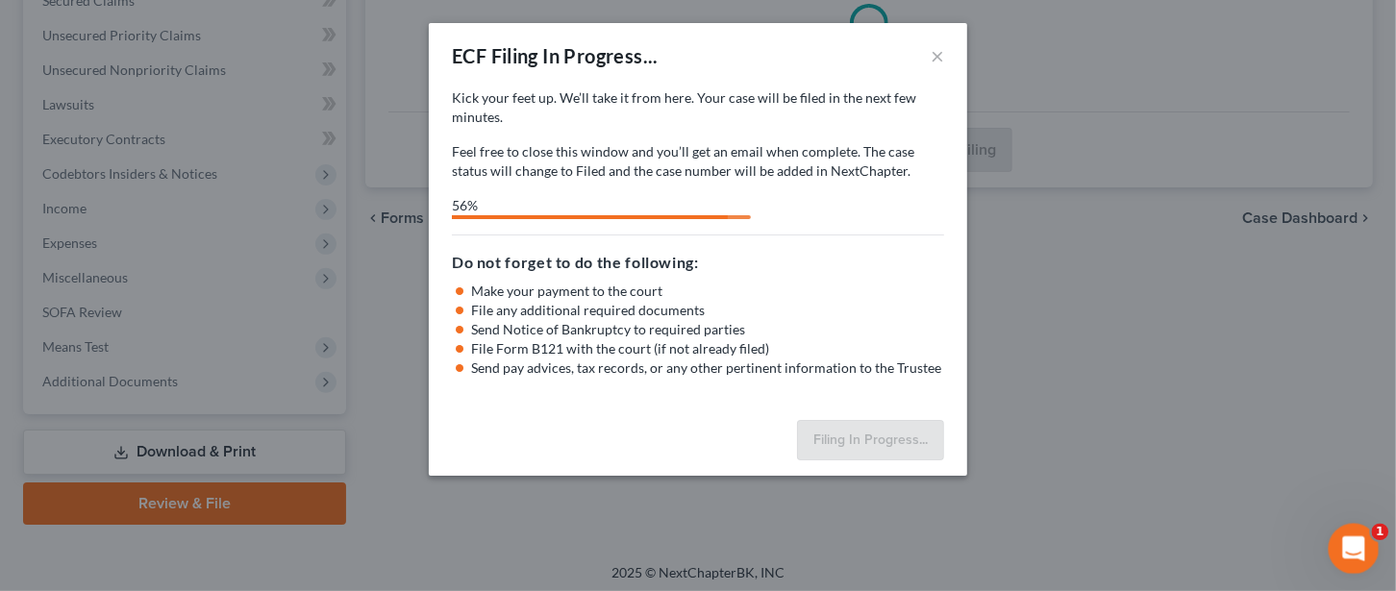
click at [1346, 537] on icon "Open Intercom Messenger" at bounding box center [1351, 547] width 32 height 32
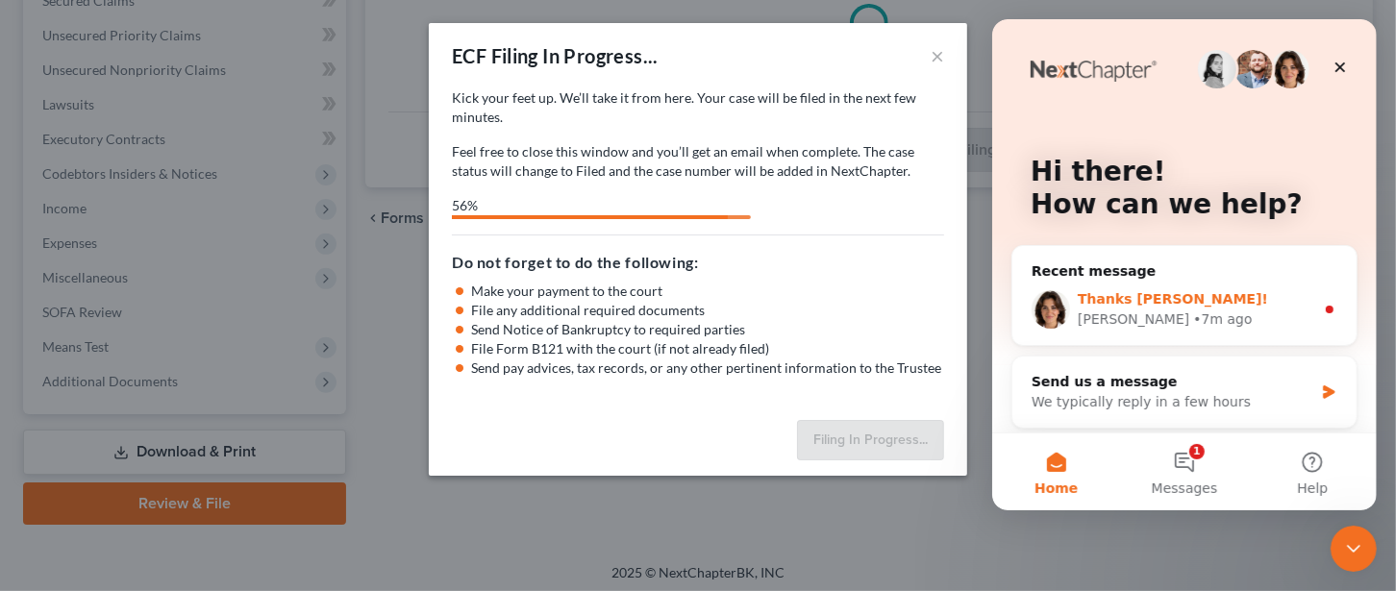
click at [1152, 303] on span "Thanks Jann!" at bounding box center [1172, 298] width 190 height 15
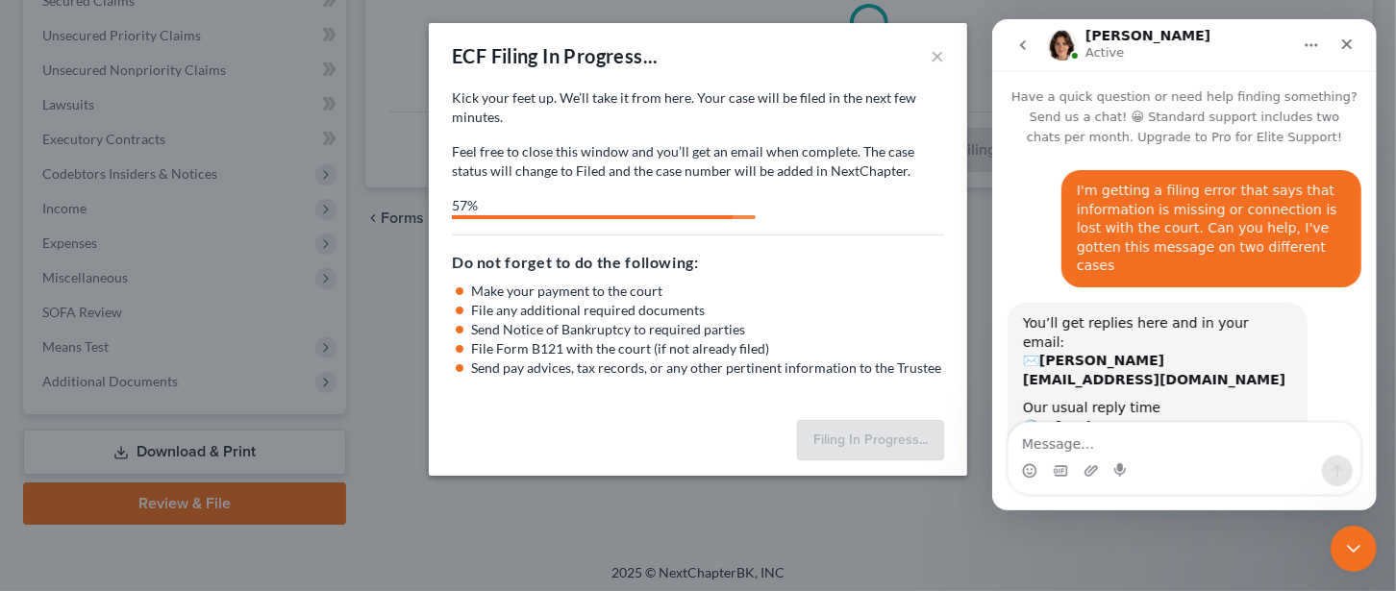
scroll to position [98, 0]
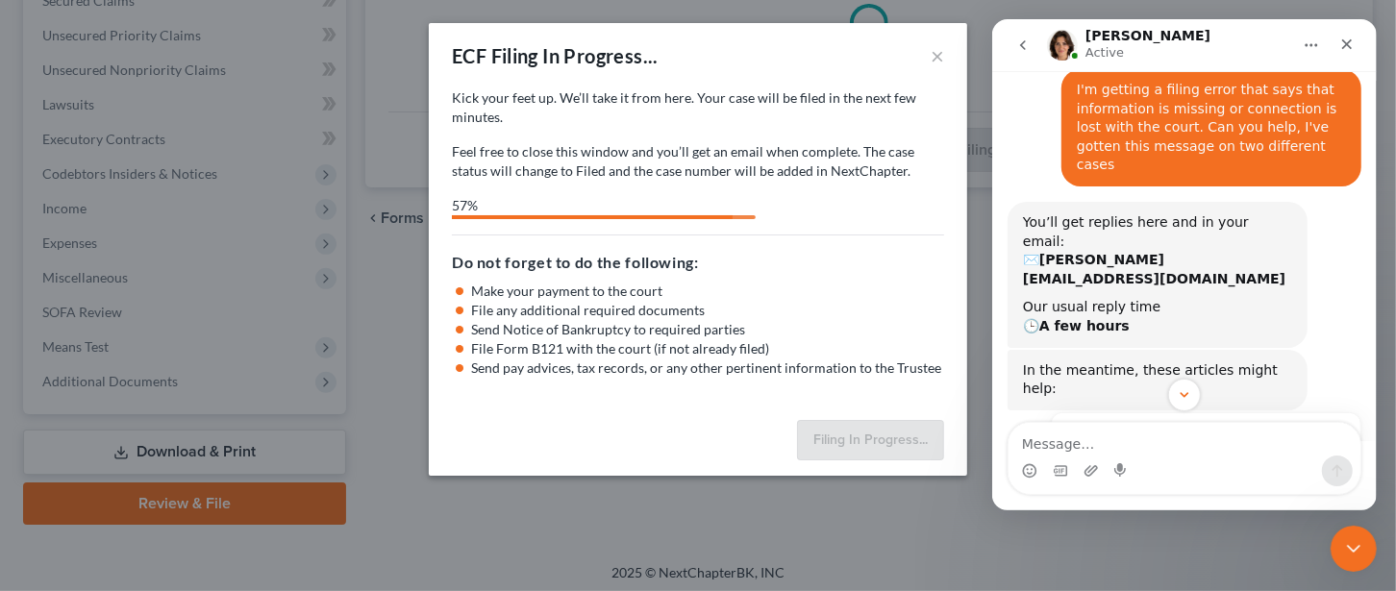
click at [1108, 447] on textarea "Message…" at bounding box center [1183, 439] width 352 height 33
type textarea "So far I'm at 58%"
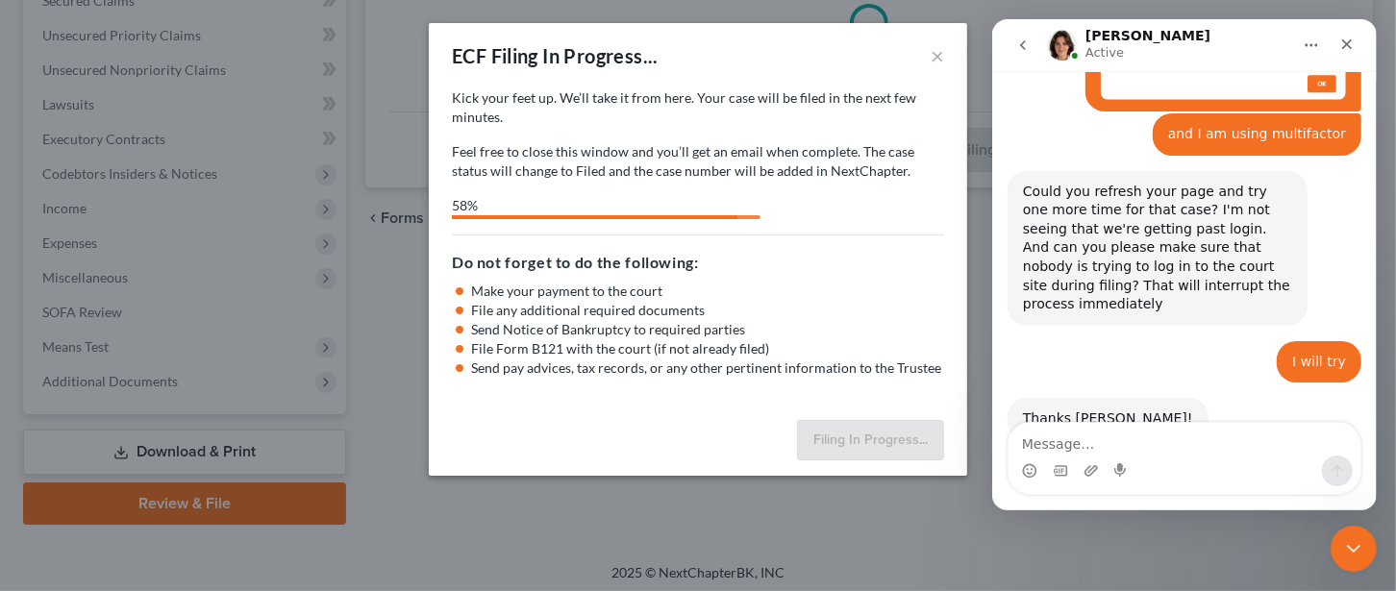
scroll to position [1191, 0]
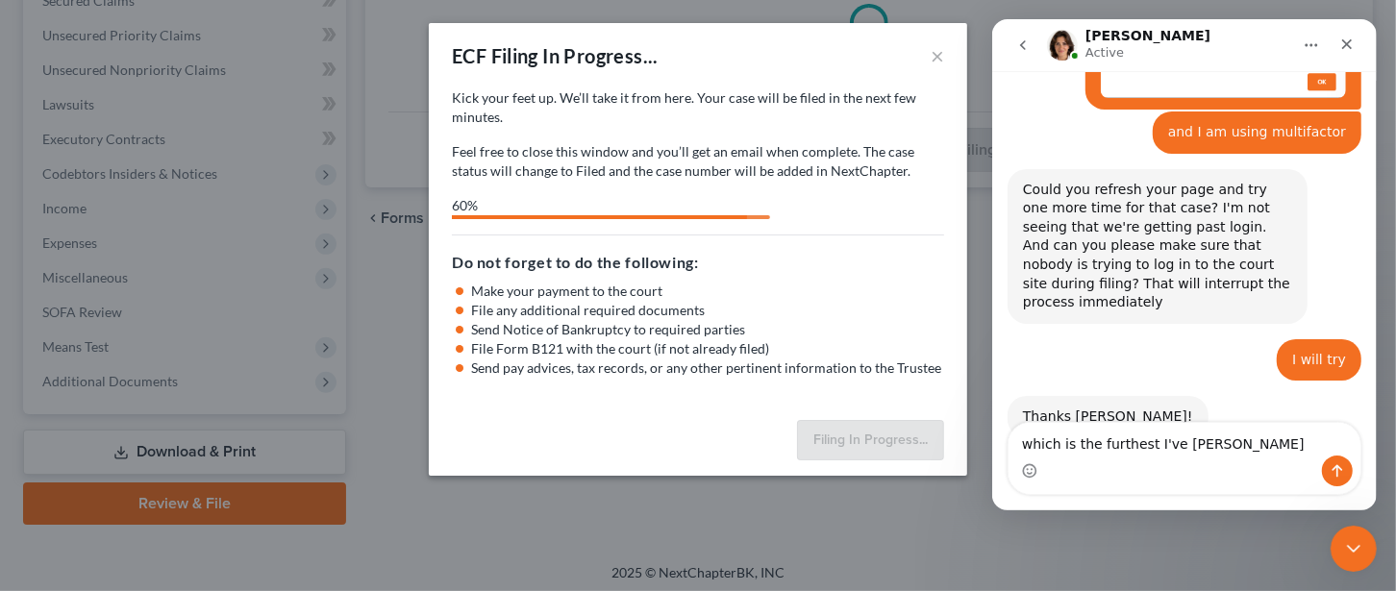
type textarea "which is the furthest I've gotten"
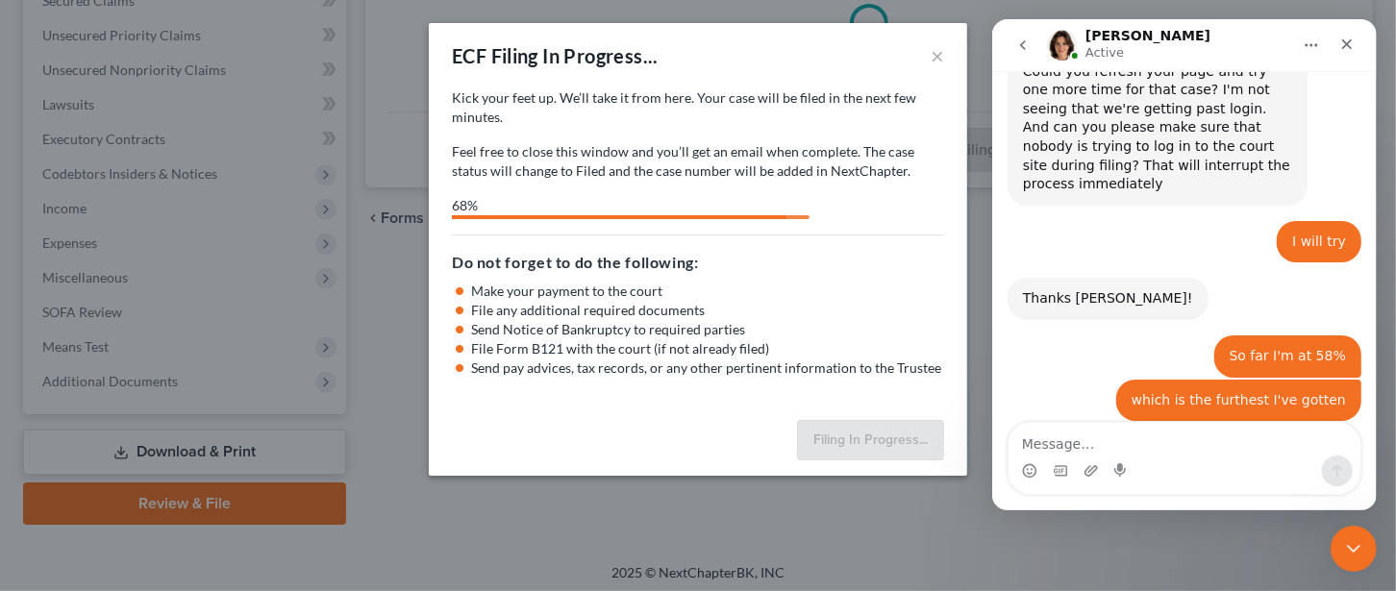
scroll to position [1349, 0]
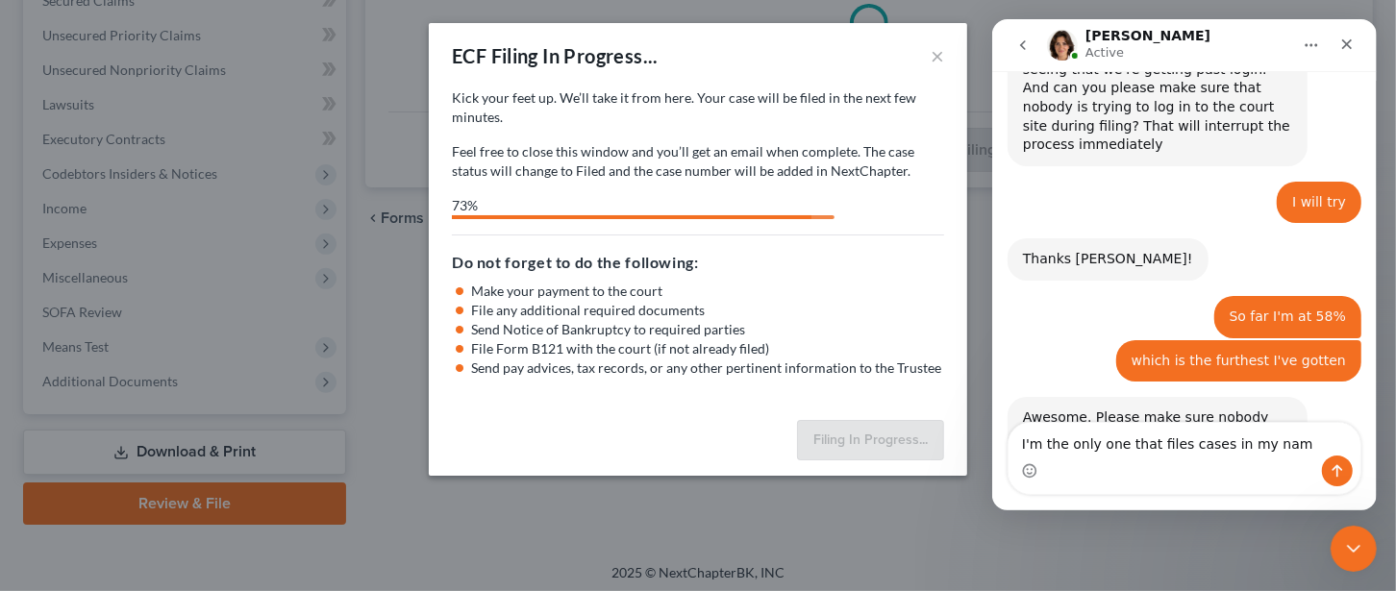
type textarea "I'm the only one that files cases in my name"
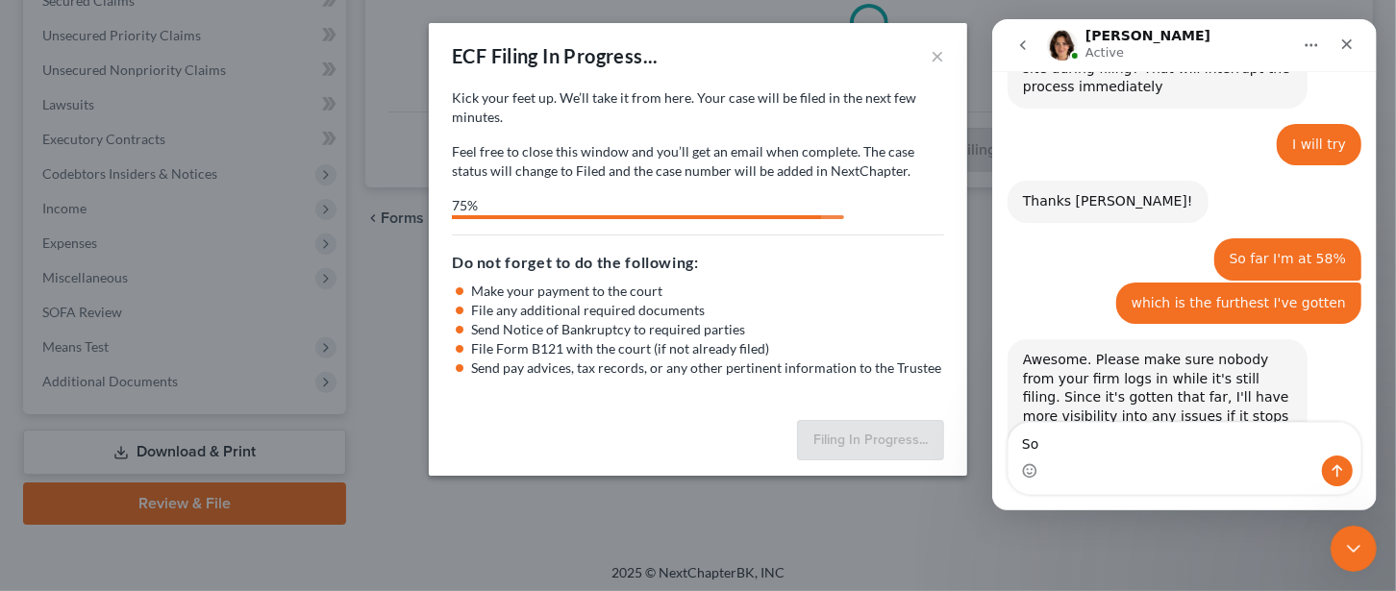
type textarea "S"
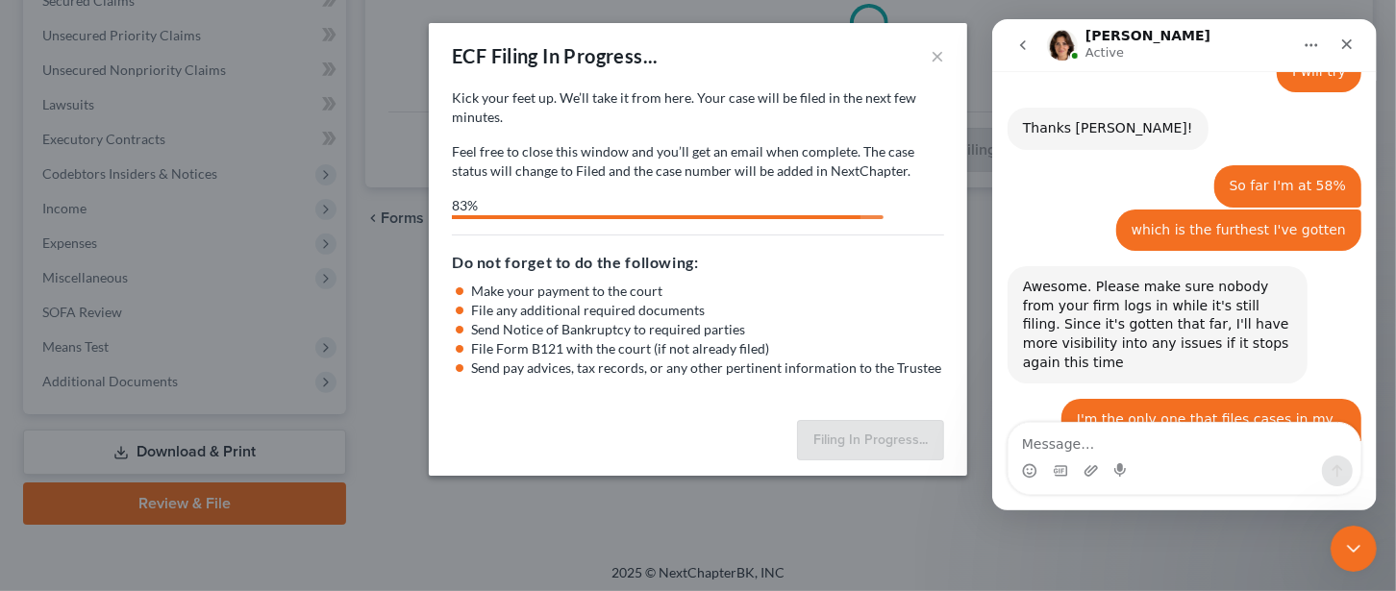
scroll to position [1482, 0]
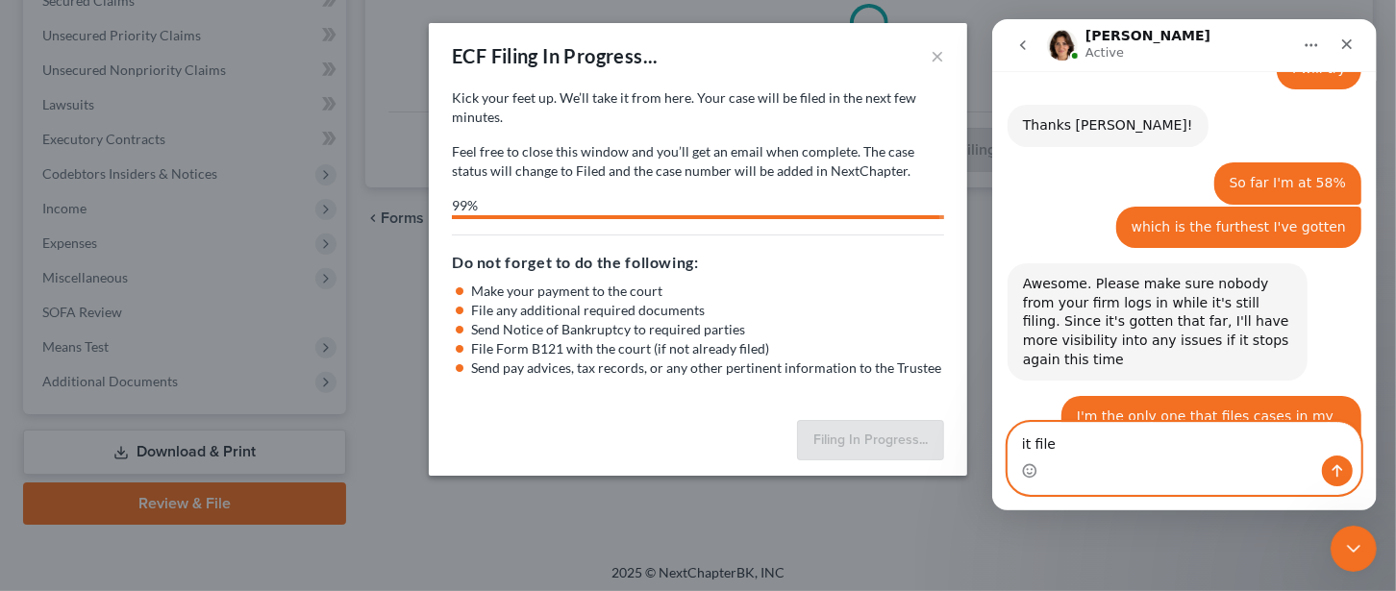
type textarea "it filed"
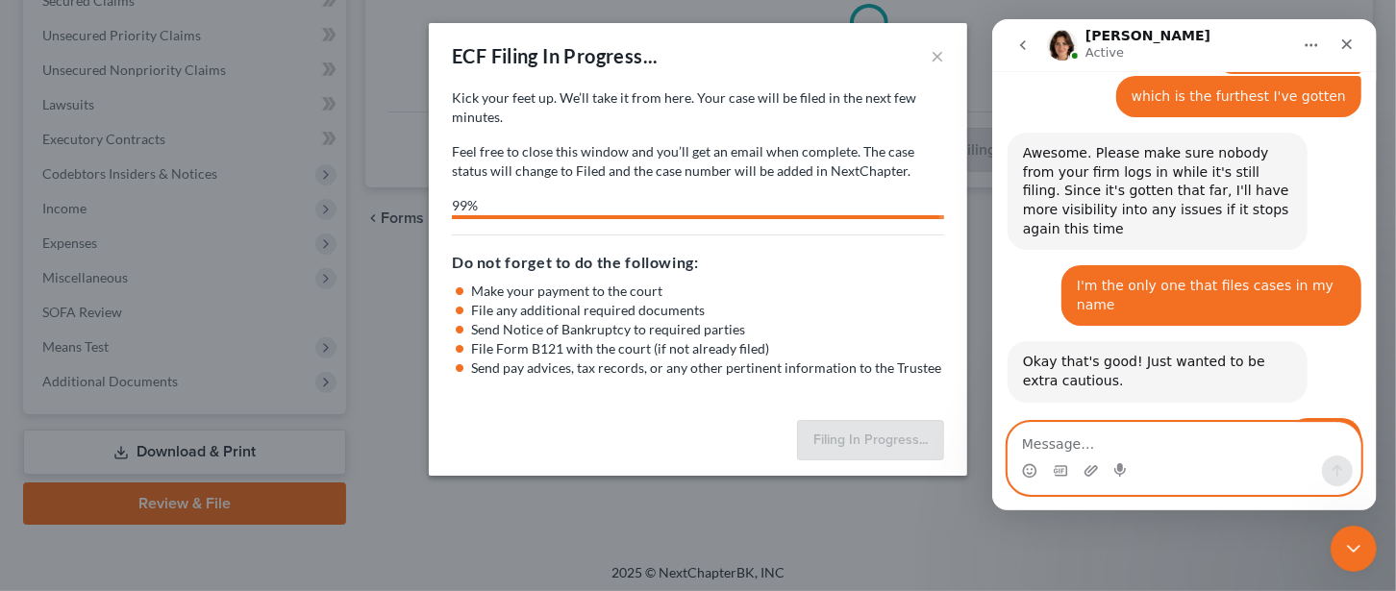
scroll to position [1634, 0]
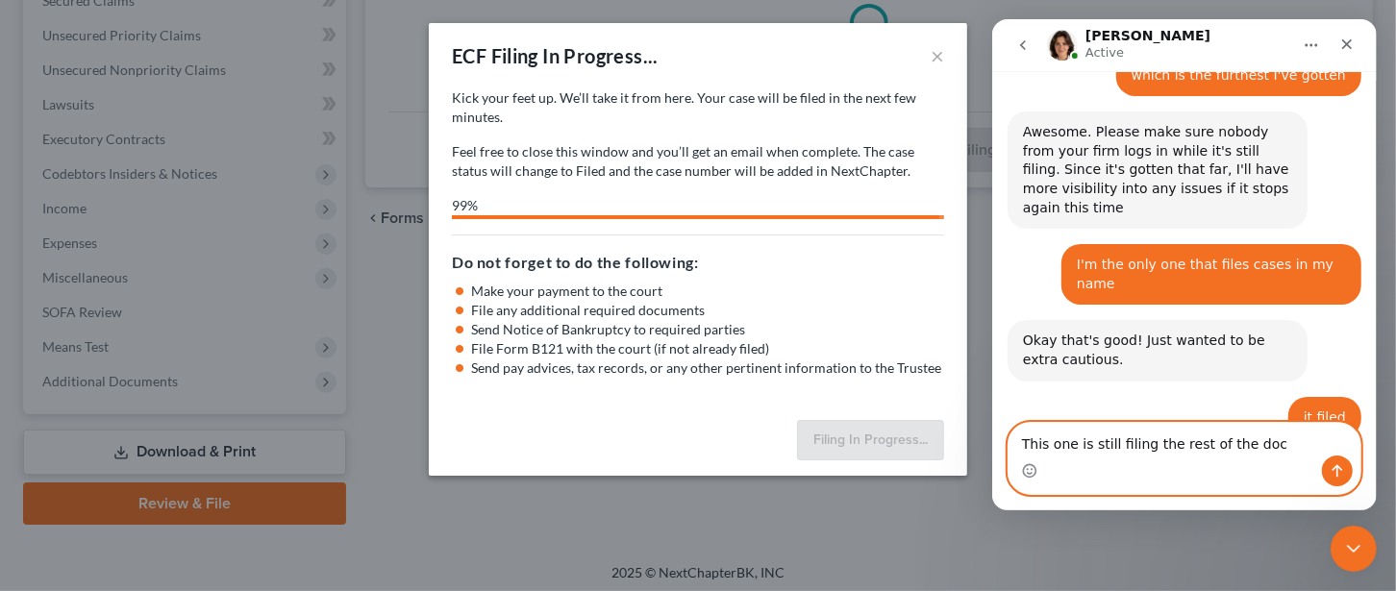
type textarea "This one is still filing the rest of the docs"
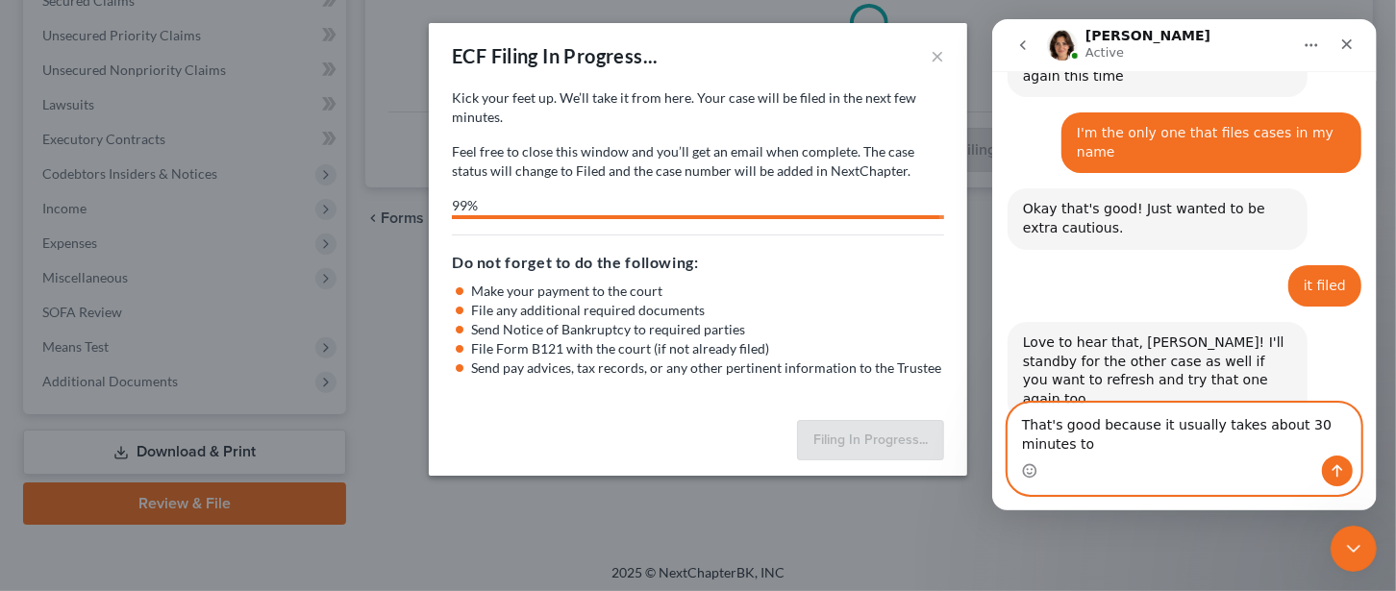
scroll to position [1768, 0]
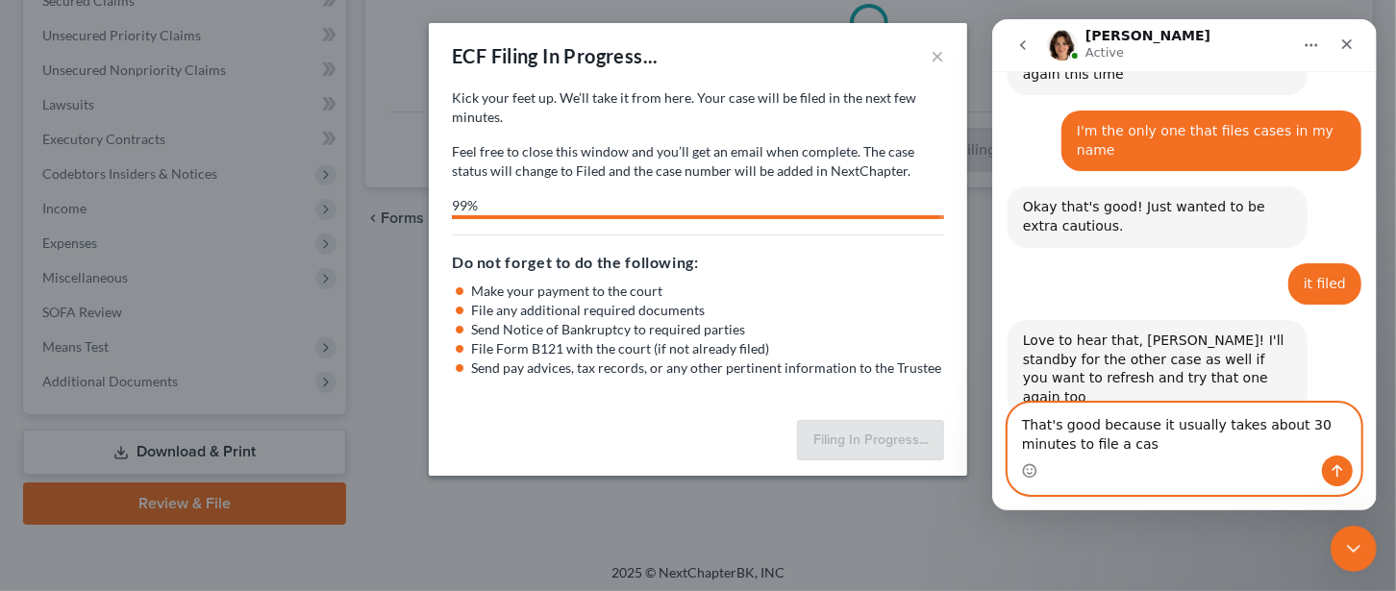
type textarea "That's good because it usually takes about 30 minutes to file a case"
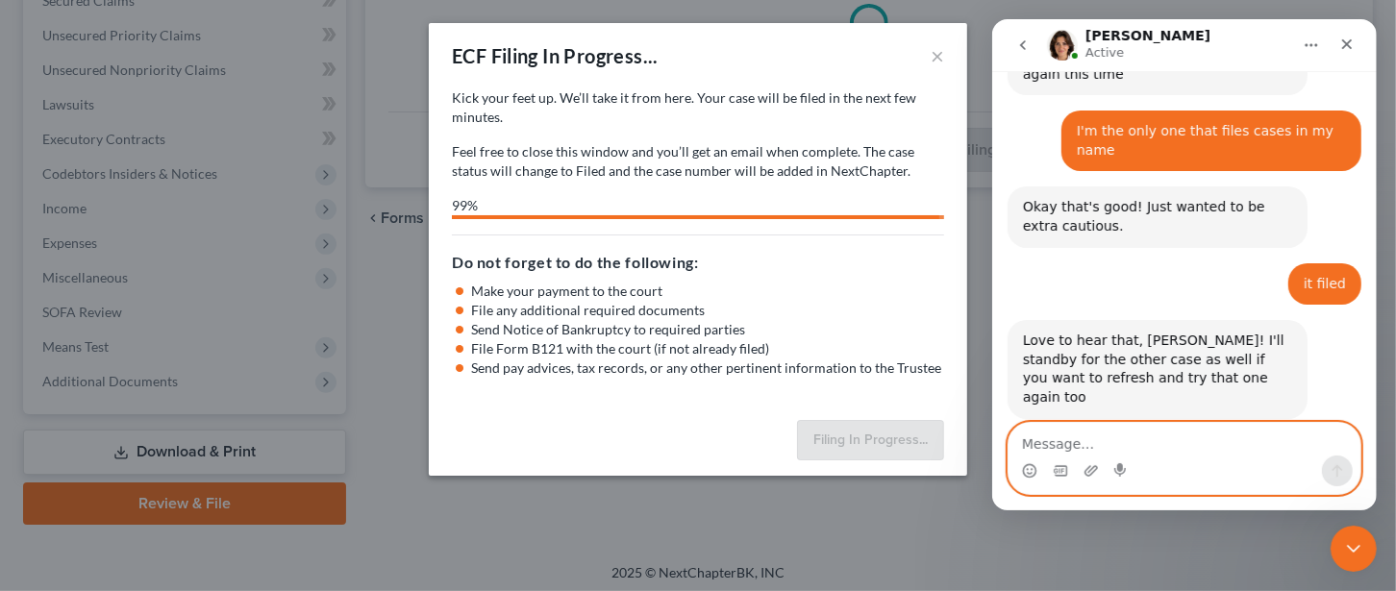
scroll to position [1824, 0]
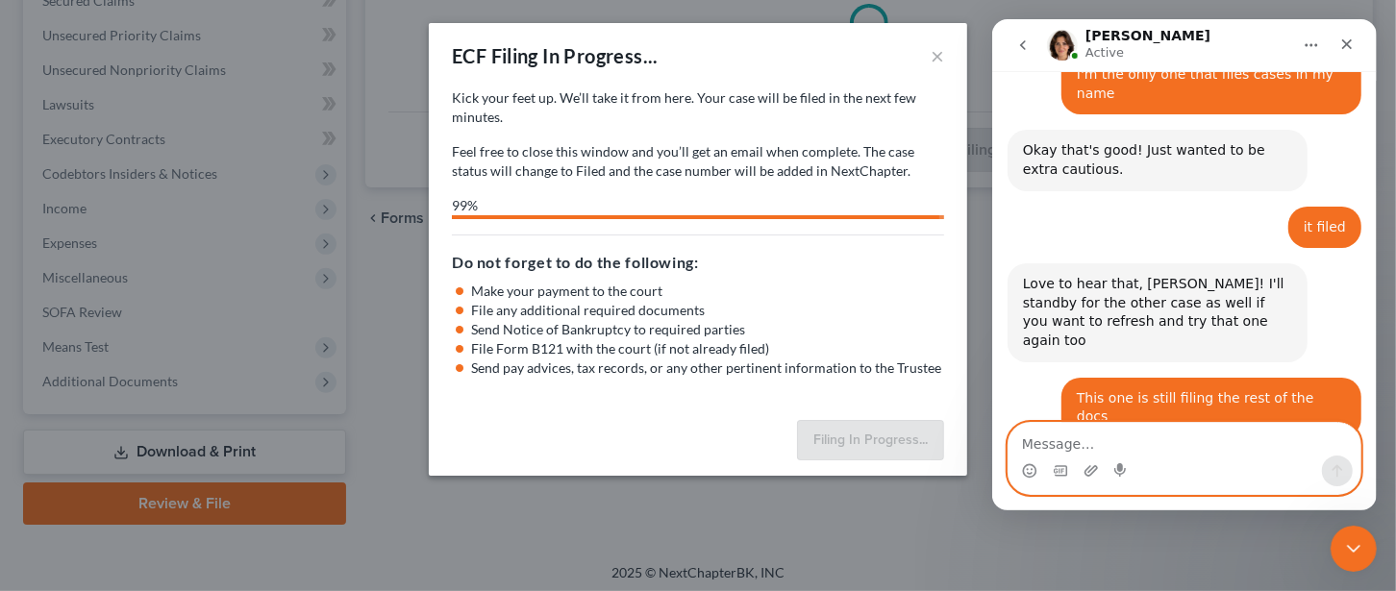
select select "2"
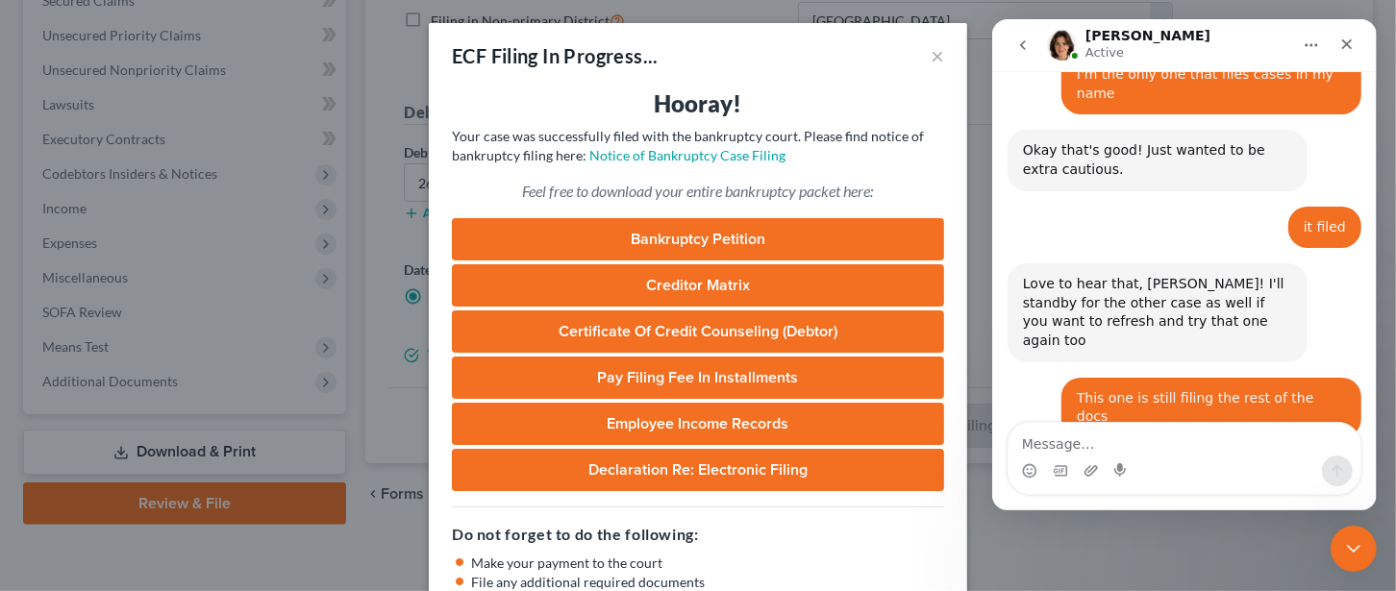
click at [701, 235] on link "Bankruptcy Petition" at bounding box center [698, 239] width 492 height 42
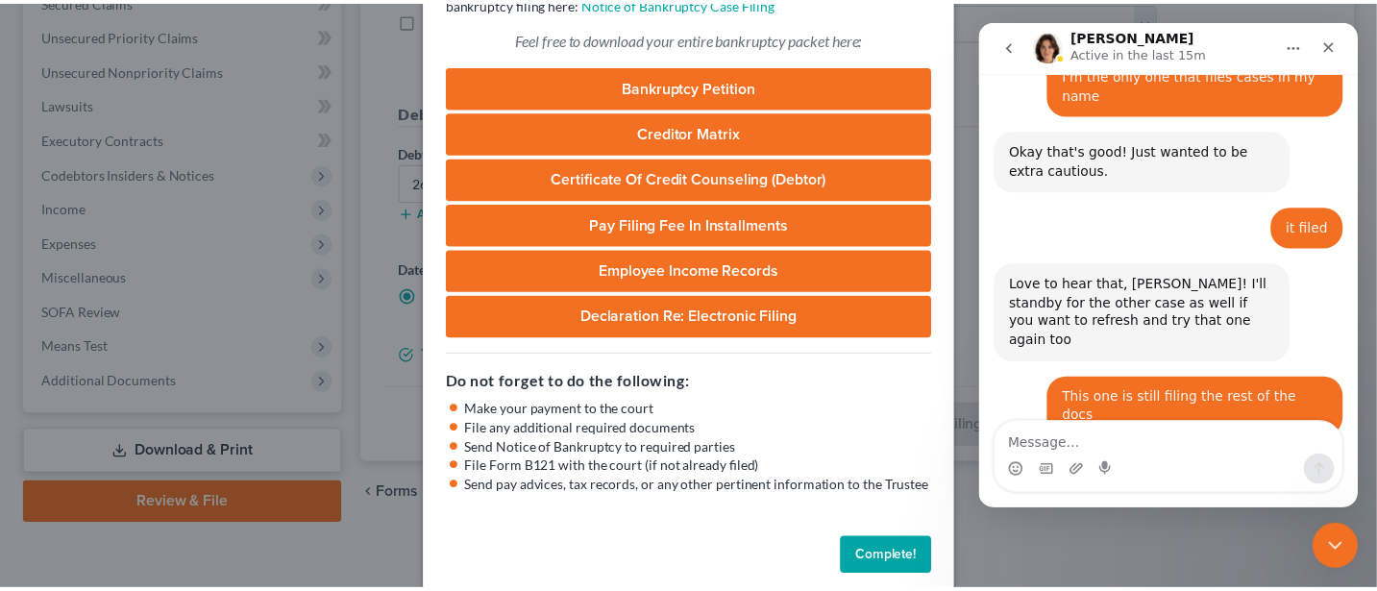
scroll to position [176, 0]
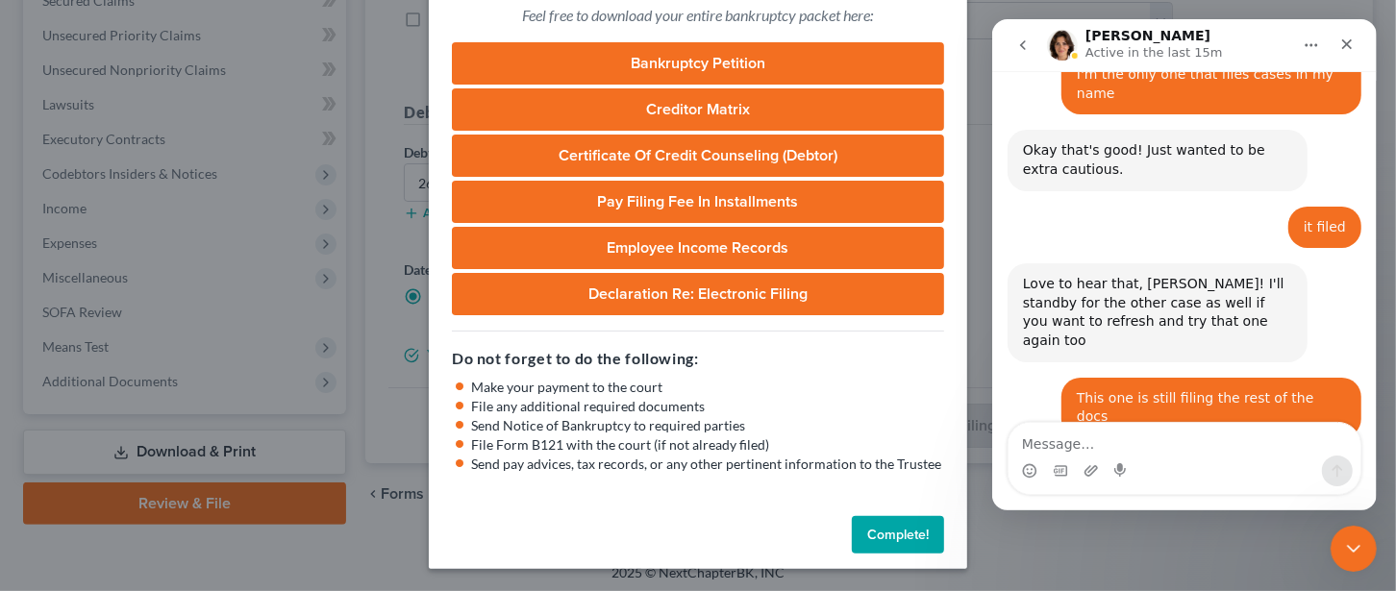
click at [891, 532] on button "Complete!" at bounding box center [898, 535] width 92 height 38
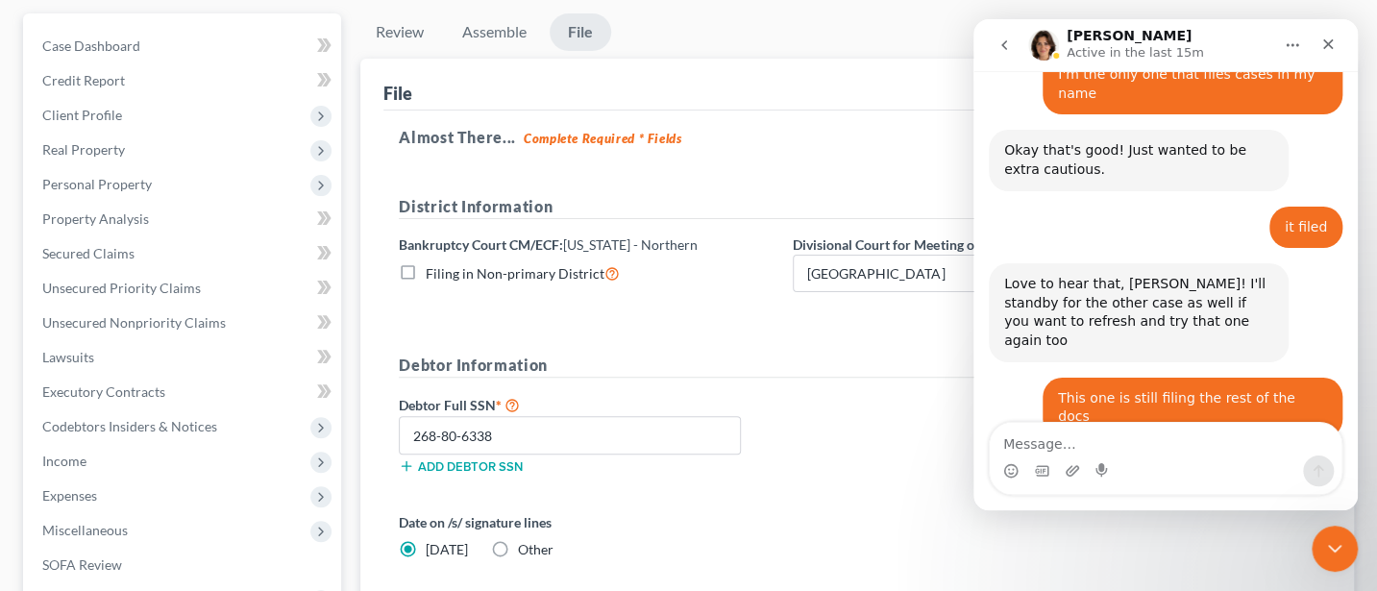
scroll to position [0, 0]
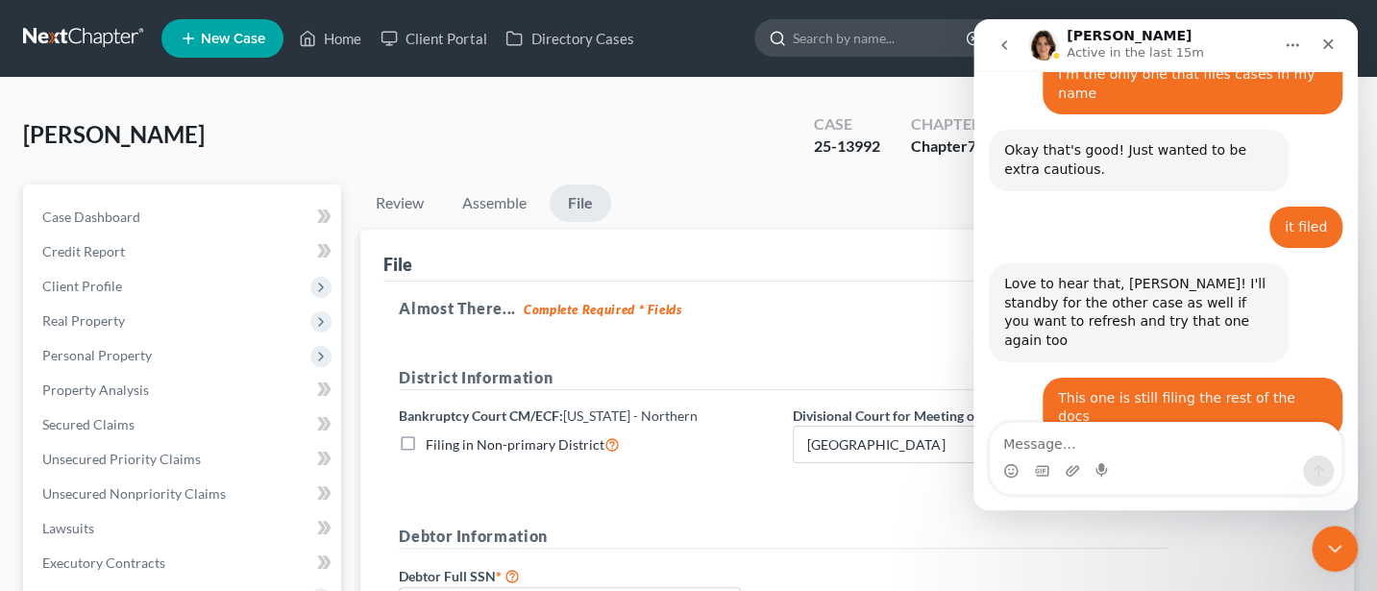
click at [896, 36] on input "search" at bounding box center [881, 38] width 176 height 36
type input "Richmond"
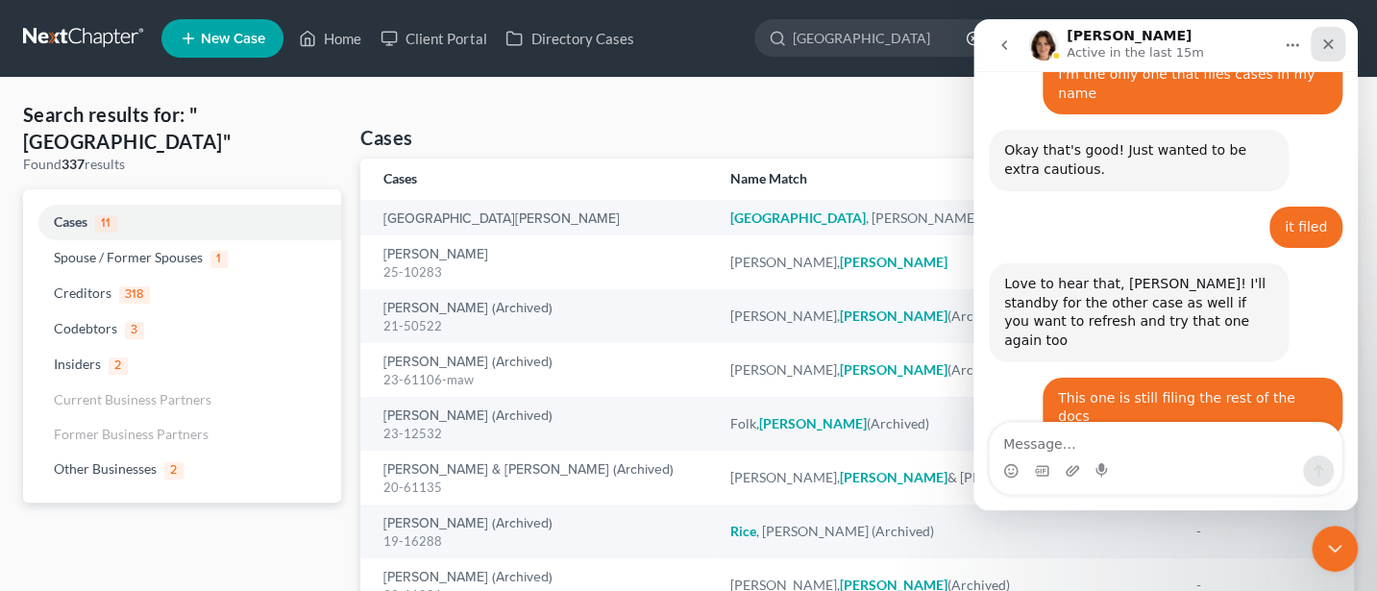
click at [1344, 44] on div "Close" at bounding box center [1328, 44] width 35 height 35
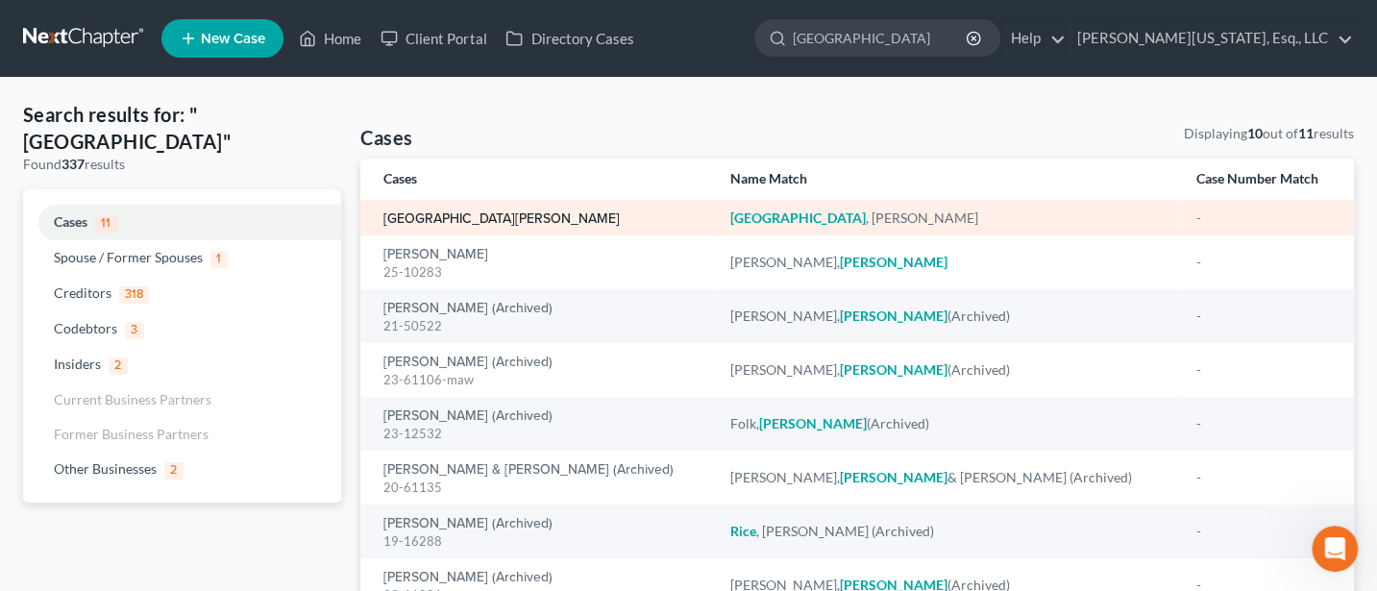
click at [440, 213] on link "[GEOGRAPHIC_DATA][PERSON_NAME]" at bounding box center [502, 218] width 236 height 13
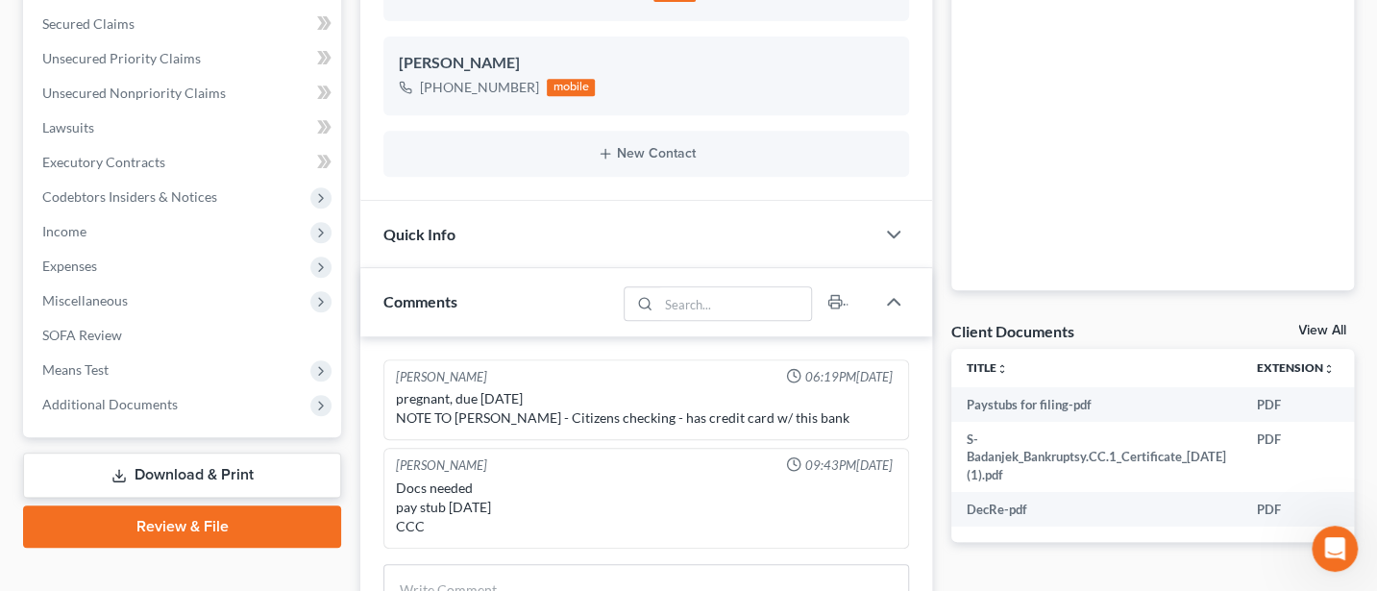
scroll to position [512, 0]
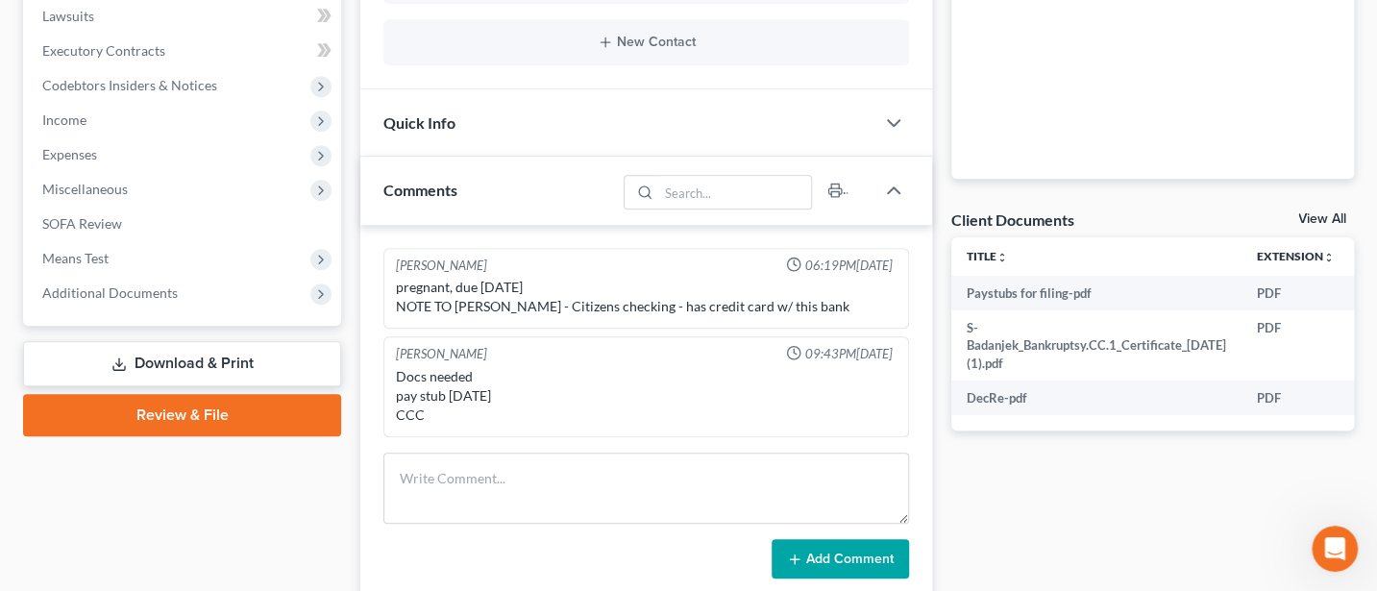
click at [170, 412] on link "Review & File" at bounding box center [182, 415] width 318 height 42
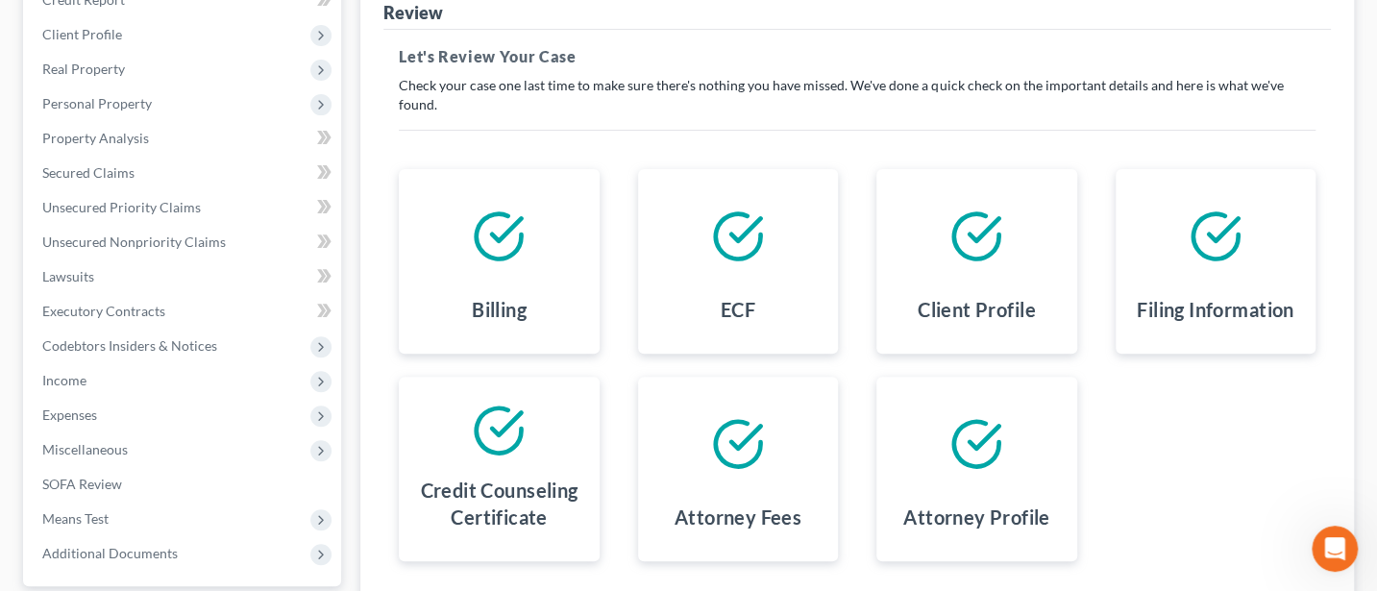
scroll to position [428, 0]
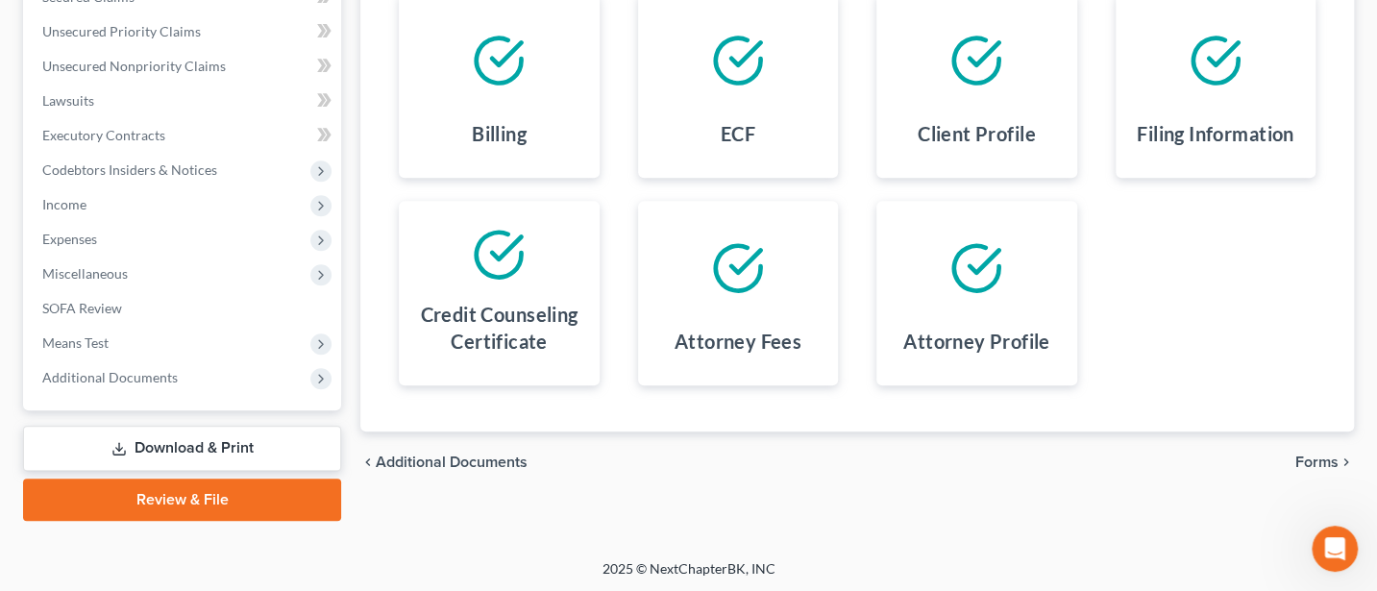
click at [1336, 455] on span "Forms" at bounding box center [1317, 462] width 43 height 15
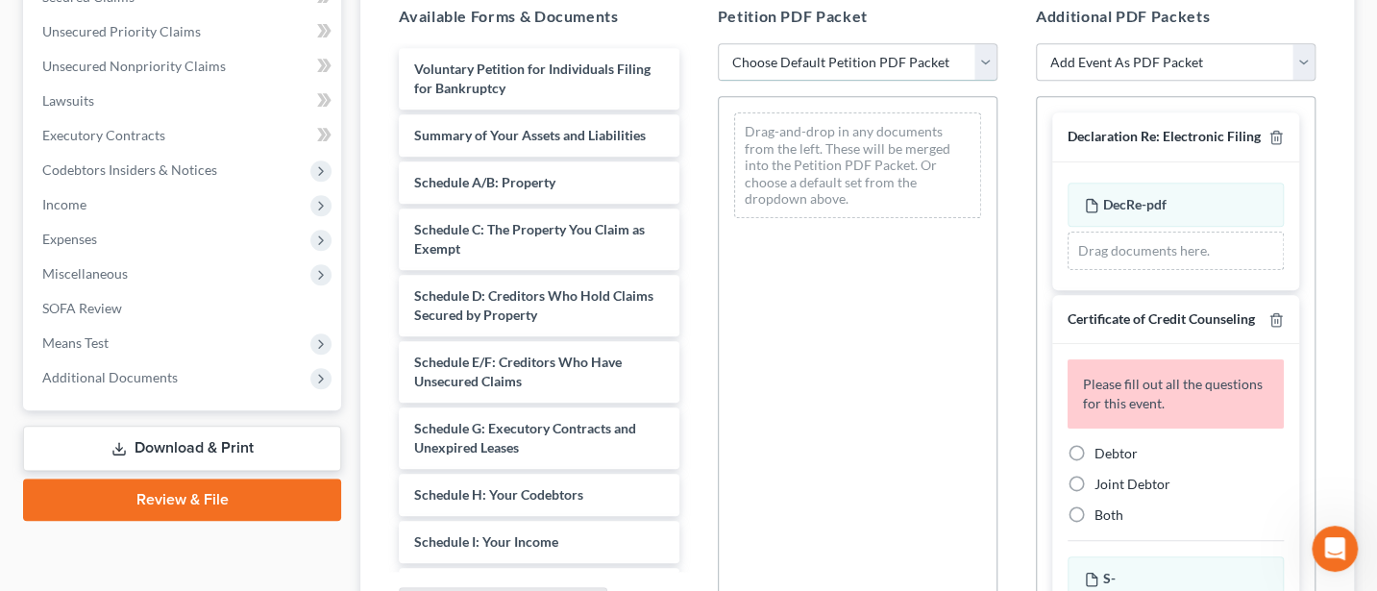
click at [884, 52] on select "Choose Default Petition PDF Packet Complete Bankruptcy Petition (all forms and …" at bounding box center [858, 62] width 280 height 38
select select "0"
click at [718, 43] on select "Choose Default Petition PDF Packet Complete Bankruptcy Petition (all forms and …" at bounding box center [858, 62] width 280 height 38
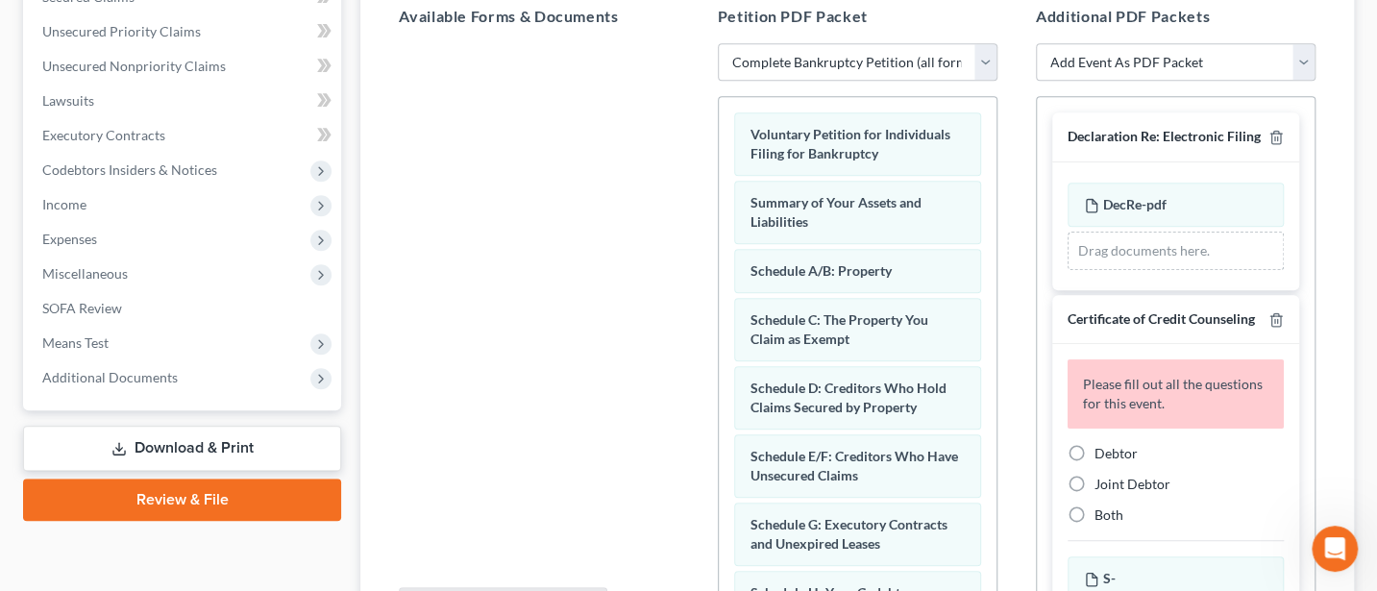
click at [1095, 463] on label "Debtor" at bounding box center [1116, 453] width 43 height 19
click at [1102, 457] on input "Debtor" at bounding box center [1108, 450] width 12 height 12
radio input "true"
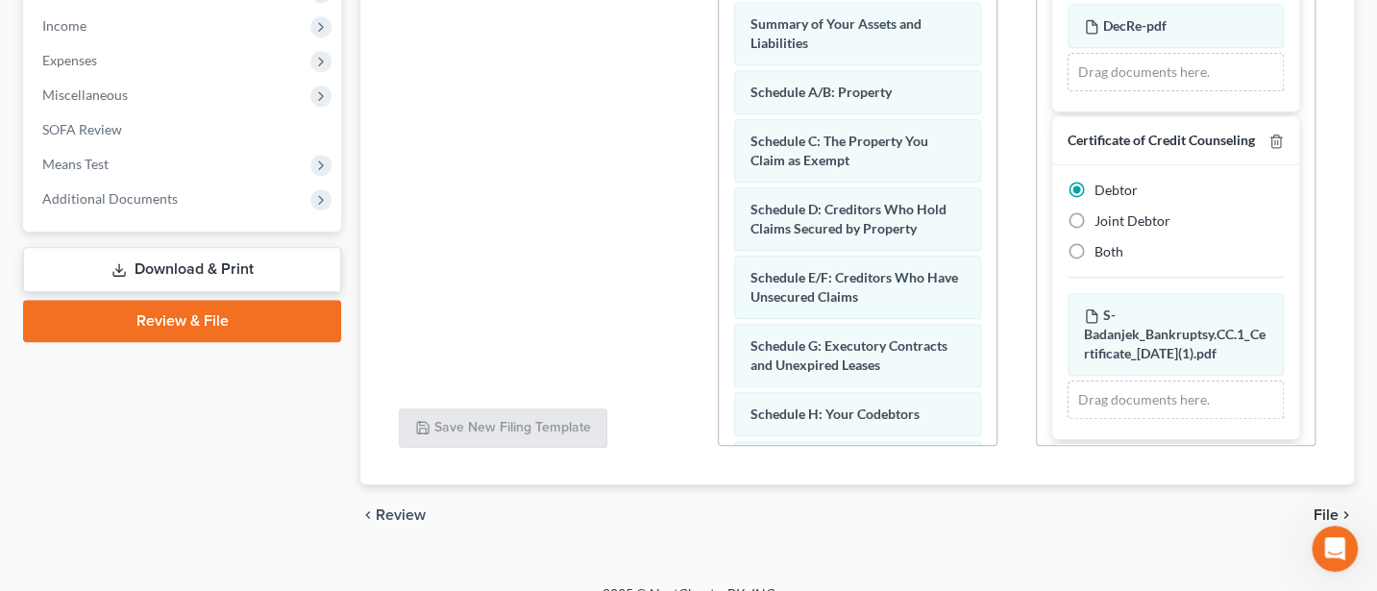
scroll to position [632, 0]
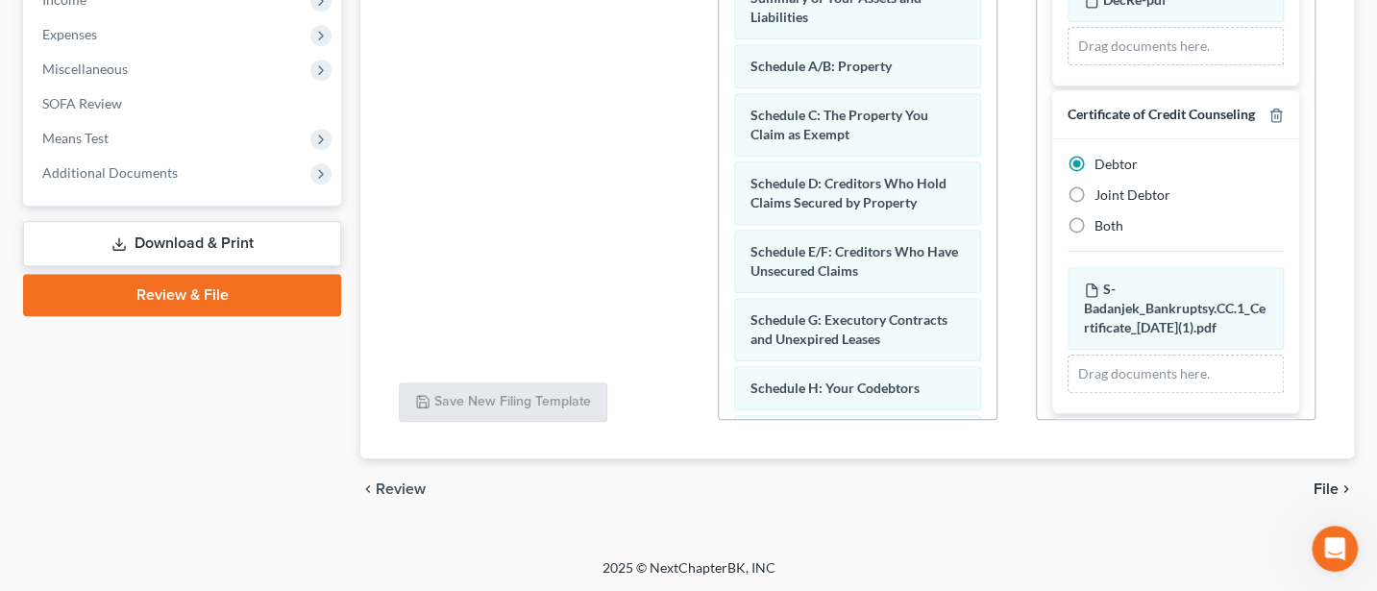
click at [1330, 483] on span "File" at bounding box center [1326, 489] width 25 height 15
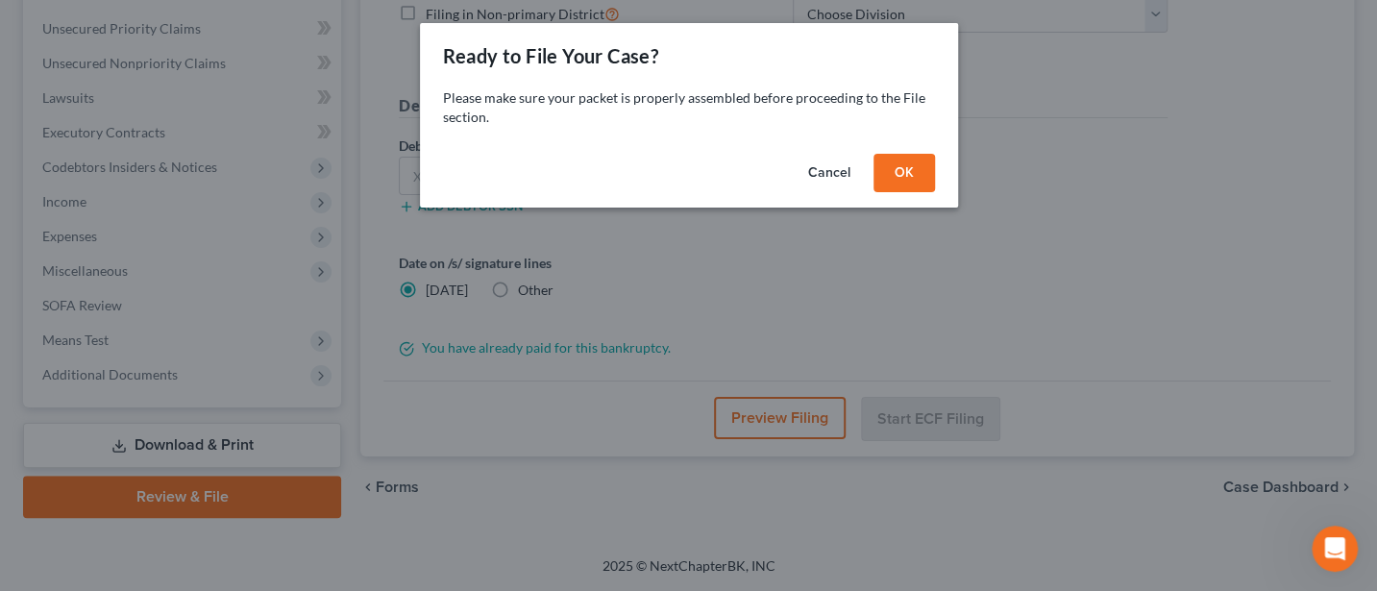
scroll to position [428, 0]
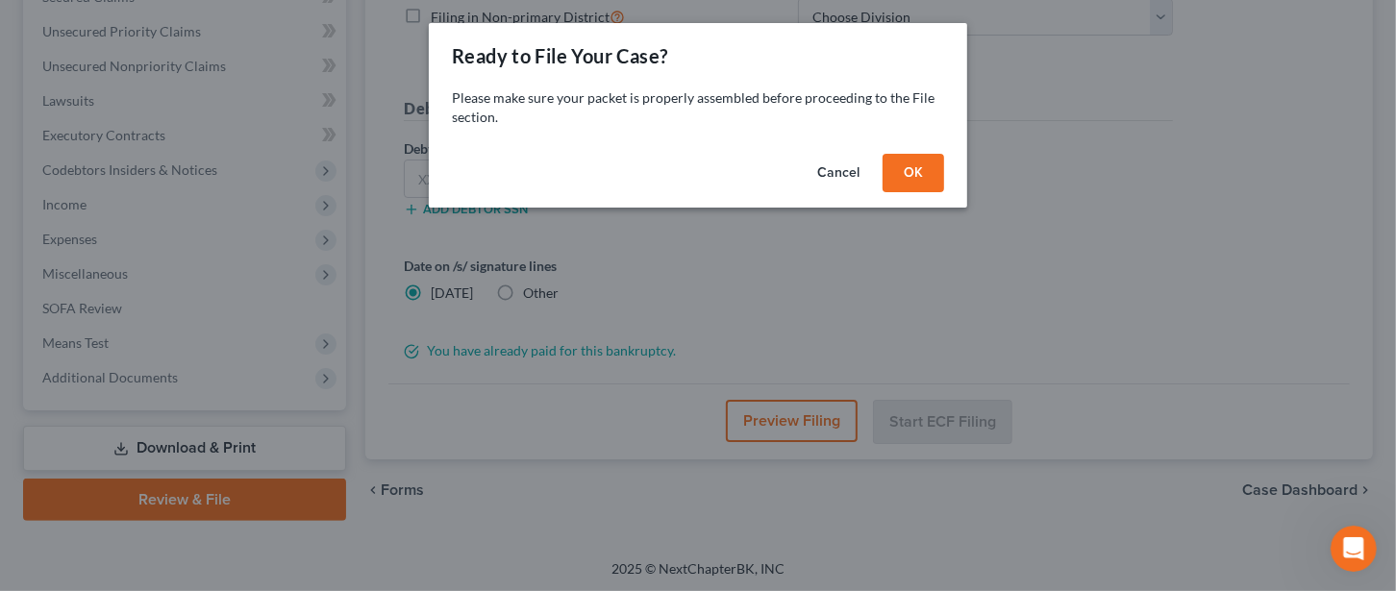
click at [916, 173] on button "OK" at bounding box center [913, 173] width 62 height 38
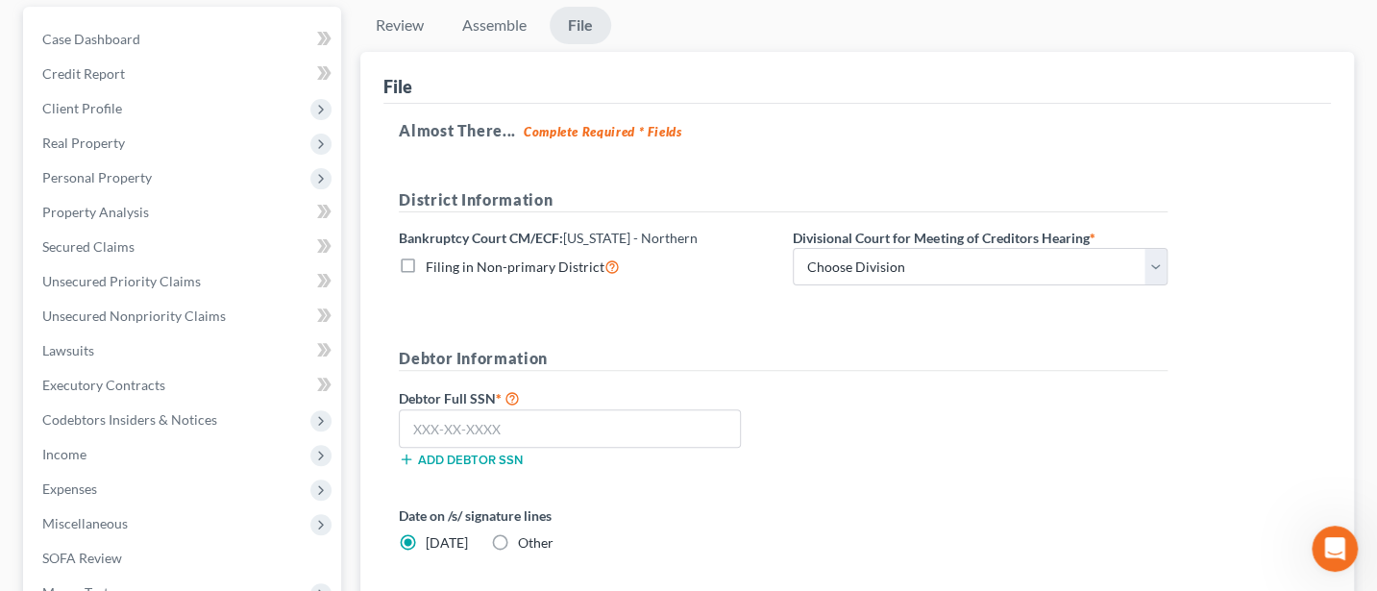
scroll to position [172, 0]
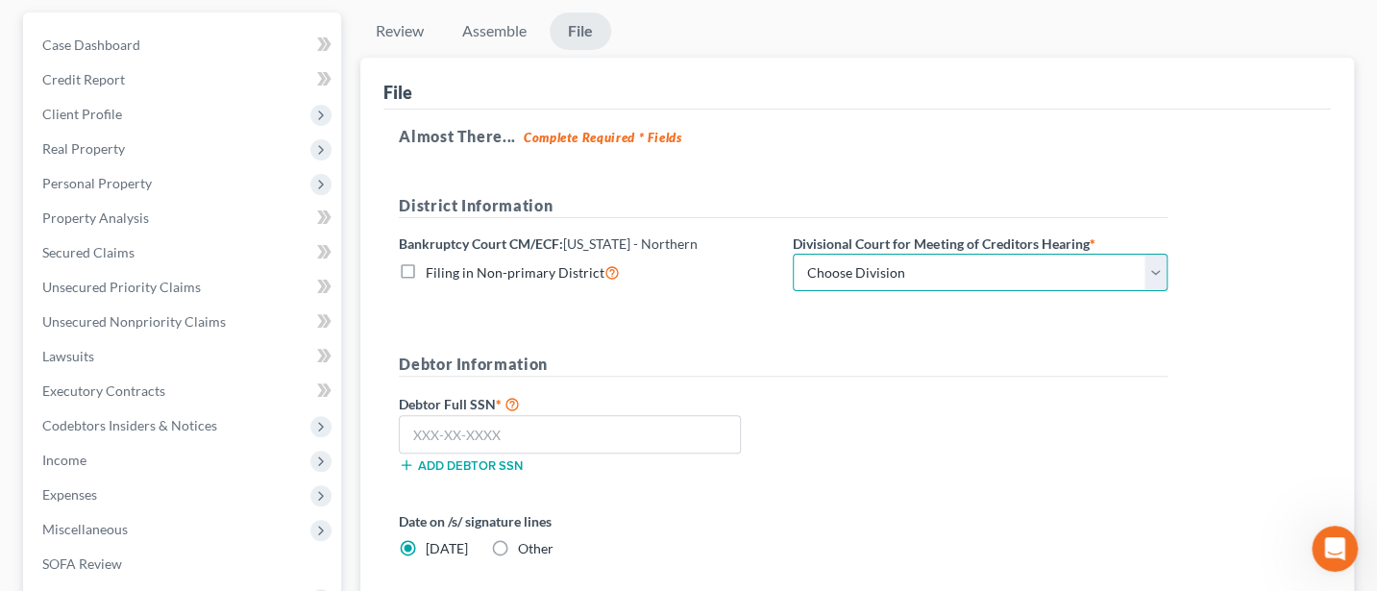
click at [878, 264] on select "Choose Division Akron [GEOGRAPHIC_DATA] [GEOGRAPHIC_DATA] [GEOGRAPHIC_DATA] [GE…" at bounding box center [980, 273] width 375 height 38
select select "2"
click at [793, 254] on select "Choose Division Akron [GEOGRAPHIC_DATA] [GEOGRAPHIC_DATA] [GEOGRAPHIC_DATA] [GE…" at bounding box center [980, 273] width 375 height 38
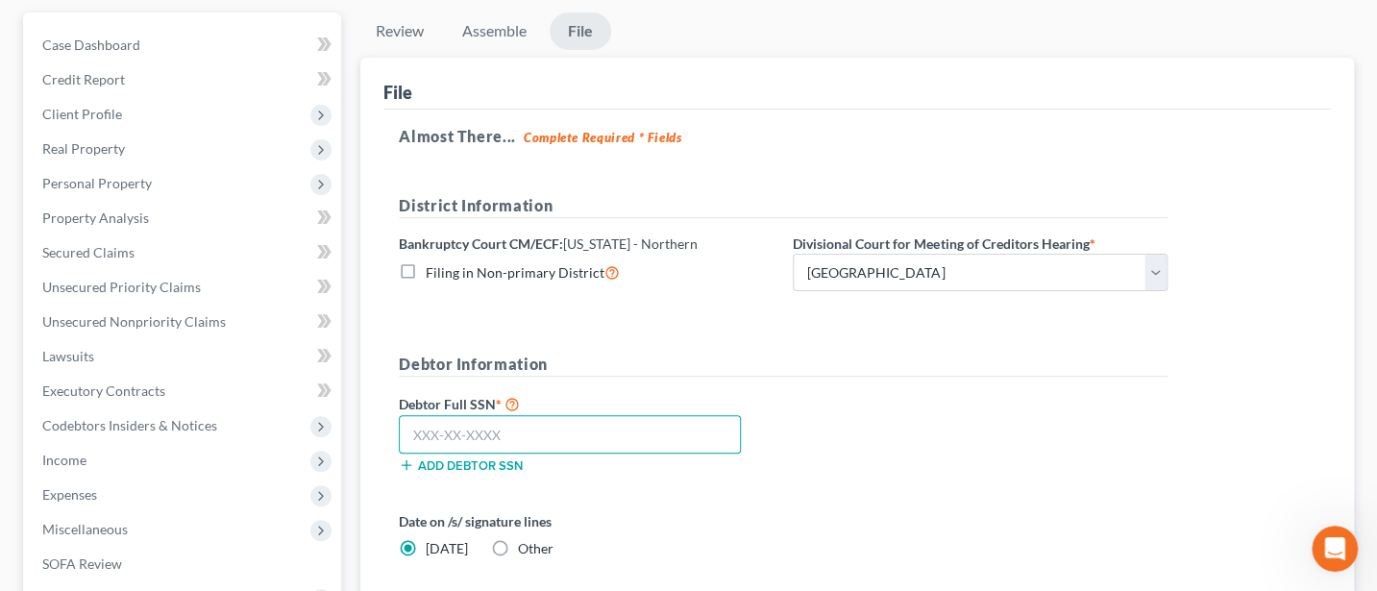
click at [431, 431] on input "text" at bounding box center [570, 434] width 342 height 38
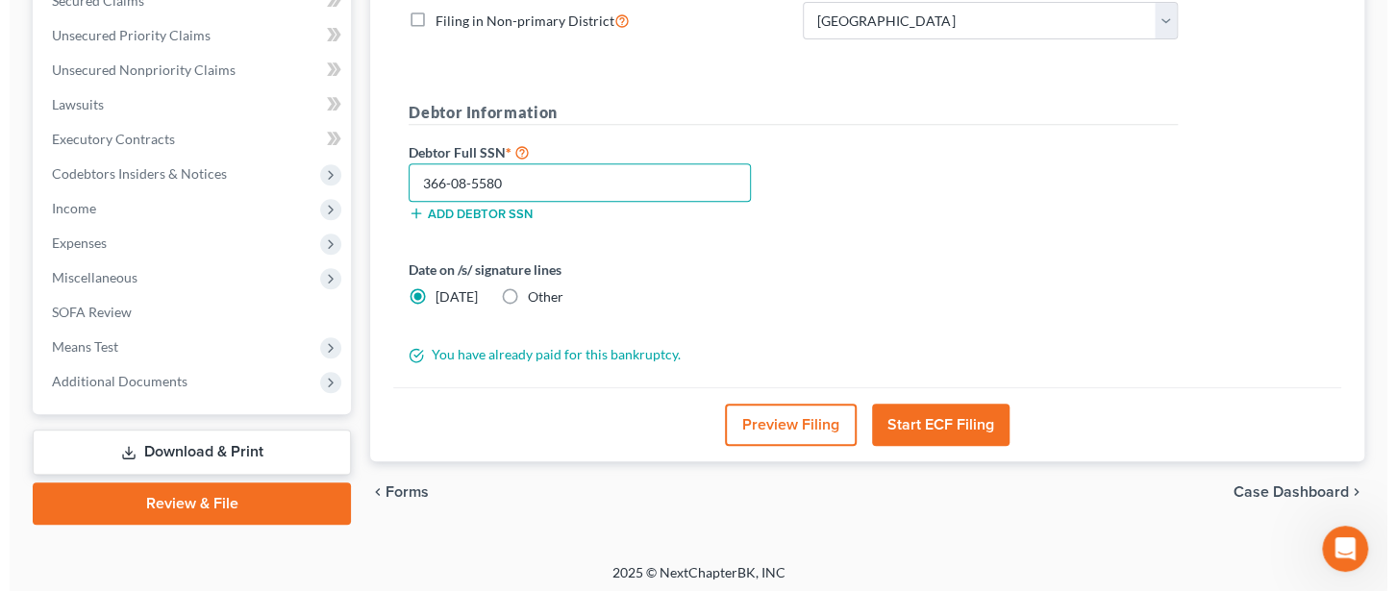
scroll to position [428, 0]
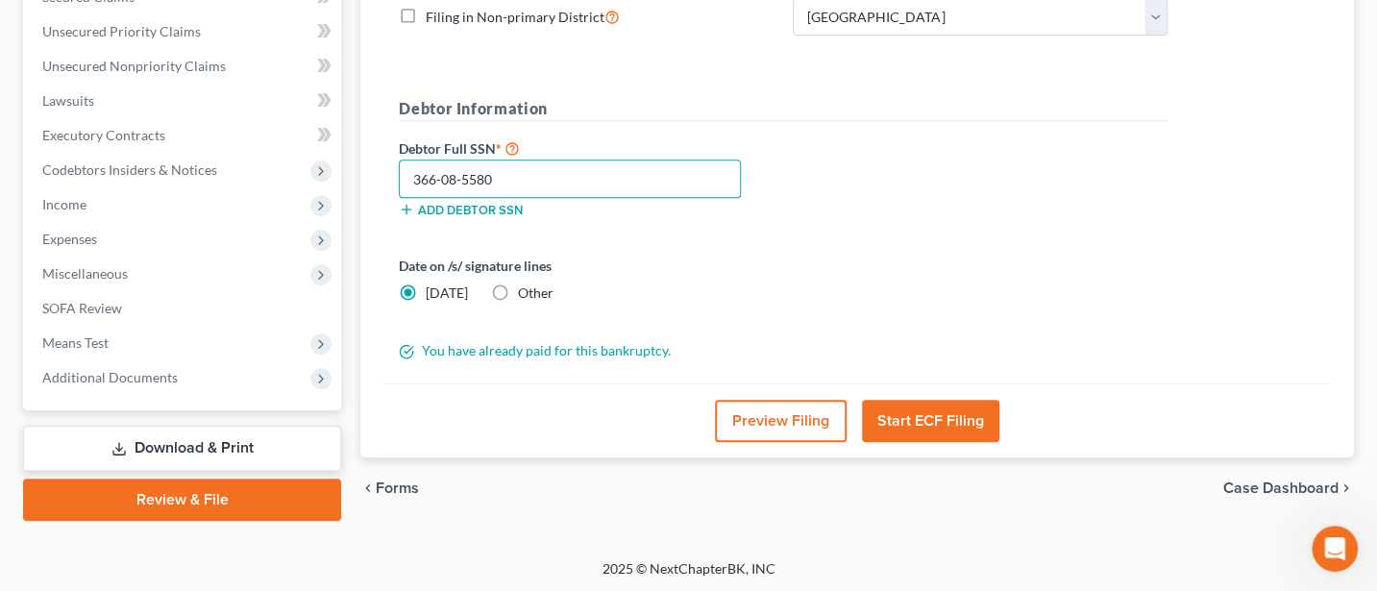
type input "366-08-5580"
click at [951, 415] on button "Start ECF Filing" at bounding box center [930, 421] width 137 height 42
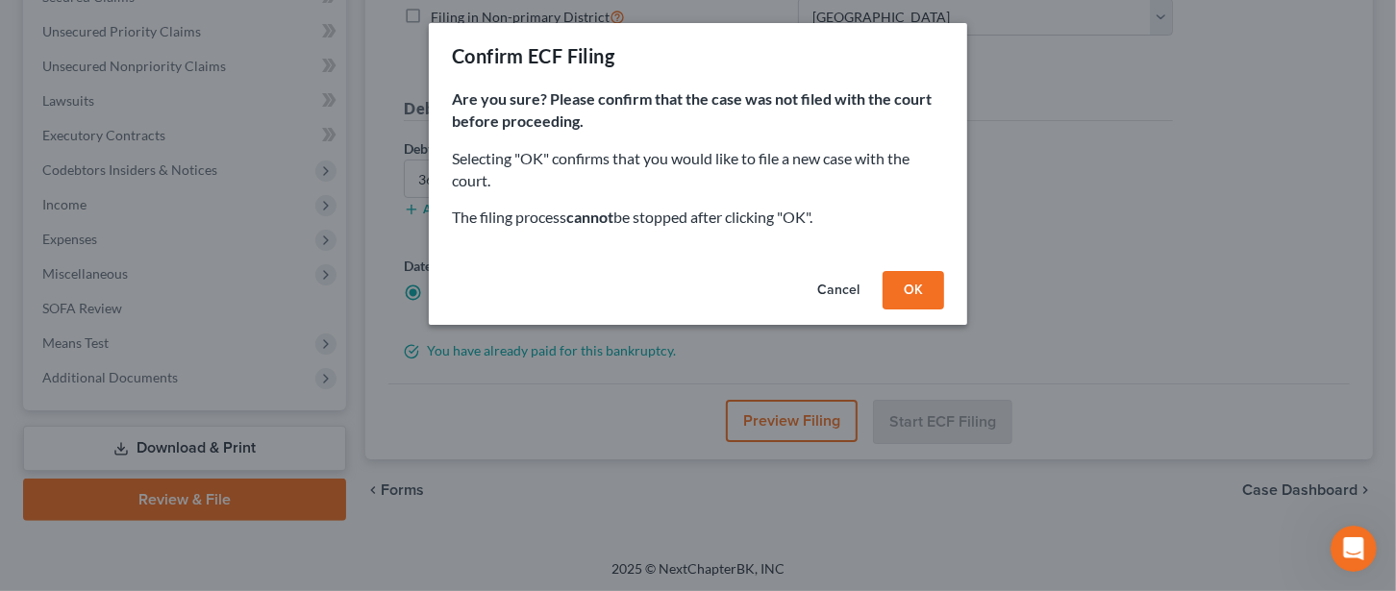
click at [911, 286] on button "OK" at bounding box center [913, 290] width 62 height 38
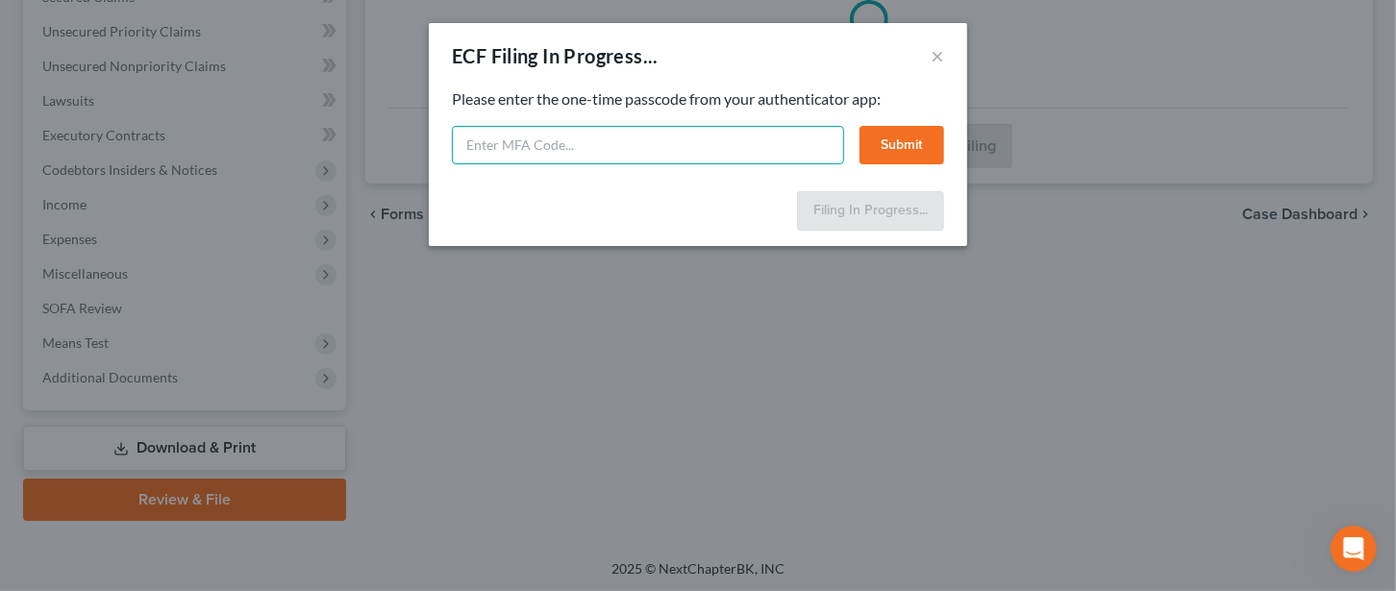
click at [532, 150] on input "text" at bounding box center [648, 145] width 392 height 38
type input "338114"
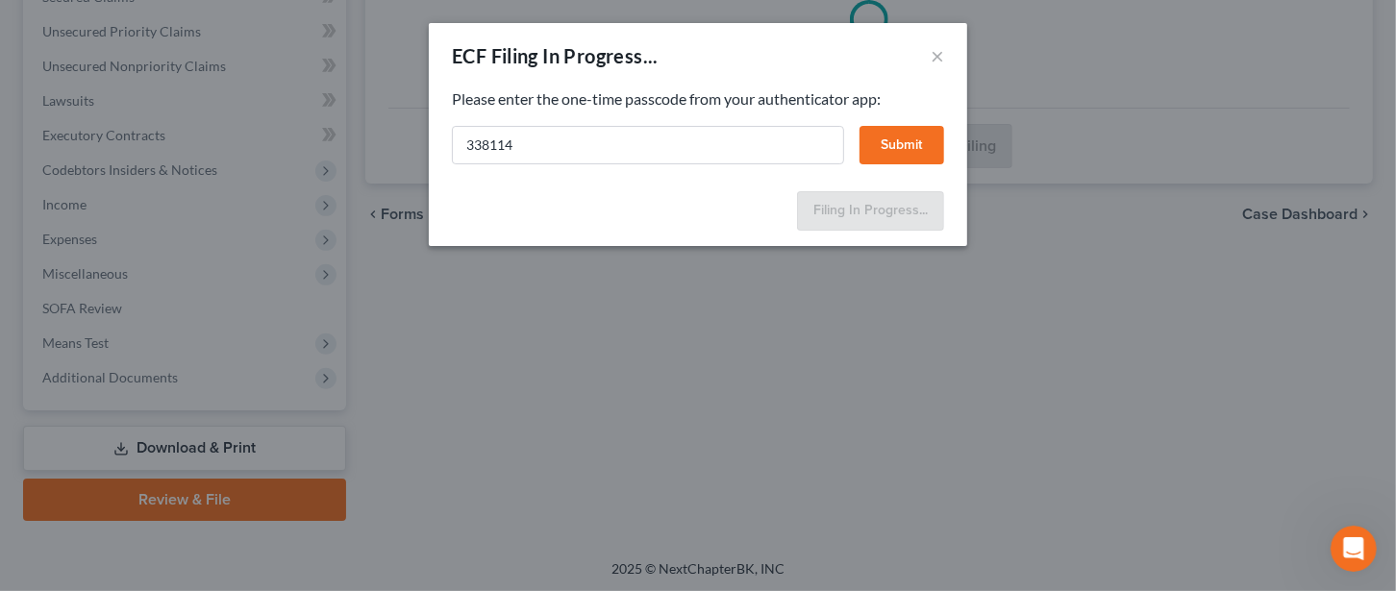
click at [918, 139] on button "Submit" at bounding box center [901, 145] width 85 height 38
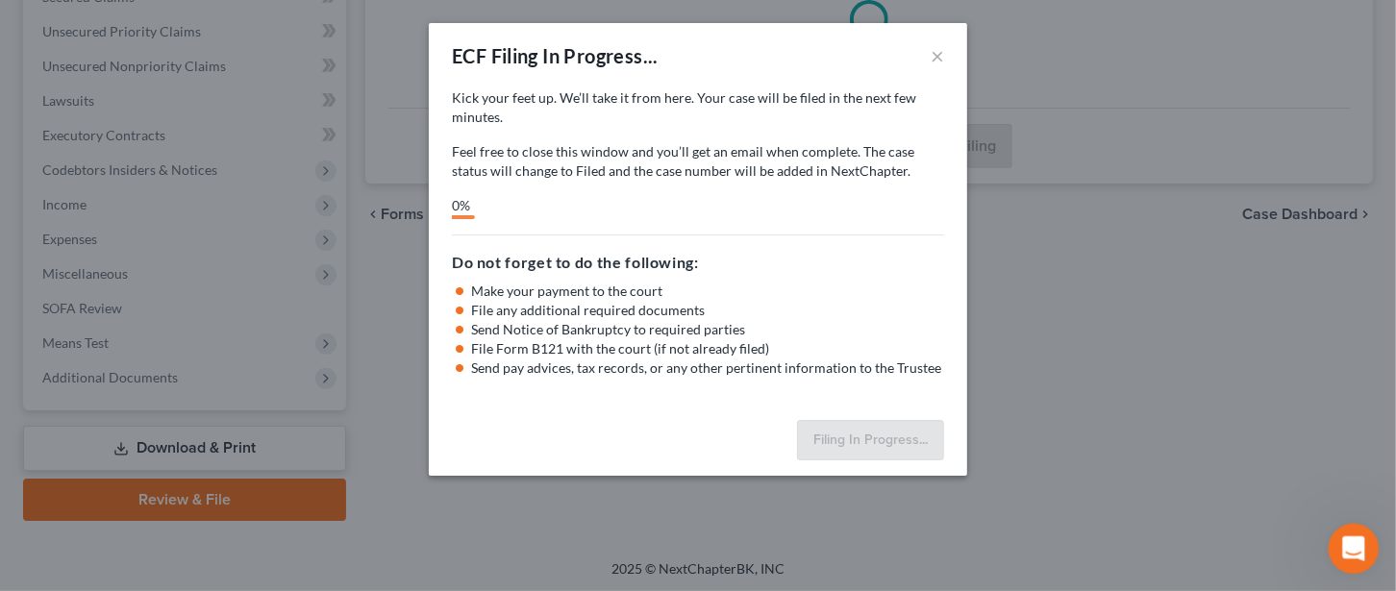
click at [1359, 532] on div "Open Intercom Messenger" at bounding box center [1350, 545] width 63 height 63
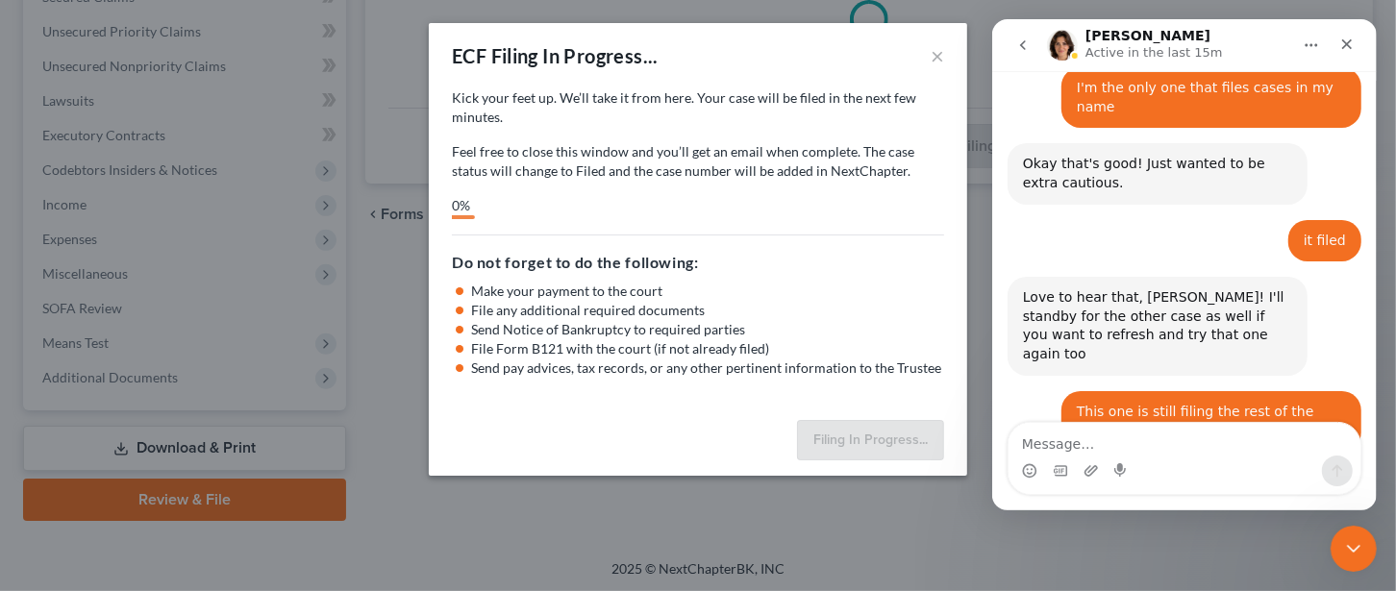
scroll to position [1824, 0]
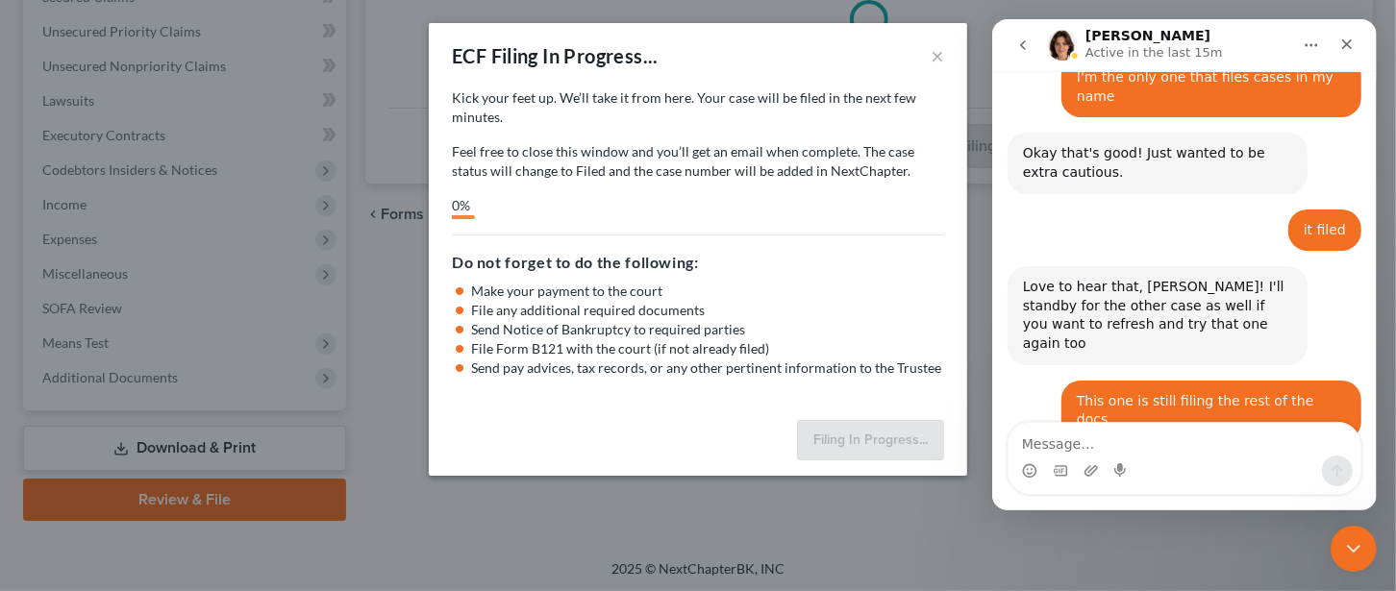
click at [1077, 440] on textarea "Message…" at bounding box center [1183, 439] width 352 height 33
type textarea "starting second one"
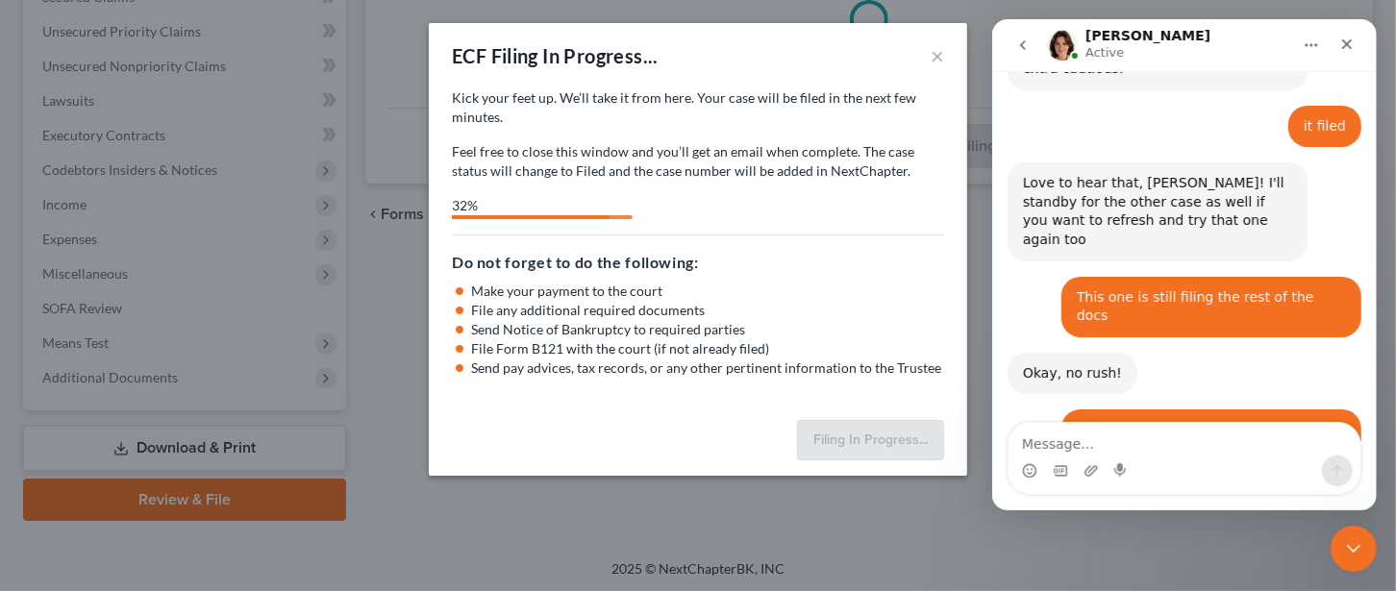
scroll to position [1926, 0]
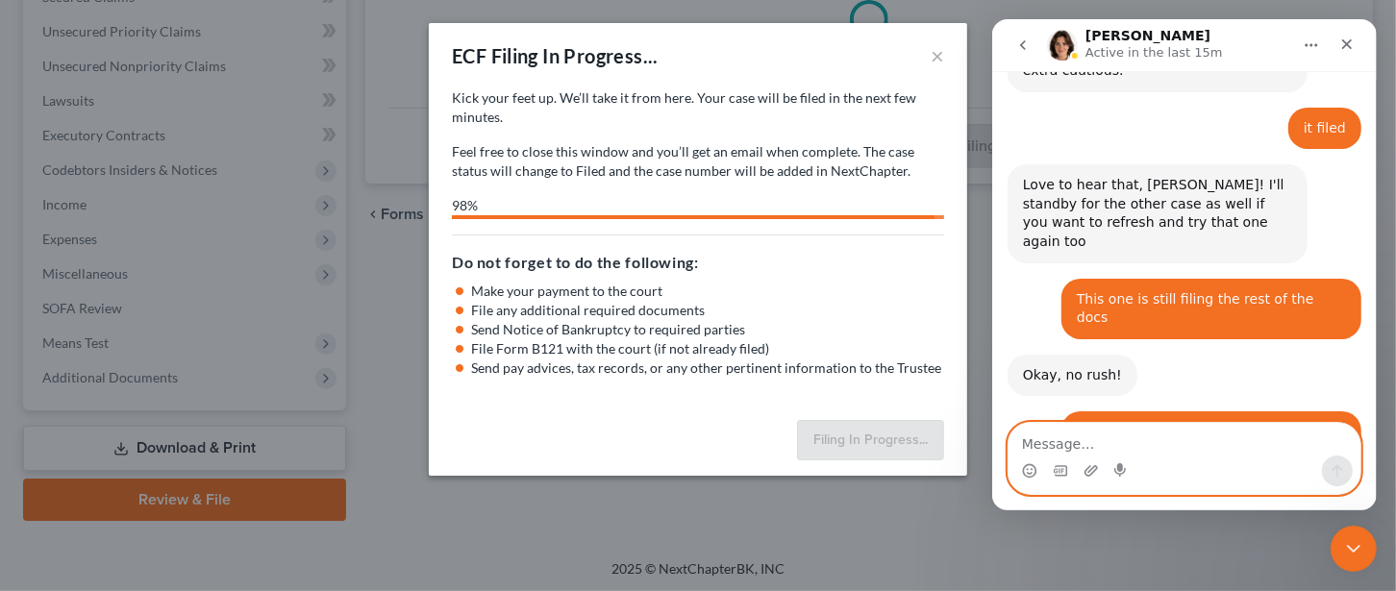
click at [1116, 432] on textarea "Message…" at bounding box center [1183, 439] width 352 height 33
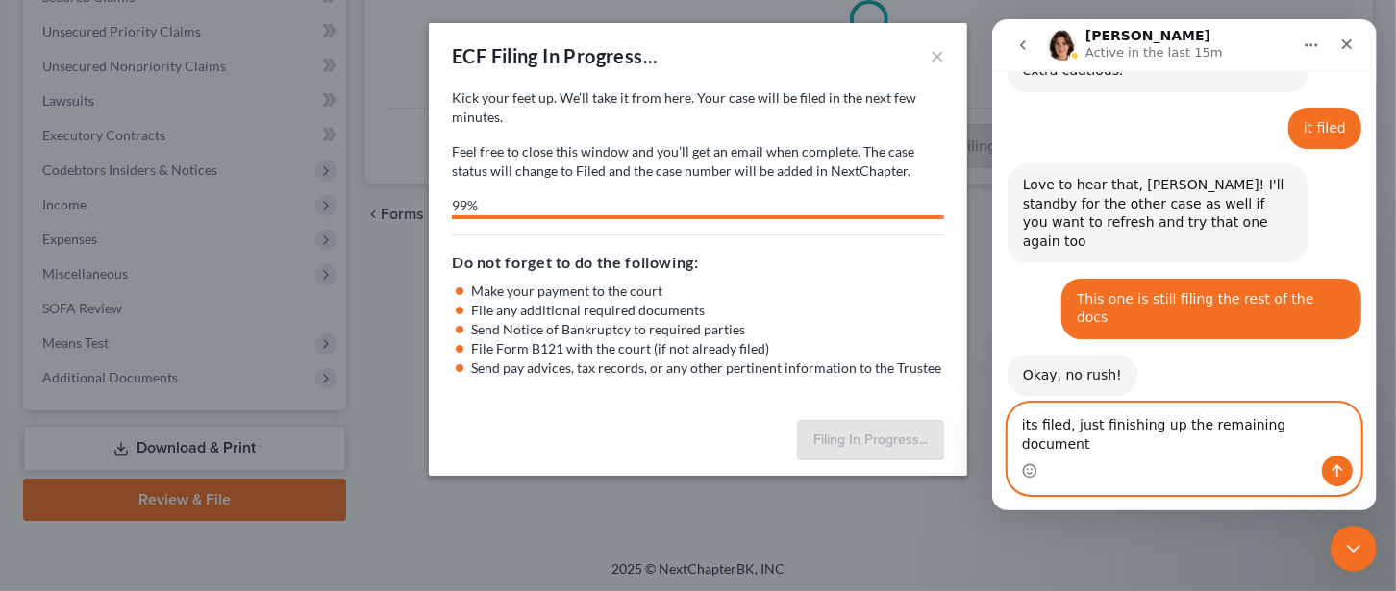
type textarea "its filed, just finishing up the remaining documents"
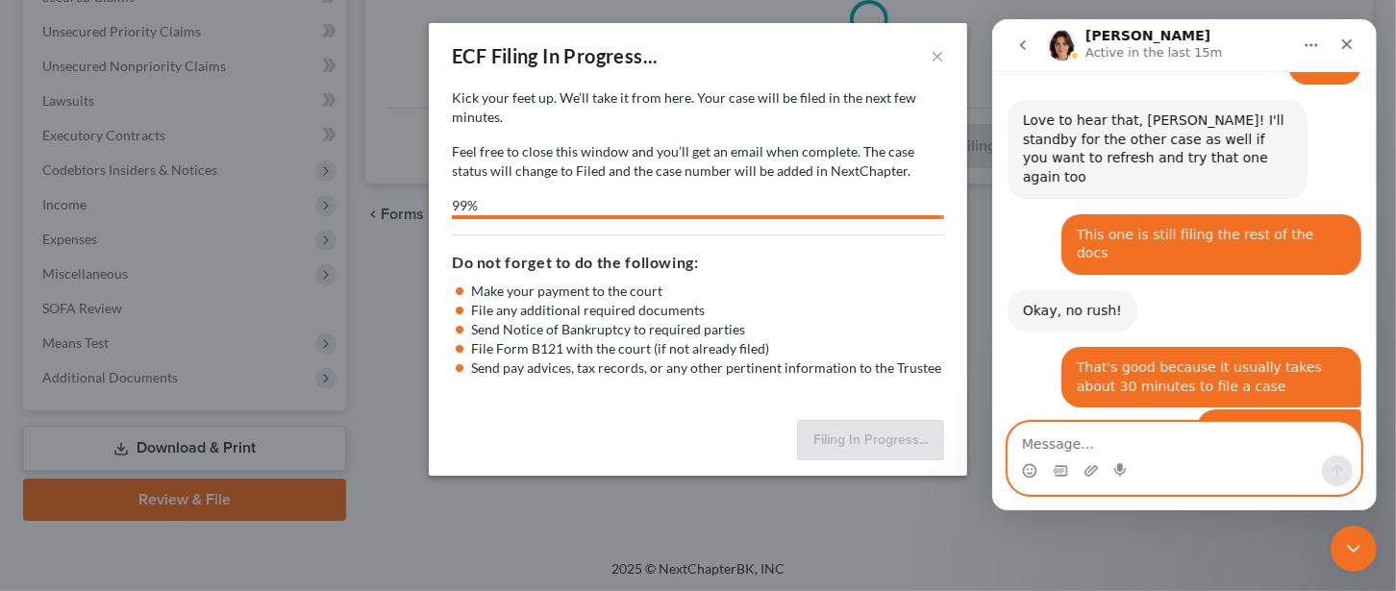
scroll to position [2002, 0]
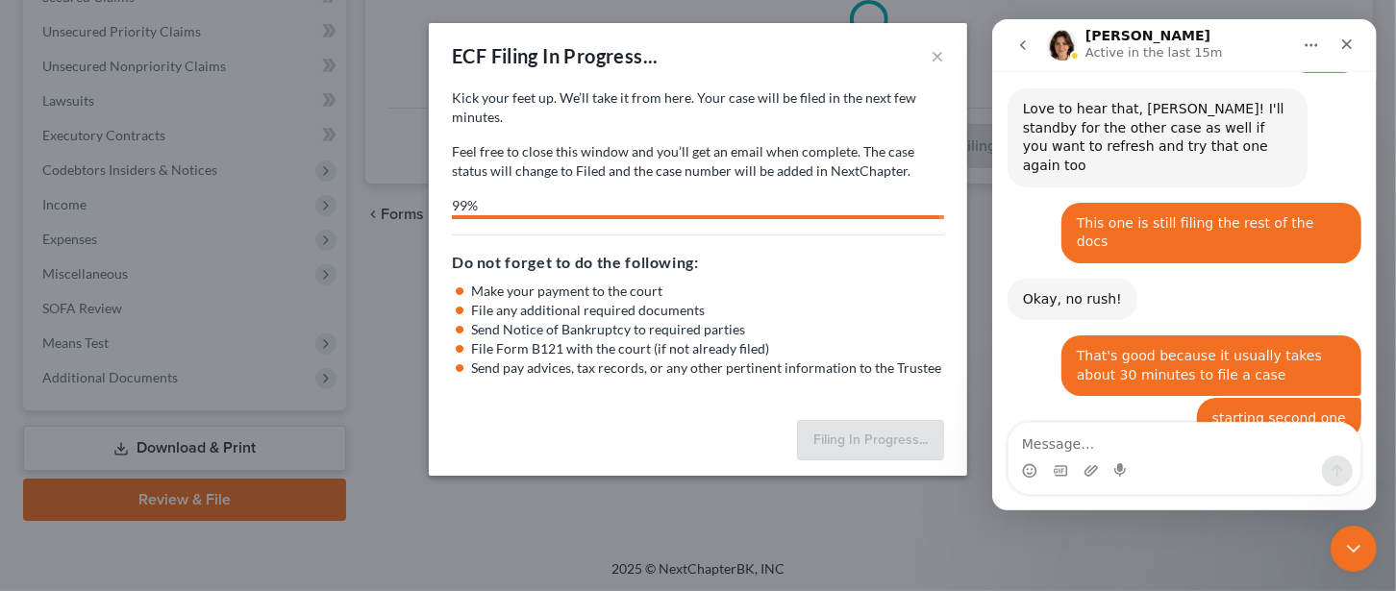
select select "2"
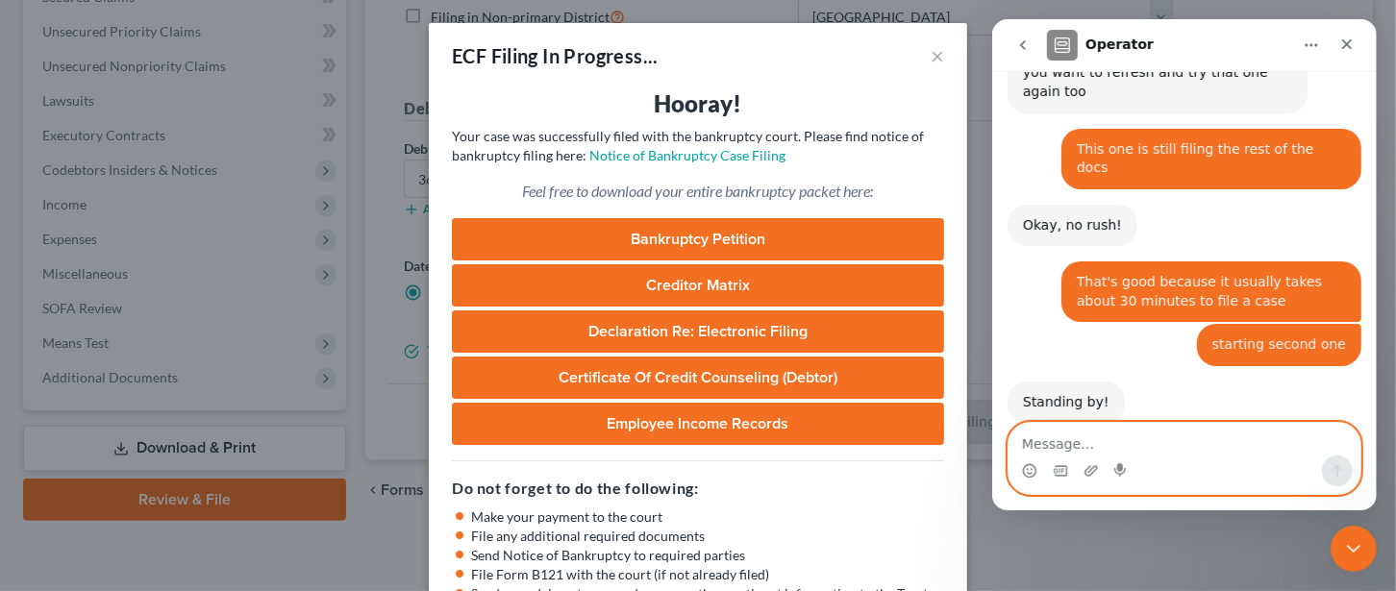
scroll to position [2078, 0]
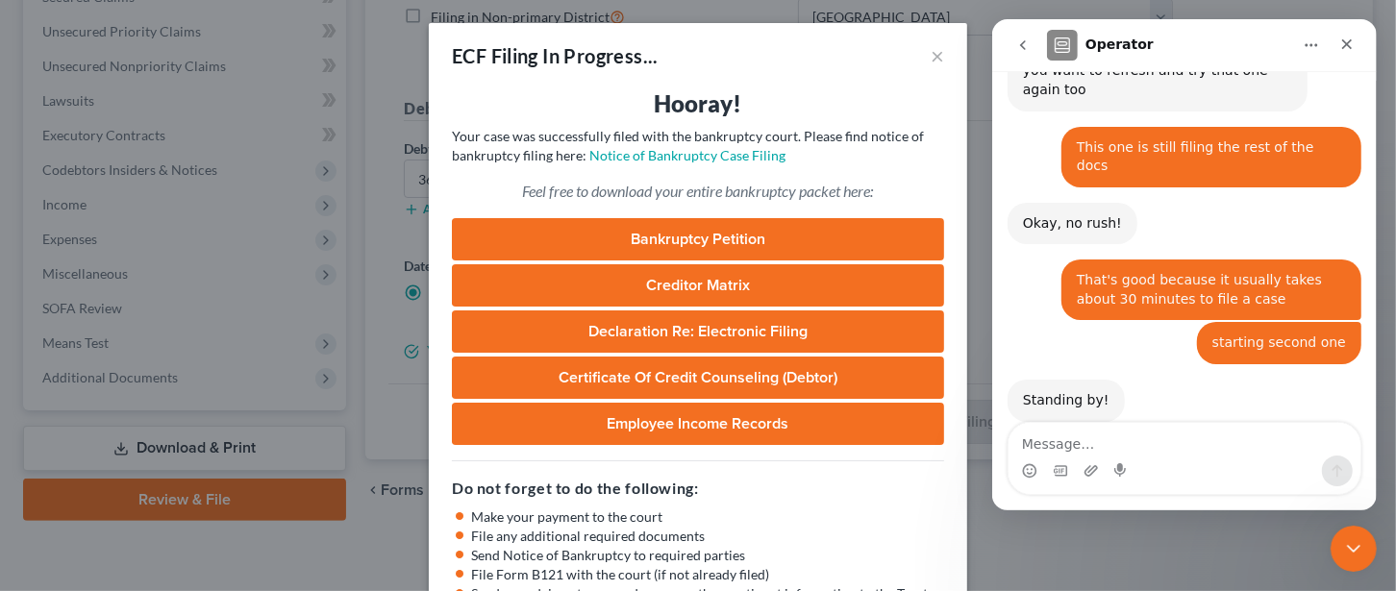
click at [718, 230] on link "Bankruptcy Petition" at bounding box center [698, 239] width 492 height 42
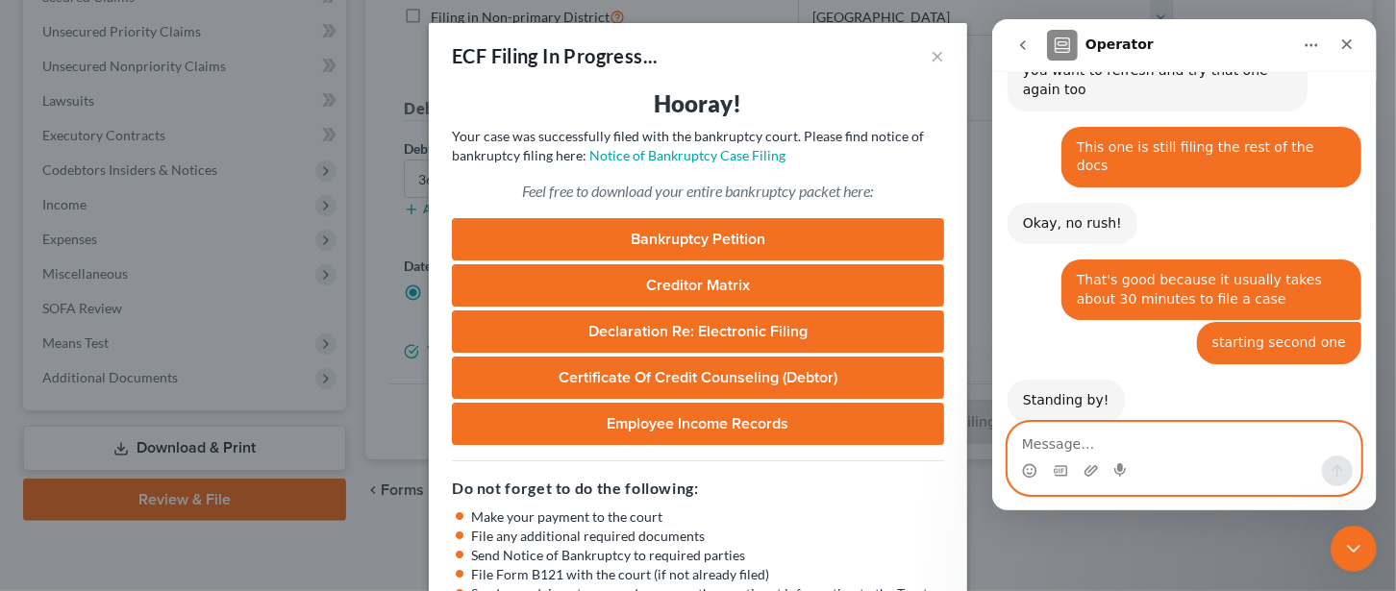
click at [1129, 450] on textarea "Message…" at bounding box center [1183, 439] width 352 height 33
type textarea "THank you"
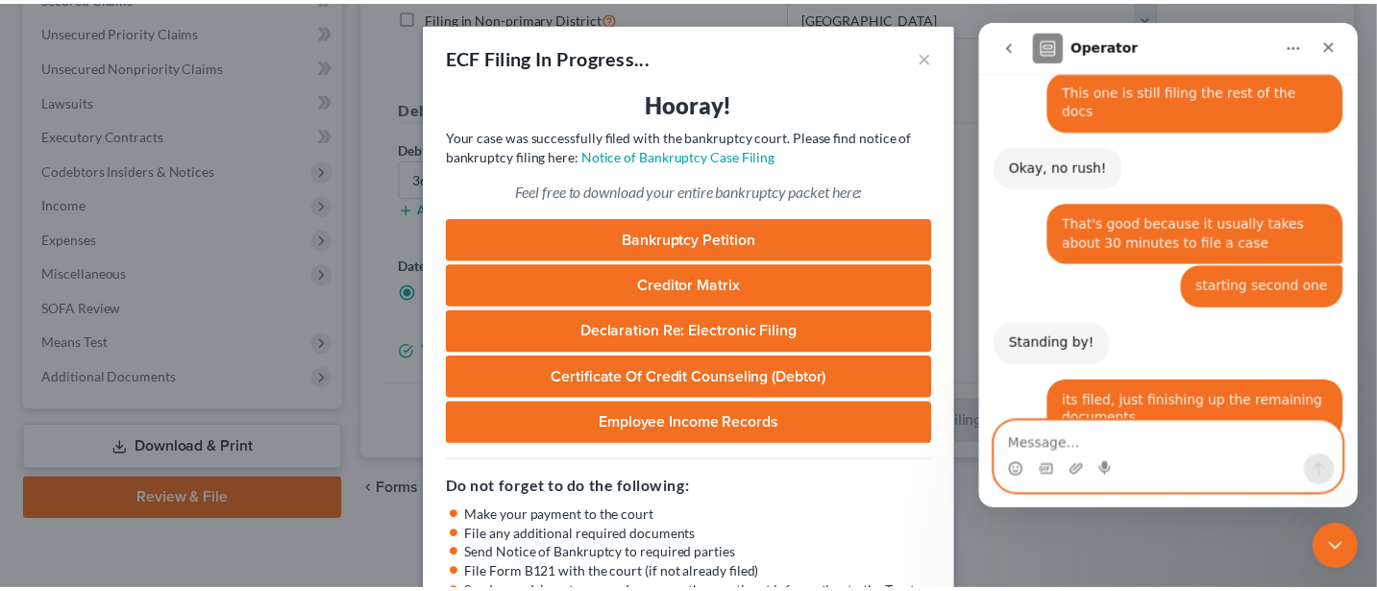
scroll to position [2136, 0]
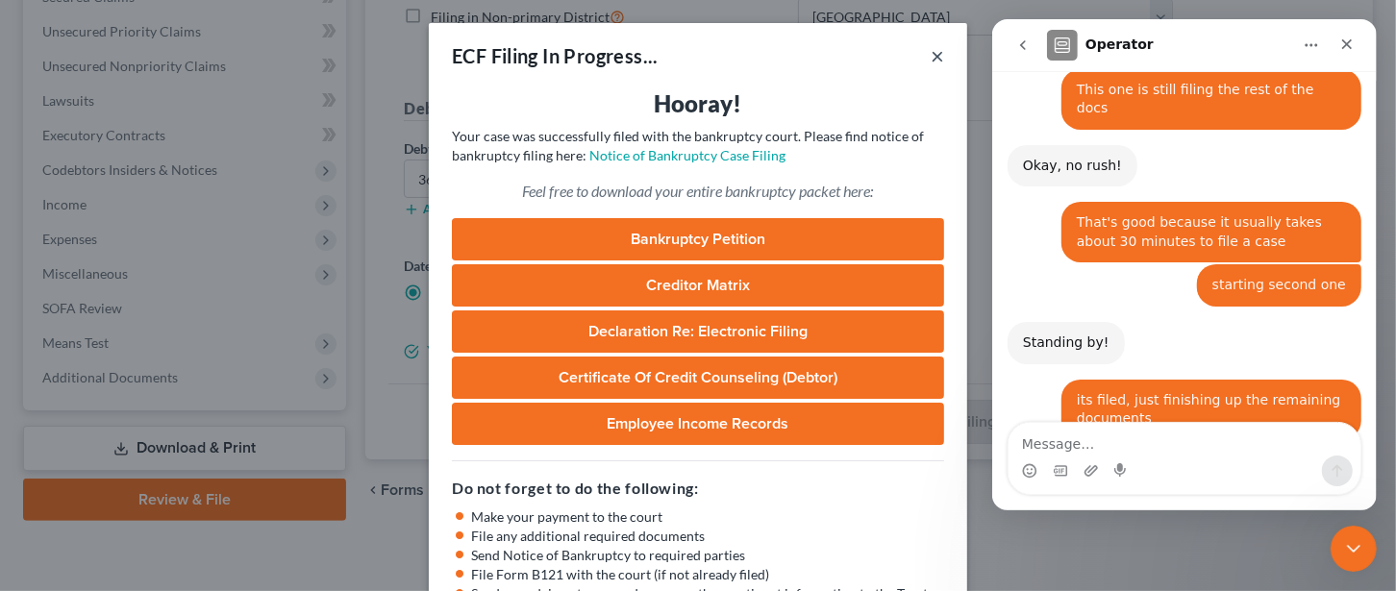
click at [930, 61] on button "×" at bounding box center [936, 55] width 13 height 23
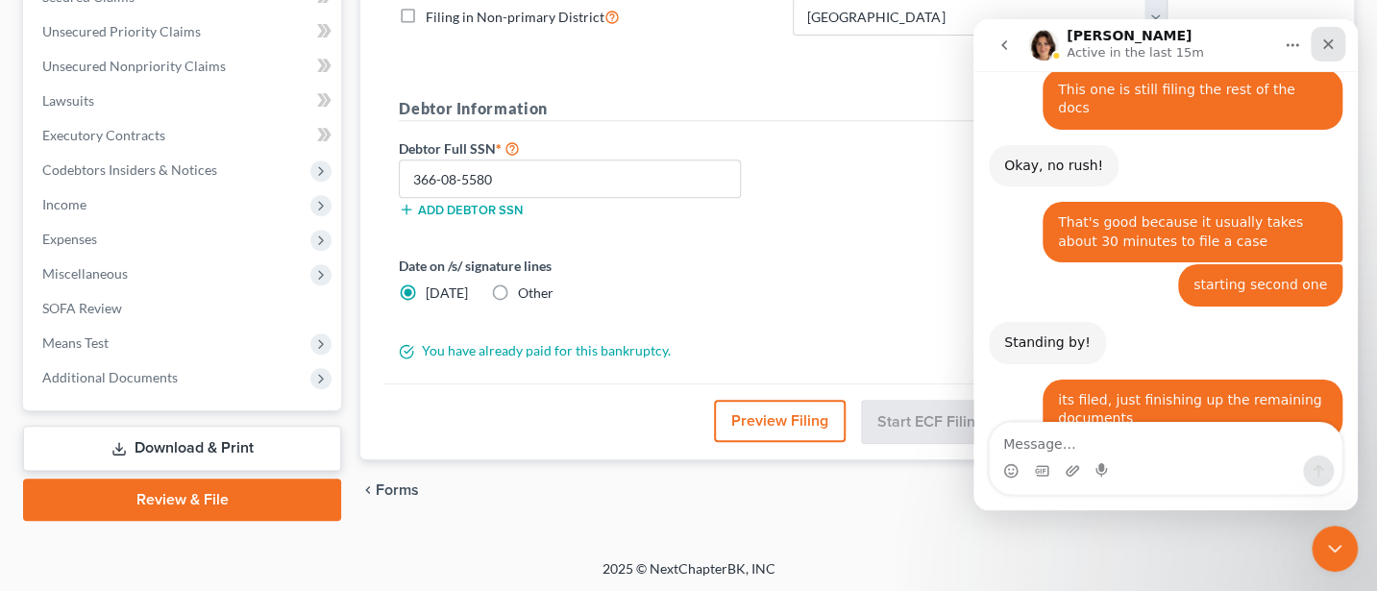
click at [1330, 48] on icon "Close" at bounding box center [1328, 44] width 15 height 15
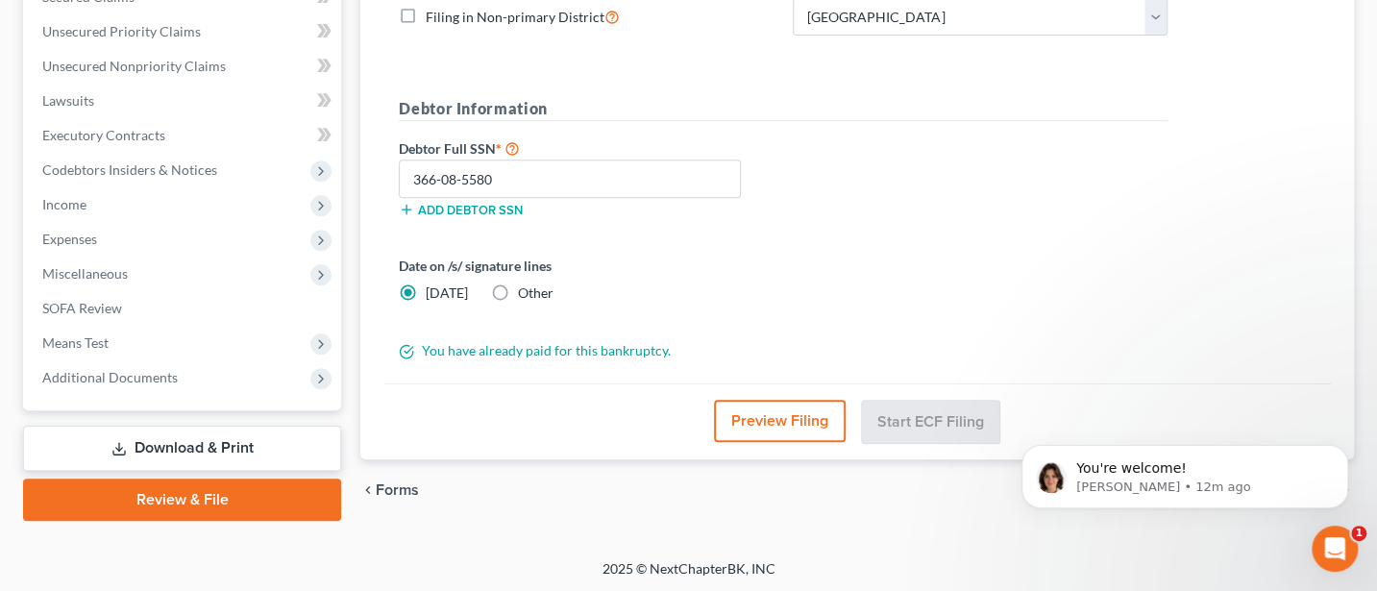
scroll to position [0, 0]
